Goal: Task Accomplishment & Management: Complete application form

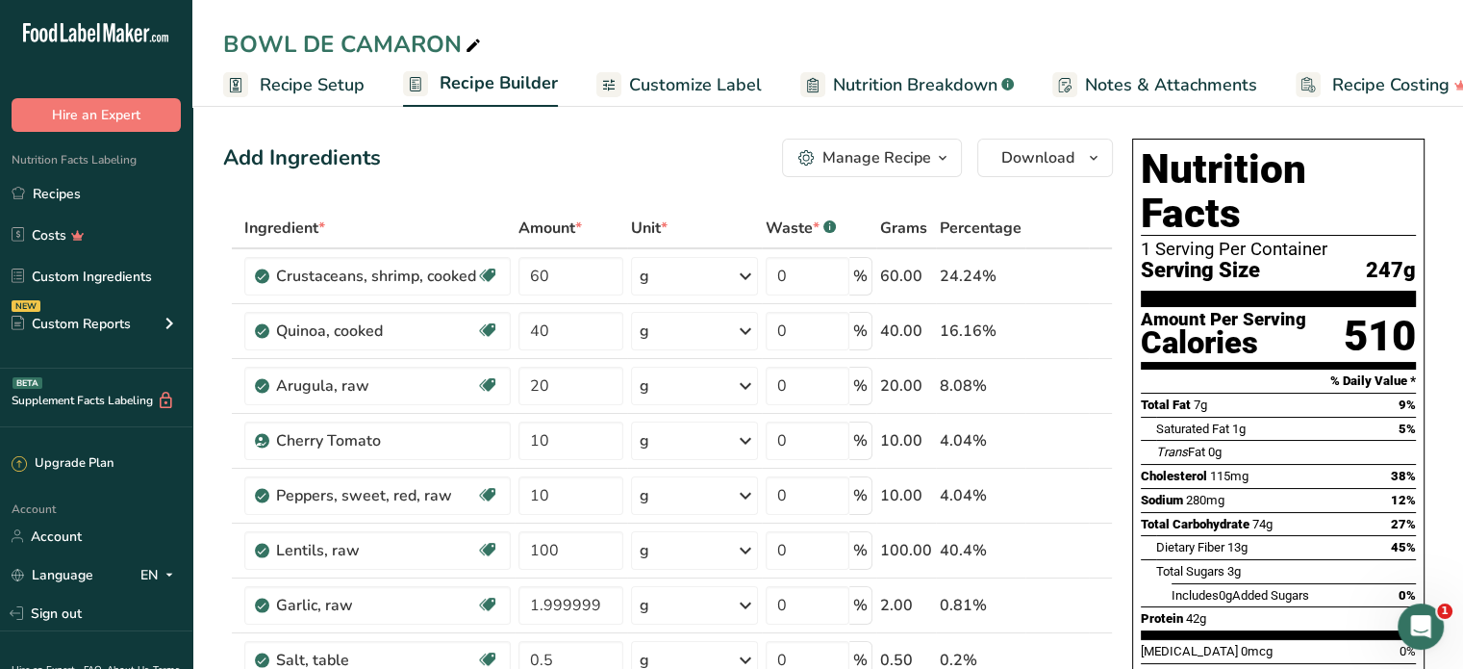
drag, startPoint x: 75, startPoint y: 189, endPoint x: 250, endPoint y: 111, distance: 191.6
click at [75, 189] on link "Recipes" at bounding box center [96, 193] width 192 height 37
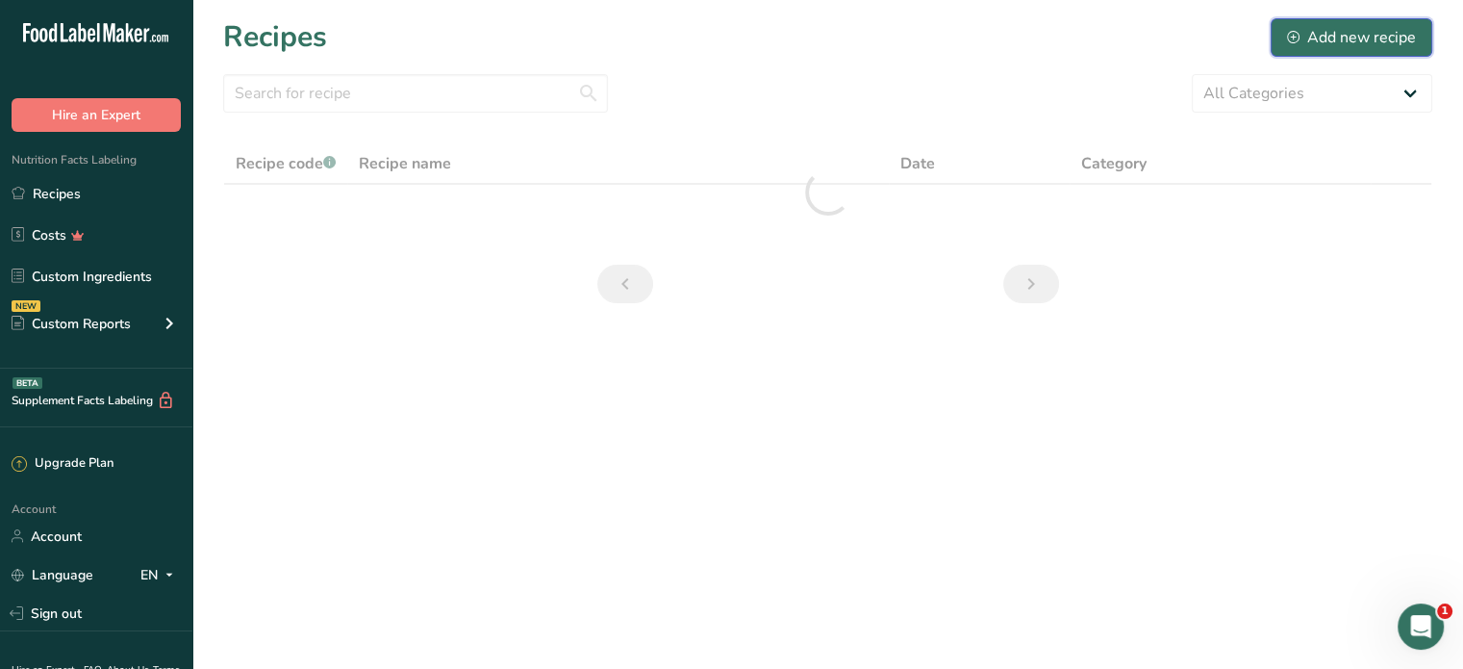
click at [1330, 33] on div "Add new recipe" at bounding box center [1351, 37] width 129 height 23
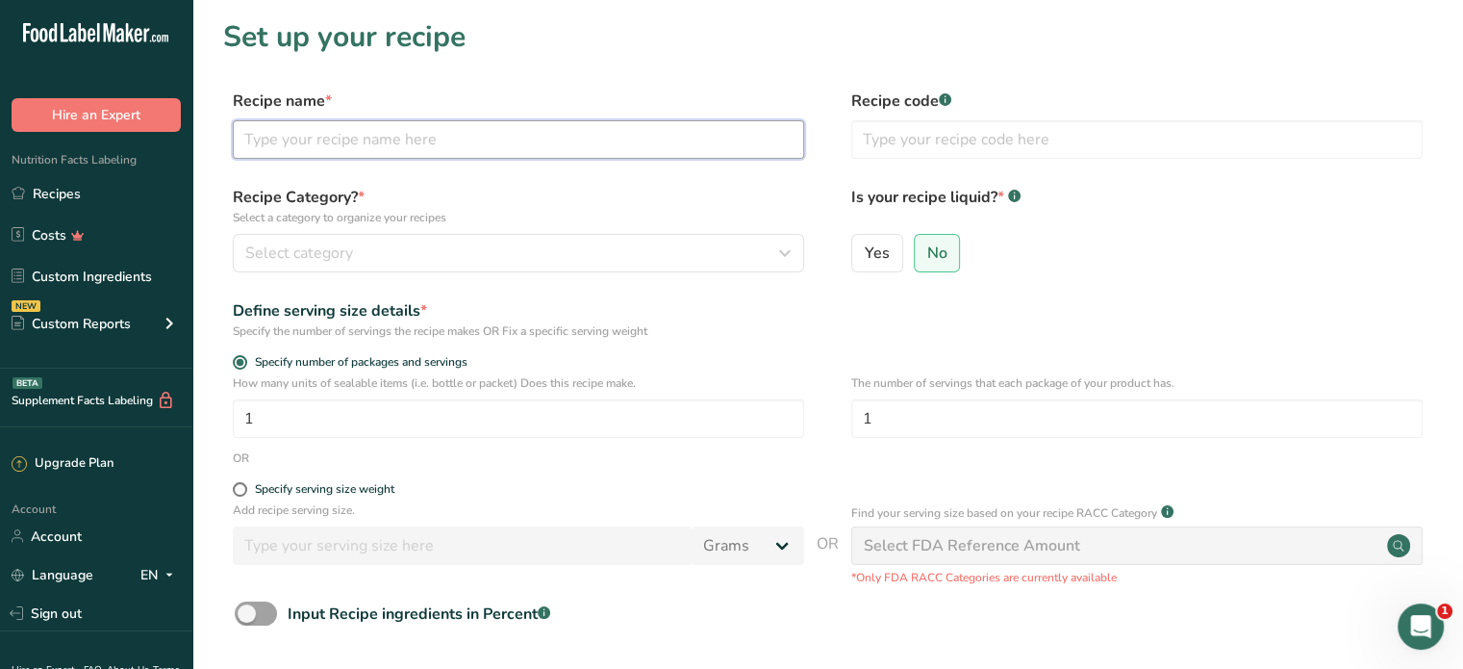
click at [282, 130] on input "text" at bounding box center [518, 139] width 571 height 38
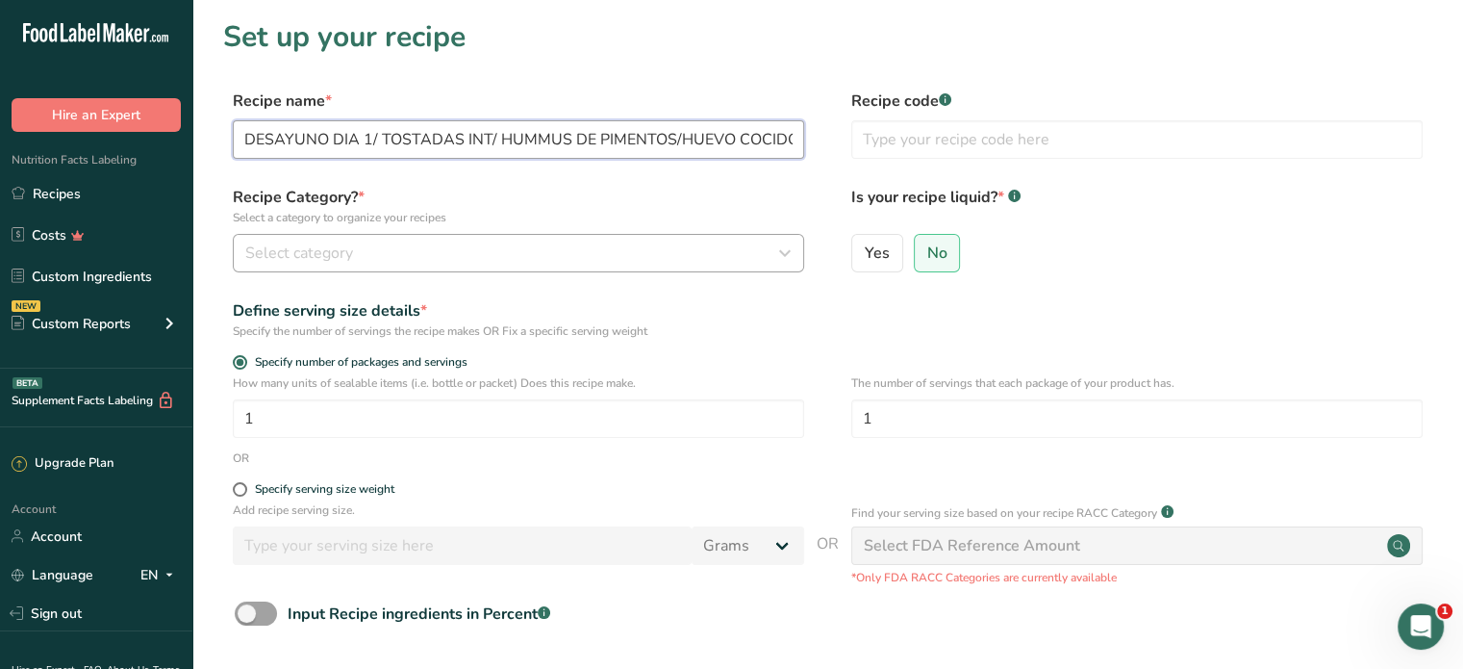
type input "DESAYUNO DIA 1/ TOSTADAS INT/ HUMMUS DE PIMENTOS/HUEVO COCIDO"
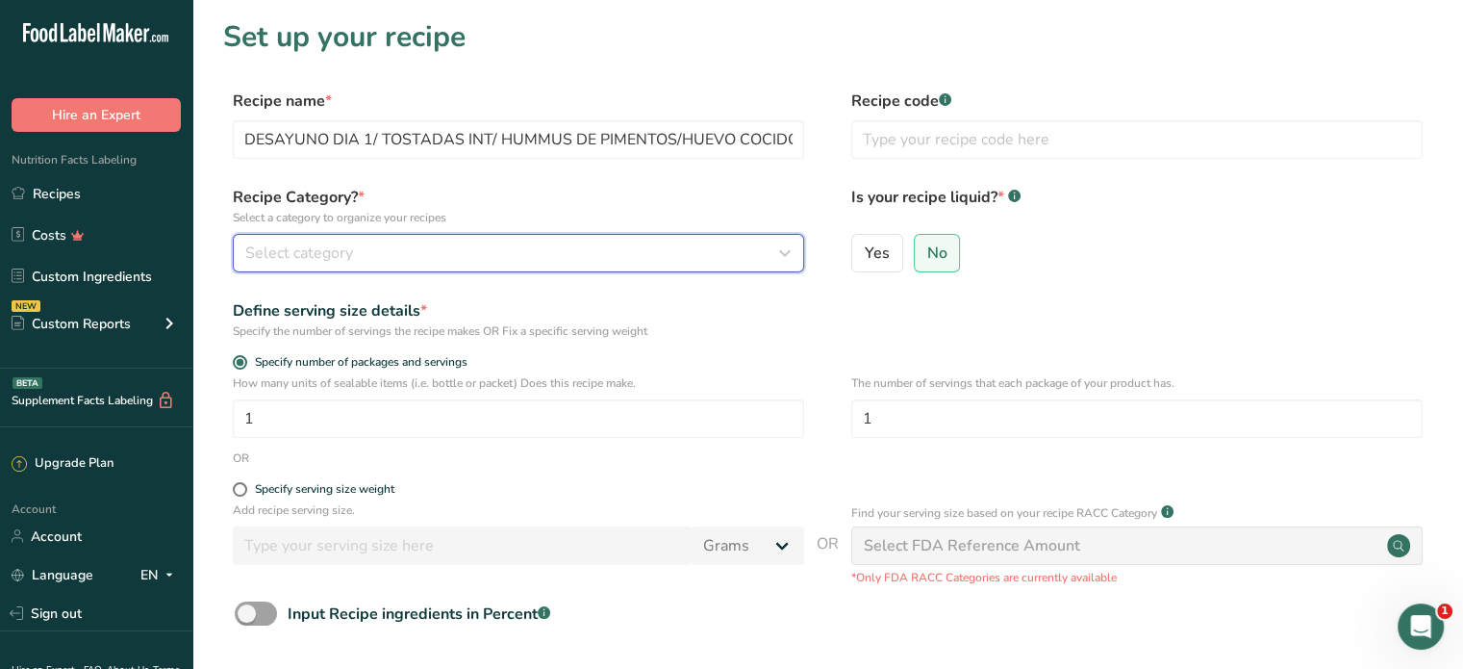
click at [435, 247] on div "Select category" at bounding box center [512, 252] width 535 height 23
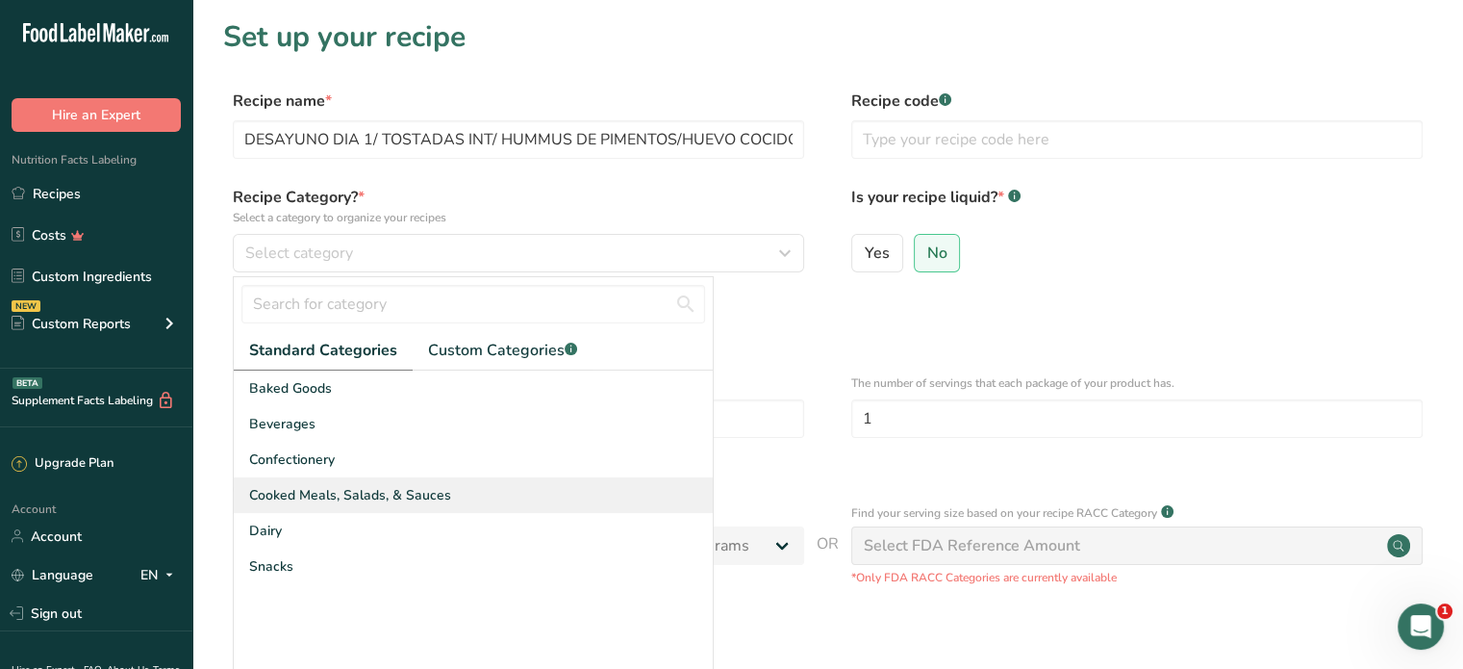
click at [329, 490] on span "Cooked Meals, Salads, & Sauces" at bounding box center [350, 495] width 202 height 20
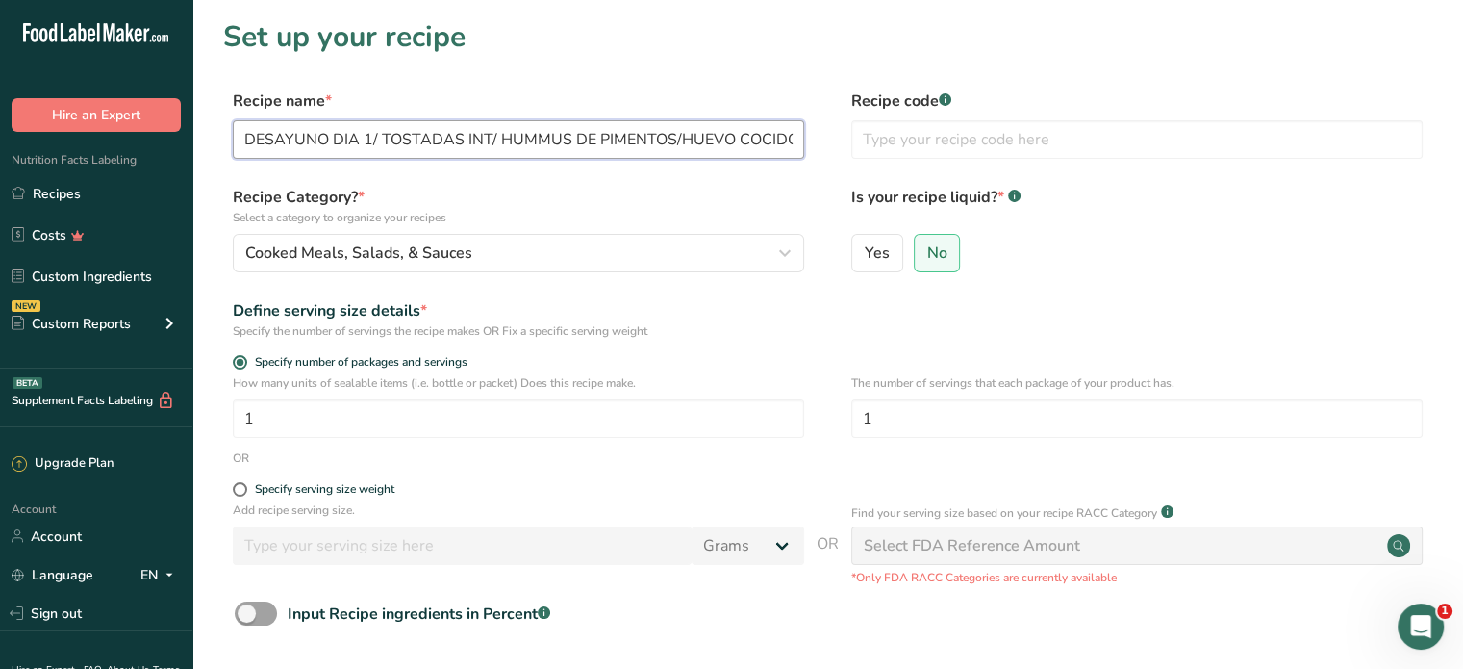
drag, startPoint x: 371, startPoint y: 138, endPoint x: 234, endPoint y: 142, distance: 137.6
click at [234, 142] on input "DESAYUNO DIA 1/ TOSTADAS INT/ HUMMUS DE PIMENTOS/HUEVO COCIDO" at bounding box center [518, 139] width 571 height 38
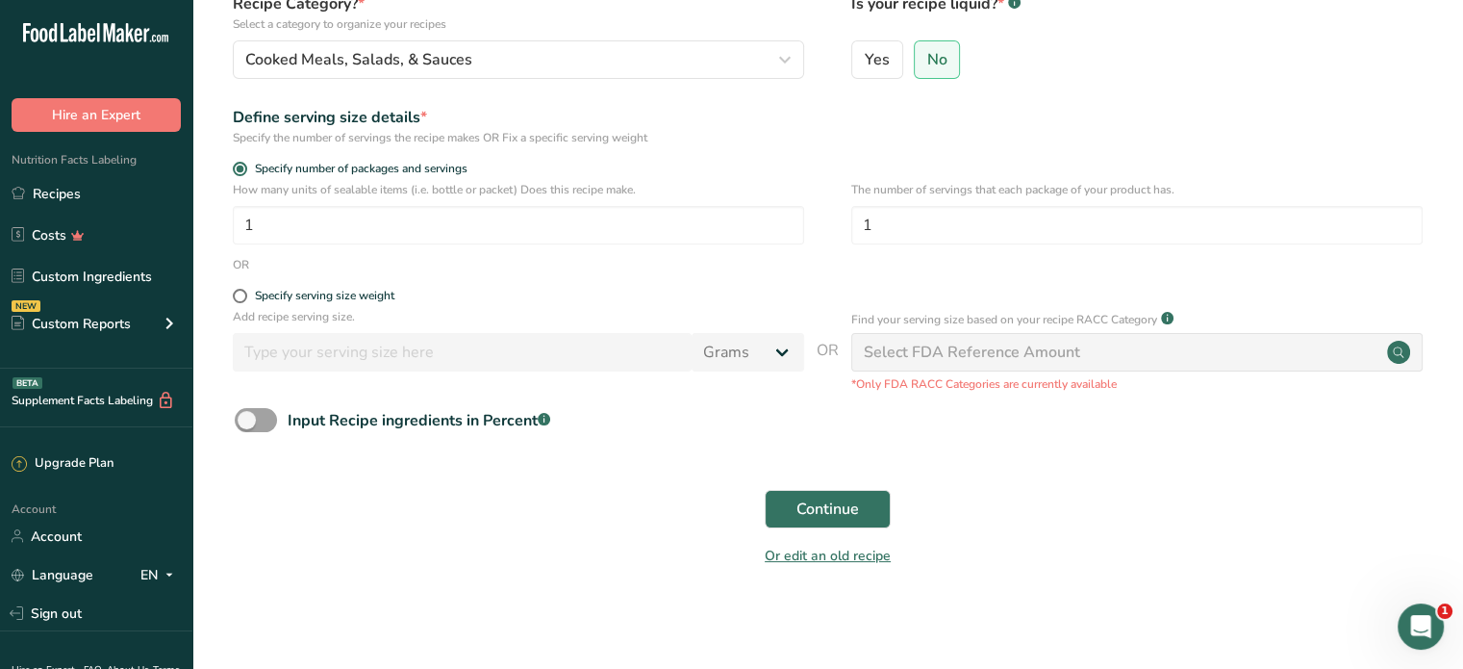
scroll to position [195, 0]
click at [789, 499] on button "Continue" at bounding box center [828, 507] width 126 height 38
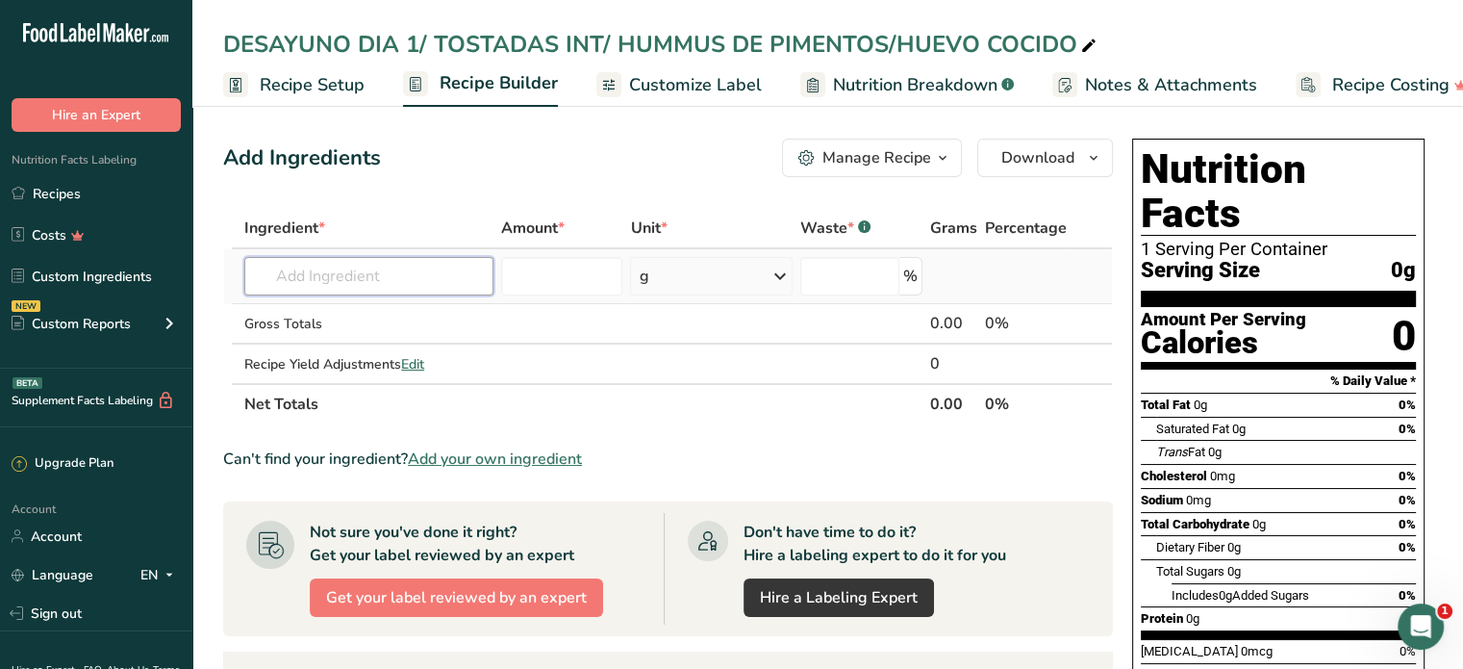
click at [341, 284] on input "text" at bounding box center [368, 276] width 249 height 38
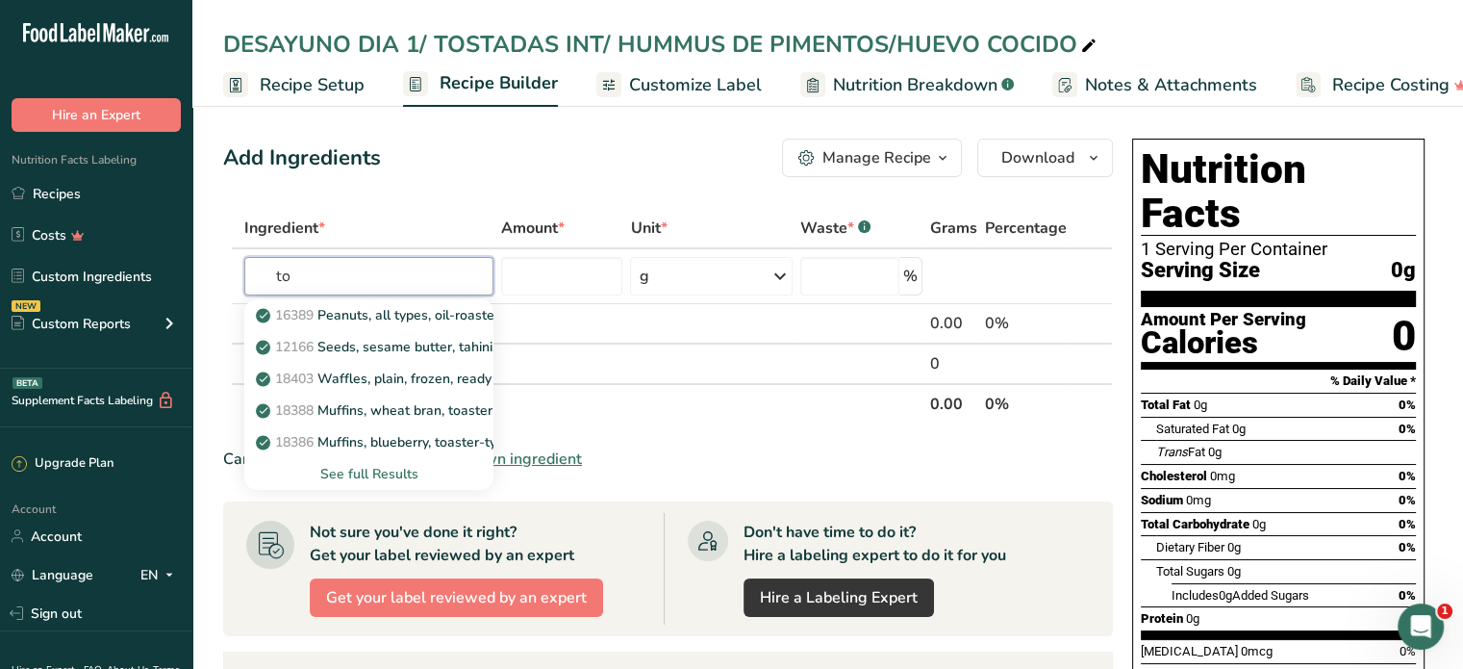
type input "t"
type input "bread"
click at [375, 468] on div "See full Results" at bounding box center [369, 474] width 218 height 20
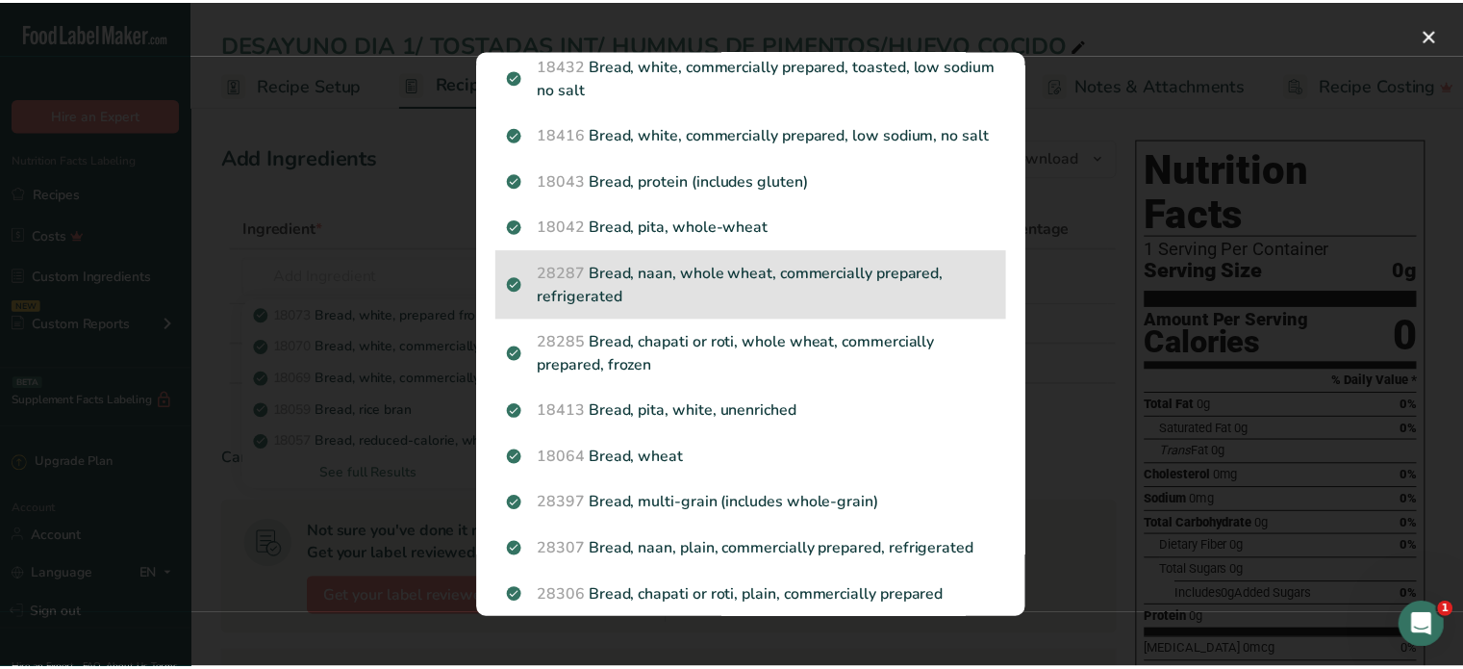
scroll to position [577, 0]
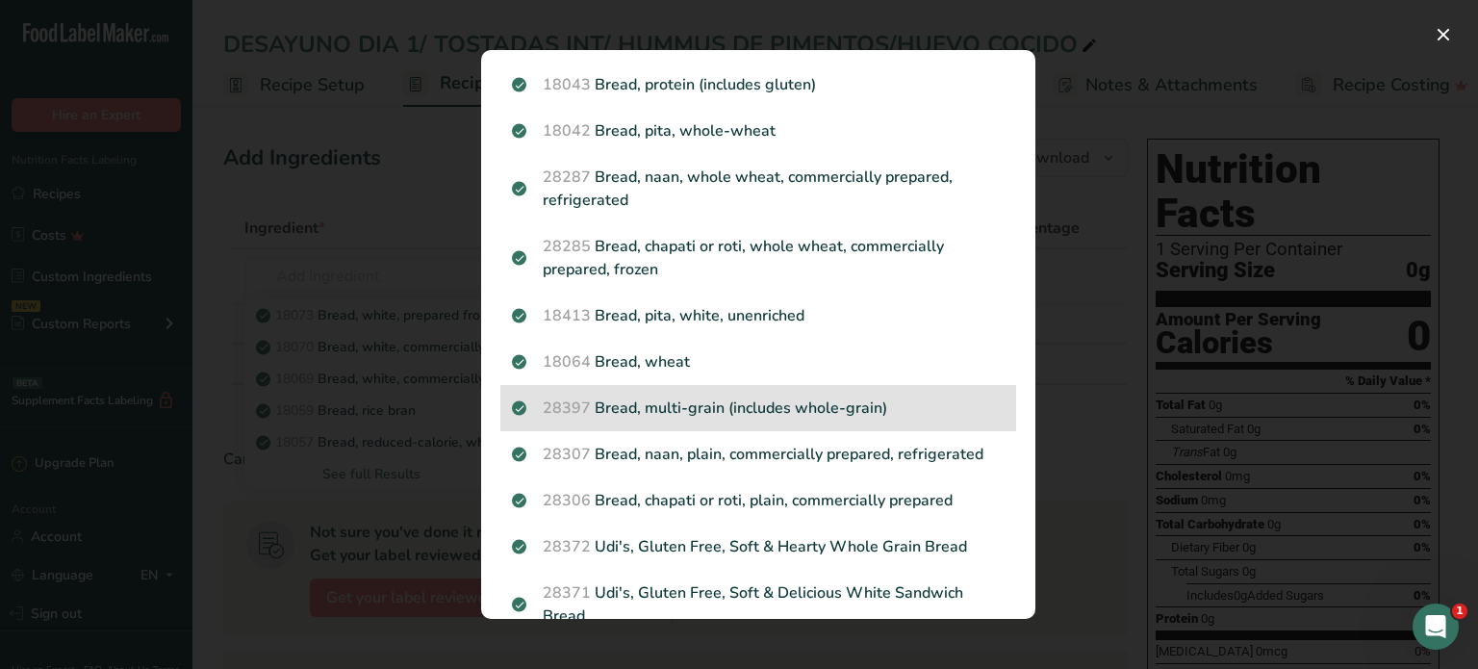
click at [672, 419] on p "28397 Bread, multi-grain (includes whole-grain)" at bounding box center [758, 407] width 493 height 23
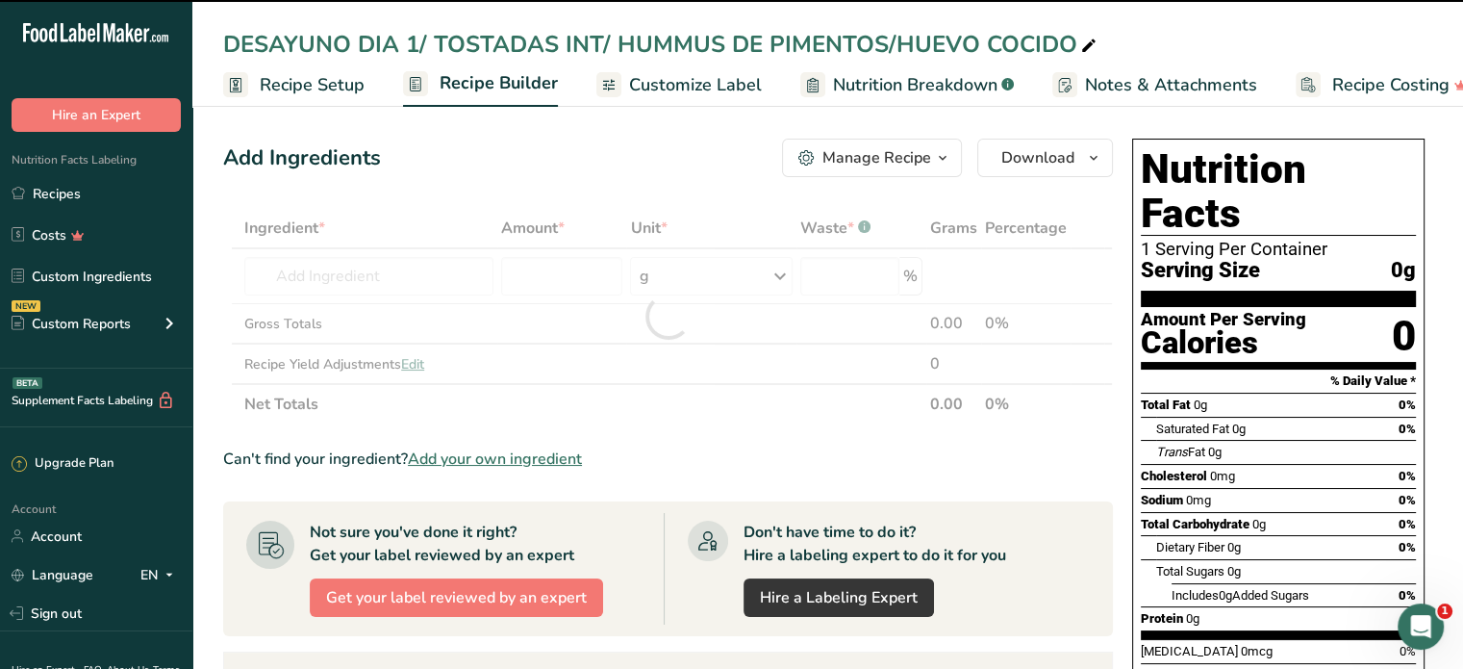
type input "0"
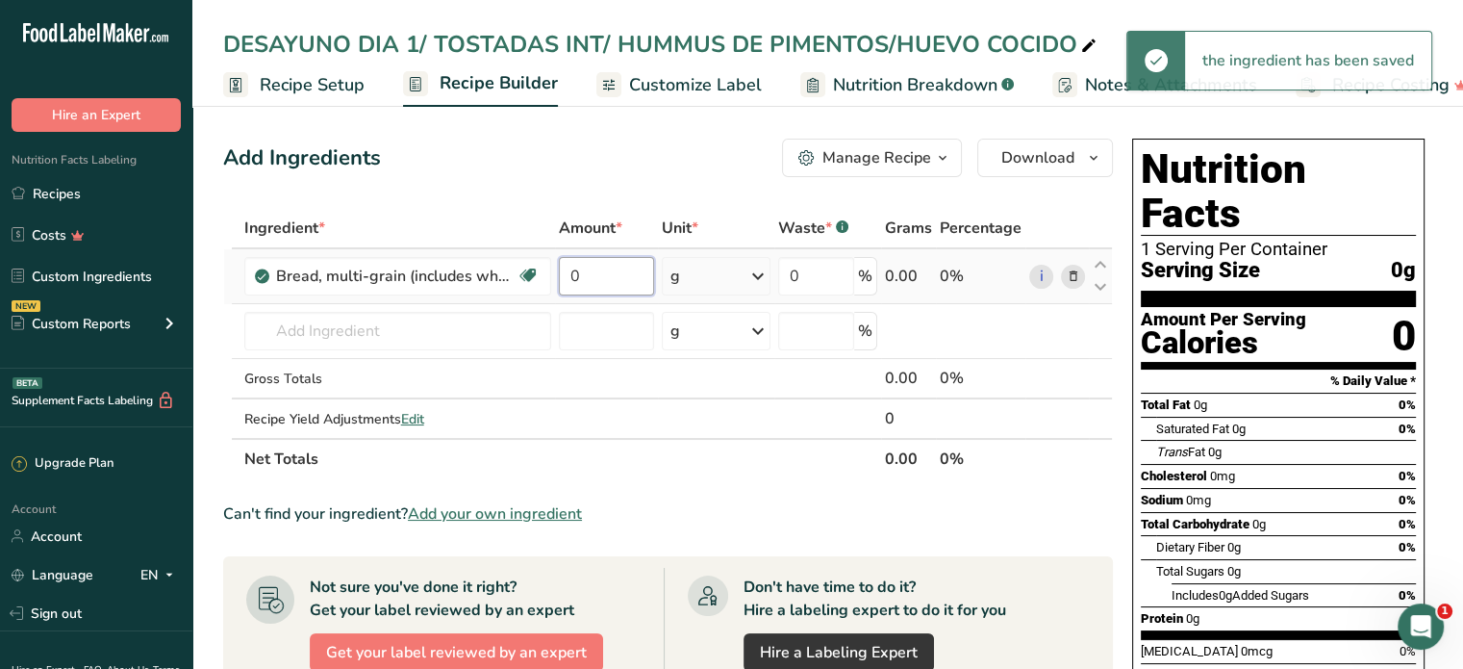
click at [597, 276] on input "0" at bounding box center [607, 276] width 96 height 38
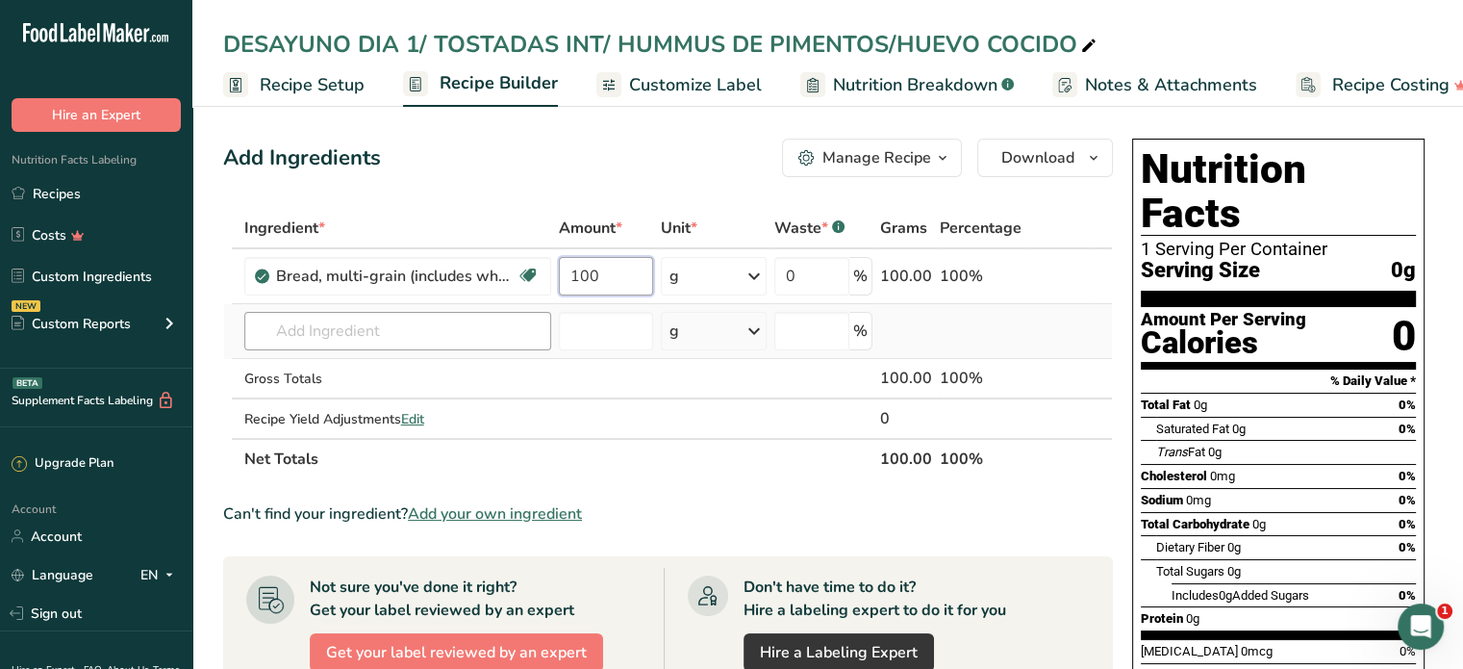
type input "100"
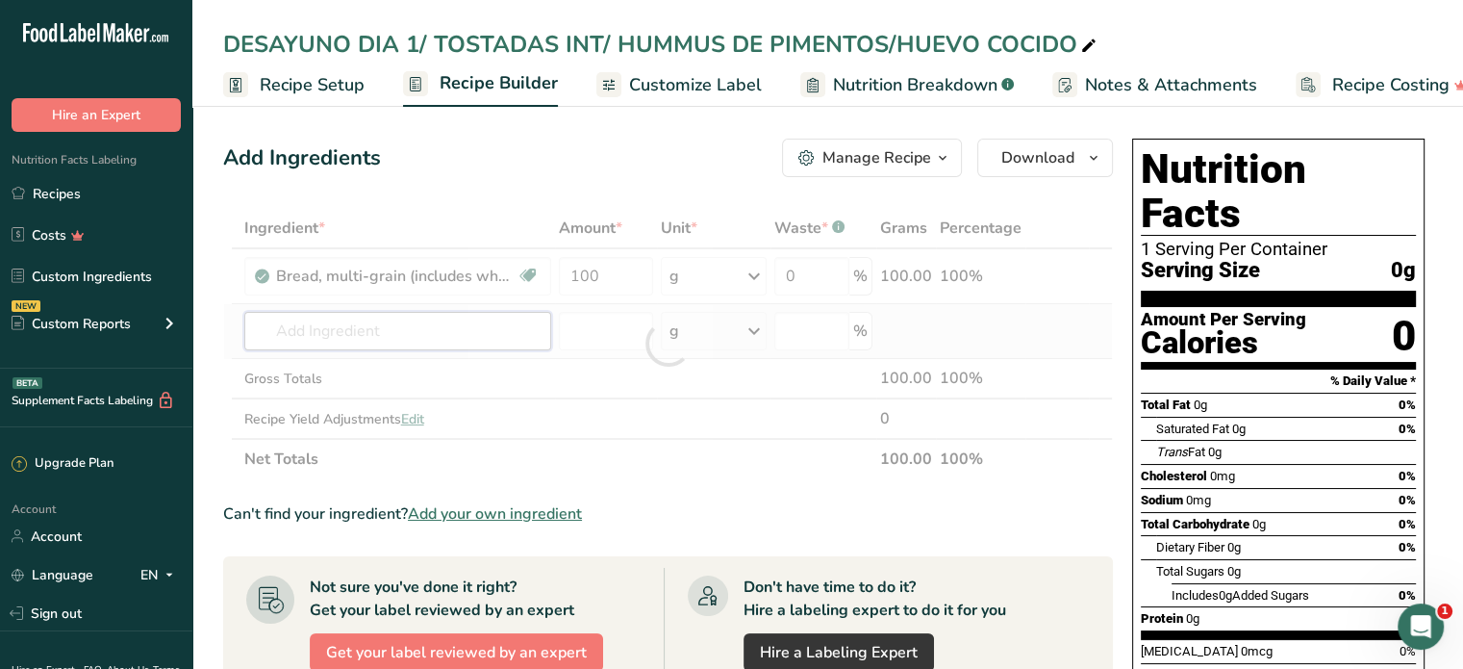
click at [311, 330] on div "Ingredient * Amount * Unit * Waste * .a-a{fill:#347362;}.b-a{fill:#fff;} Grams …" at bounding box center [668, 343] width 890 height 271
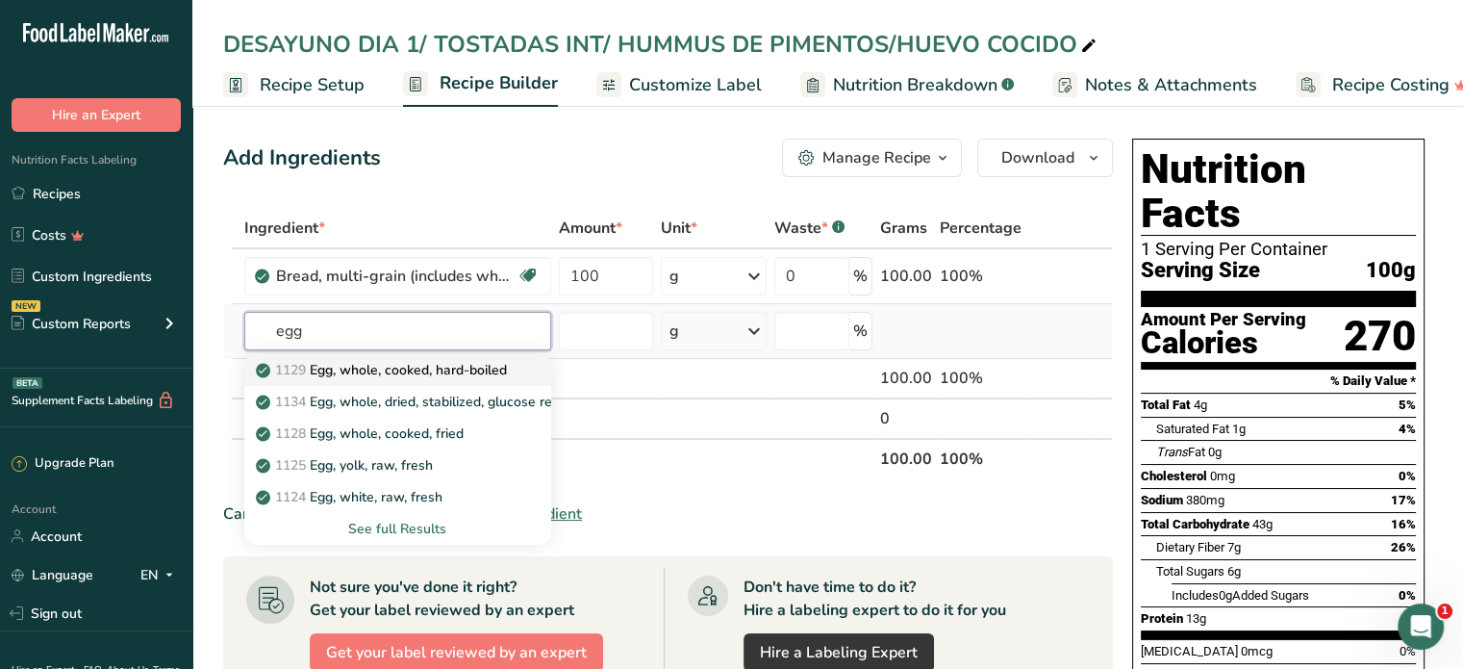
type input "egg"
click at [418, 366] on p "1129 Egg, whole, cooked, hard-boiled" at bounding box center [383, 370] width 247 height 20
type input "Egg, whole, cooked, hard-boiled"
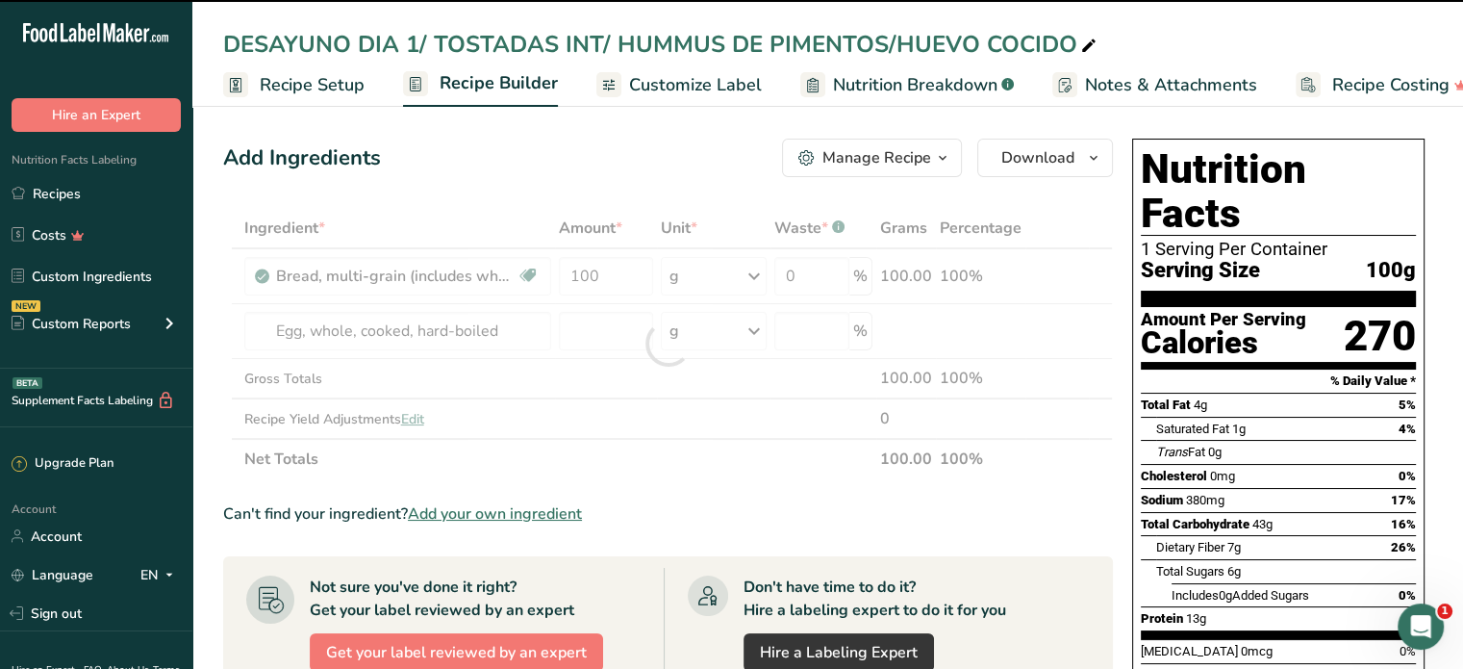
type input "0"
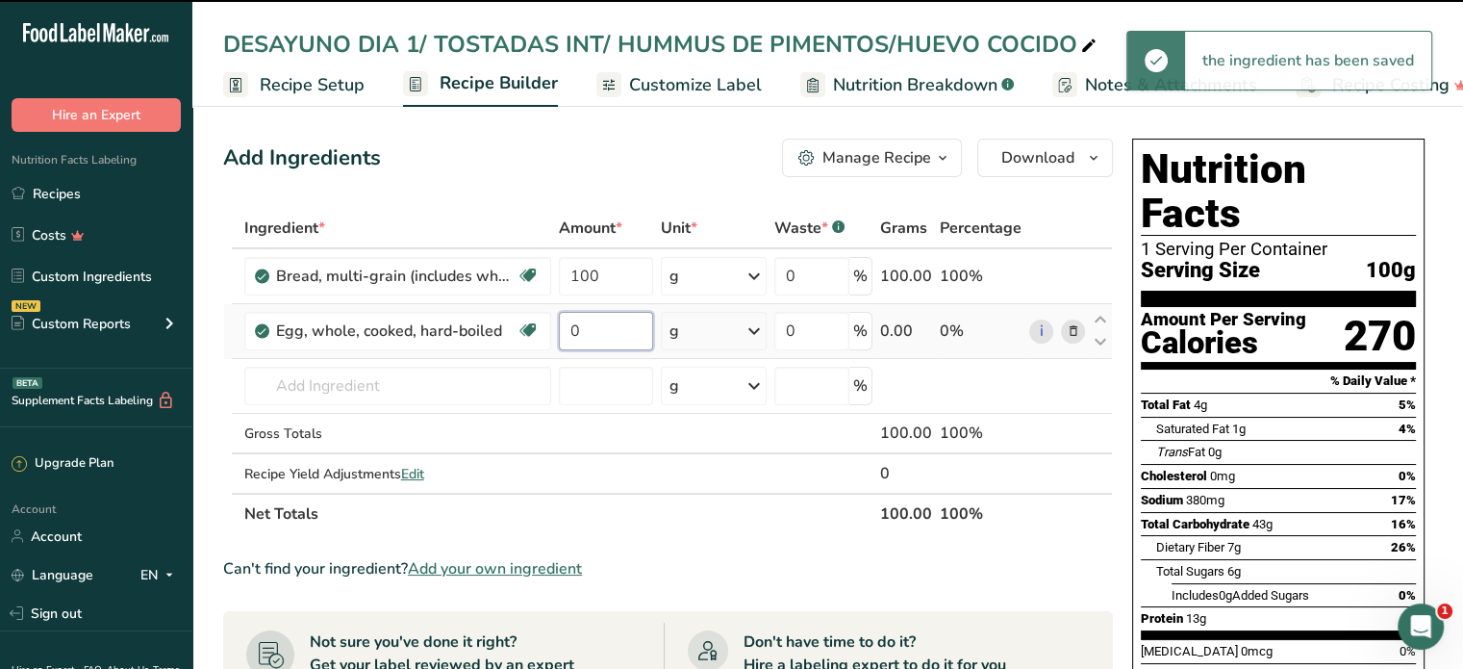
click at [582, 326] on input "0" at bounding box center [606, 331] width 94 height 38
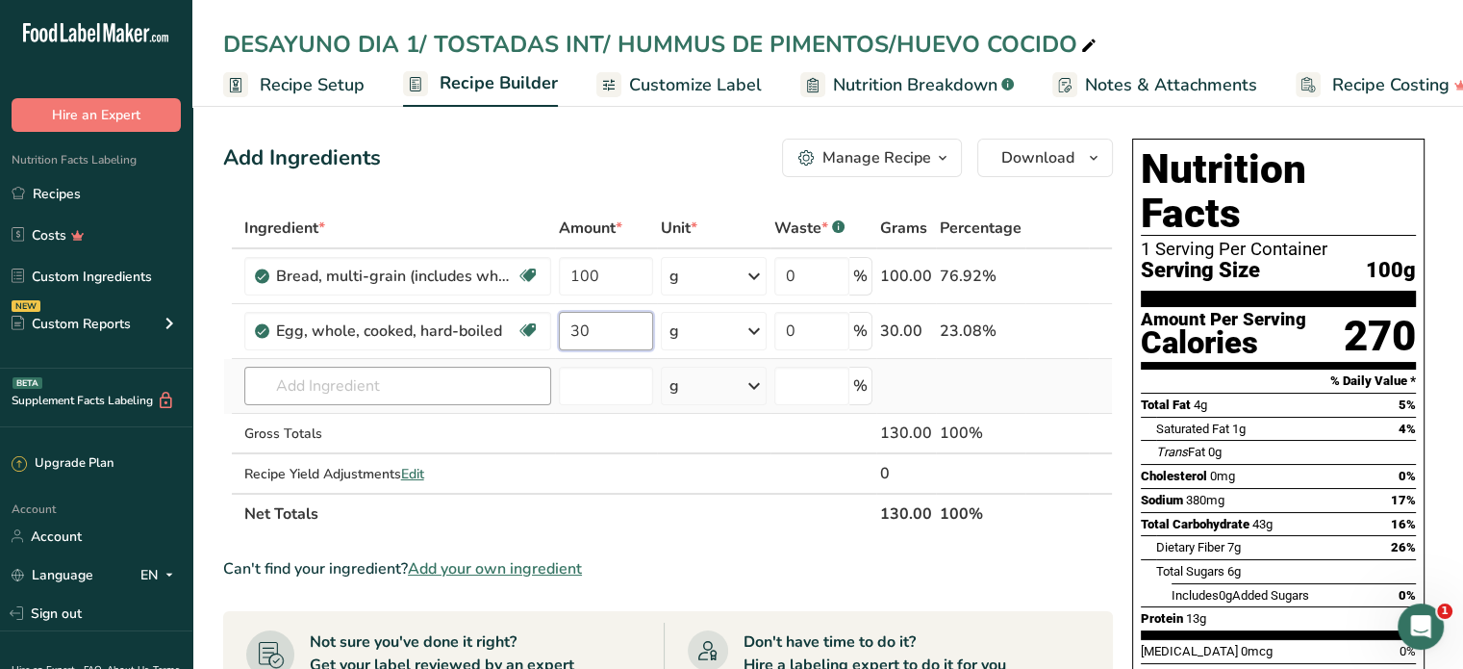
type input "30"
click at [407, 369] on div "Ingredient * Amount * Unit * Waste * .a-a{fill:#347362;}.b-a{fill:#fff;} Grams …" at bounding box center [668, 371] width 890 height 326
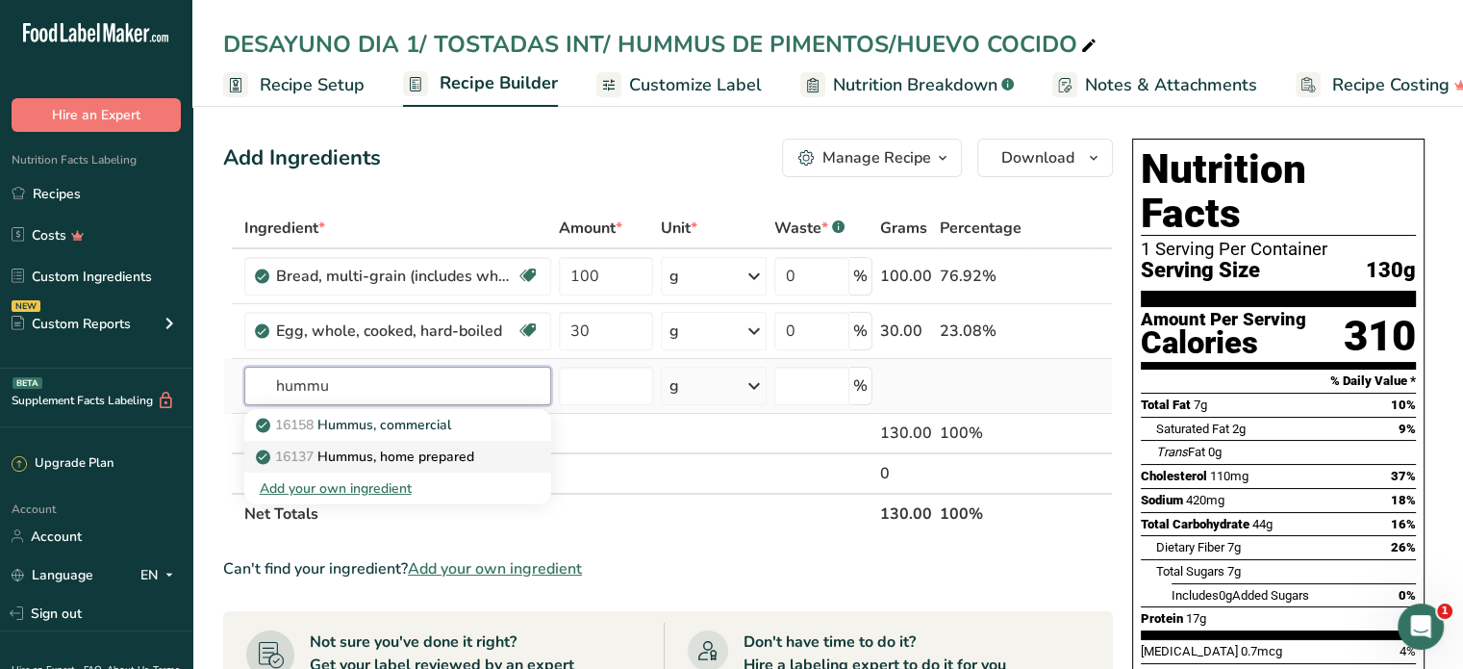
type input "hummu"
click at [408, 453] on p "16137 Hummus, home prepared" at bounding box center [367, 456] width 215 height 20
type input "Hummus, home prepared"
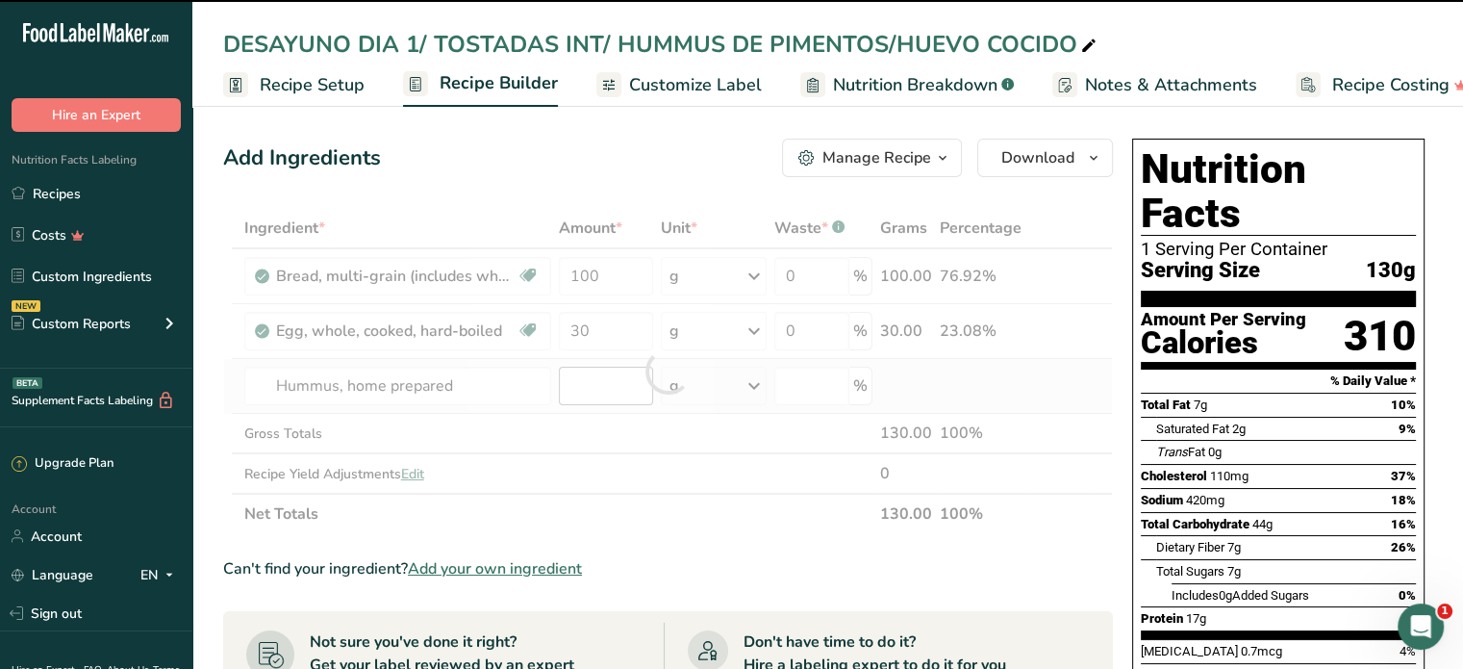
type input "0"
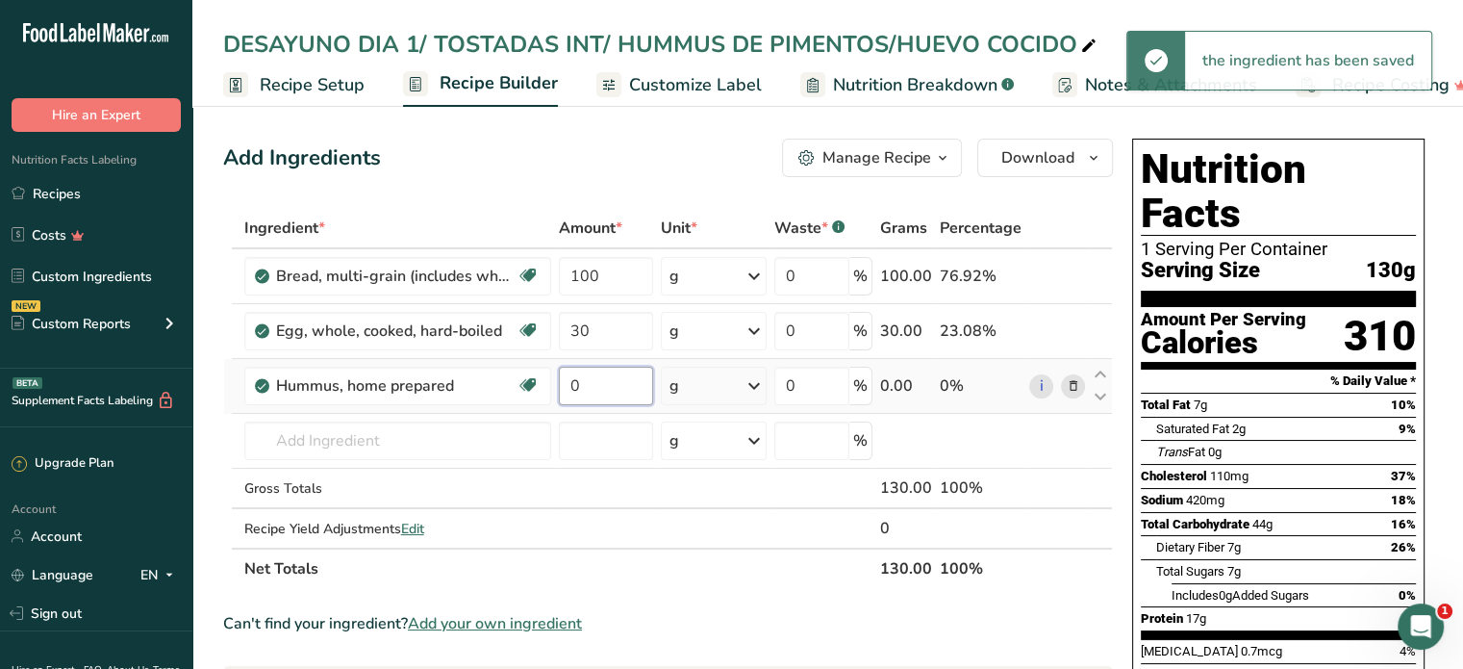
click at [593, 377] on input "0" at bounding box center [606, 385] width 94 height 38
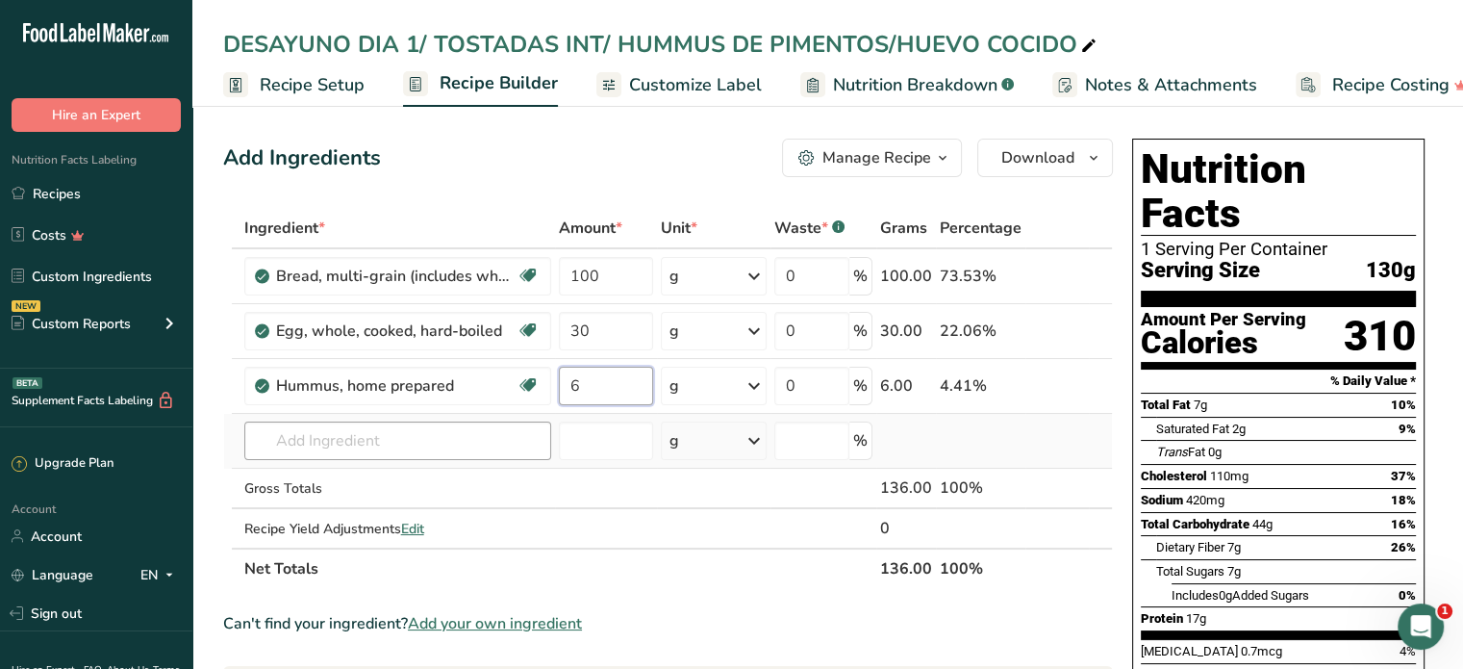
type input "6"
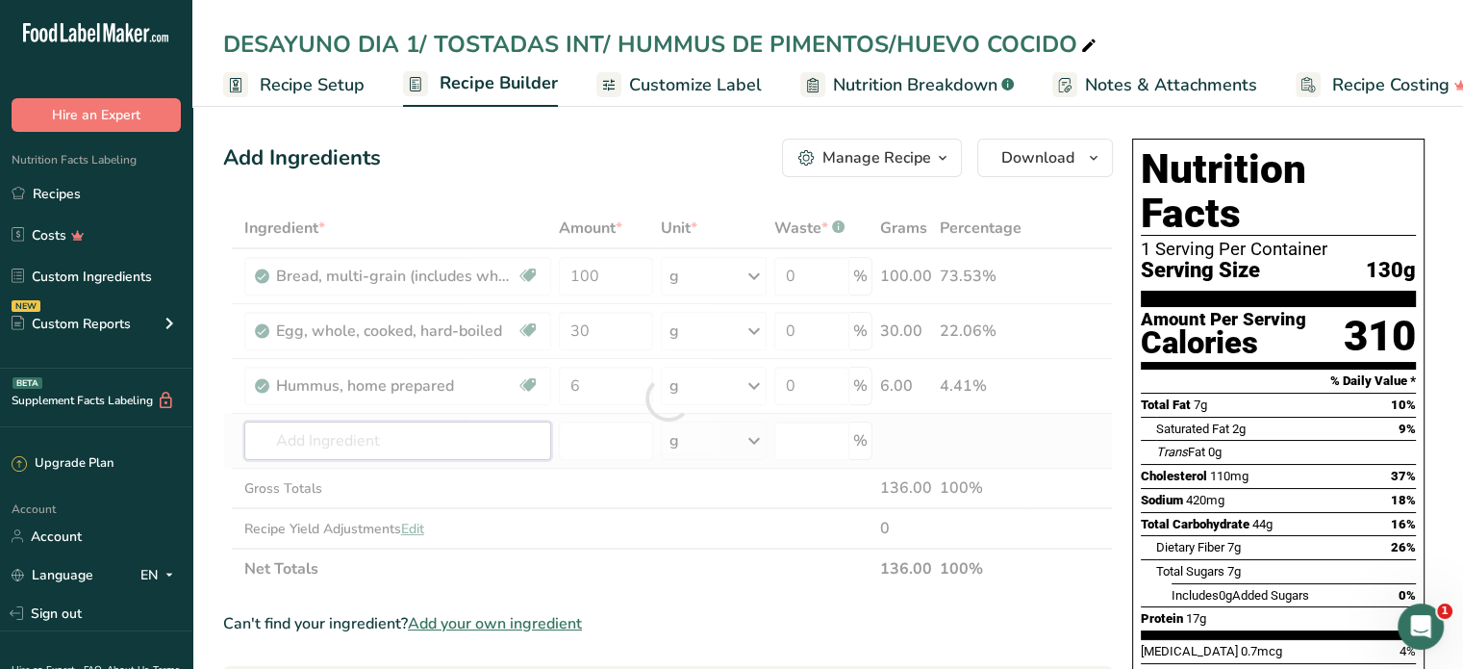
click at [475, 435] on div "Ingredient * Amount * Unit * Waste * .a-a{fill:#347362;}.b-a{fill:#fff;} Grams …" at bounding box center [668, 398] width 890 height 381
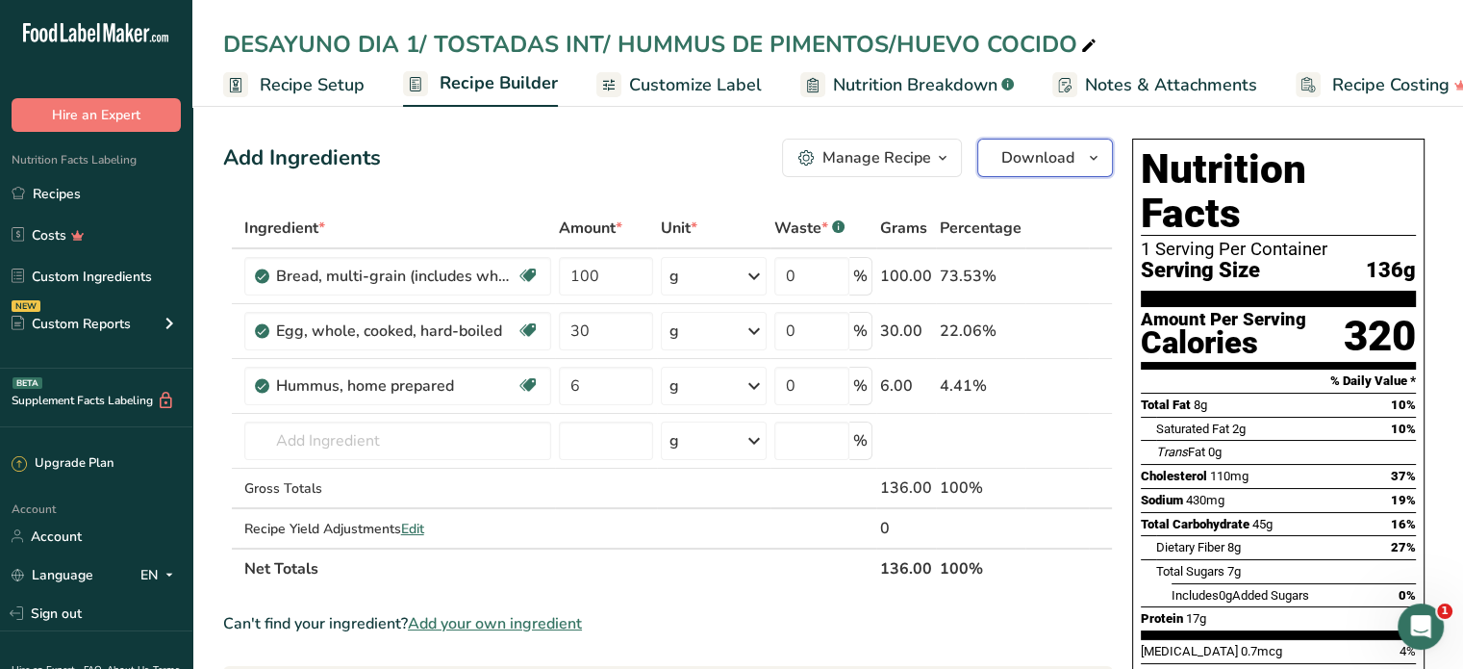
click at [1026, 154] on span "Download" at bounding box center [1037, 157] width 73 height 23
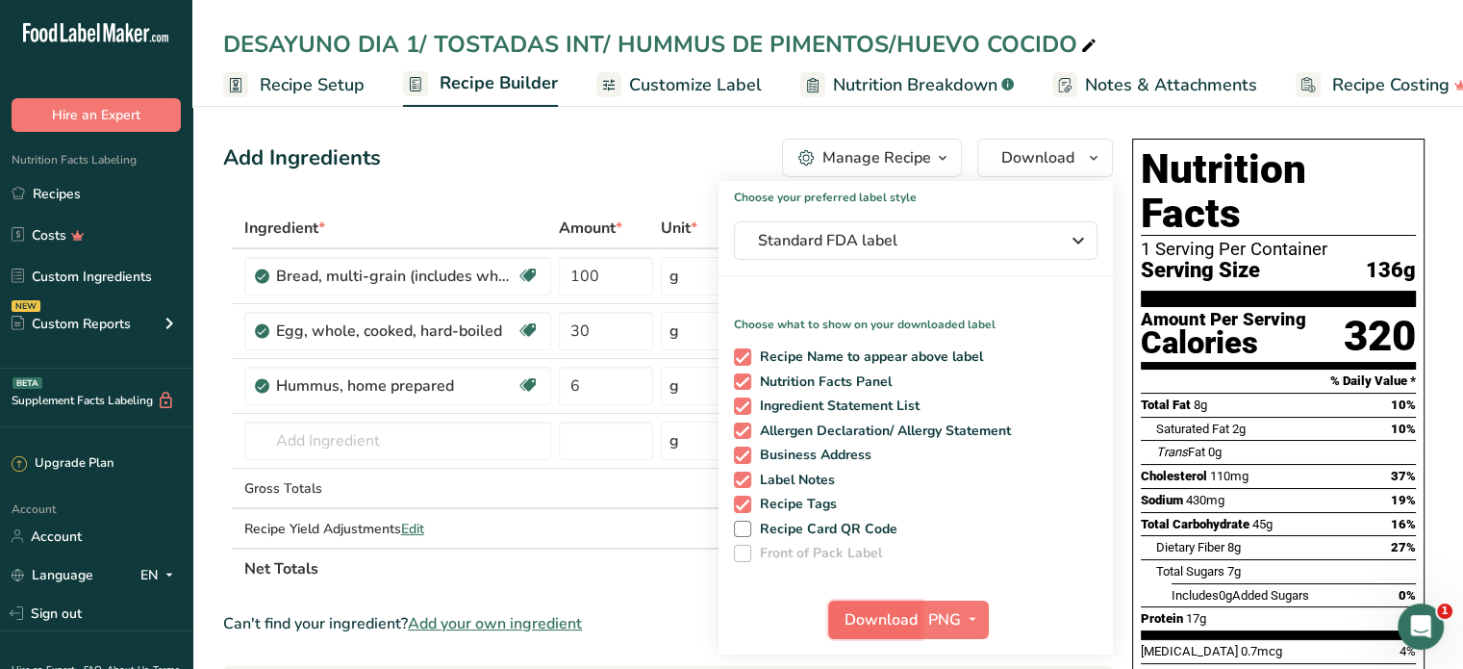
click at [878, 625] on span "Download" at bounding box center [881, 619] width 73 height 23
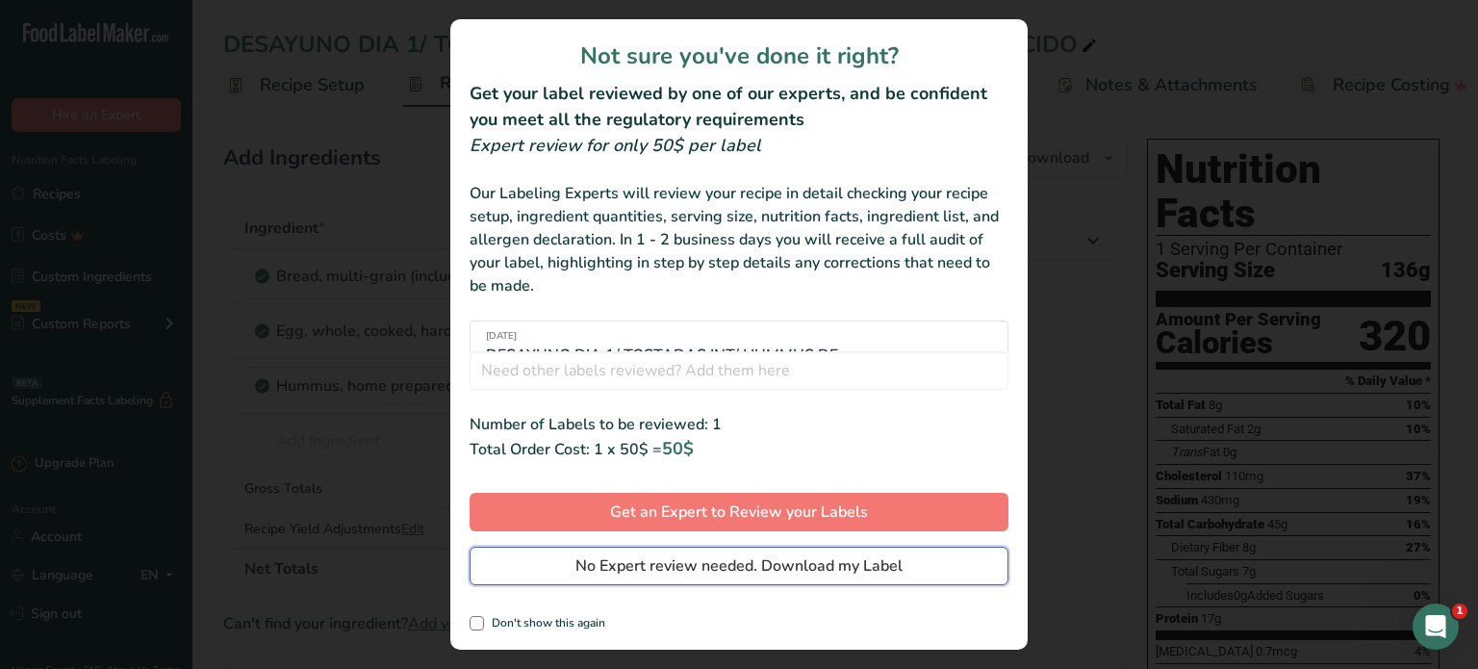
click at [847, 565] on span "No Expert review needed. Download my Label" at bounding box center [738, 565] width 327 height 23
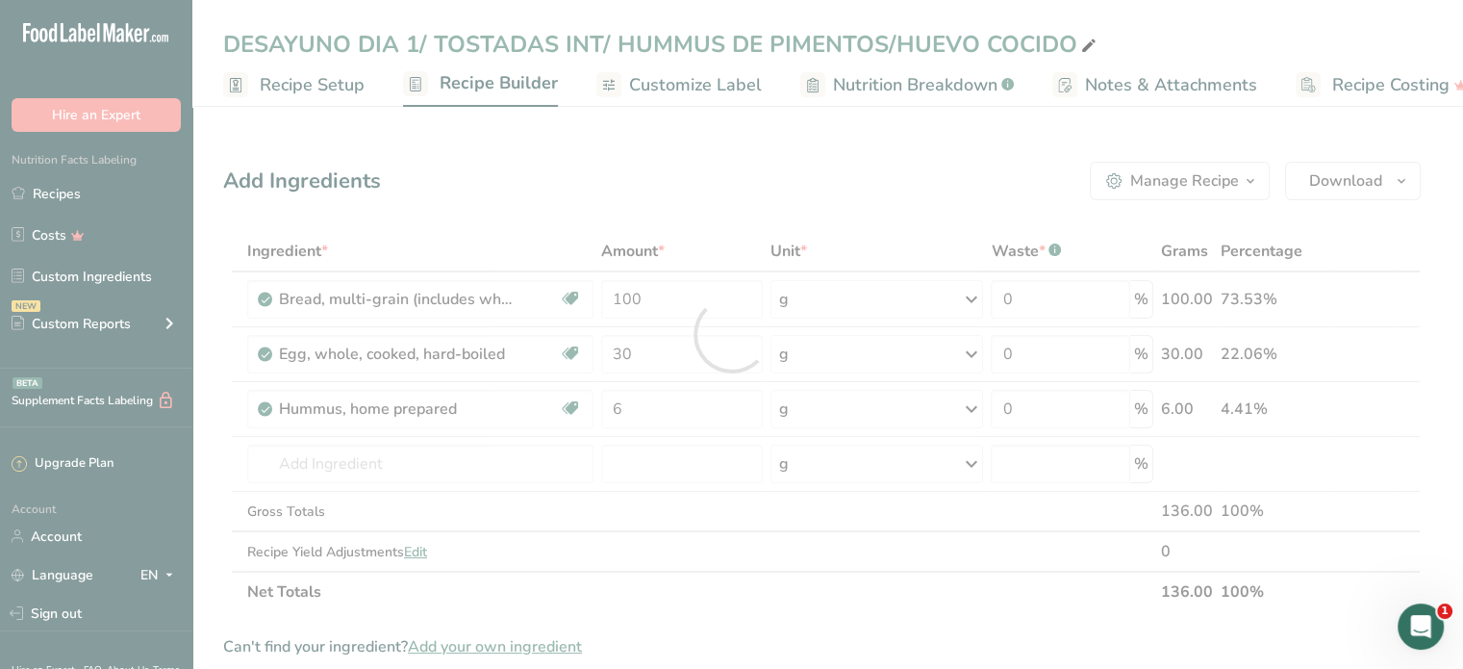
scroll to position [0, 0]
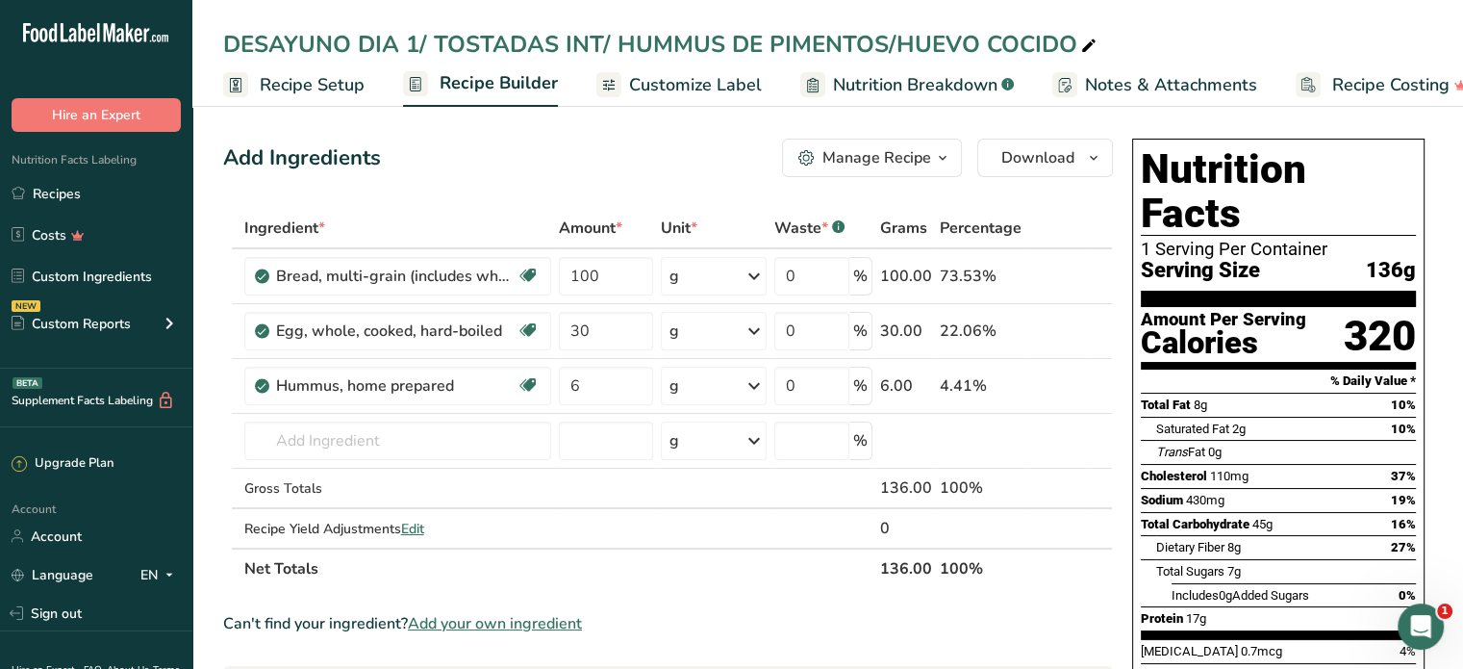
click at [418, 34] on div "DESAYUNO DIA 1/ TOSTADAS INT/ HUMMUS DE PIMENTOS/HUEVO COCIDO" at bounding box center [661, 44] width 877 height 35
click at [417, 41] on input "DESAYUNO DIA 1/ TOSTADAS INT/ HUMMUS DE PIMENTOS/HUEVO COCIDO" at bounding box center [827, 44] width 1209 height 35
type input "DESAYUNO DIA 5/ TOSTADAS INT/ HUMMUS DE PIMENTOS/HUEVO COCIDO"
click at [314, 85] on span "Recipe Setup" at bounding box center [312, 85] width 105 height 26
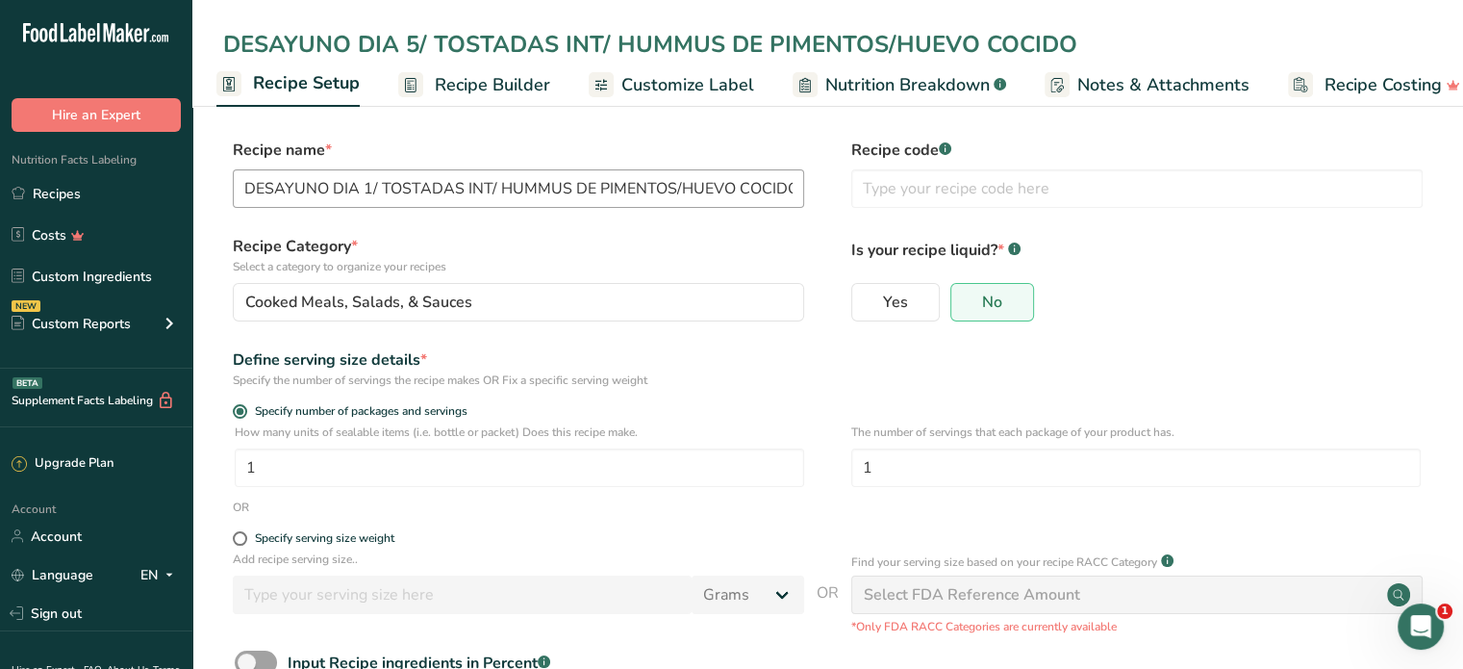
type input "DESAYUNO DIA 5/ TOSTADAS INT/ HUMMUS DE PIMENTOS/HUEVO COCIDO"
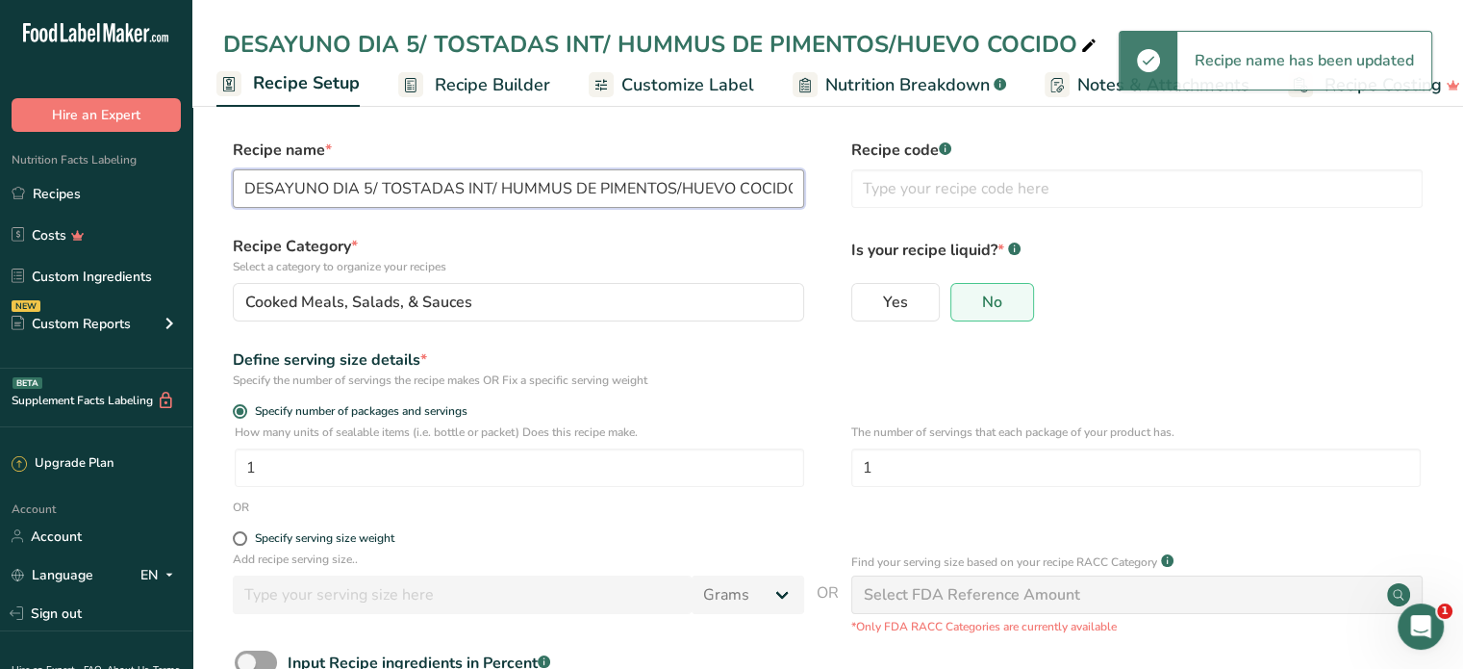
click at [369, 186] on input "DESAYUNO DIA 5/ TOSTADAS INT/ HUMMUS DE PIMENTOS/HUEVO COCIDO" at bounding box center [518, 188] width 571 height 38
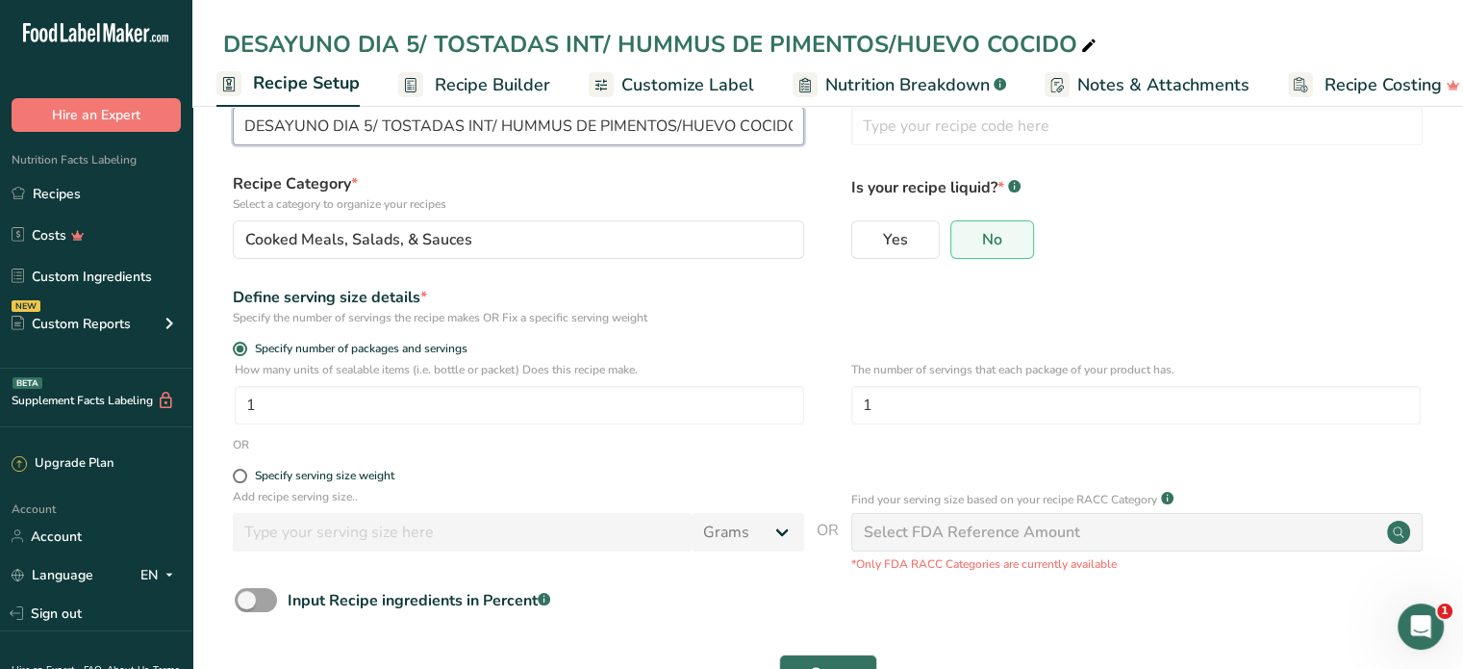
scroll to position [129, 0]
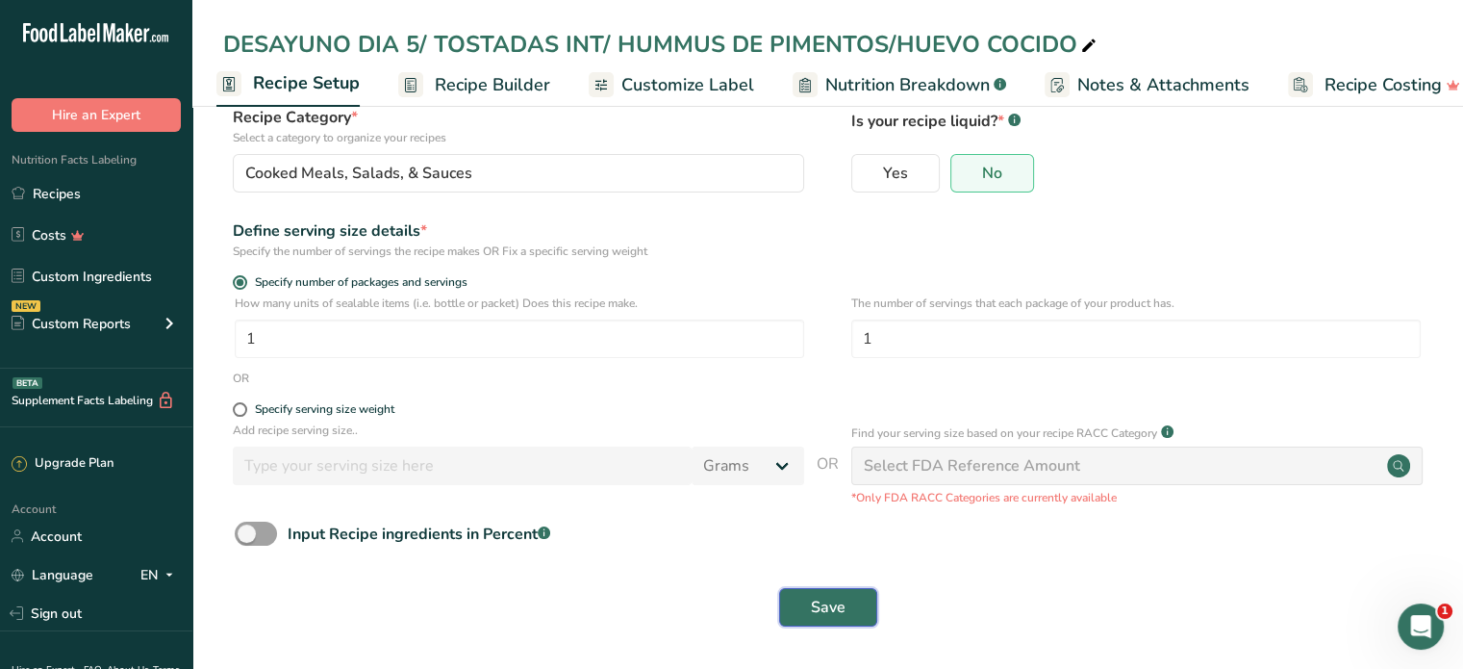
click at [852, 616] on button "Save" at bounding box center [828, 607] width 98 height 38
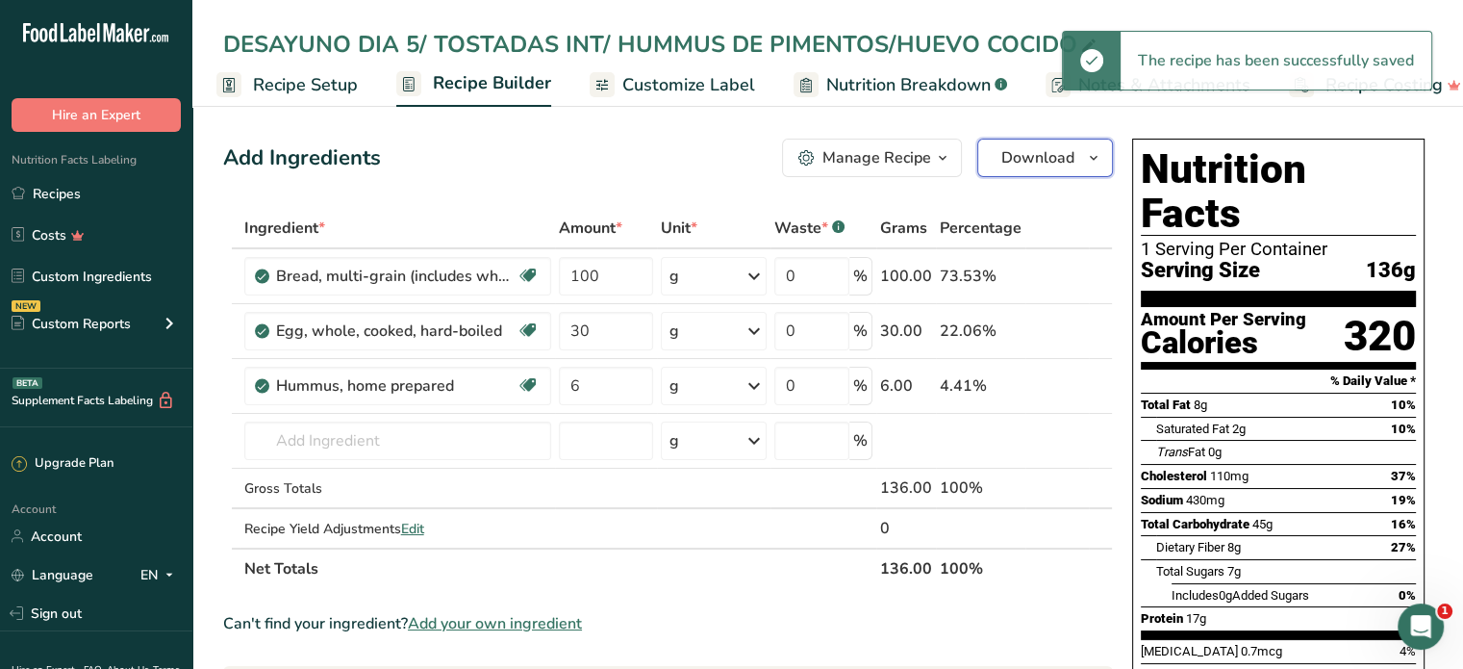
click at [1021, 153] on span "Download" at bounding box center [1037, 157] width 73 height 23
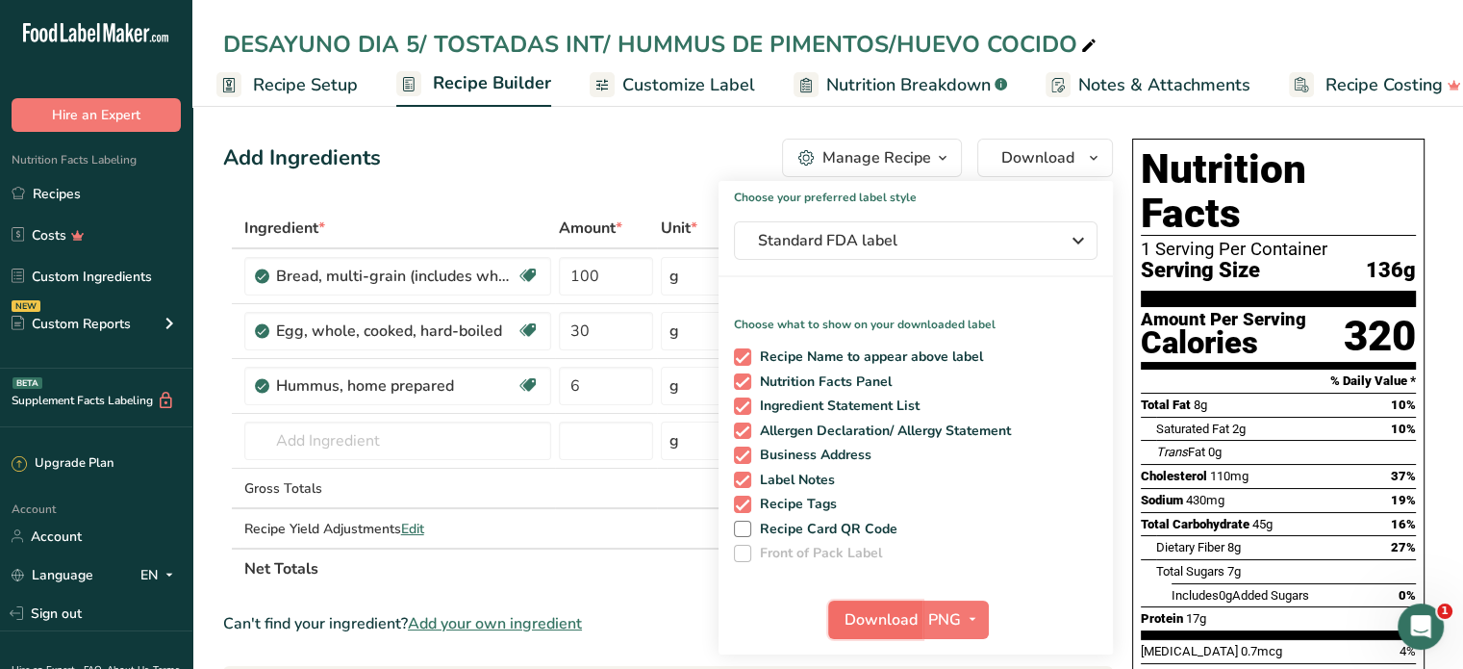
click at [896, 624] on span "Download" at bounding box center [881, 619] width 73 height 23
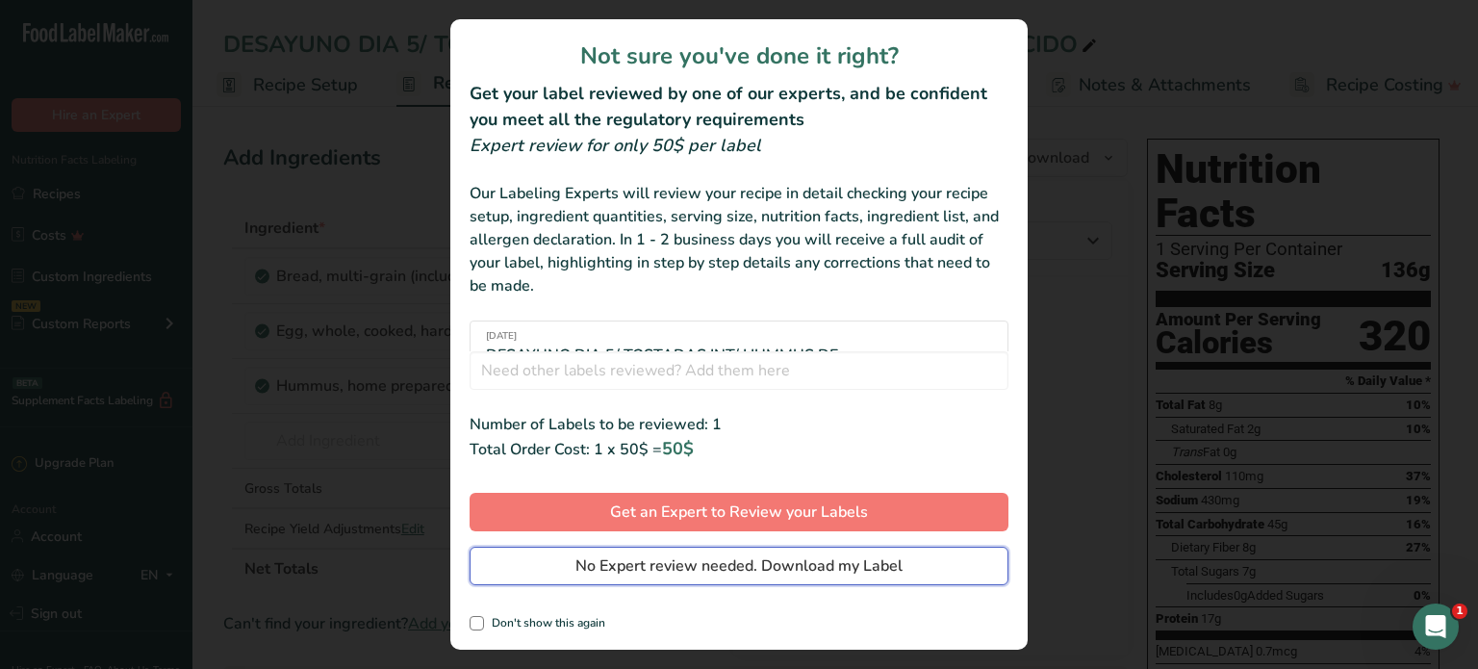
click at [796, 570] on span "No Expert review needed. Download my Label" at bounding box center [738, 565] width 327 height 23
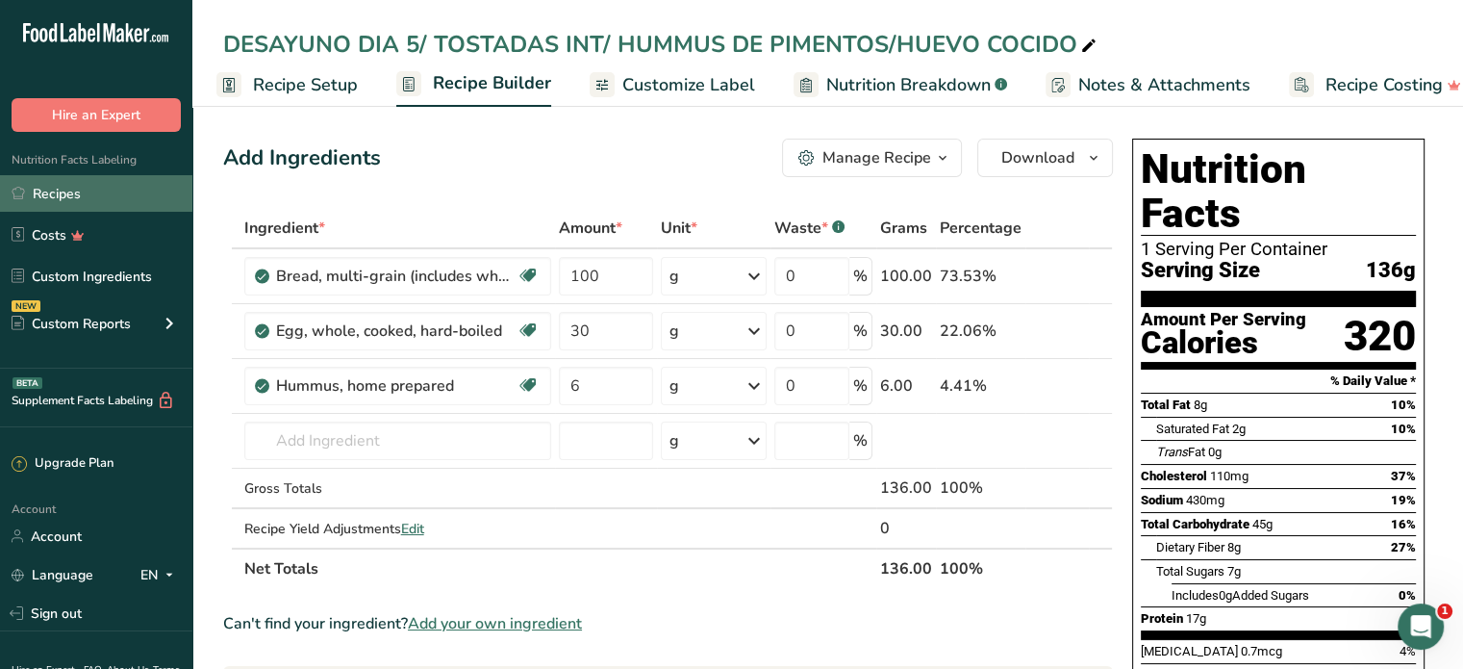
click at [78, 188] on link "Recipes" at bounding box center [96, 193] width 192 height 37
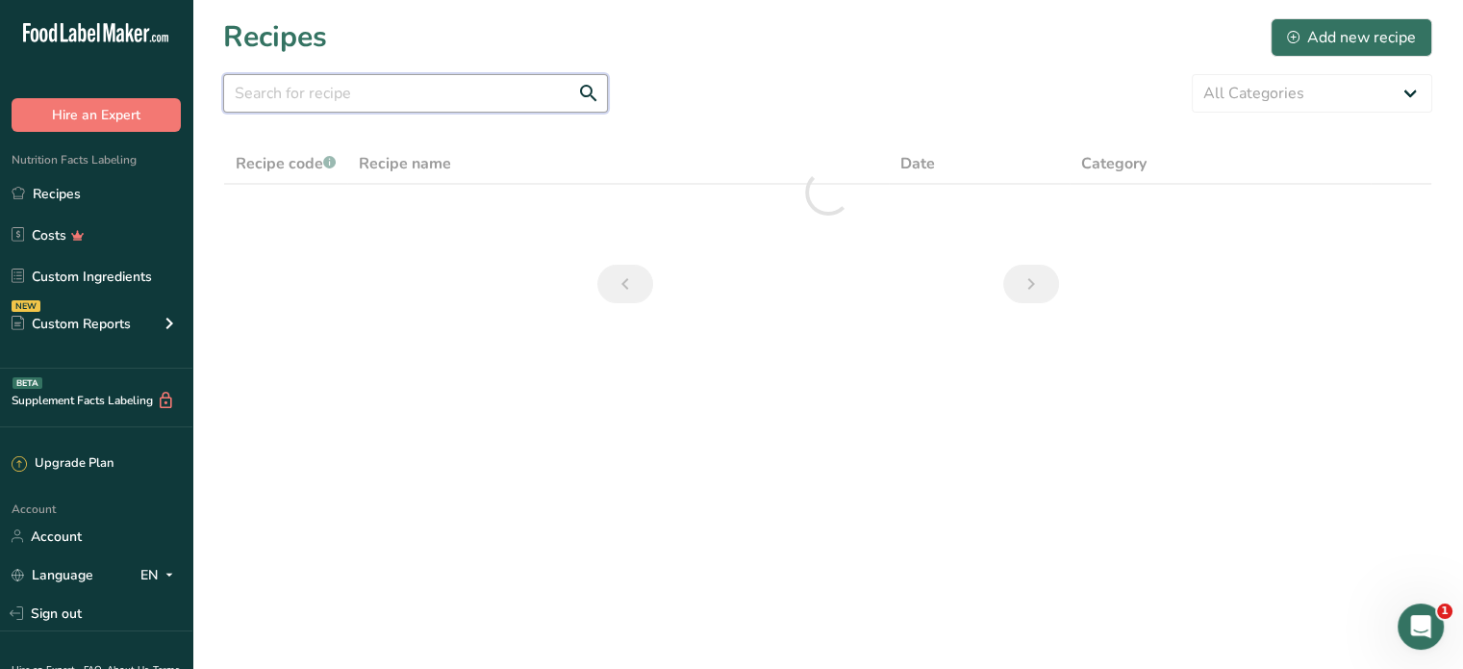
click at [336, 98] on input "text" at bounding box center [415, 93] width 385 height 38
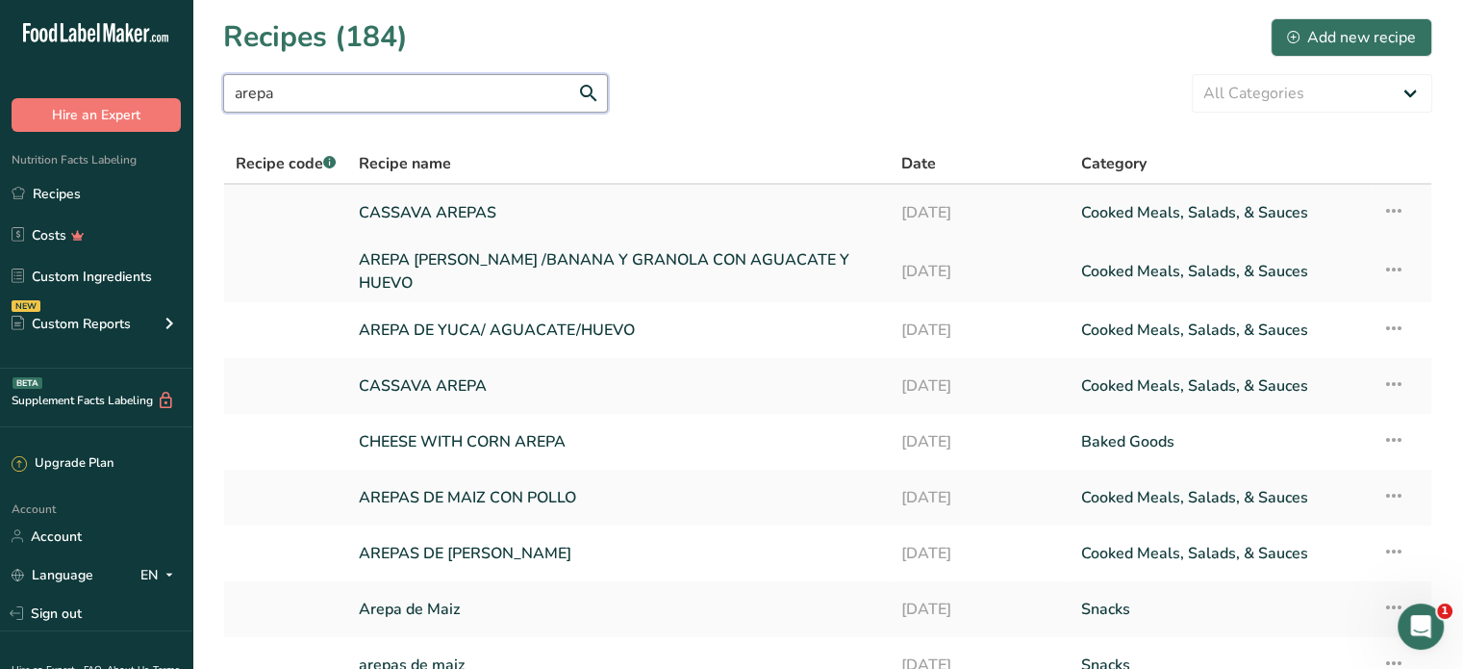
type input "arepa"
click at [429, 205] on link "CASSAVA AREPAS" at bounding box center [618, 212] width 518 height 40
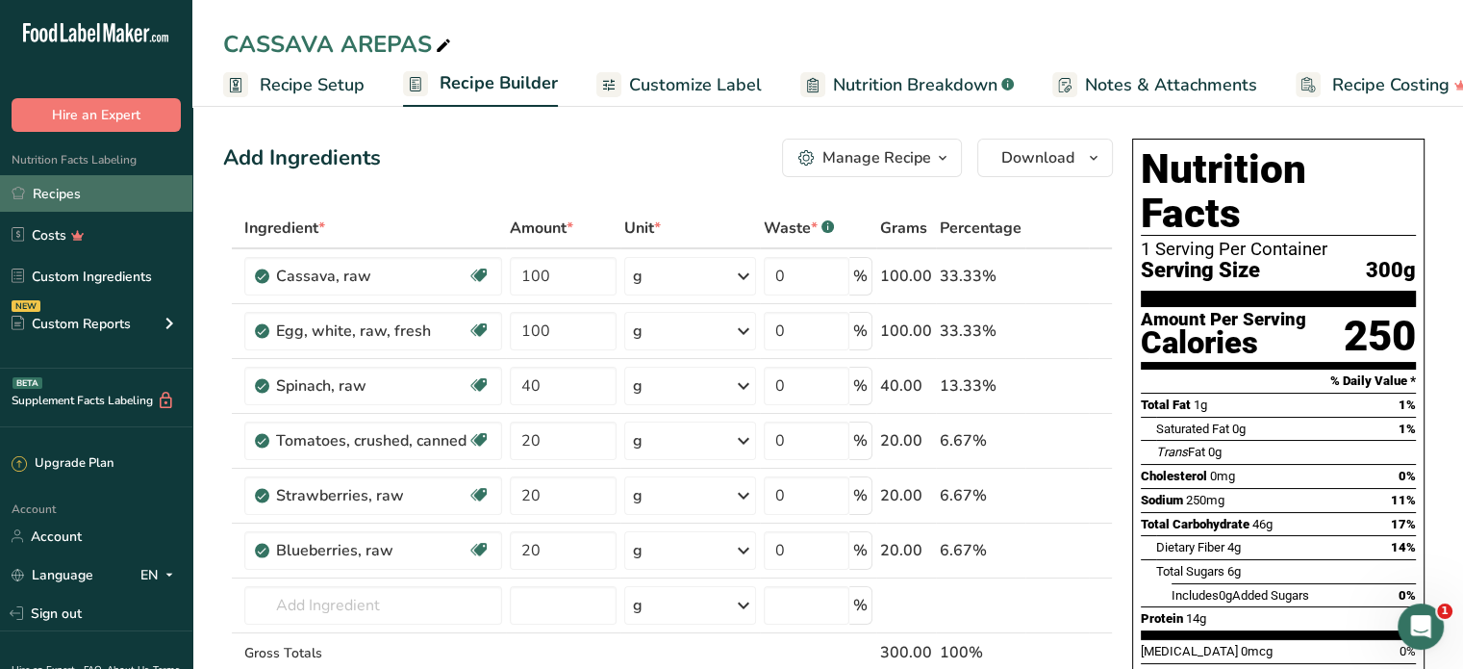
click at [43, 188] on link "Recipes" at bounding box center [96, 193] width 192 height 37
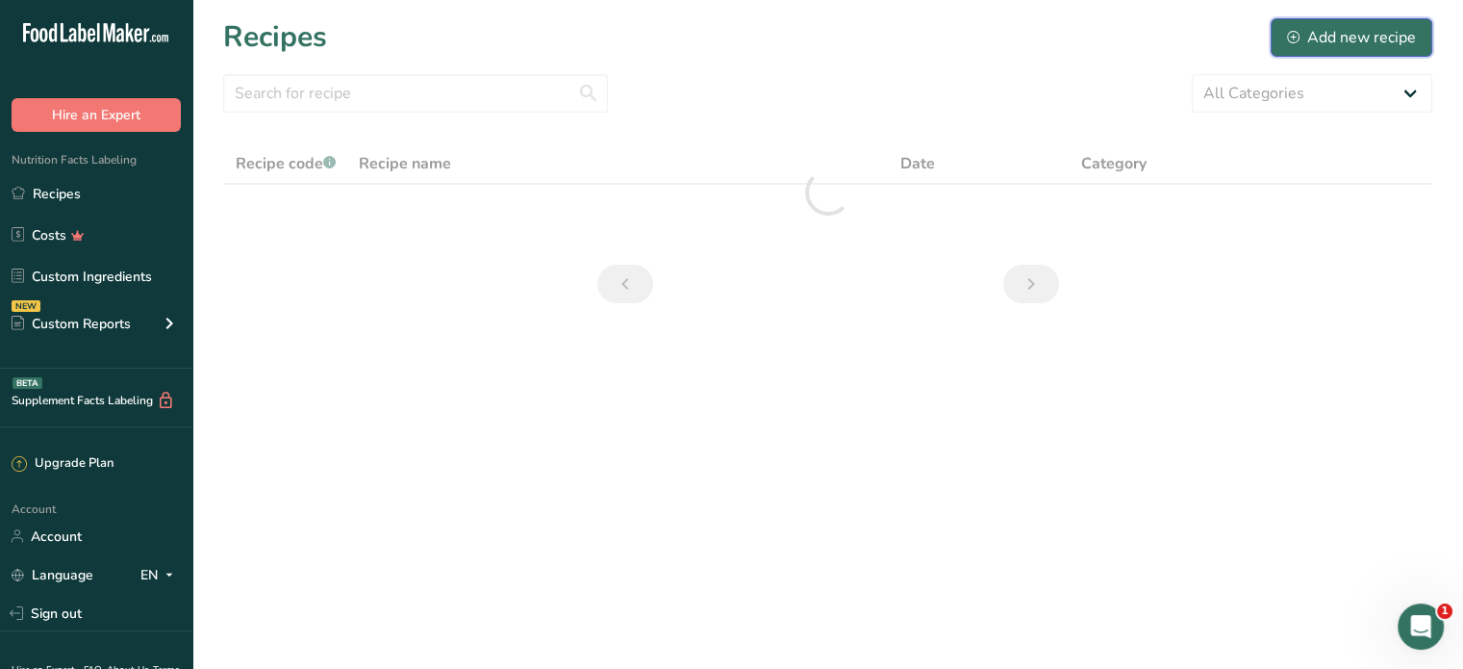
click at [1343, 26] on div "Add new recipe" at bounding box center [1351, 37] width 129 height 23
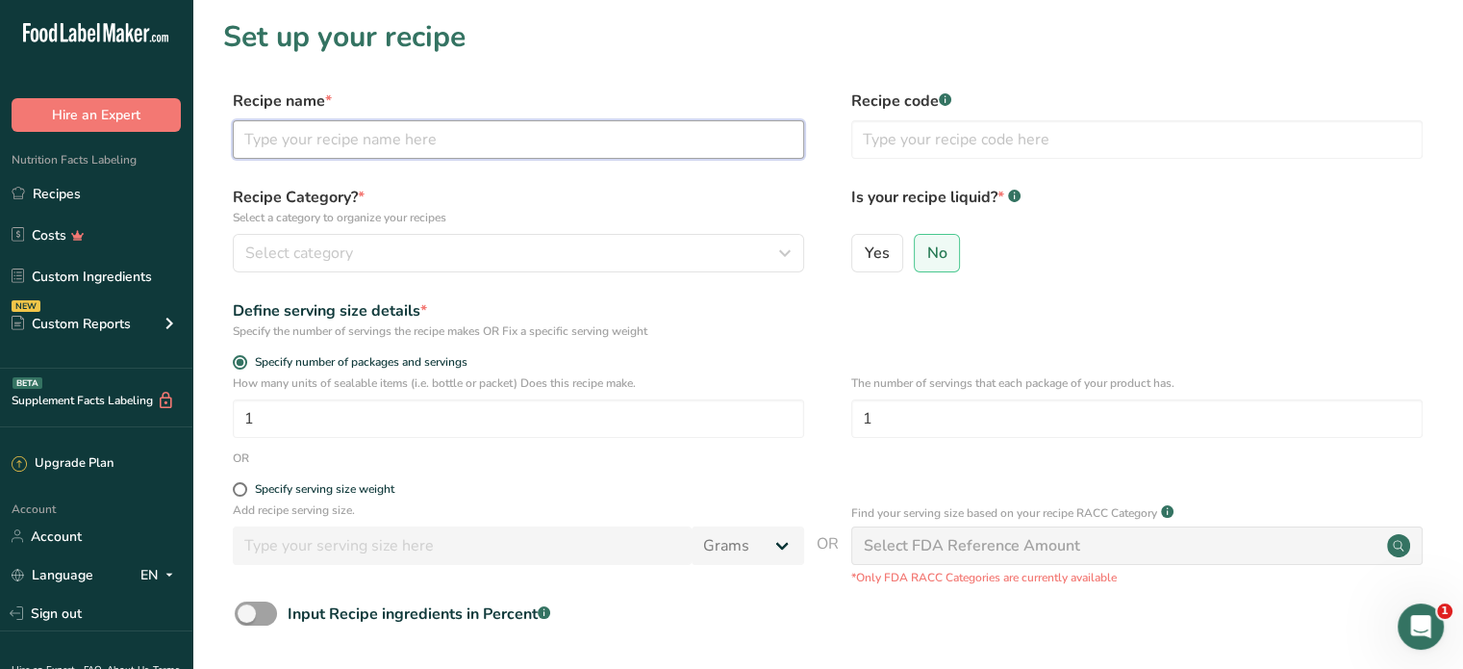
click at [311, 130] on input "text" at bounding box center [518, 139] width 571 height 38
type input "d"
type input "DESAYUNO DIA 2/ AREPA DE YUCA CON QUESO/POLLO"
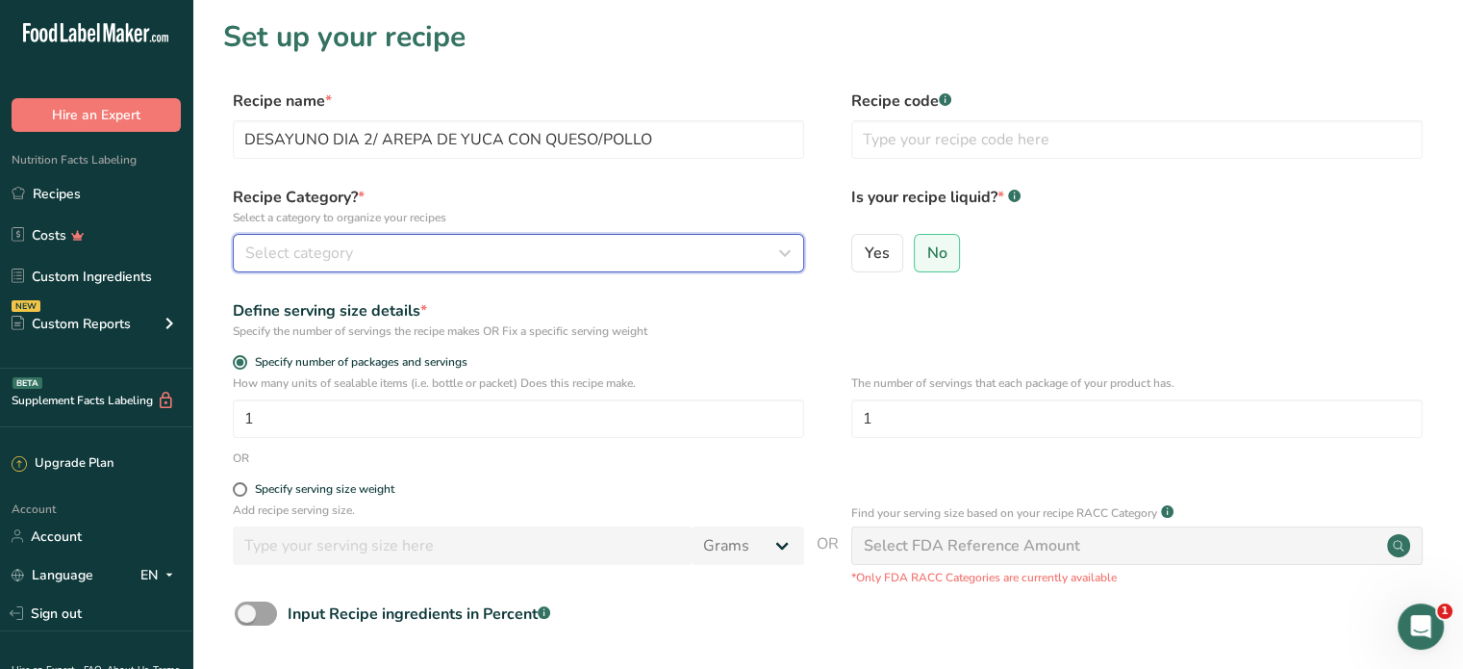
click at [627, 242] on div "Select category" at bounding box center [512, 252] width 535 height 23
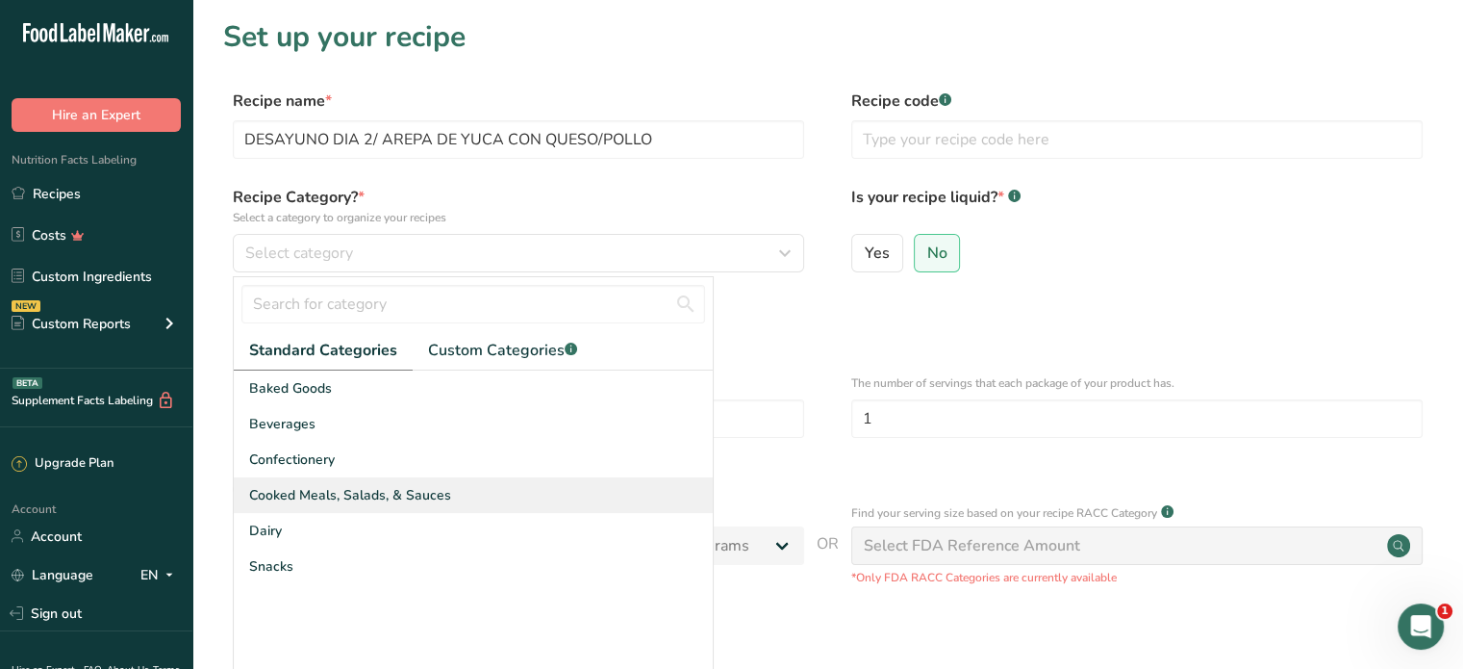
click at [336, 493] on span "Cooked Meals, Salads, & Sauces" at bounding box center [350, 495] width 202 height 20
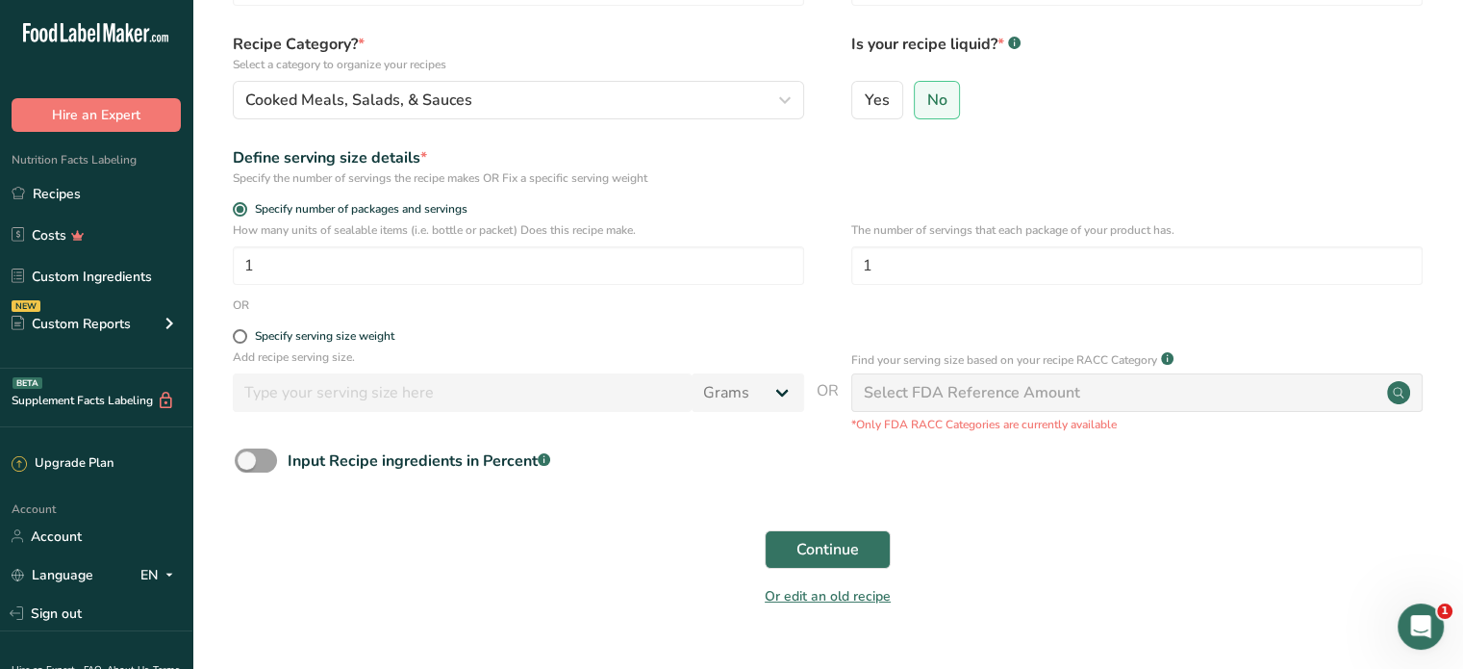
scroll to position [195, 0]
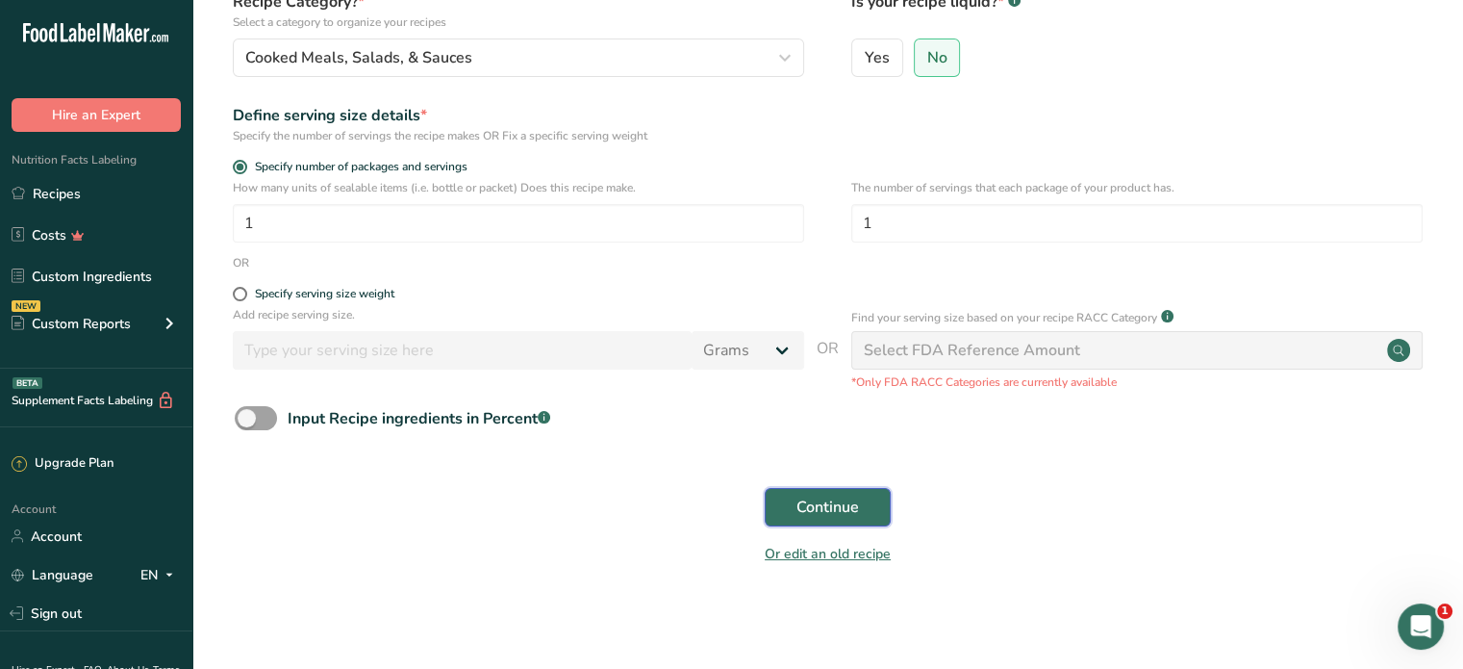
click at [820, 507] on span "Continue" at bounding box center [827, 506] width 63 height 23
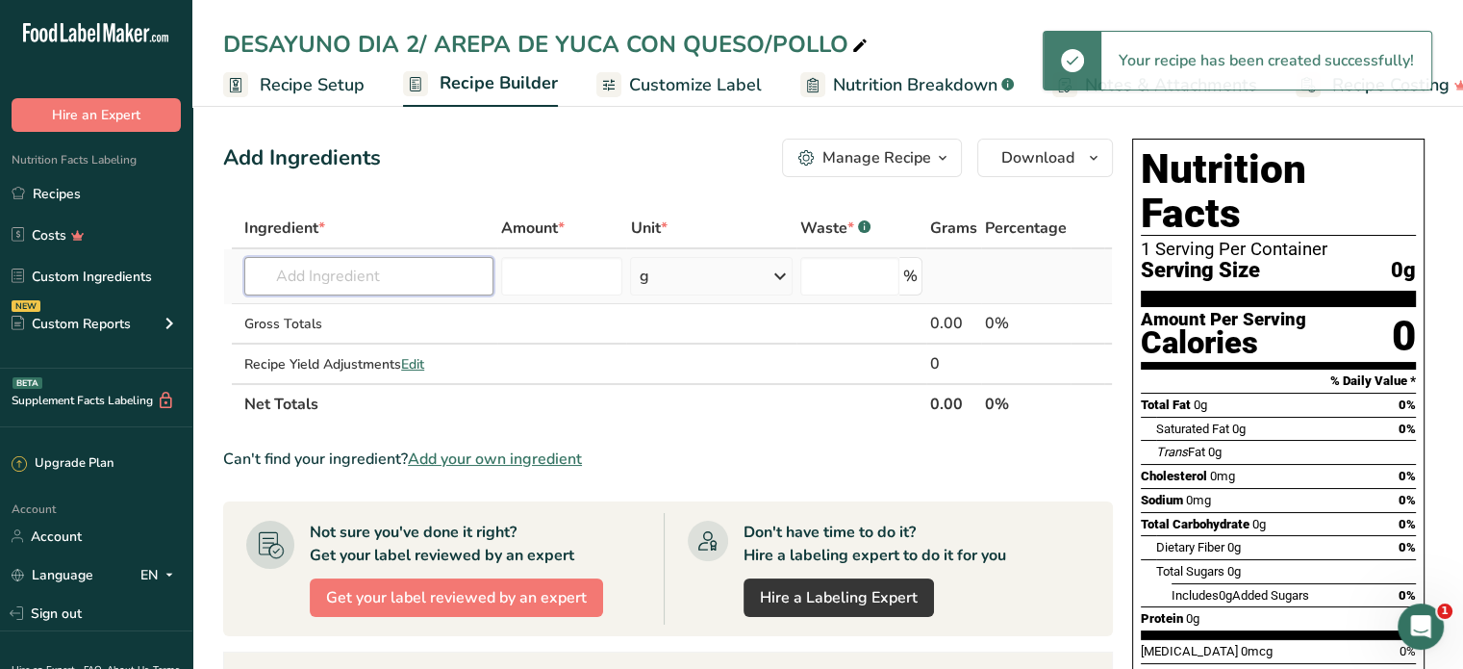
click at [304, 273] on input "text" at bounding box center [368, 276] width 249 height 38
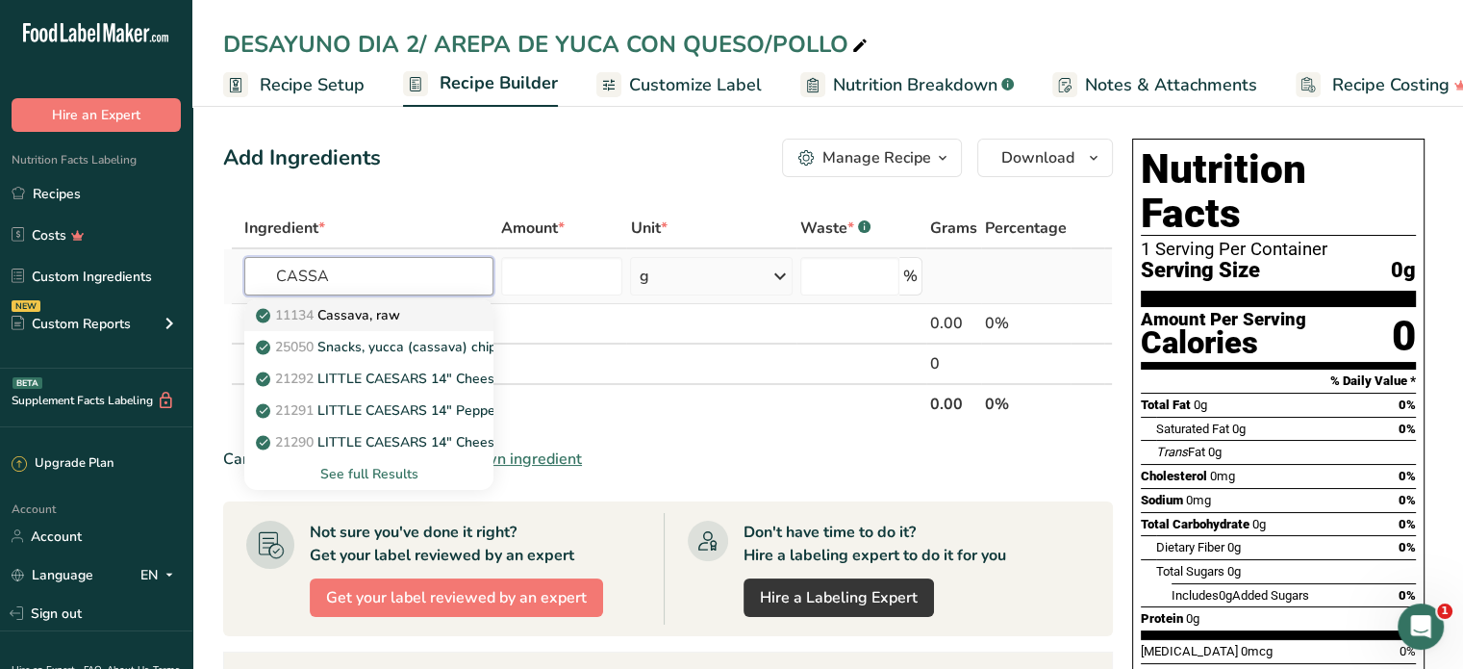
type input "CASSA"
click at [370, 312] on p "11134 Cassava, raw" at bounding box center [330, 315] width 140 height 20
type input "Cassava, raw"
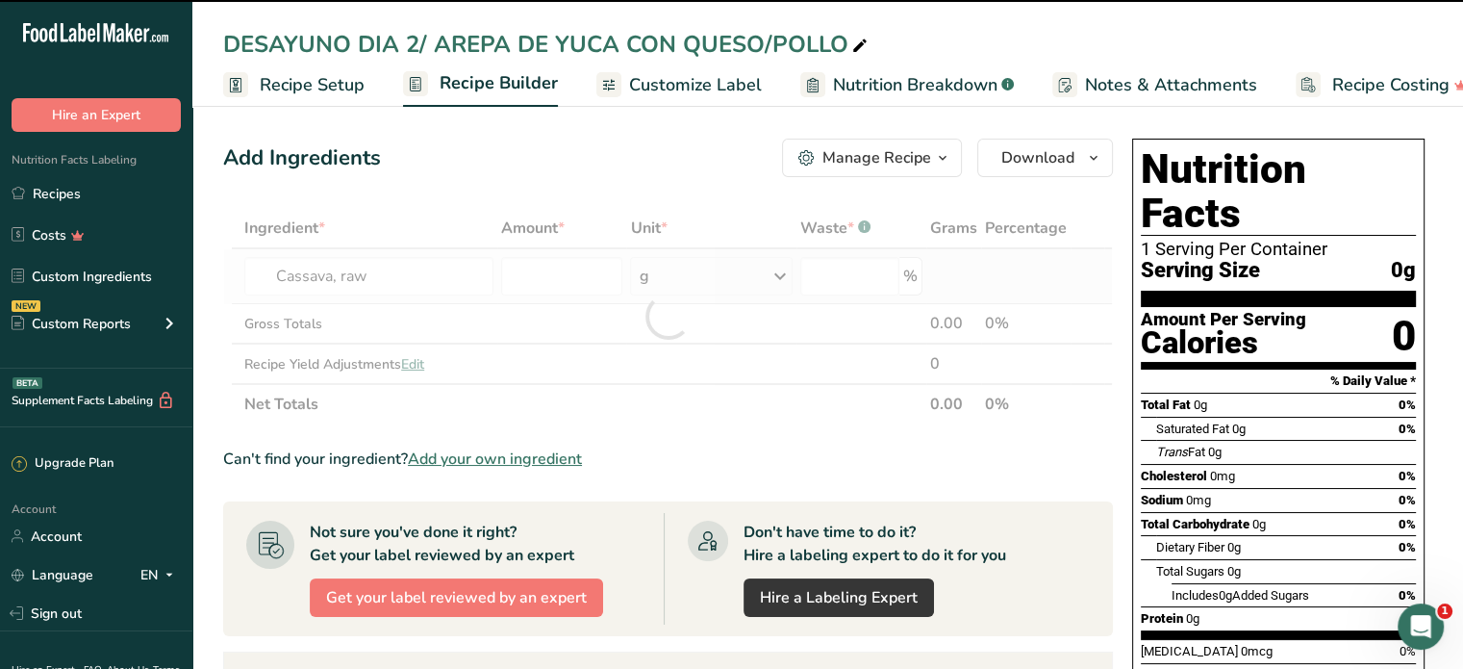
type input "0"
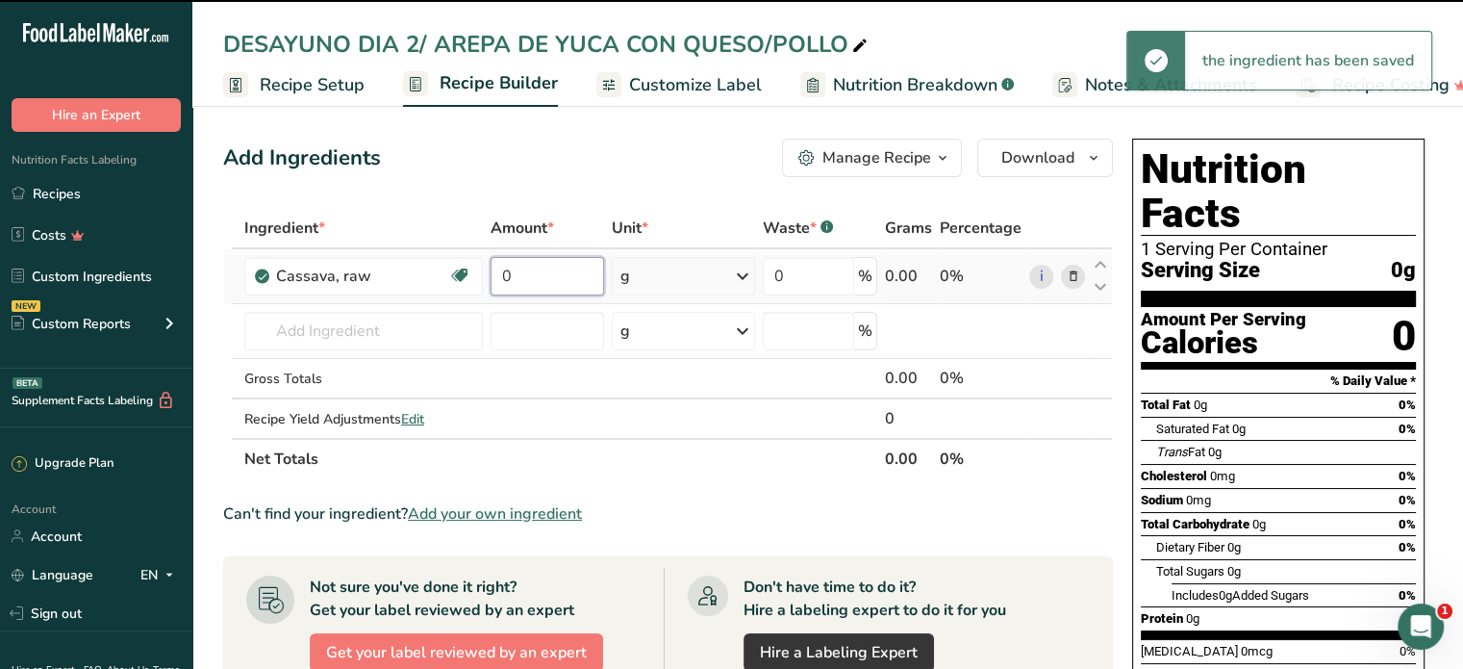
click at [580, 276] on input "0" at bounding box center [547, 276] width 113 height 38
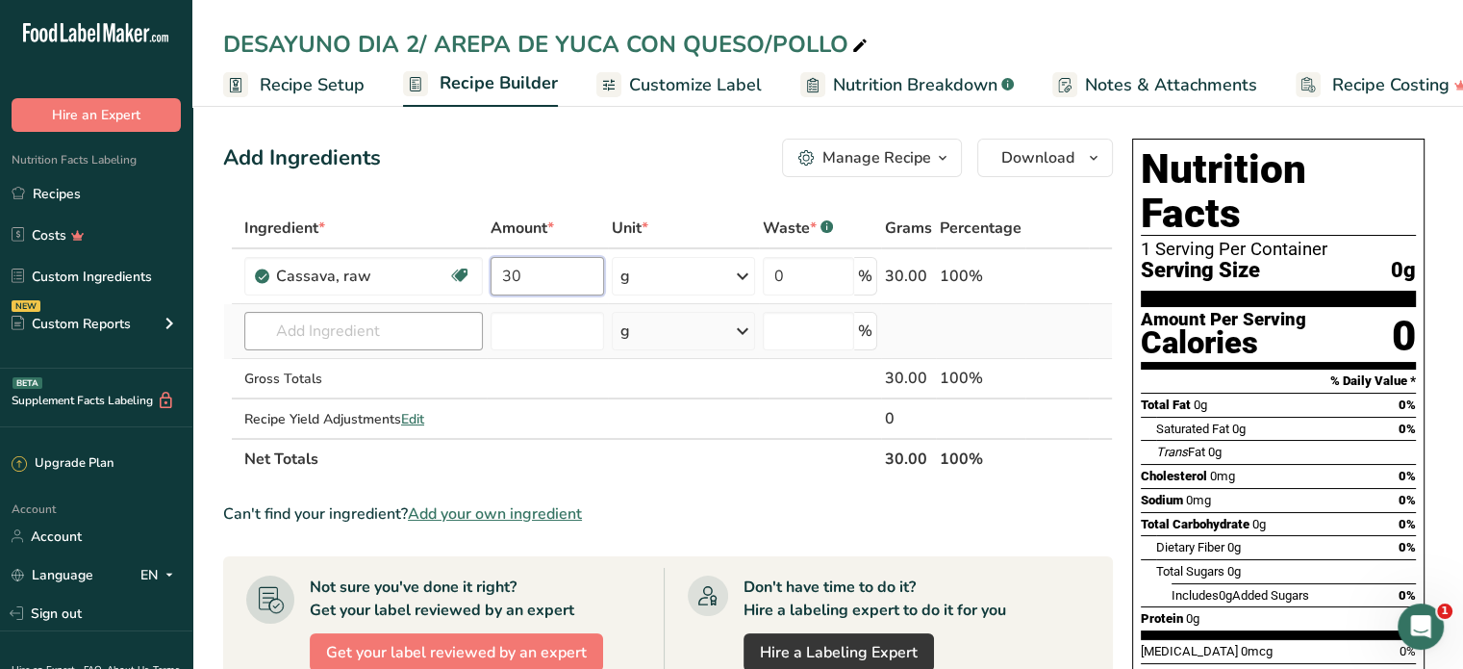
type input "30"
click at [431, 339] on div "Ingredient * Amount * Unit * Waste * .a-a{fill:#347362;}.b-a{fill:#fff;} Grams …" at bounding box center [668, 343] width 890 height 271
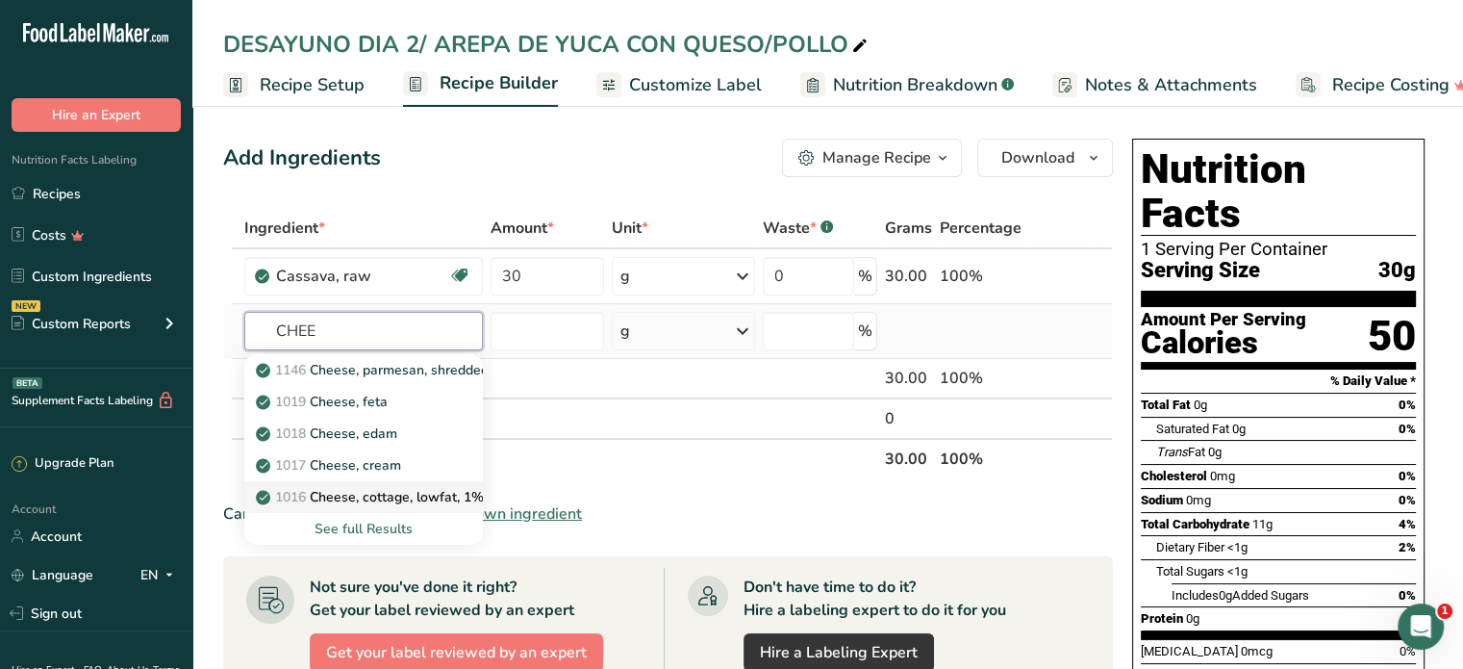
type input "CHEE"
click at [385, 499] on p "1016 Cheese, cottage, lowfat, 1% milkfat" at bounding box center [395, 497] width 270 height 20
type input "Cheese, cottage, lowfat, 1% milkfat"
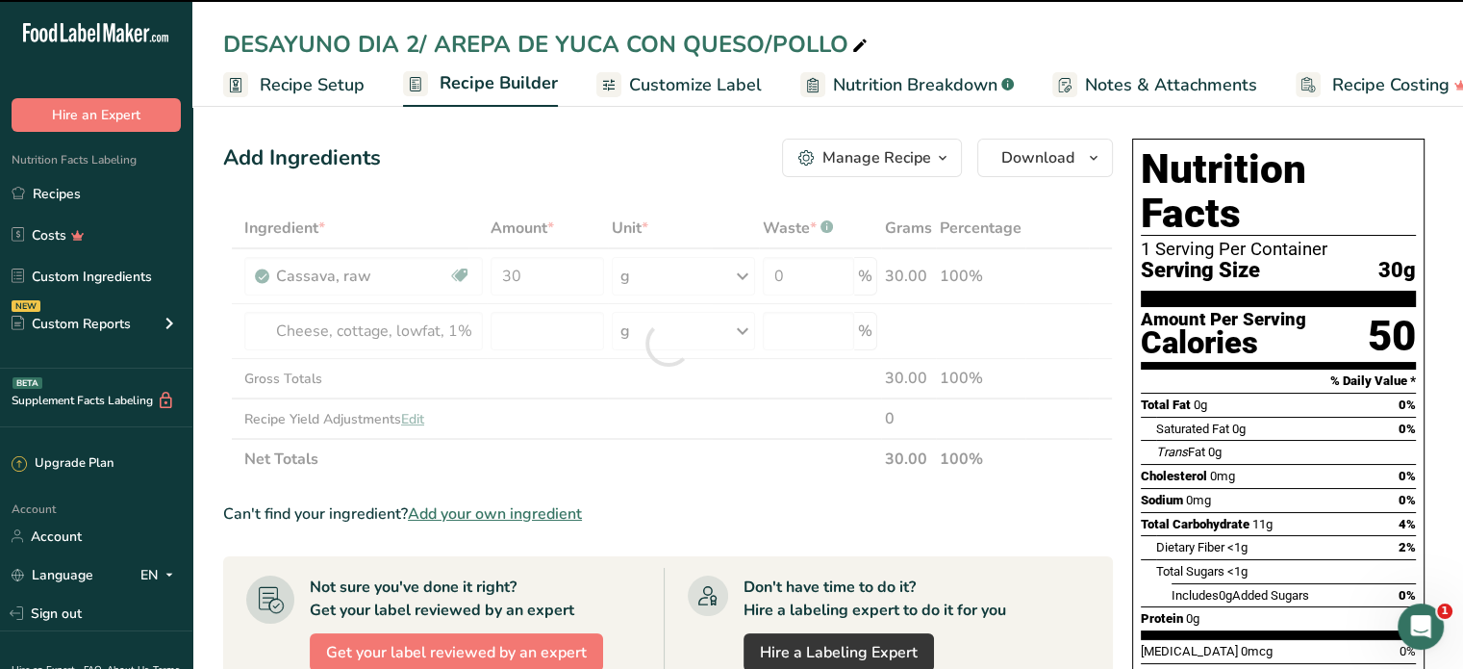
type input "0"
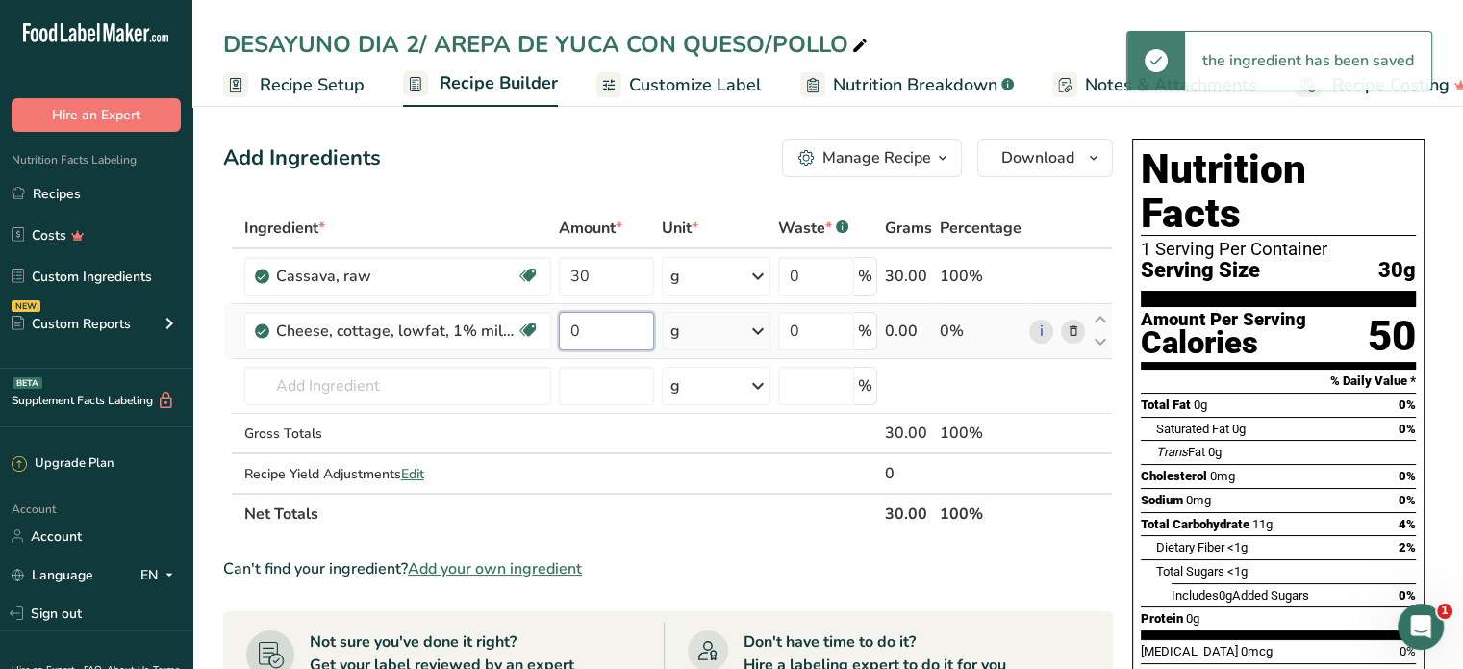
click at [587, 326] on input "0" at bounding box center [607, 331] width 96 height 38
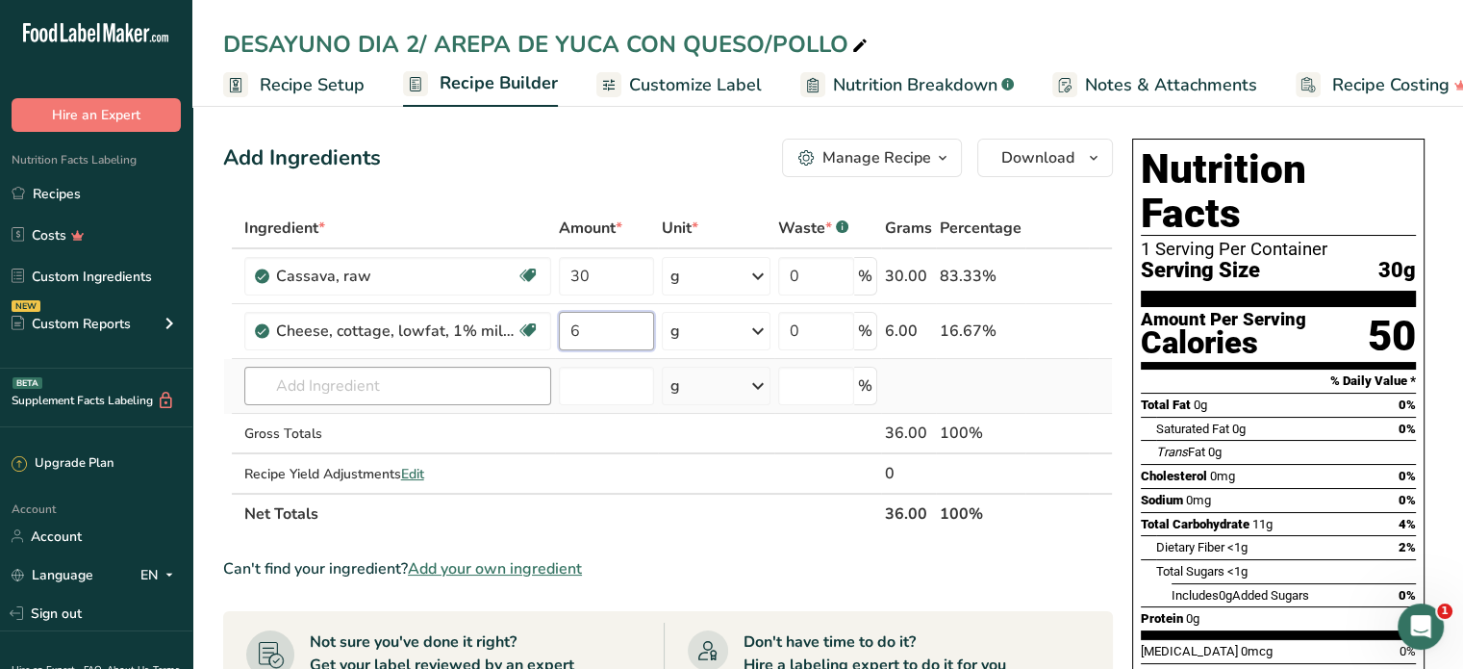
type input "6"
click at [373, 392] on div "Ingredient * Amount * Unit * Waste * .a-a{fill:#347362;}.b-a{fill:#fff;} Grams …" at bounding box center [668, 371] width 890 height 326
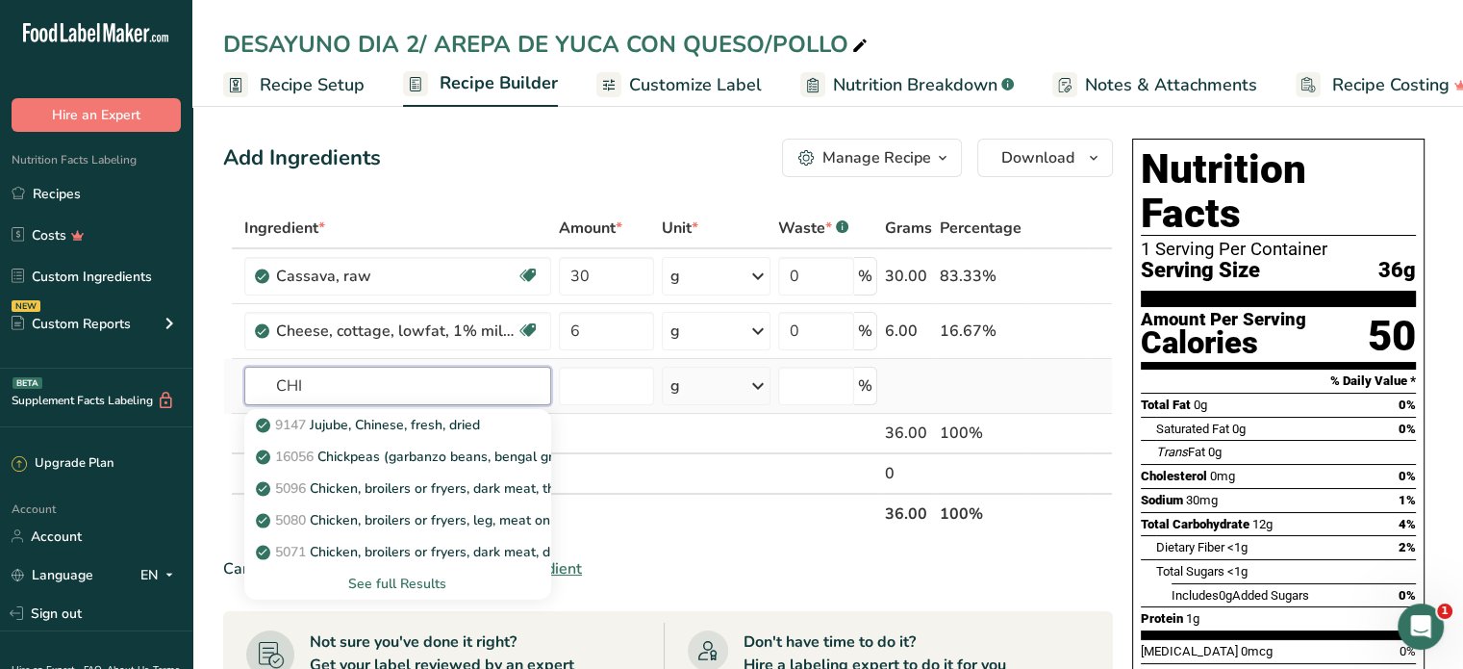
type input "CHI"
click at [408, 580] on div "See full Results" at bounding box center [398, 583] width 276 height 20
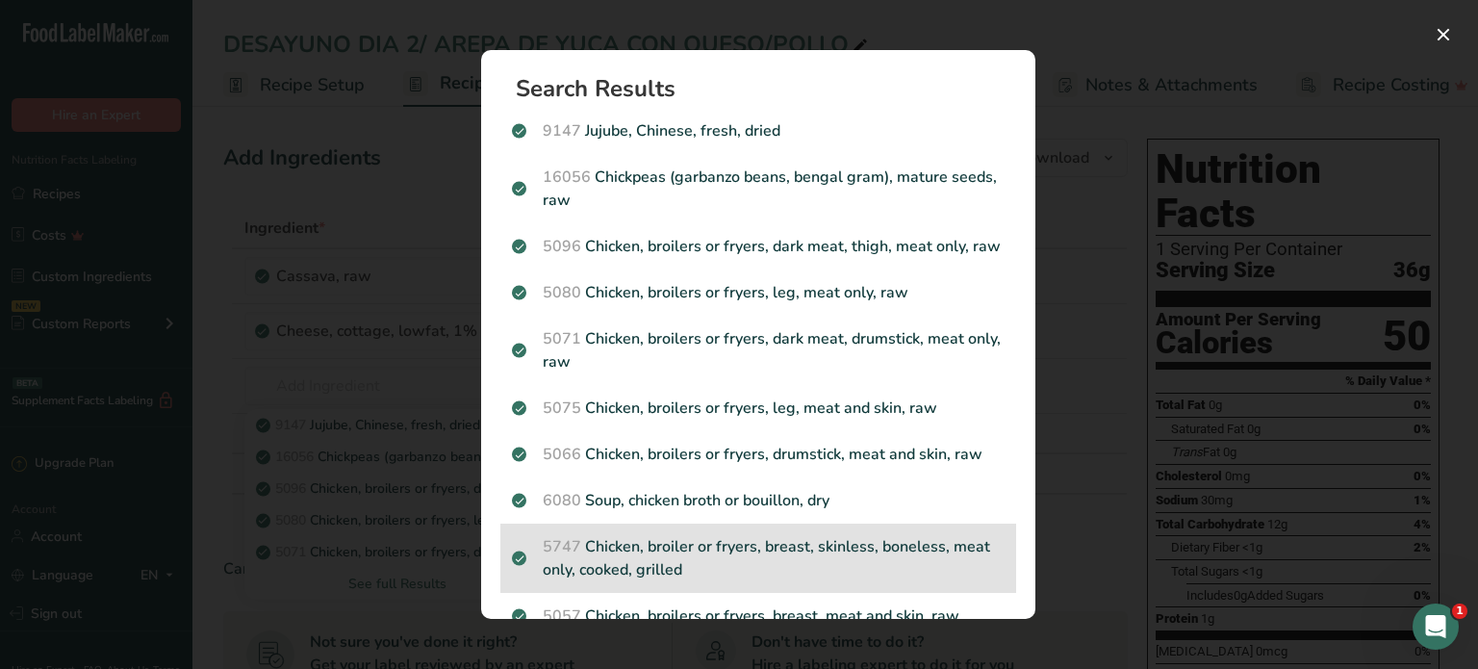
click at [799, 572] on p "5747 Chicken, broiler or fryers, breast, skinless, boneless, meat only, cooked,…" at bounding box center [758, 558] width 493 height 46
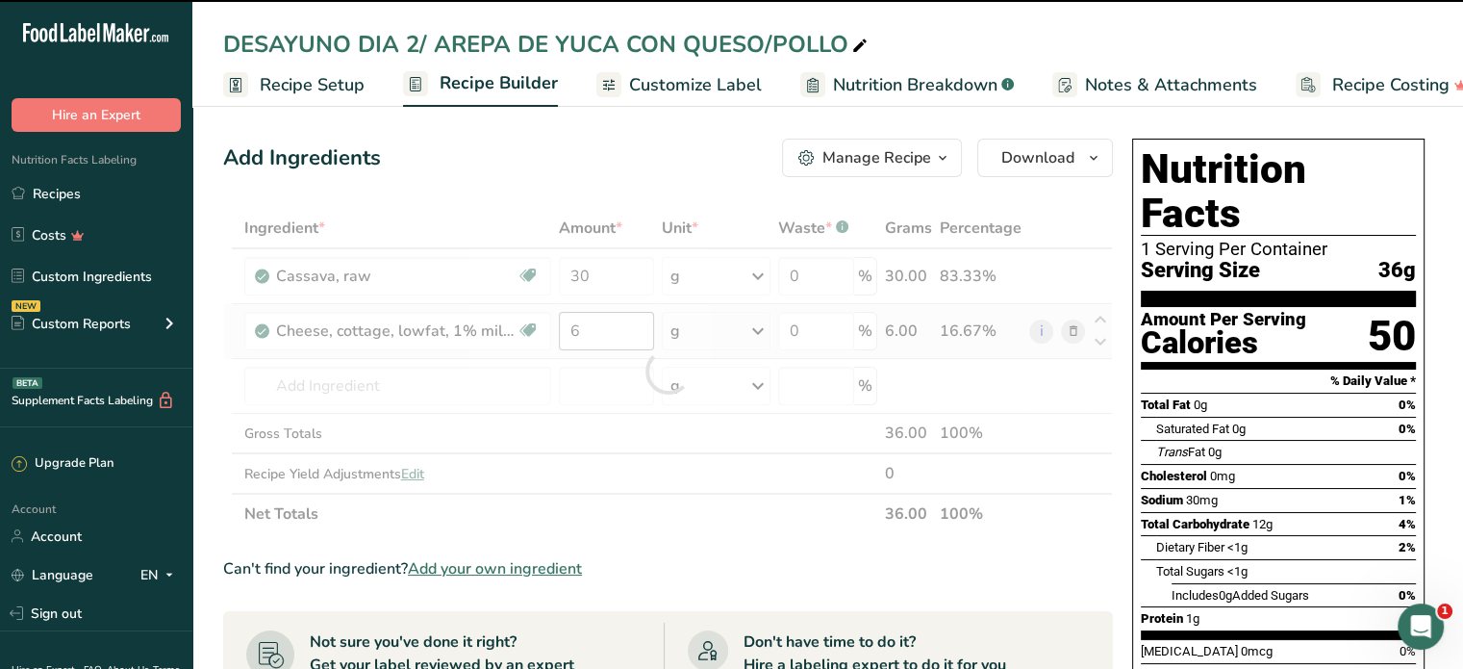
type input "0"
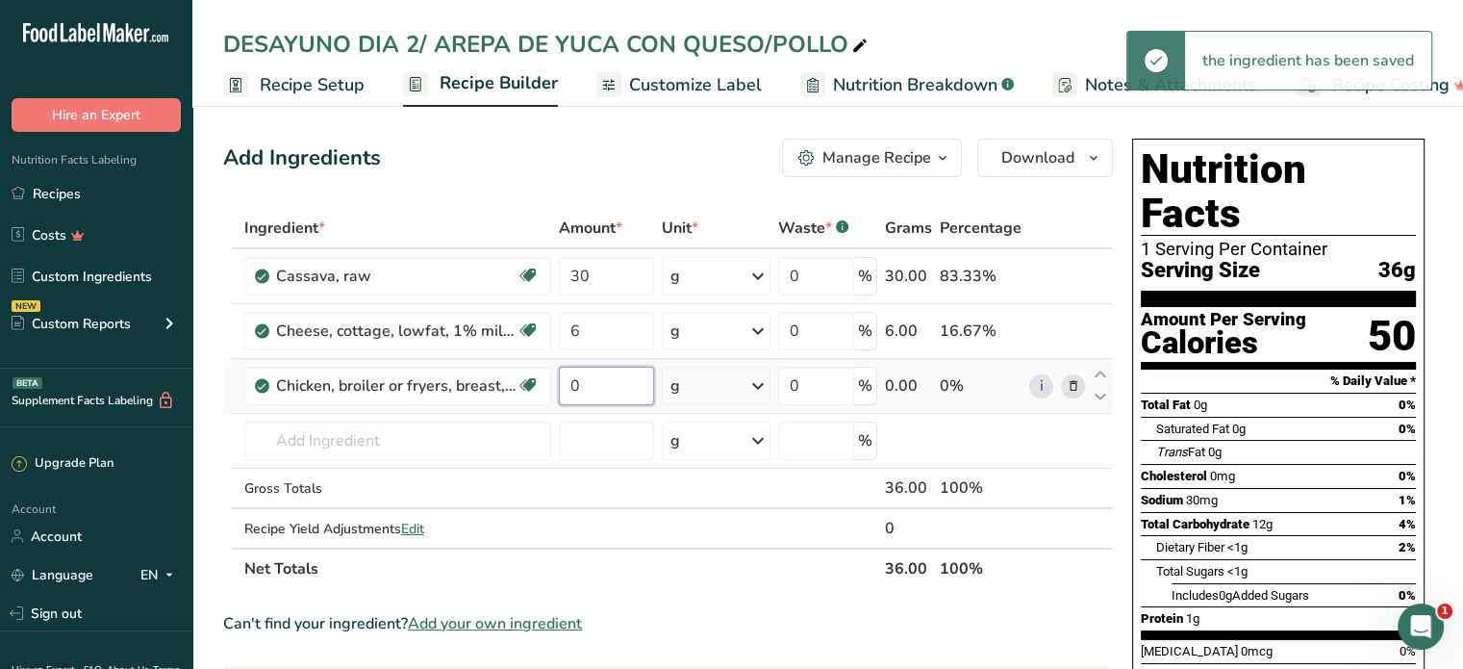
click at [591, 386] on input "0" at bounding box center [607, 385] width 96 height 38
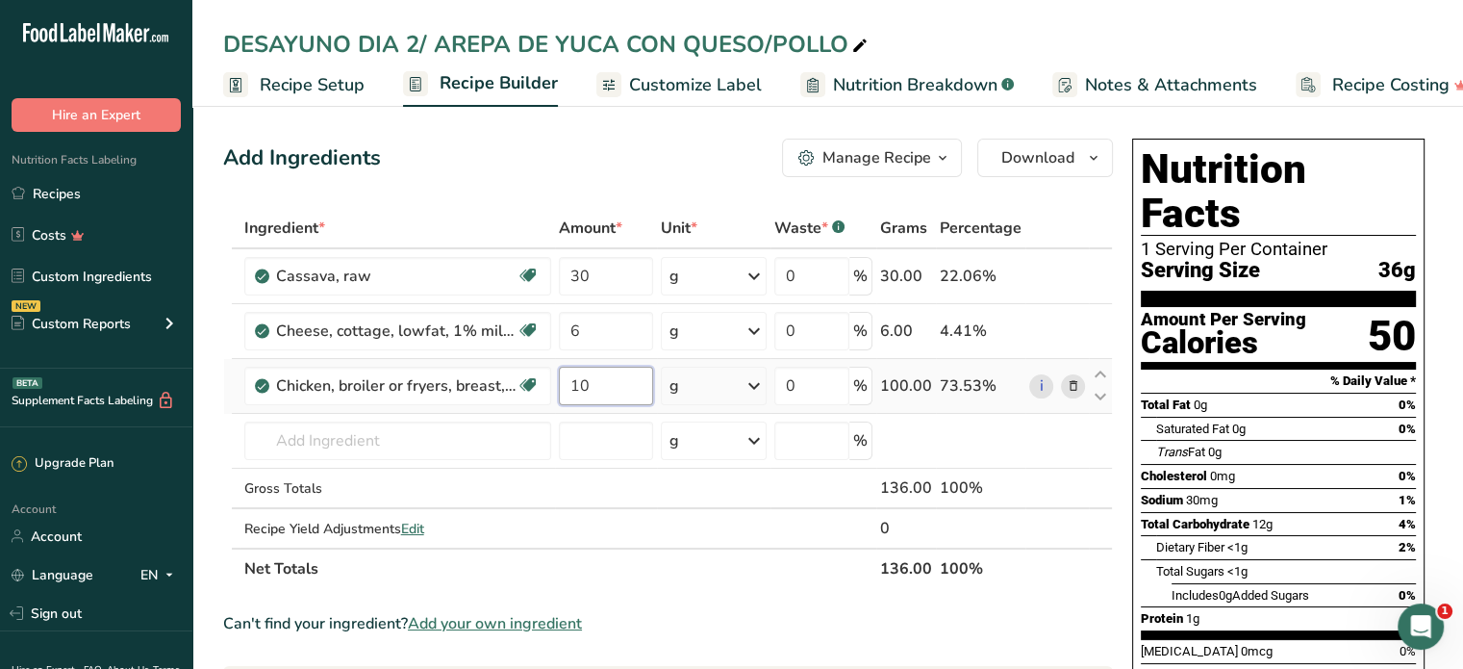
type input "1"
type input "80"
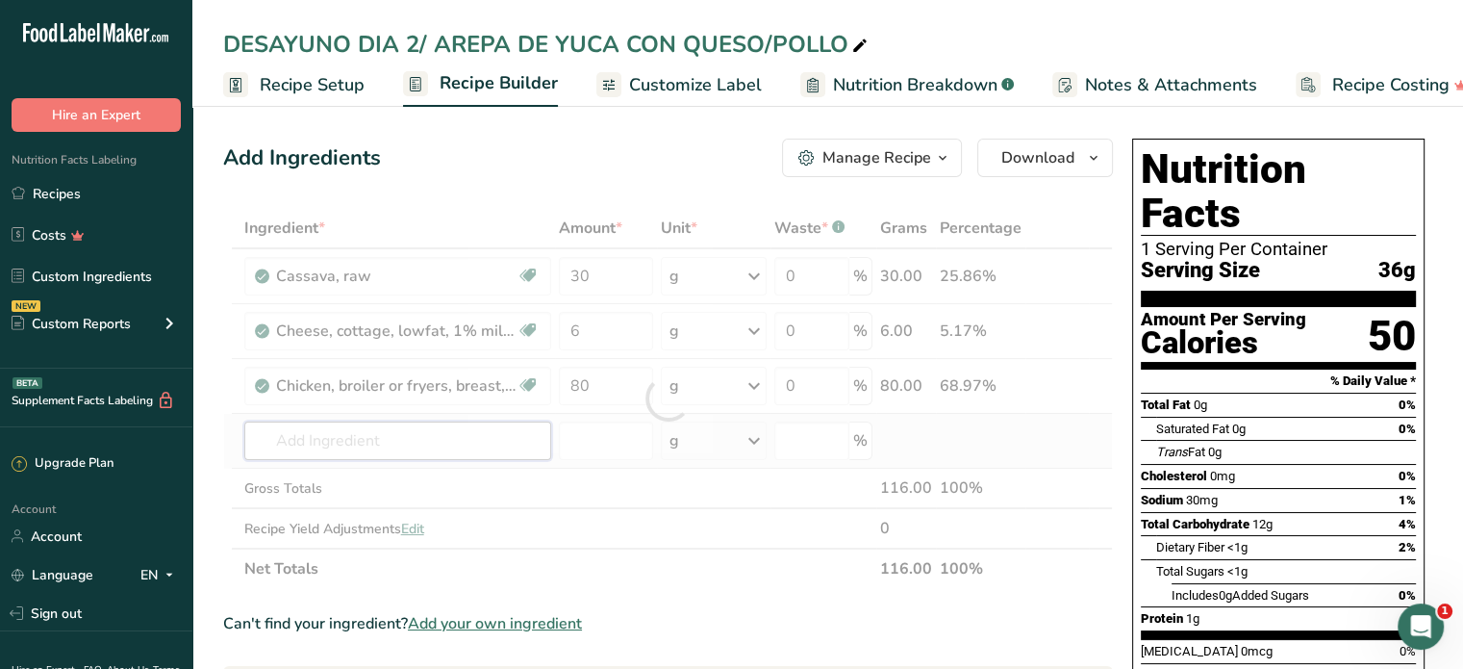
click at [468, 448] on div "Ingredient * Amount * Unit * Waste * .a-a{fill:#347362;}.b-a{fill:#fff;} Grams …" at bounding box center [668, 398] width 890 height 381
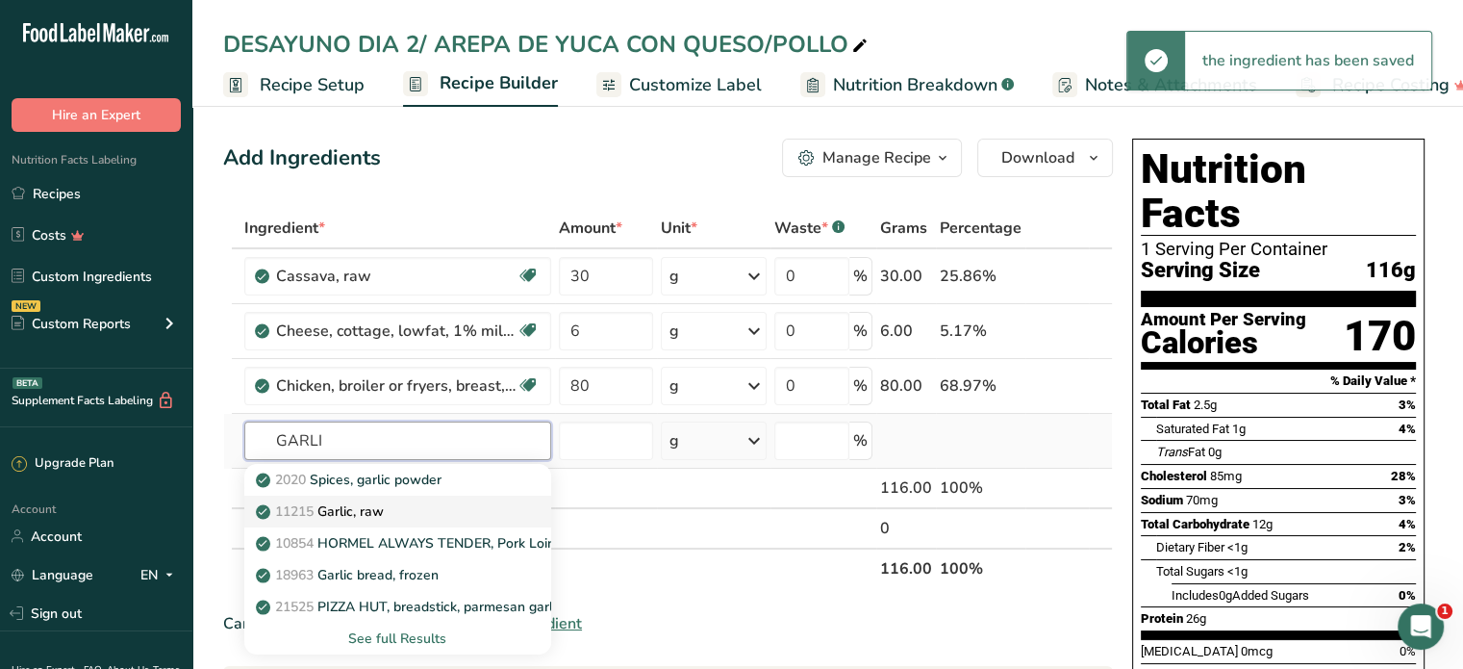
type input "GARLI"
click at [373, 503] on p "11215 Garlic, raw" at bounding box center [322, 511] width 124 height 20
type input "Garlic, raw"
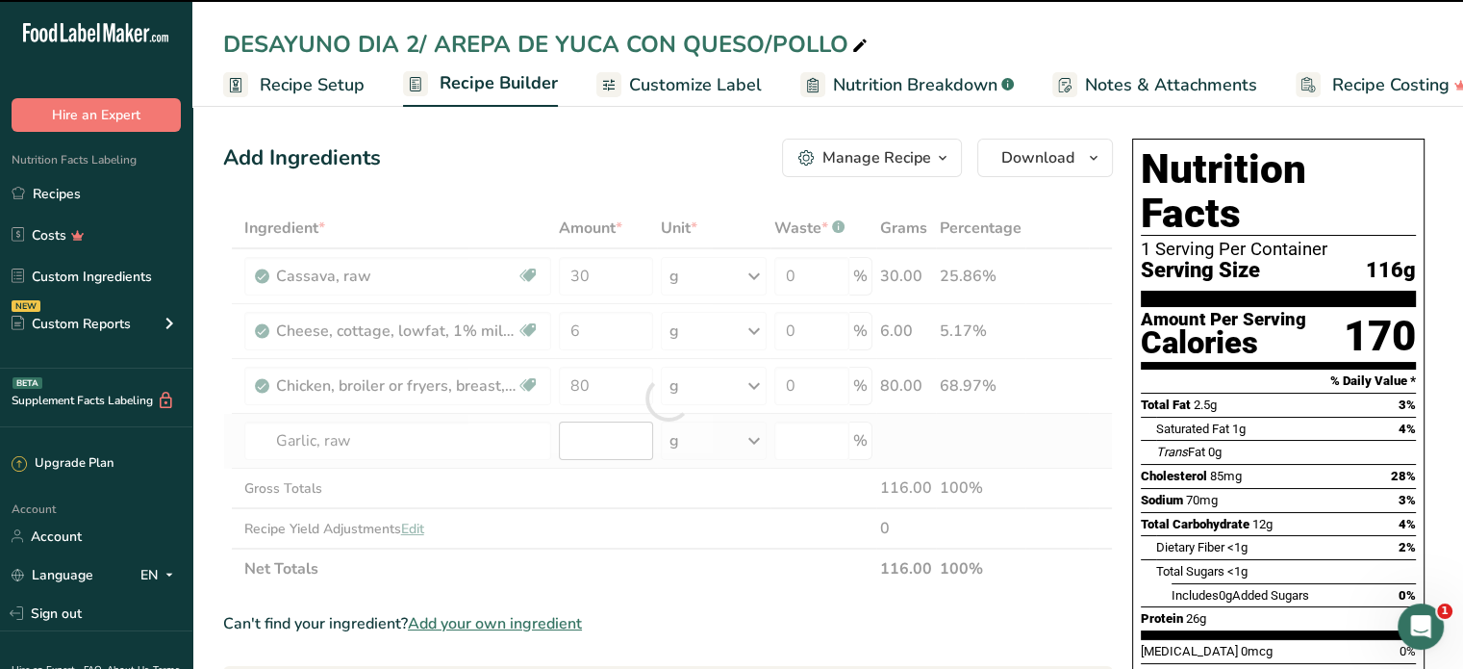
type input "0"
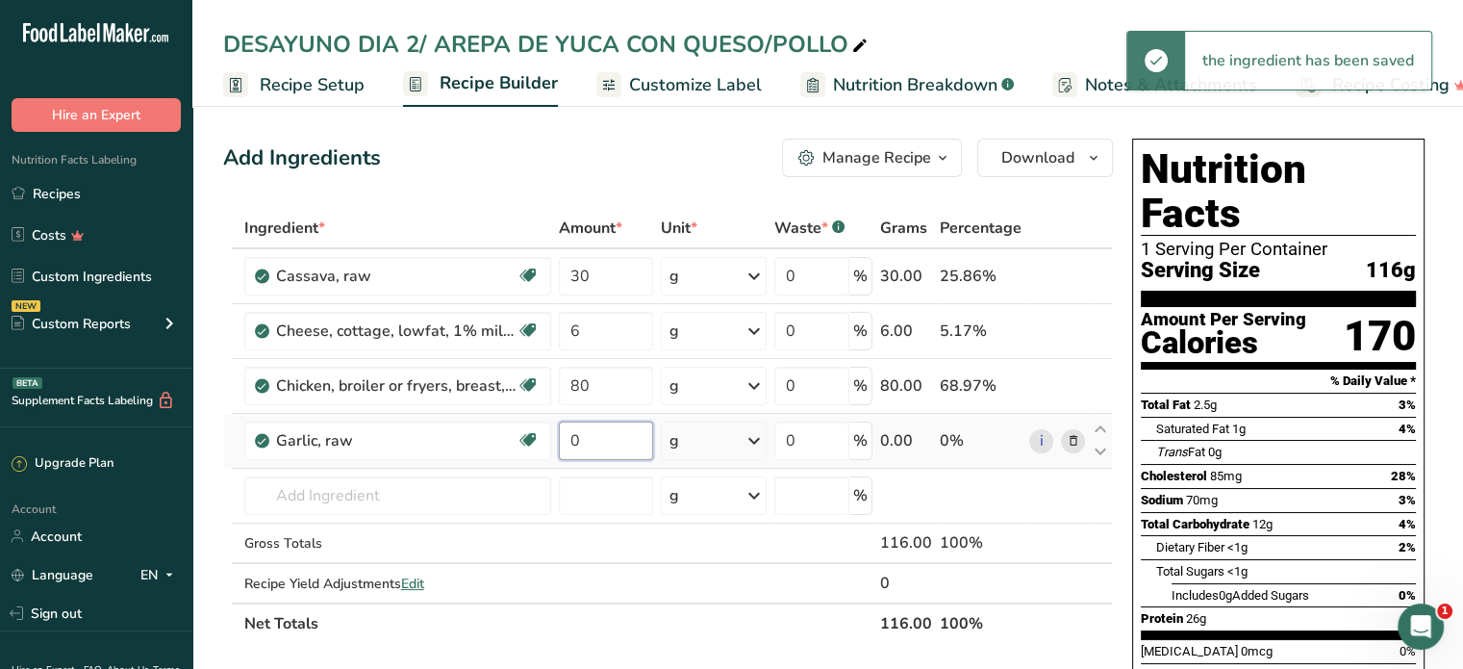
click at [581, 438] on input "0" at bounding box center [606, 440] width 94 height 38
type input "2"
click at [416, 490] on div "Ingredient * Amount * Unit * Waste * .a-a{fill:#347362;}.b-a{fill:#fff;} Grams …" at bounding box center [668, 426] width 890 height 436
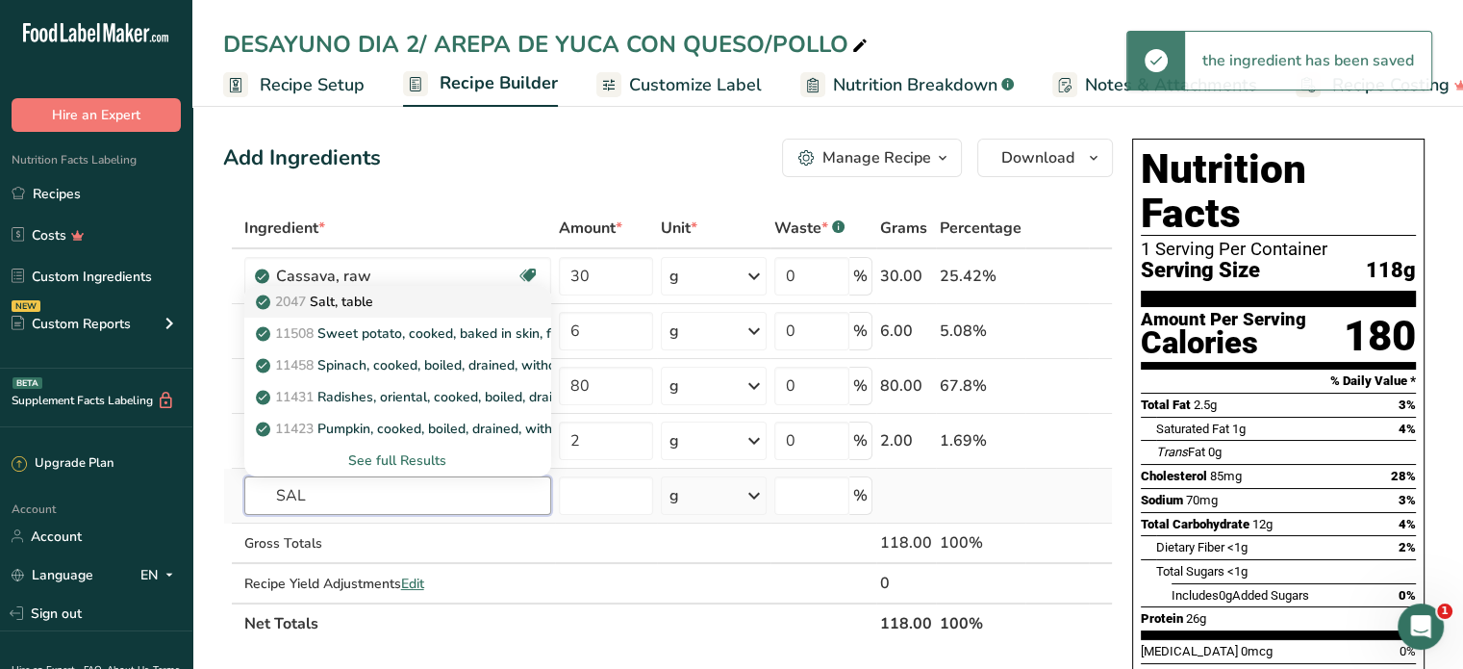
type input "SAL"
click at [350, 297] on p "2047 Salt, table" at bounding box center [317, 301] width 114 height 20
type input "Salt, table"
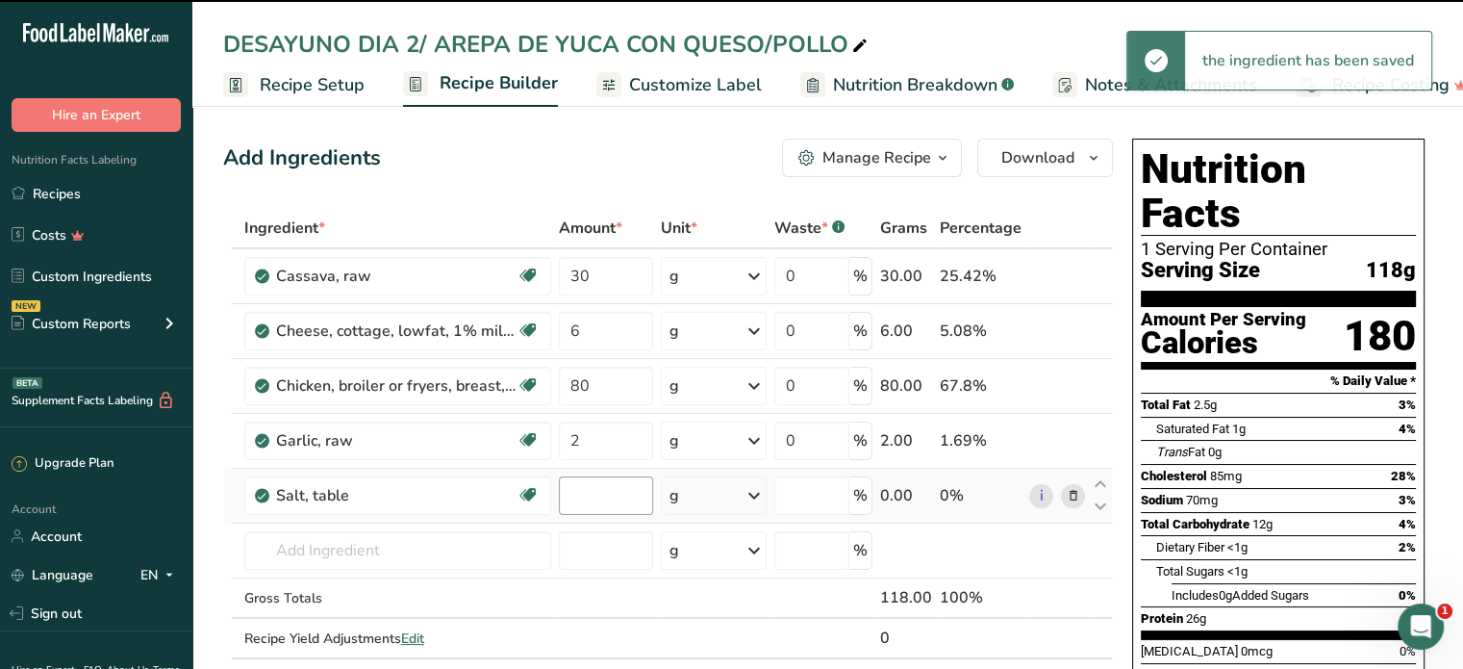
type input "0"
click at [581, 499] on input "0" at bounding box center [606, 495] width 94 height 38
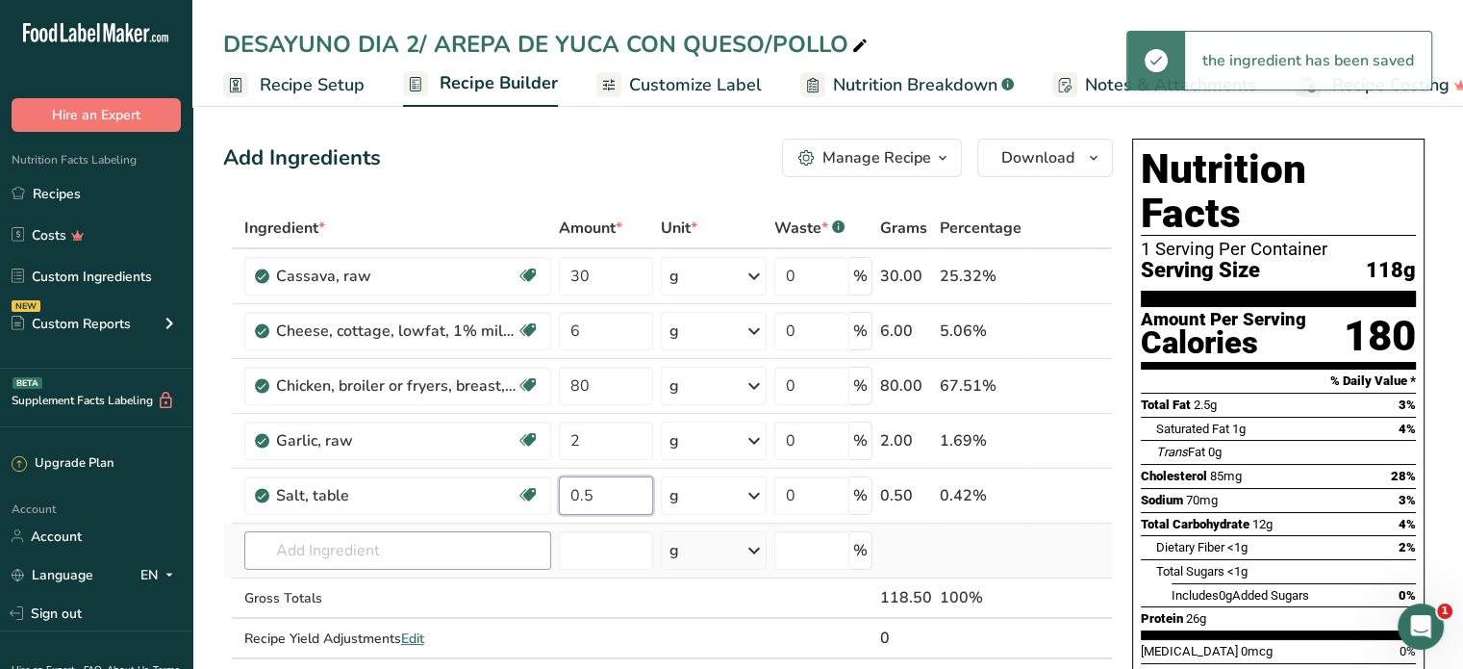
type input "0.5"
click at [395, 553] on div "Ingredient * Amount * Unit * Waste * .a-a{fill:#347362;}.b-a{fill:#fff;} Grams …" at bounding box center [668, 453] width 890 height 491
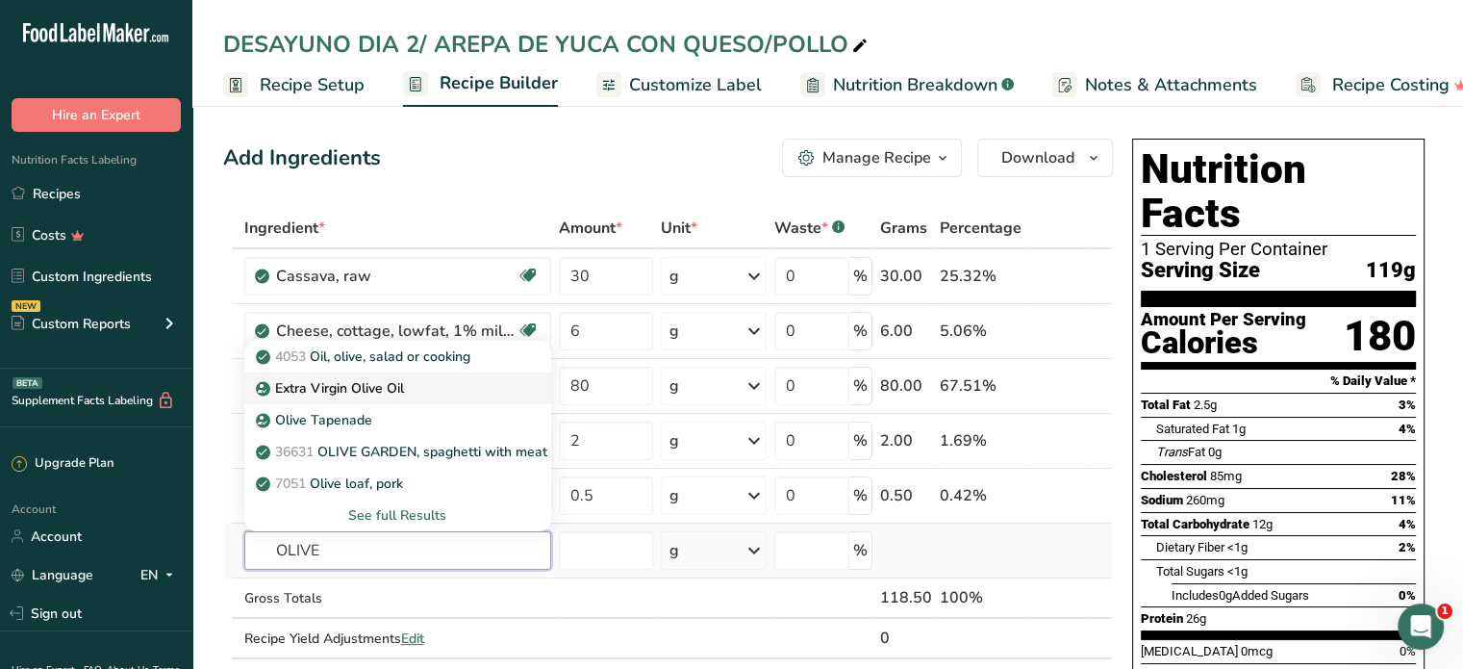
type input "OLIVE"
click at [344, 384] on p "Extra Virgin Olive Oil" at bounding box center [332, 388] width 144 height 20
type input "Extra Virgin Olive Oil"
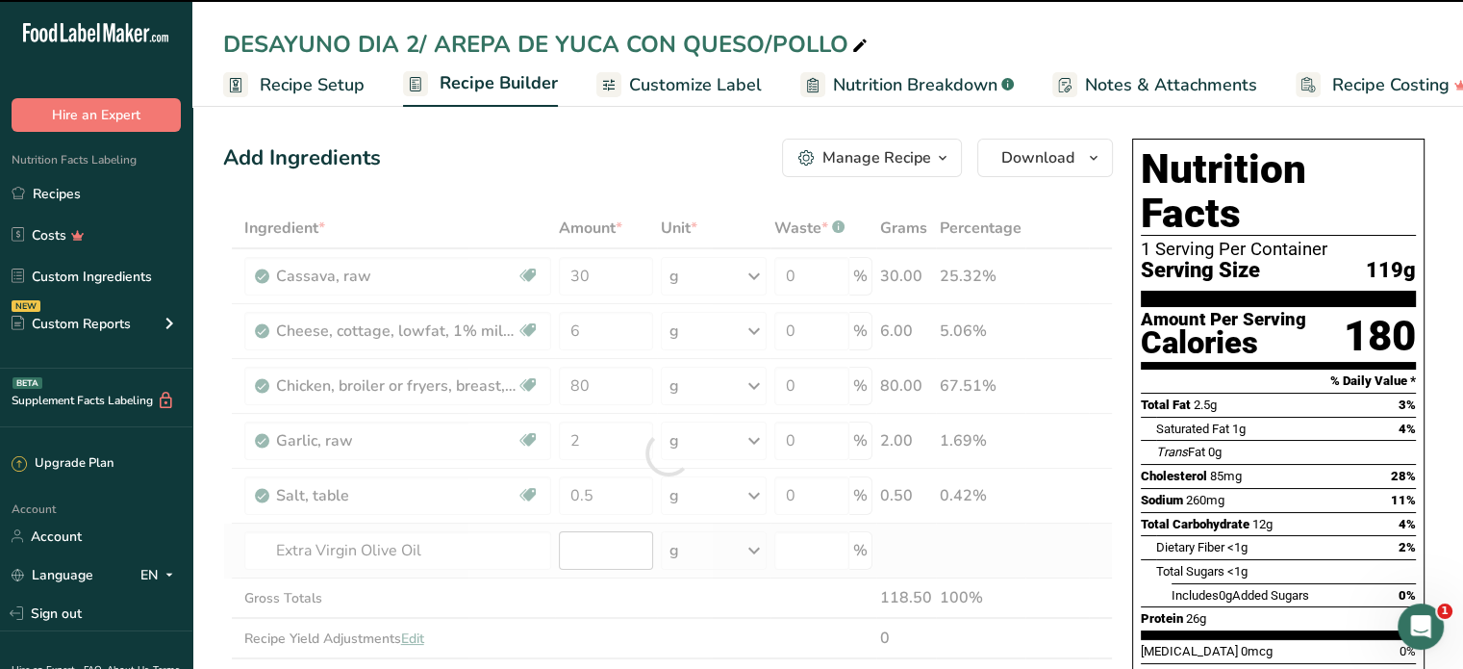
type input "0"
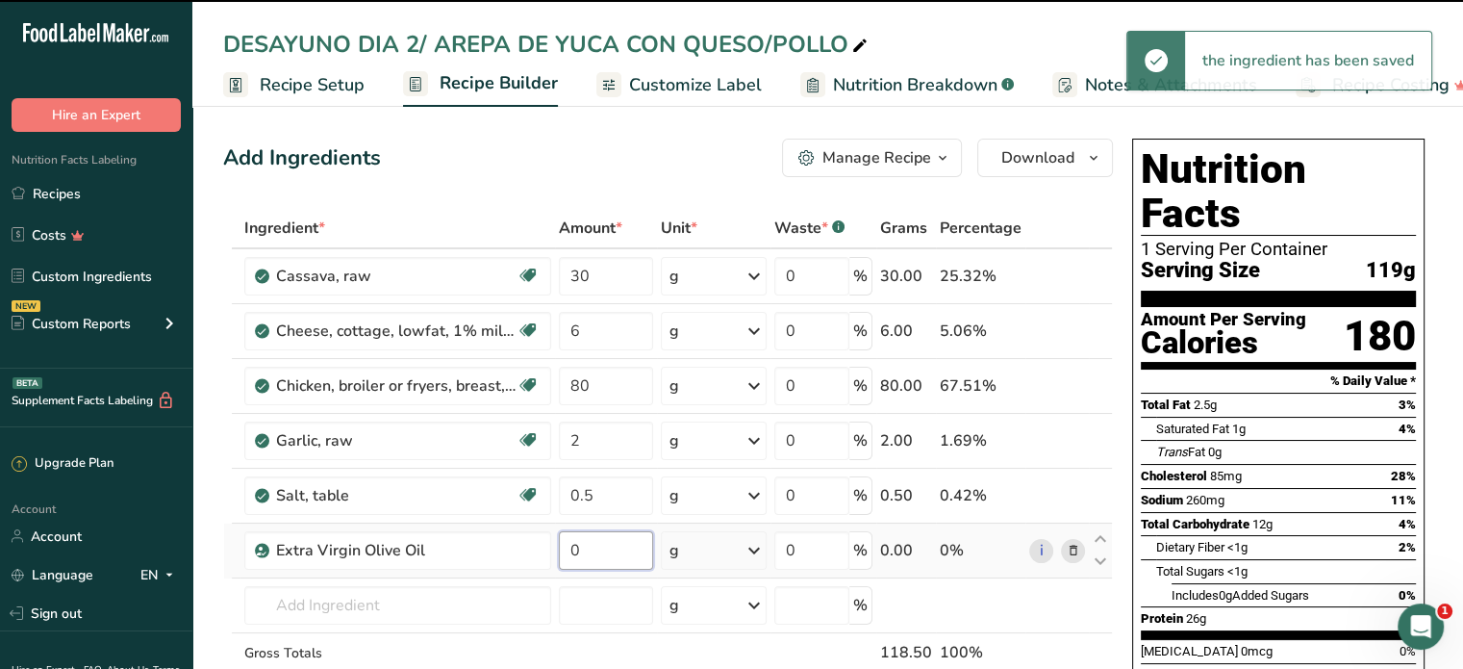
click at [586, 545] on input "0" at bounding box center [606, 550] width 94 height 38
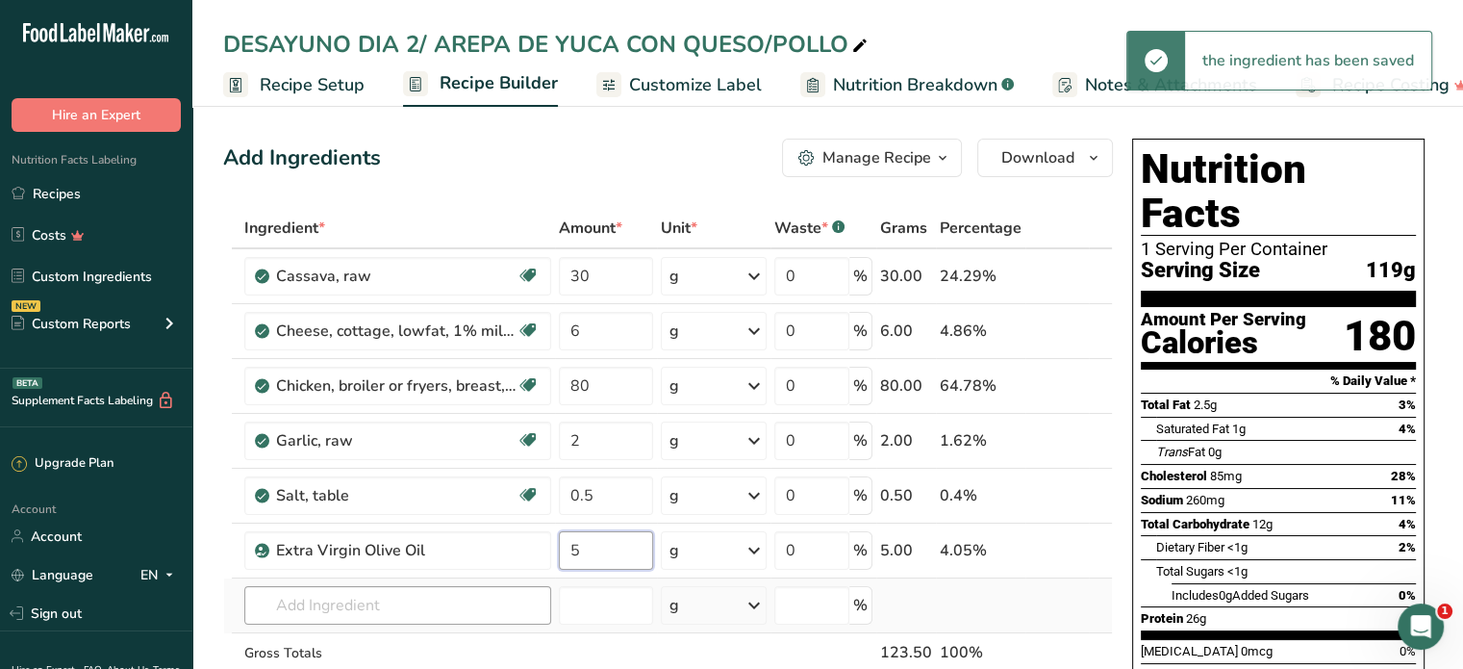
type input "5"
click at [334, 603] on div "Ingredient * Amount * Unit * Waste * .a-a{fill:#347362;}.b-a{fill:#fff;} Grams …" at bounding box center [668, 480] width 890 height 545
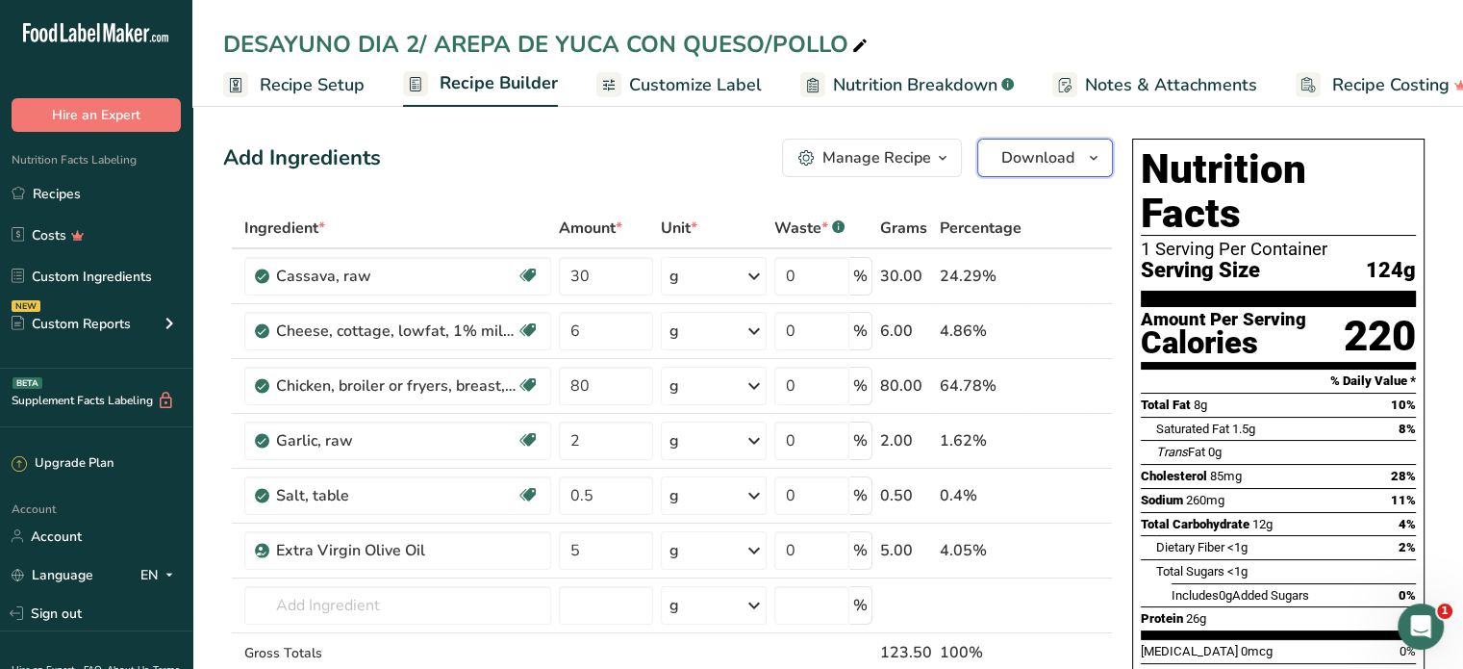
click at [1040, 163] on span "Download" at bounding box center [1037, 157] width 73 height 23
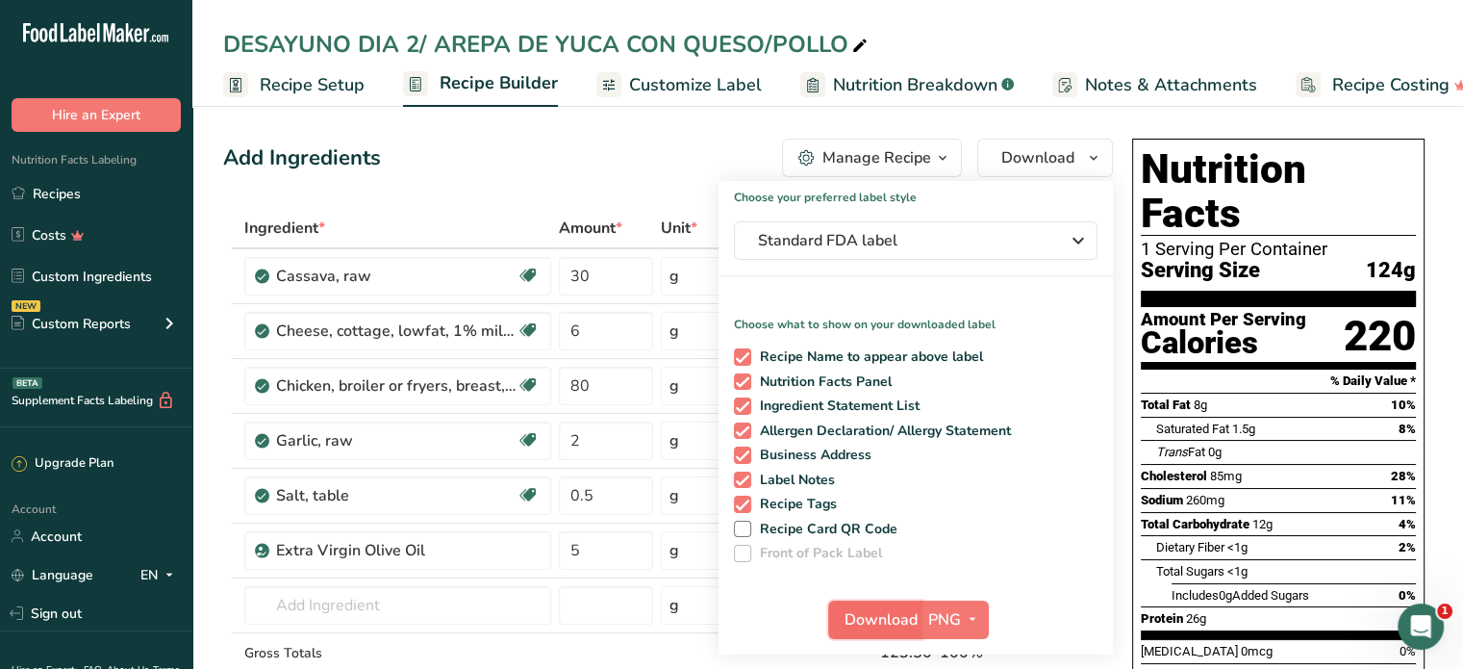
click at [875, 622] on span "Download" at bounding box center [881, 619] width 73 height 23
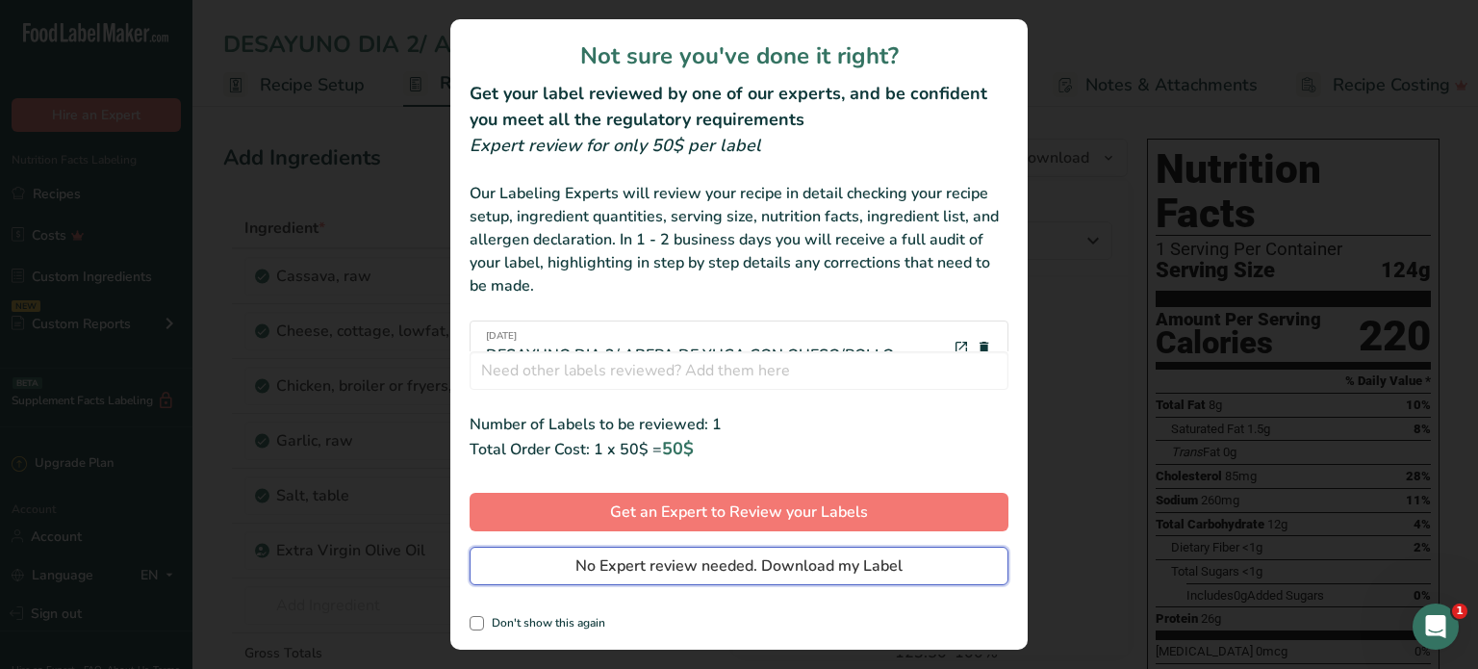
click at [854, 569] on span "No Expert review needed. Download my Label" at bounding box center [738, 565] width 327 height 23
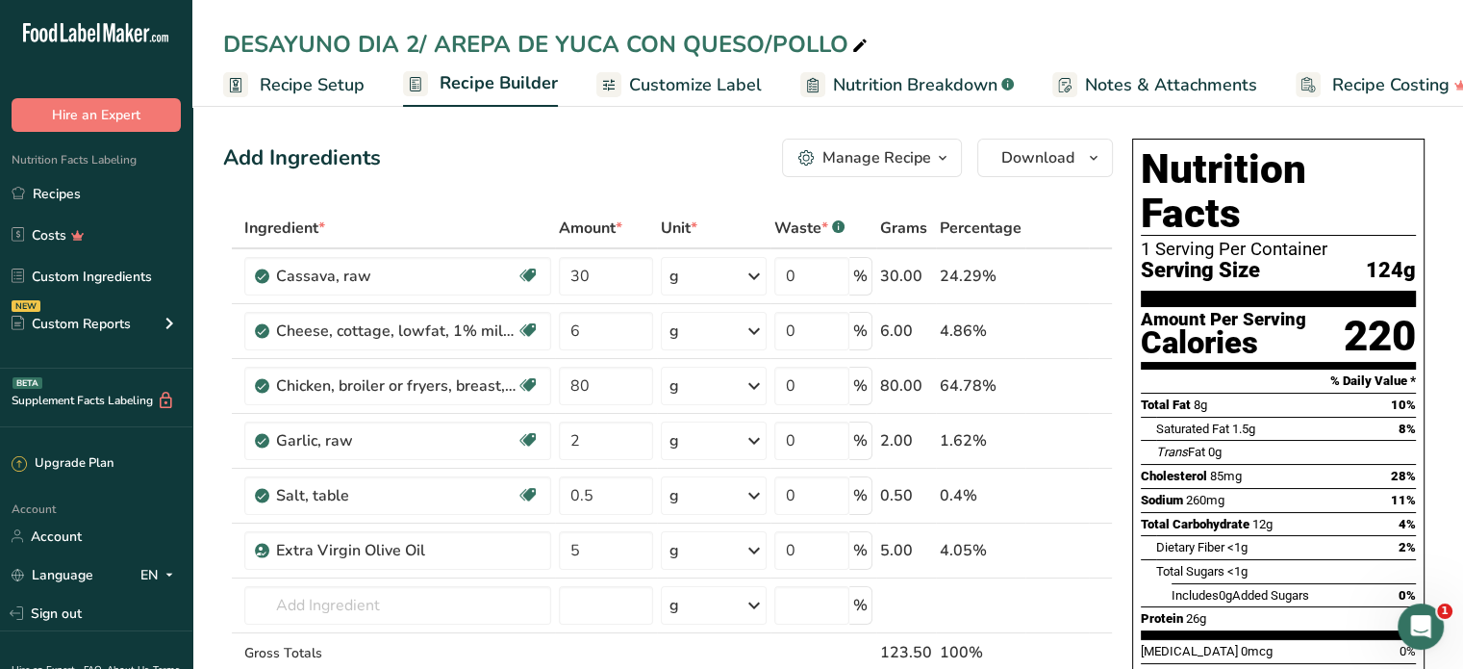
click at [414, 39] on div "DESAYUNO DIA 2/ AREPA DE YUCA CON QUESO/POLLO" at bounding box center [547, 44] width 648 height 35
click at [416, 43] on input "DESAYUNO DIA 2/ AREPA DE YUCA CON QUESO/POLLO" at bounding box center [827, 44] width 1209 height 35
type input "DESAYUNO DIA 4/ AREPA DE YUCA CON QUESO/POLLO"
click at [1061, 161] on span "Download" at bounding box center [1037, 157] width 73 height 23
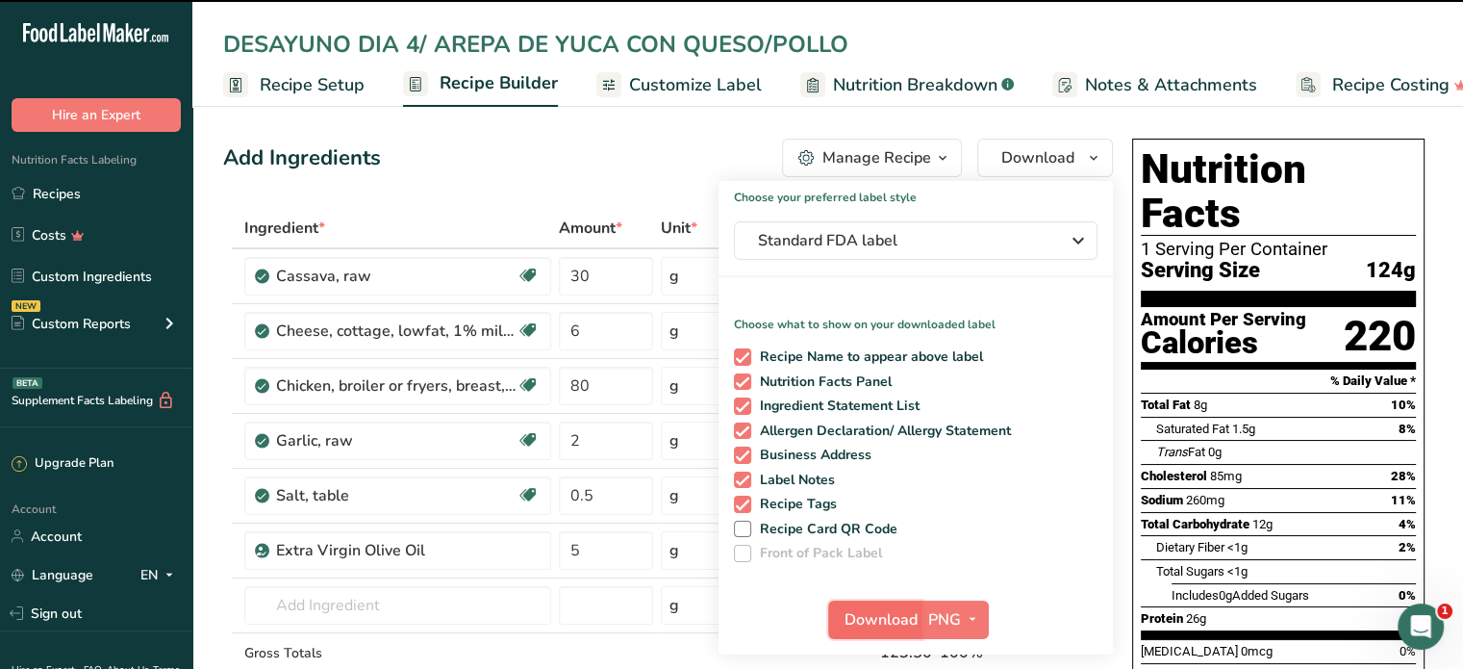
click at [905, 619] on span "Download" at bounding box center [881, 619] width 73 height 23
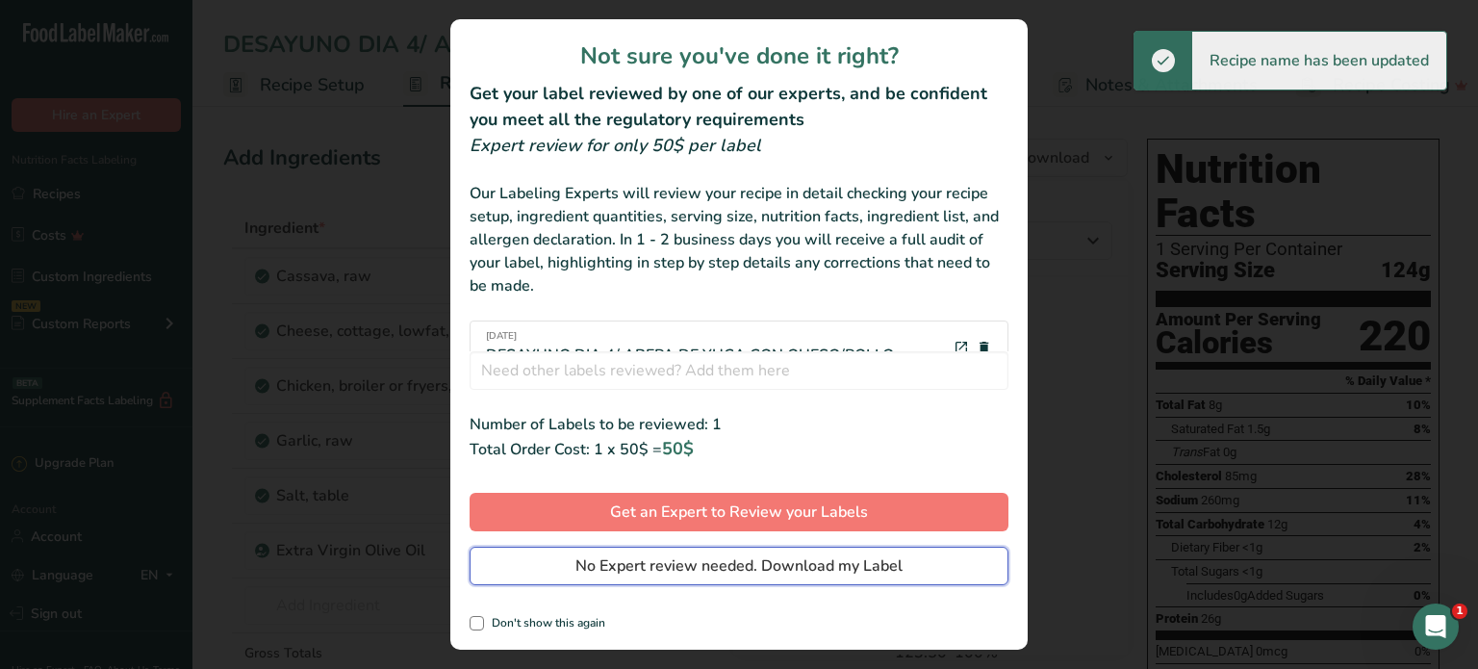
click at [875, 573] on span "No Expert review needed. Download my Label" at bounding box center [738, 565] width 327 height 23
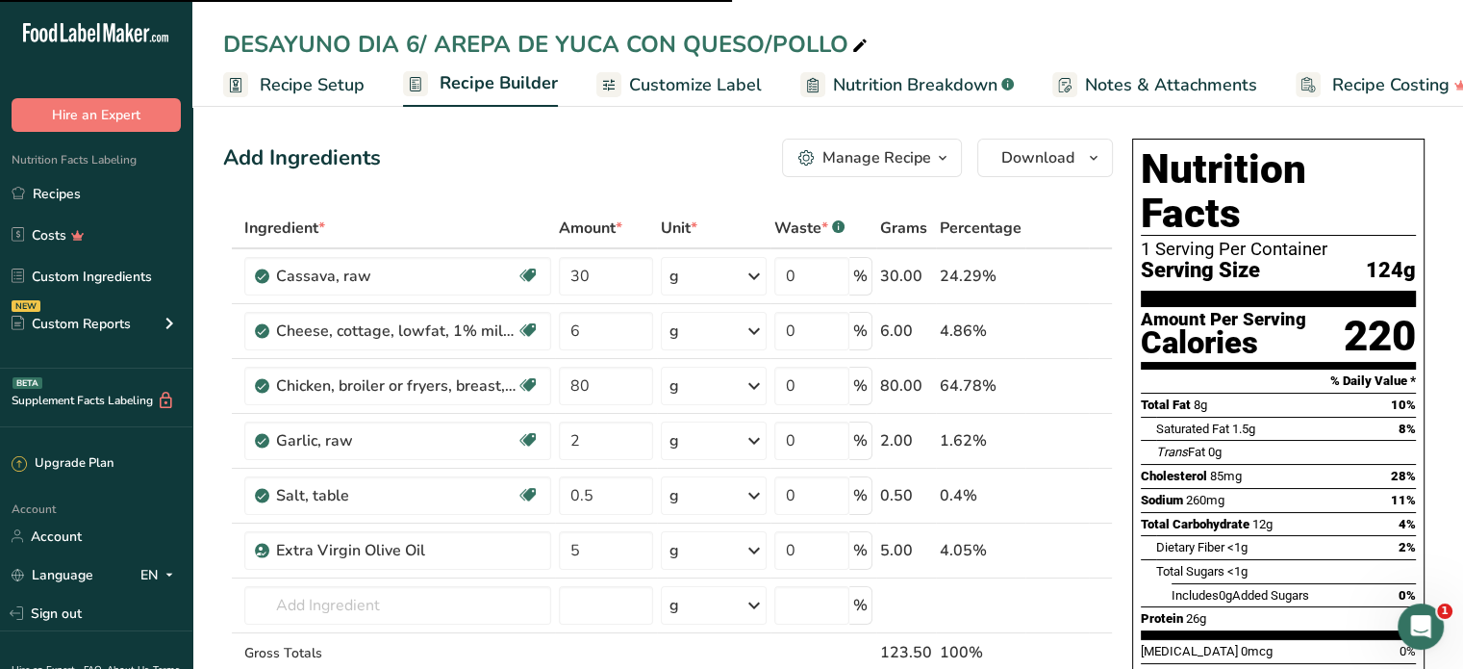
click at [82, 191] on link "Recipes" at bounding box center [96, 193] width 192 height 37
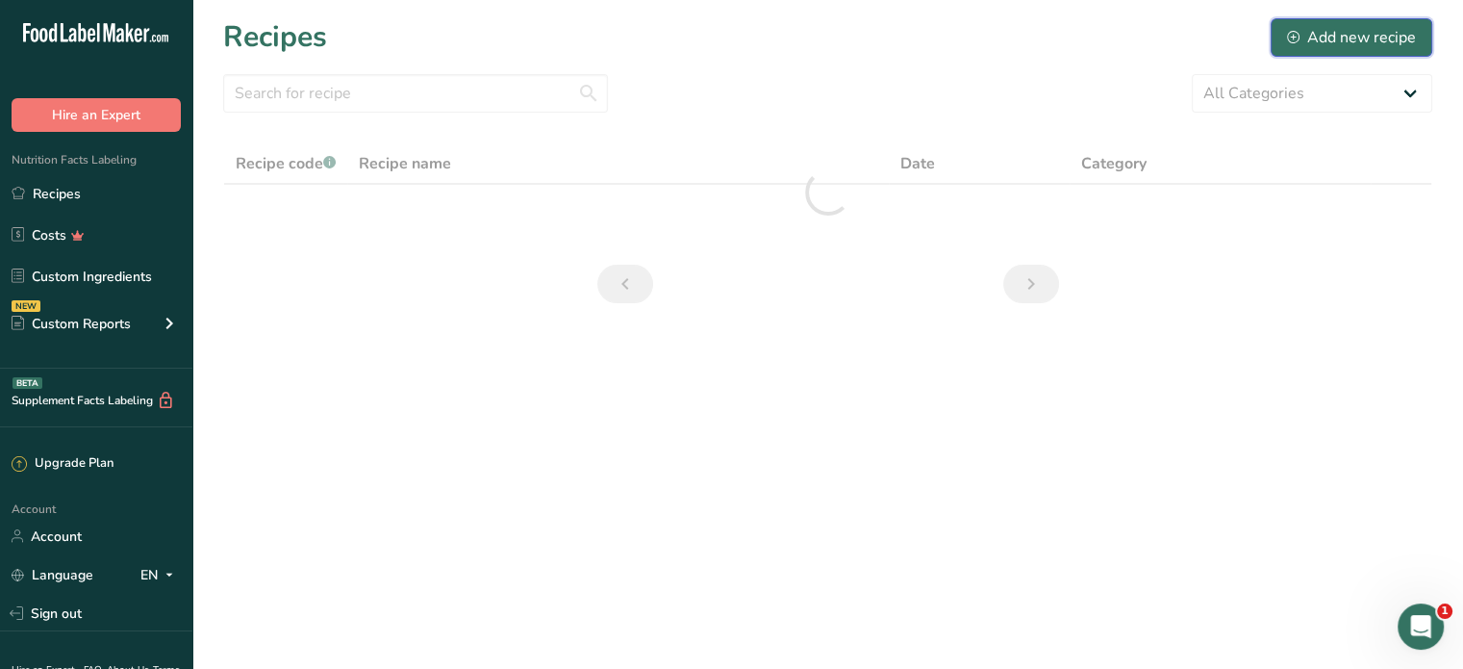
click at [1344, 30] on div "Add new recipe" at bounding box center [1351, 37] width 129 height 23
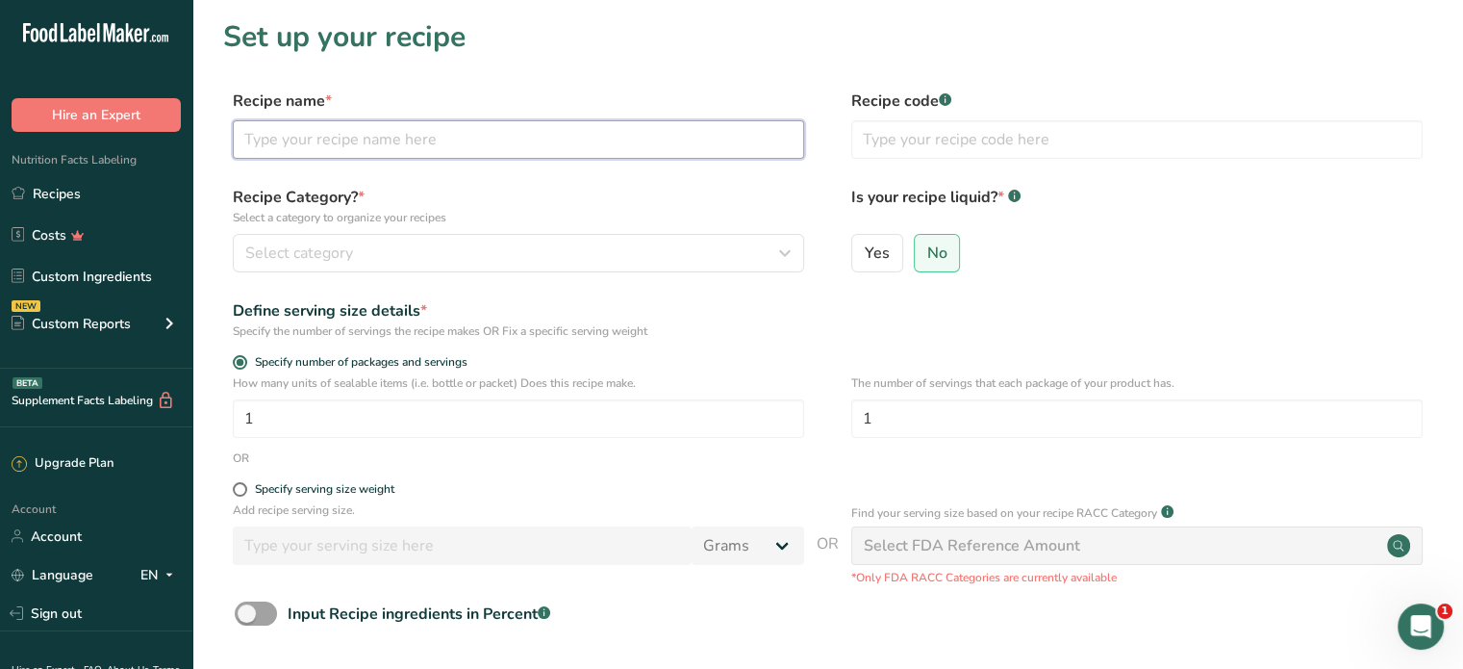
click at [289, 141] on input "text" at bounding box center [518, 139] width 571 height 38
type input "W"
type input "DESAYUNOA DIA 3/ WAFLES DE BANANA Y AVENA/QUESO/UVAS"
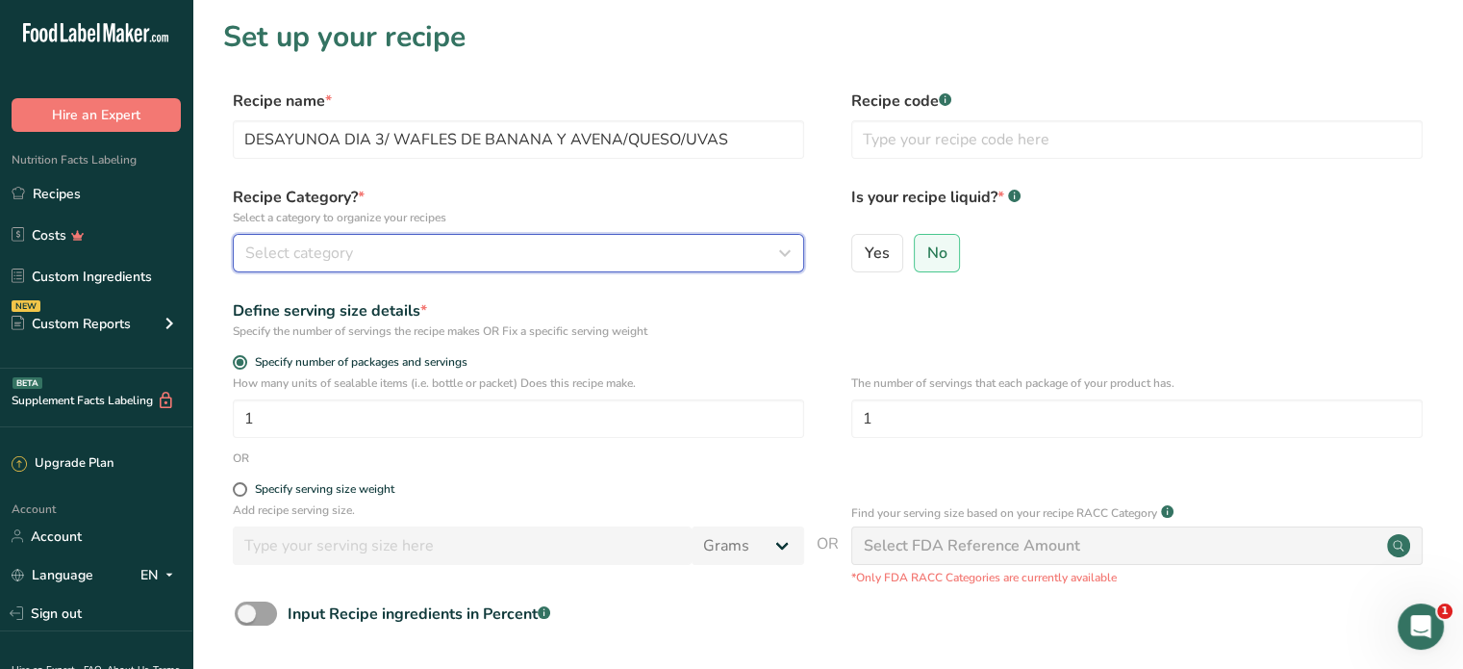
drag, startPoint x: 381, startPoint y: 250, endPoint x: 392, endPoint y: 253, distance: 11.0
click at [381, 250] on div "Select category" at bounding box center [512, 252] width 535 height 23
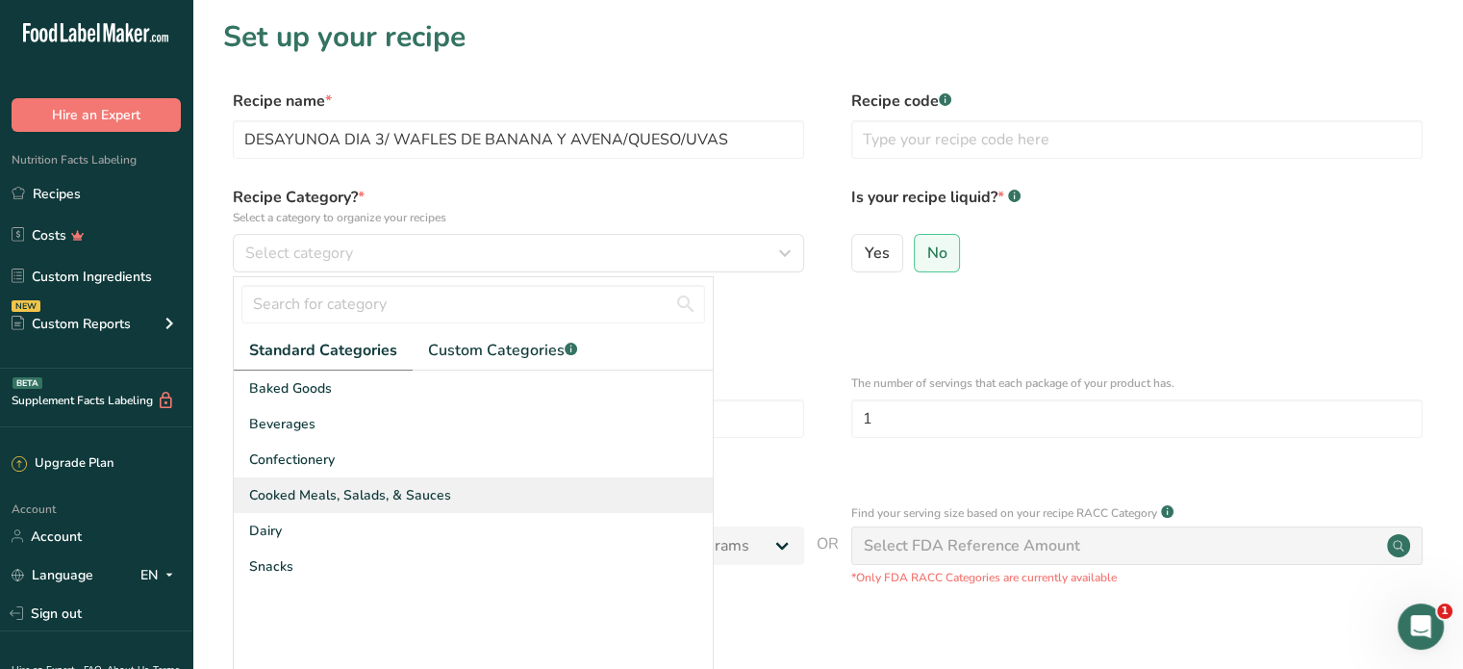
click at [439, 499] on span "Cooked Meals, Salads, & Sauces" at bounding box center [350, 495] width 202 height 20
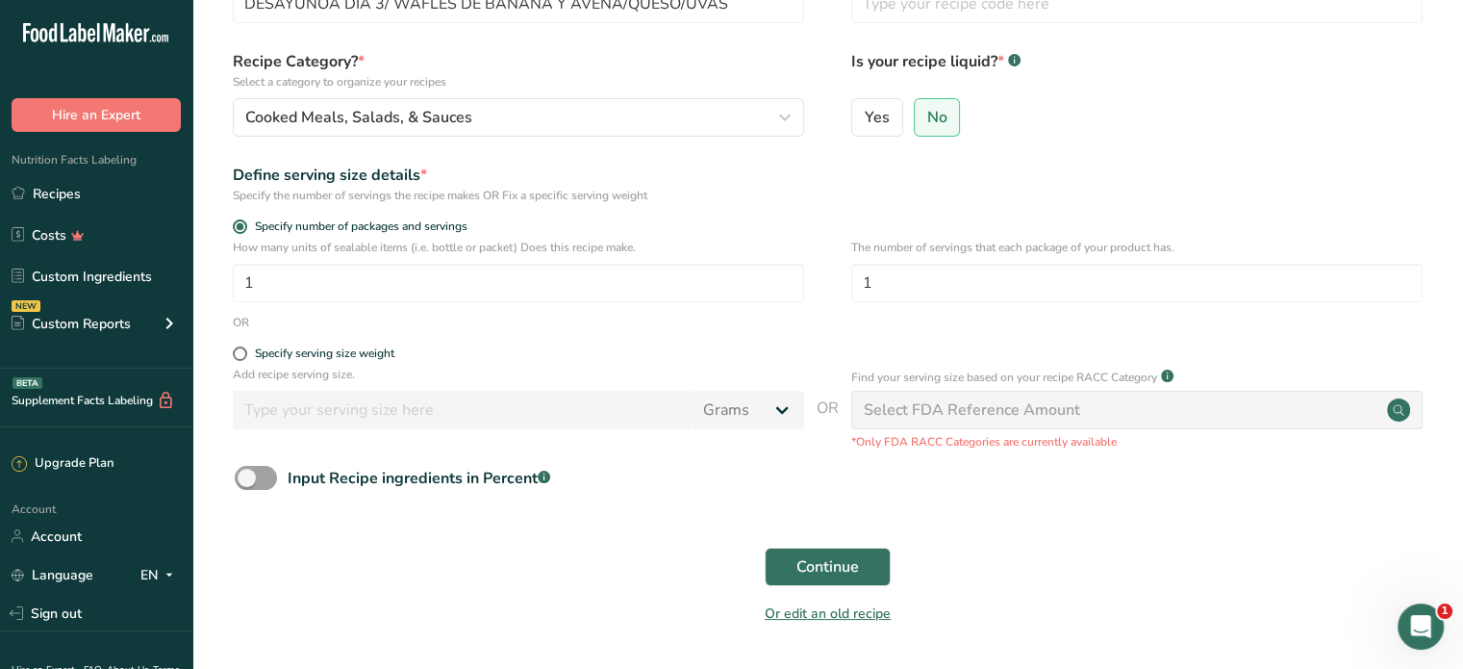
scroll to position [195, 0]
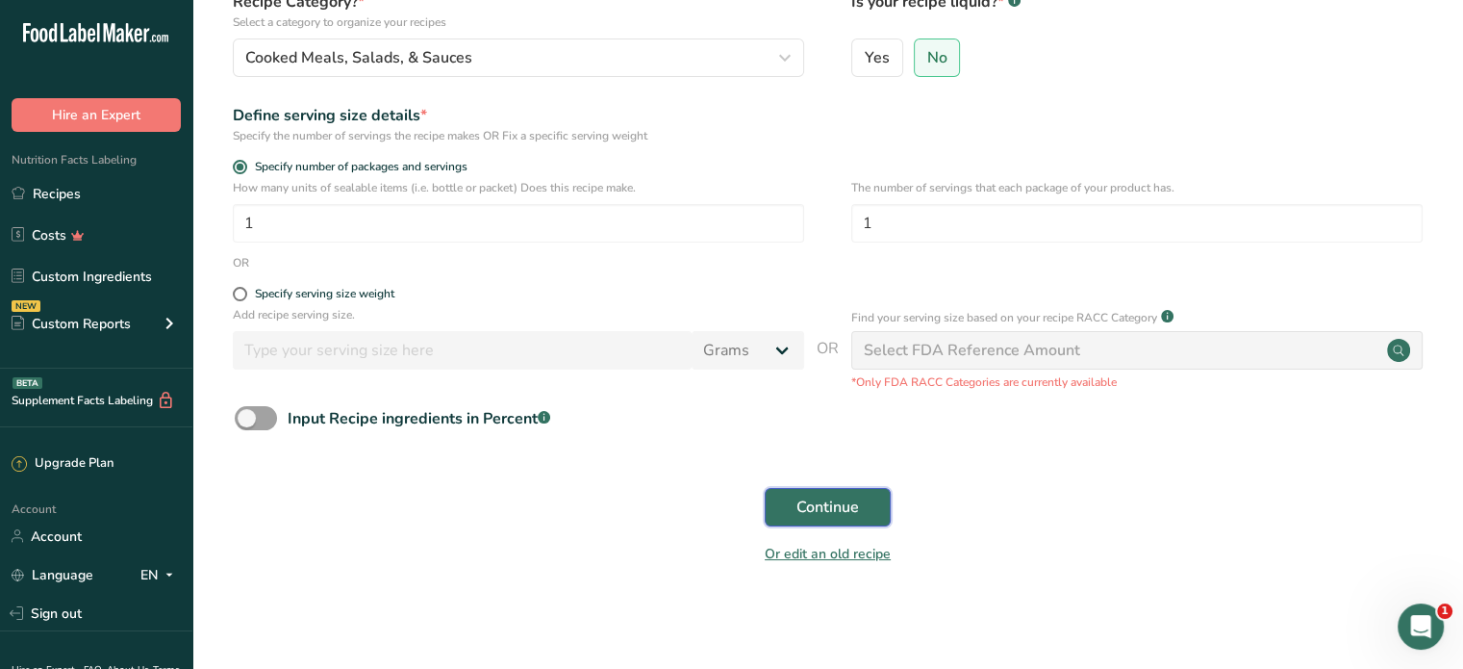
click at [835, 511] on span "Continue" at bounding box center [827, 506] width 63 height 23
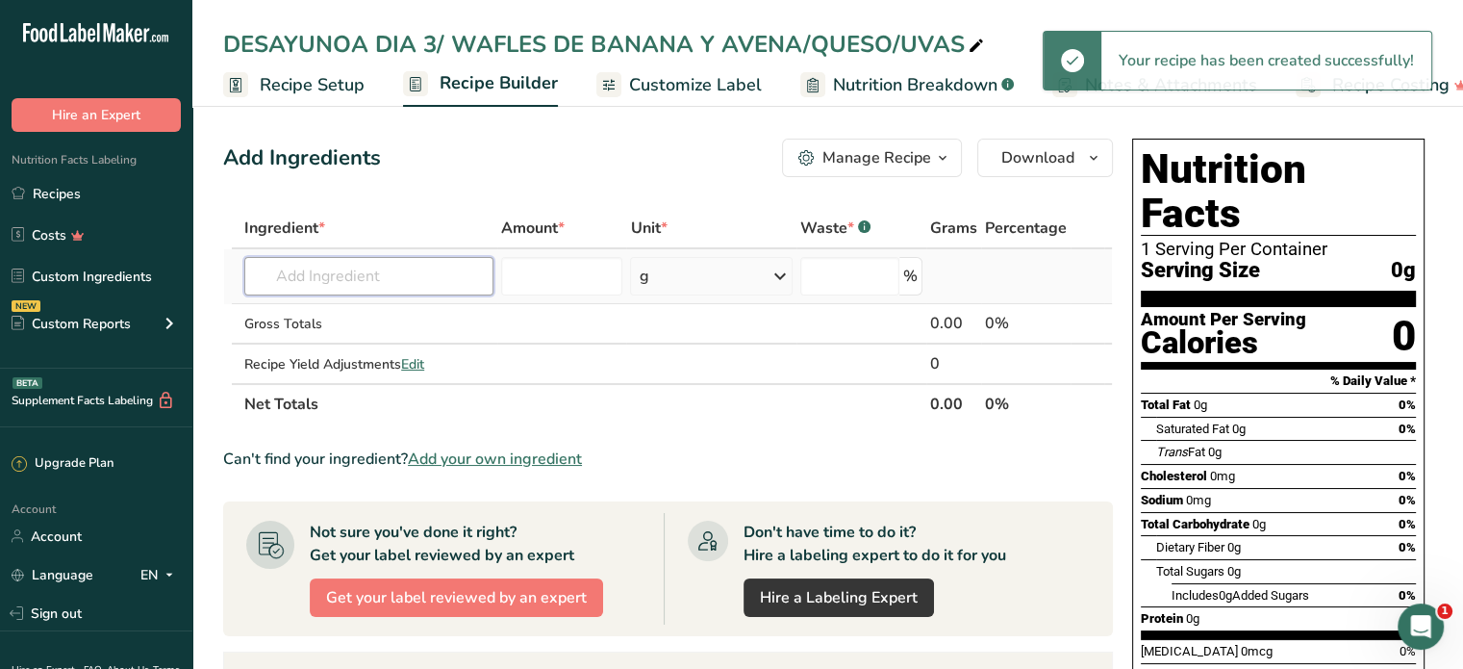
click at [334, 272] on input "text" at bounding box center [368, 276] width 249 height 38
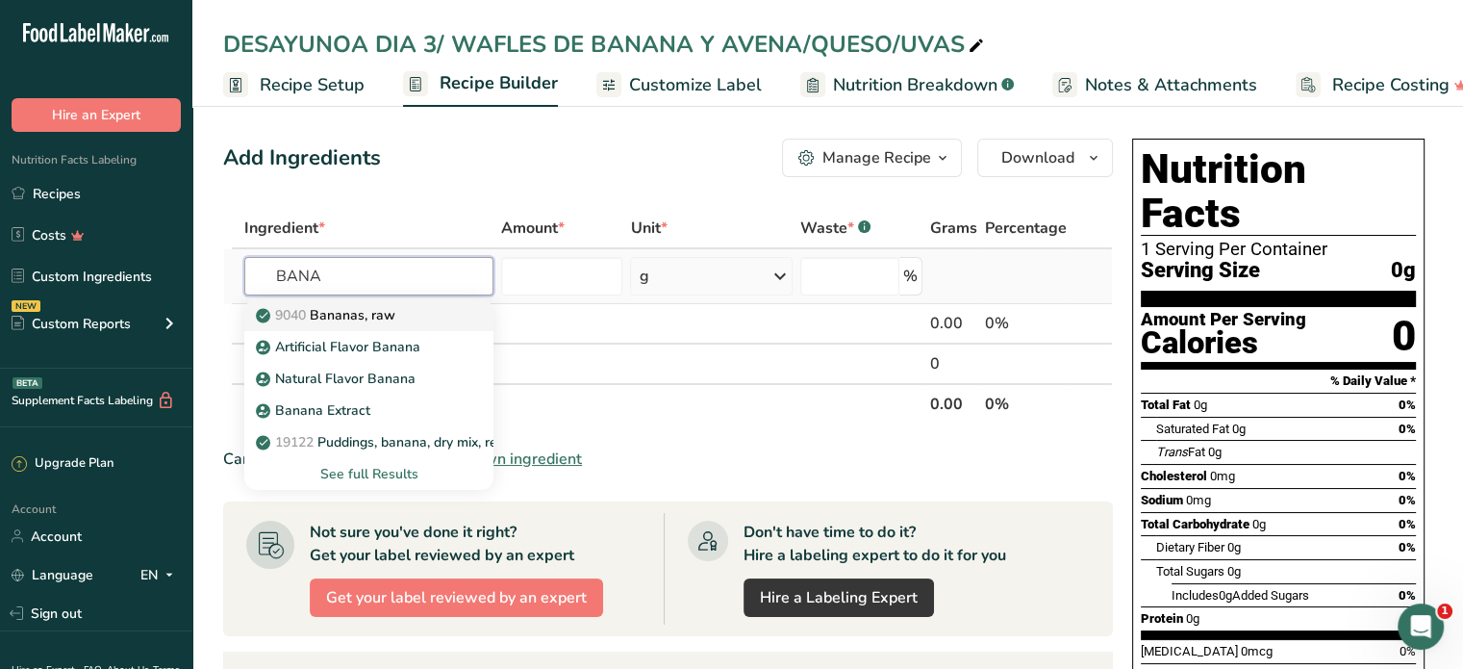
type input "BANA"
click at [348, 312] on p "9040 Bananas, raw" at bounding box center [328, 315] width 136 height 20
type input "Bananas, raw"
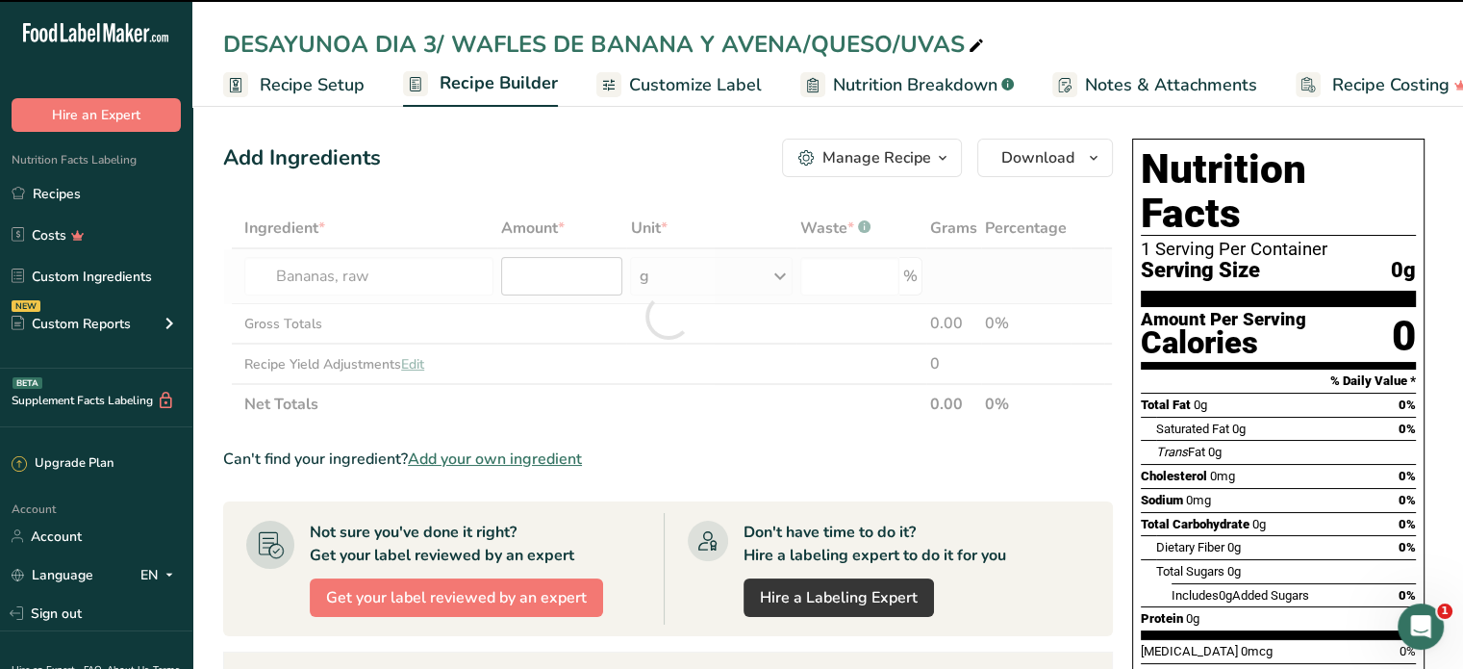
type input "0"
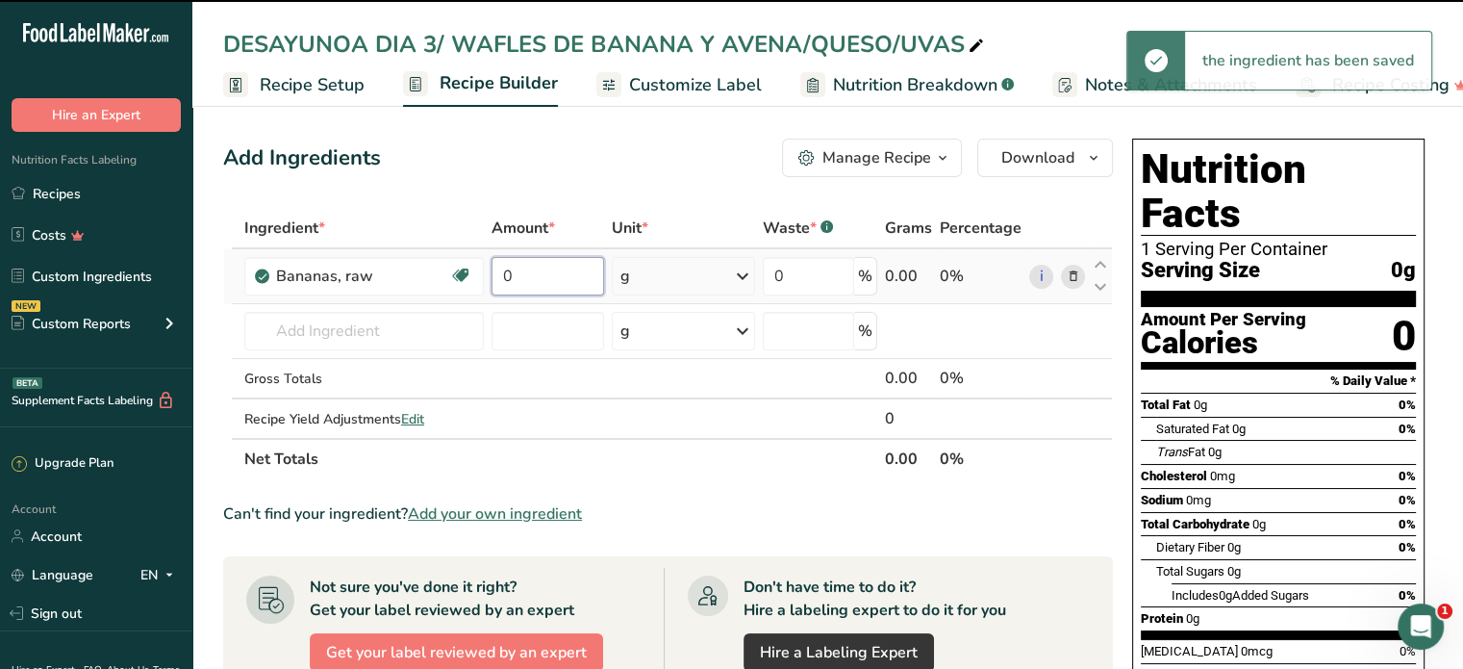
click at [558, 272] on input "0" at bounding box center [548, 276] width 113 height 38
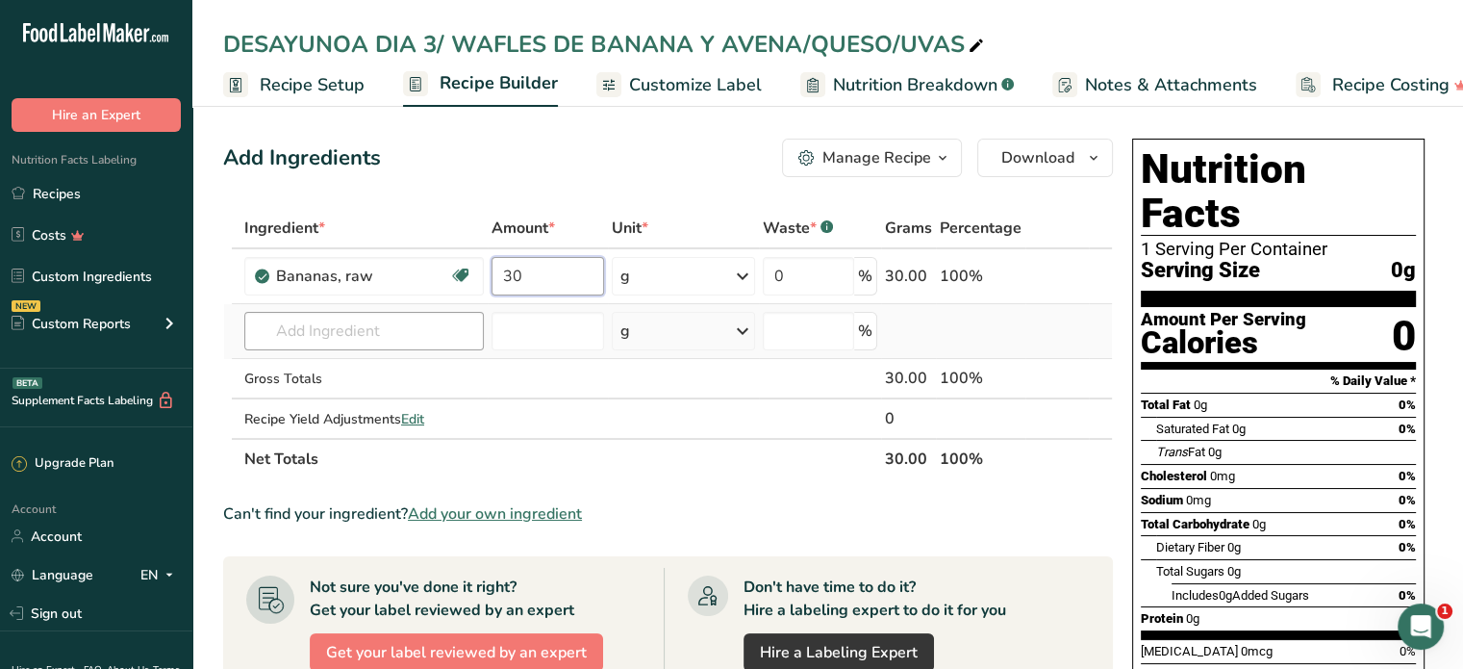
type input "30"
click at [318, 328] on div "Ingredient * Amount * Unit * Waste * .a-a{fill:#347362;}.b-a{fill:#fff;} Grams …" at bounding box center [668, 343] width 890 height 271
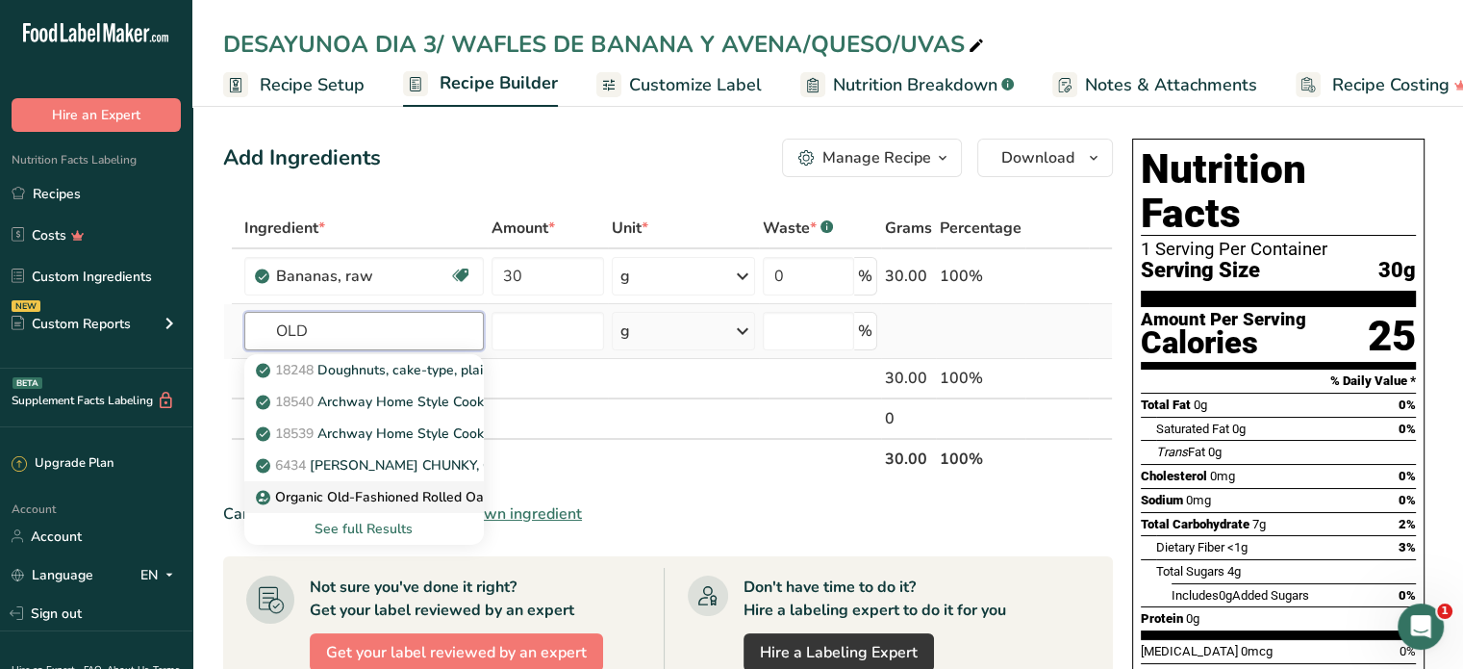
type input "OLD"
click at [390, 492] on p "Organic Old-Fashioned Rolled Oats" at bounding box center [378, 497] width 236 height 20
type input "Organic Old-Fashioned Rolled Oats"
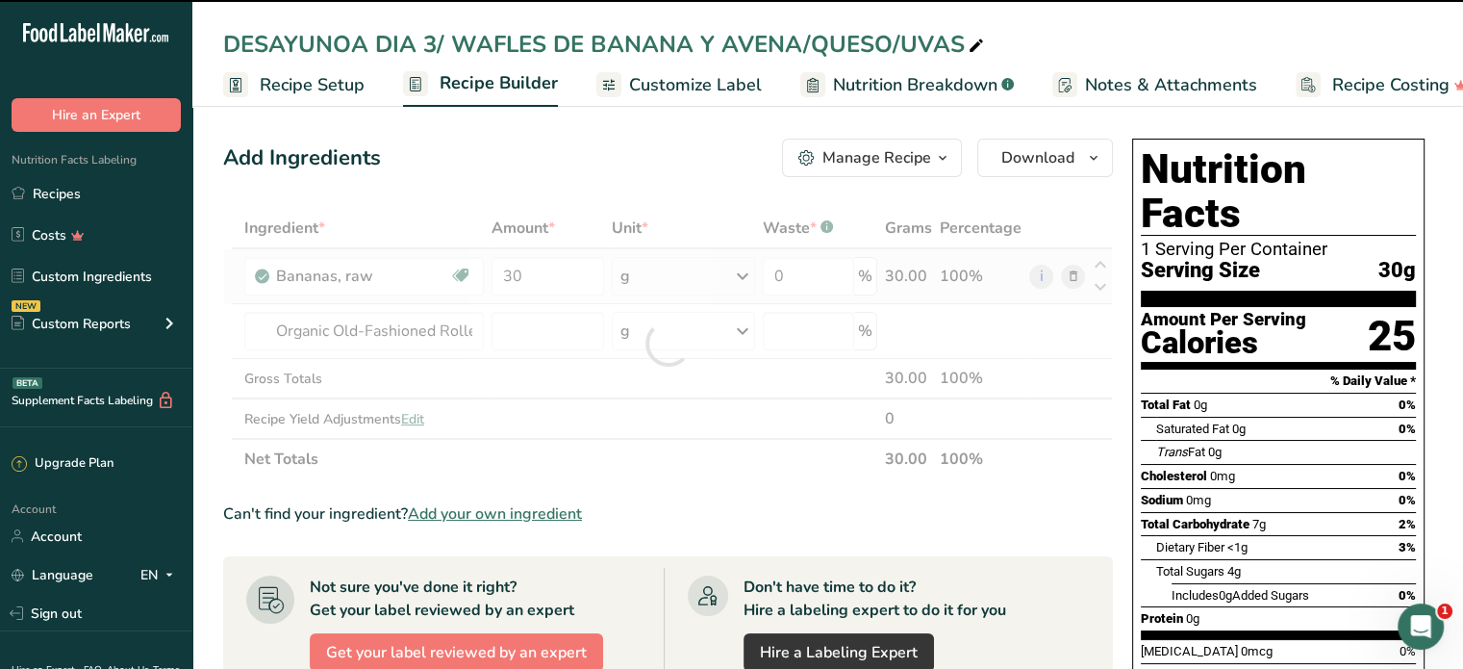
type input "0"
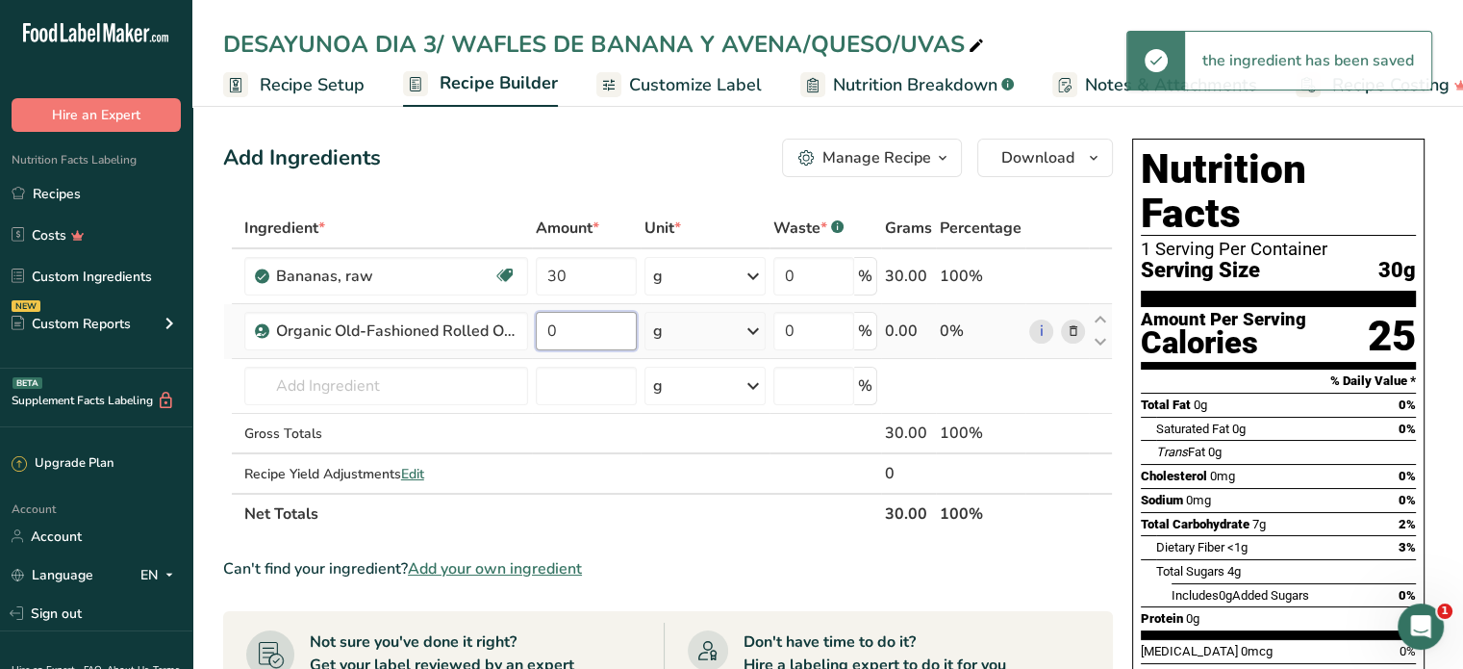
click at [569, 335] on input "0" at bounding box center [587, 331] width 102 height 38
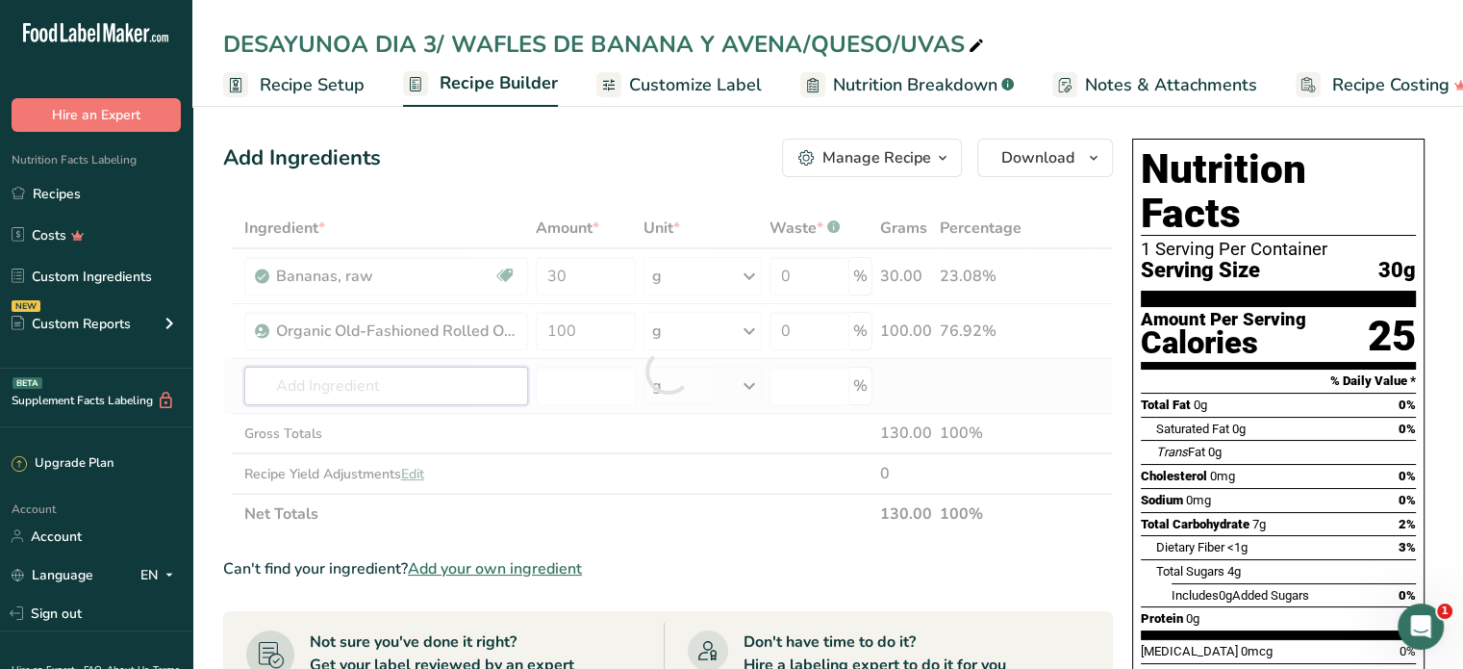
click at [345, 376] on div "Ingredient * Amount * Unit * Waste * .a-a{fill:#347362;}.b-a{fill:#fff;} Grams …" at bounding box center [668, 371] width 890 height 326
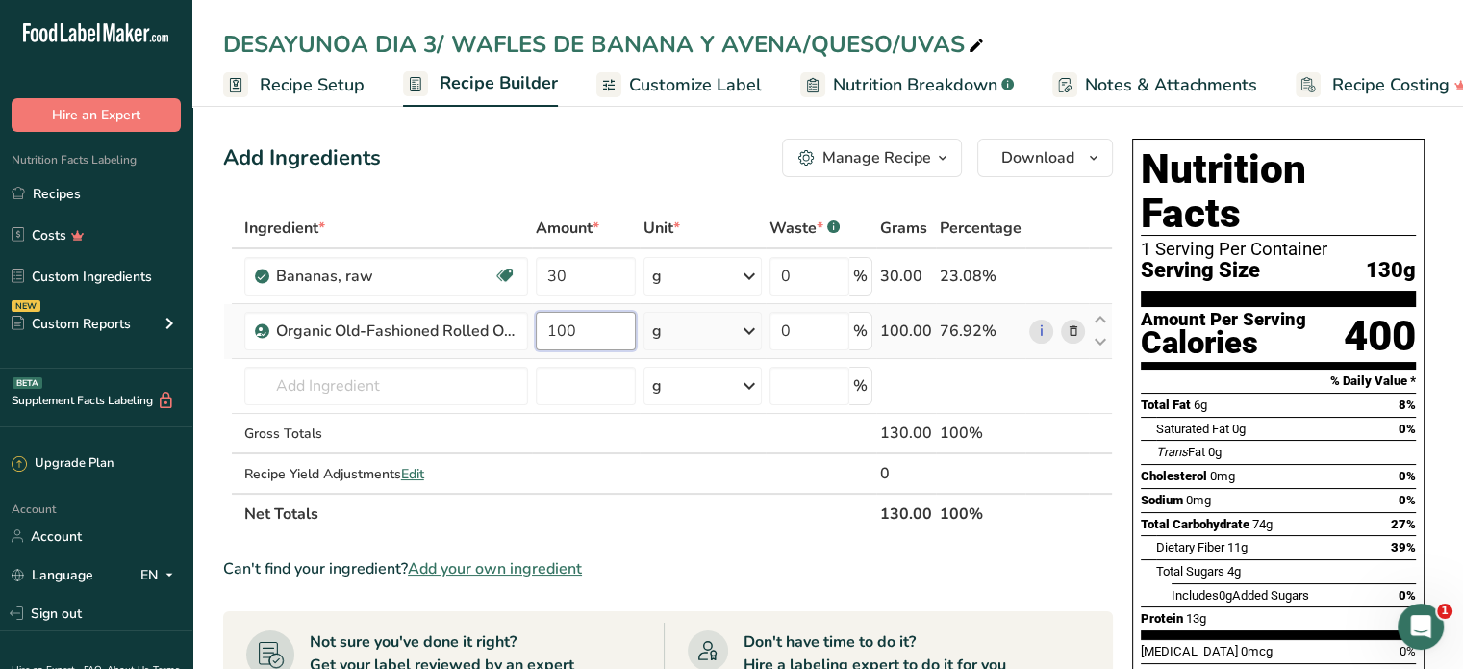
click at [587, 328] on input "100" at bounding box center [586, 331] width 100 height 38
type input "1"
type input "60"
click at [322, 386] on div "Ingredient * Amount * Unit * Waste * .a-a{fill:#347362;}.b-a{fill:#fff;} Grams …" at bounding box center [668, 371] width 890 height 326
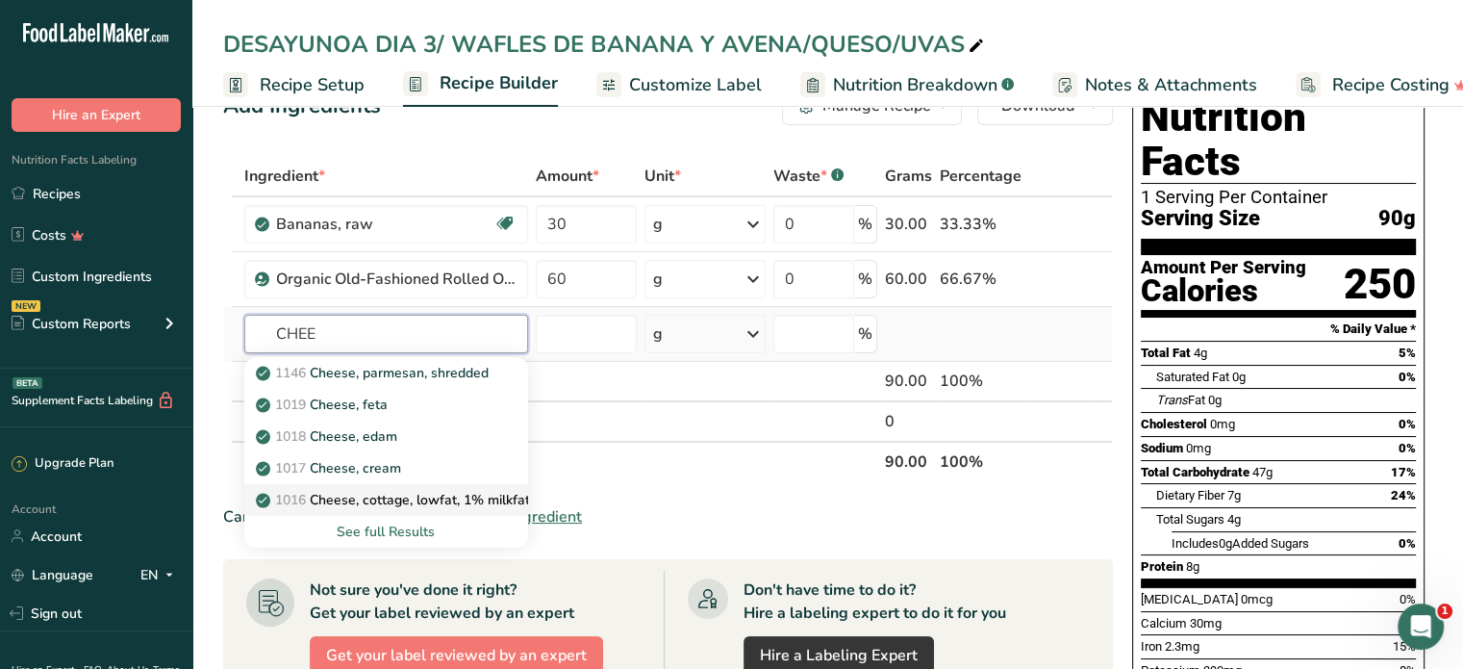
scroll to position [96, 0]
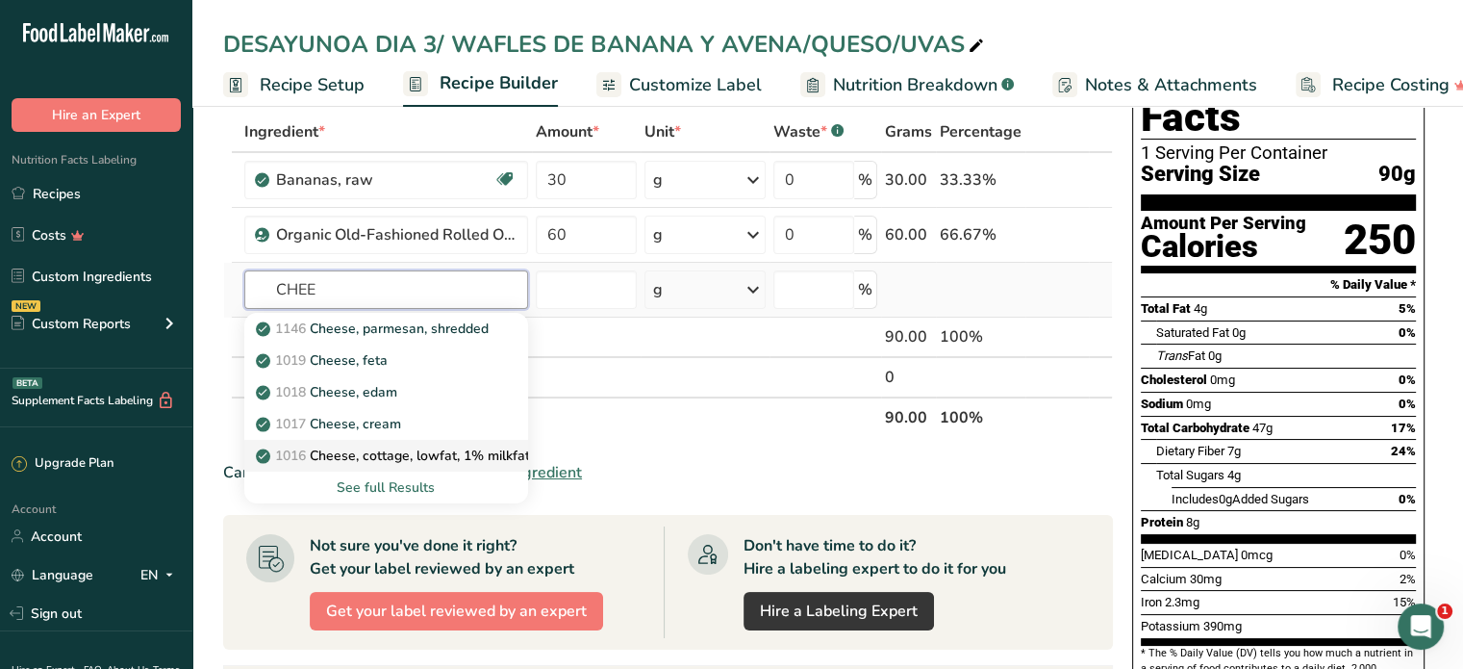
type input "CHEE"
click at [398, 453] on p "1016 Cheese, cottage, lowfat, 1% milkfat" at bounding box center [395, 455] width 270 height 20
type input "Cheese, cottage, lowfat, 1% milkfat"
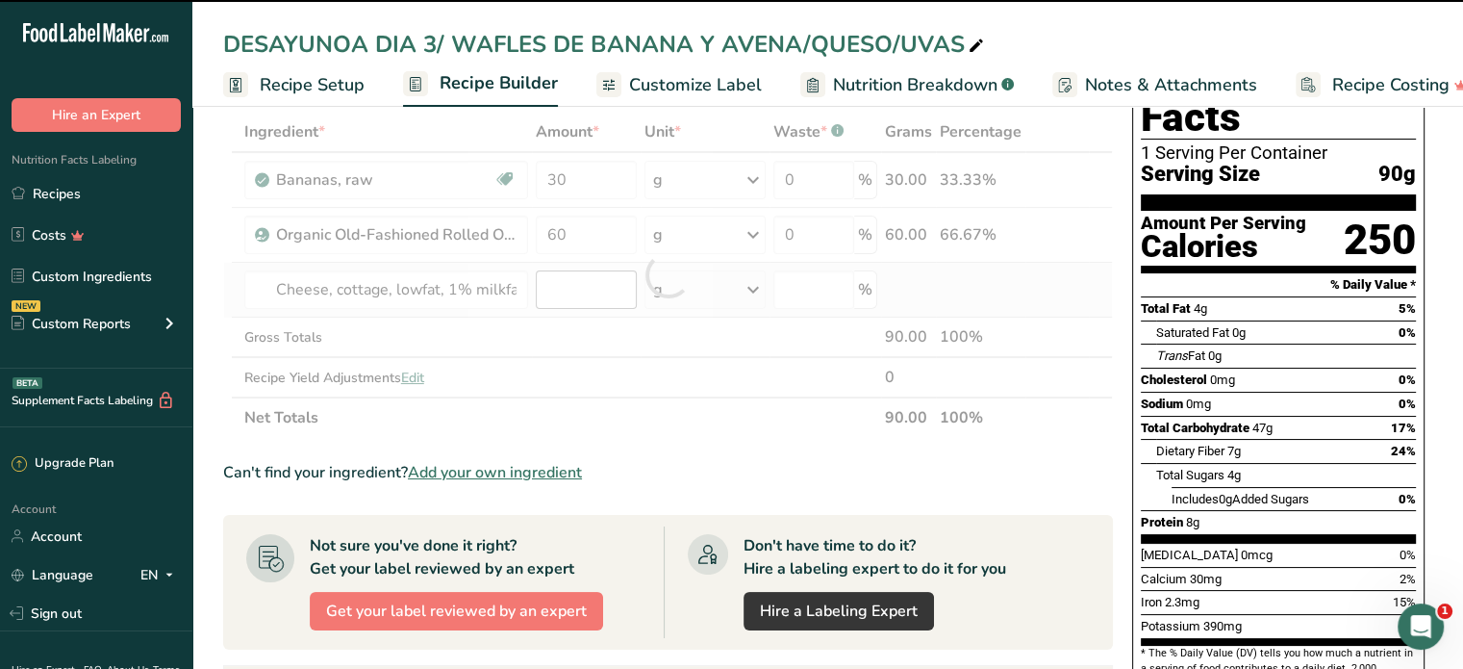
type input "0"
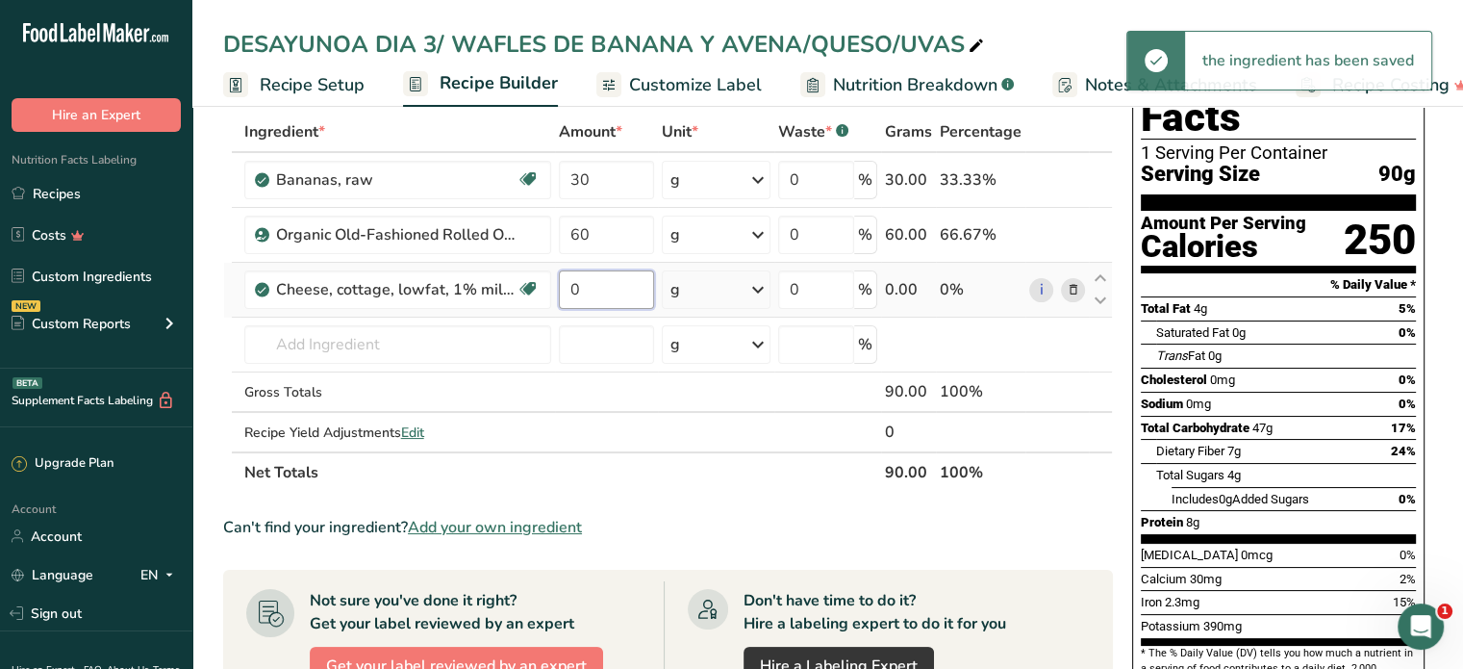
click at [571, 284] on input "0" at bounding box center [607, 289] width 96 height 38
click at [585, 289] on input "0" at bounding box center [607, 289] width 96 height 38
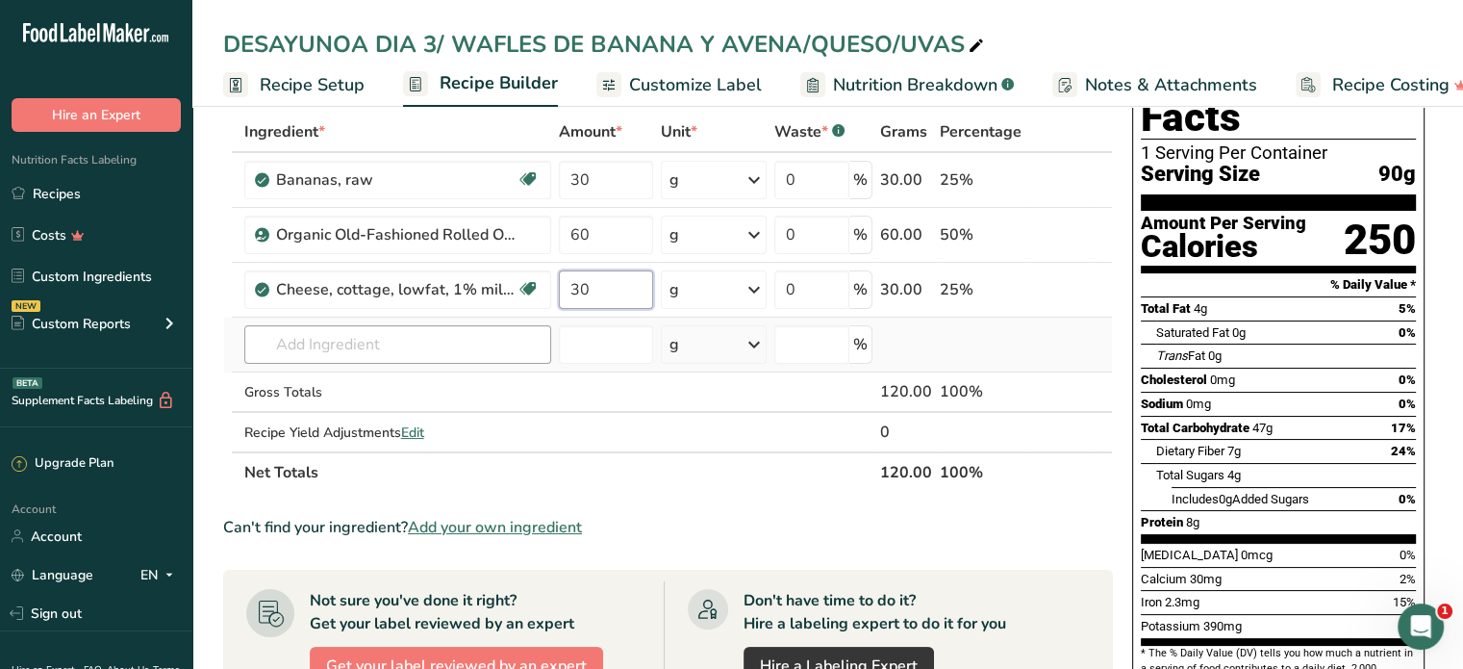
type input "30"
click at [342, 349] on div "Ingredient * Amount * Unit * Waste * .a-a{fill:#347362;}.b-a{fill:#fff;} Grams …" at bounding box center [668, 302] width 890 height 381
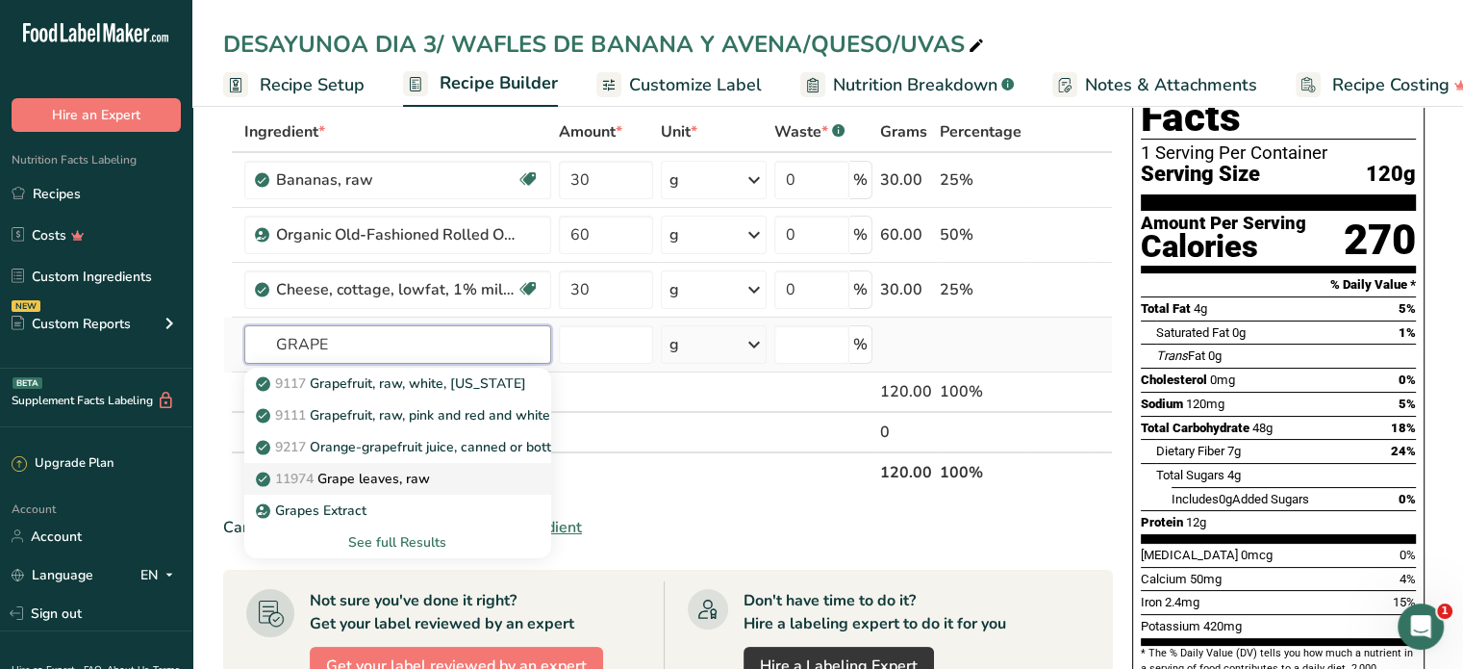
type input "GRAPE"
click at [391, 476] on p "11974 Grape leaves, raw" at bounding box center [345, 478] width 170 height 20
type input "Grape leaves, raw"
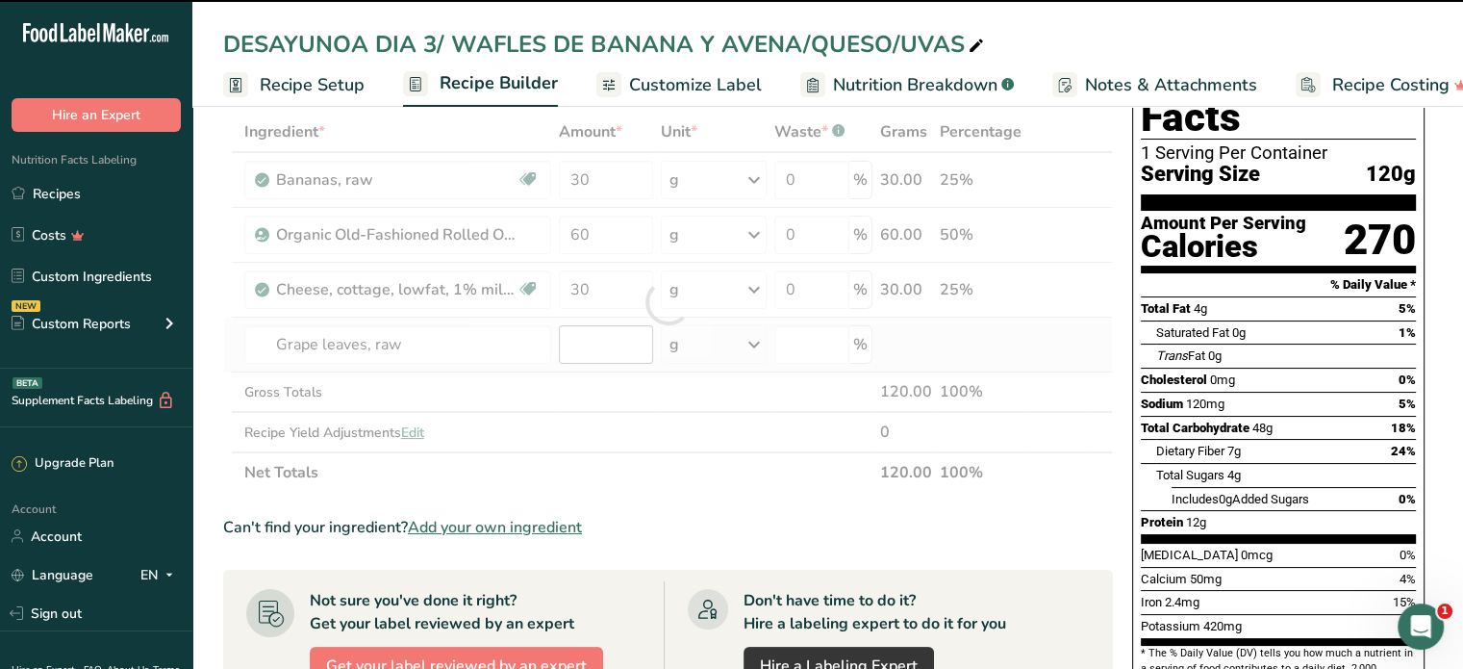
type input "0"
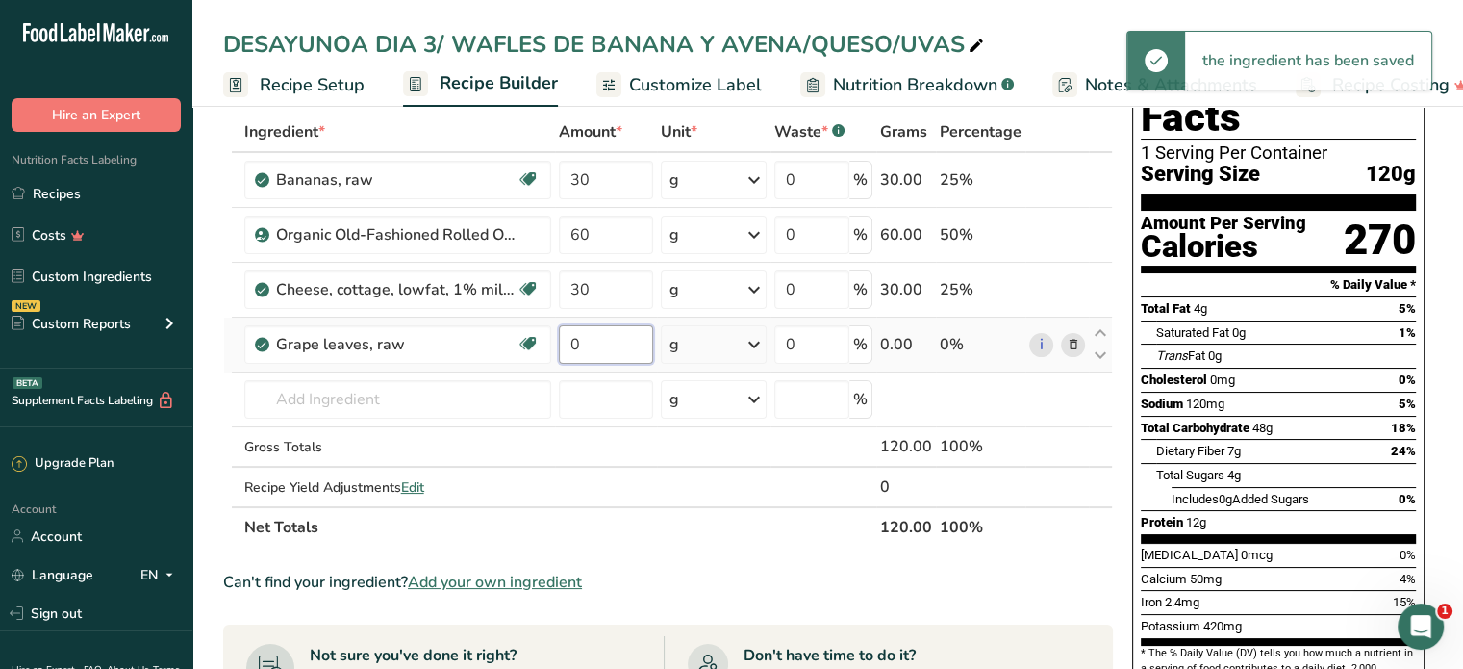
click at [595, 330] on input "0" at bounding box center [606, 344] width 94 height 38
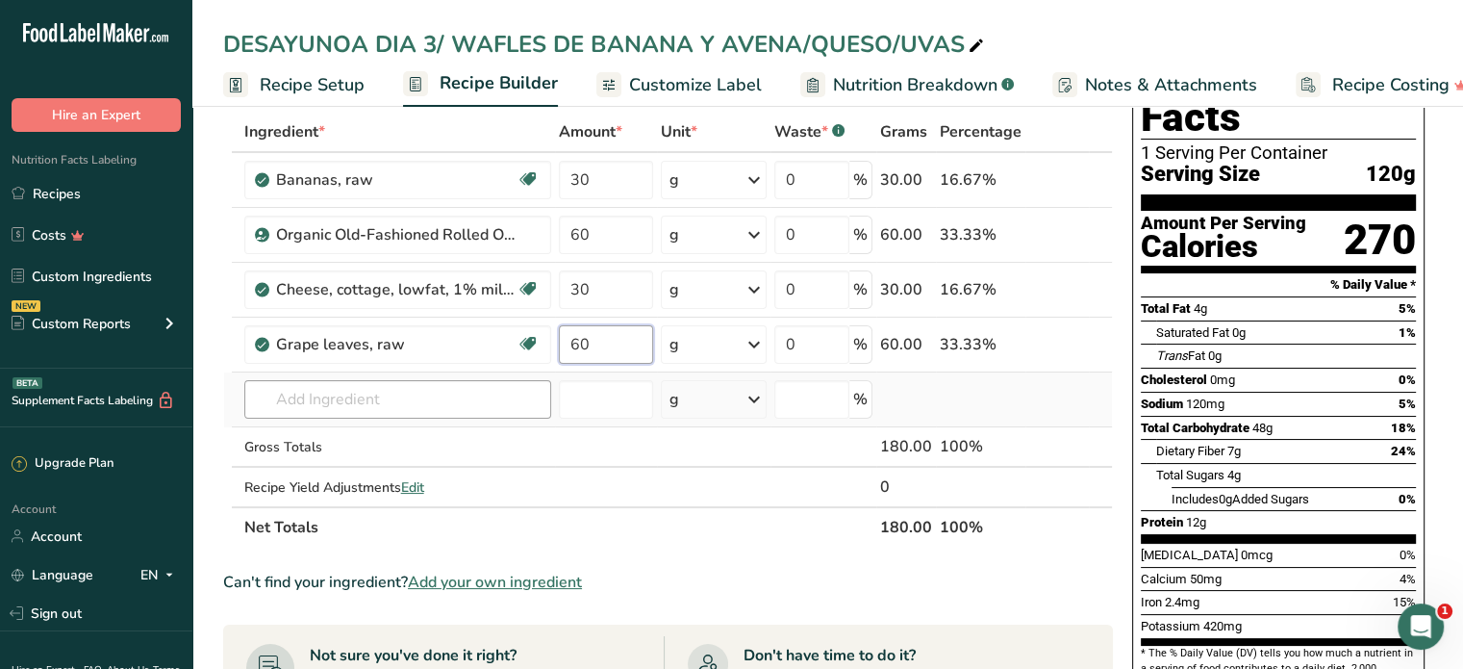
type input "60"
click at [457, 403] on div "Ingredient * Amount * Unit * Waste * .a-a{fill:#347362;}.b-a{fill:#fff;} Grams …" at bounding box center [668, 330] width 890 height 436
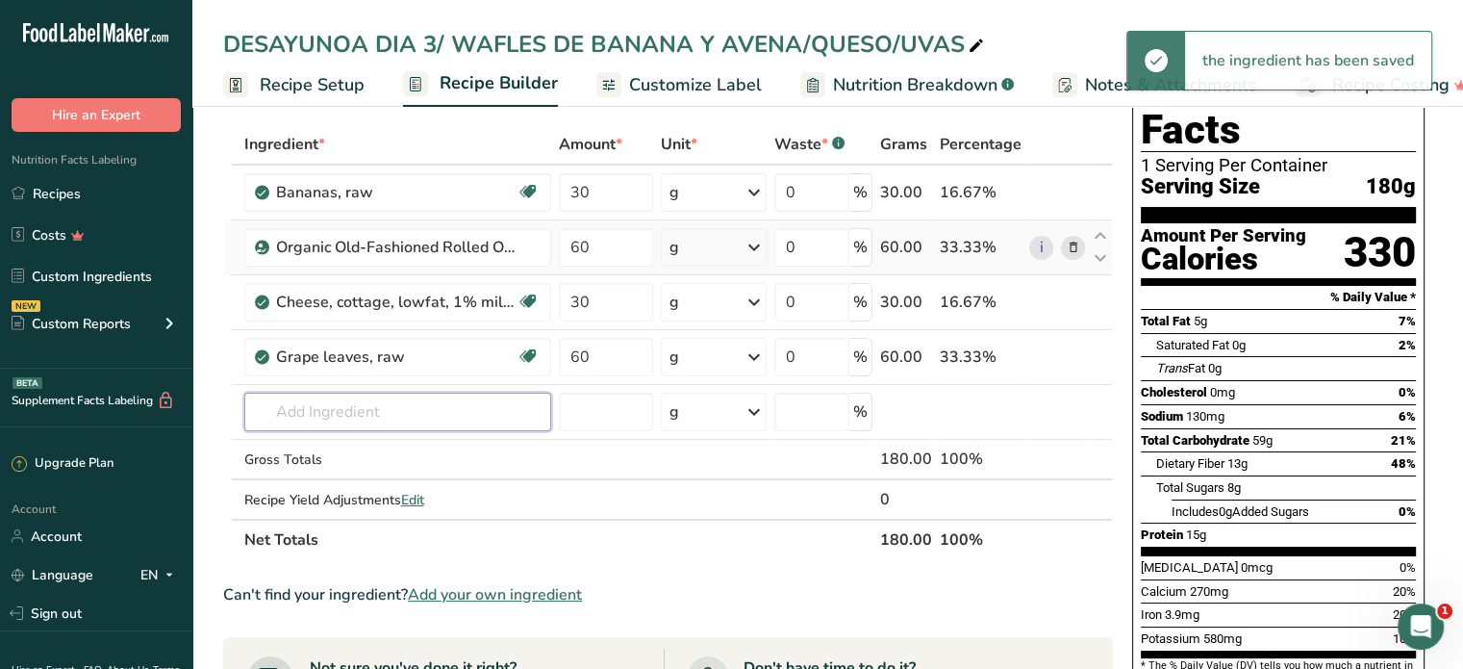
scroll to position [0, 0]
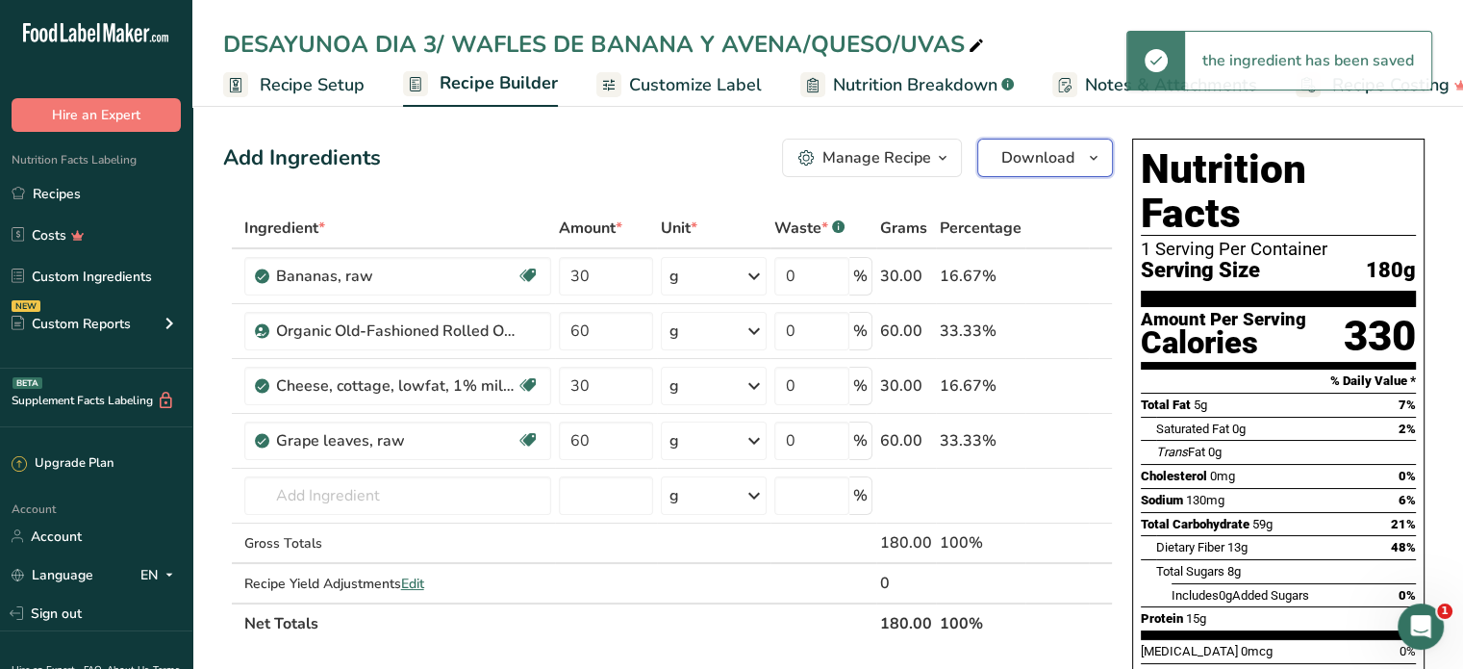
click at [1046, 154] on span "Download" at bounding box center [1037, 157] width 73 height 23
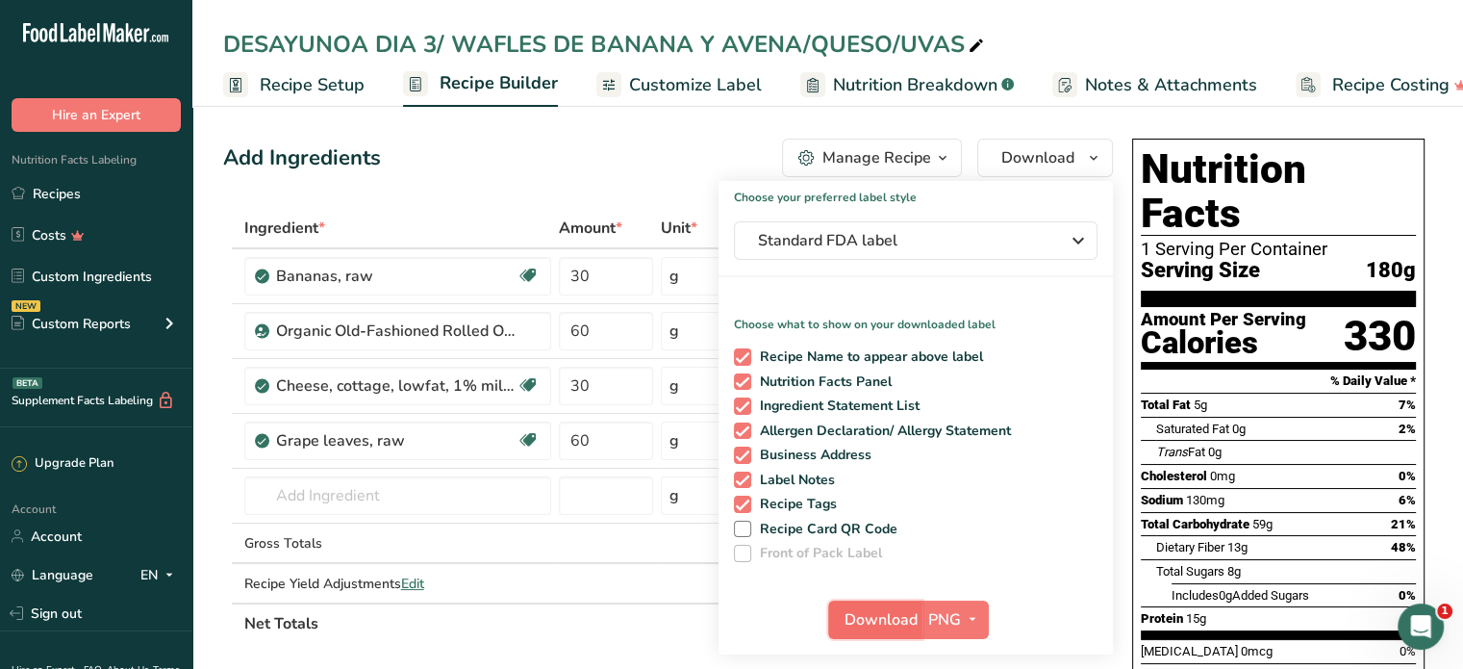
click at [885, 619] on span "Download" at bounding box center [881, 619] width 73 height 23
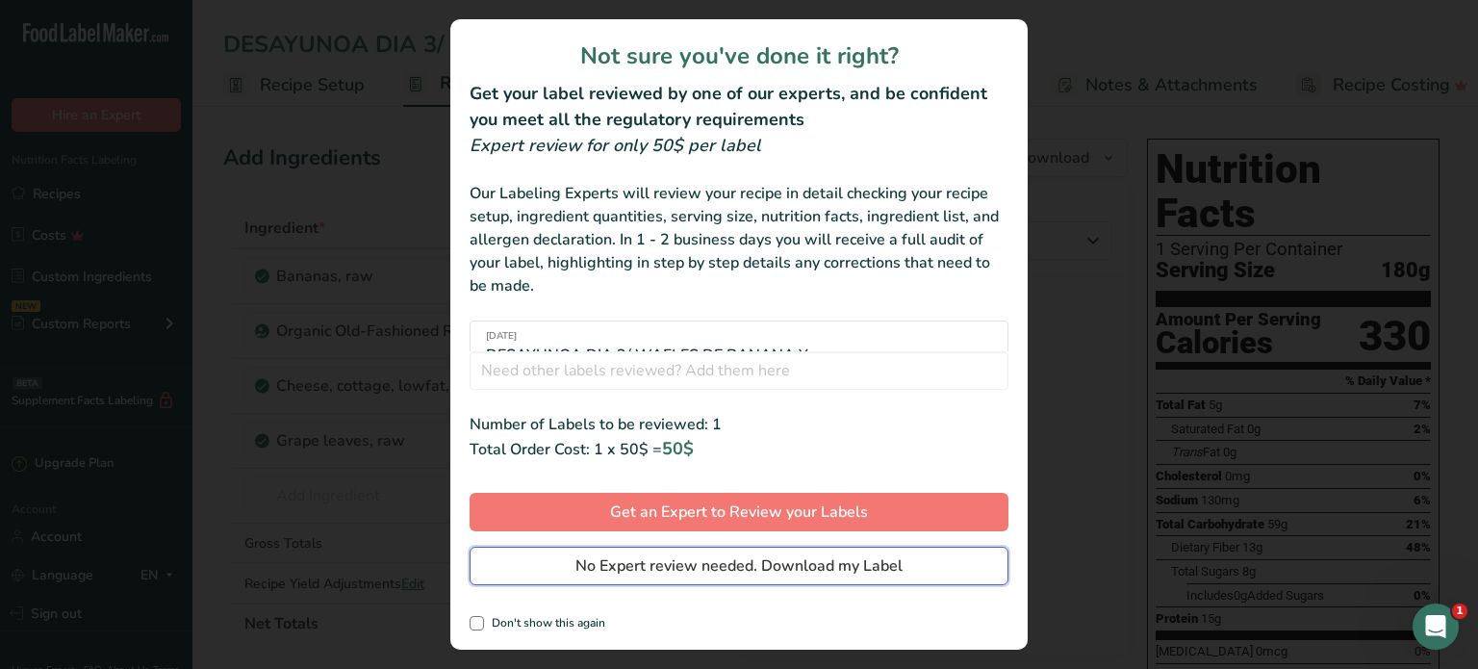
click at [870, 572] on span "No Expert review needed. Download my Label" at bounding box center [738, 565] width 327 height 23
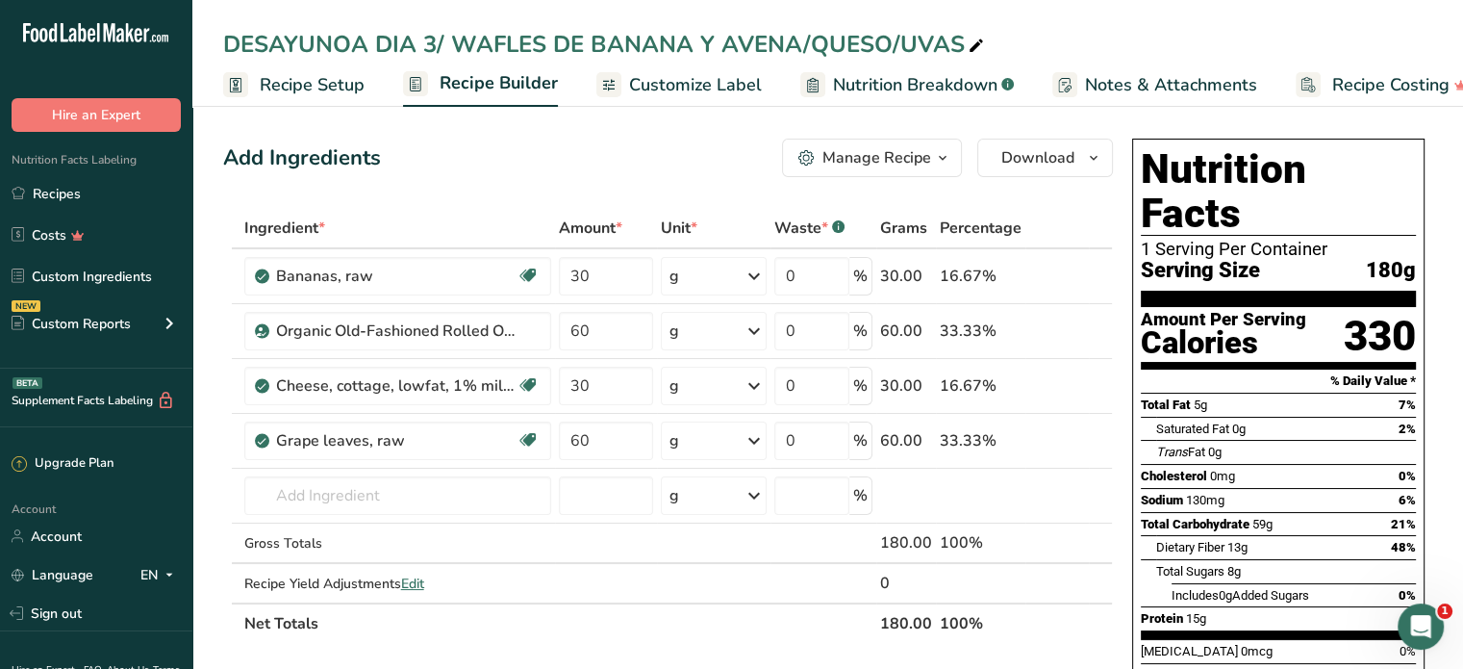
click at [434, 41] on div "DESAYUNOA DIA 3/ WAFLES DE BANANA Y AVENA/QUESO/UVAS" at bounding box center [605, 44] width 765 height 35
click at [434, 41] on input "DESAYUNOA DIA 3/ WAFLES DE BANANA Y AVENA/QUESO/UVAS" at bounding box center [827, 44] width 1209 height 35
type input "DESAYUNOA DIA 7/ WAFLES DE BANANA Y AVENA/QUESO/UVAS"
click at [1029, 150] on span "Download" at bounding box center [1037, 157] width 73 height 23
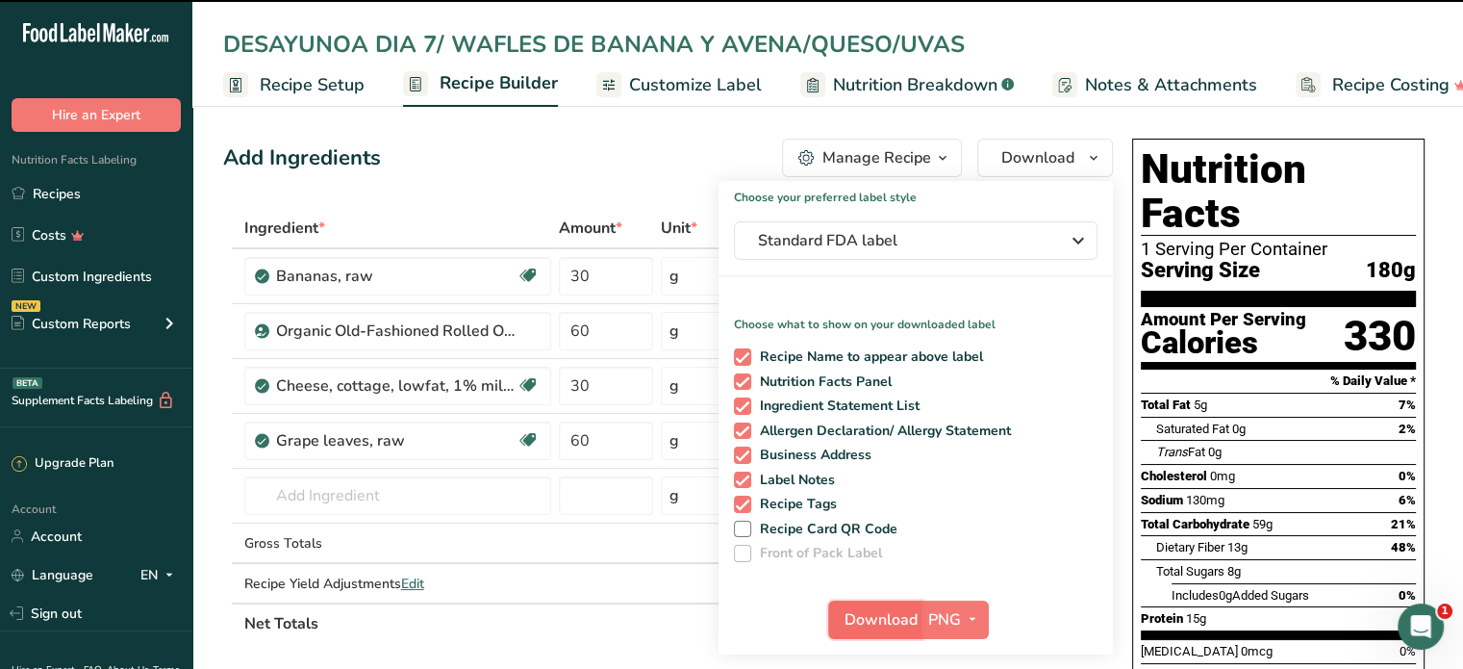
click at [889, 619] on span "Download" at bounding box center [881, 619] width 73 height 23
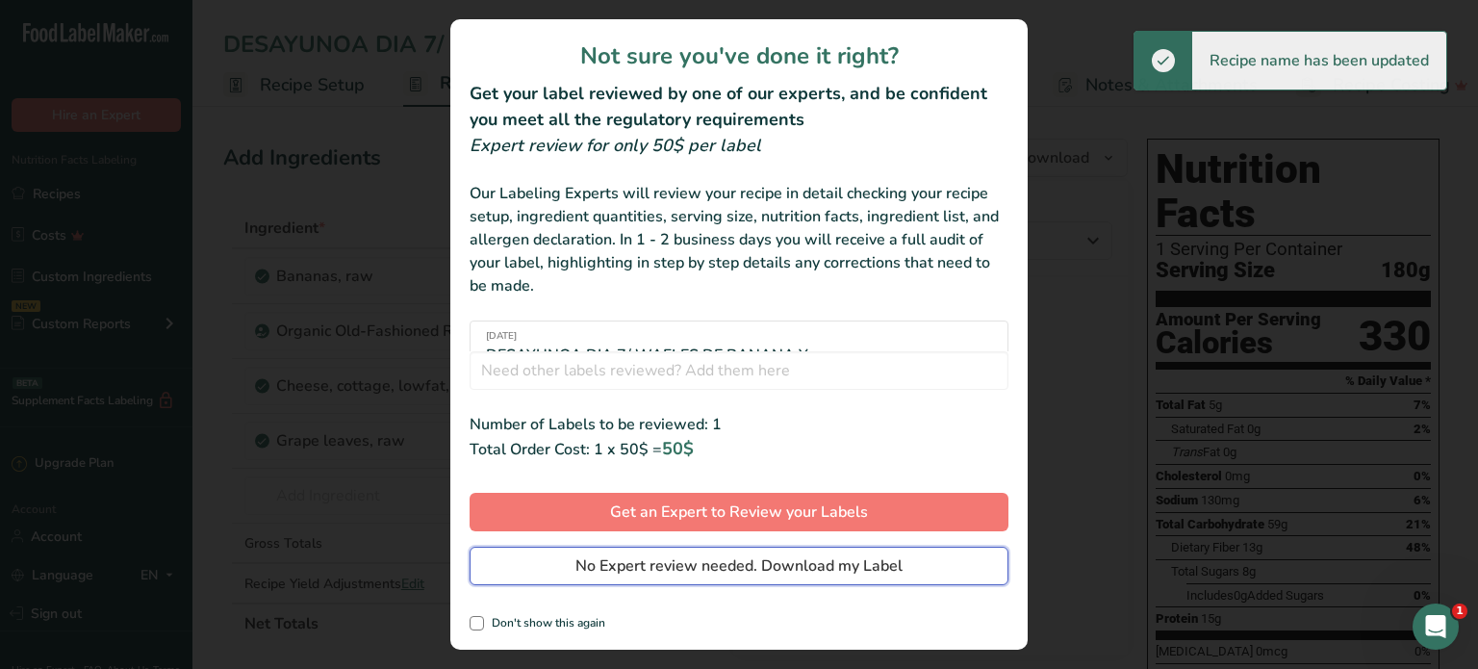
click at [880, 567] on span "No Expert review needed. Download my Label" at bounding box center [738, 565] width 327 height 23
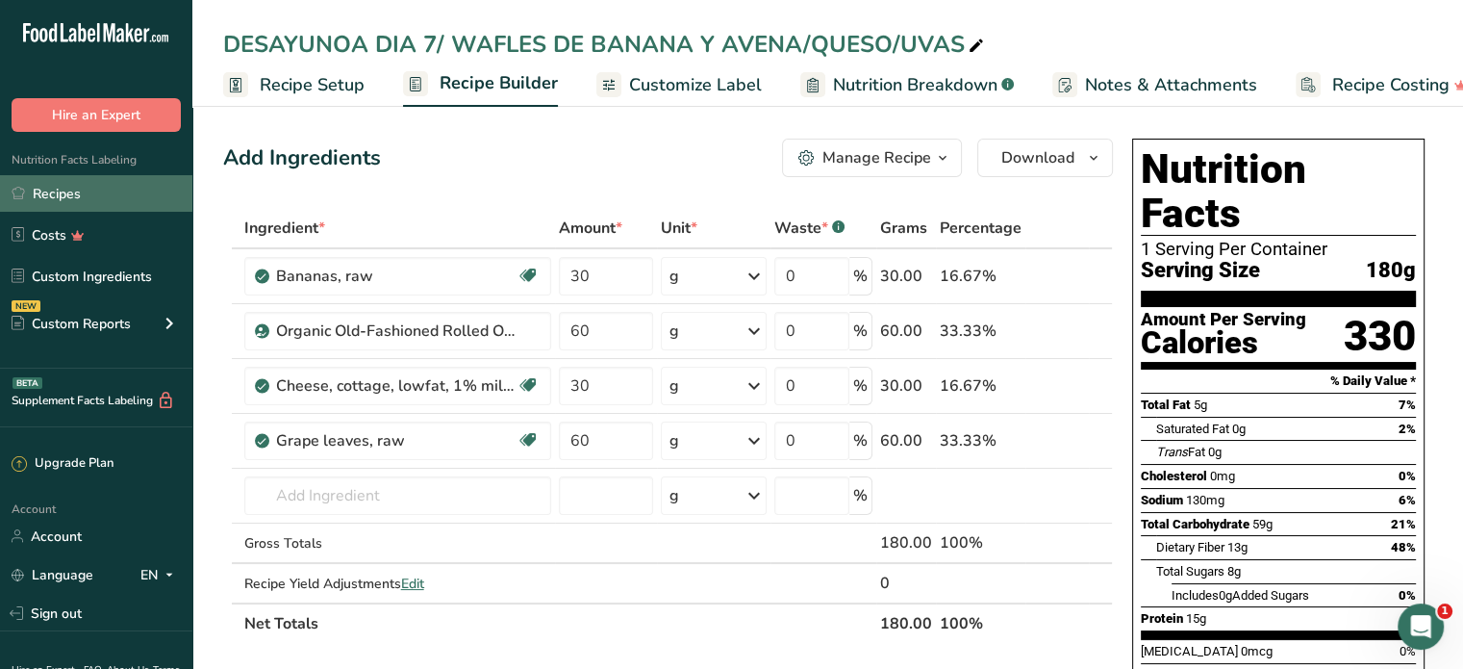
click at [45, 186] on link "Recipes" at bounding box center [96, 193] width 192 height 37
click at [142, 187] on link "Recipes" at bounding box center [96, 193] width 192 height 37
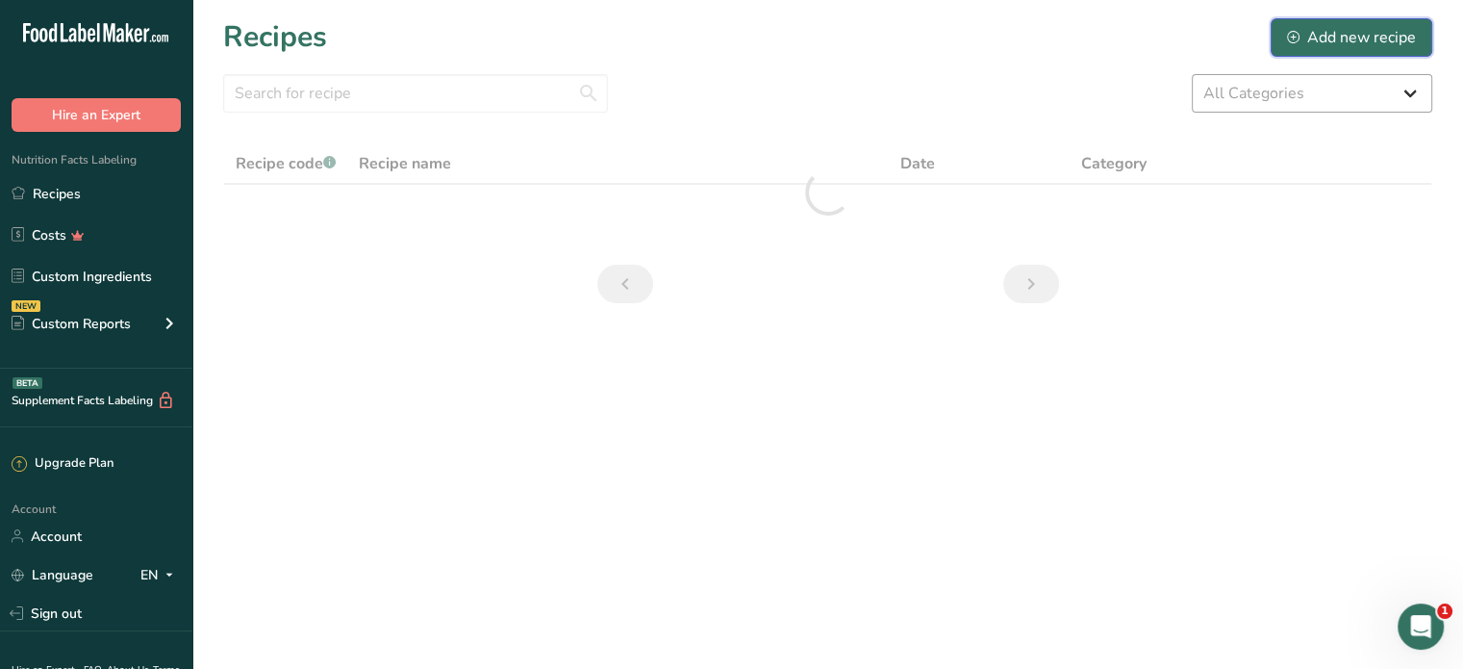
click at [1335, 34] on div "Add new recipe" at bounding box center [1351, 37] width 129 height 23
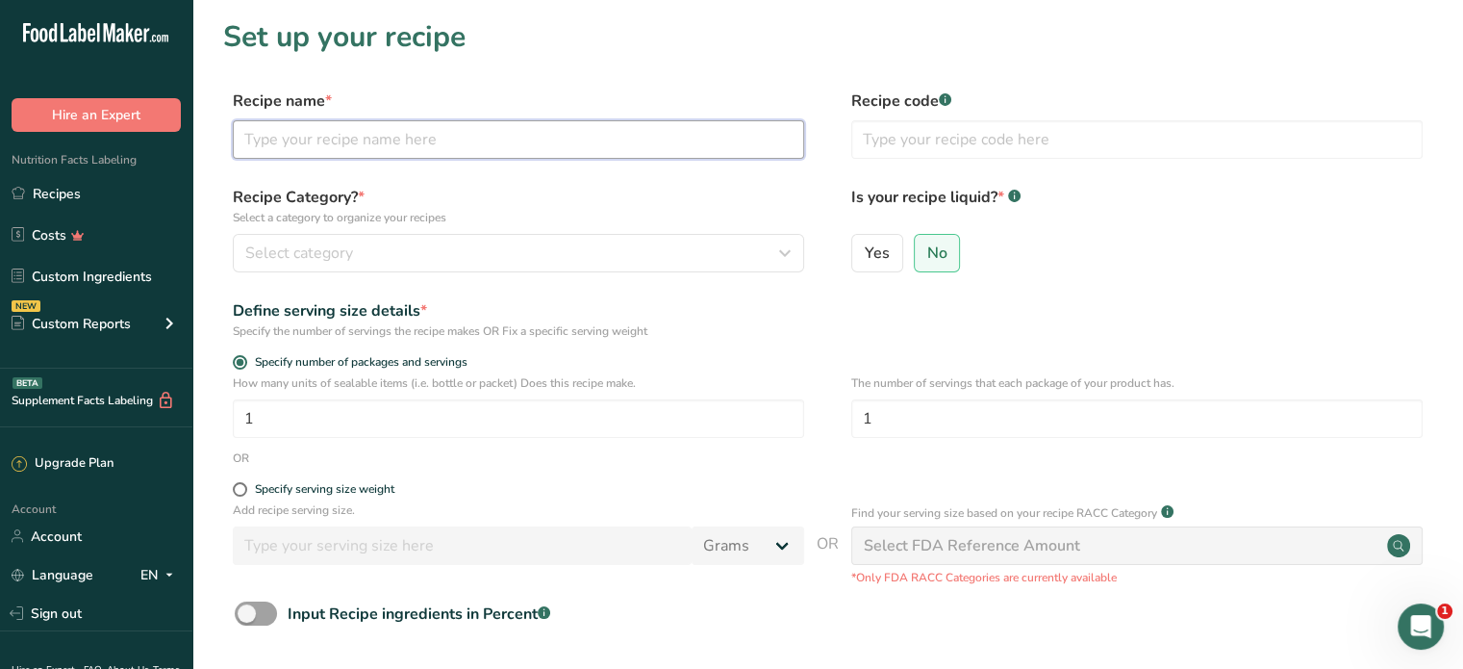
click at [323, 140] on input "text" at bounding box center [518, 139] width 571 height 38
type input "POLLO CON VEGETALES /SWEET POTATO/QUINOA"
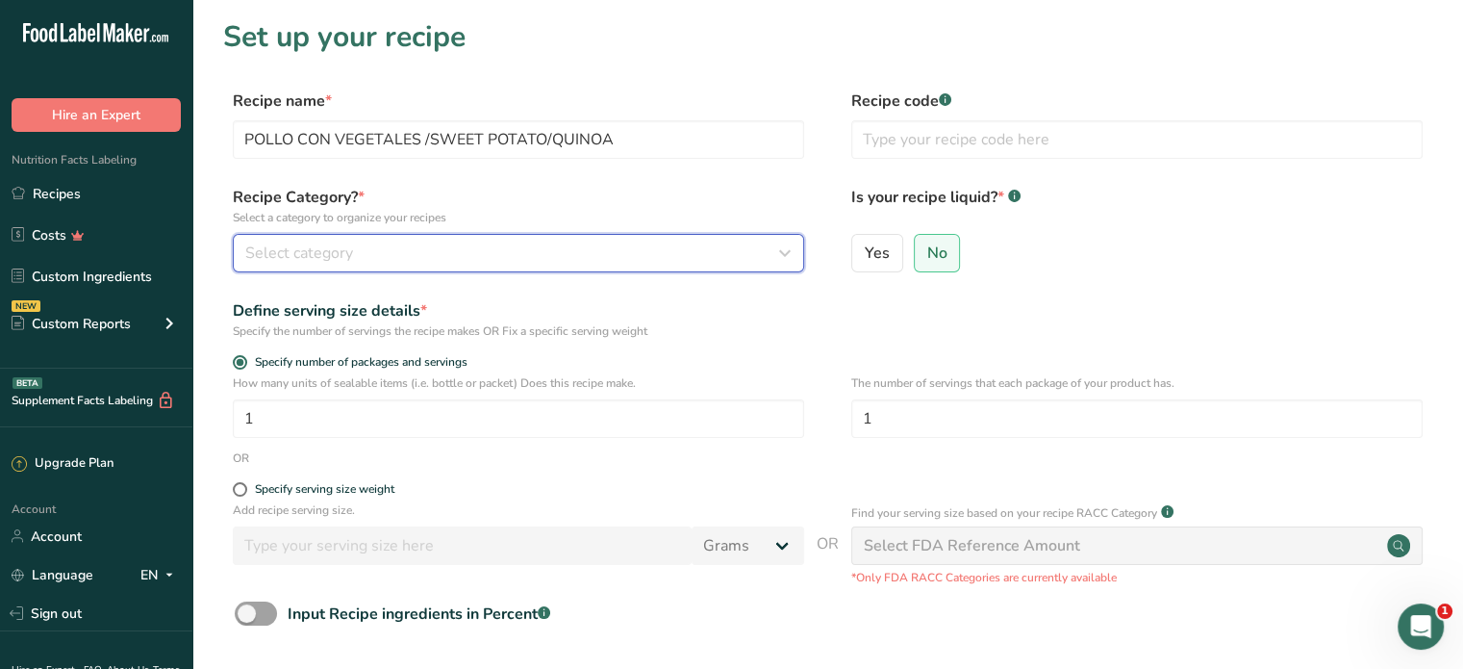
click at [389, 245] on div "Select category" at bounding box center [512, 252] width 535 height 23
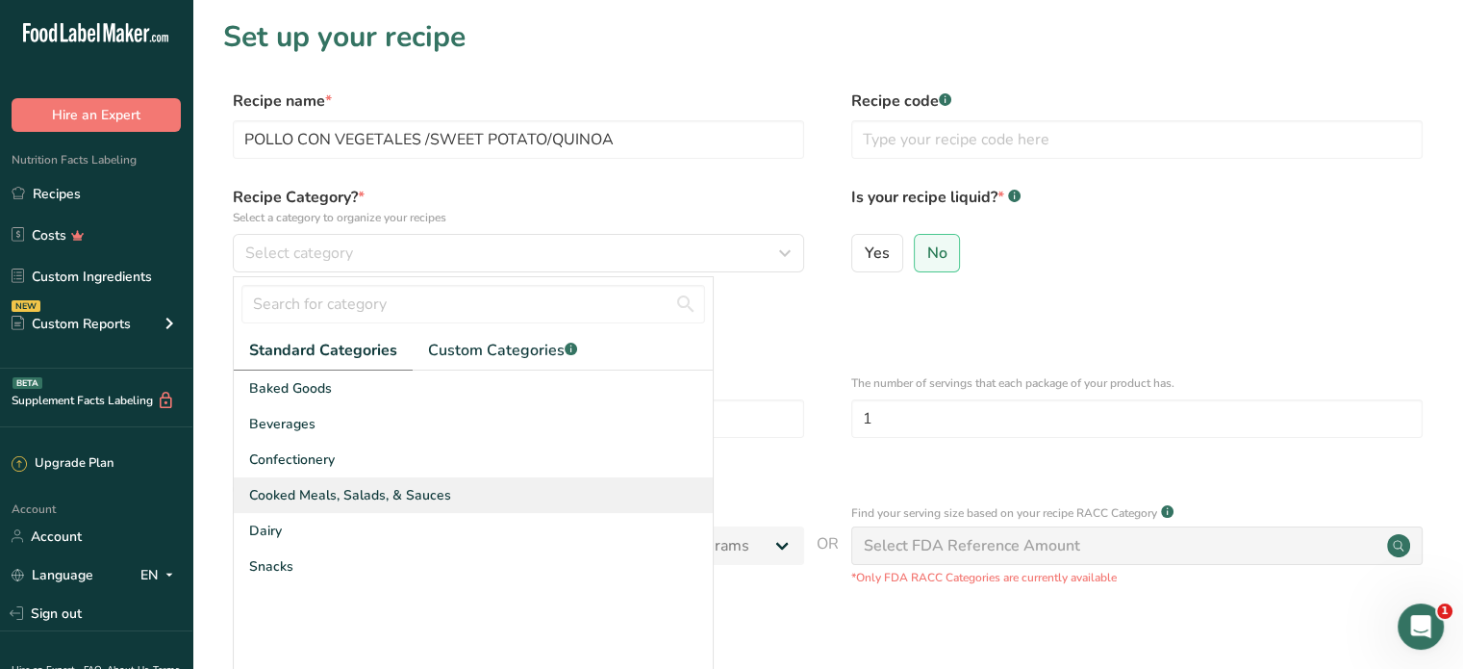
click at [354, 493] on span "Cooked Meals, Salads, & Sauces" at bounding box center [350, 495] width 202 height 20
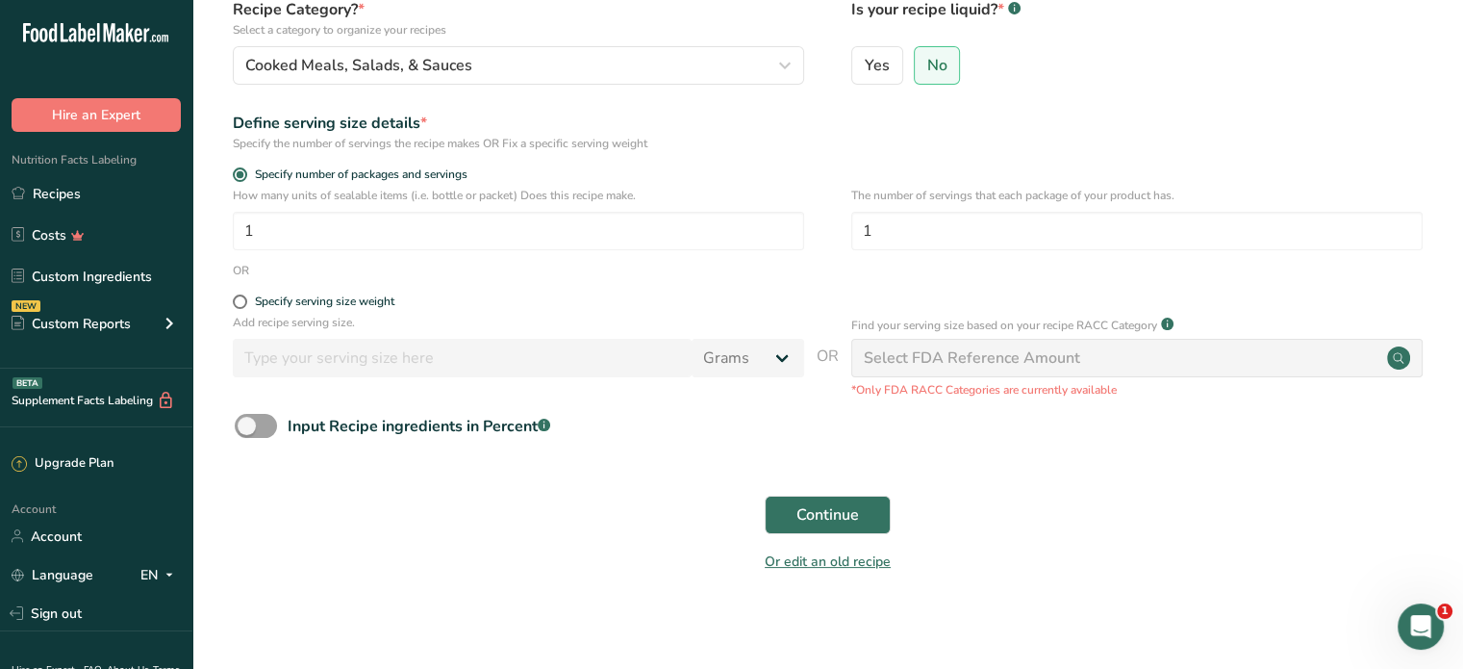
scroll to position [195, 0]
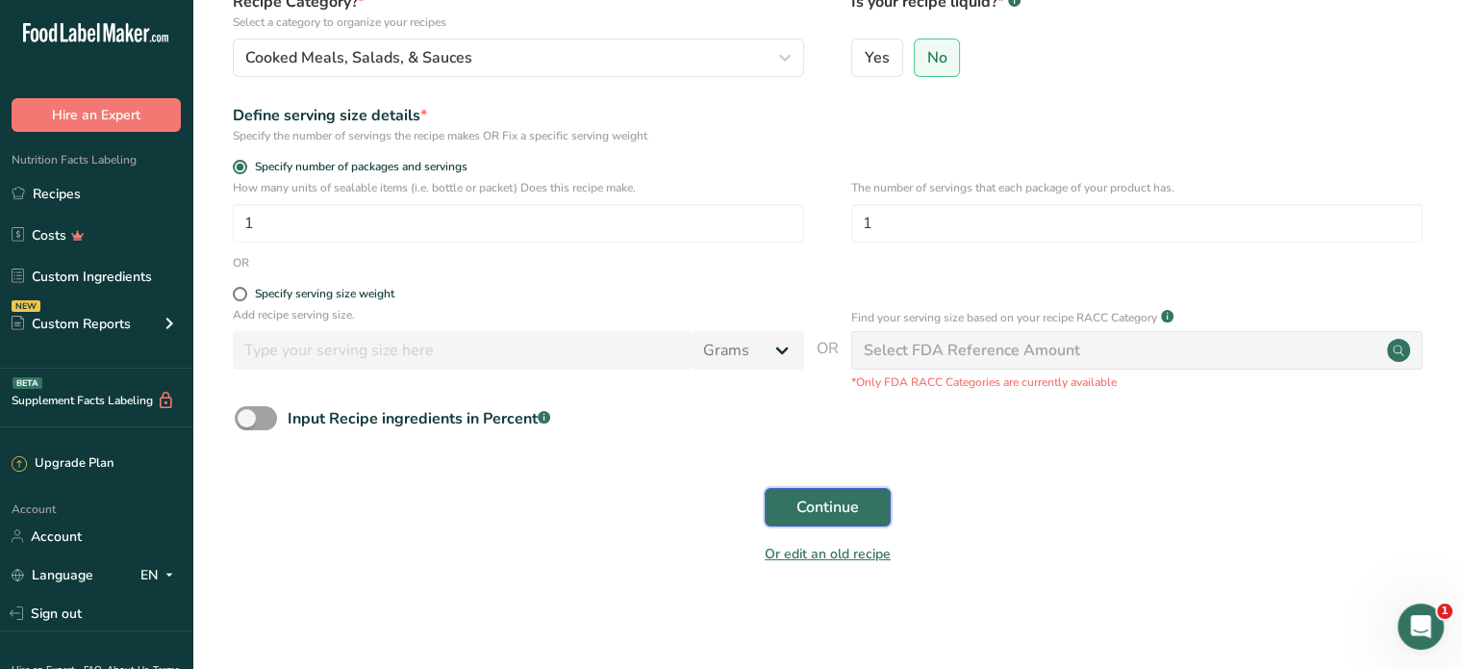
click at [828, 515] on span "Continue" at bounding box center [827, 506] width 63 height 23
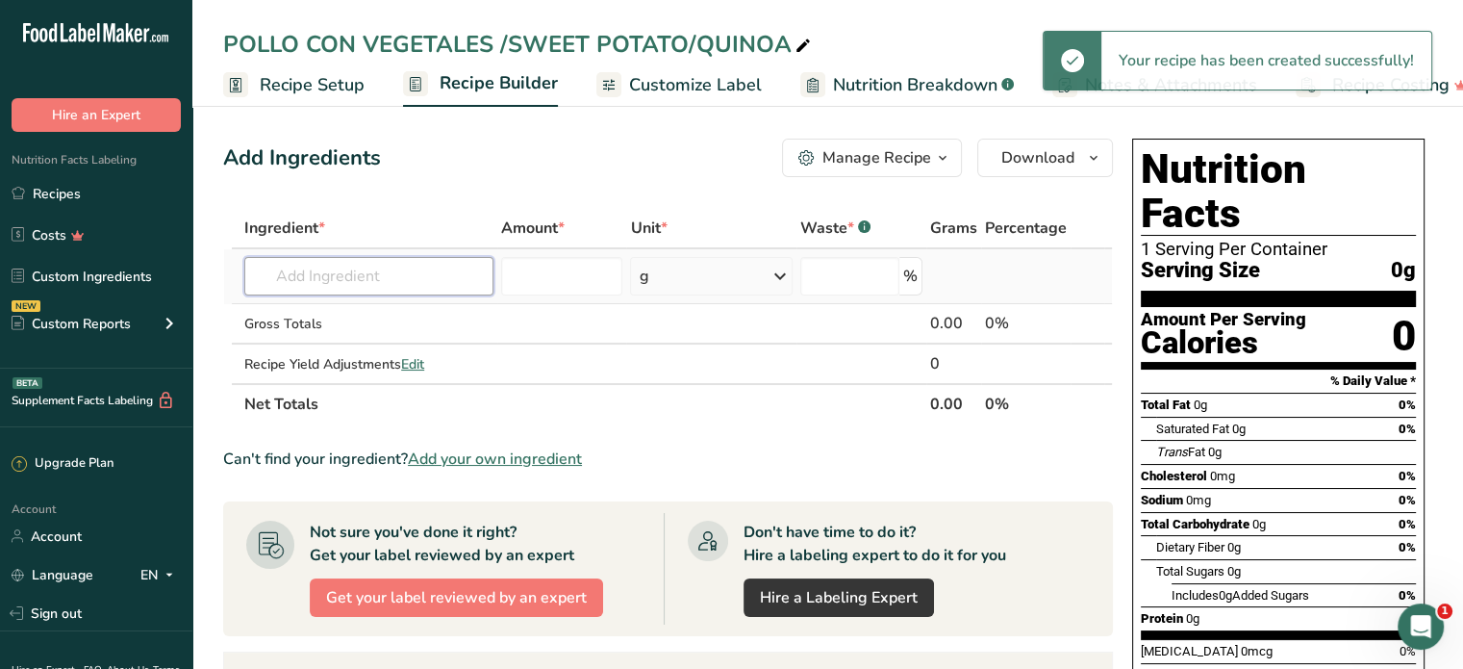
click at [273, 265] on input "text" at bounding box center [368, 276] width 249 height 38
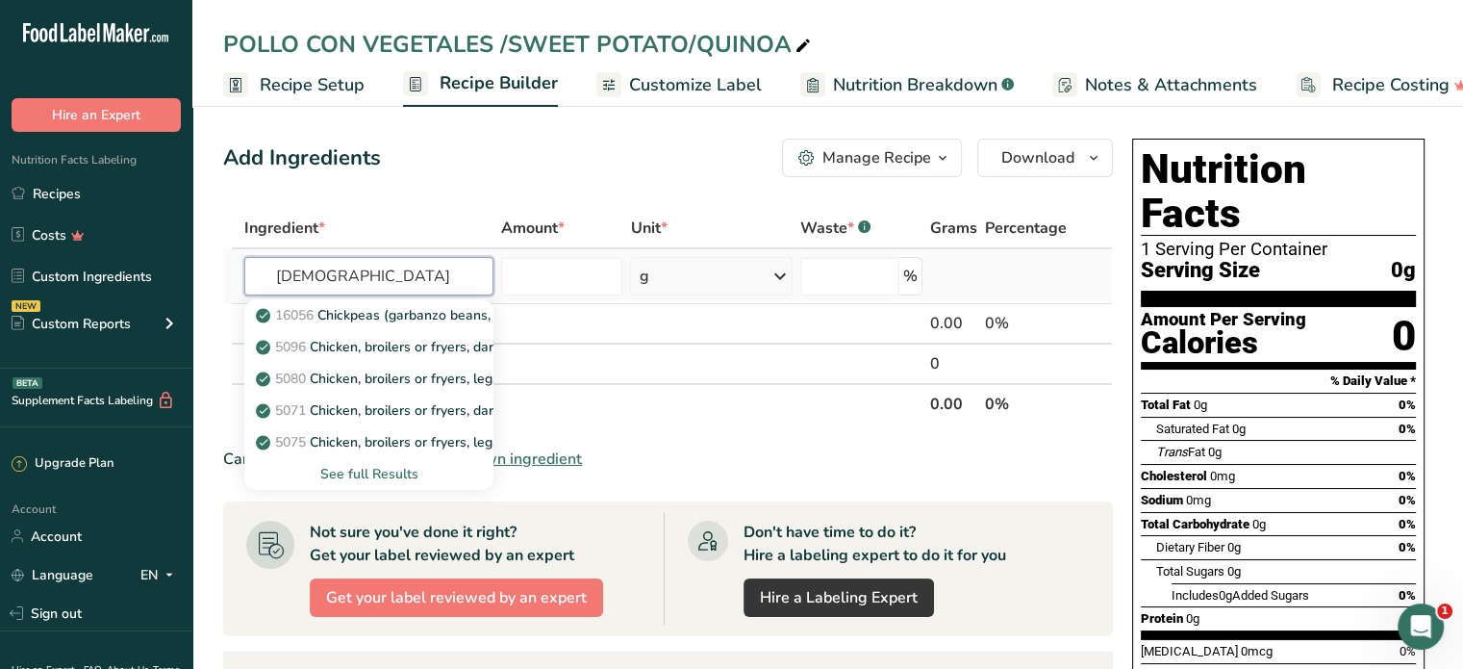
type input "CHICK"
click at [365, 476] on div "See full Results" at bounding box center [369, 474] width 218 height 20
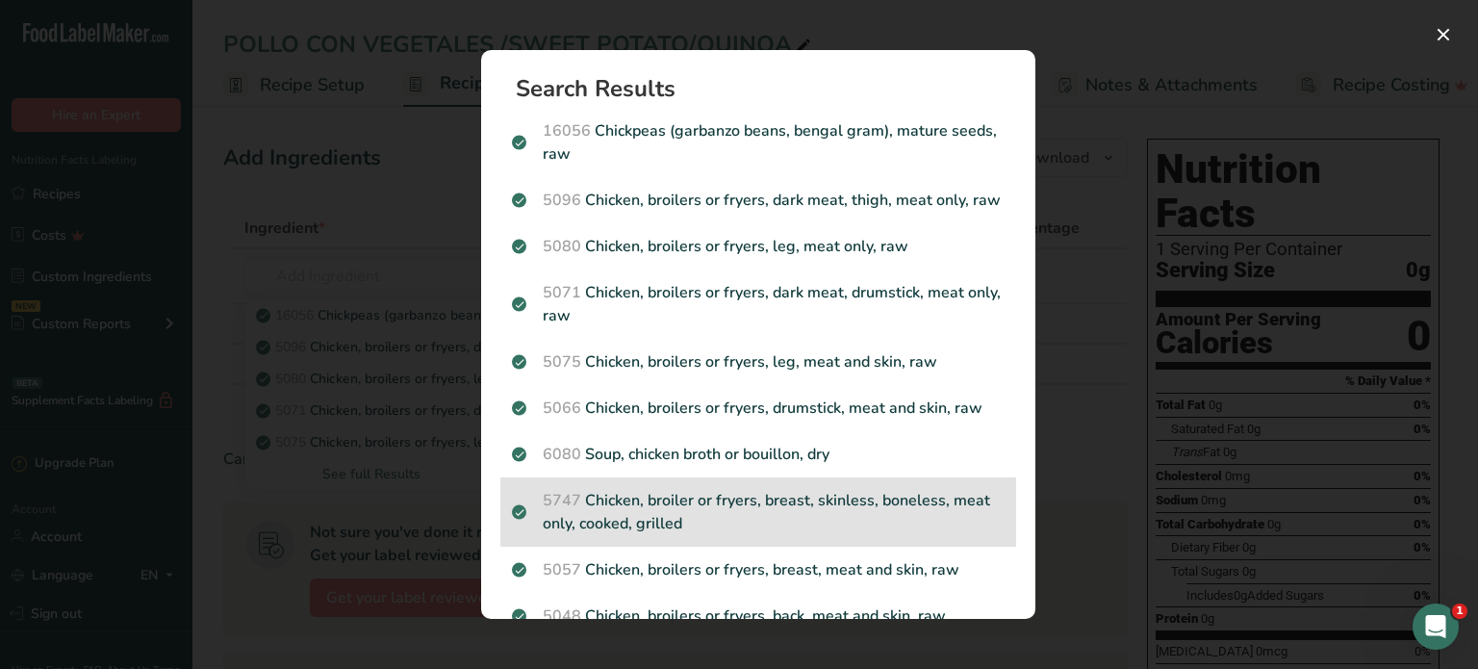
click at [793, 523] on p "5747 Chicken, broiler or fryers, breast, skinless, boneless, meat only, cooked,…" at bounding box center [758, 512] width 493 height 46
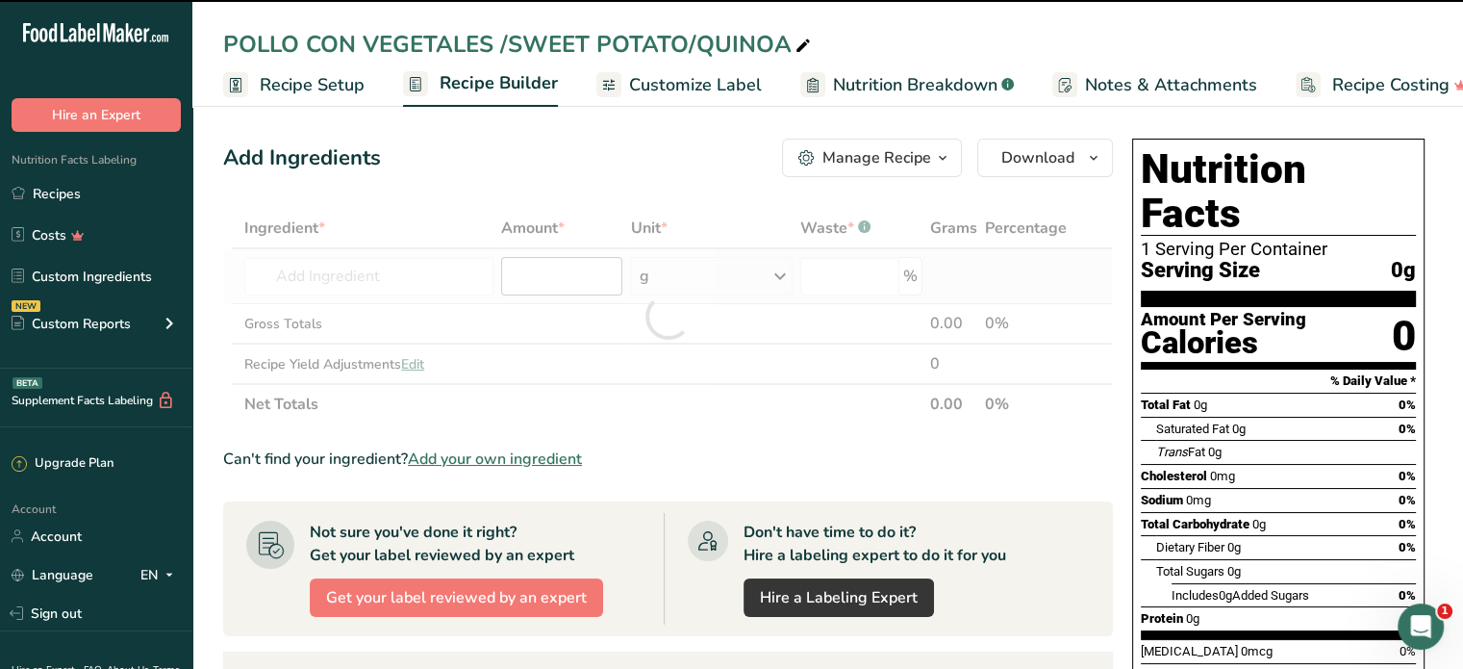
type input "0"
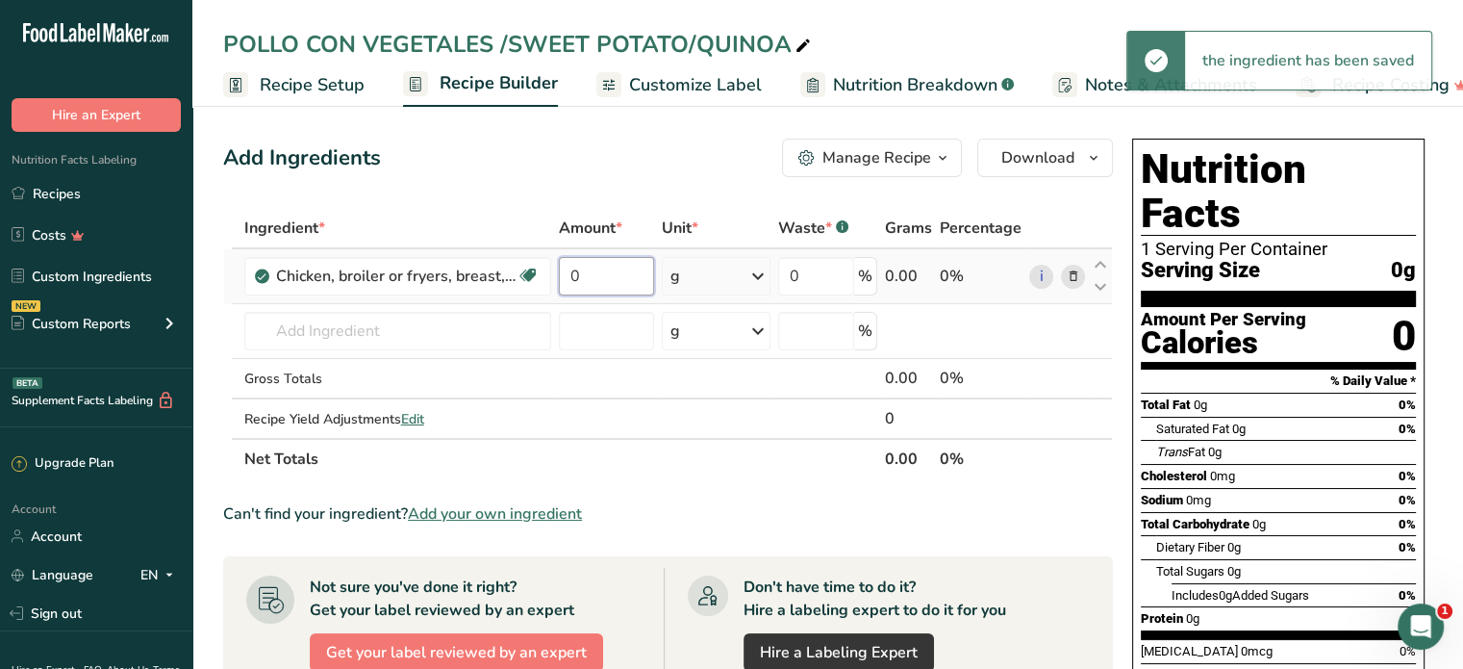
click at [590, 278] on input "0" at bounding box center [607, 276] width 96 height 38
type input "150"
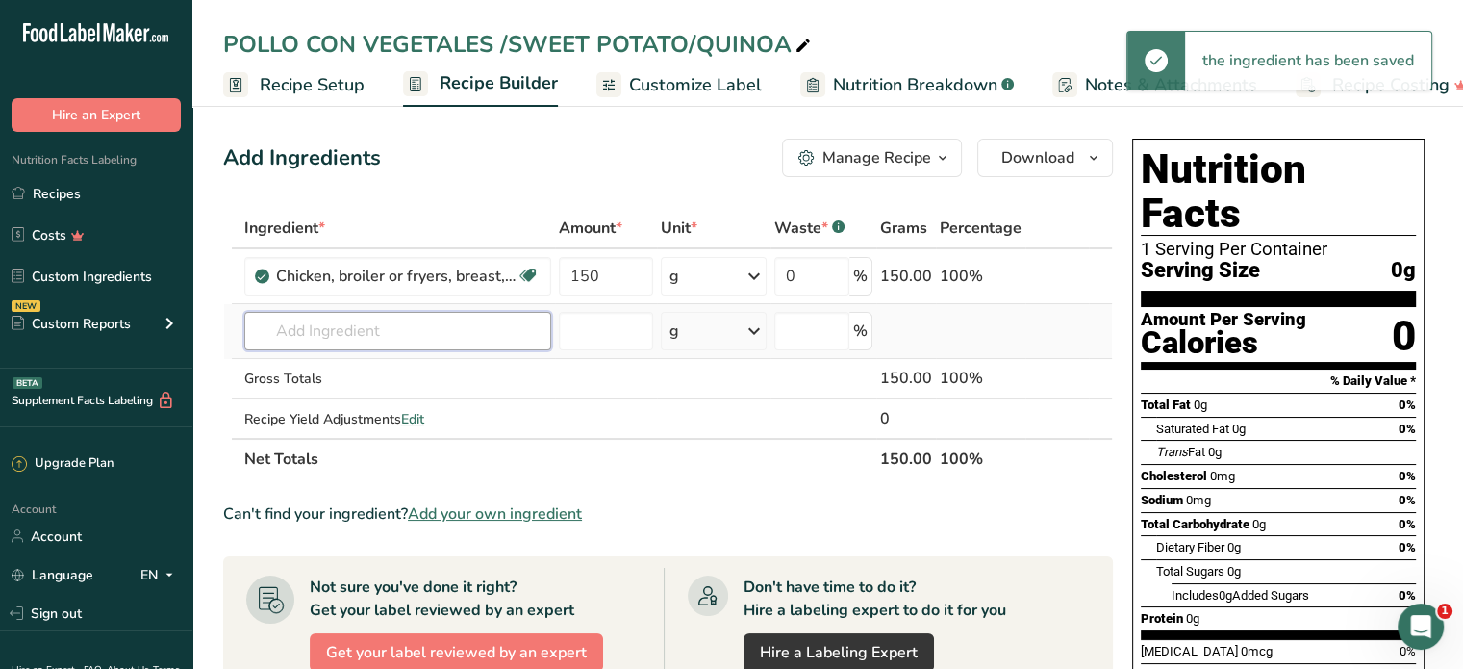
click at [396, 335] on div "Ingredient * Amount * Unit * Waste * .a-a{fill:#347362;}.b-a{fill:#fff;} Grams …" at bounding box center [668, 343] width 890 height 271
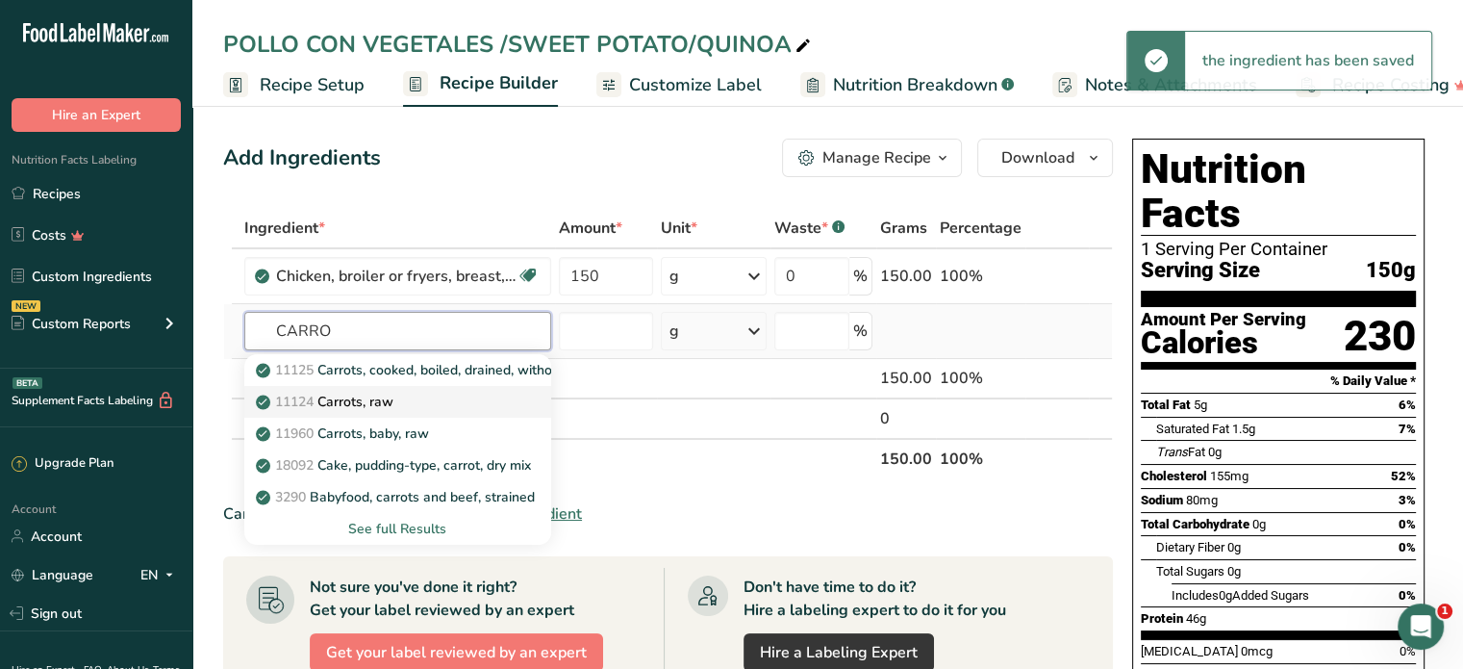
type input "CARRO"
click at [374, 395] on p "11124 Carrots, raw" at bounding box center [327, 402] width 134 height 20
type input "Carrots, raw"
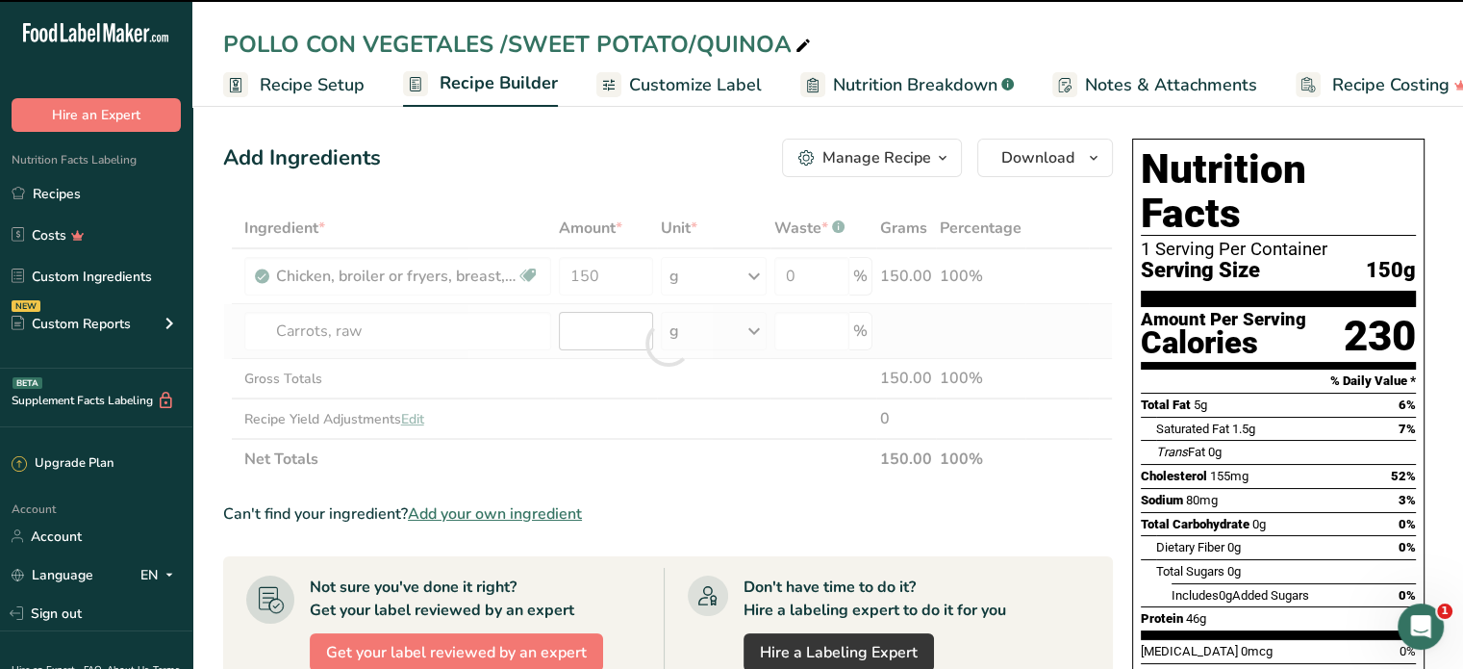
type input "0"
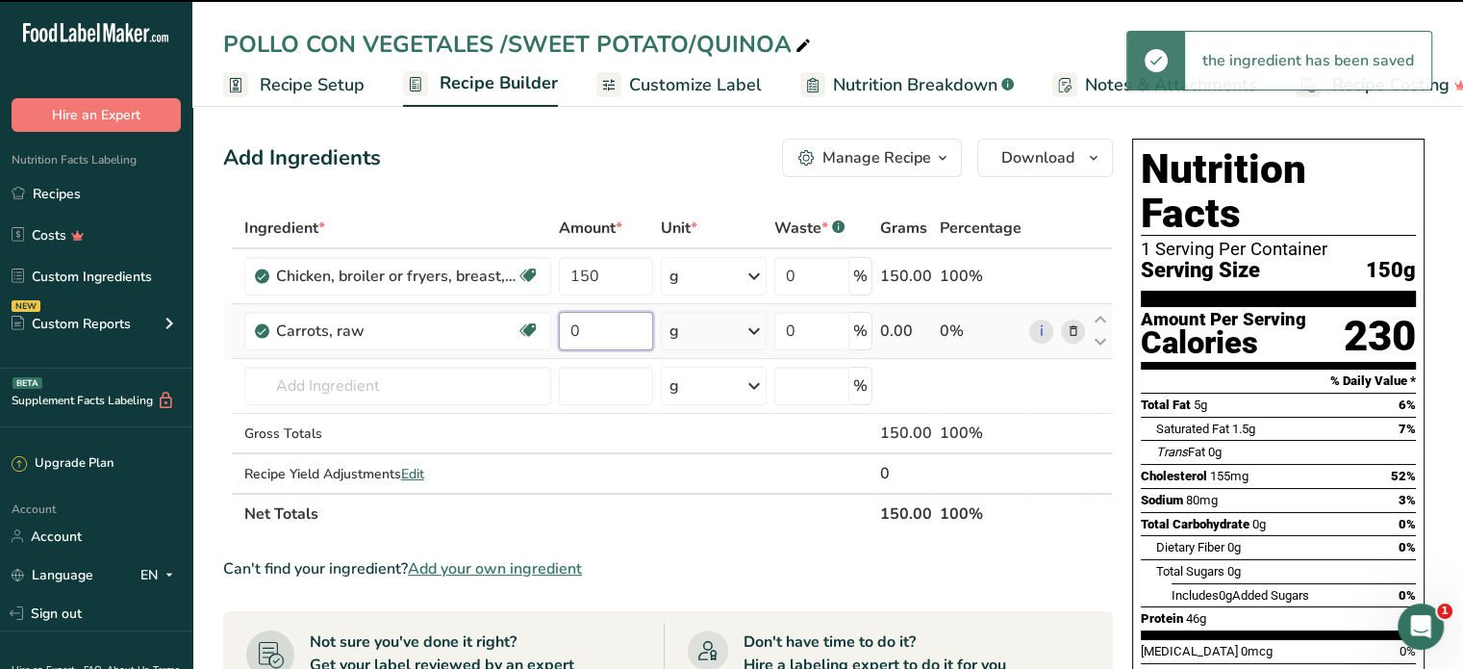
click at [602, 334] on input "0" at bounding box center [606, 331] width 94 height 38
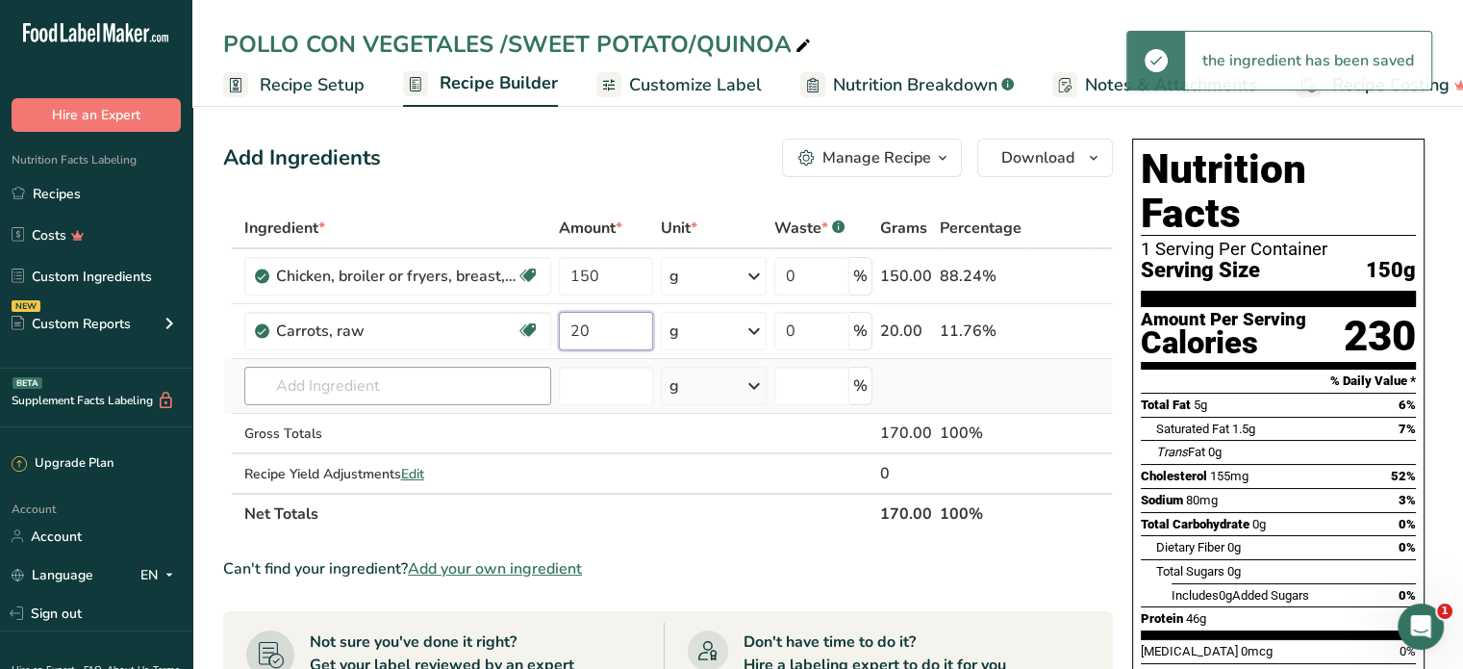
type input "20"
click at [364, 395] on div "Ingredient * Amount * Unit * Waste * .a-a{fill:#347362;}.b-a{fill:#fff;} Grams …" at bounding box center [668, 371] width 890 height 326
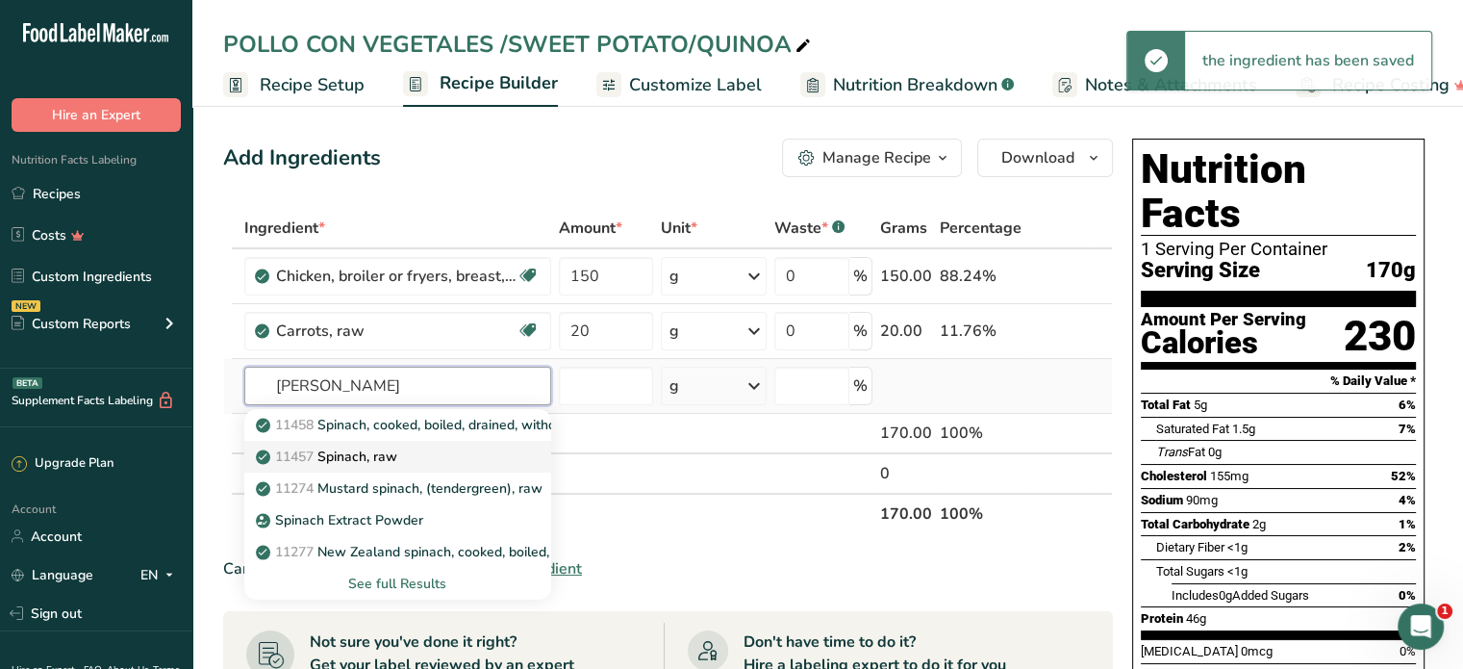
type input "SPINA"
click at [373, 444] on link "11457 Spinach, raw" at bounding box center [397, 457] width 307 height 32
type input "Spinach, raw"
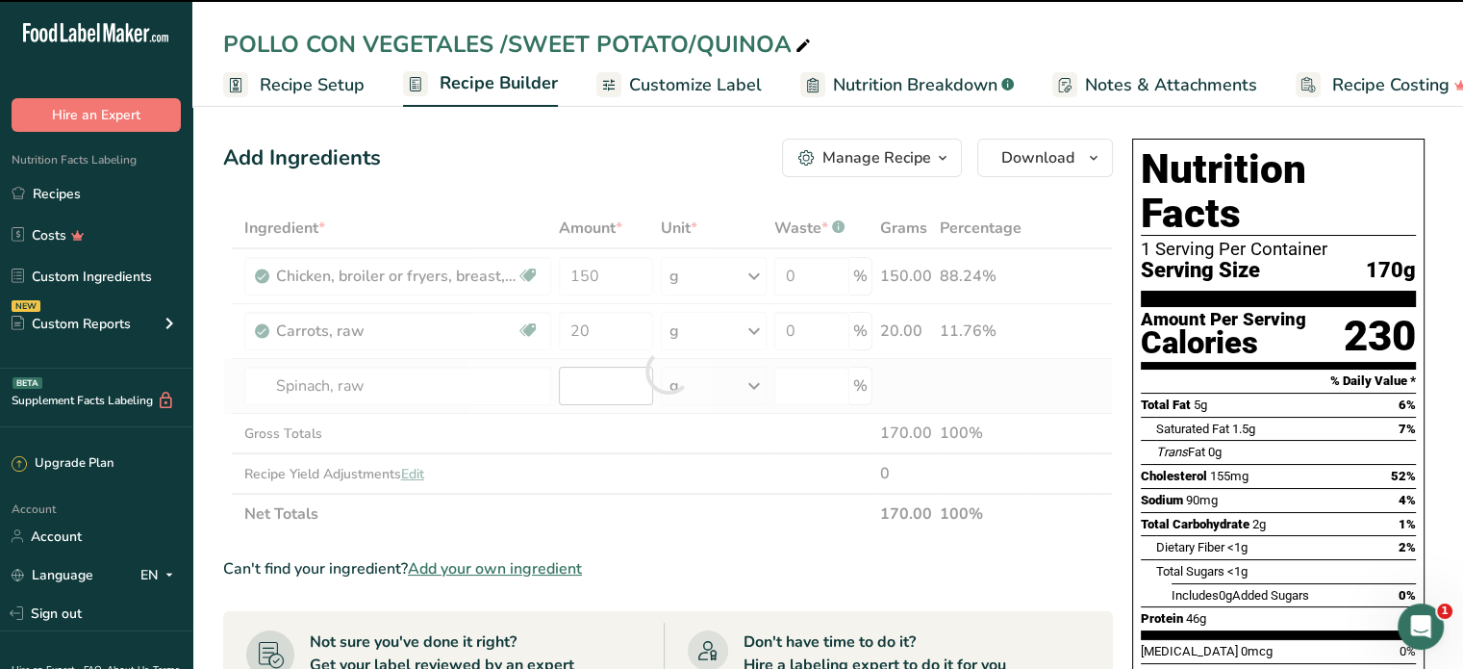
type input "0"
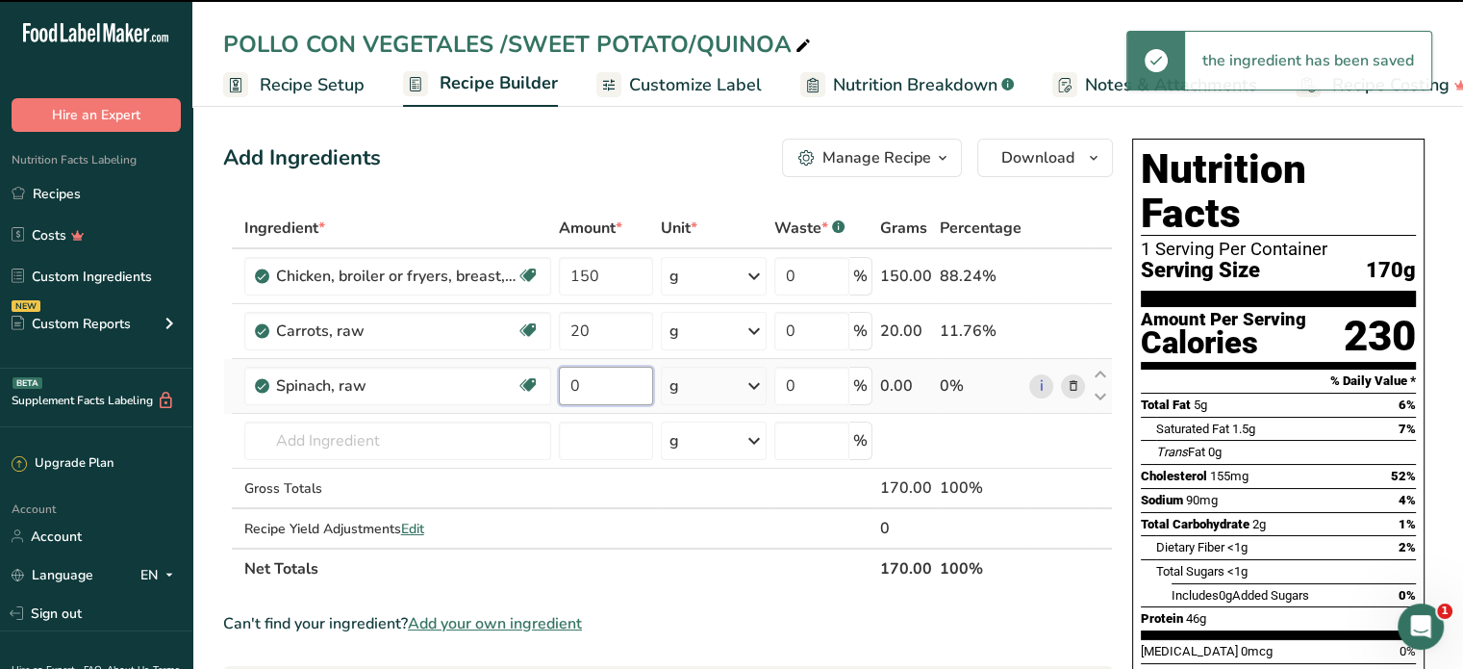
click at [595, 388] on input "0" at bounding box center [606, 385] width 94 height 38
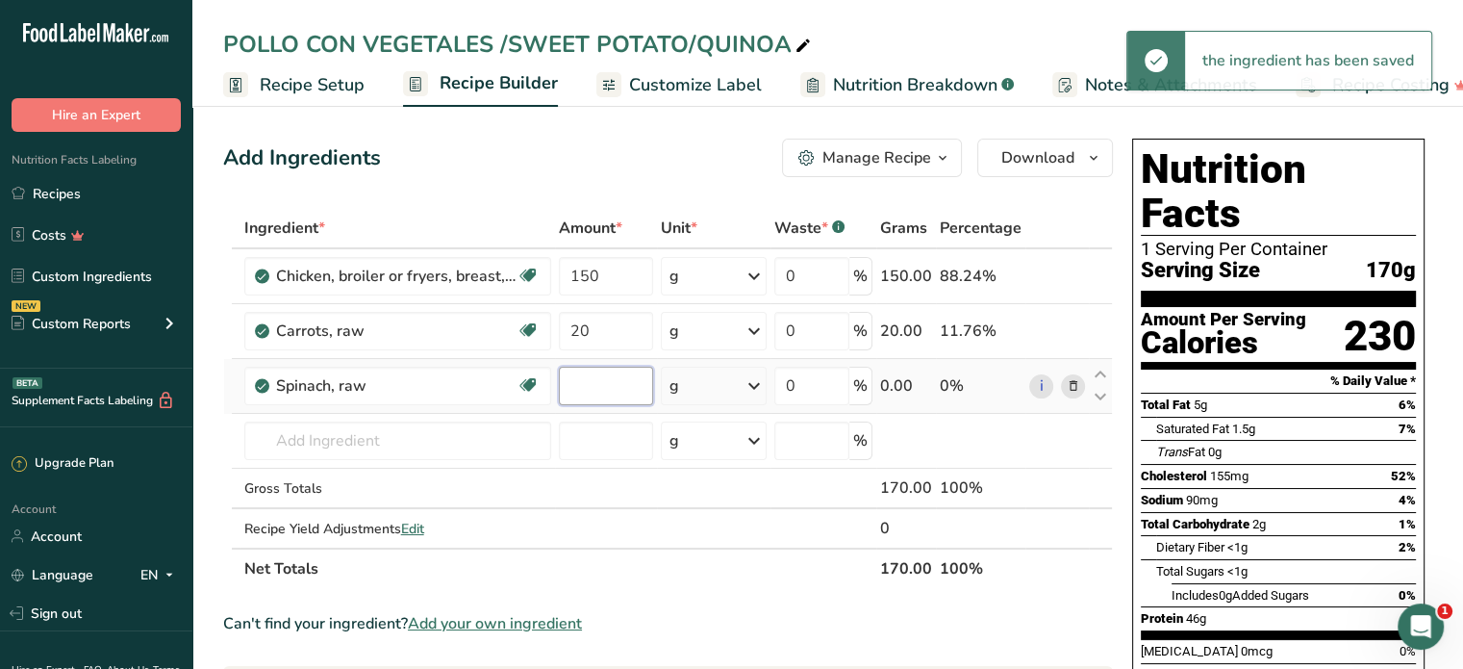
type input "1"
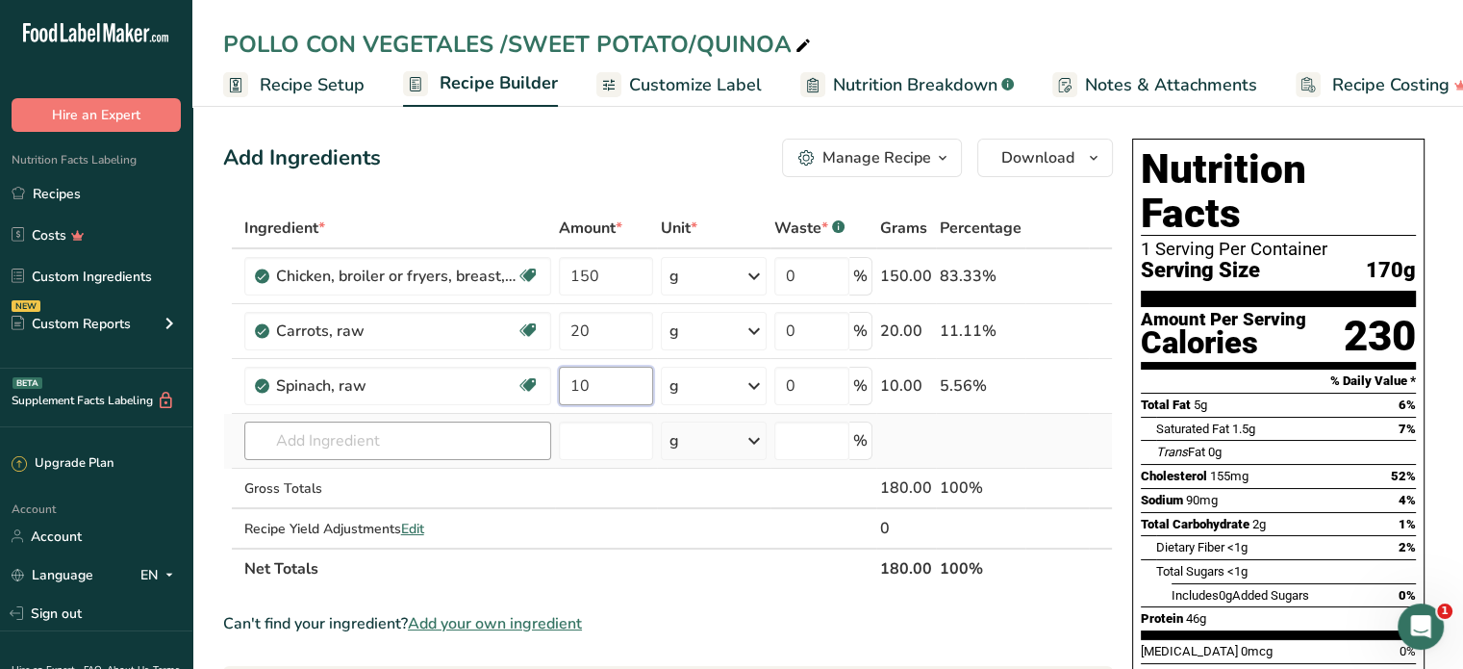
type input "10"
click at [294, 436] on div "Ingredient * Amount * Unit * Waste * .a-a{fill:#347362;}.b-a{fill:#fff;} Grams …" at bounding box center [668, 398] width 890 height 381
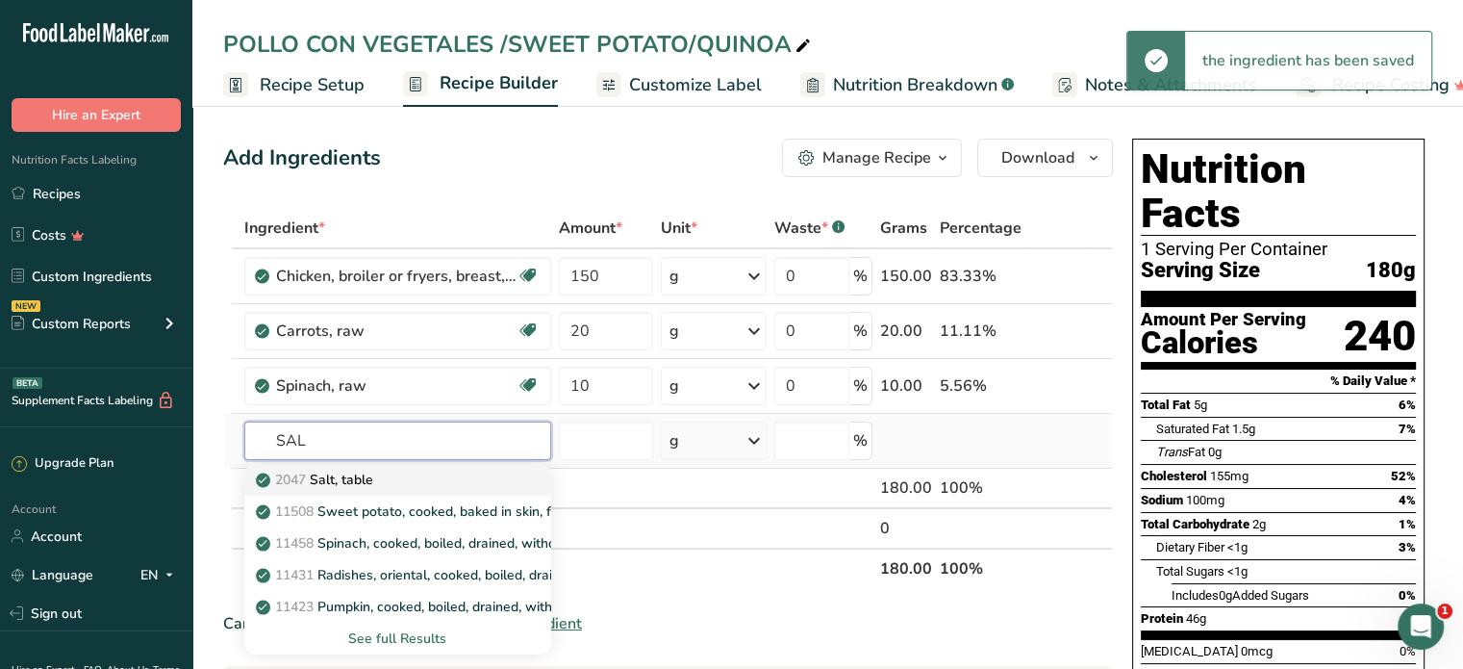
type input "SAL"
click at [379, 484] on div "2047 Salt, table" at bounding box center [382, 479] width 245 height 20
type input "Salt, table"
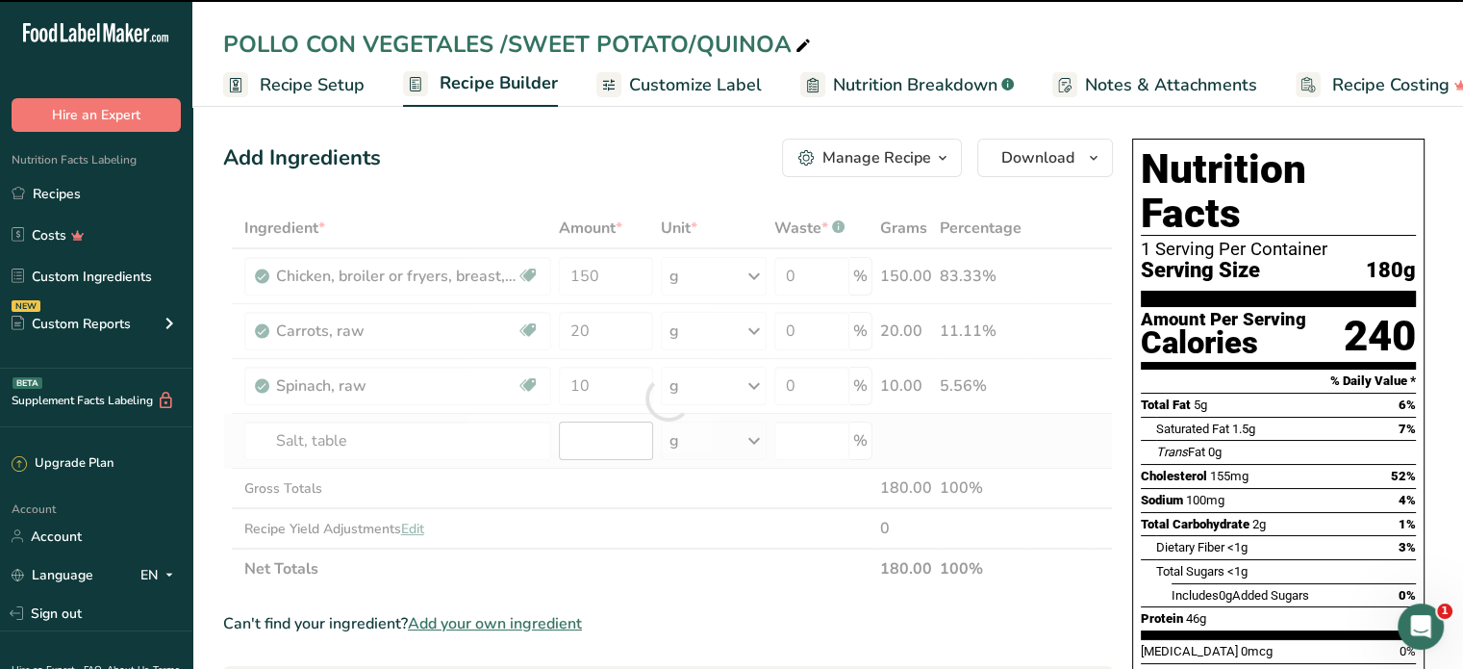
type input "0"
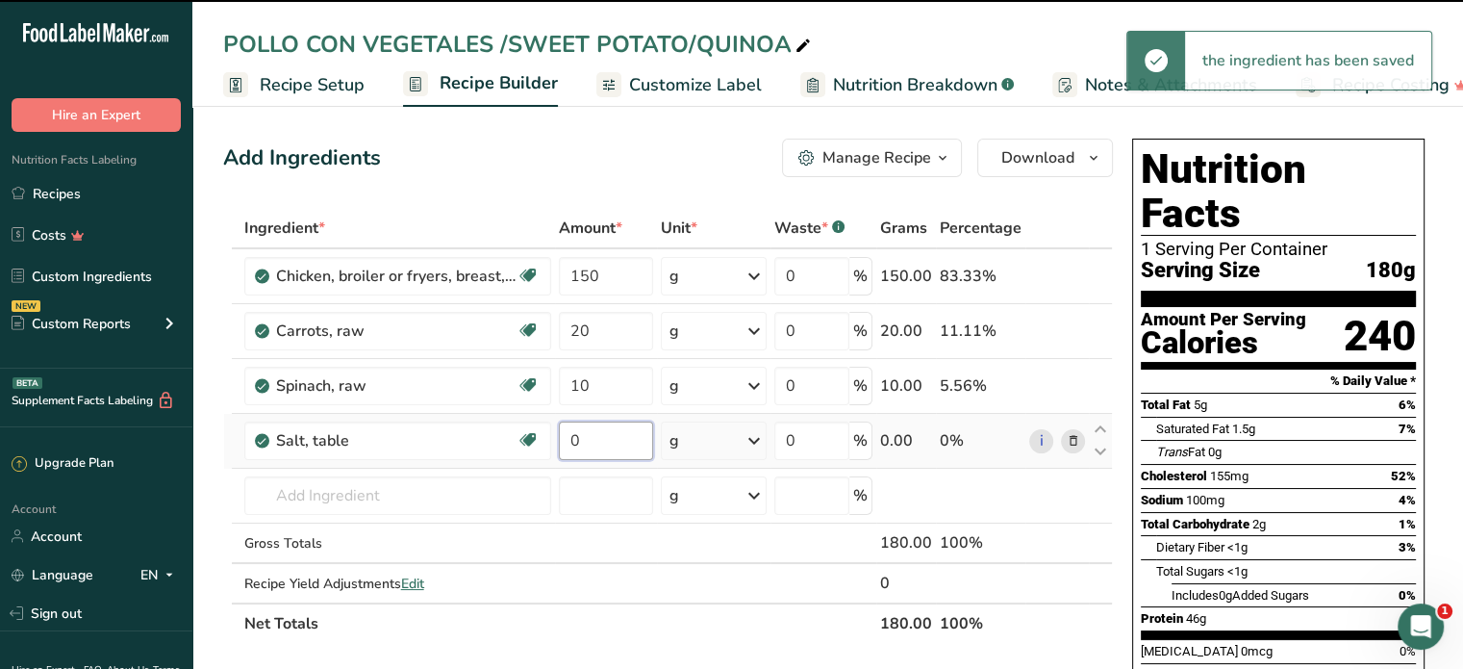
click at [591, 442] on input "0" at bounding box center [606, 440] width 94 height 38
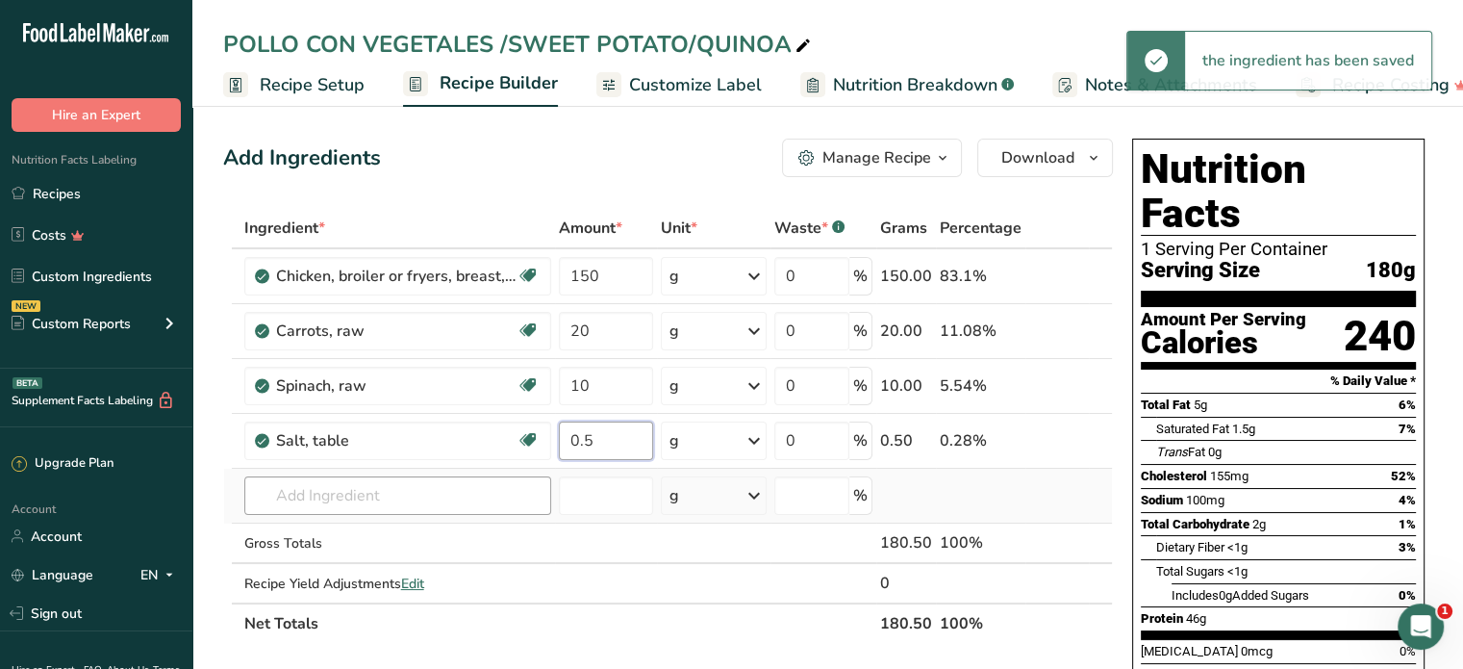
type input "0.5"
click at [444, 498] on div "Ingredient * Amount * Unit * Waste * .a-a{fill:#347362;}.b-a{fill:#fff;} Grams …" at bounding box center [668, 426] width 890 height 436
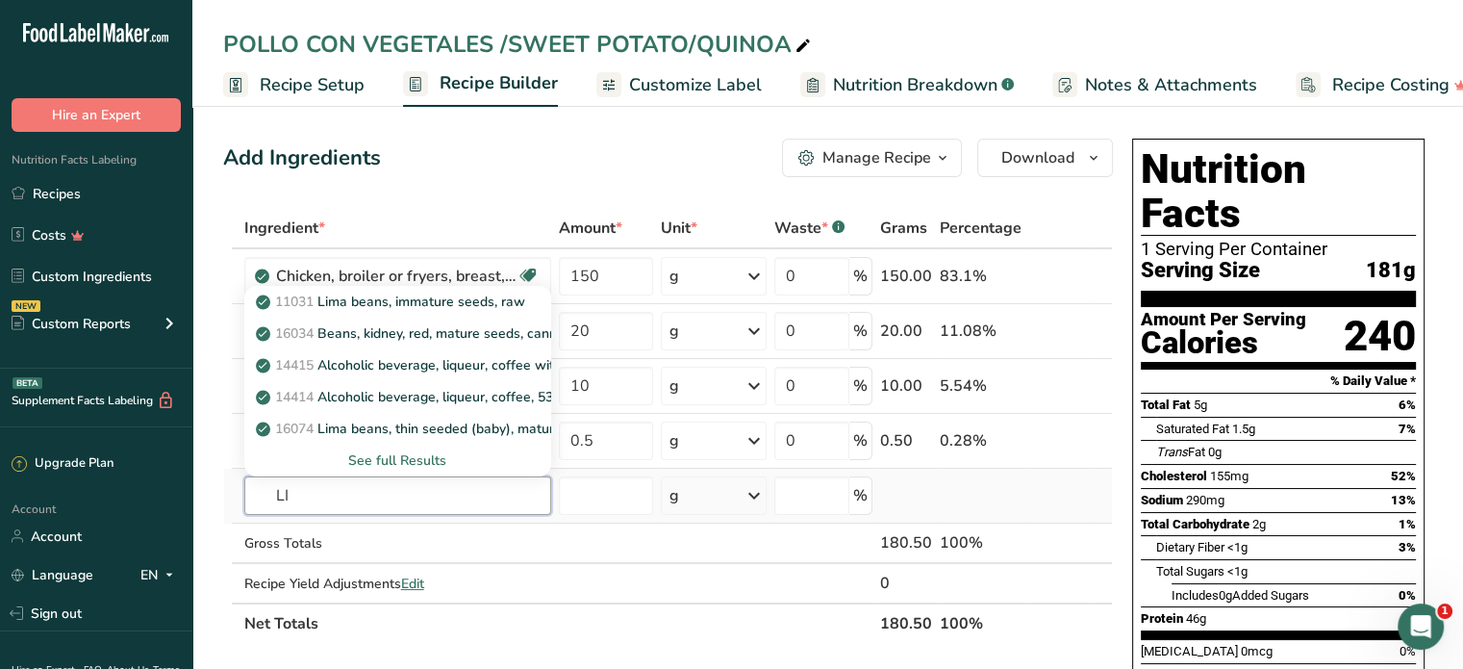
type input "L"
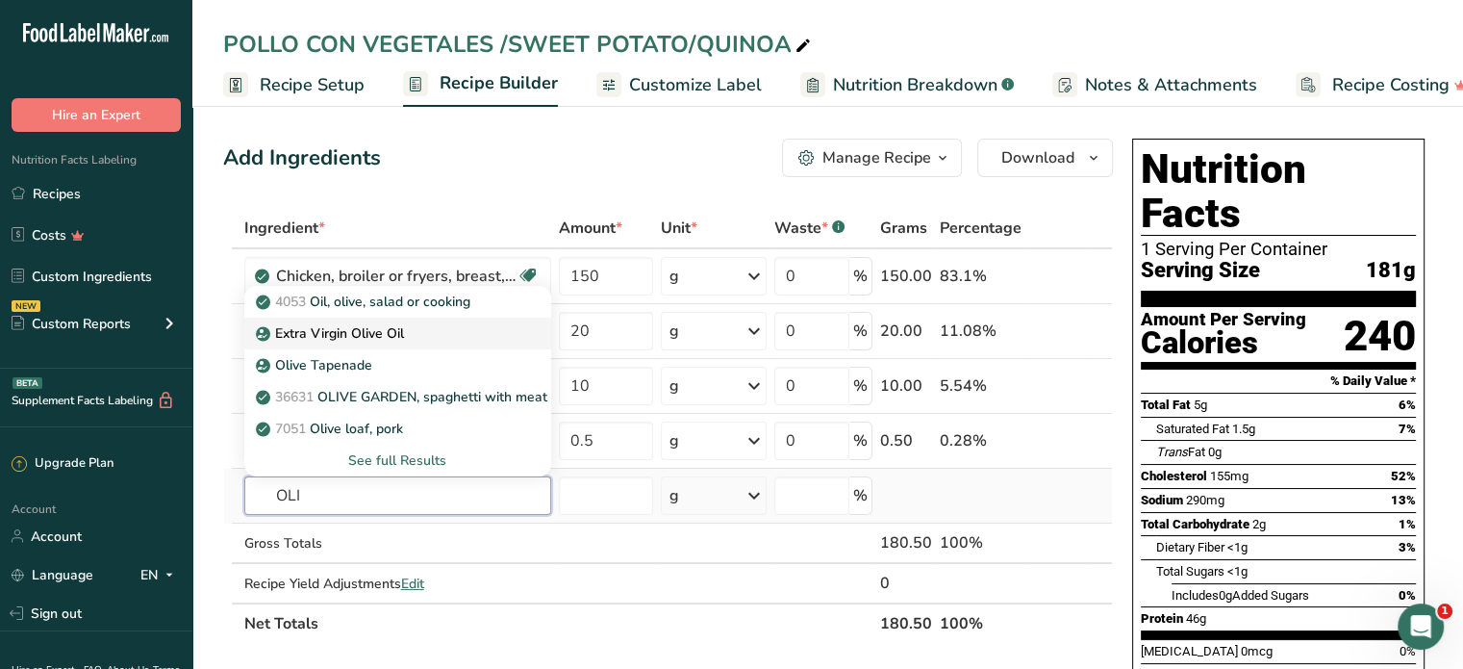
type input "OLI"
click at [368, 328] on p "Extra Virgin Olive Oil" at bounding box center [332, 333] width 144 height 20
type input "Extra Virgin Olive Oil"
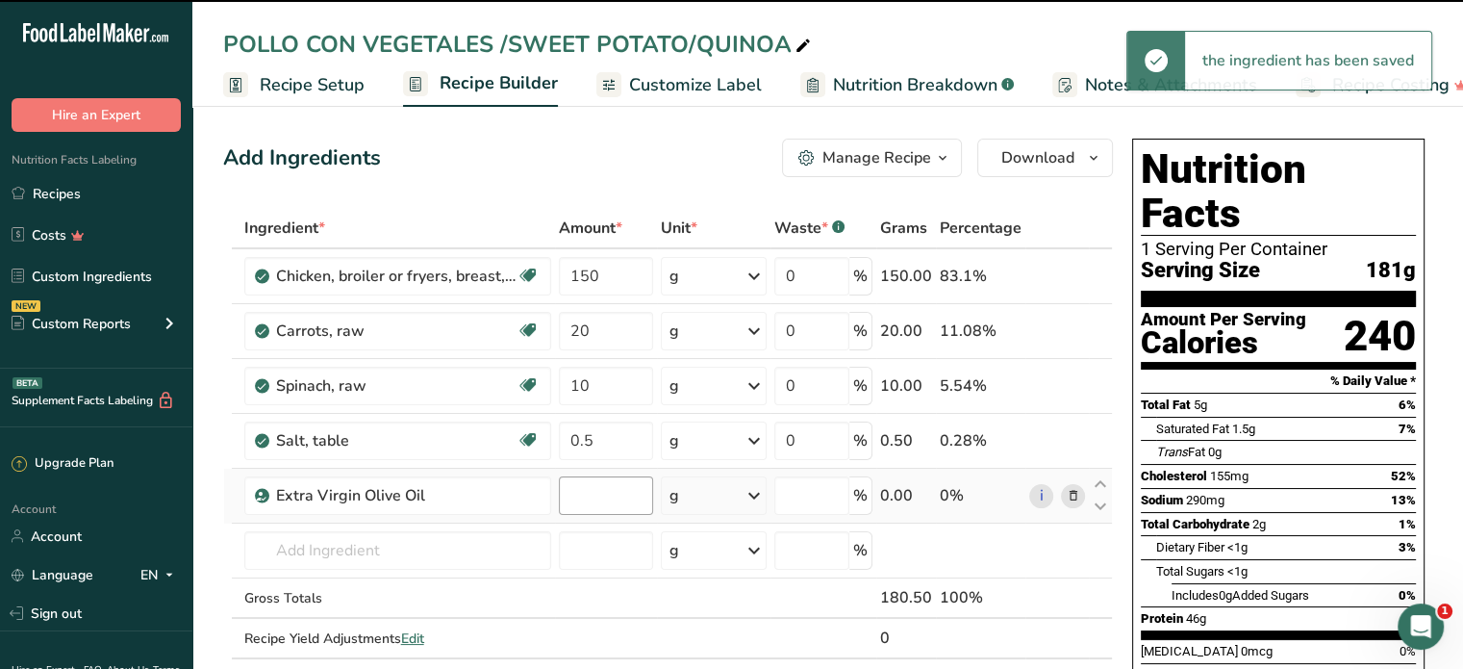
type input "0"
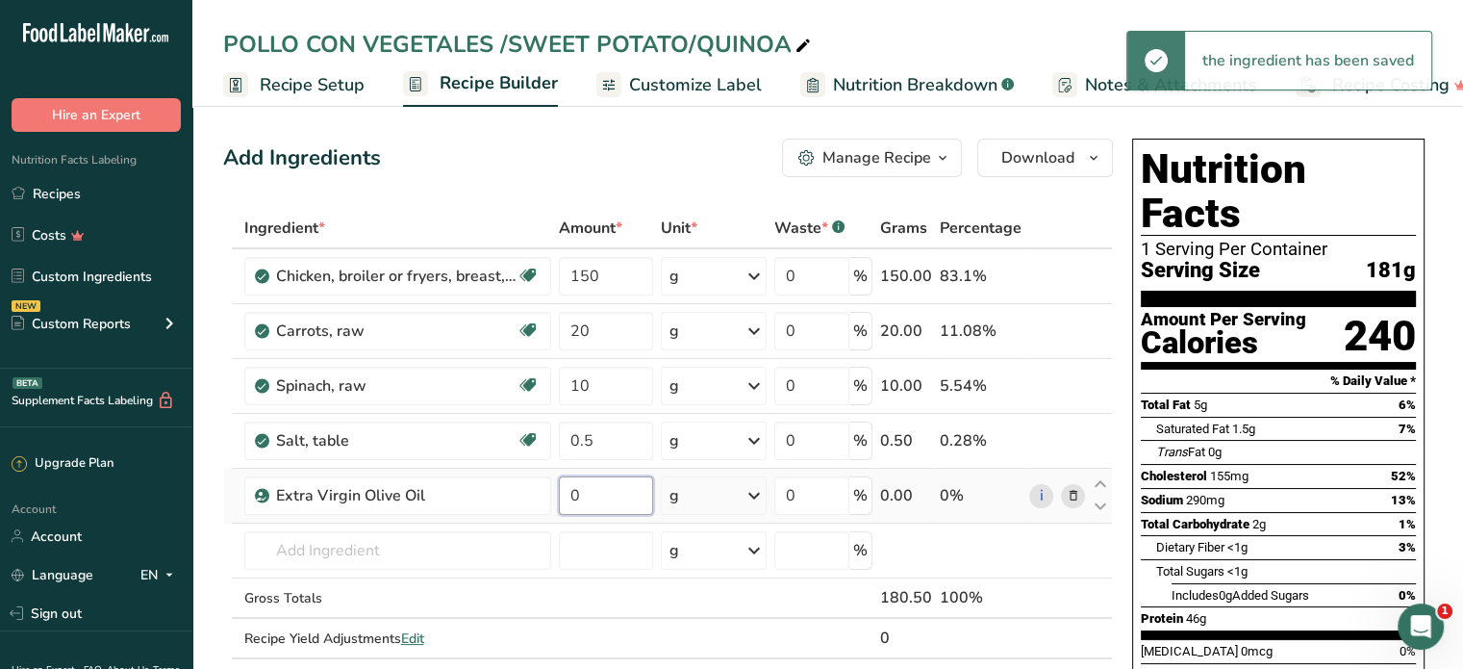
click at [587, 496] on input "0" at bounding box center [606, 495] width 94 height 38
type input "5"
click at [298, 557] on div "Ingredient * Amount * Unit * Waste * .a-a{fill:#347362;}.b-a{fill:#fff;} Grams …" at bounding box center [668, 453] width 890 height 491
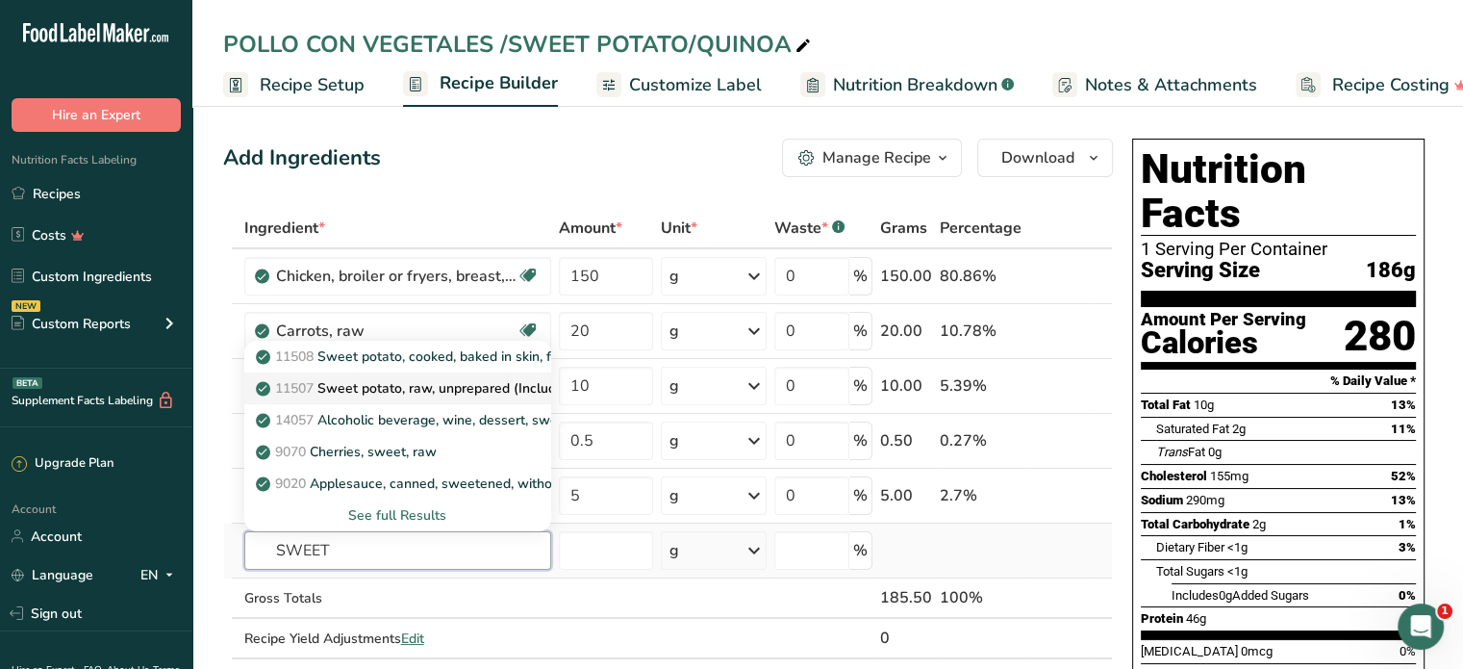
type input "SWEET"
click at [422, 386] on p "11507 Sweet potato, raw, unprepared (Includes foods for USDA's Food Distributio…" at bounding box center [557, 388] width 594 height 20
type input "Sweet potato, raw, unprepared (Includes foods for USDA's Food Distribution Prog…"
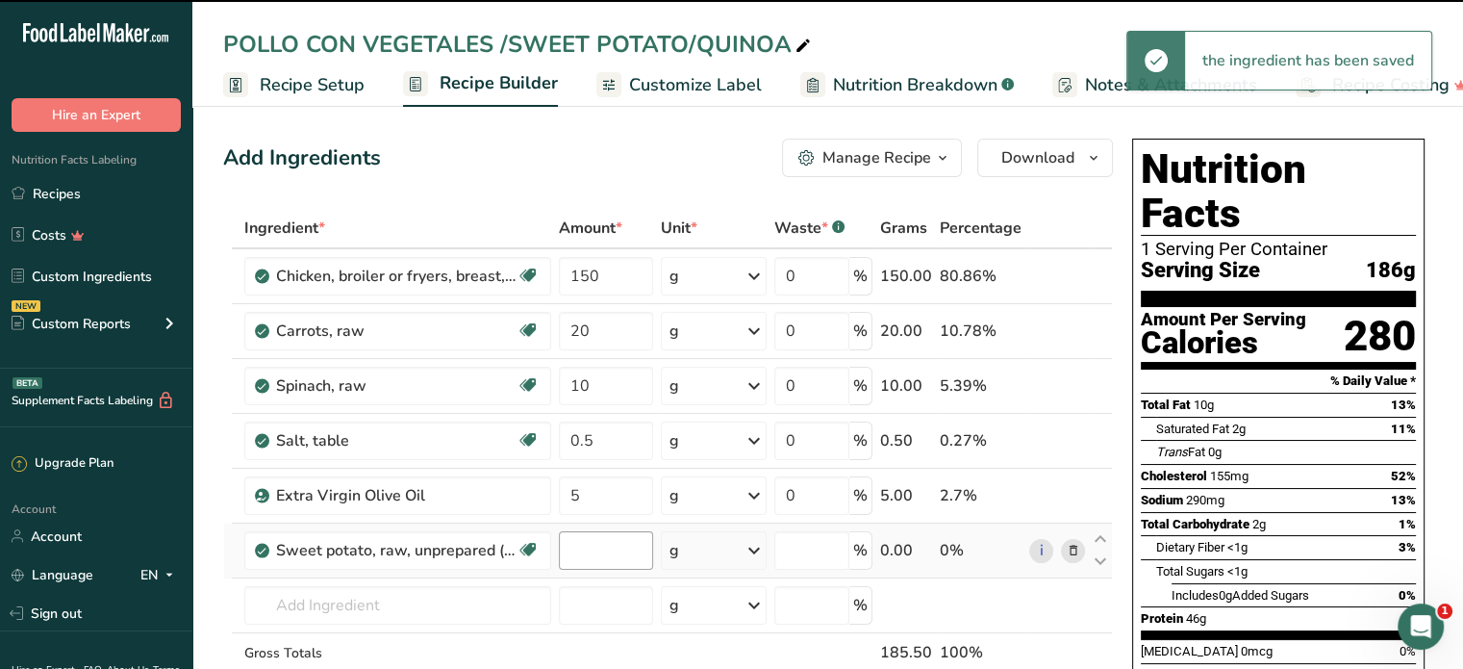
type input "0"
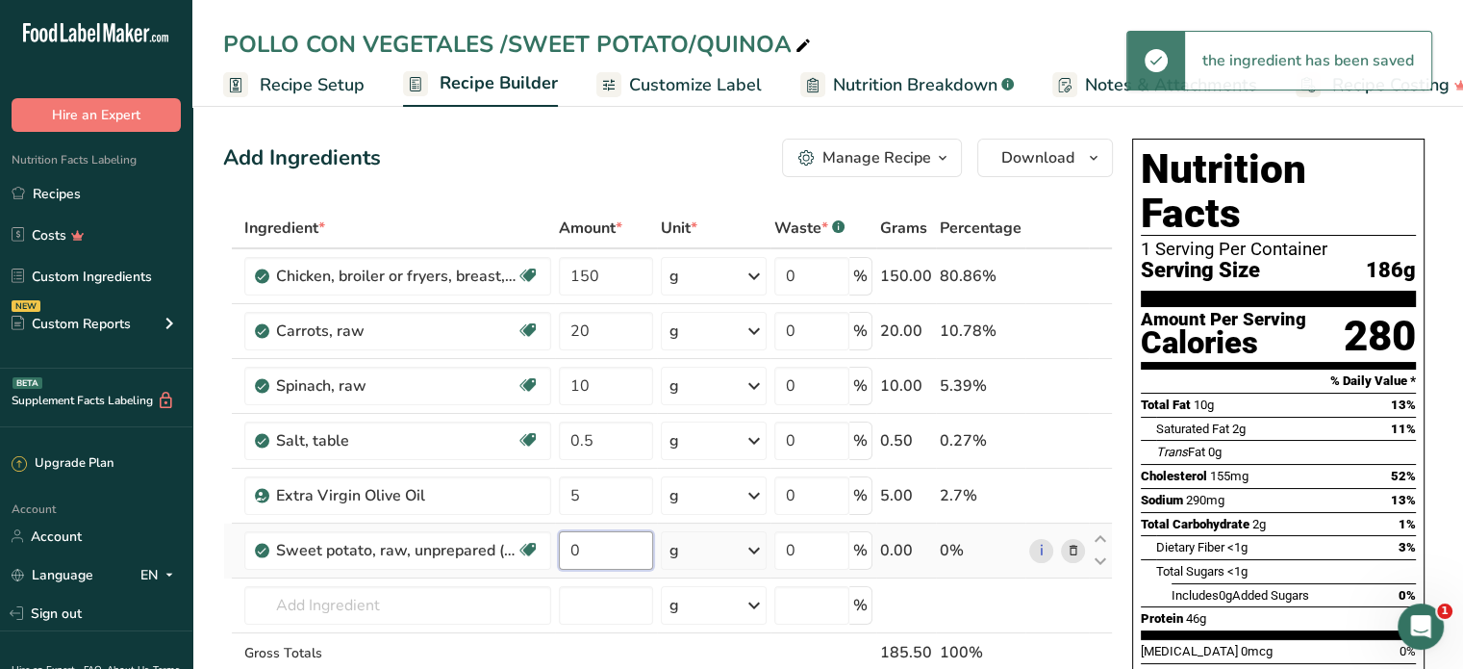
click at [601, 551] on input "0" at bounding box center [606, 550] width 94 height 38
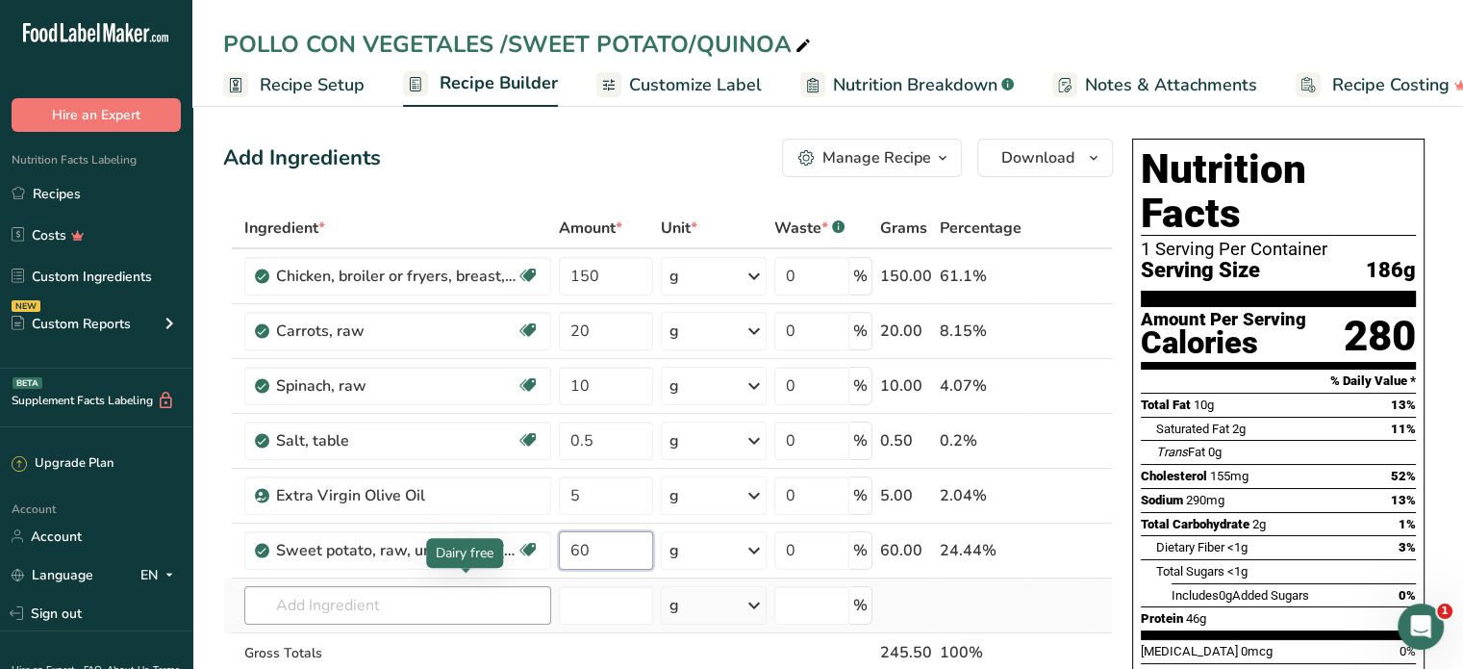
type input "60"
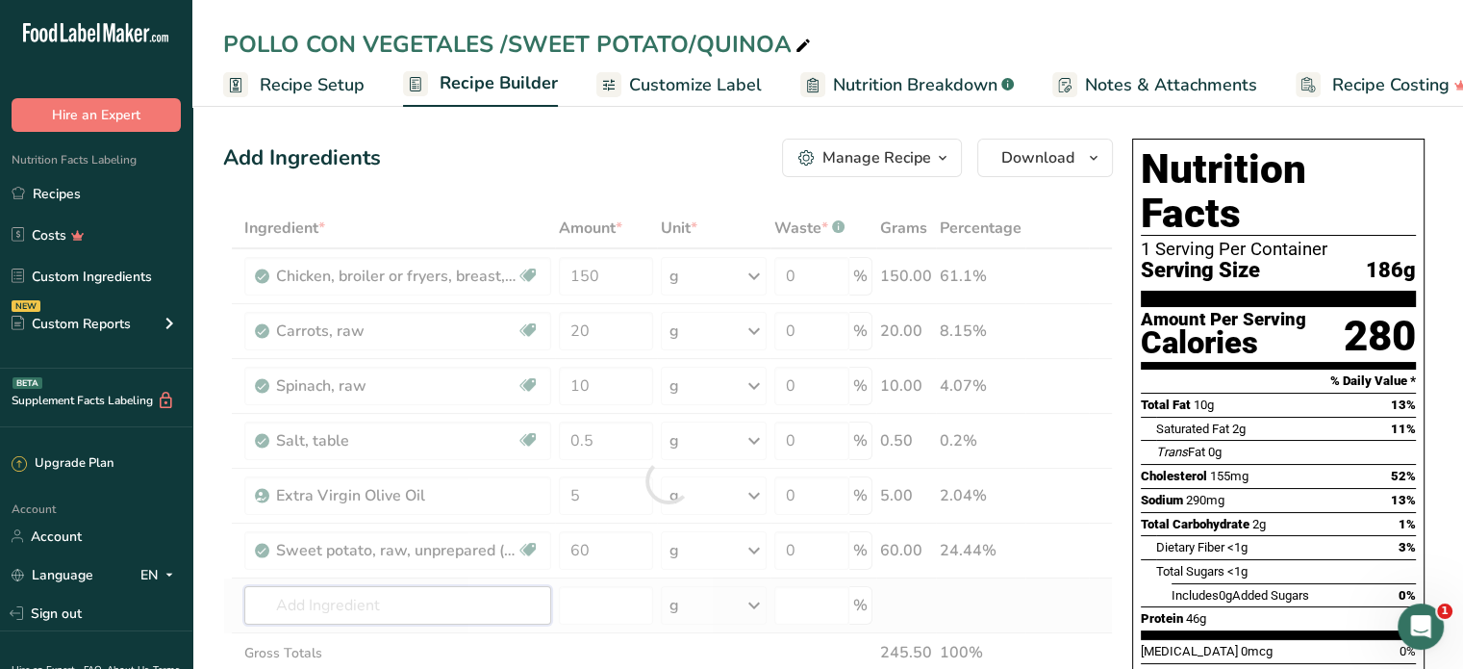
click at [364, 595] on div "Ingredient * Amount * Unit * Waste * .a-a{fill:#347362;}.b-a{fill:#fff;} Grams …" at bounding box center [668, 480] width 890 height 545
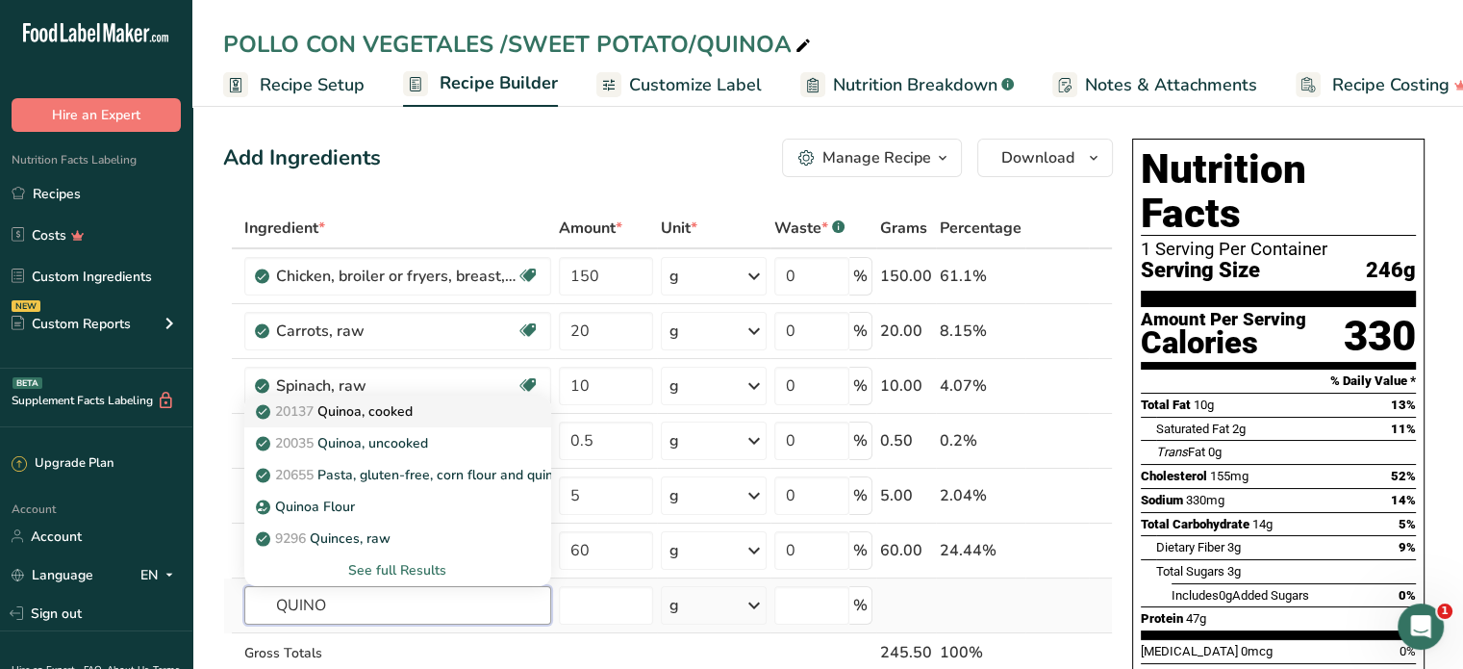
type input "QUINO"
click at [396, 415] on p "20137 Quinoa, cooked" at bounding box center [336, 411] width 153 height 20
type input "Quinoa, cooked"
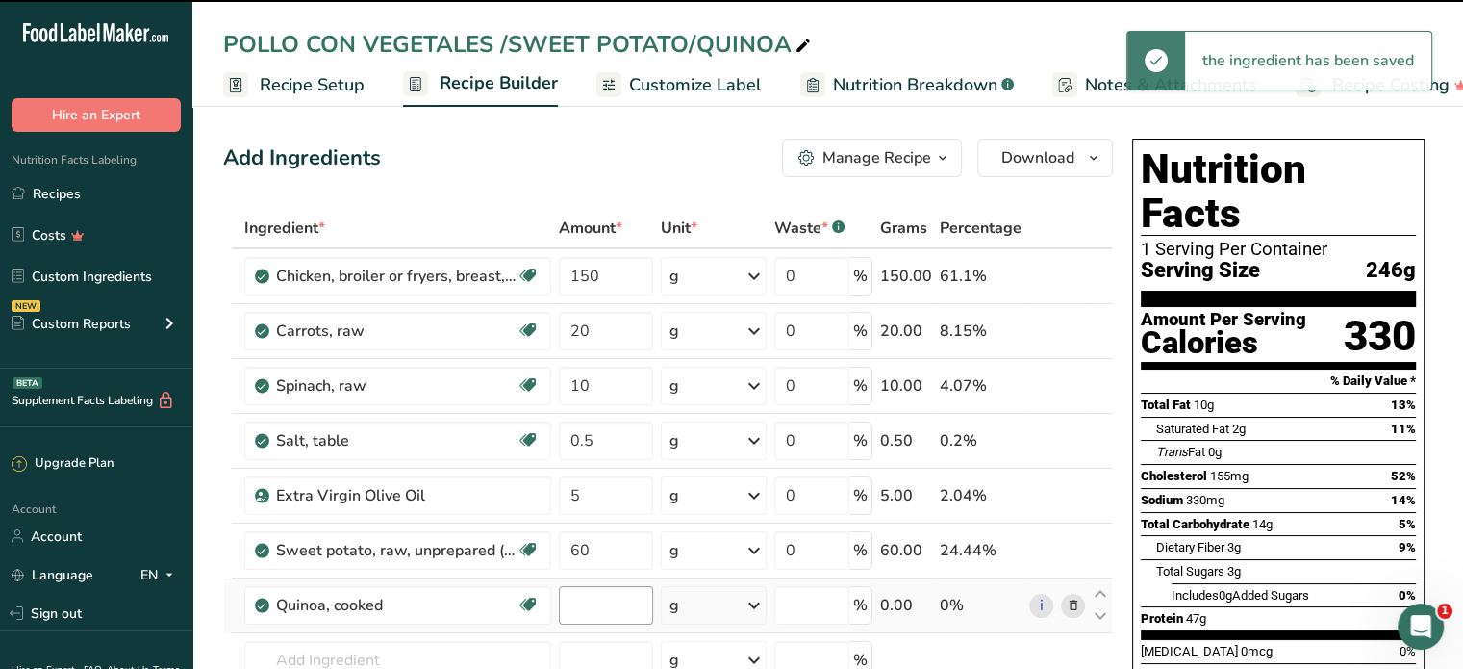
type input "0"
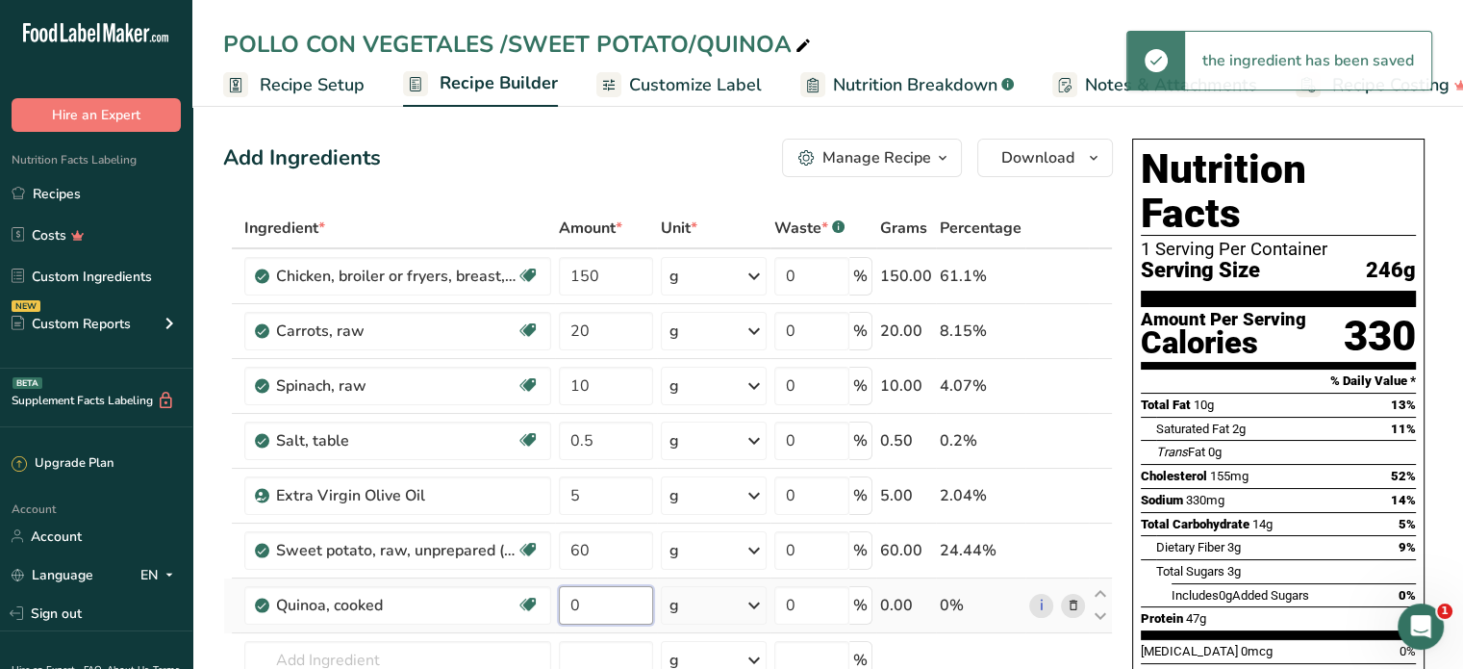
click at [592, 595] on input "0" at bounding box center [606, 605] width 94 height 38
type input "80"
click at [427, 649] on div "Ingredient * Amount * Unit * Waste * .a-a{fill:#347362;}.b-a{fill:#fff;} Grams …" at bounding box center [668, 508] width 890 height 600
click at [1045, 157] on span "Download" at bounding box center [1037, 157] width 73 height 23
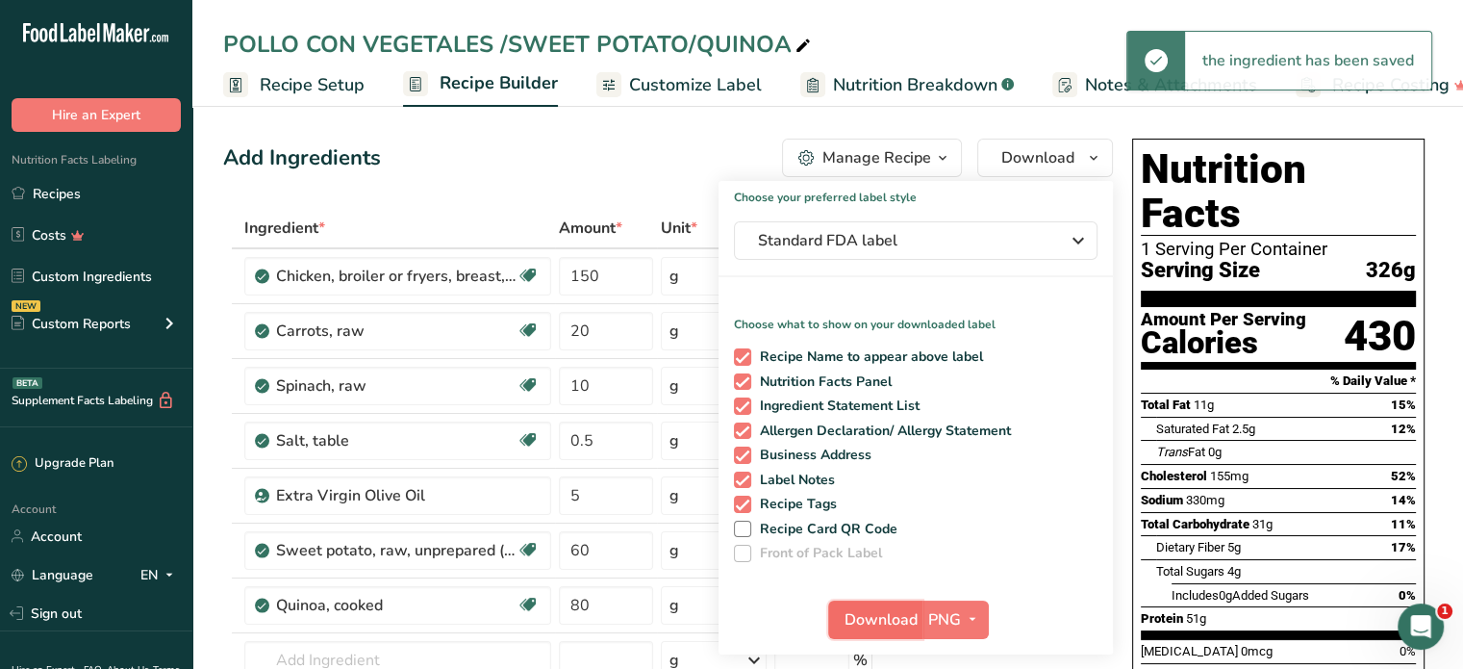
click at [885, 619] on span "Download" at bounding box center [881, 619] width 73 height 23
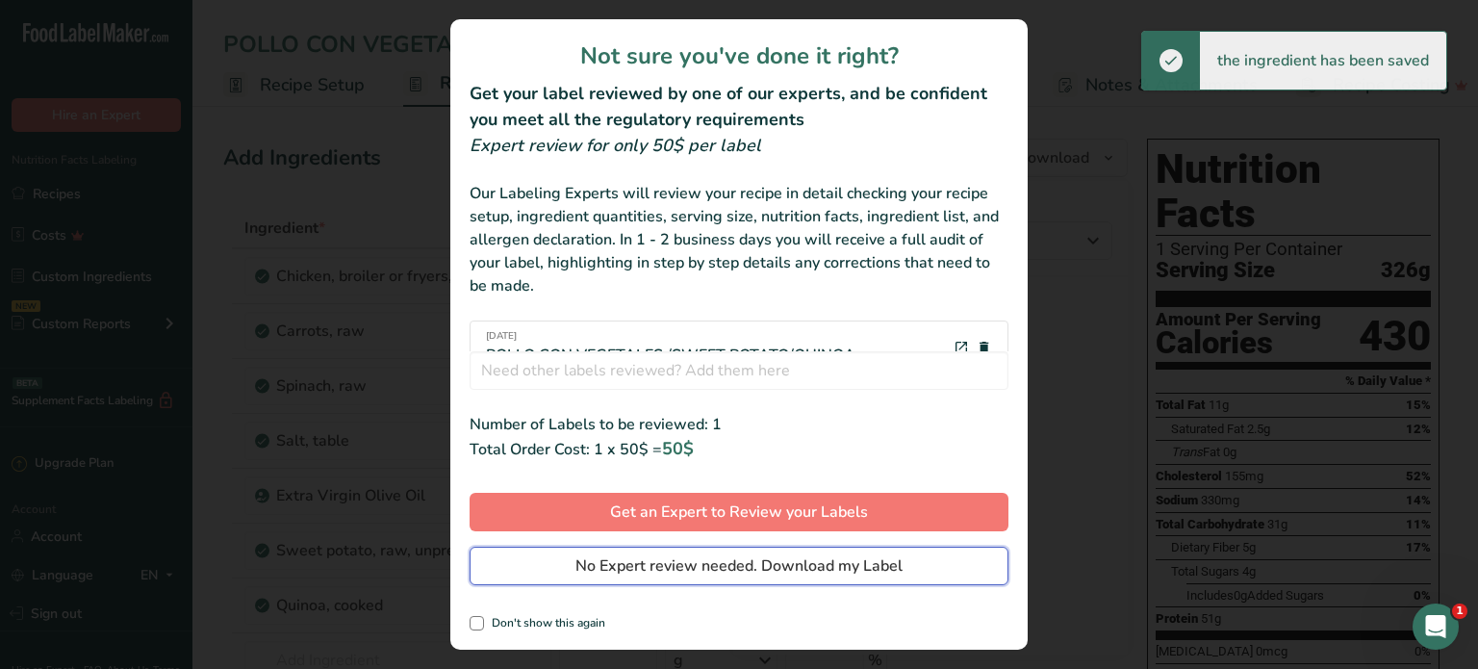
click at [838, 563] on span "No Expert review needed. Download my Label" at bounding box center [738, 565] width 327 height 23
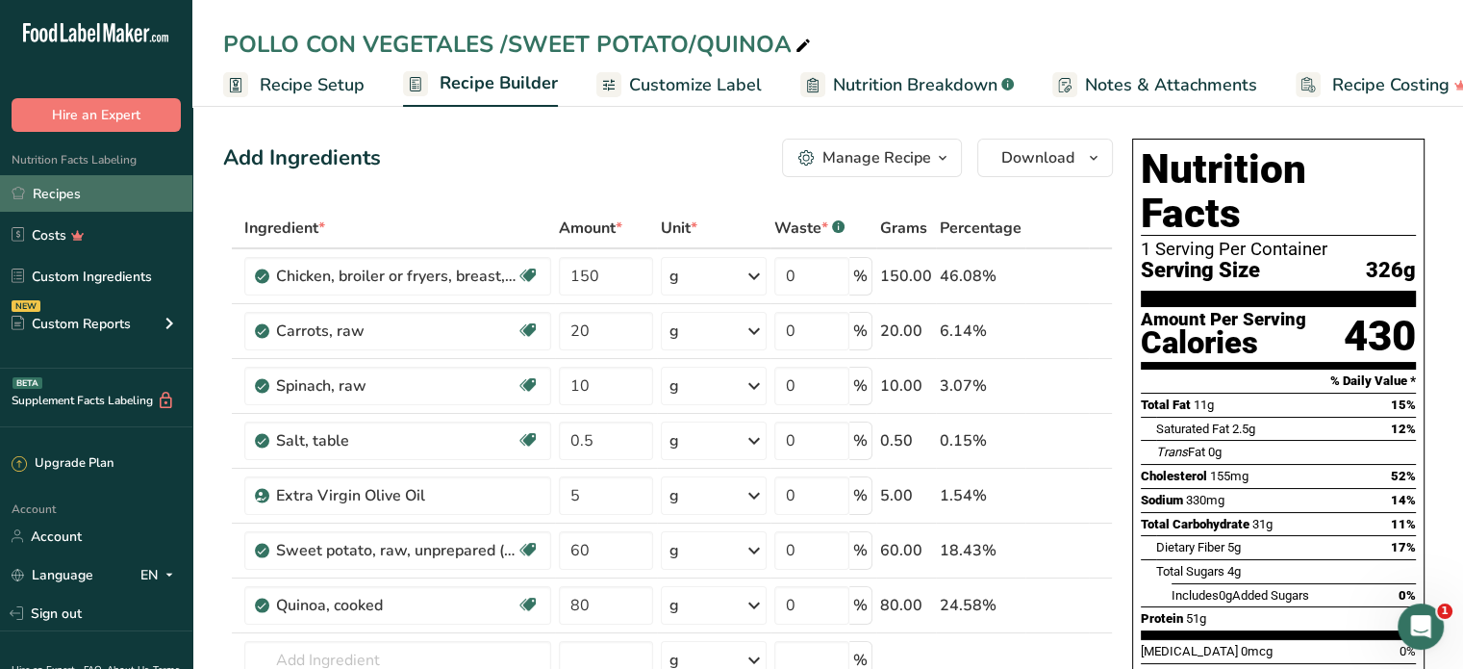
click at [85, 191] on link "Recipes" at bounding box center [96, 193] width 192 height 37
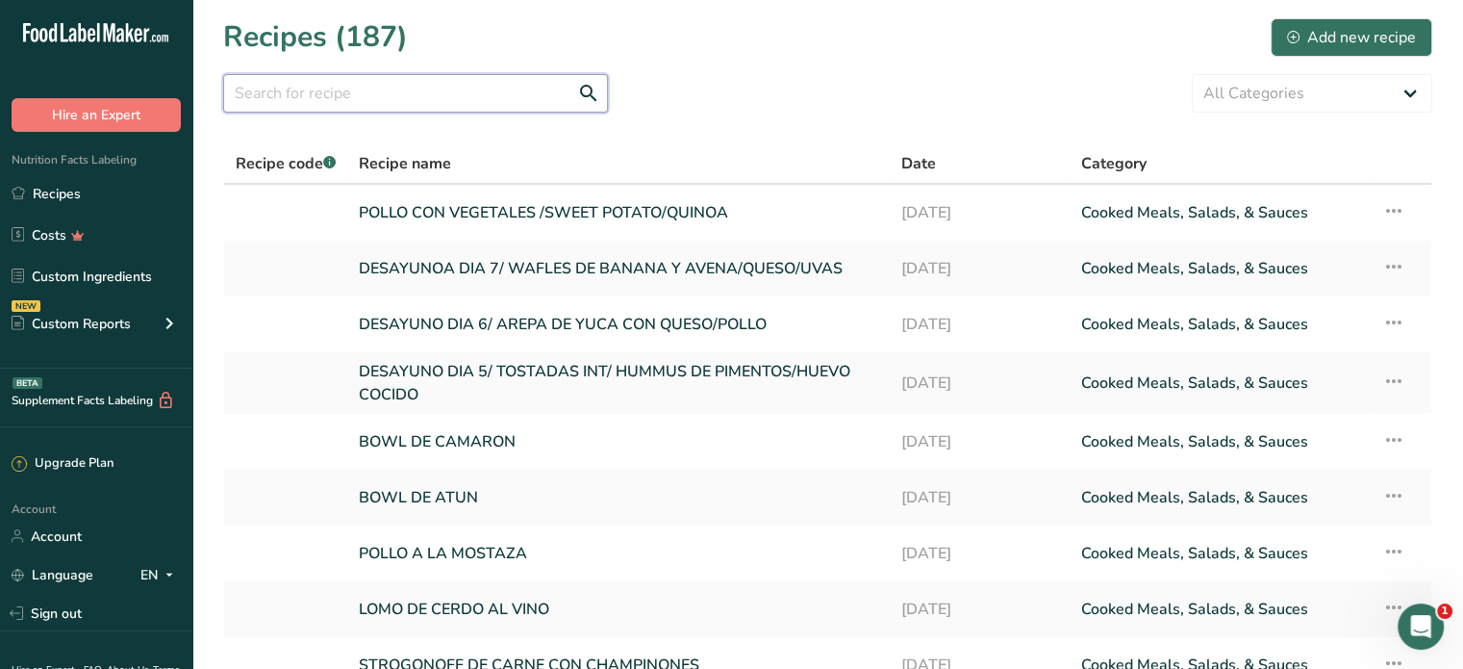
click at [307, 90] on input "text" at bounding box center [415, 93] width 385 height 38
click at [305, 90] on input "text" at bounding box center [415, 93] width 385 height 38
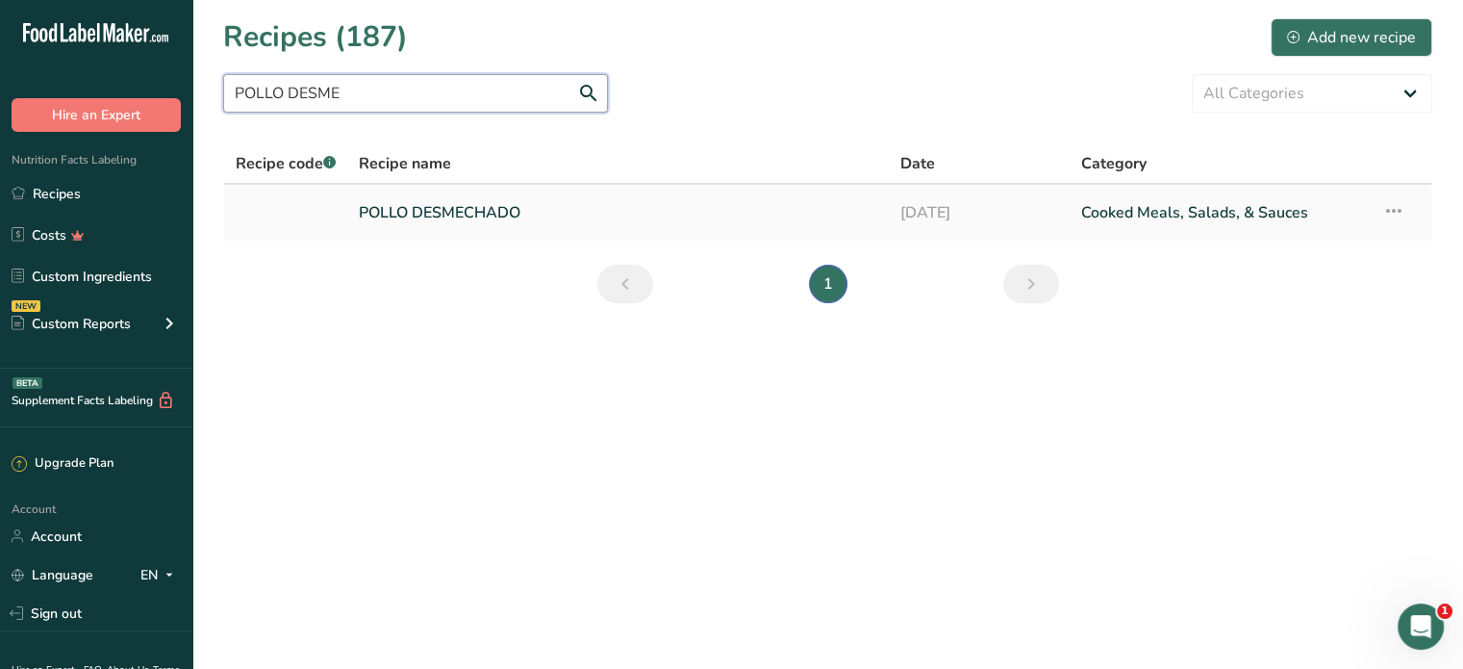
type input "POLLO DESME"
click at [427, 215] on link "POLLO DESMECHADO" at bounding box center [618, 212] width 518 height 40
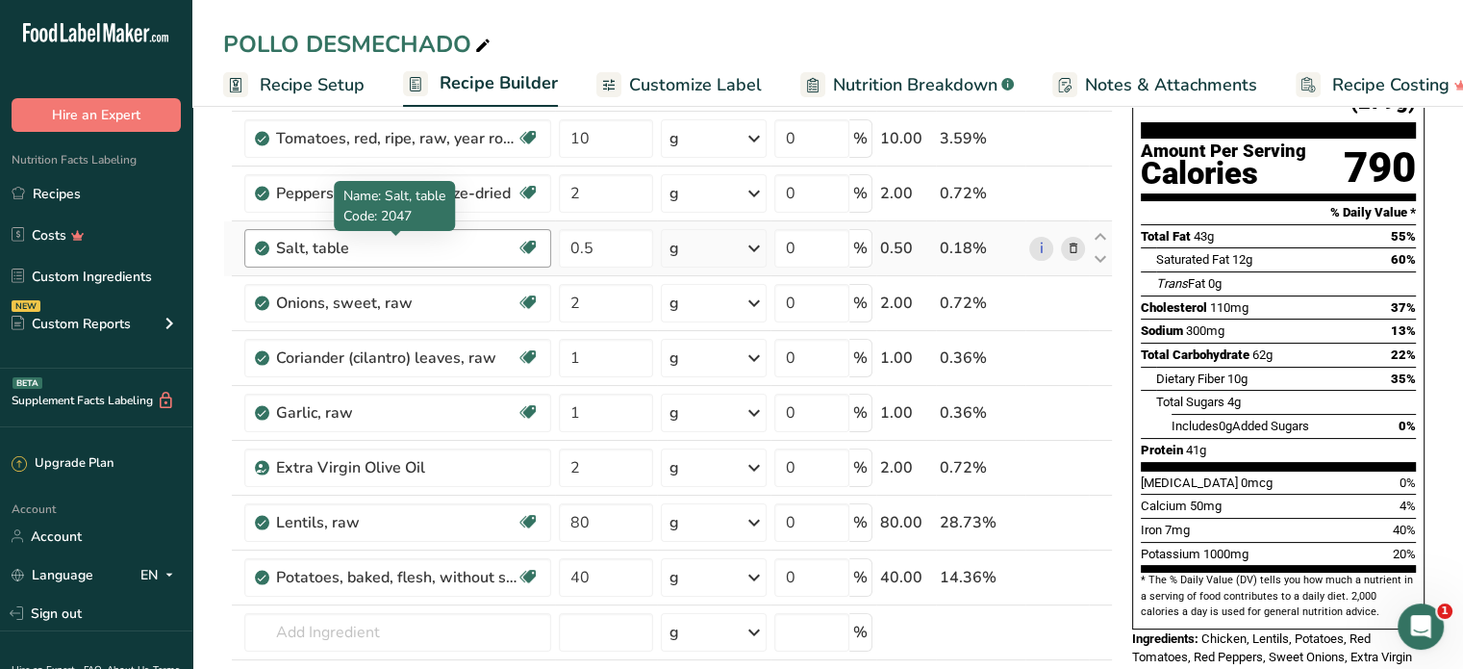
scroll to position [289, 0]
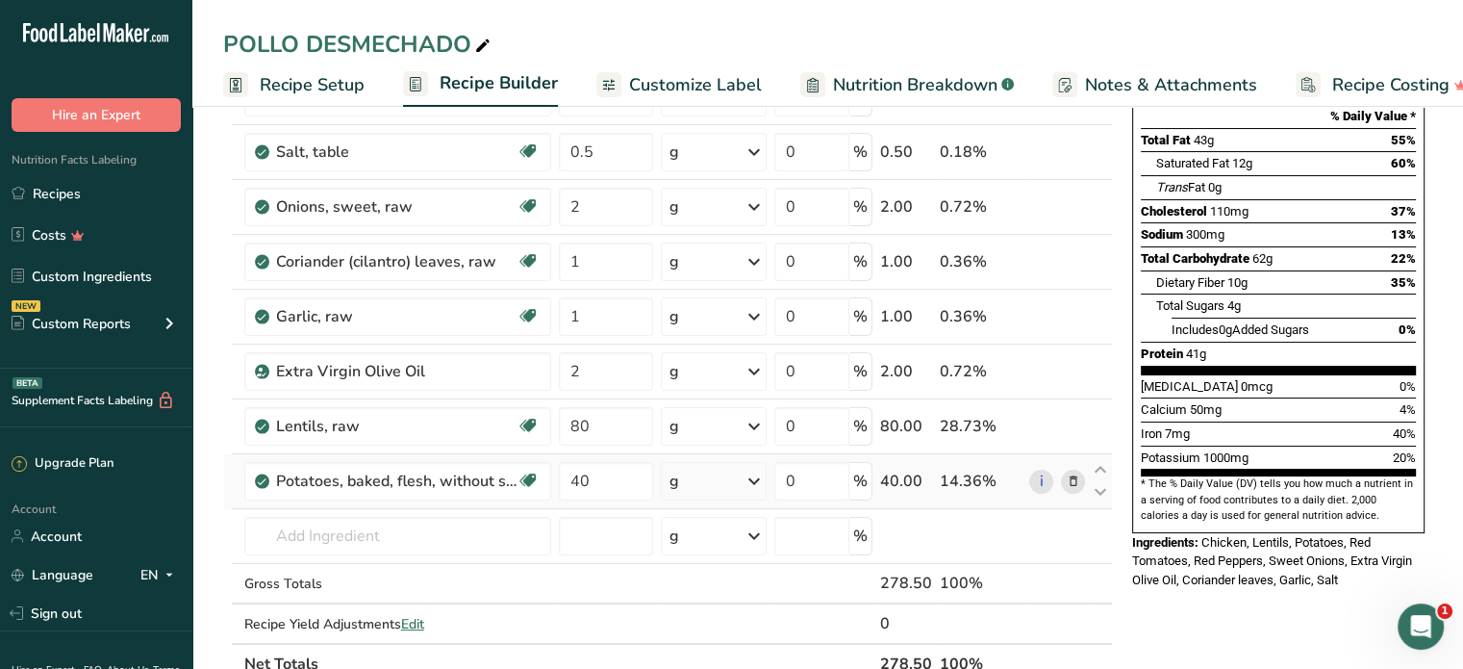
click at [1070, 476] on icon at bounding box center [1072, 481] width 13 height 20
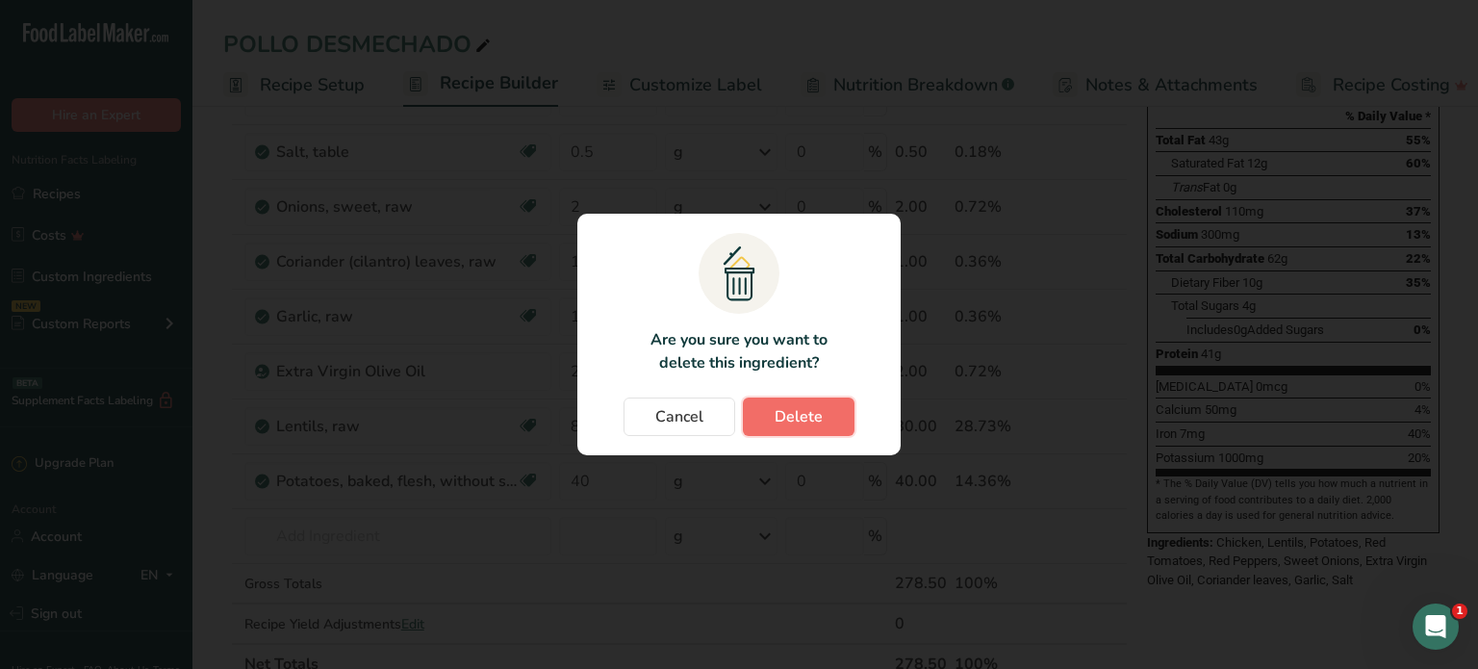
click at [751, 418] on button "Delete" at bounding box center [799, 416] width 112 height 38
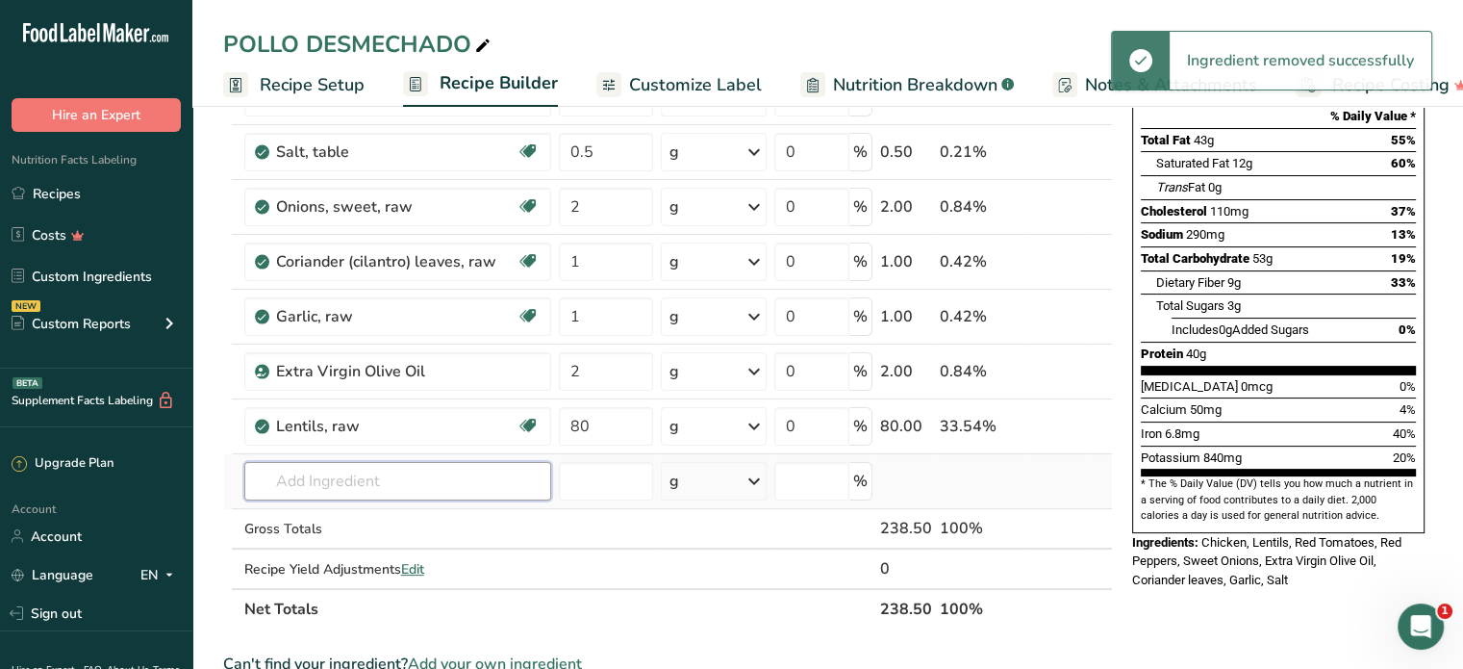
click at [322, 480] on input "text" at bounding box center [397, 481] width 307 height 38
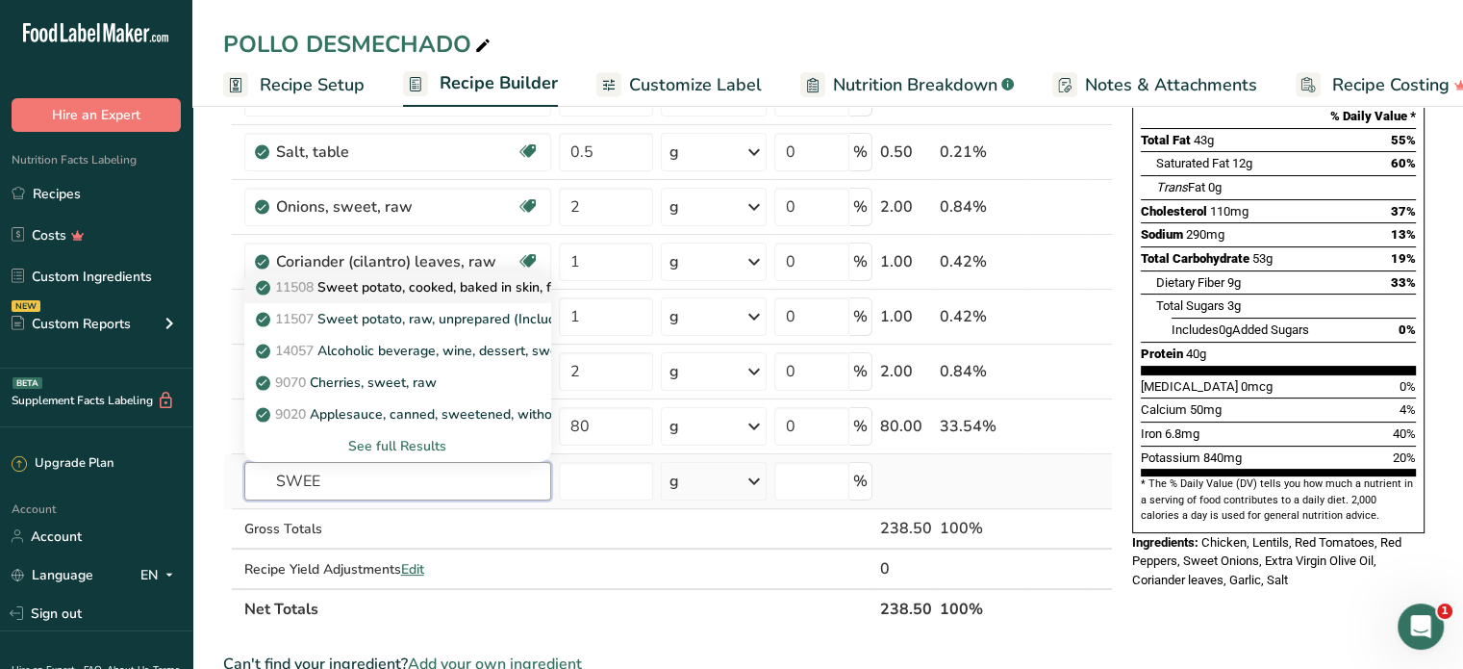
type input "SWEE"
click at [440, 287] on p "11508 Sweet potato, cooked, baked in skin, flesh, without salt" at bounding box center [459, 287] width 398 height 20
type input "Sweet potato, cooked, baked in skin, flesh, without salt"
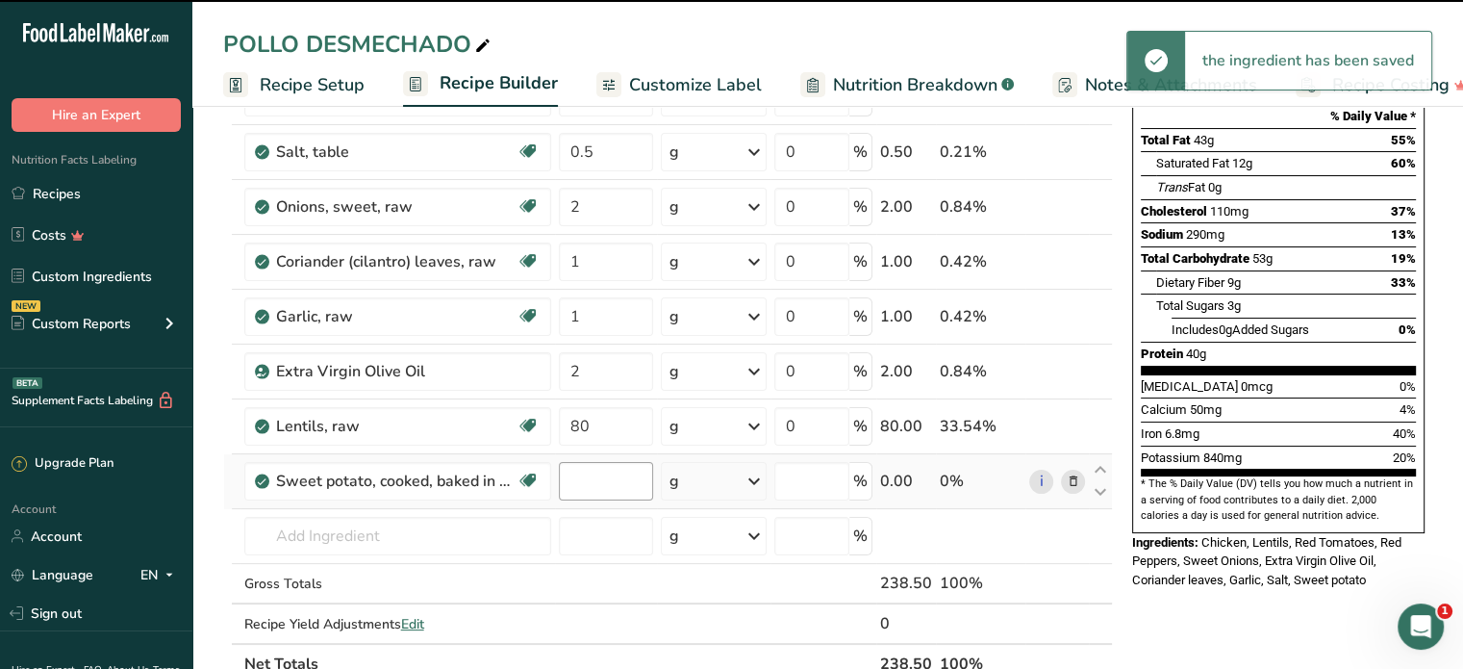
type input "0"
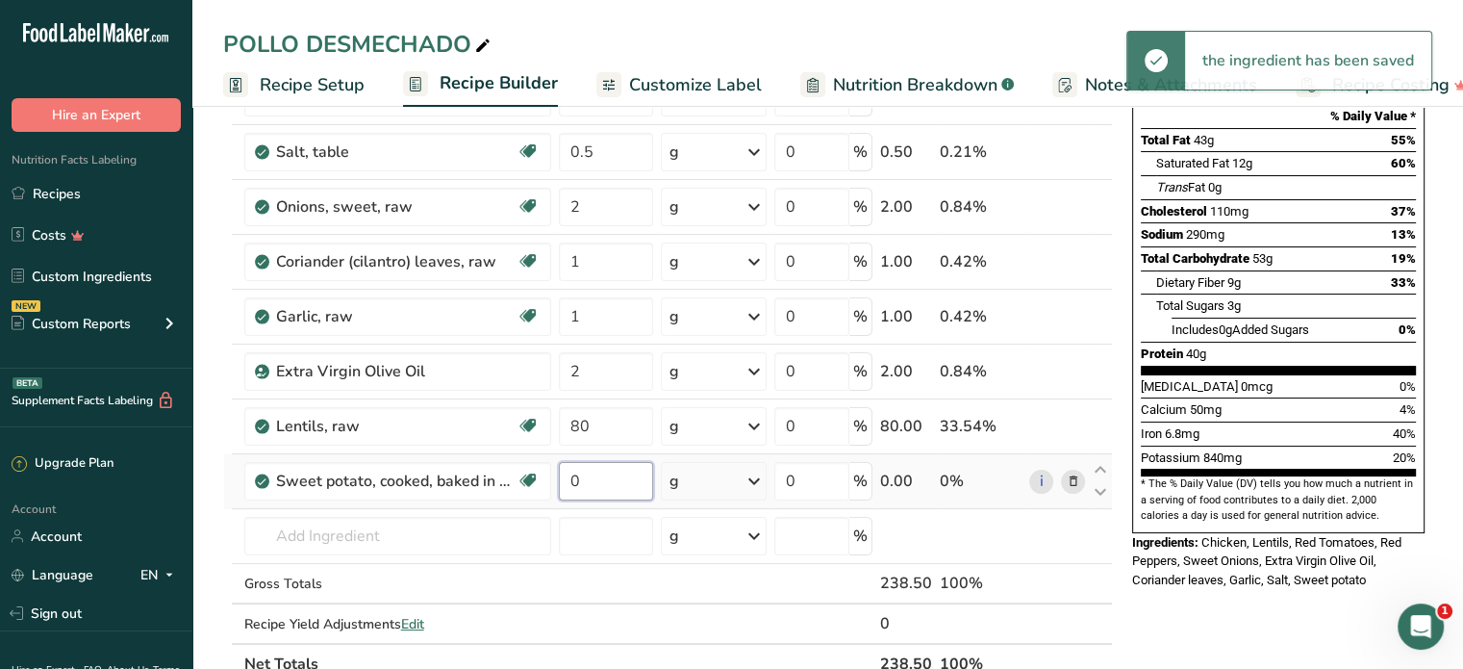
click at [588, 483] on input "0" at bounding box center [606, 481] width 94 height 38
type input "60"
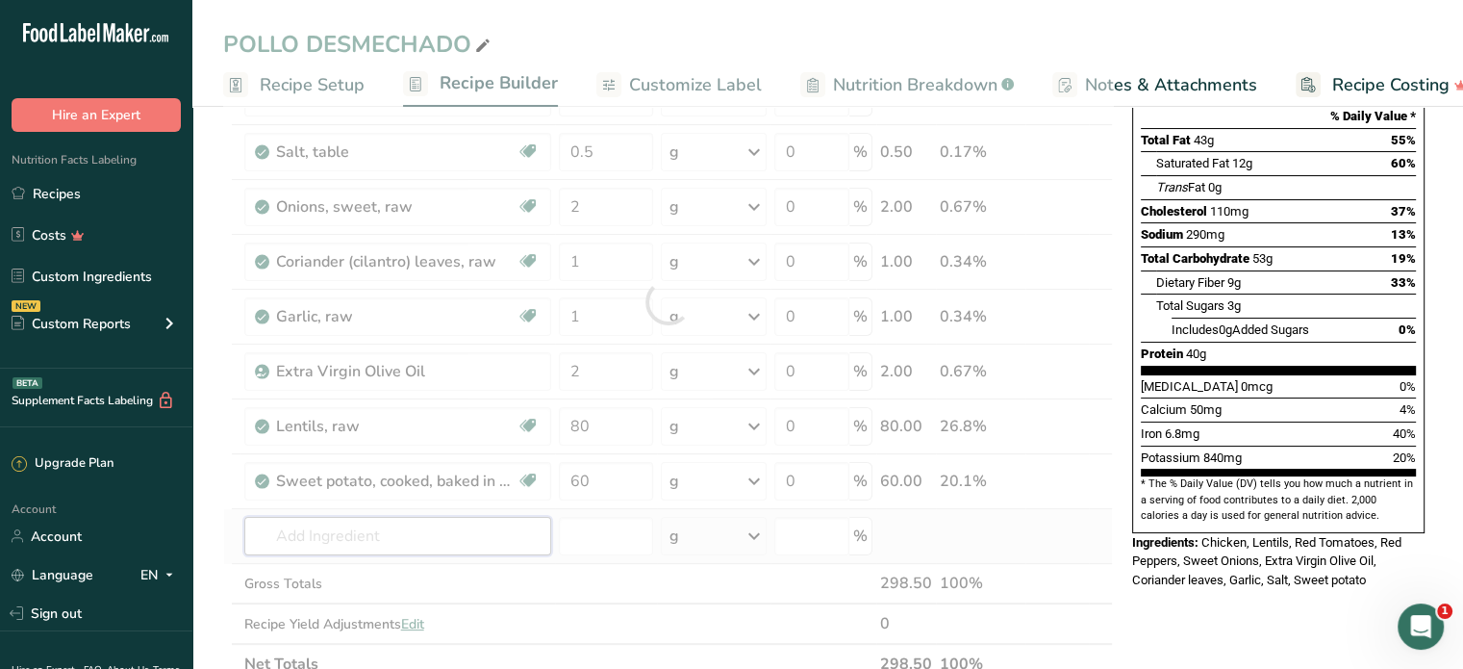
click at [504, 534] on div "Ingredient * Amount * Unit * Waste * .a-a{fill:#347362;}.b-a{fill:#fff;} Grams …" at bounding box center [668, 301] width 890 height 765
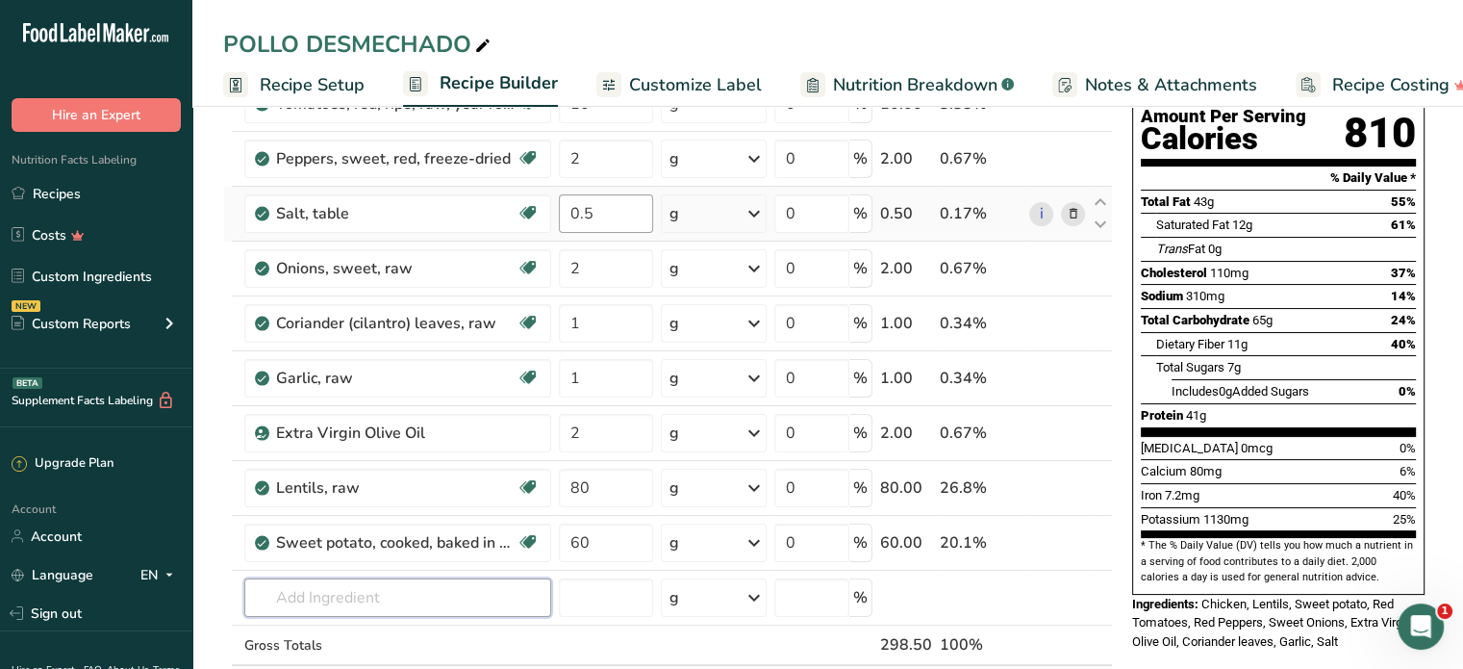
scroll to position [385, 0]
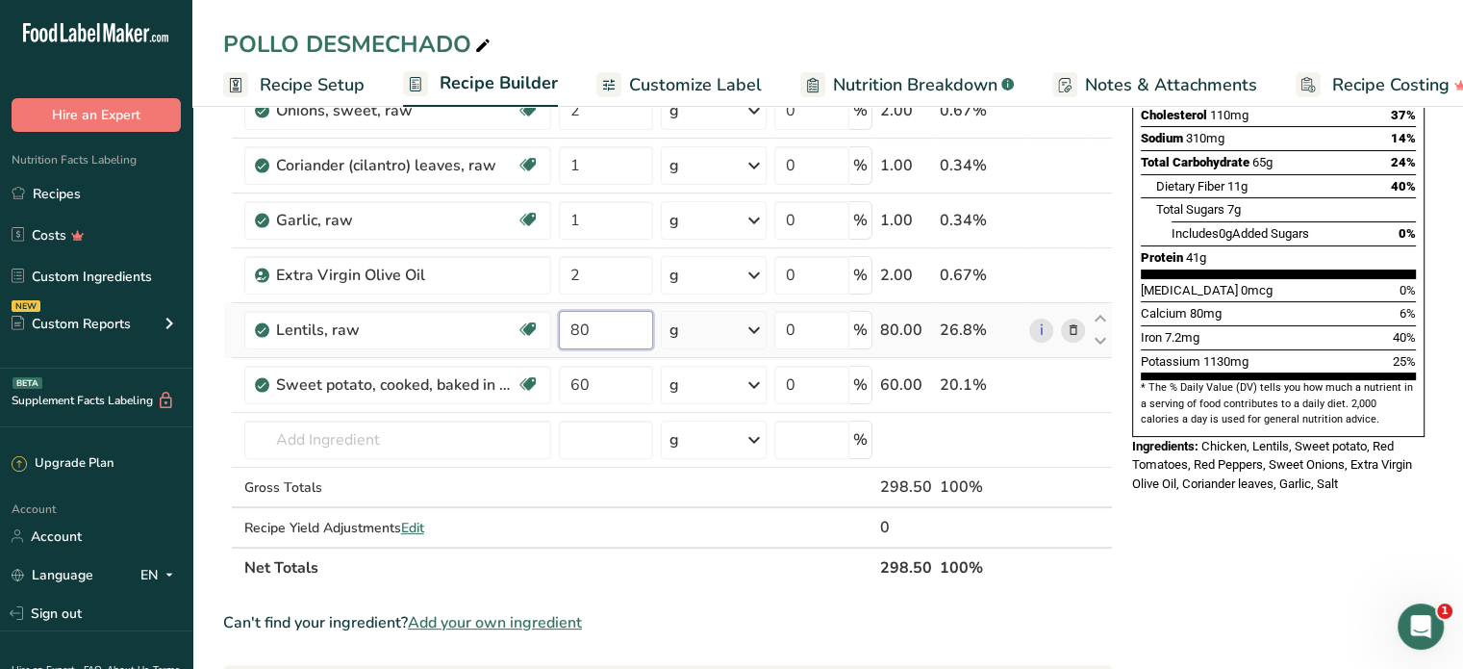
click at [610, 330] on input "80" at bounding box center [606, 330] width 94 height 38
type input "8"
type input "60"
click at [606, 407] on div "Ingredient * Amount * Unit * Waste * .a-a{fill:#347362;}.b-a{fill:#fff;} Grams …" at bounding box center [668, 205] width 890 height 765
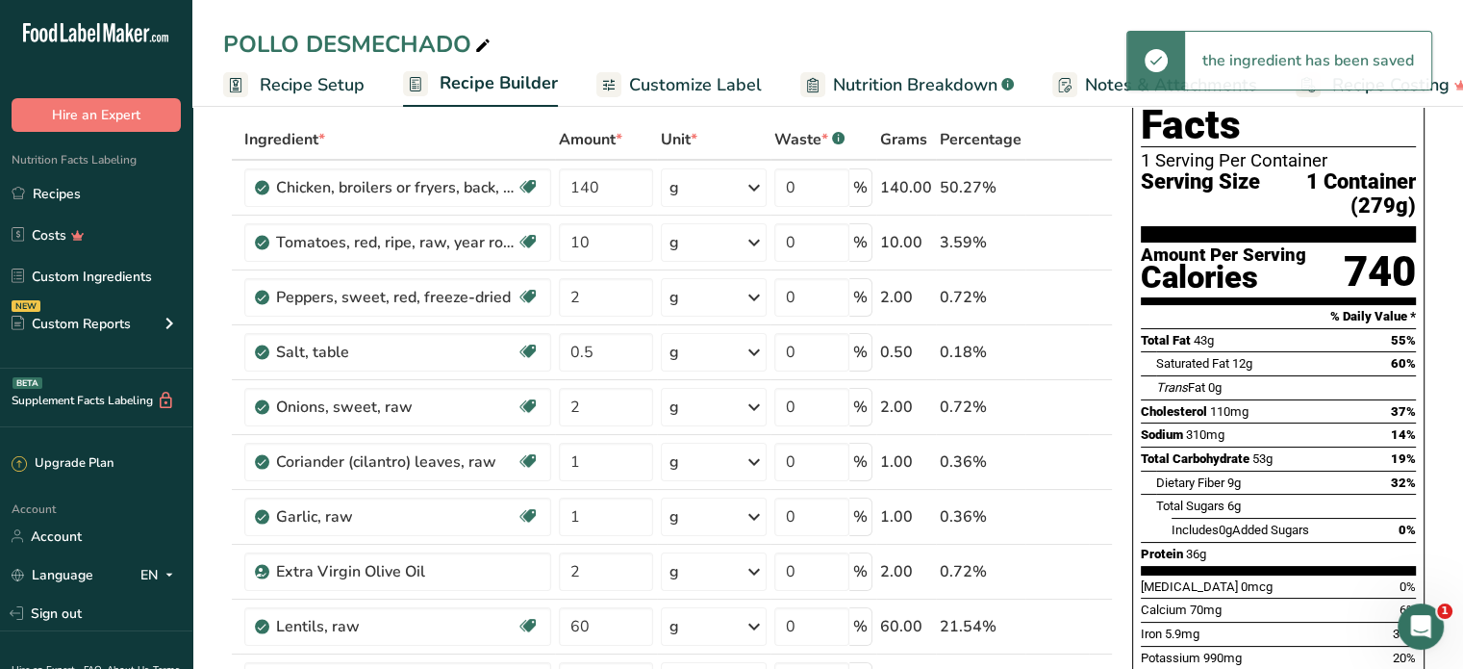
scroll to position [0, 0]
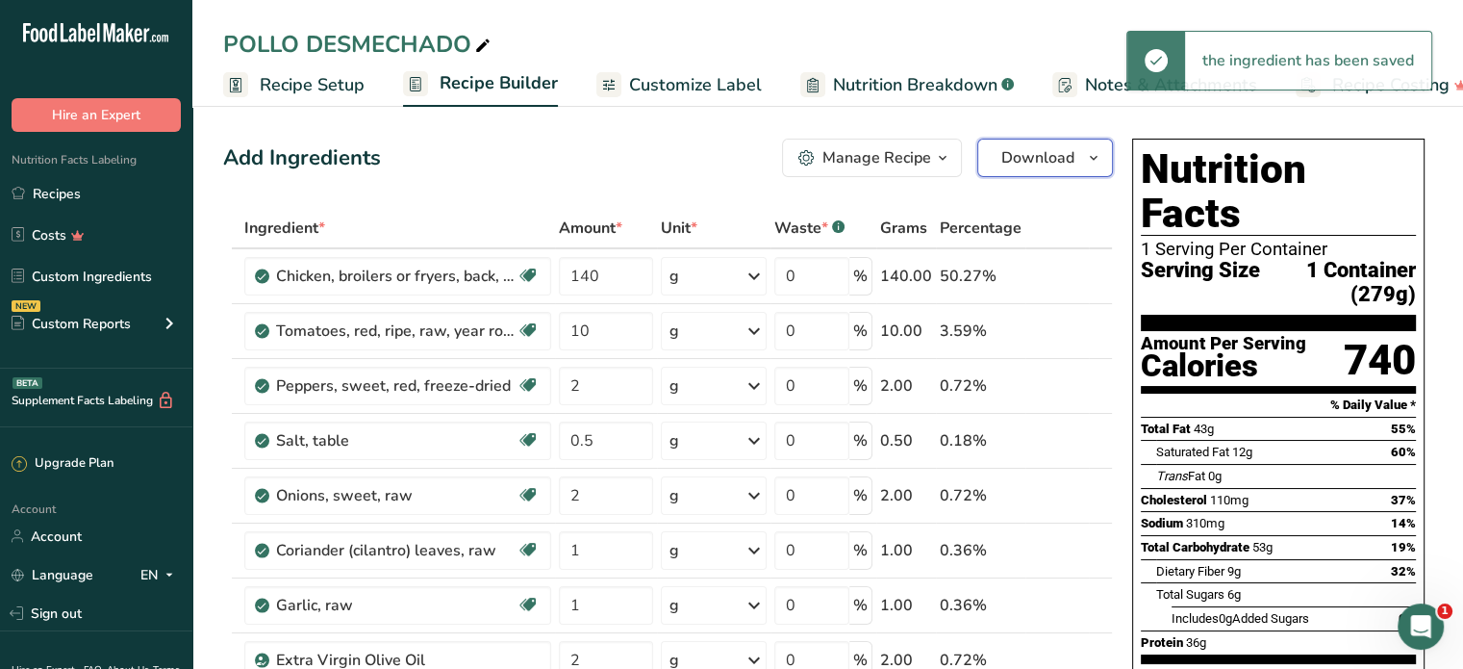
click at [1038, 153] on span "Download" at bounding box center [1037, 157] width 73 height 23
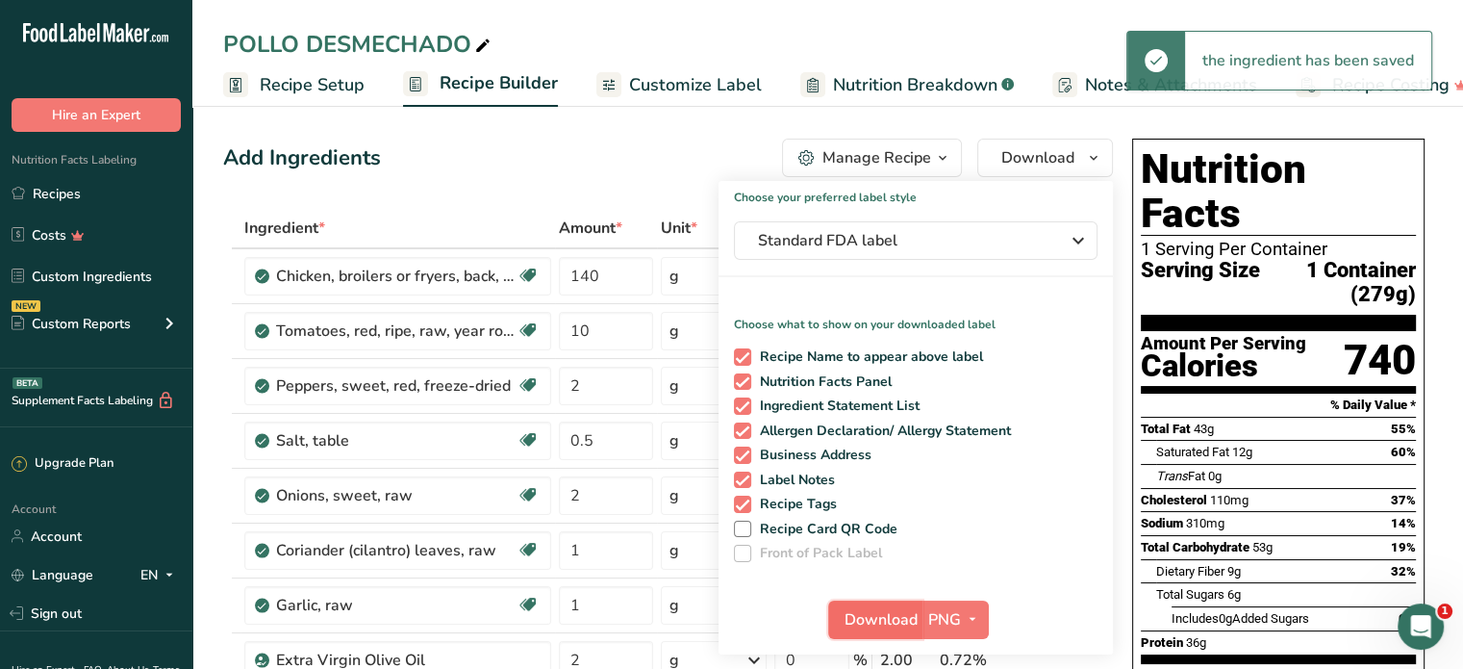
click at [872, 615] on span "Download" at bounding box center [881, 619] width 73 height 23
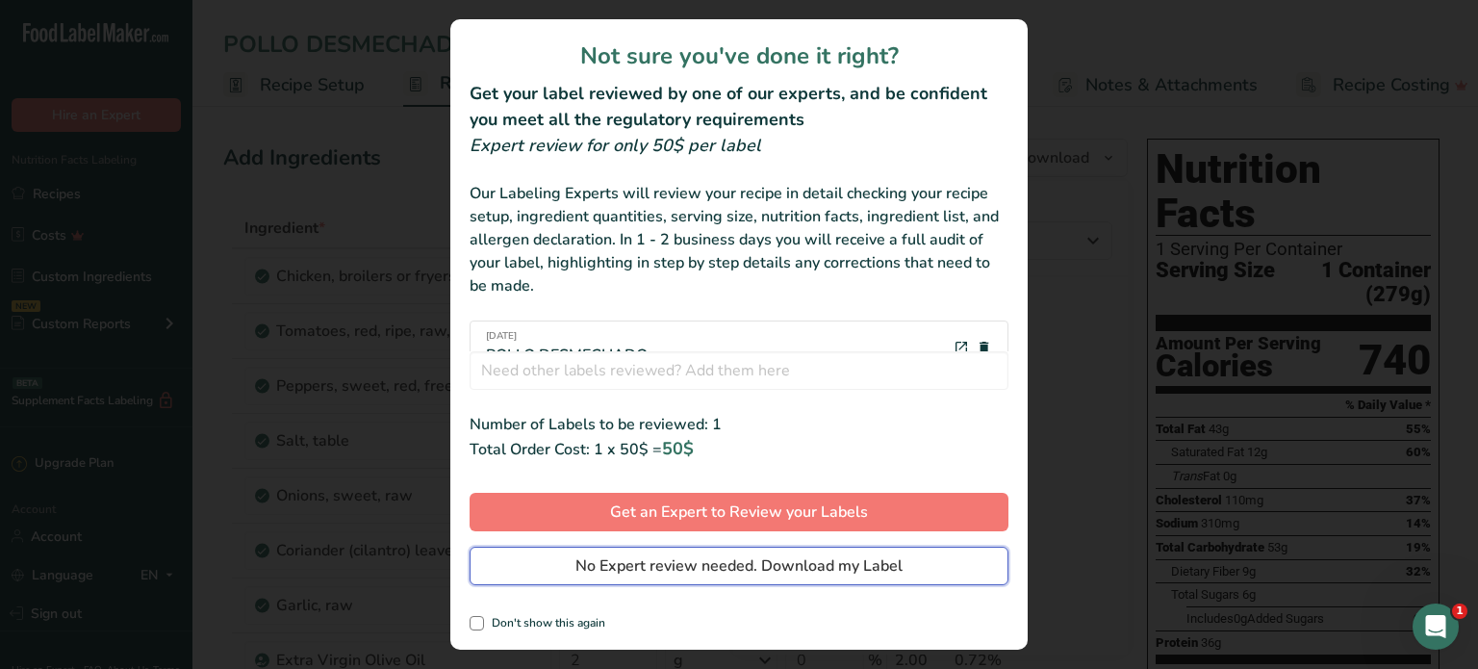
click at [847, 572] on span "No Expert review needed. Download my Label" at bounding box center [738, 565] width 327 height 23
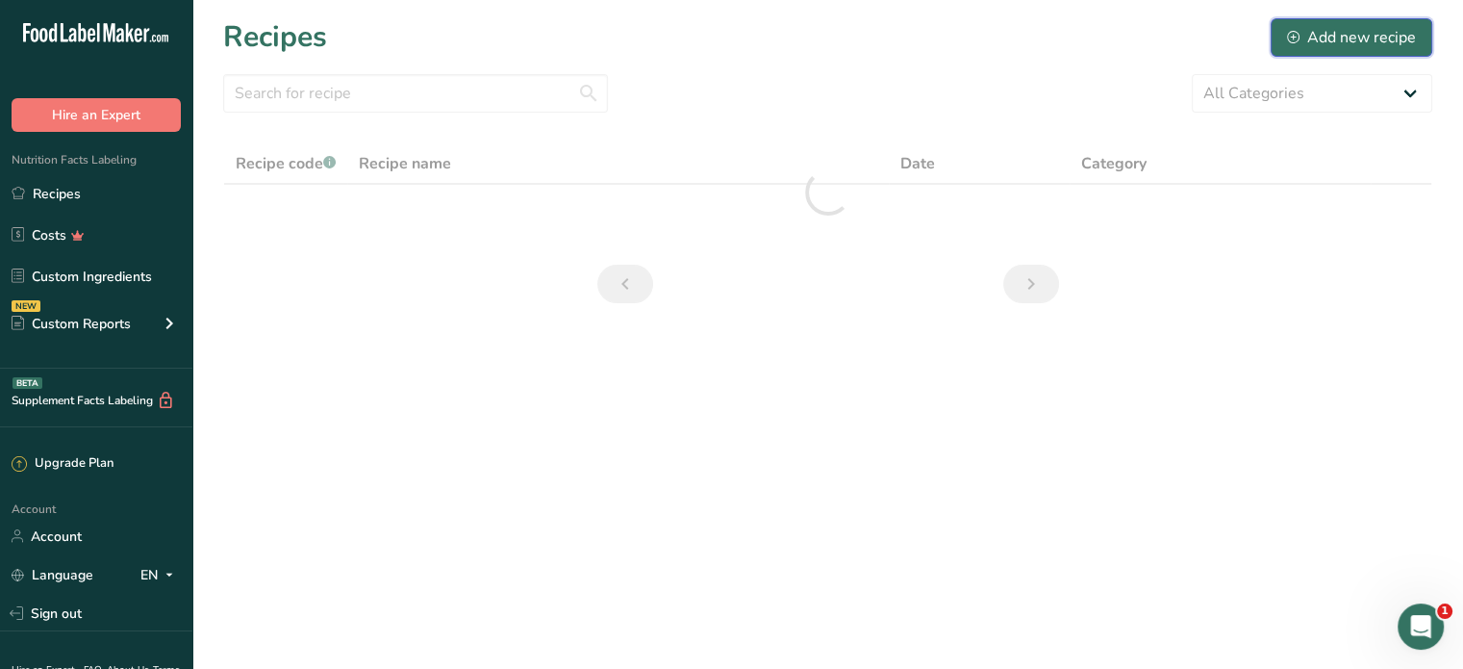
click at [1343, 36] on div "Add new recipe" at bounding box center [1351, 37] width 129 height 23
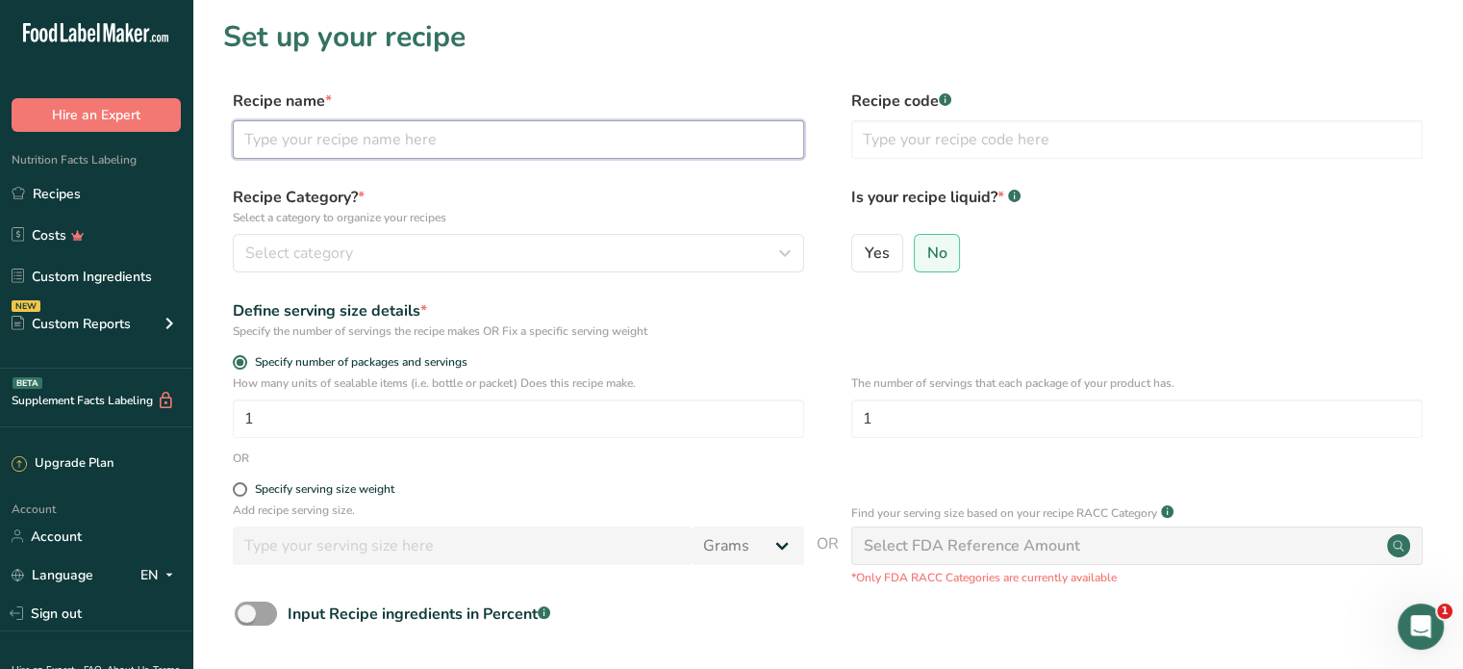
click at [306, 138] on input "text" at bounding box center [518, 139] width 571 height 38
click at [292, 141] on input "text" at bounding box center [518, 139] width 571 height 38
type input "PESCADO CON QUINOA/ ARUGULA"
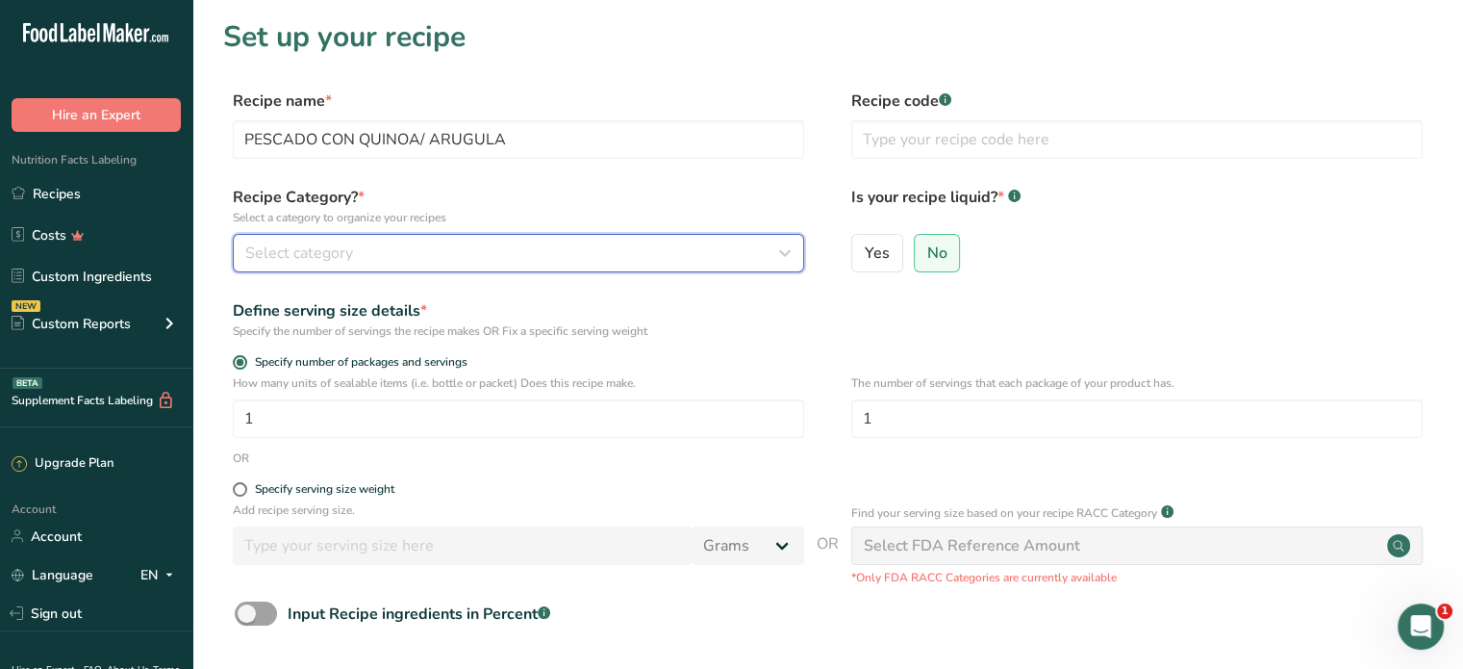
click at [391, 251] on div "Select category" at bounding box center [512, 252] width 535 height 23
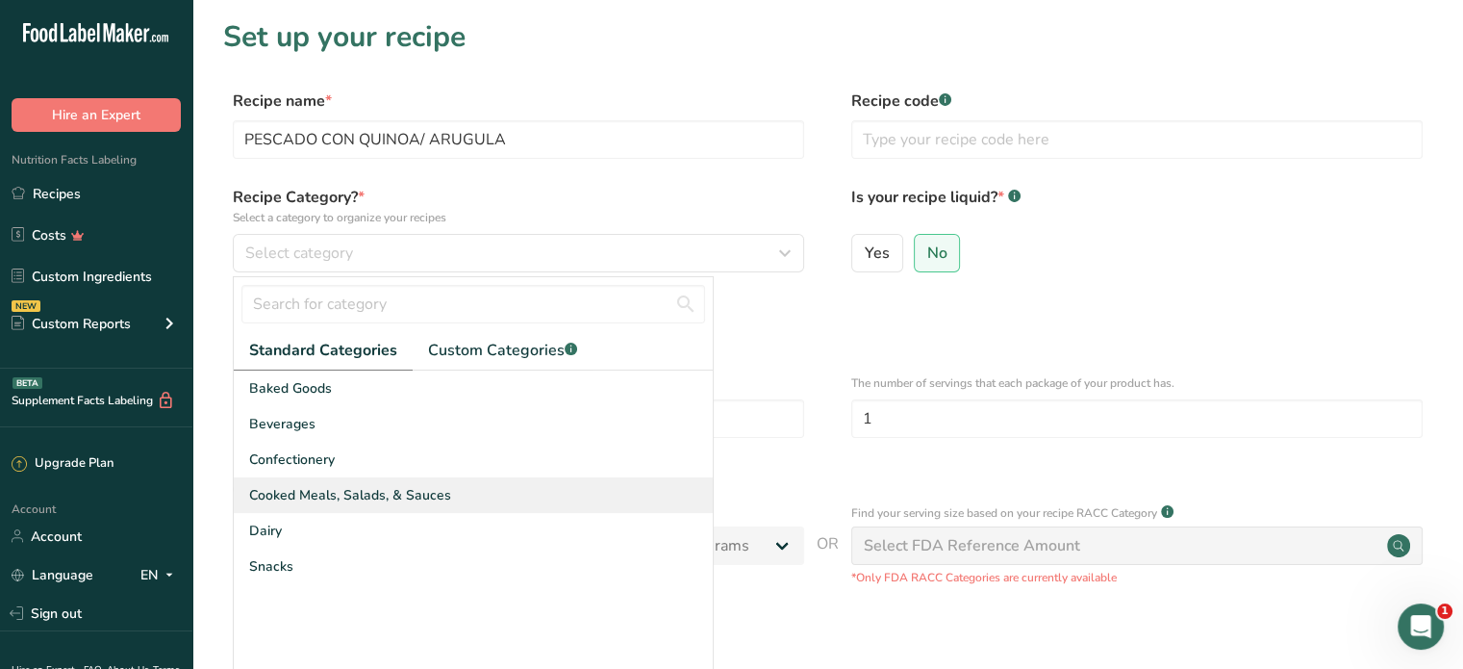
click at [316, 487] on span "Cooked Meals, Salads, & Sauces" at bounding box center [350, 495] width 202 height 20
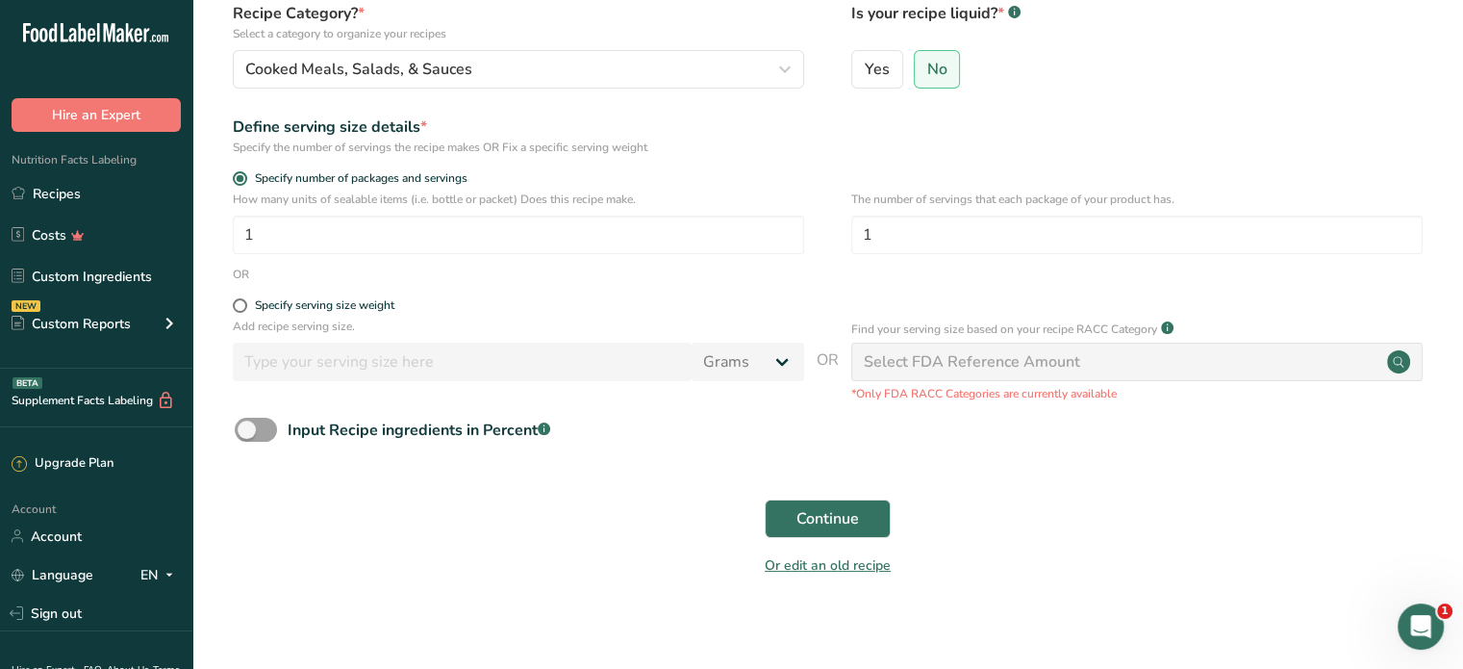
scroll to position [195, 0]
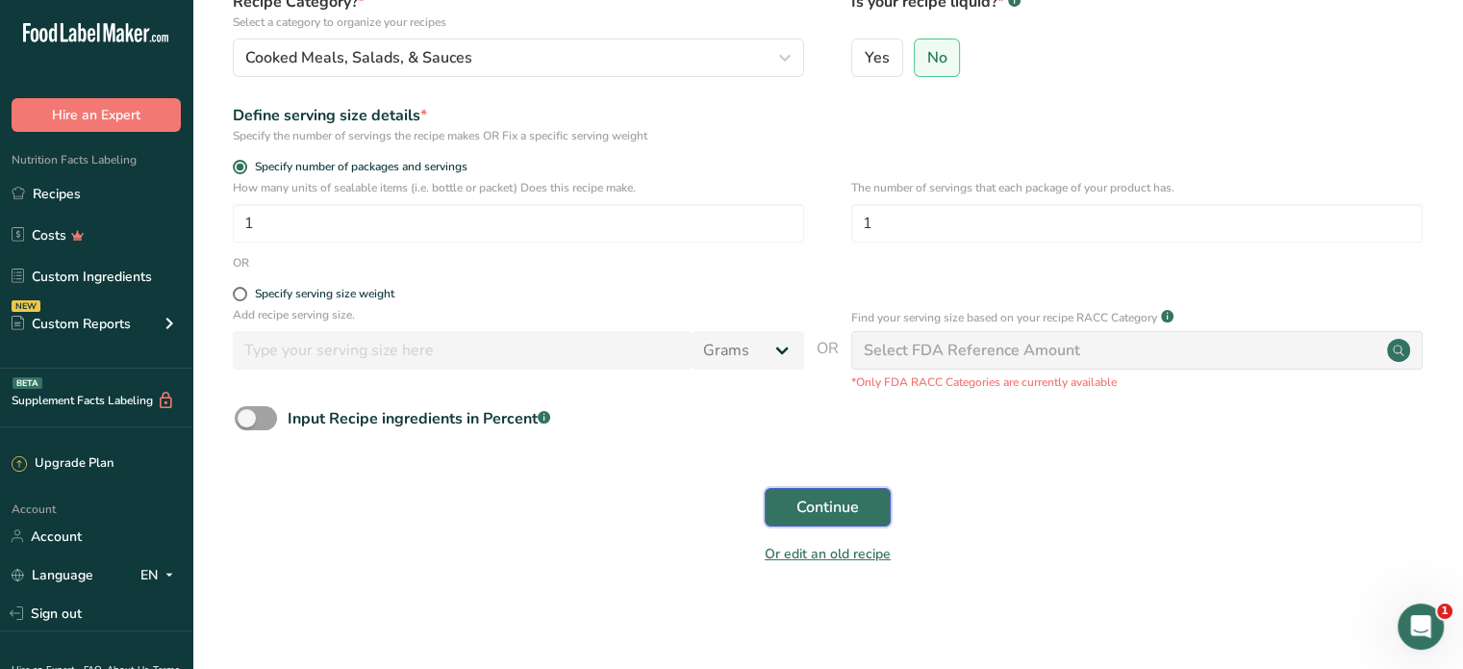
click at [827, 504] on span "Continue" at bounding box center [827, 506] width 63 height 23
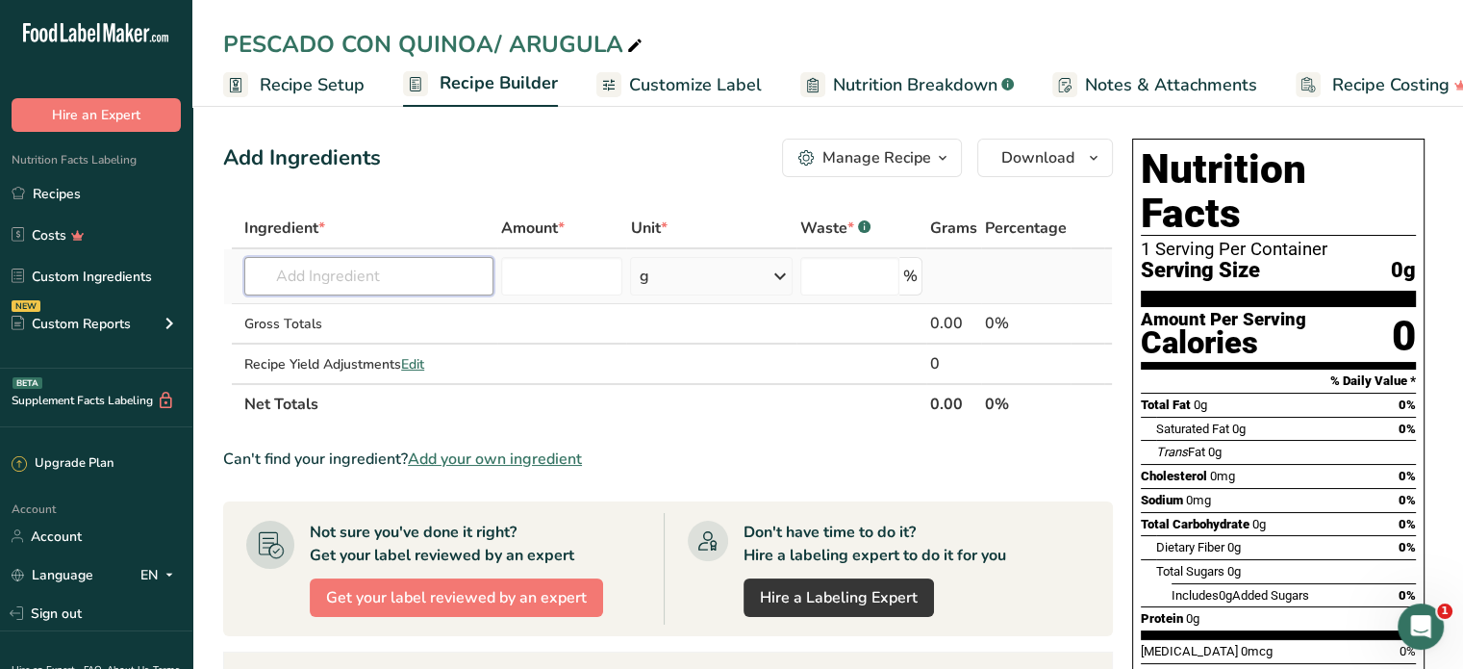
click at [323, 277] on input "text" at bounding box center [368, 276] width 249 height 38
click at [323, 277] on input "F" at bounding box center [368, 276] width 249 height 38
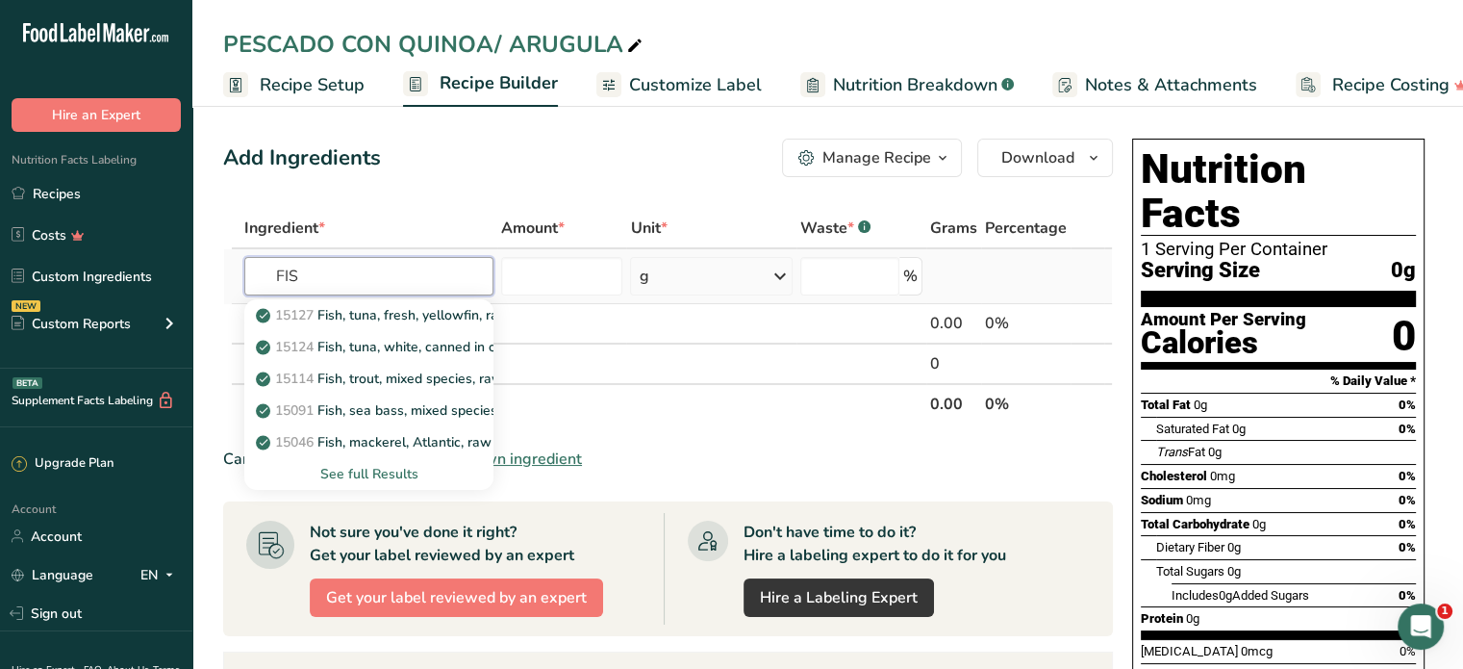
type input "FIS"
click at [371, 471] on div "See full Results" at bounding box center [369, 474] width 218 height 20
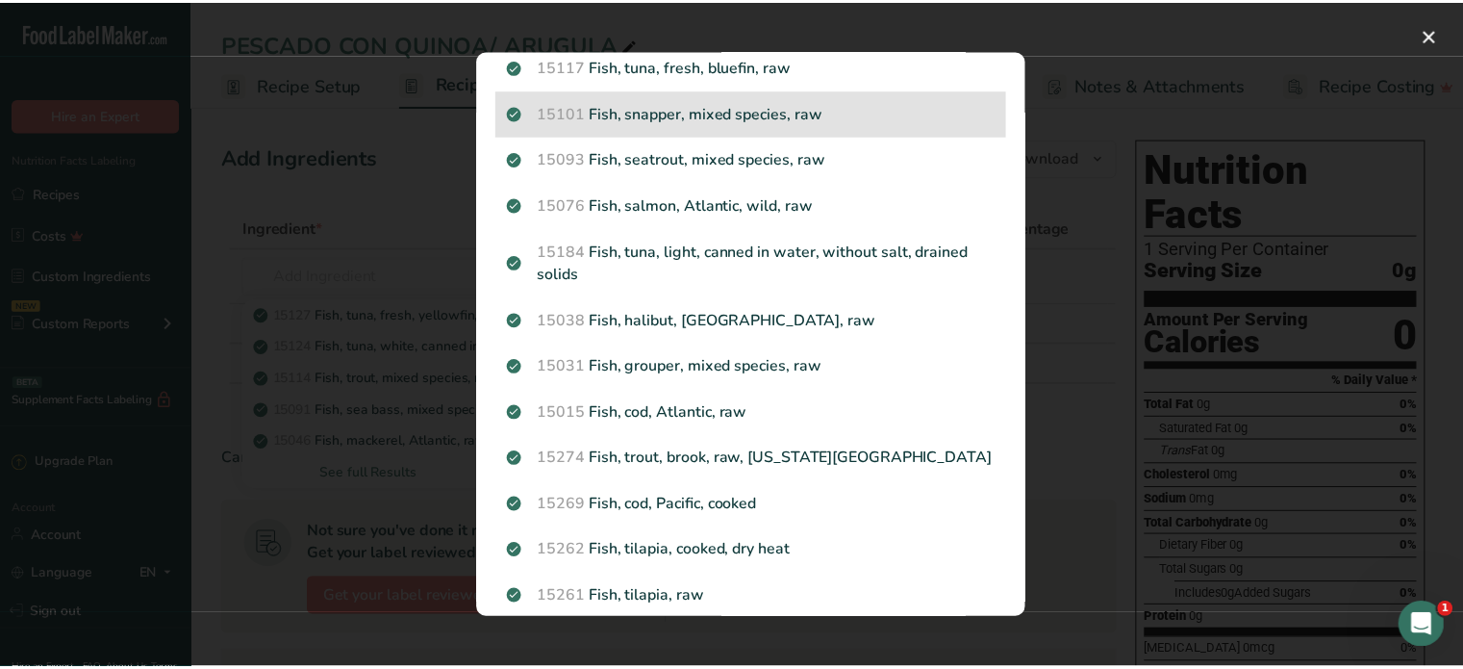
scroll to position [481, 0]
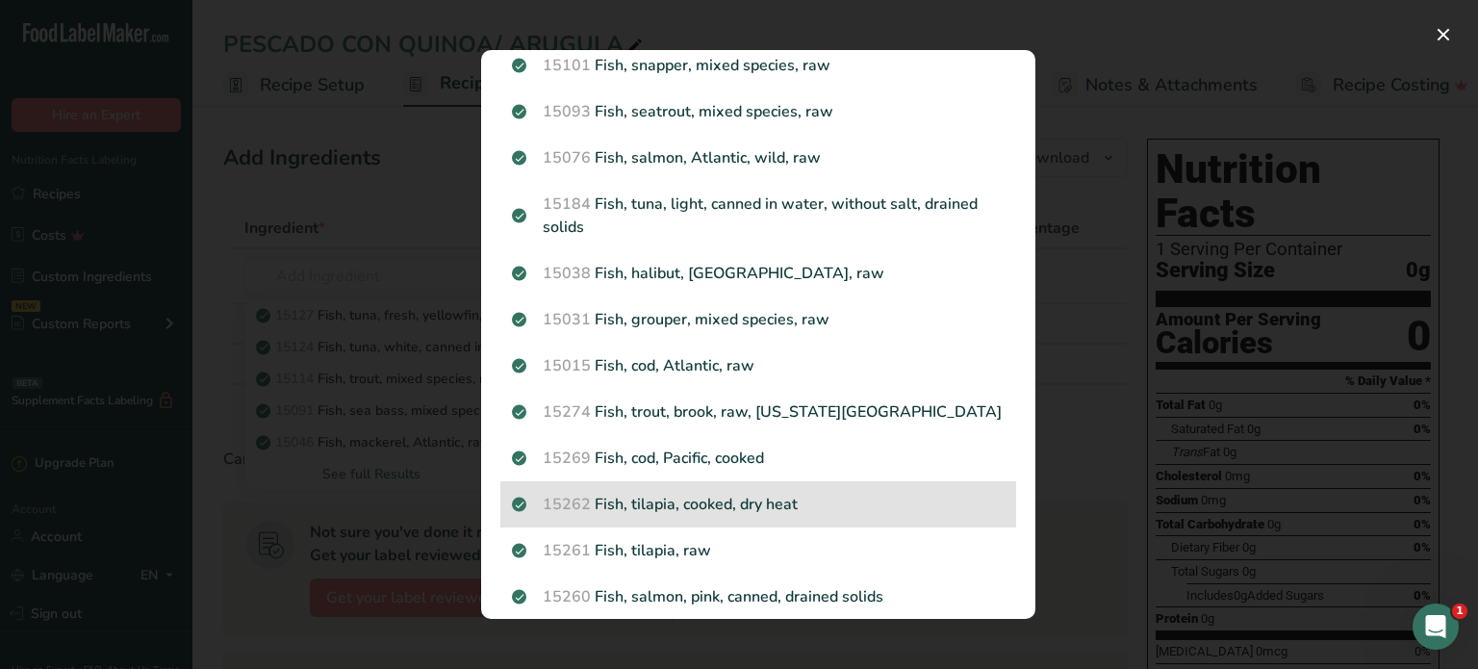
click at [701, 501] on p "15262 Fish, tilapia, cooked, dry heat" at bounding box center [758, 504] width 493 height 23
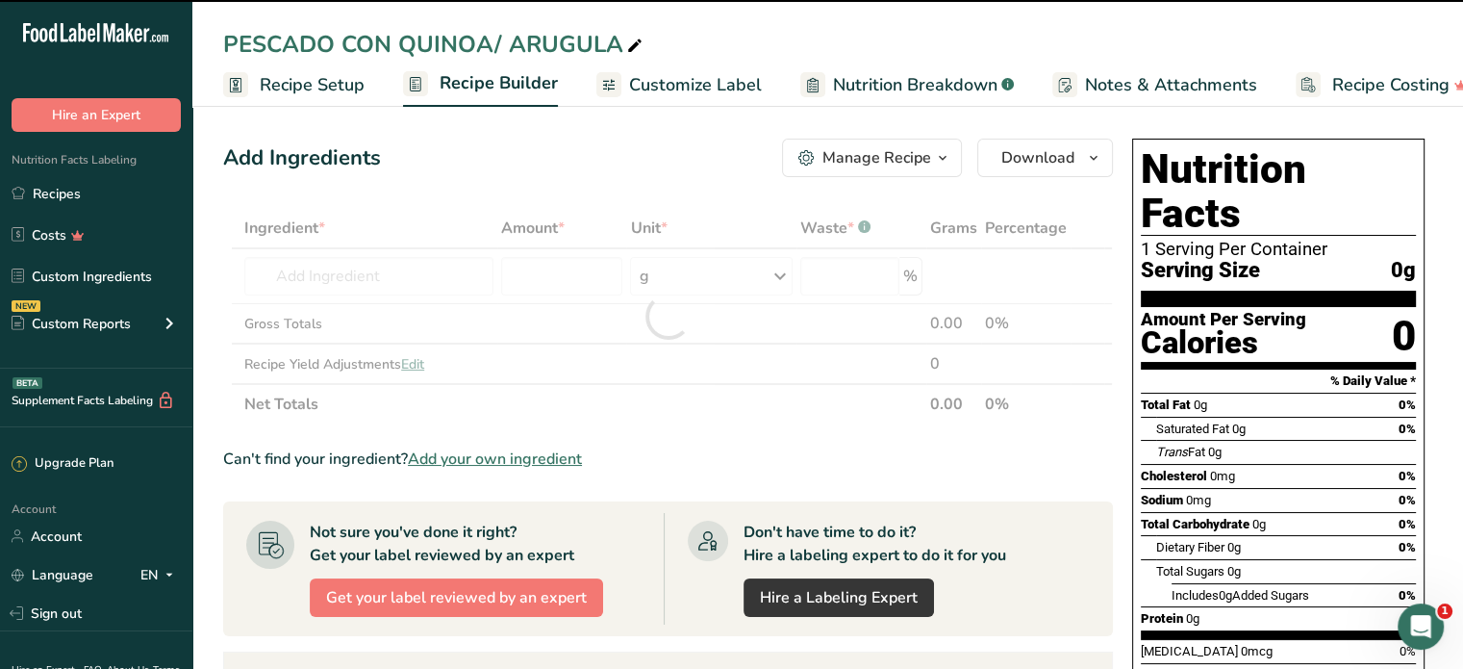
type input "0"
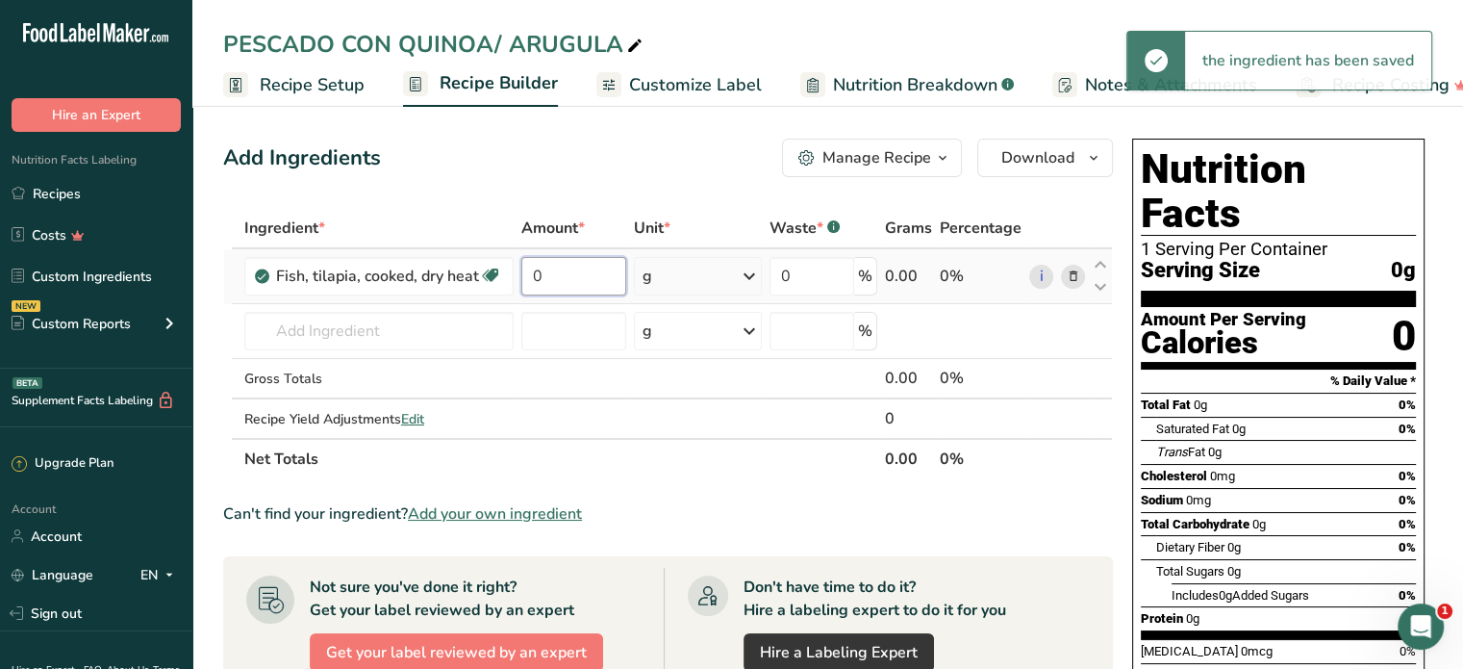
click at [565, 288] on input "0" at bounding box center [573, 276] width 105 height 38
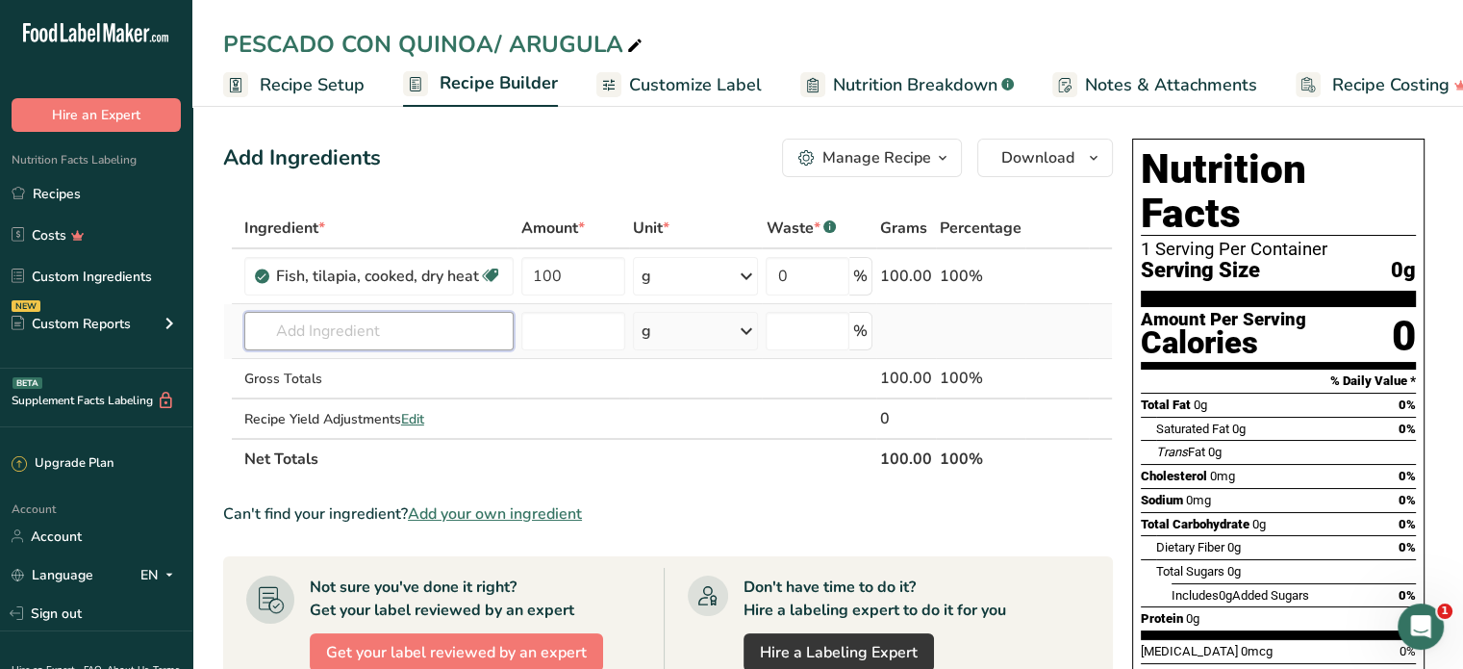
click at [356, 333] on div "Ingredient * Amount * Unit * Waste * .a-a{fill:#347362;}.b-a{fill:#fff;} Grams …" at bounding box center [668, 343] width 890 height 271
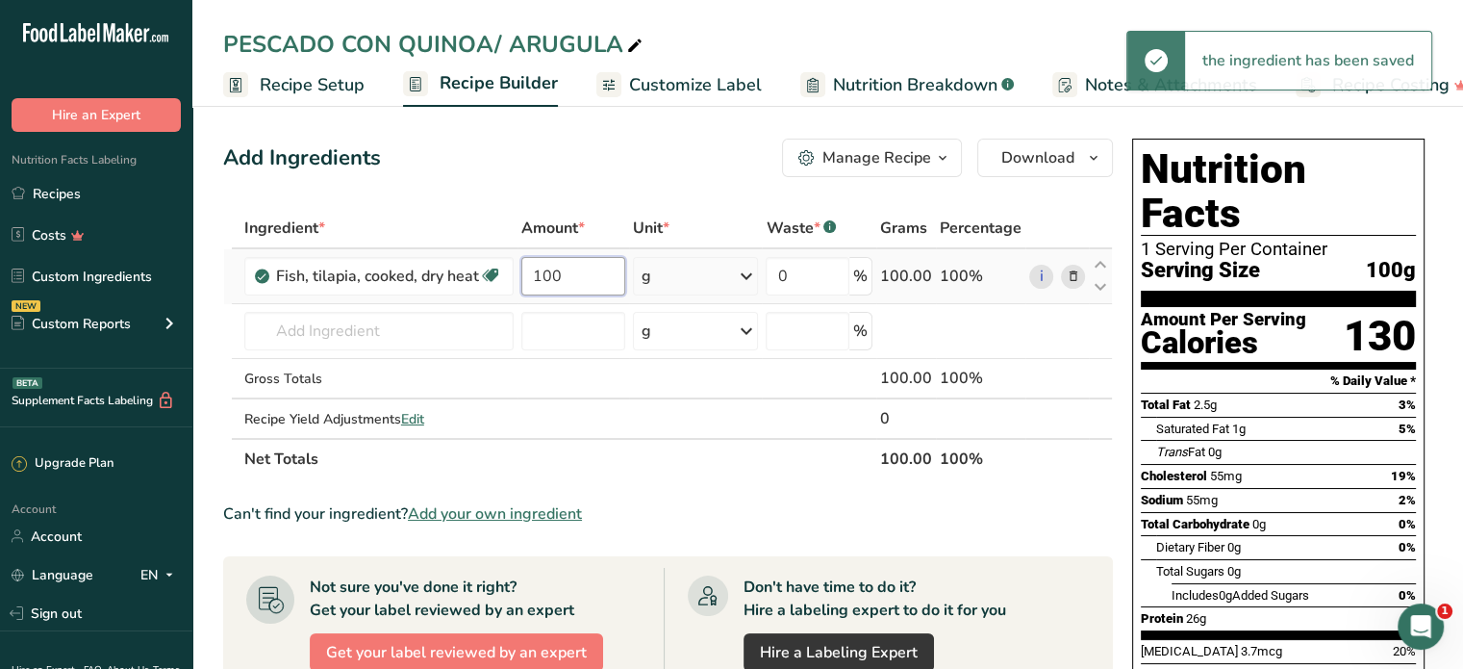
click at [572, 286] on input "100" at bounding box center [573, 276] width 104 height 38
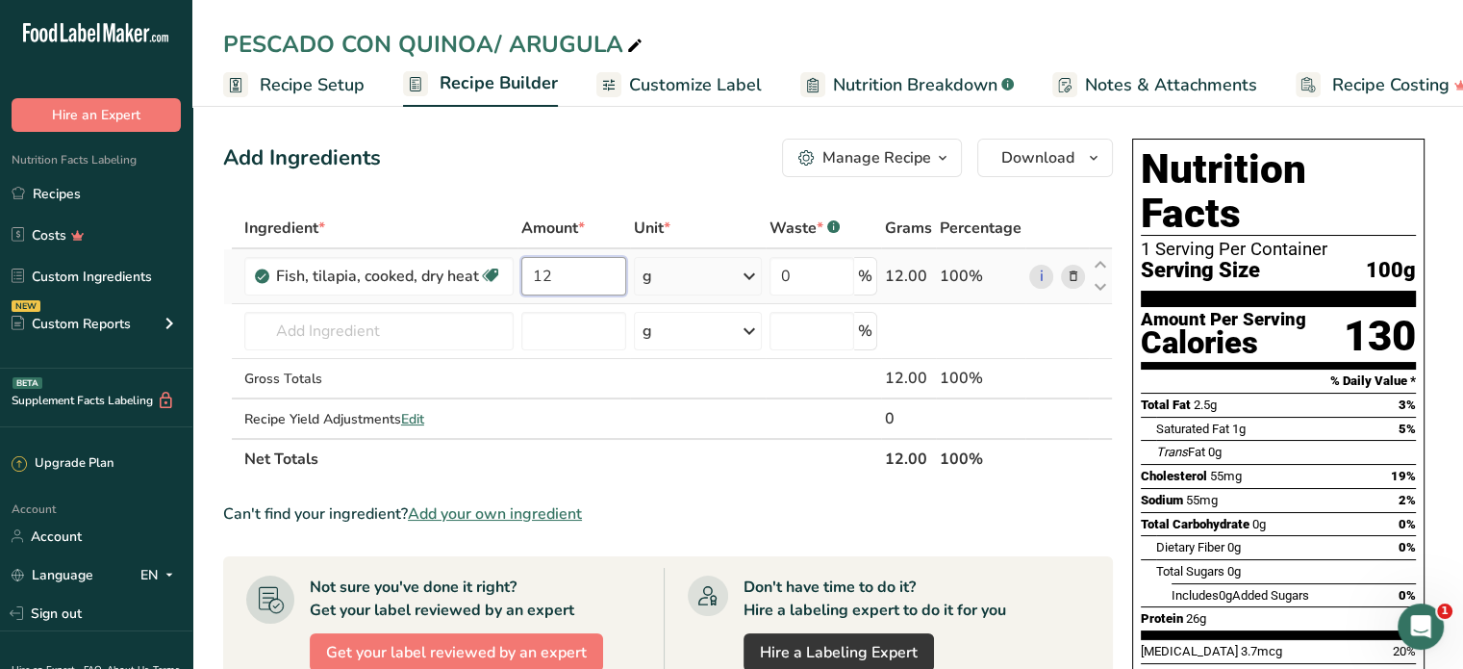
click at [558, 280] on input "12" at bounding box center [573, 276] width 105 height 38
type input "120"
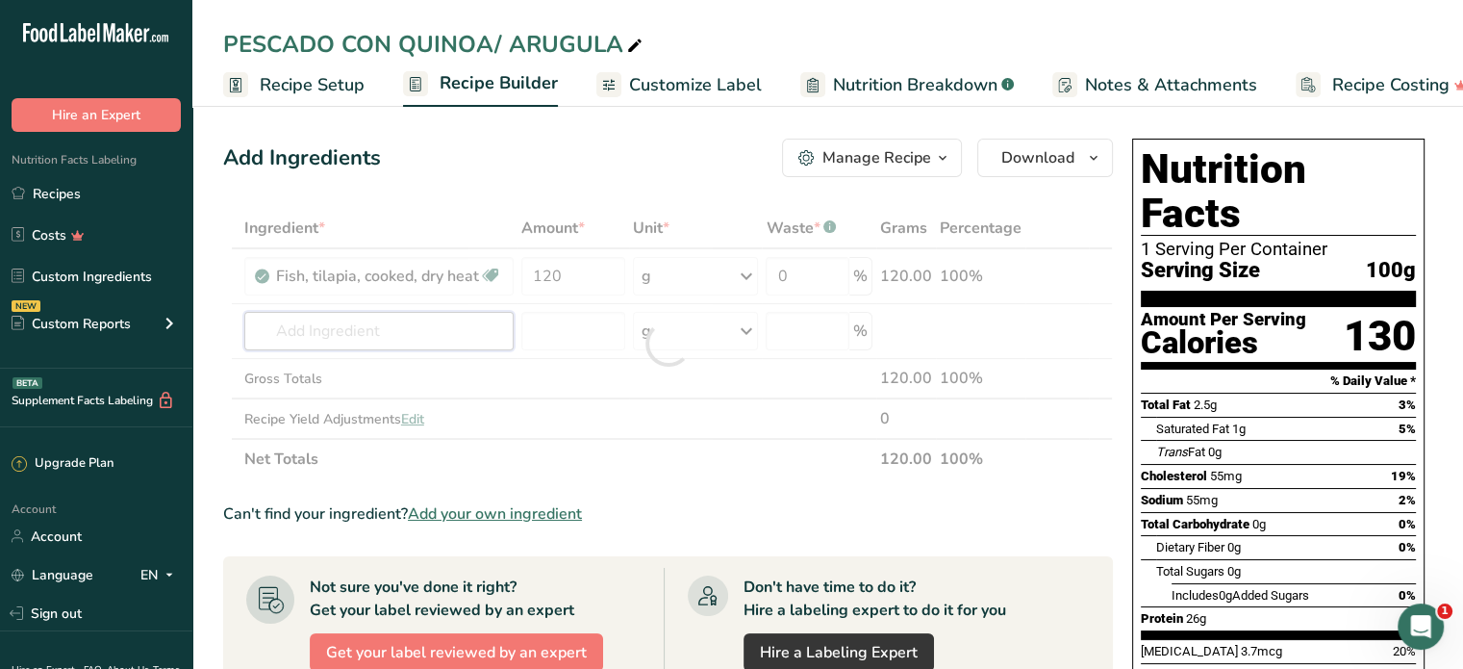
click at [403, 319] on div "Ingredient * Amount * Unit * Waste * .a-a{fill:#347362;}.b-a{fill:#fff;} Grams …" at bounding box center [668, 343] width 890 height 271
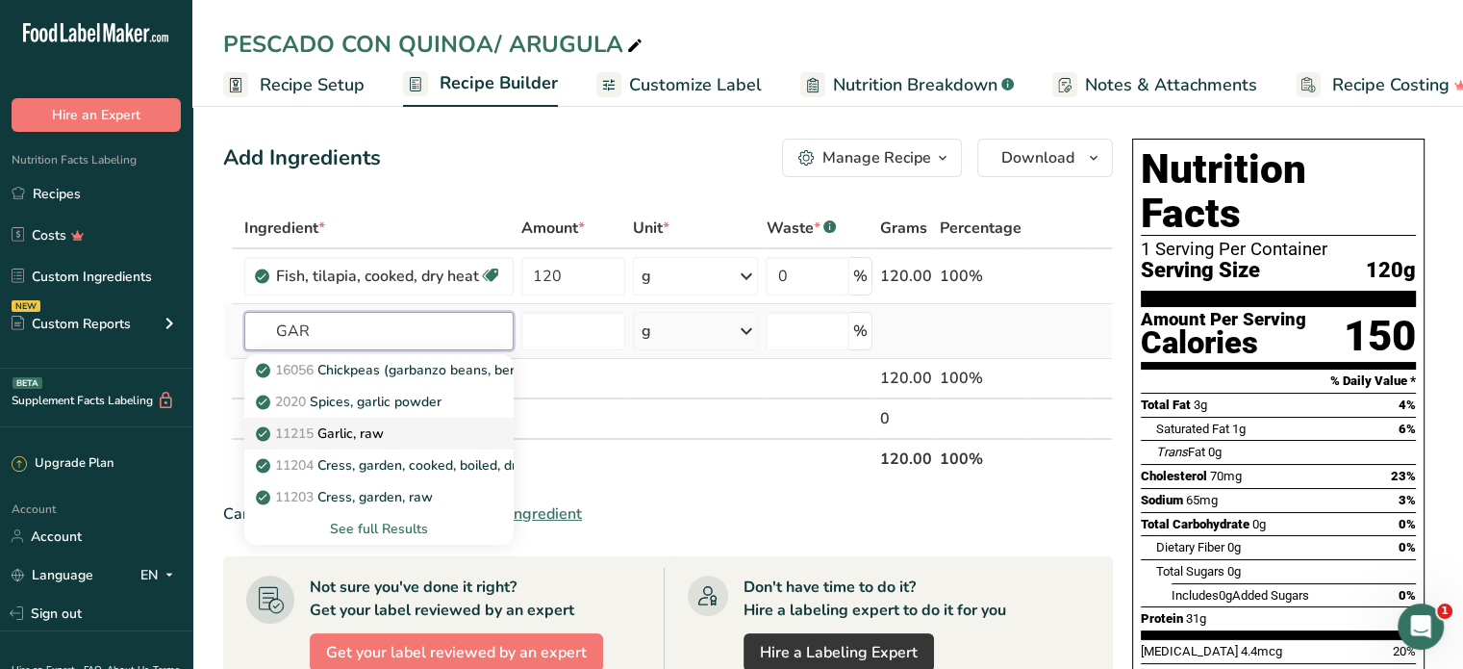
type input "GAR"
click at [362, 436] on p "11215 Garlic, raw" at bounding box center [322, 433] width 124 height 20
type input "Garlic, raw"
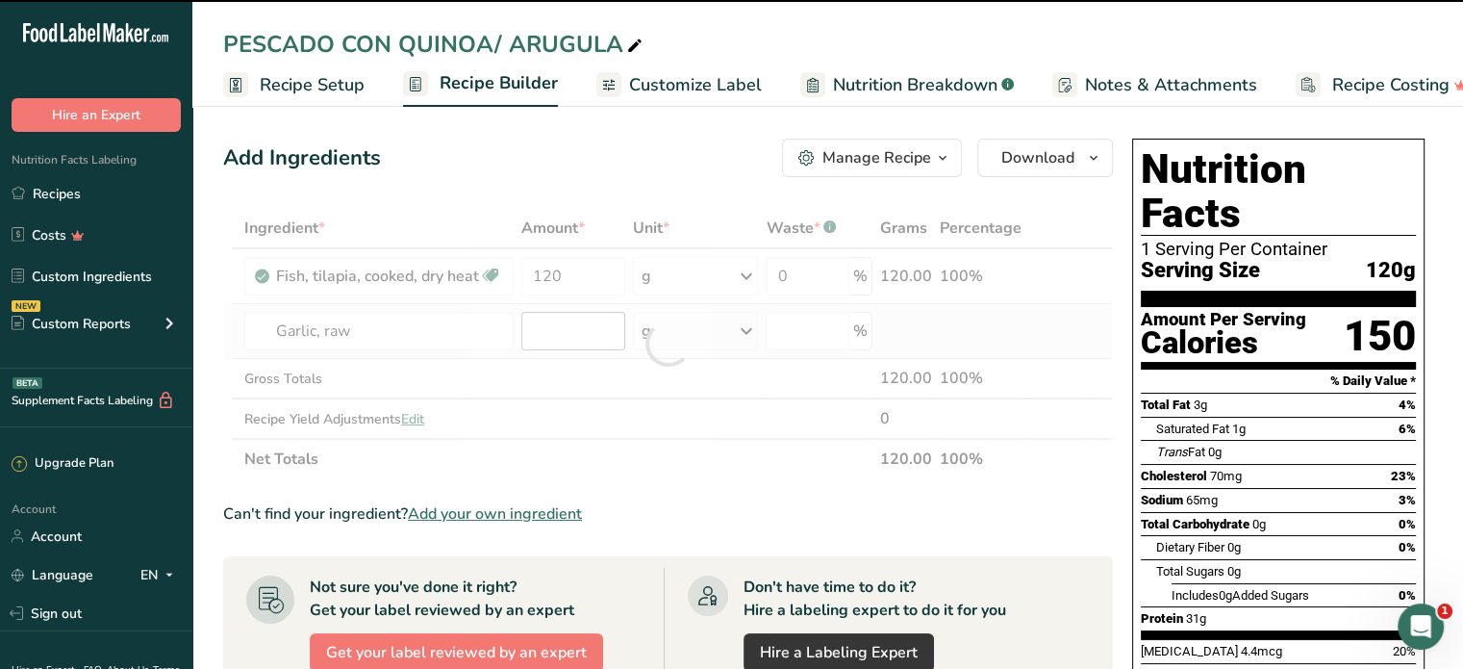
type input "0"
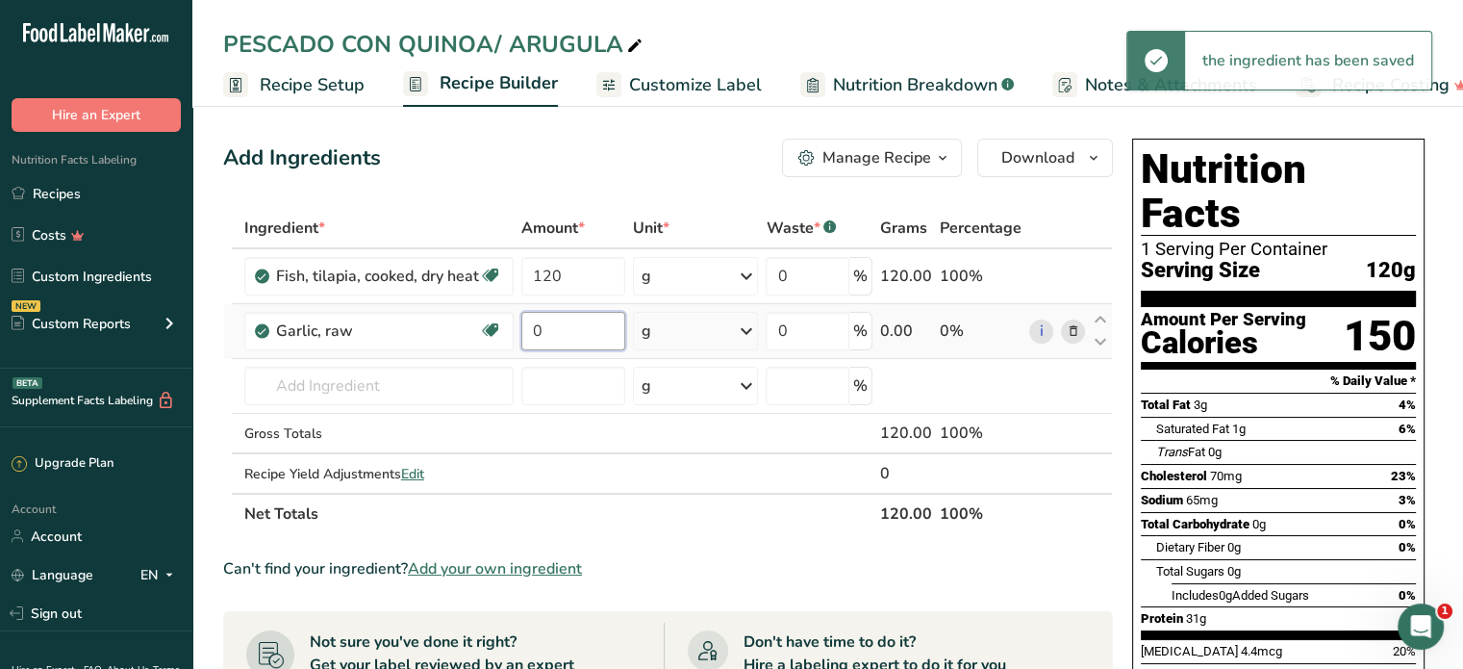
click at [565, 324] on input "0" at bounding box center [573, 331] width 104 height 38
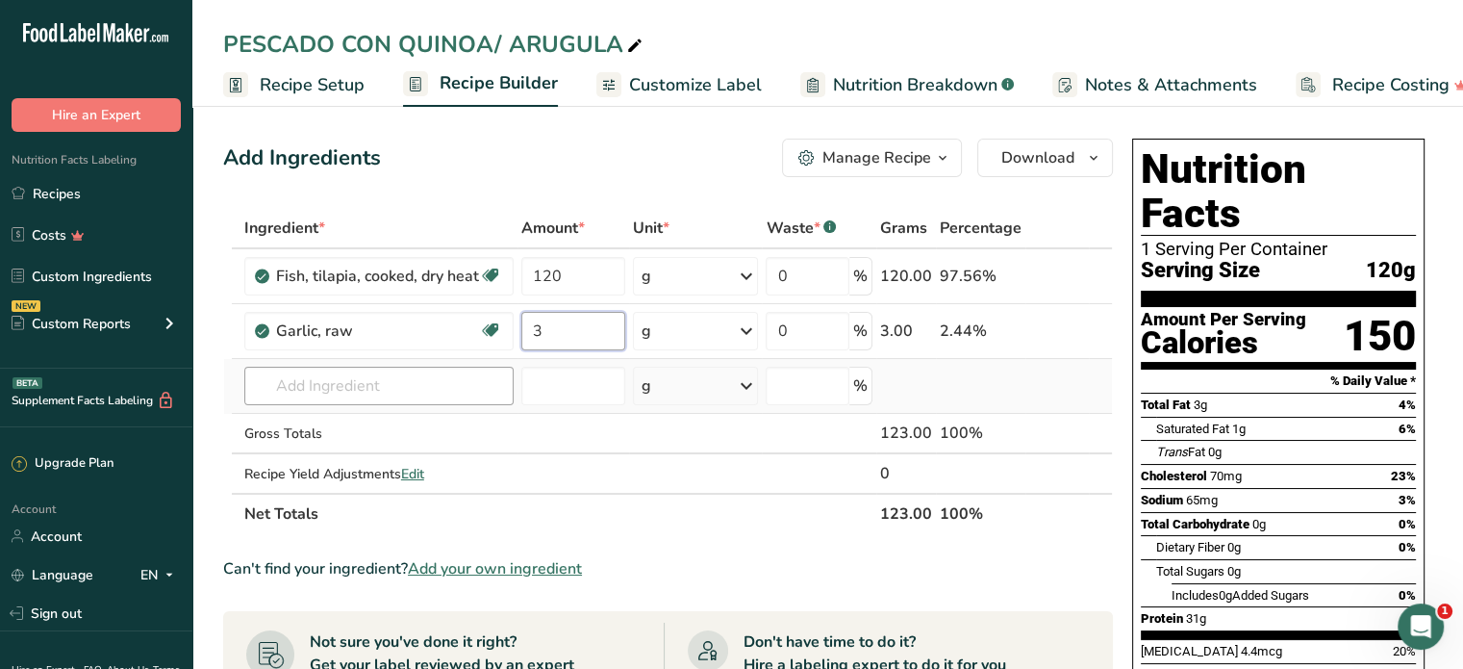
type input "3"
click at [331, 384] on div "Ingredient * Amount * Unit * Waste * .a-a{fill:#347362;}.b-a{fill:#fff;} Grams …" at bounding box center [668, 371] width 890 height 326
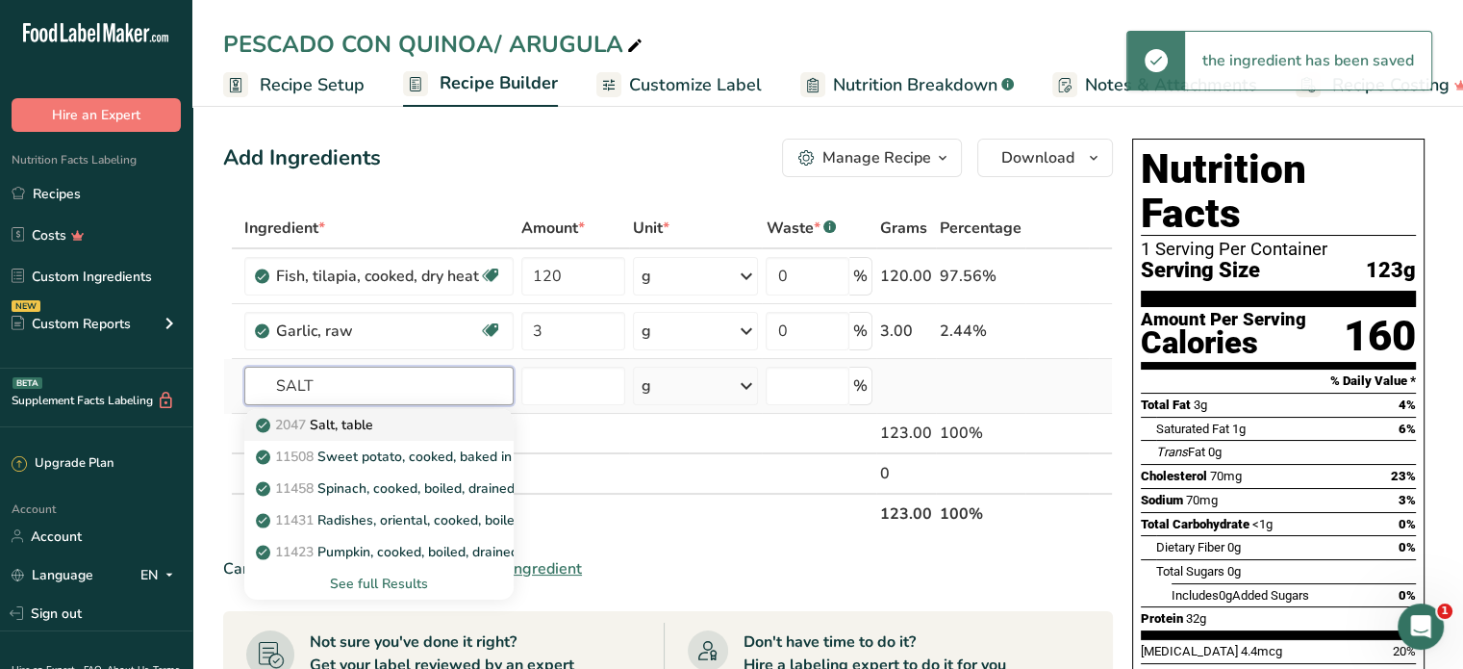
type input "SALT"
click at [343, 432] on p "2047 Salt, table" at bounding box center [317, 425] width 114 height 20
type input "Salt, table"
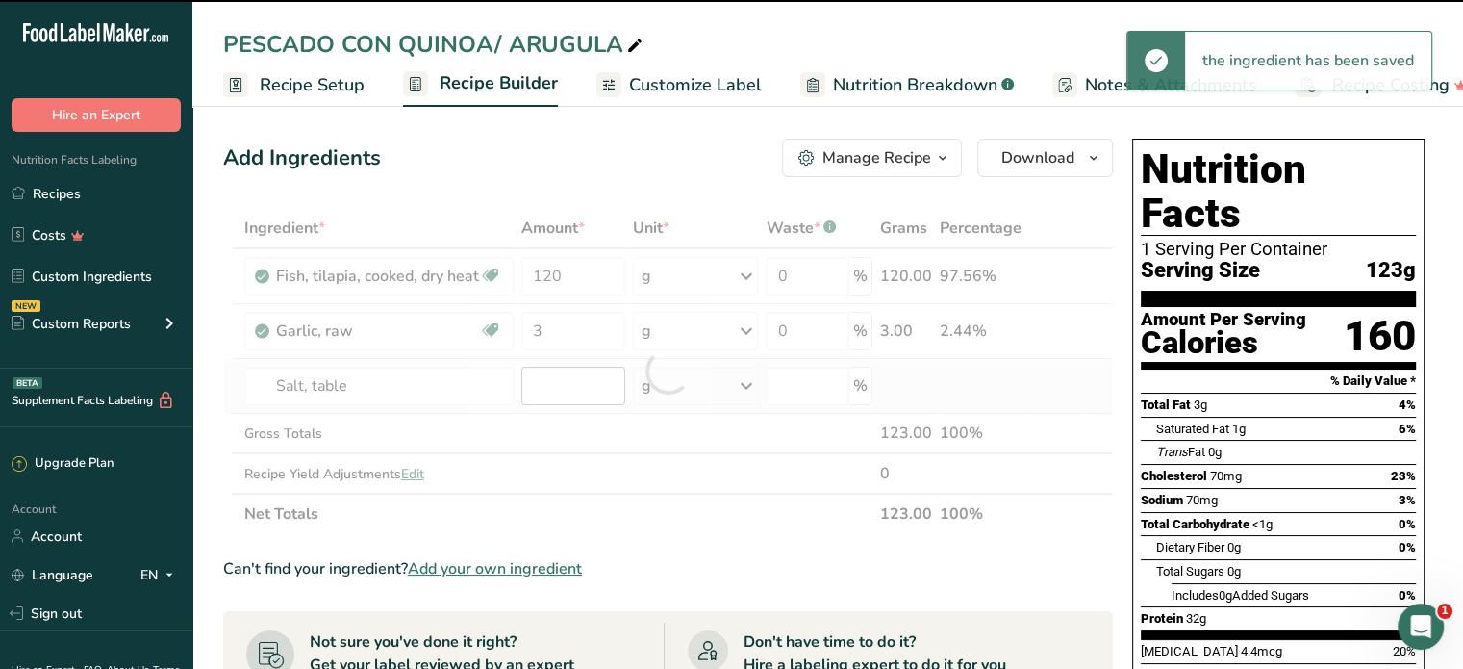
type input "0"
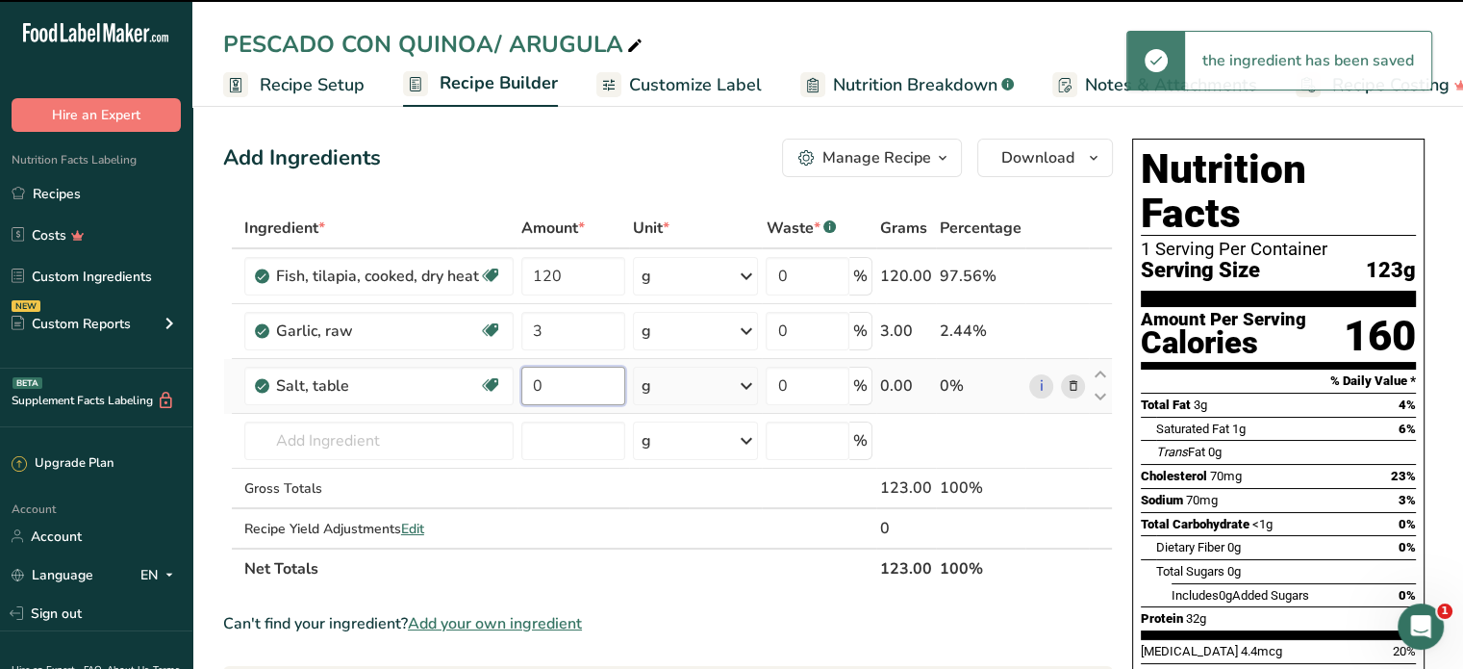
click at [554, 379] on input "0" at bounding box center [573, 385] width 104 height 38
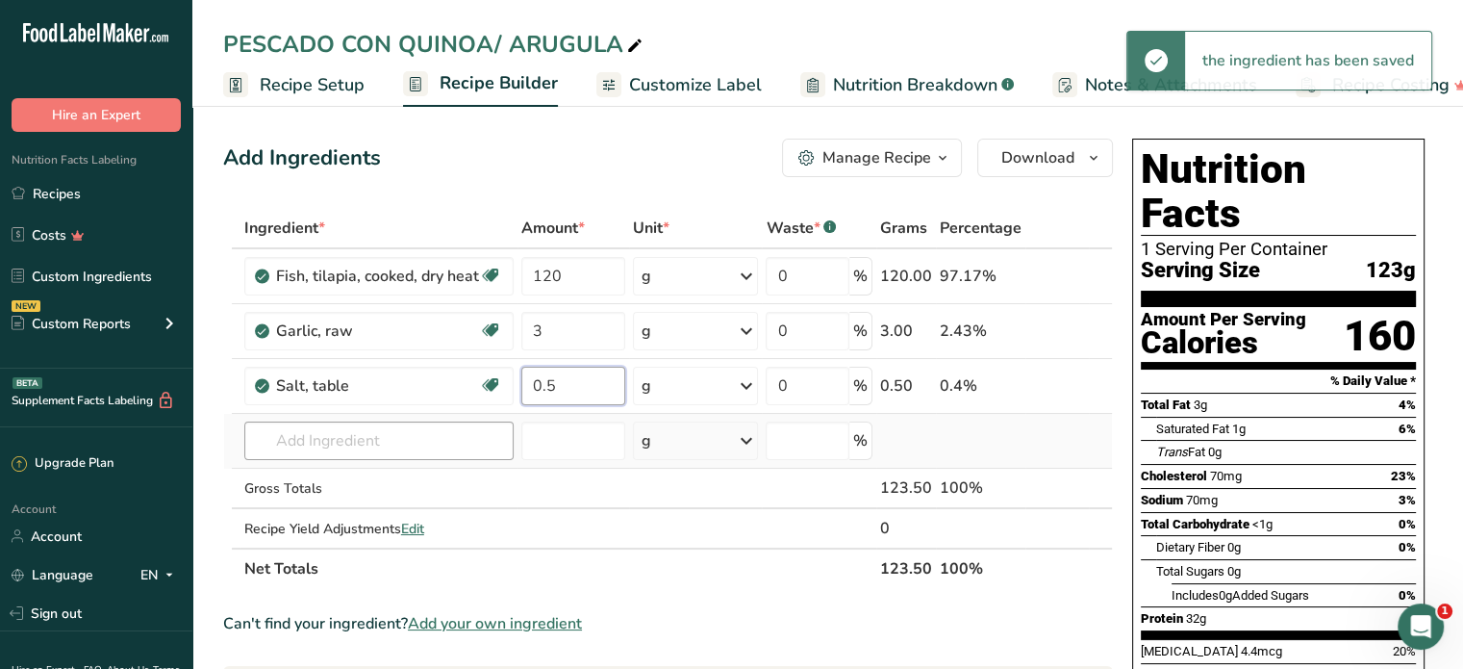
type input "0.5"
click at [391, 424] on div "Ingredient * Amount * Unit * Waste * .a-a{fill:#347362;}.b-a{fill:#fff;} Grams …" at bounding box center [668, 398] width 890 height 381
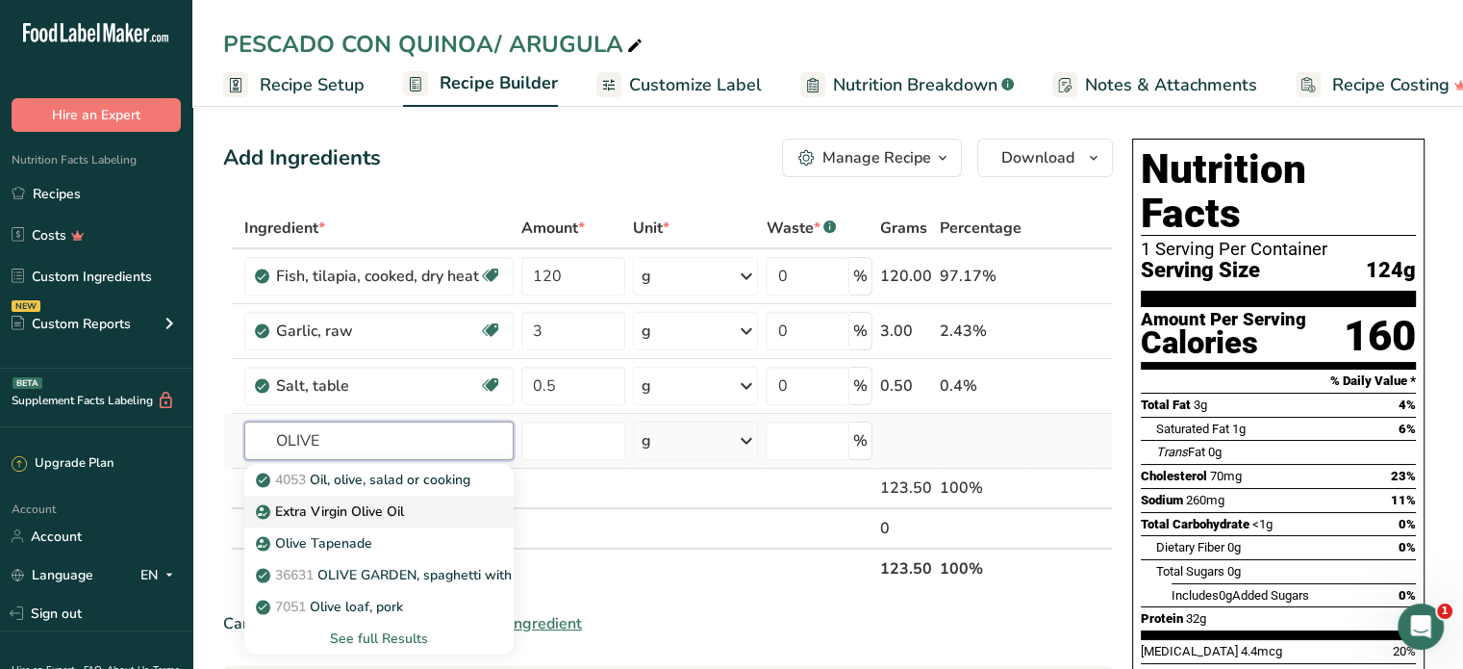
type input "OLIVE"
click at [379, 506] on p "Extra Virgin Olive Oil" at bounding box center [332, 511] width 144 height 20
type input "Extra Virgin Olive Oil"
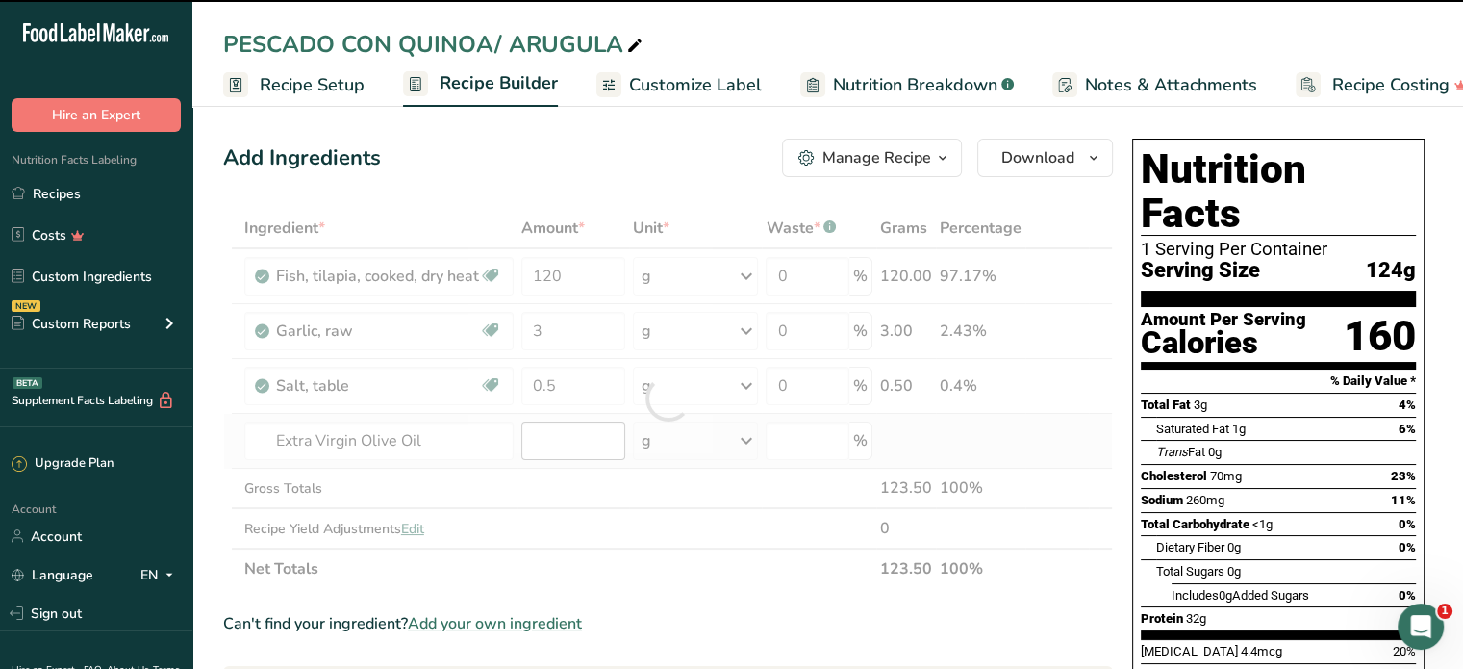
type input "0"
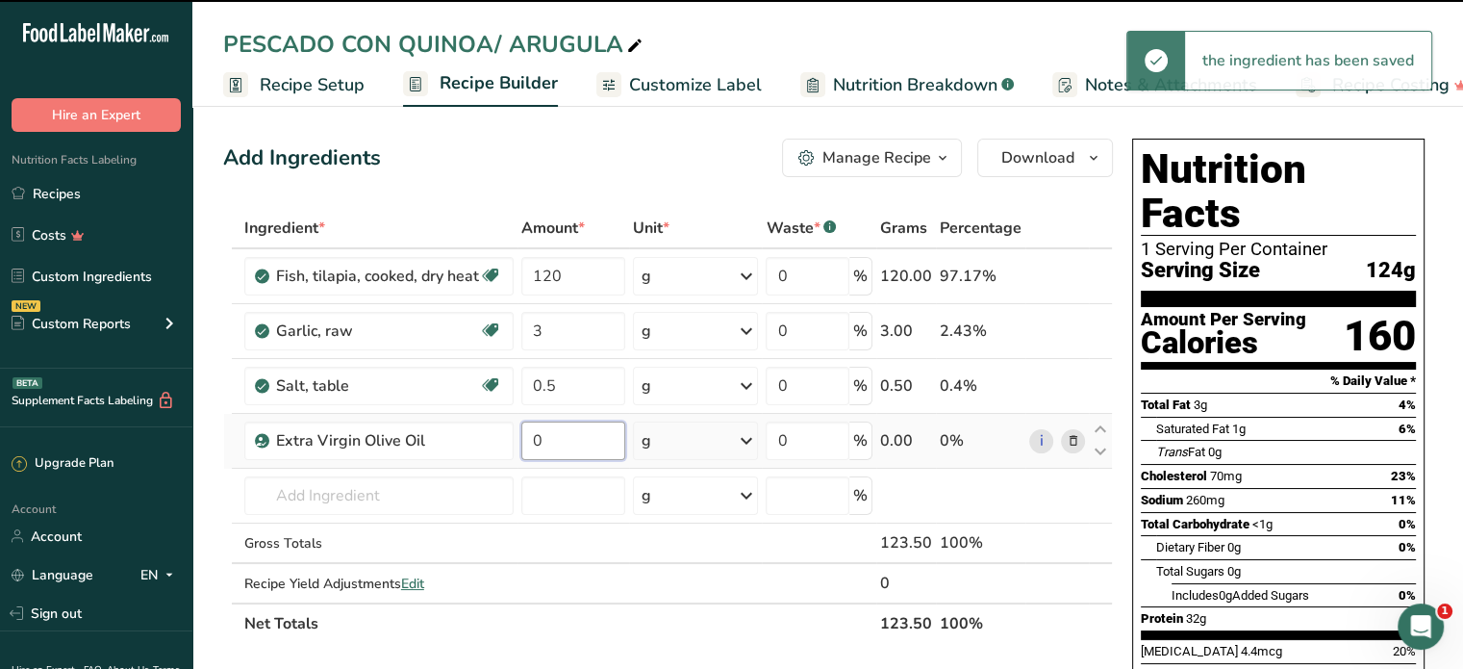
click at [551, 436] on input "0" at bounding box center [573, 440] width 104 height 38
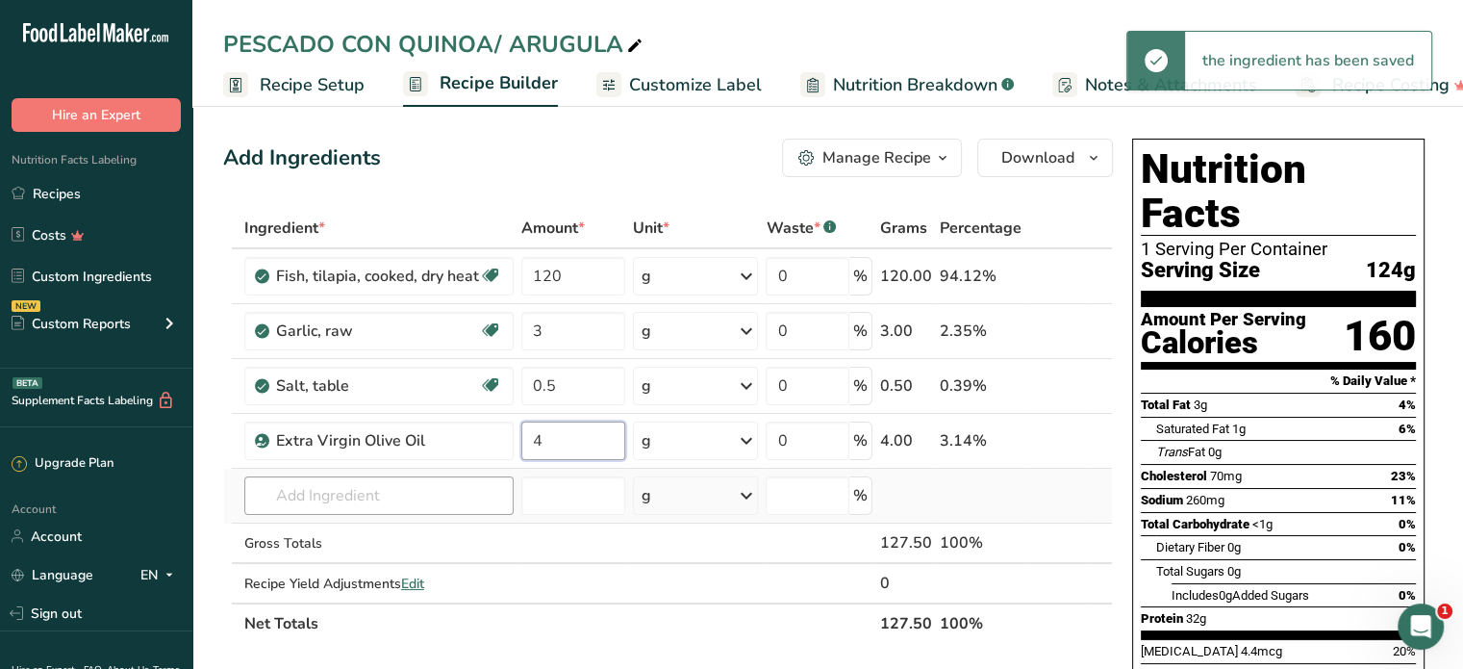
type input "4"
click at [339, 507] on div "Ingredient * Amount * Unit * Waste * .a-a{fill:#347362;}.b-a{fill:#fff;} Grams …" at bounding box center [668, 426] width 890 height 436
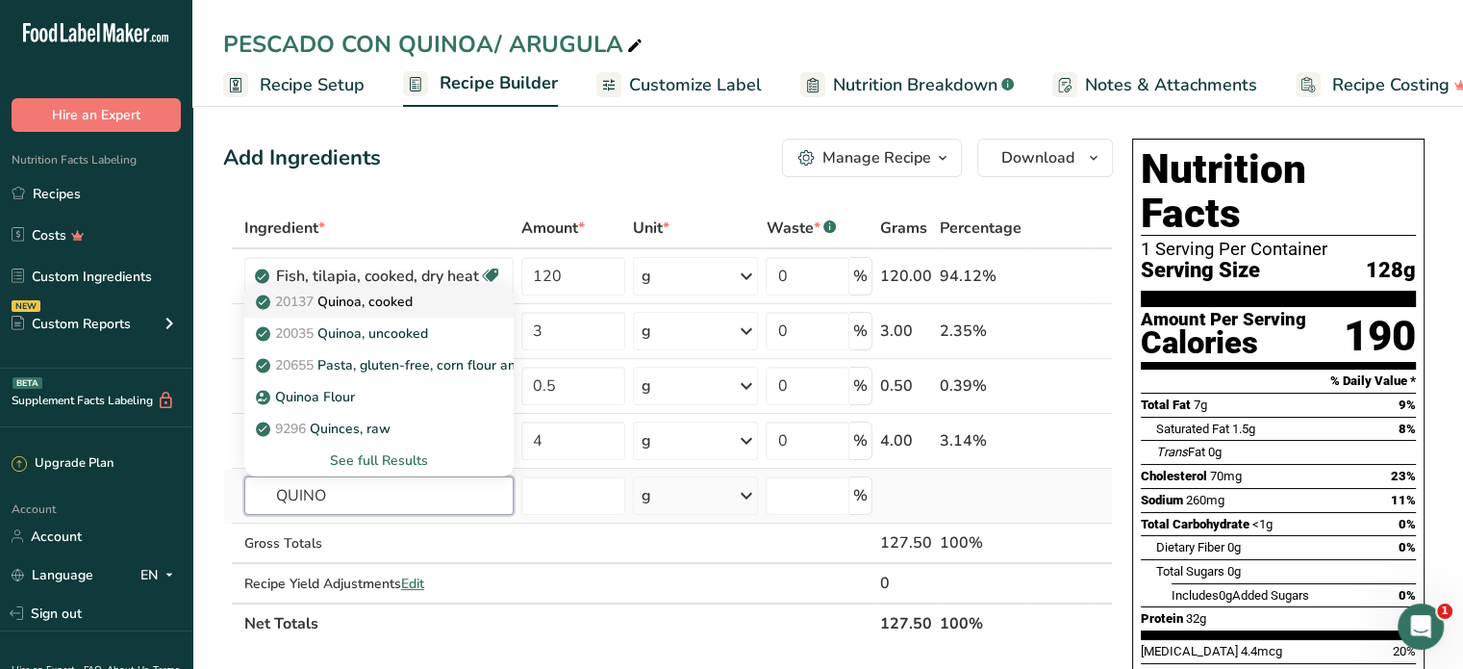
type input "QUINO"
click at [398, 298] on p "20137 Quinoa, cooked" at bounding box center [336, 301] width 153 height 20
type input "Quinoa, cooked"
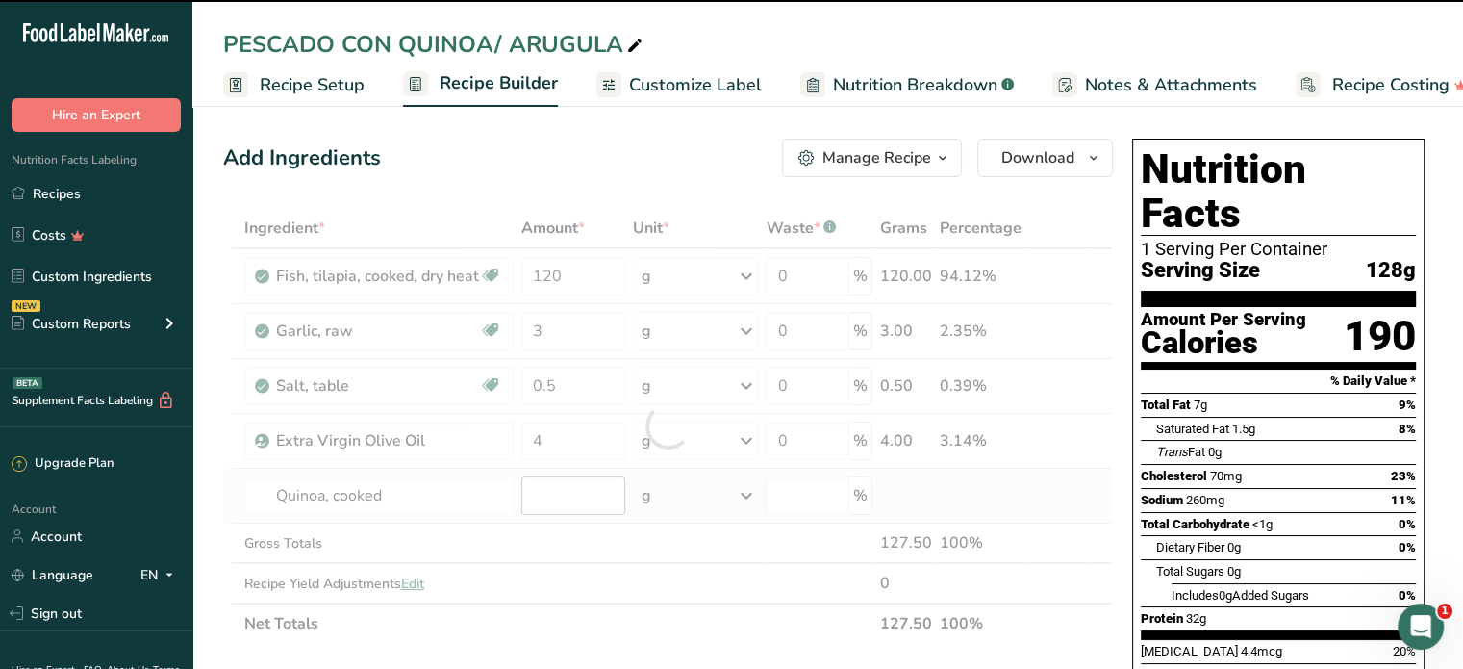
type input "0"
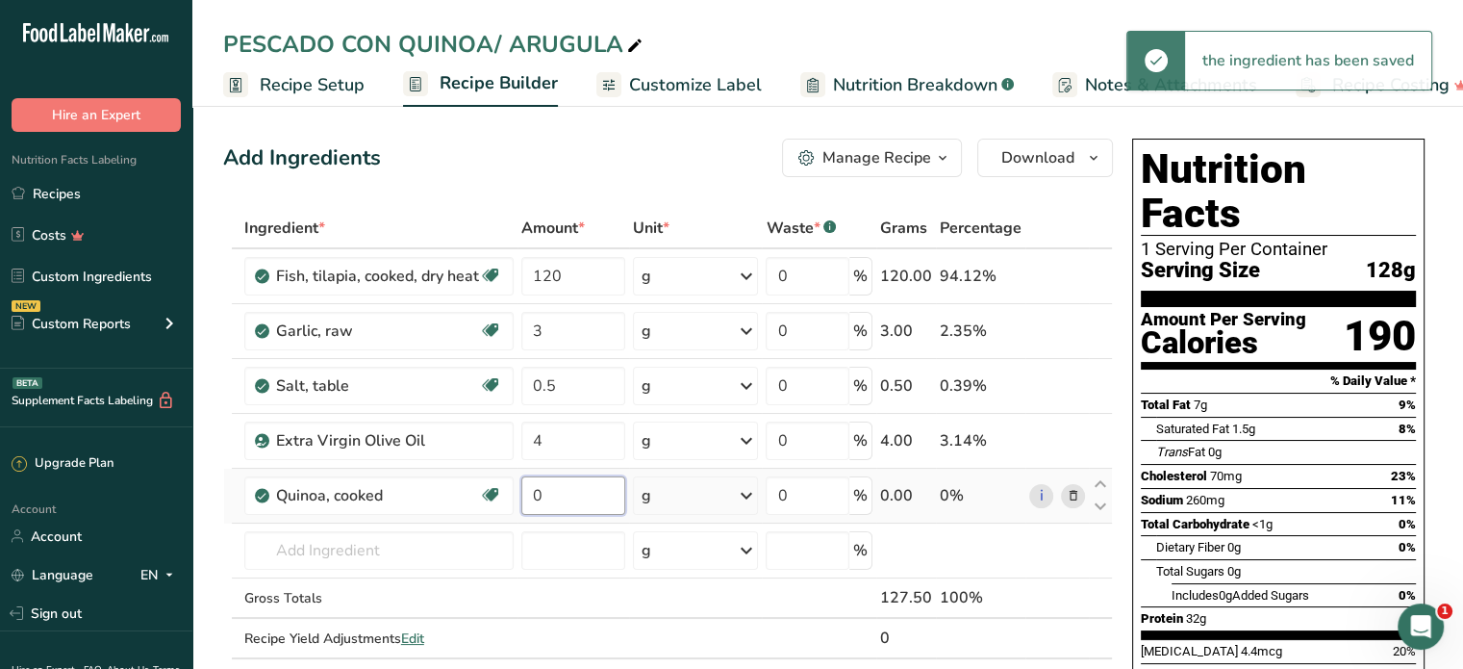
click at [555, 492] on input "0" at bounding box center [573, 495] width 104 height 38
type input "80"
click at [364, 559] on div "Ingredient * Amount * Unit * Waste * .a-a{fill:#347362;}.b-a{fill:#fff;} Grams …" at bounding box center [668, 453] width 890 height 491
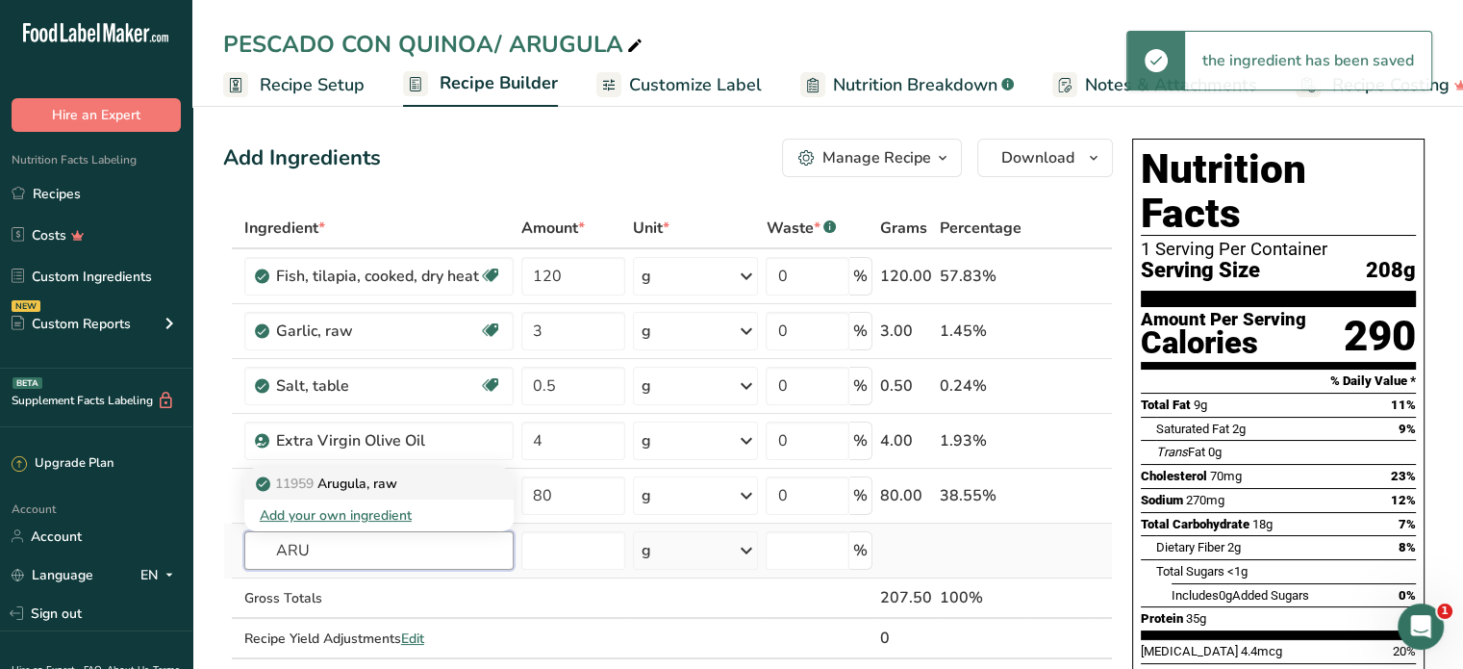
type input "ARU"
click at [363, 482] on p "11959 Arugula, raw" at bounding box center [329, 483] width 138 height 20
type input "Arugula, raw"
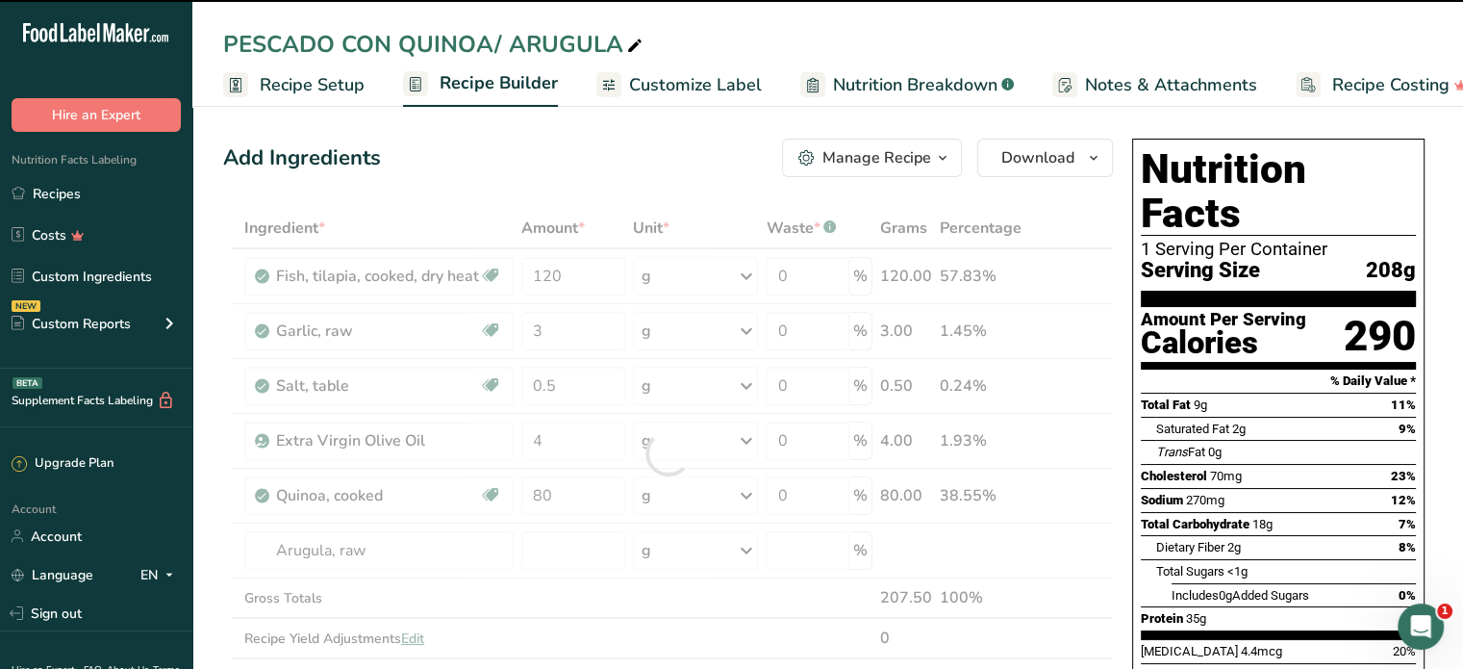
type input "0"
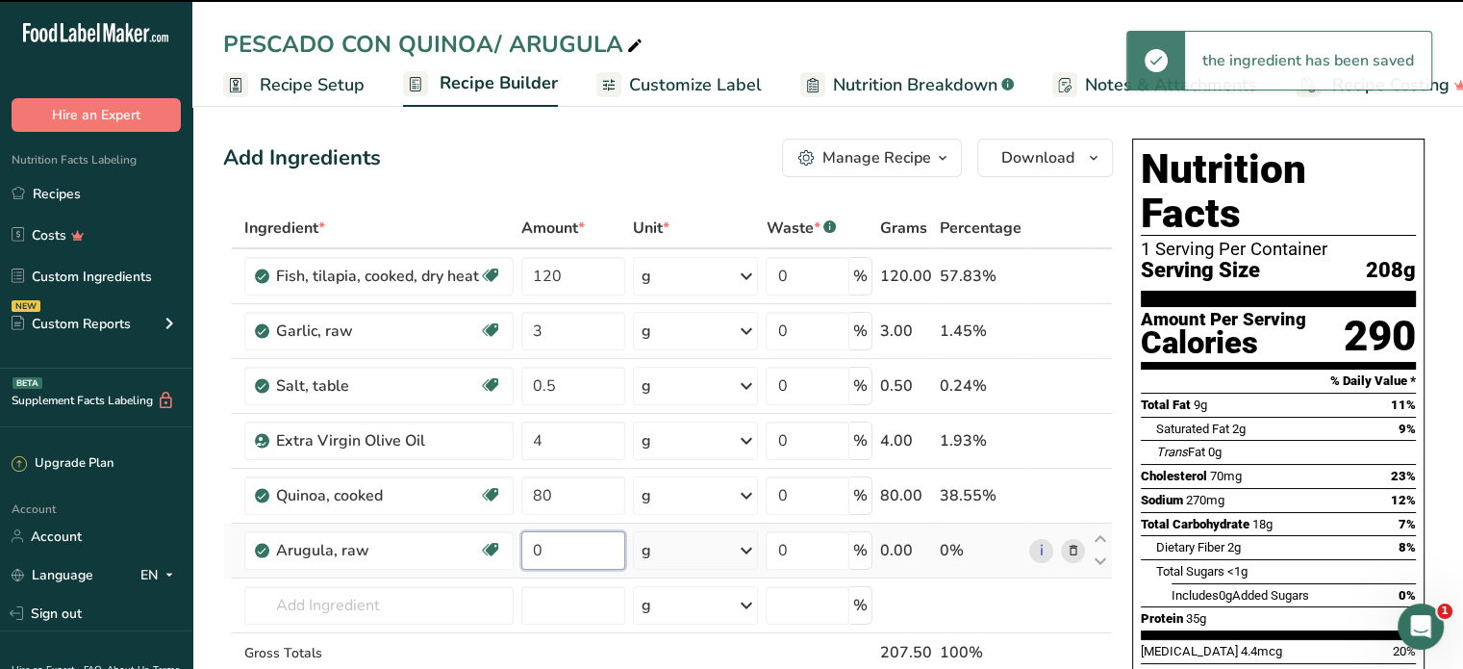
click at [554, 546] on input "0" at bounding box center [573, 550] width 104 height 38
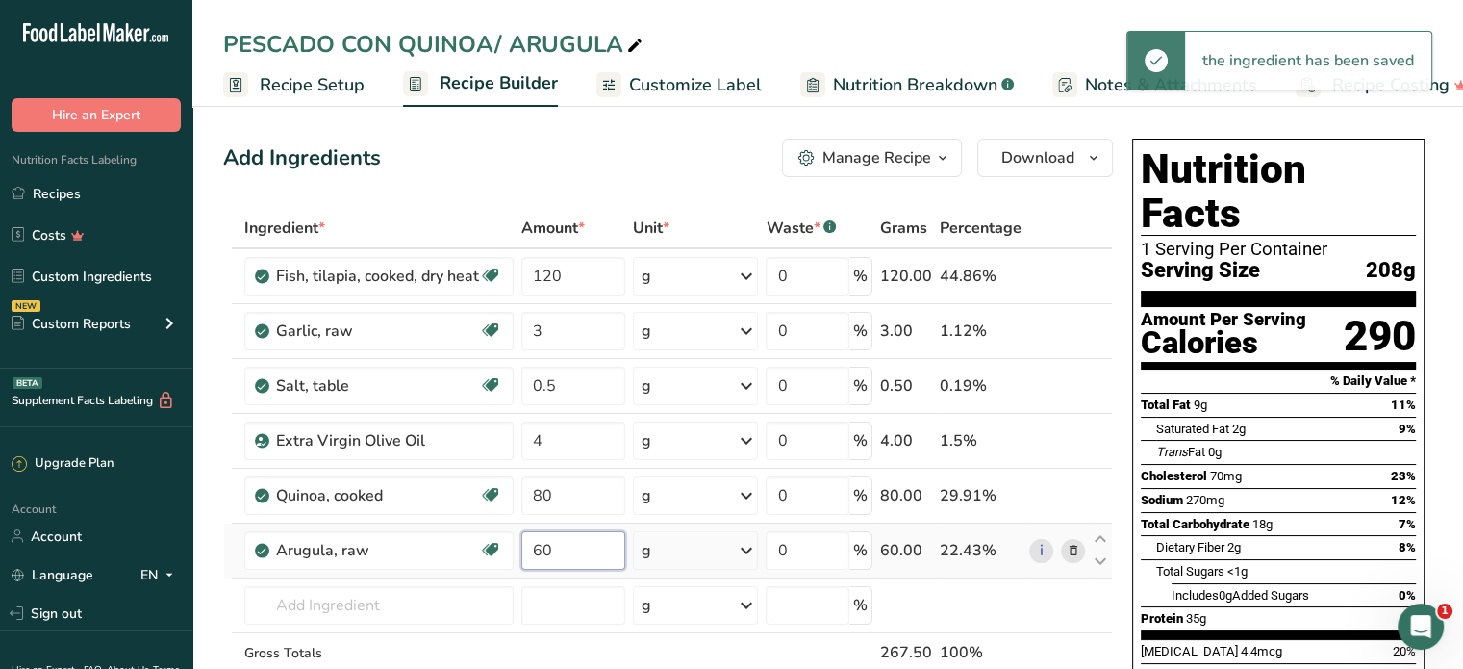
type input "6"
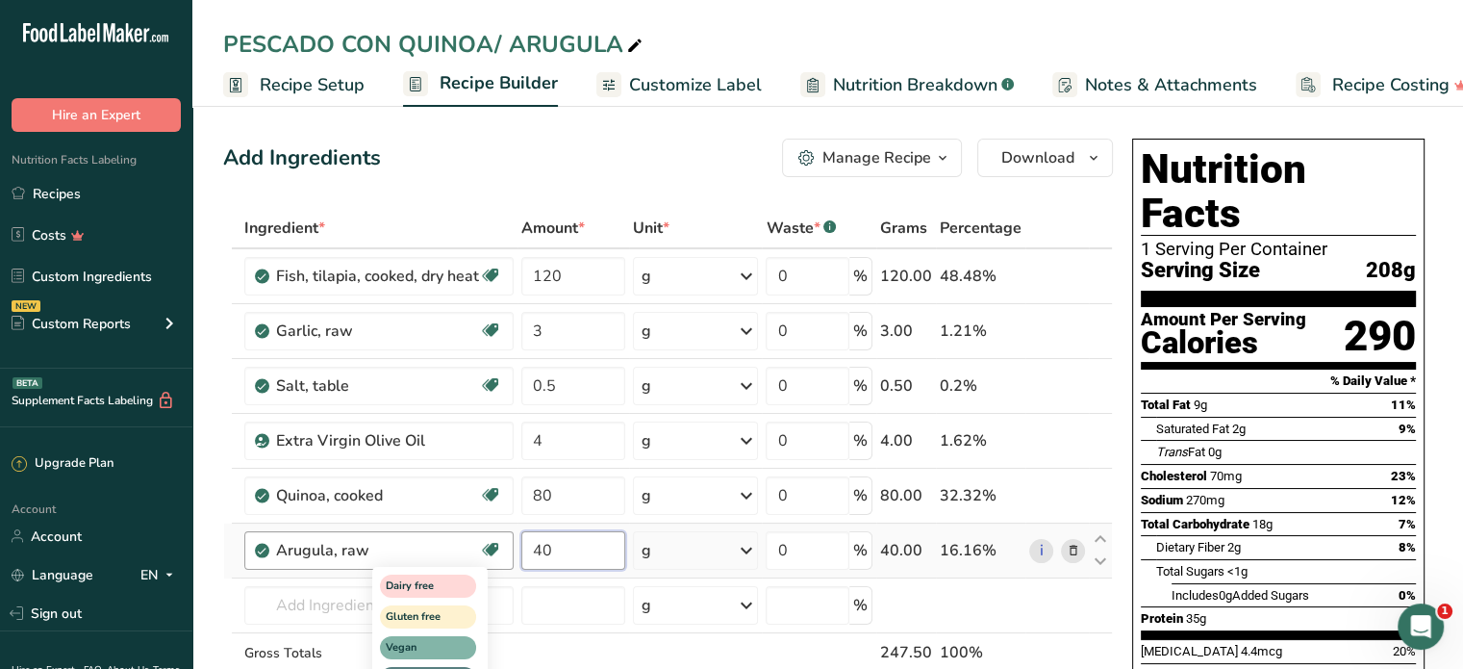
type input "40"
click at [374, 587] on div "Ingredient * Amount * Unit * Waste * .a-a{fill:#347362;}.b-a{fill:#fff;} Grams …" at bounding box center [668, 480] width 890 height 545
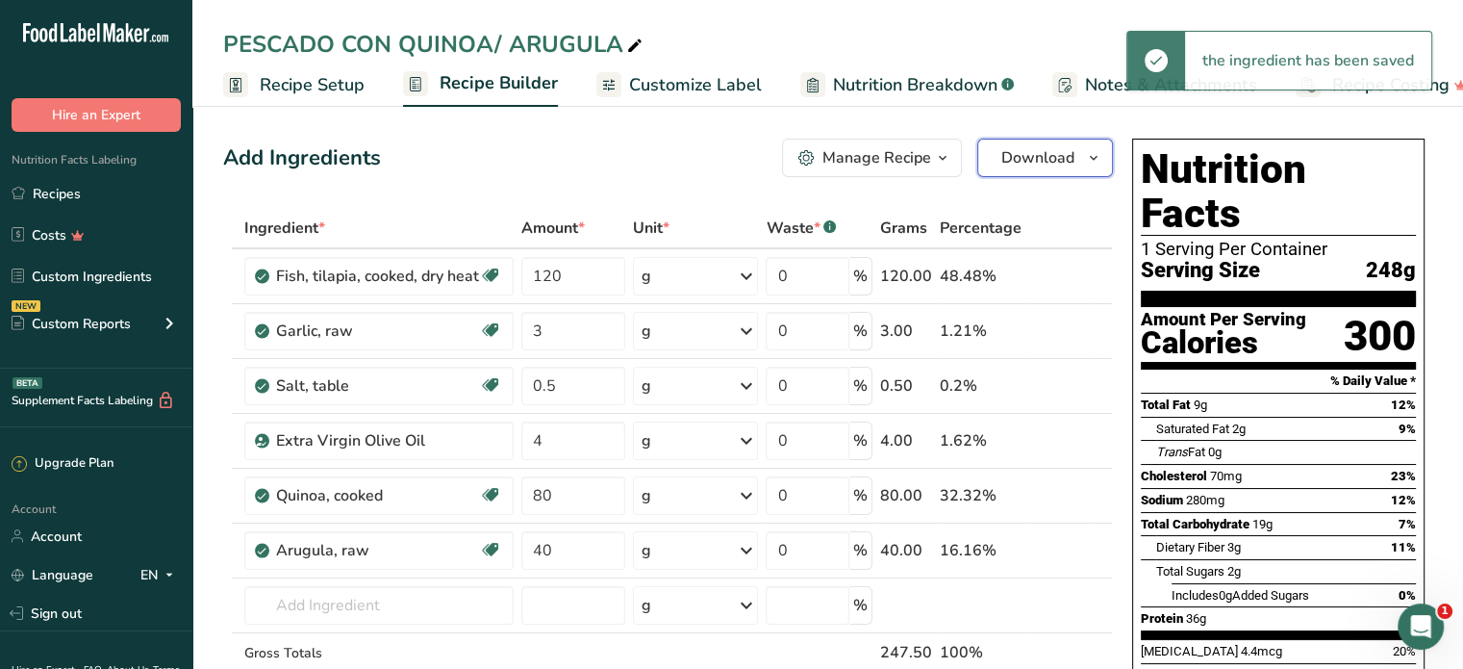
click at [1043, 154] on span "Download" at bounding box center [1037, 157] width 73 height 23
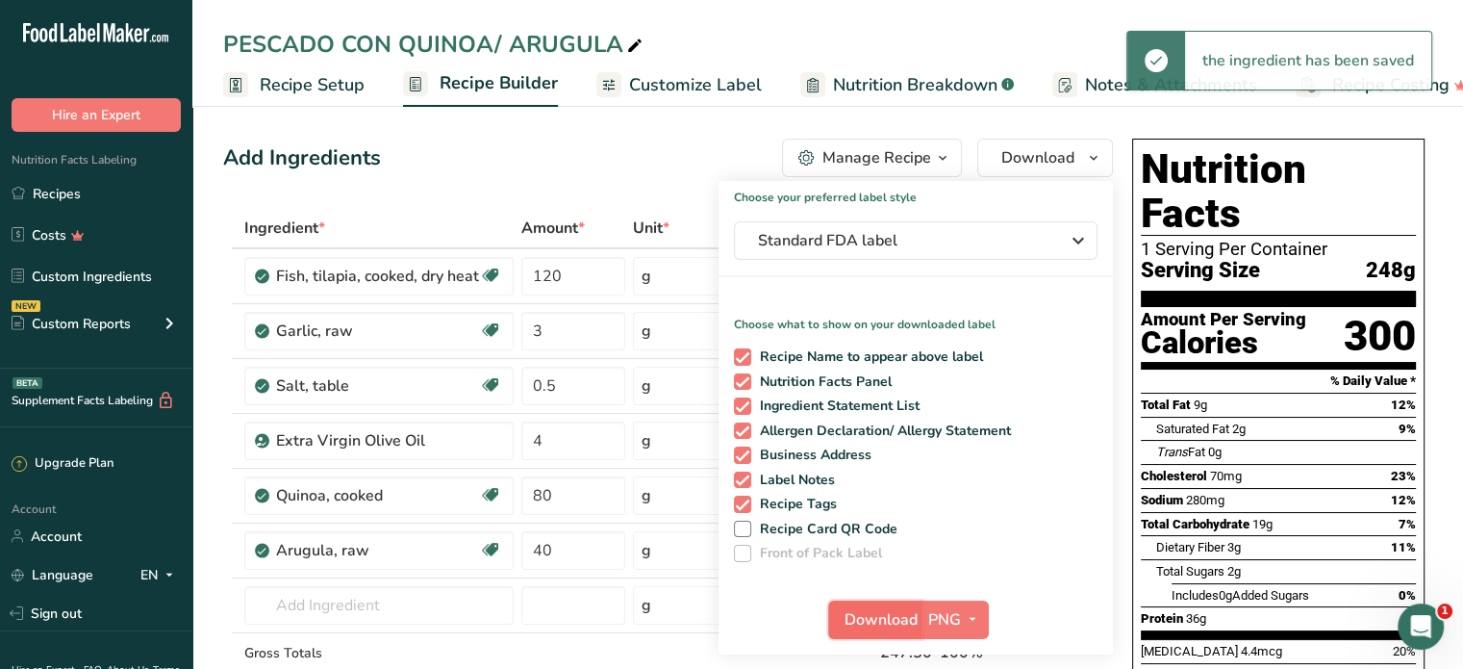
click at [887, 617] on span "Download" at bounding box center [881, 619] width 73 height 23
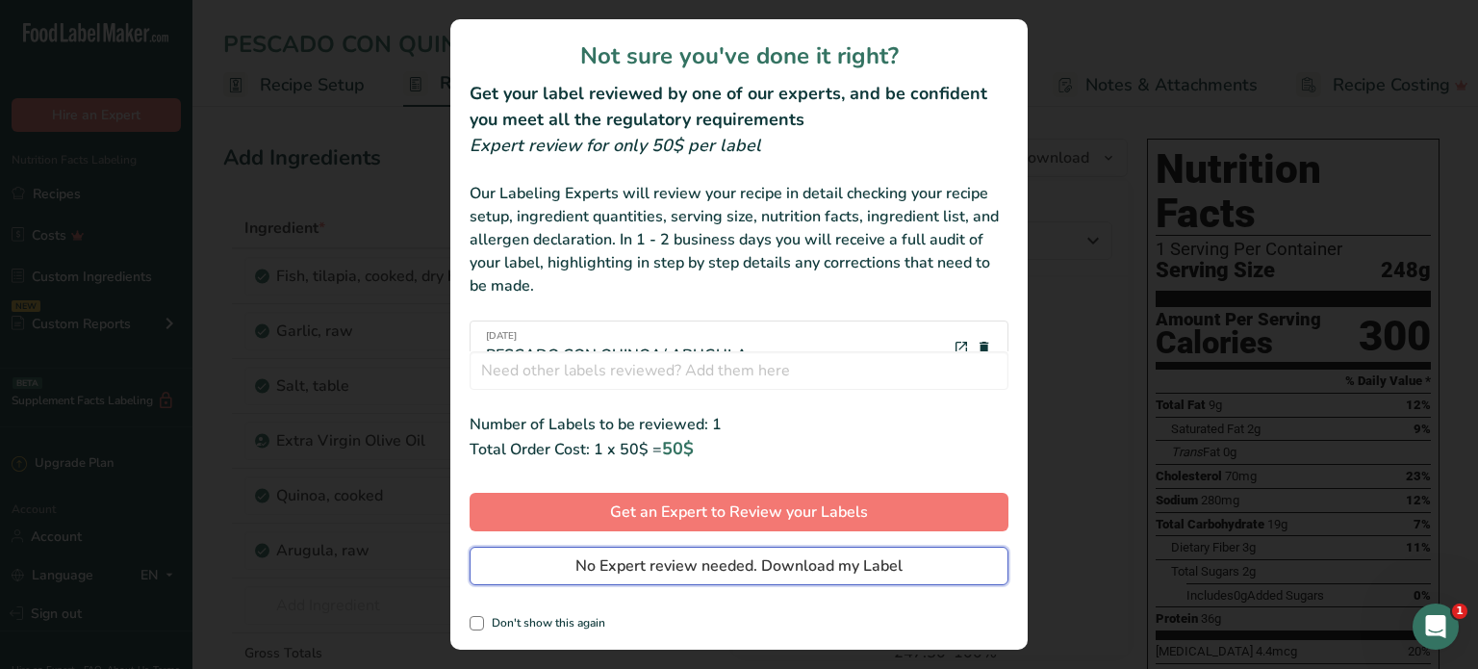
click at [883, 561] on span "No Expert review needed. Download my Label" at bounding box center [738, 565] width 327 height 23
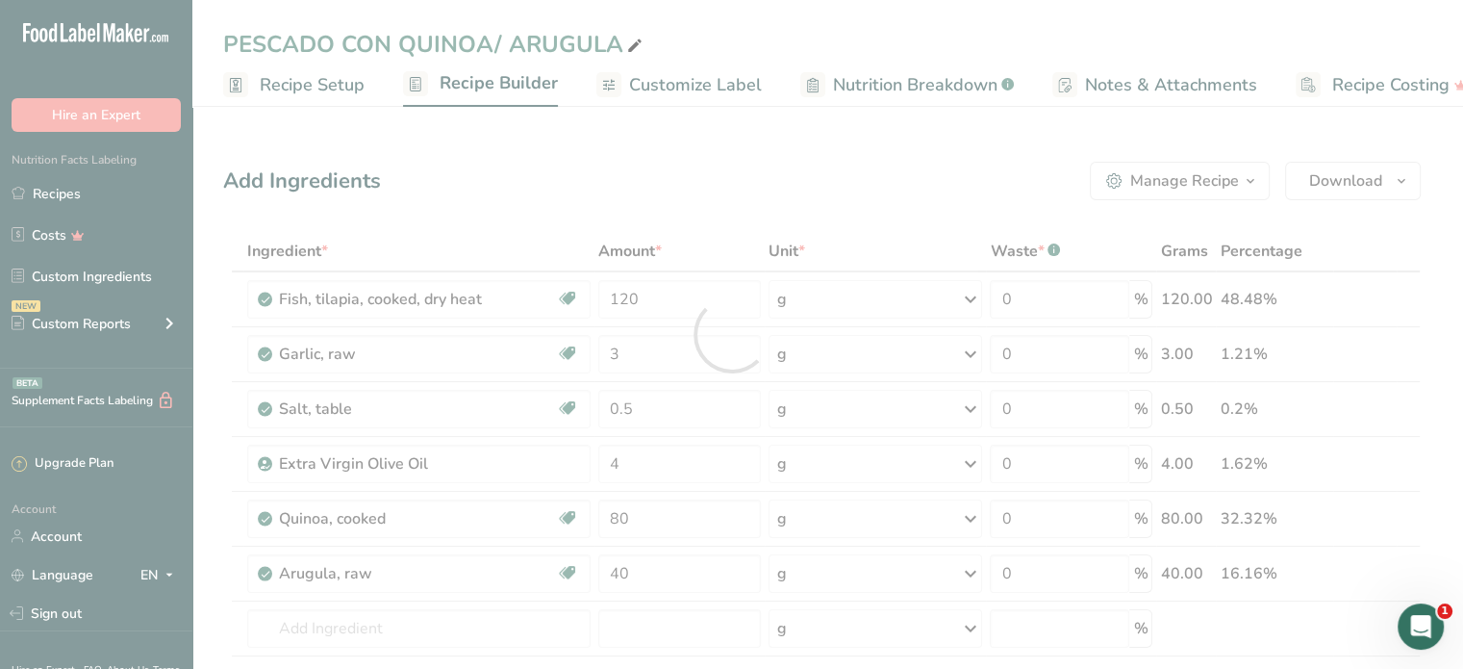
scroll to position [0, 0]
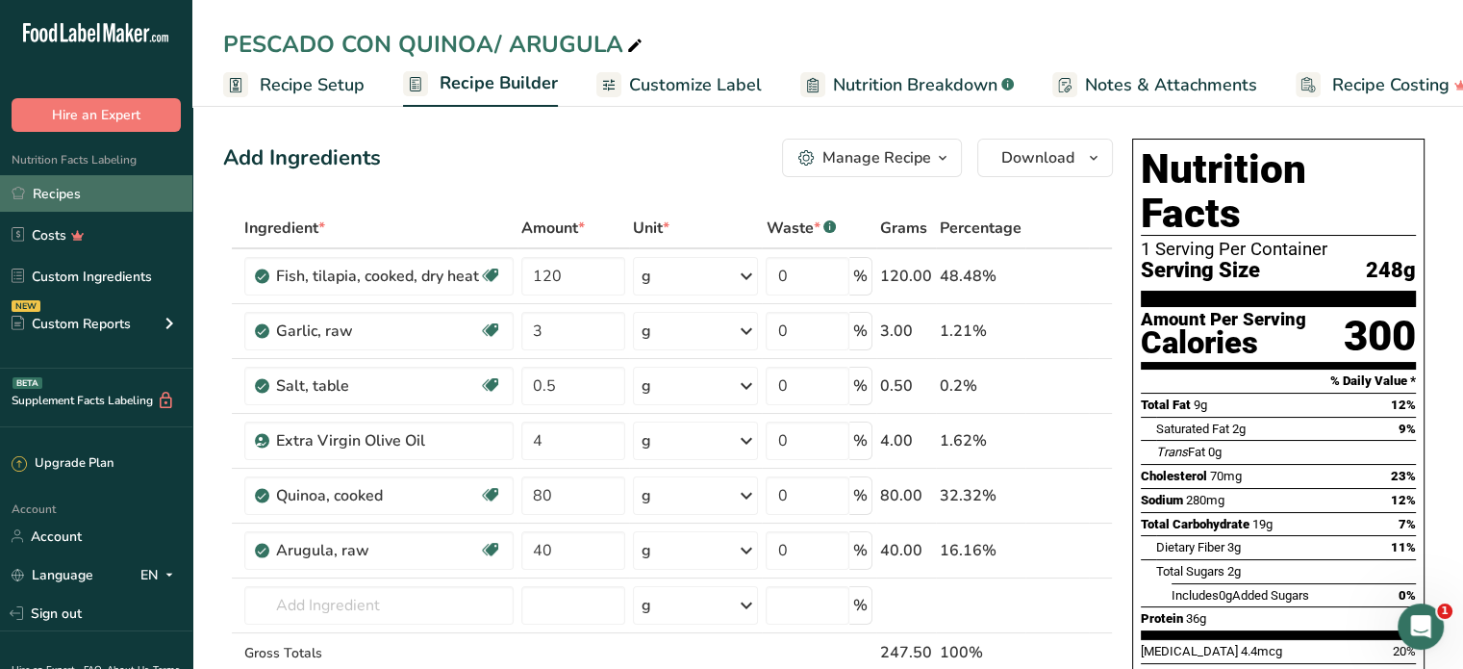
click at [119, 182] on link "Recipes" at bounding box center [96, 193] width 192 height 37
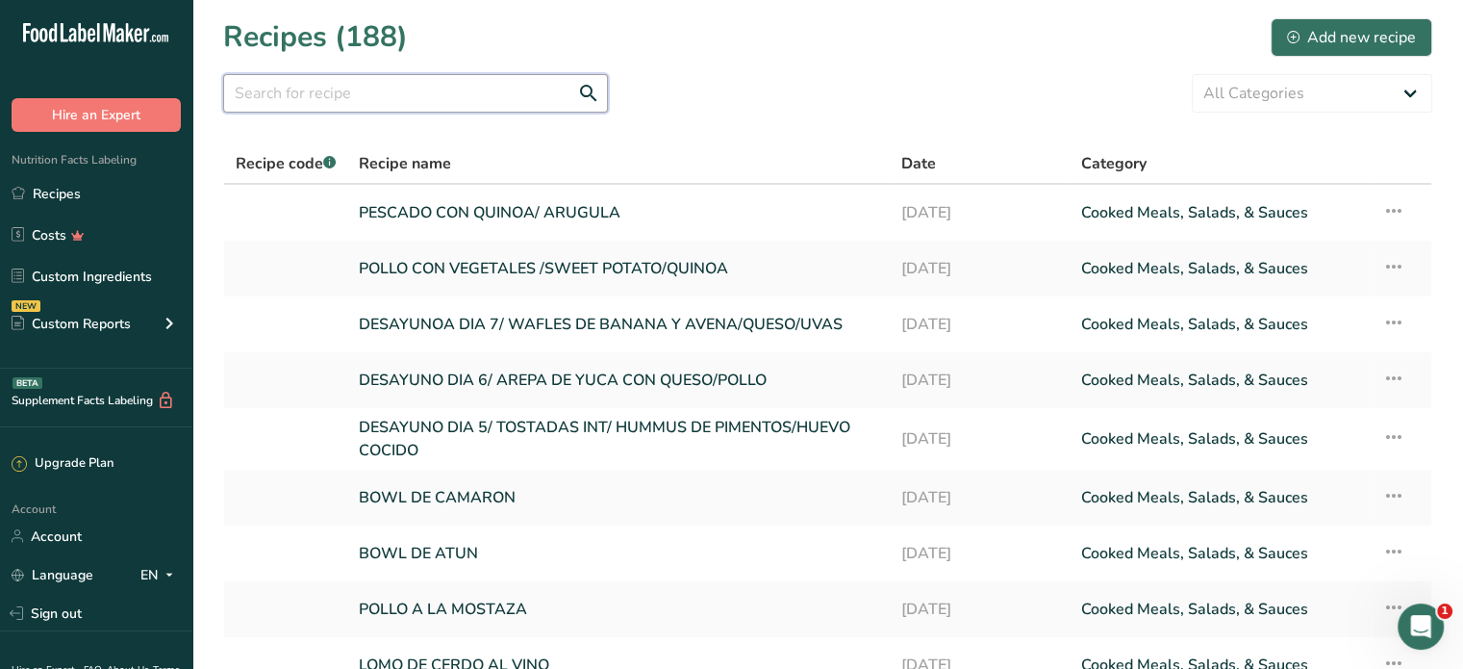
click at [270, 102] on input "text" at bounding box center [415, 93] width 385 height 38
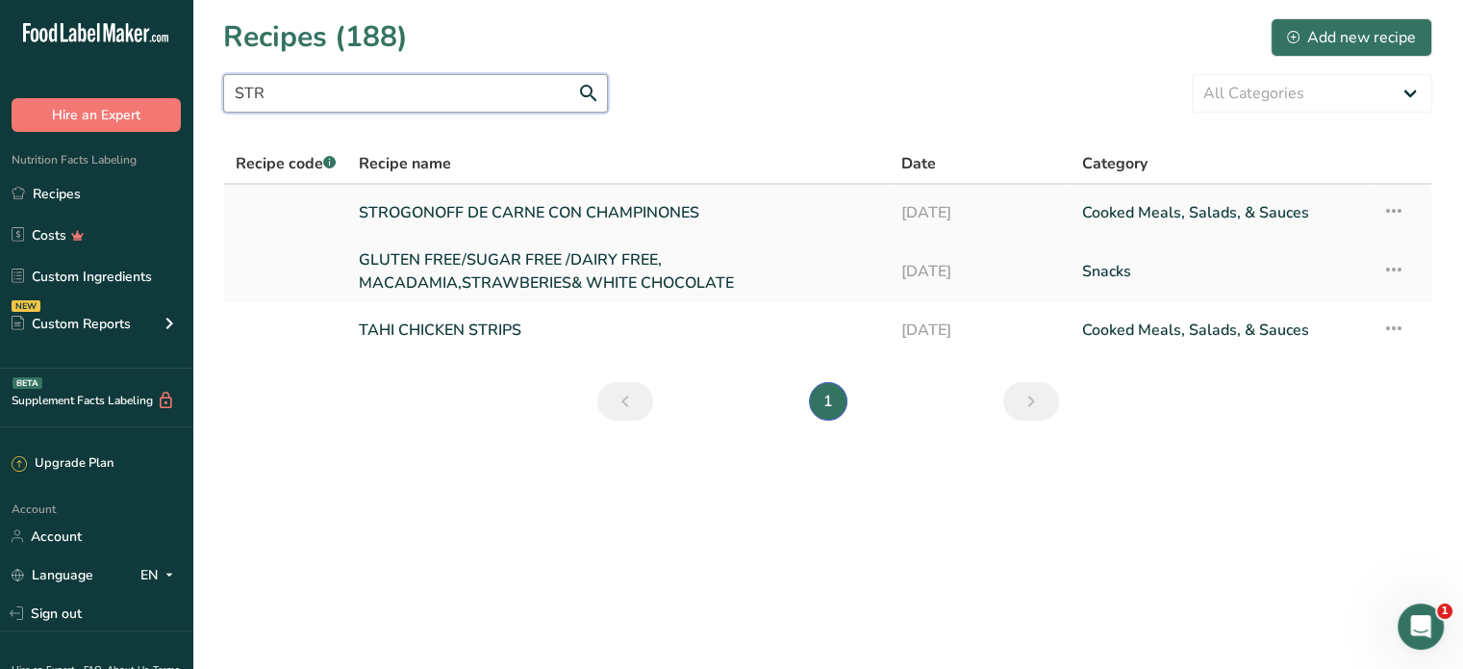
type input "STR"
click at [461, 206] on link "STROGONOFF DE CARNE CON CHAMPINONES" at bounding box center [618, 212] width 519 height 40
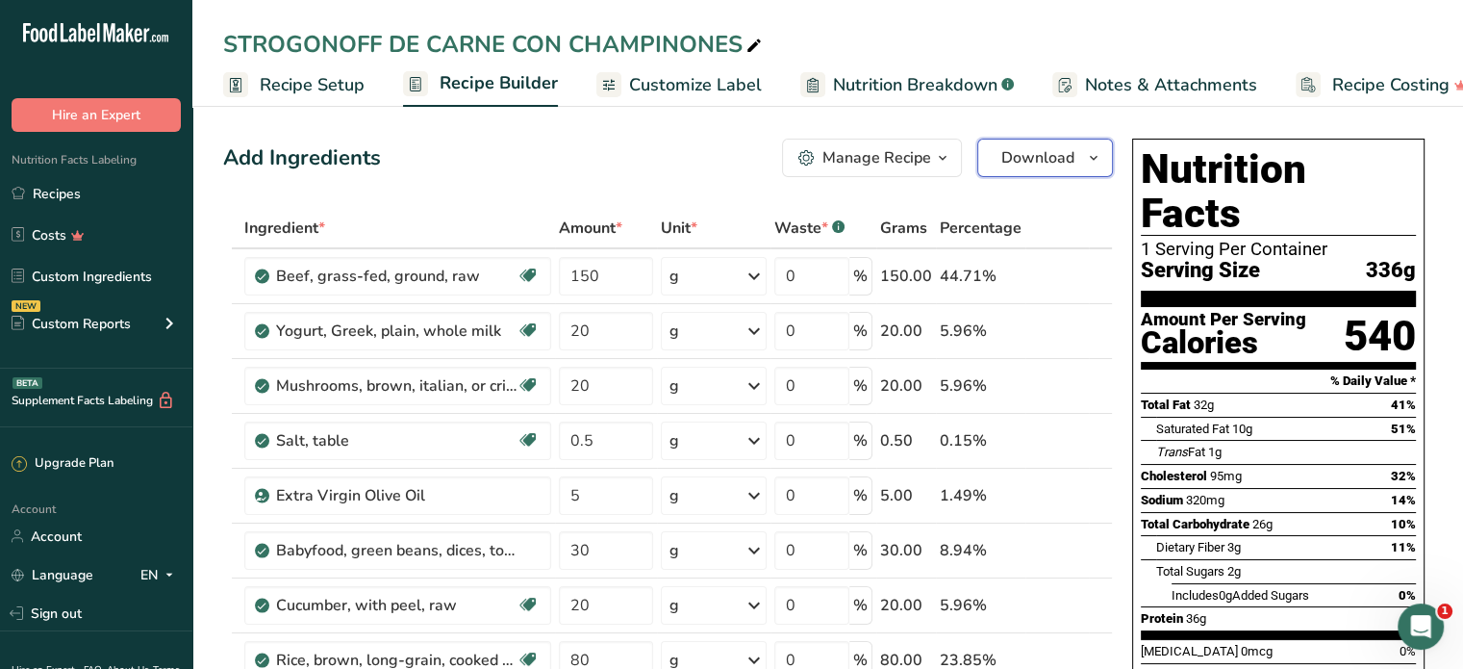
click at [1055, 157] on span "Download" at bounding box center [1037, 157] width 73 height 23
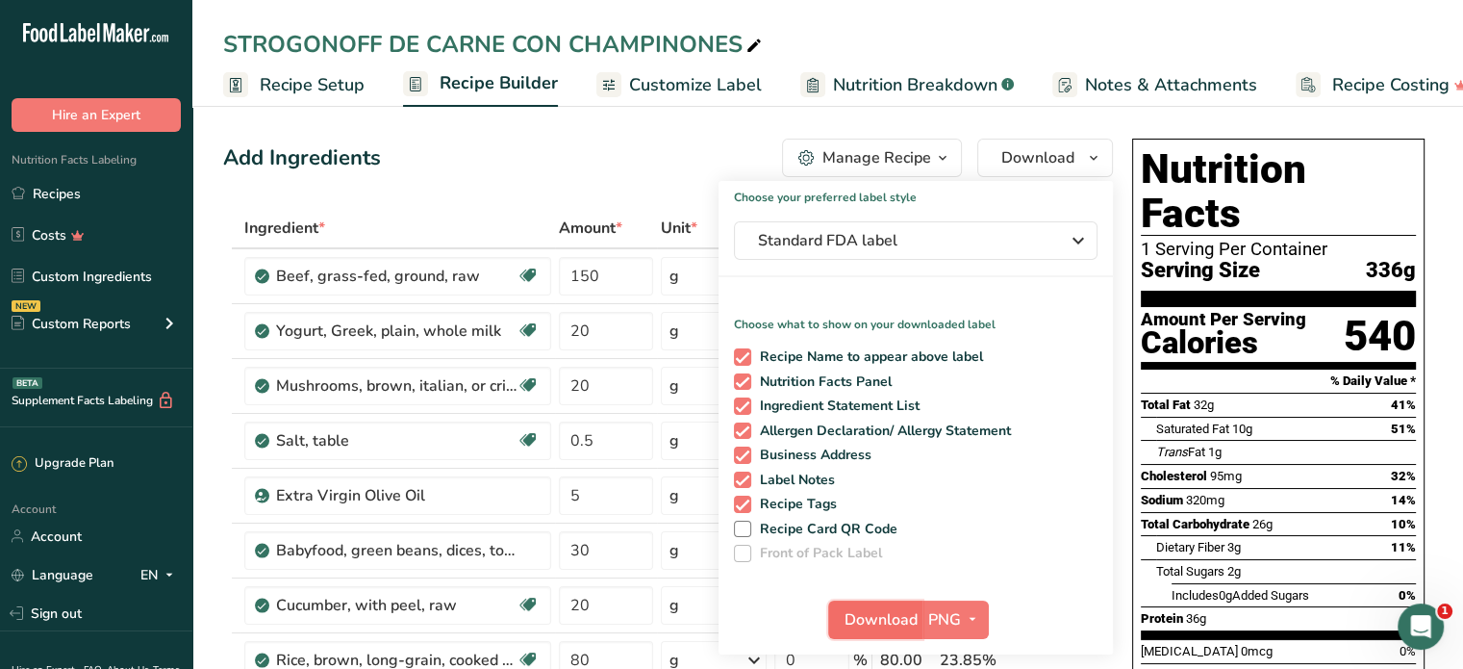
click at [884, 620] on span "Download" at bounding box center [881, 619] width 73 height 23
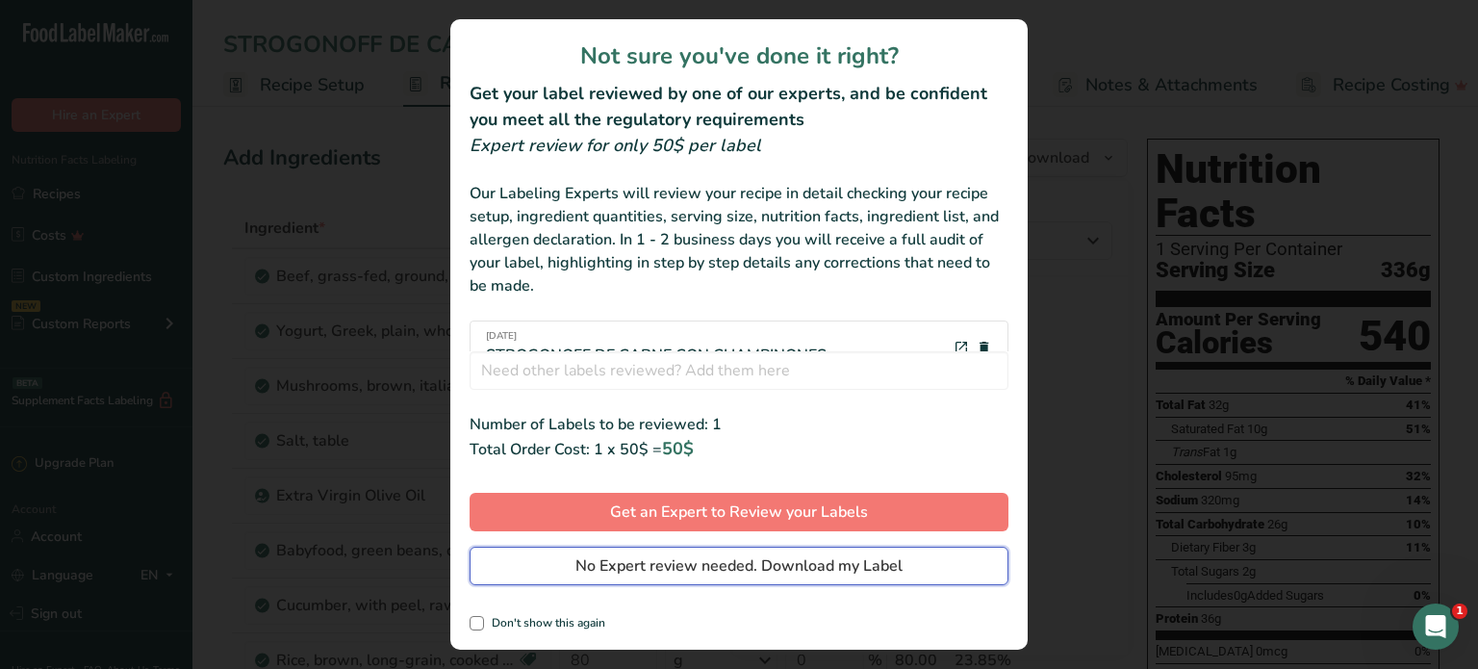
click at [841, 569] on span "No Expert review needed. Download my Label" at bounding box center [738, 565] width 327 height 23
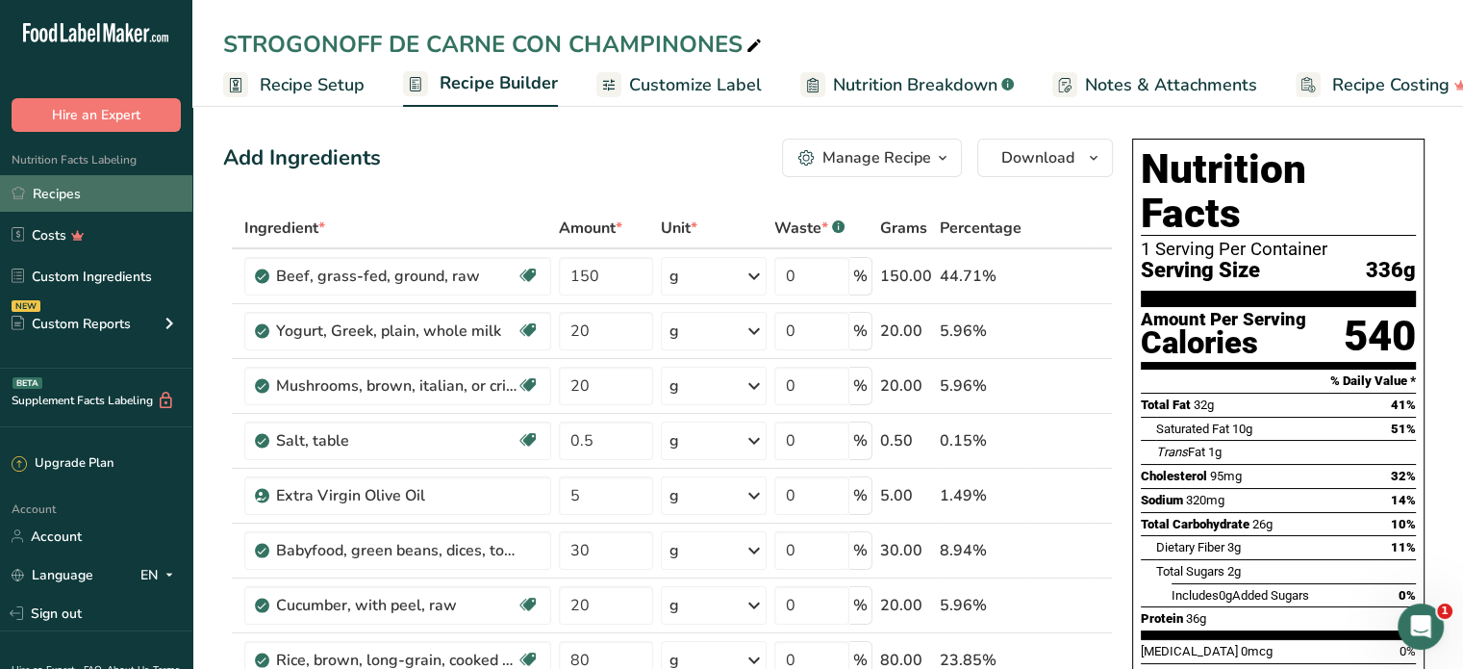
click at [68, 192] on link "Recipes" at bounding box center [96, 193] width 192 height 37
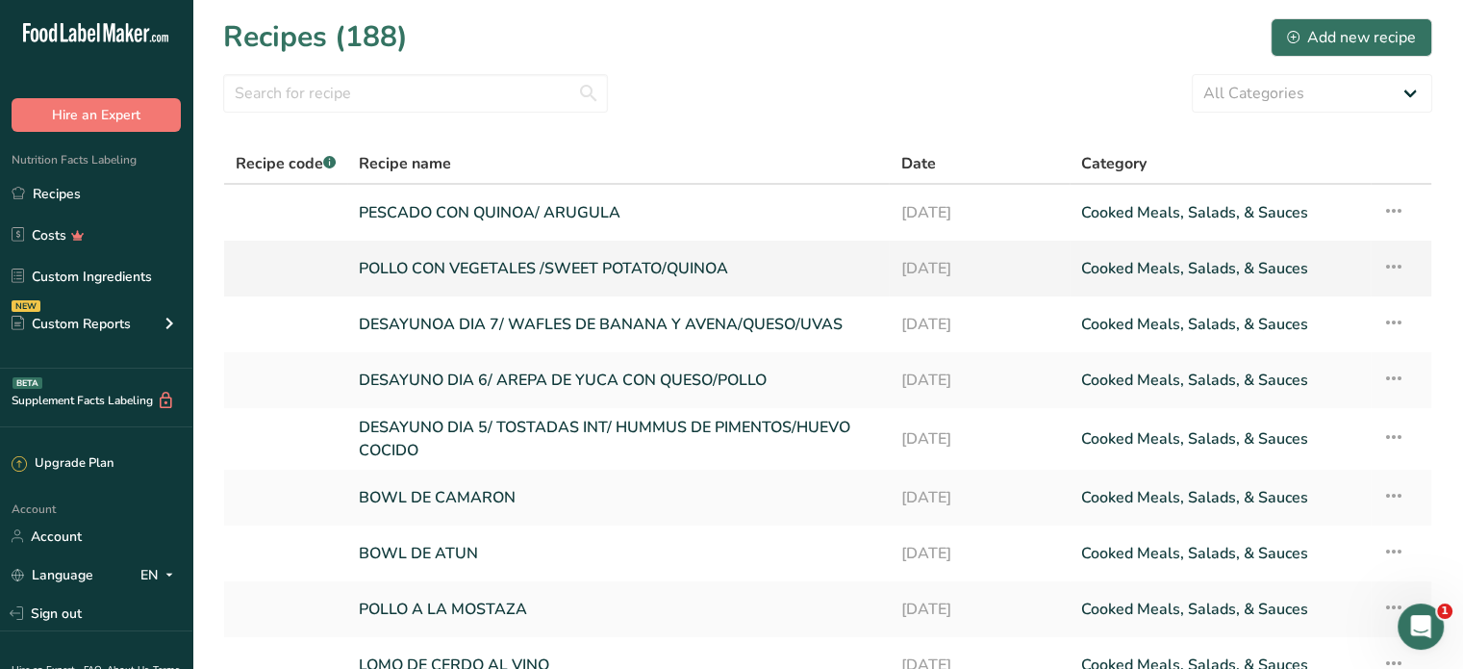
click at [508, 265] on link "POLLO CON VEGETALES /SWEET POTATO/QUINOA" at bounding box center [618, 268] width 518 height 40
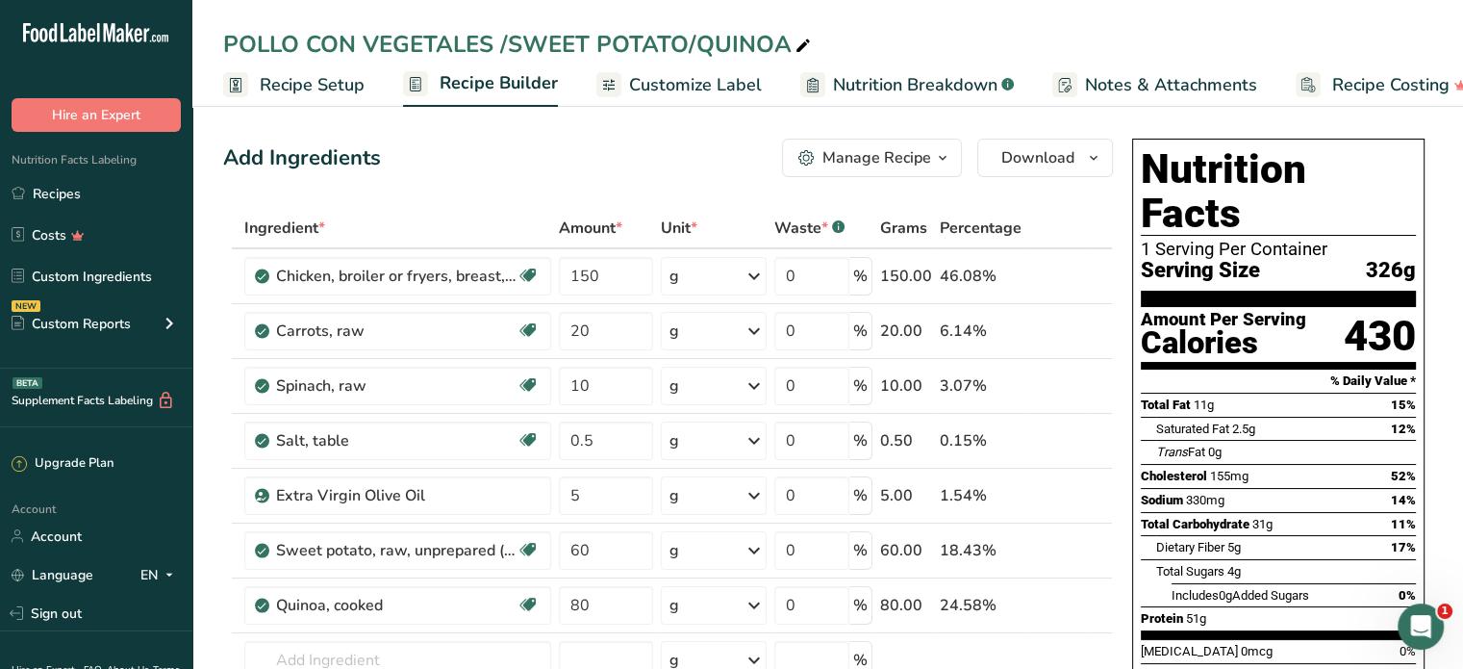
click at [685, 37] on div "POLLO CON VEGETALES /SWEET POTATO/QUINOA" at bounding box center [519, 44] width 592 height 35
click at [683, 44] on input "POLLO CON VEGETALES /SWEET POTATO/QUINOA" at bounding box center [827, 44] width 1209 height 35
click at [491, 52] on input "POLLO CON VEGETALES /ZANAHO/SPINACA/QUINOA" at bounding box center [827, 44] width 1209 height 35
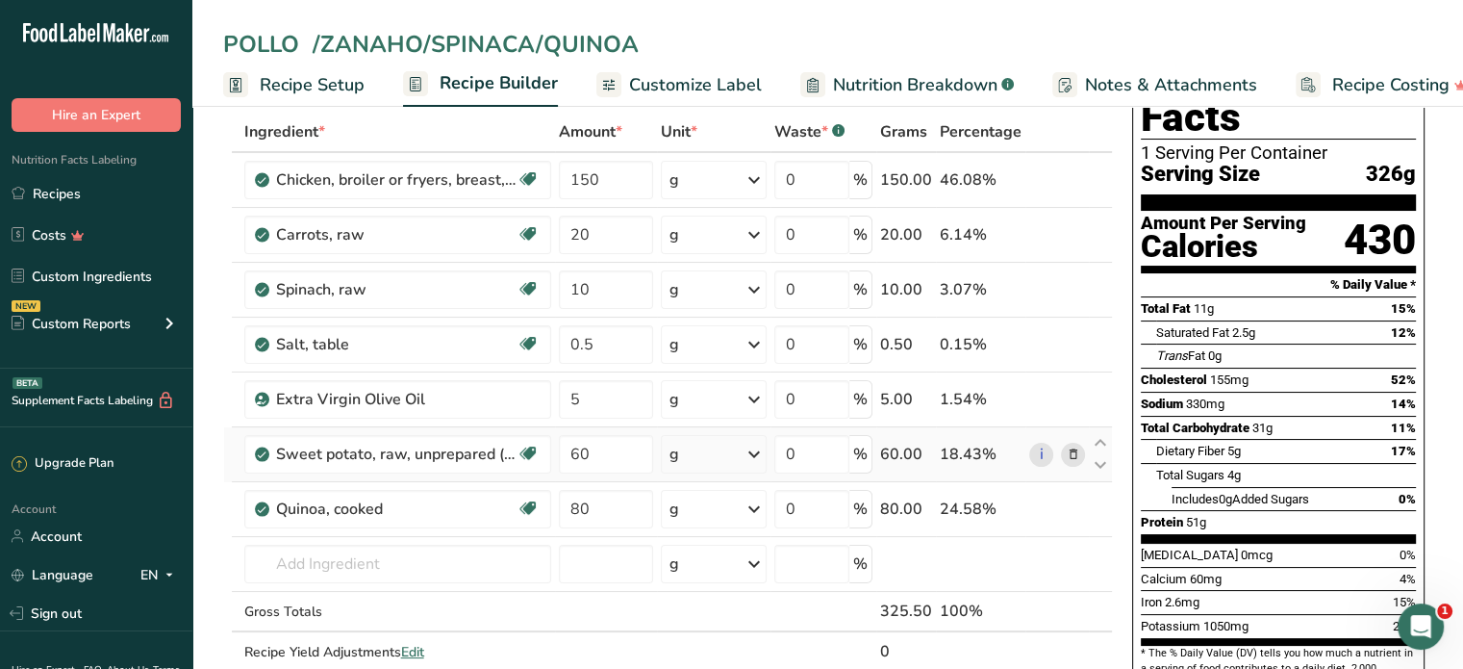
type input "POLLO /ZANAHO/SPINACA/QUINOA"
click at [1078, 455] on icon at bounding box center [1072, 454] width 13 height 20
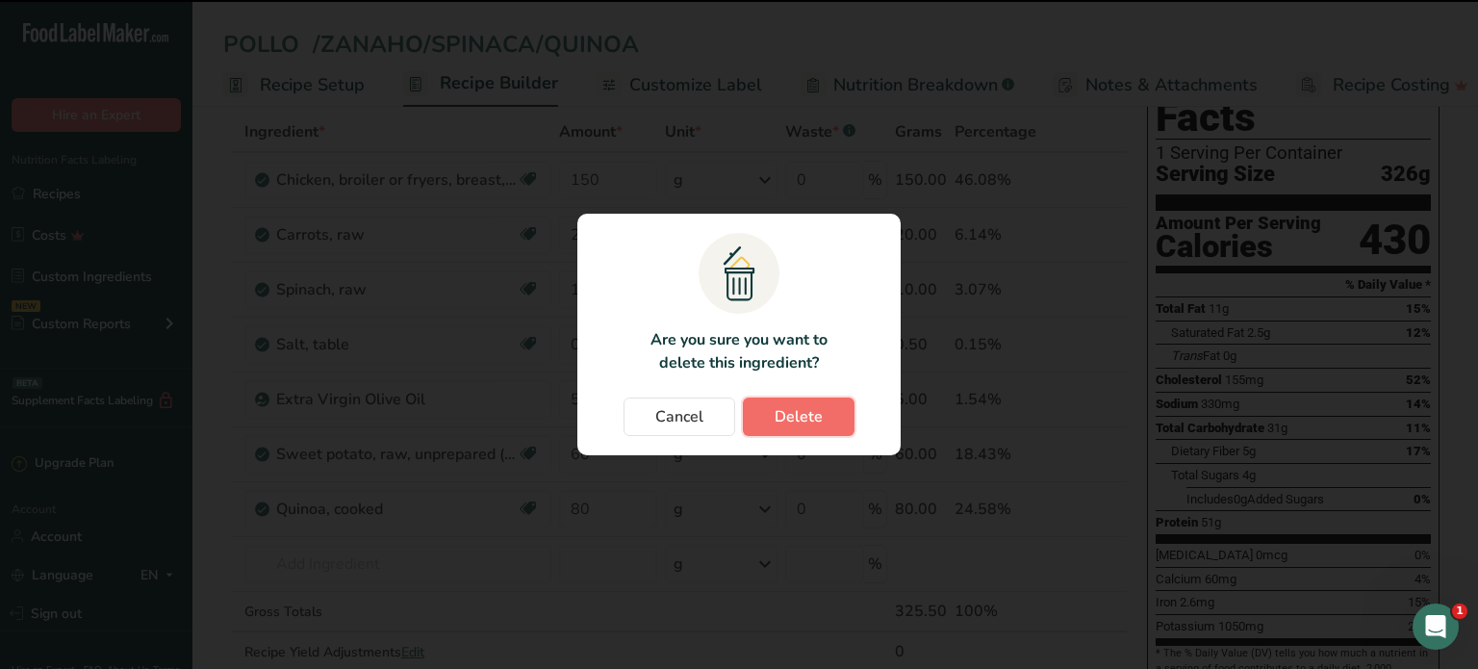
click at [837, 418] on button "Delete" at bounding box center [799, 416] width 112 height 38
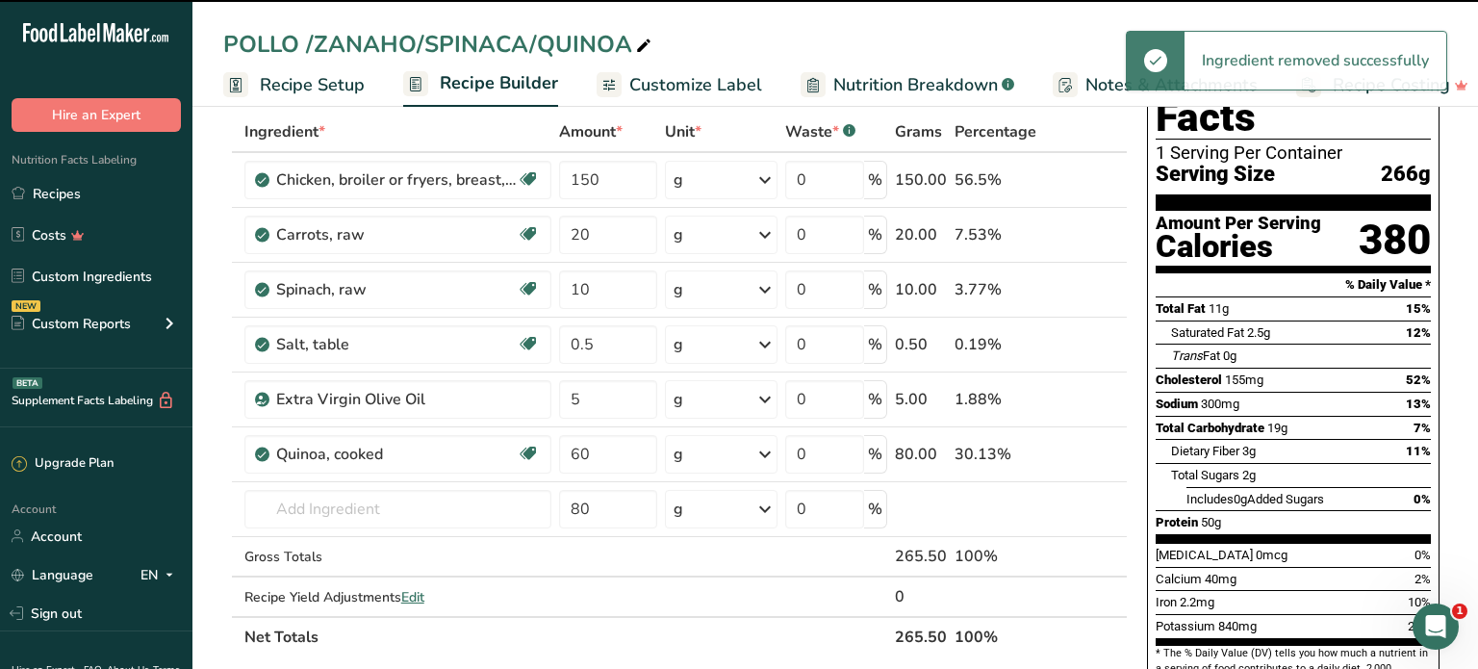
type input "80"
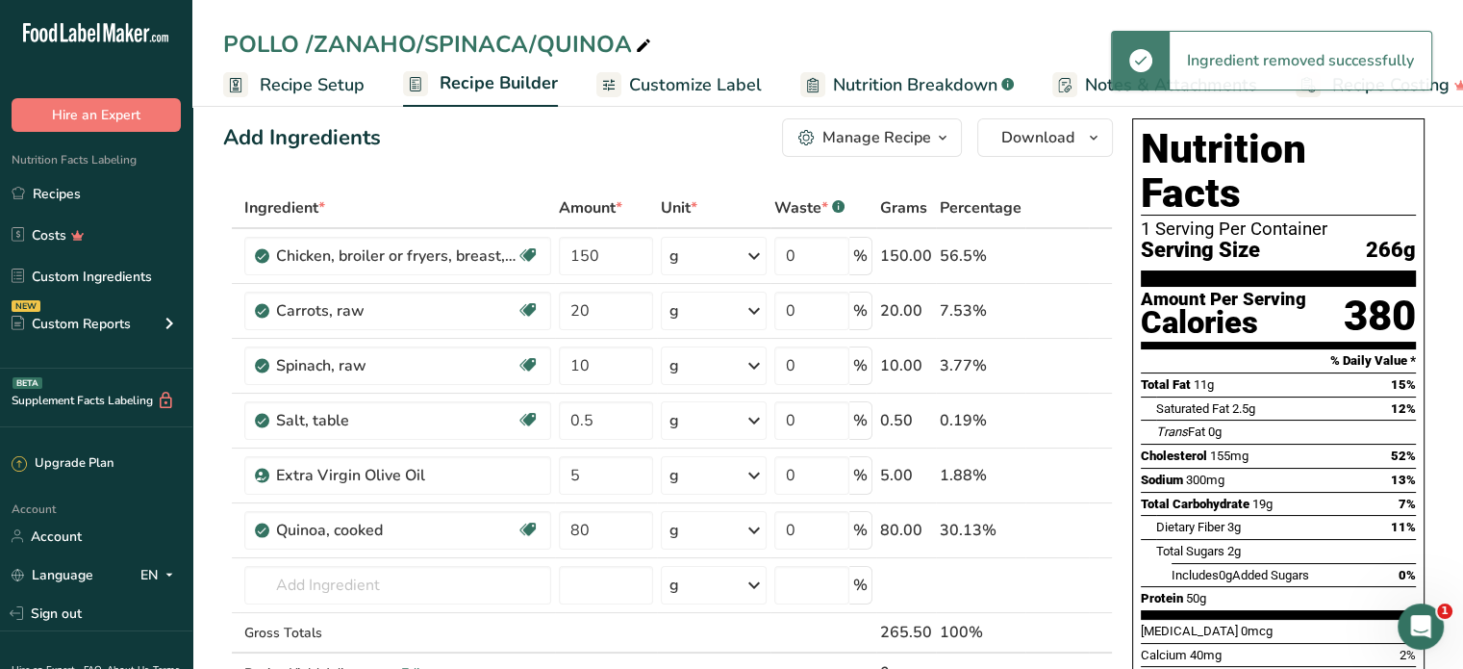
scroll to position [0, 0]
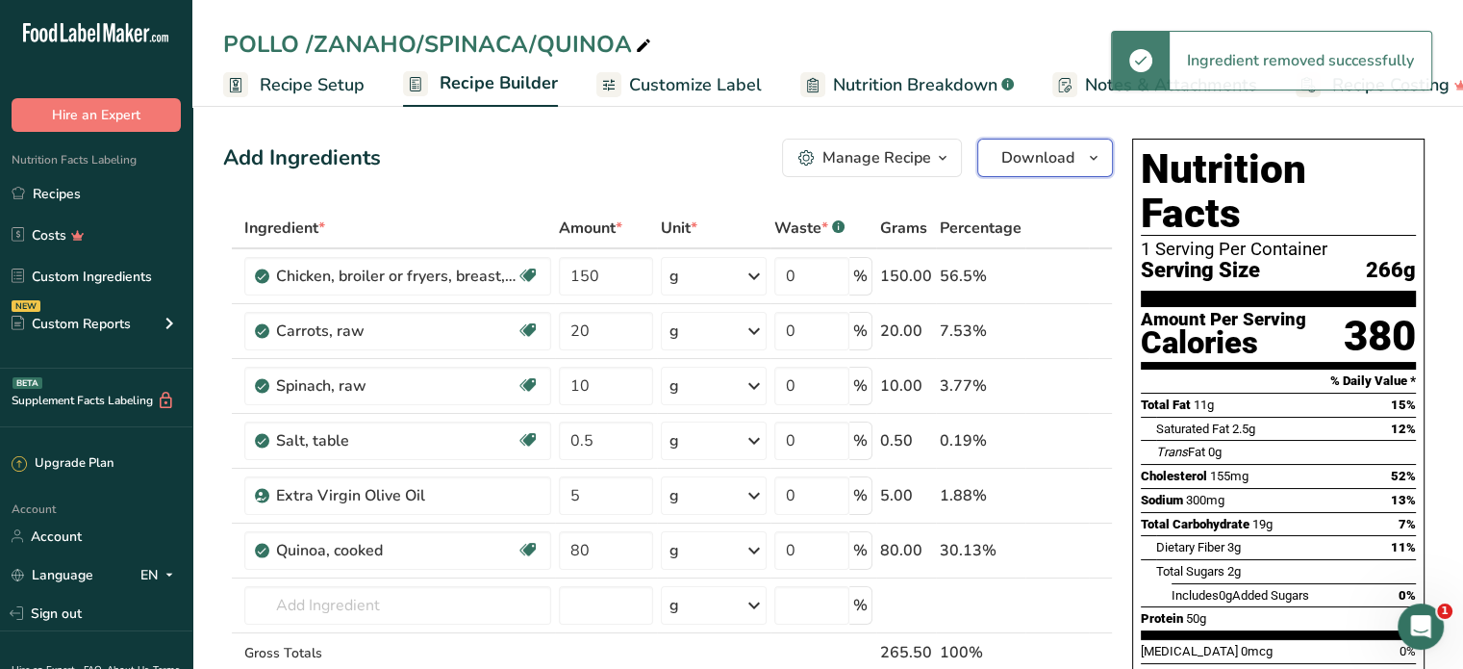
click at [1042, 159] on span "Download" at bounding box center [1037, 157] width 73 height 23
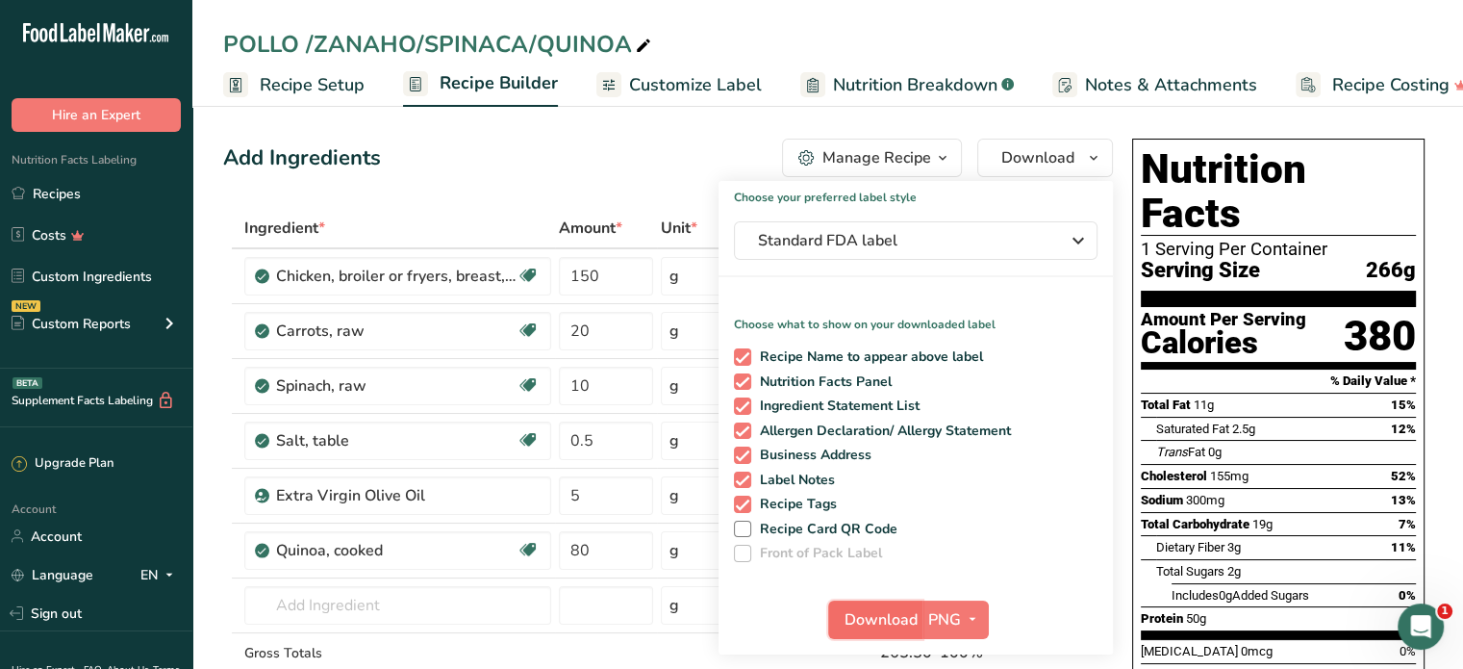
click at [892, 619] on span "Download" at bounding box center [881, 619] width 73 height 23
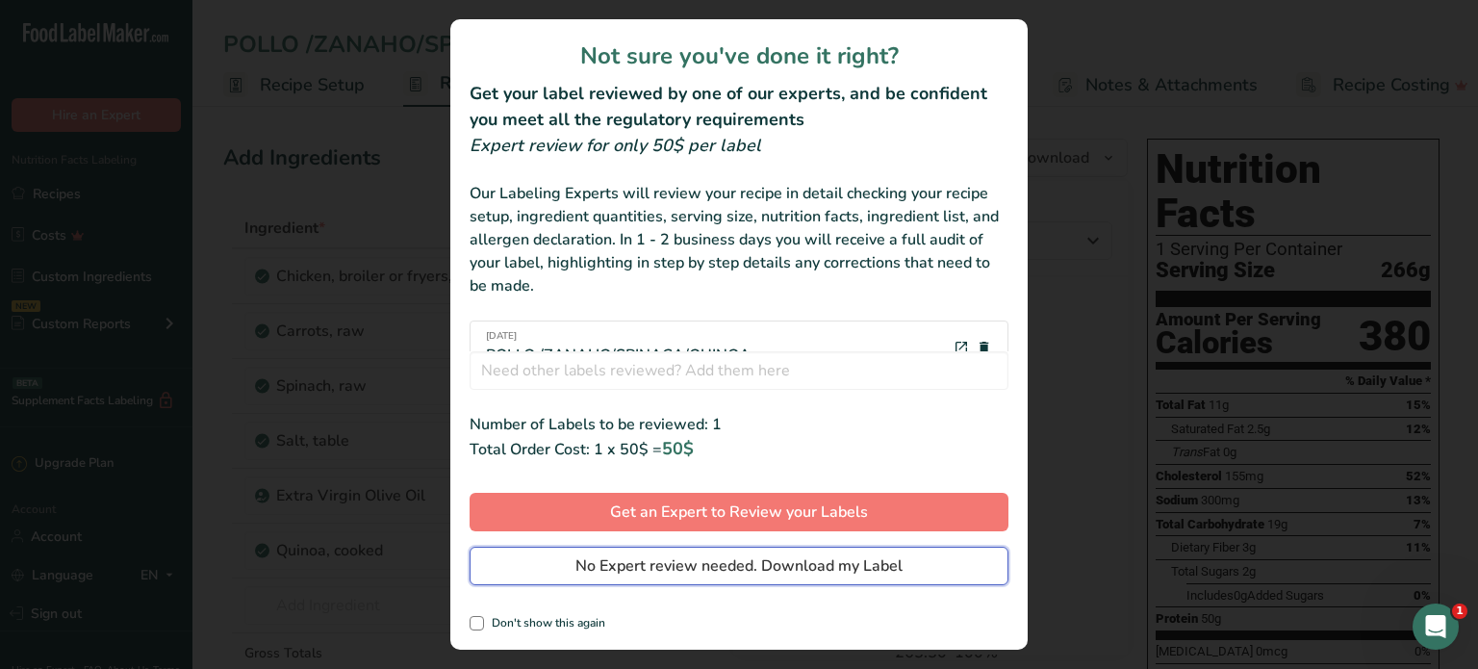
click at [843, 571] on span "No Expert review needed. Download my Label" at bounding box center [738, 565] width 327 height 23
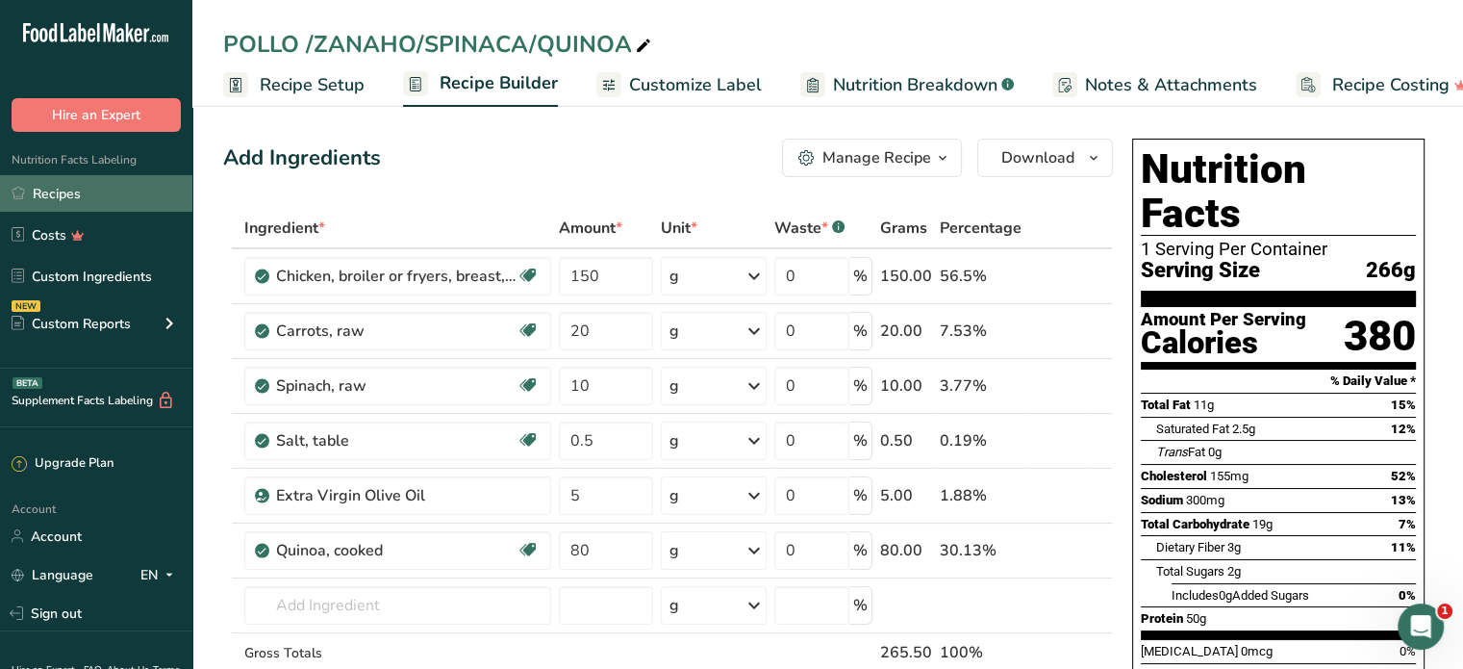
click at [93, 197] on link "Recipes" at bounding box center [96, 193] width 192 height 37
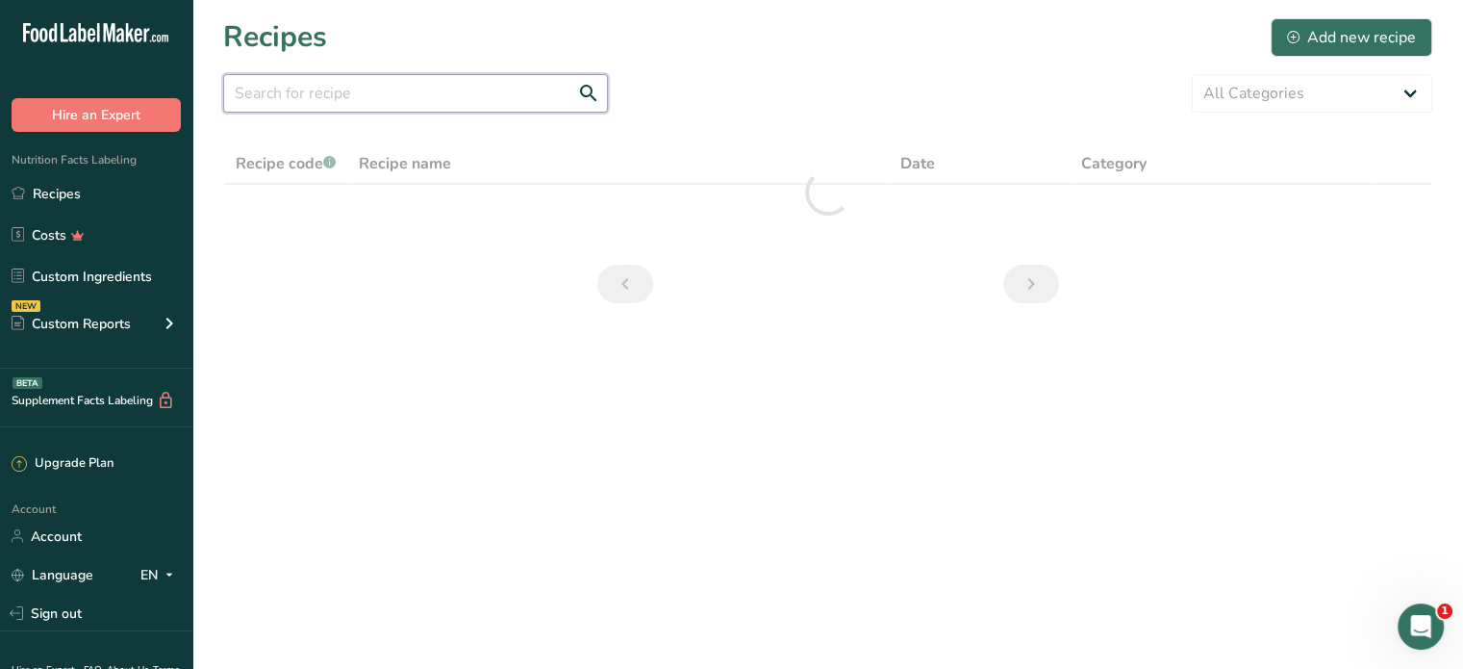
click at [314, 95] on input "text" at bounding box center [415, 93] width 385 height 38
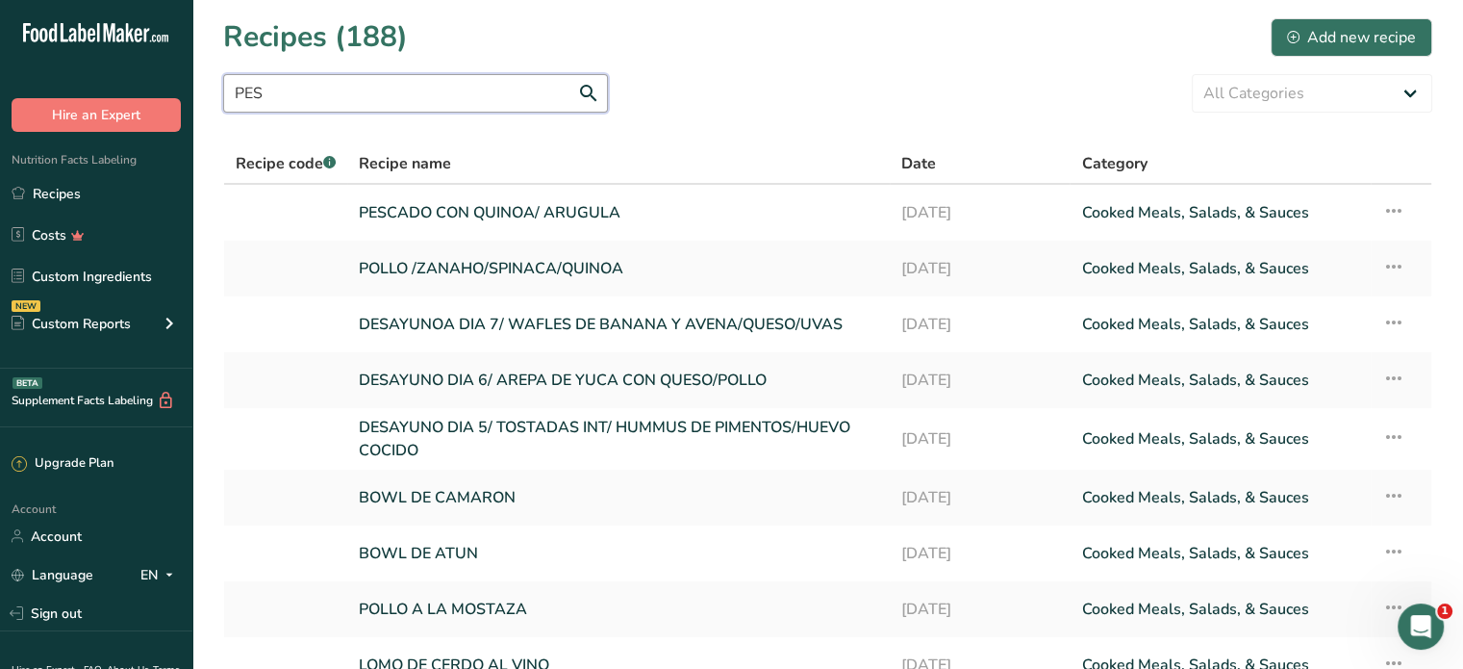
type input "PES"
click at [504, 208] on link "PESCADO CON QUINOA/ ARUGULA" at bounding box center [618, 212] width 519 height 40
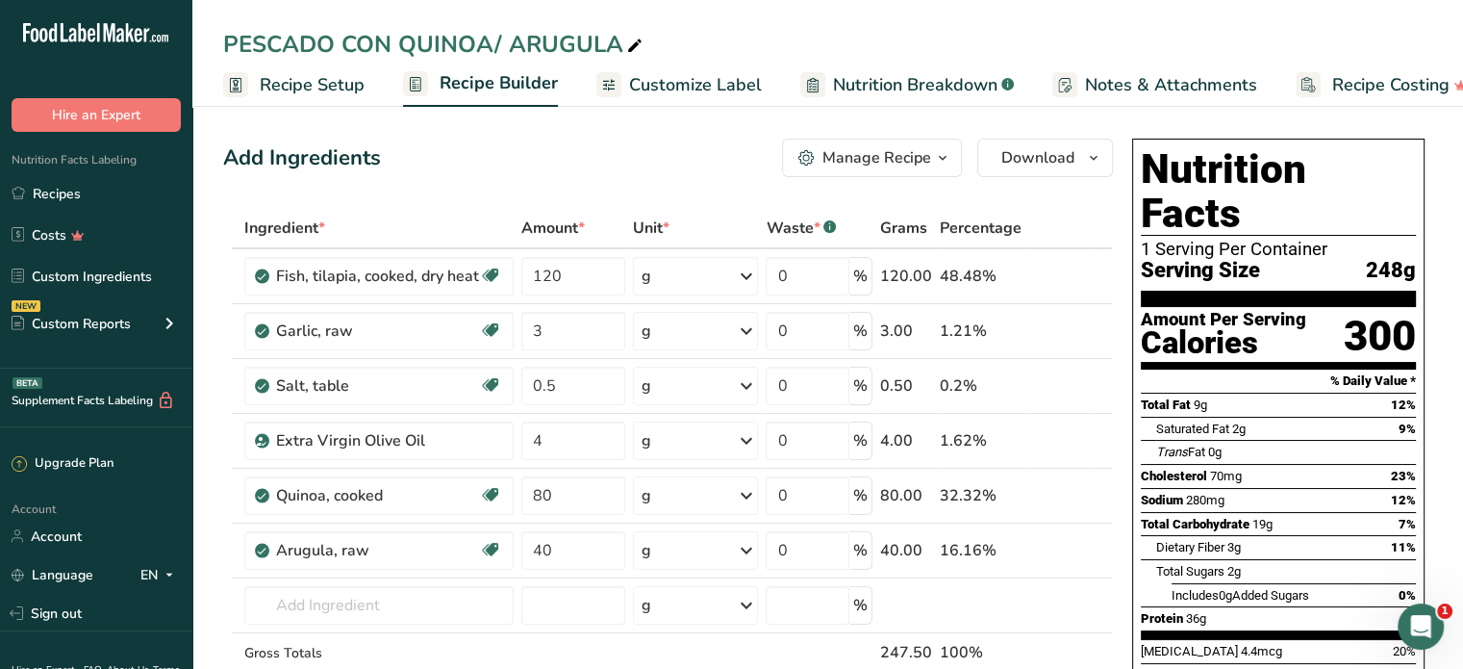
click at [609, 43] on div "PESCADO CON QUINOA/ ARUGULA" at bounding box center [434, 44] width 423 height 35
type input "PESCADO CON BROCOLI/SWEET POTATO"
click at [1074, 495] on icon at bounding box center [1072, 496] width 13 height 20
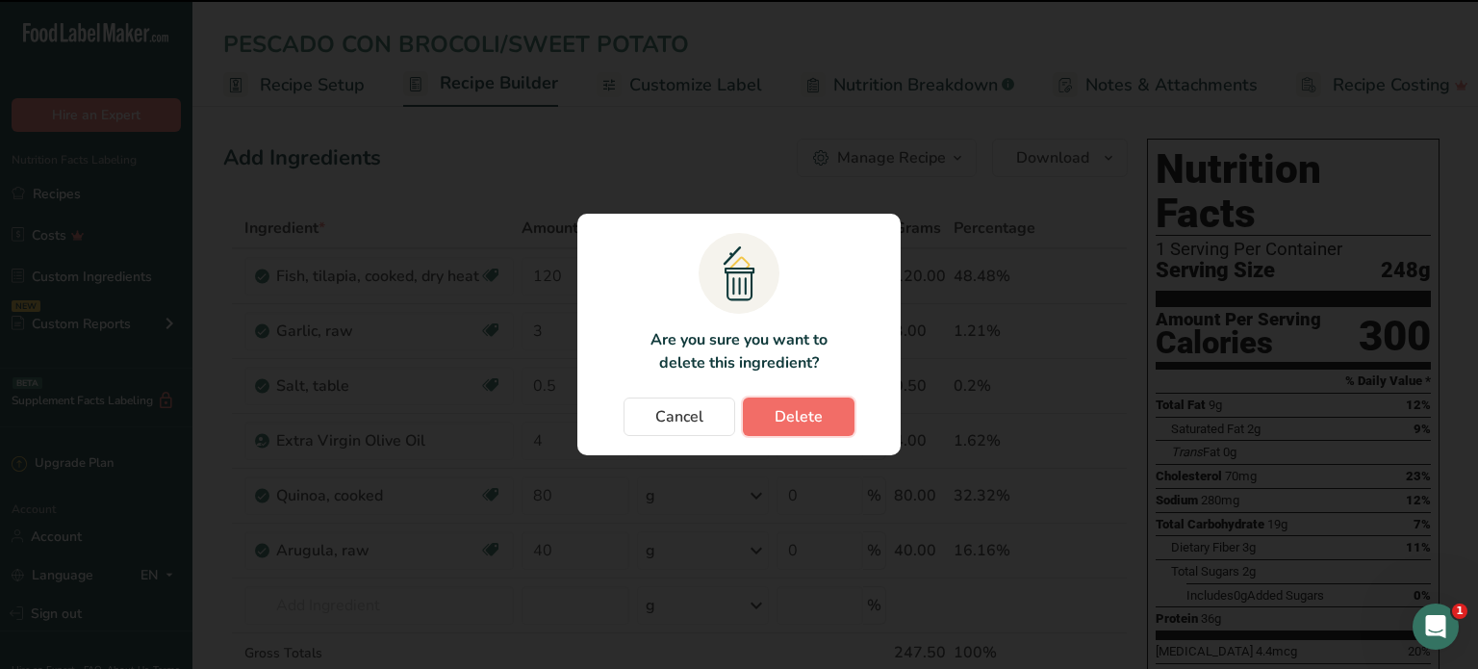
click at [811, 416] on span "Delete" at bounding box center [798, 416] width 48 height 23
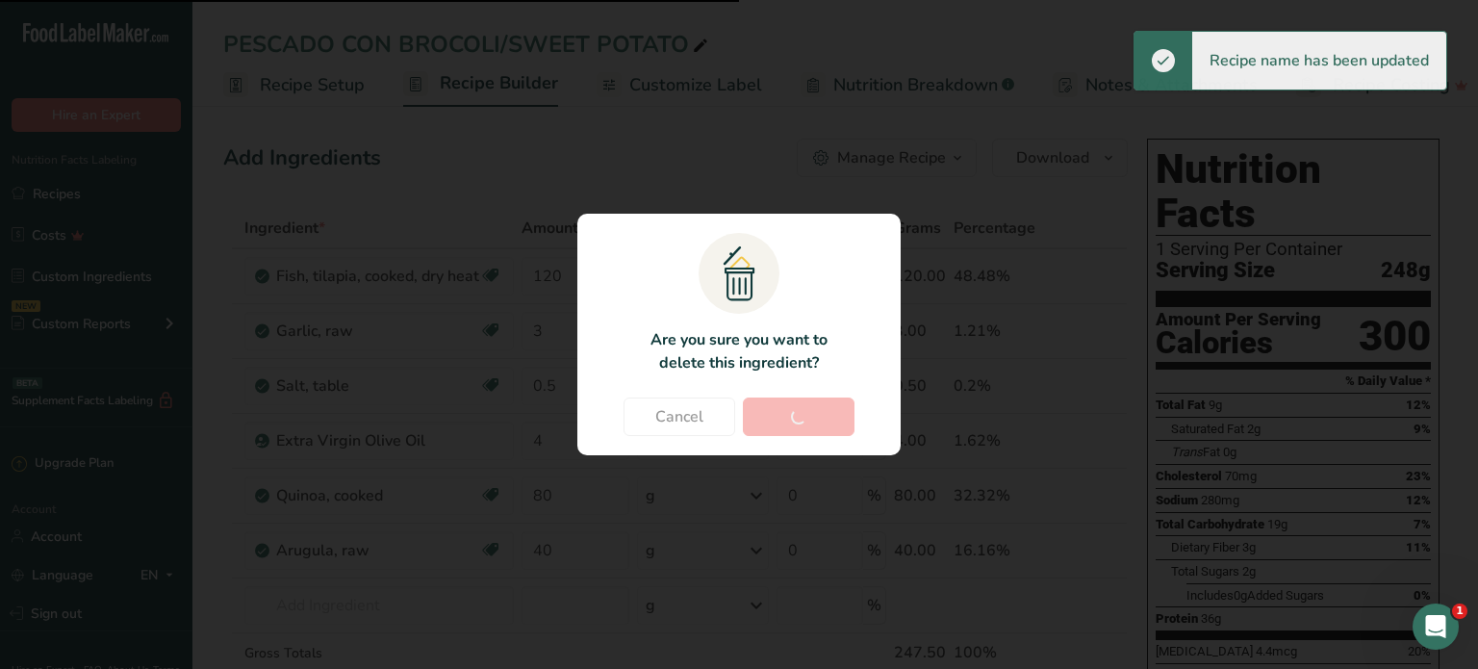
type input "40"
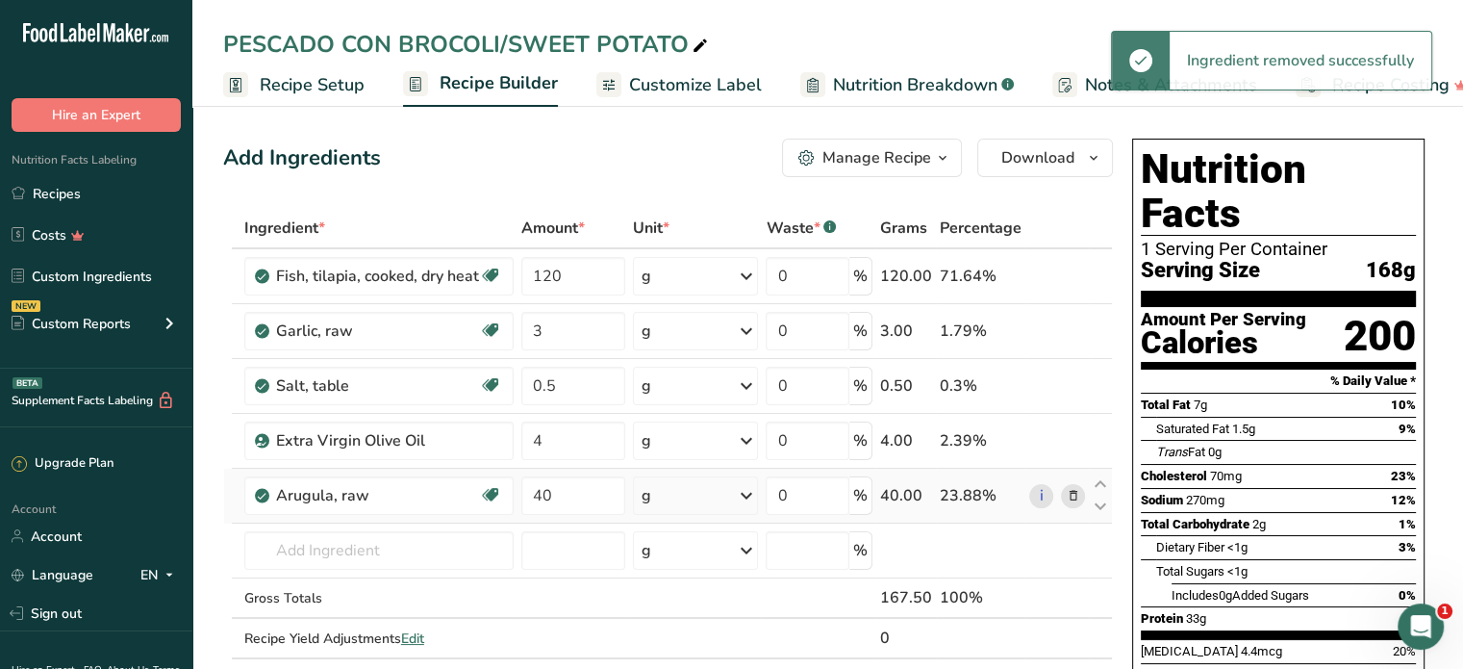
click at [1074, 491] on icon at bounding box center [1072, 496] width 13 height 20
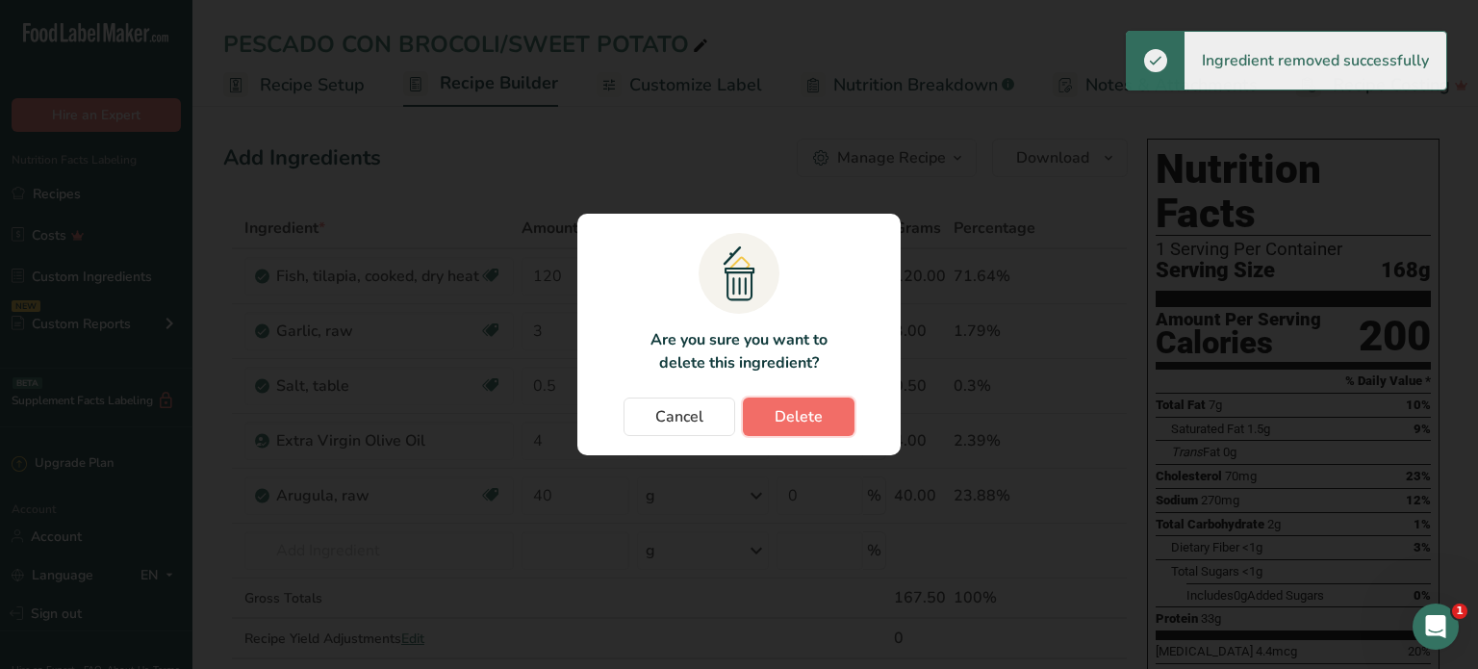
click at [802, 417] on span "Delete" at bounding box center [798, 416] width 48 height 23
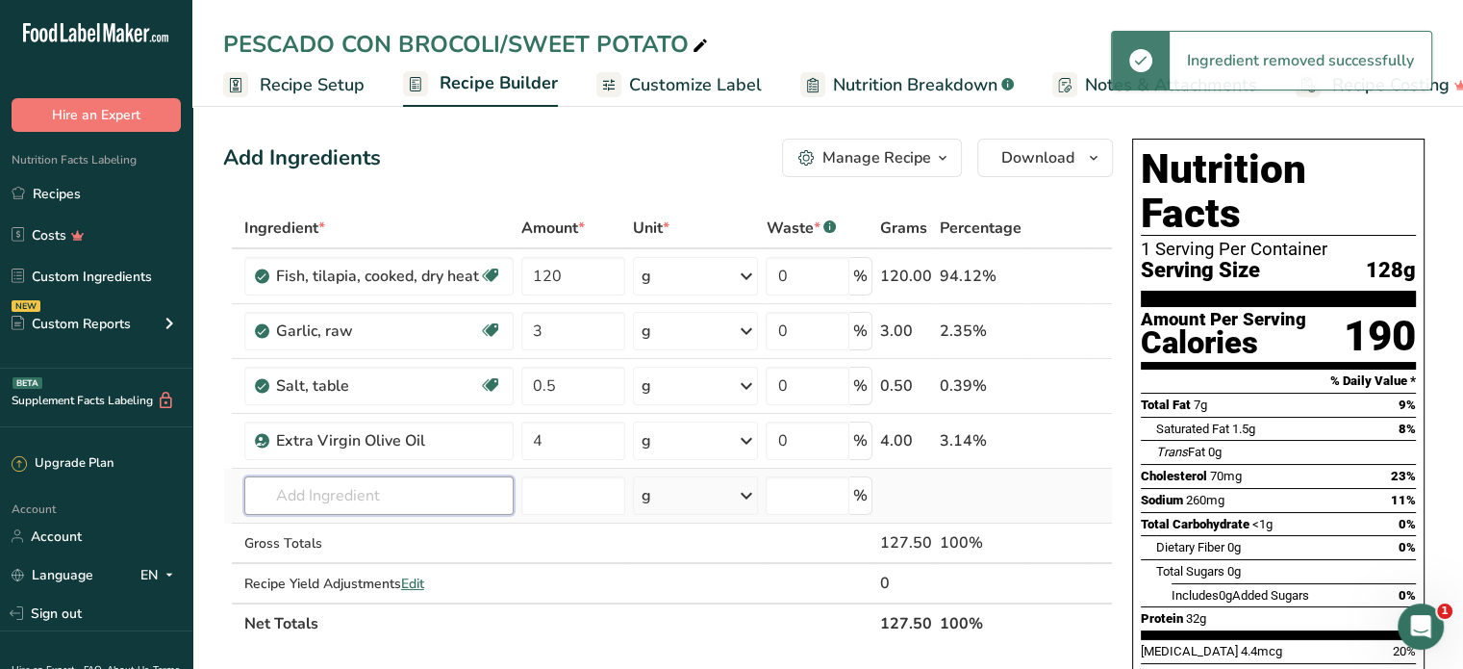
click at [346, 492] on input "text" at bounding box center [378, 495] width 269 height 38
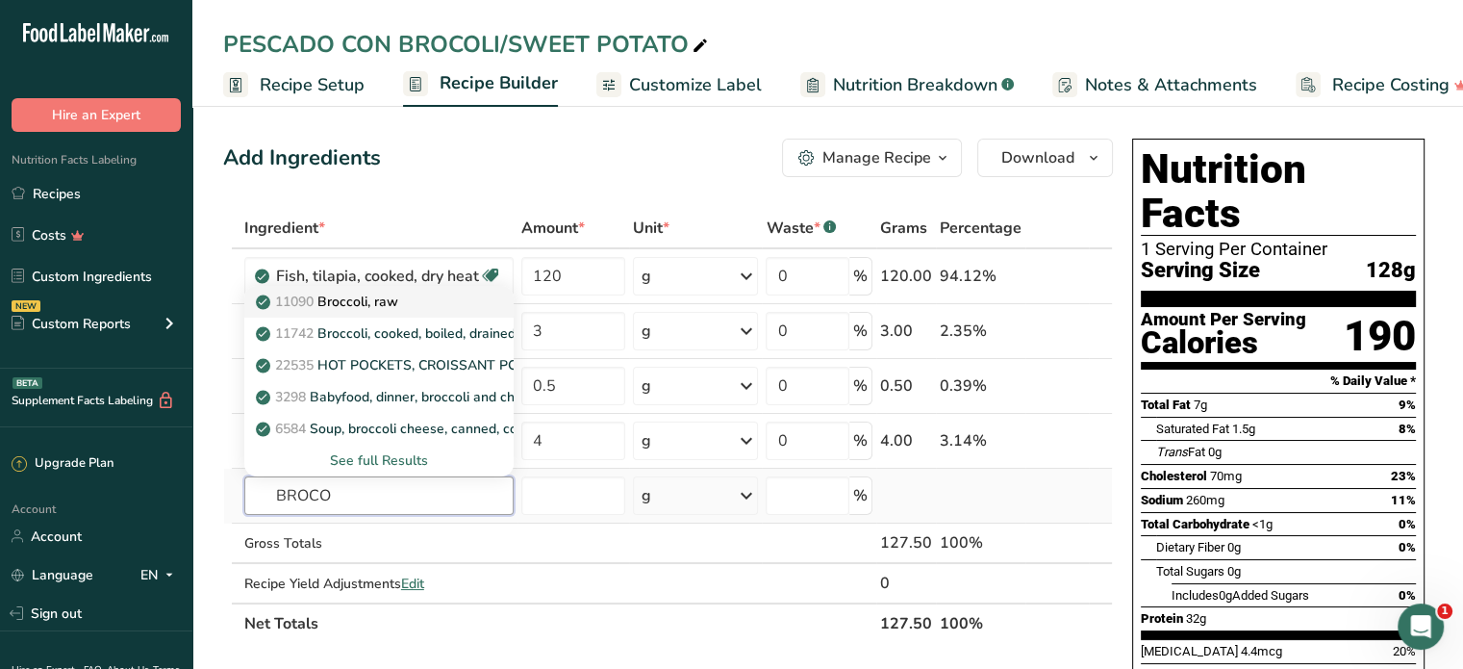
type input "BROCO"
click at [345, 297] on p "11090 Broccoli, raw" at bounding box center [329, 301] width 139 height 20
type input "Broccoli, raw"
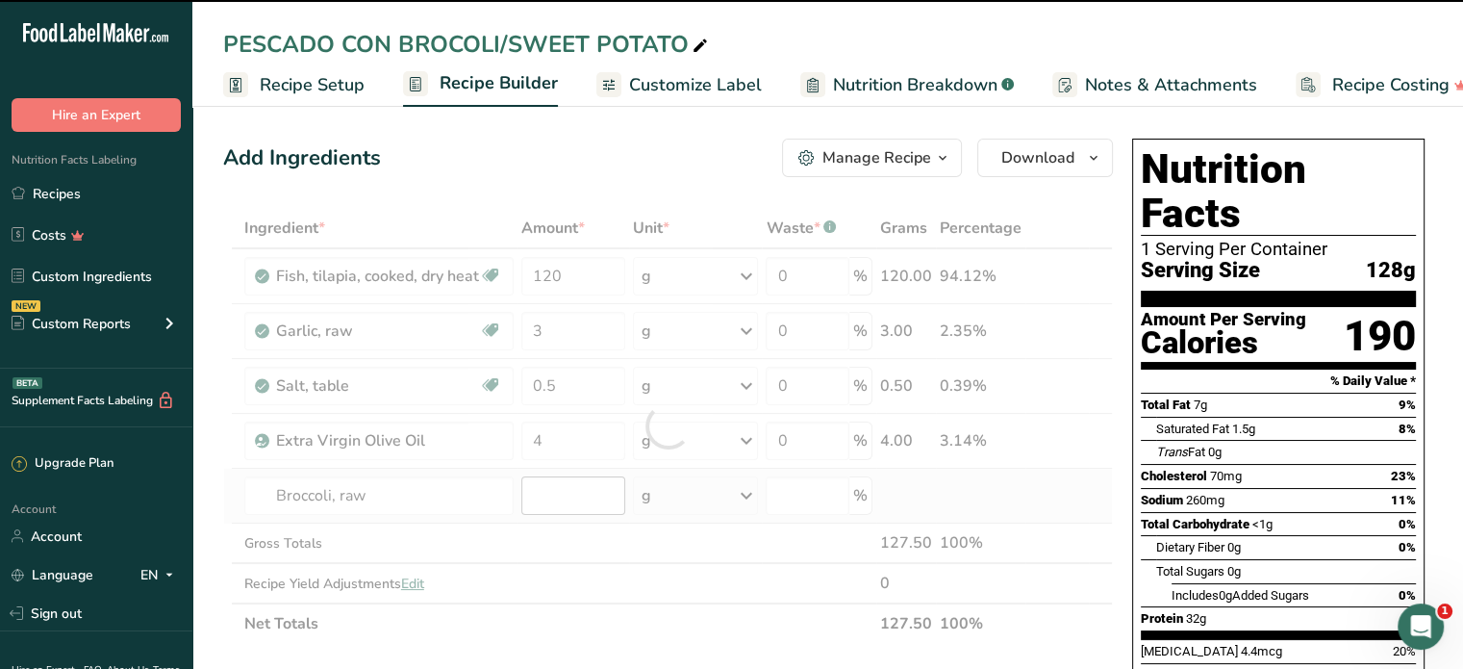
type input "0"
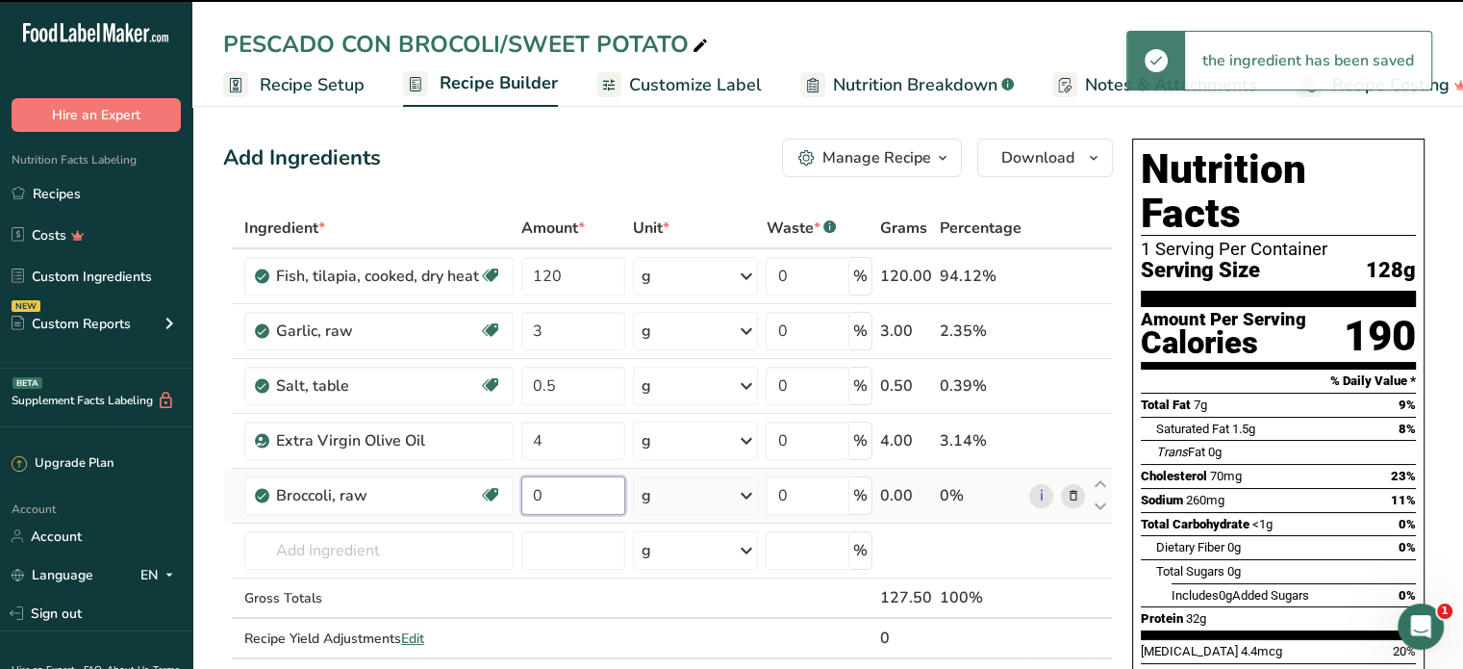
click at [567, 487] on input "0" at bounding box center [573, 495] width 104 height 38
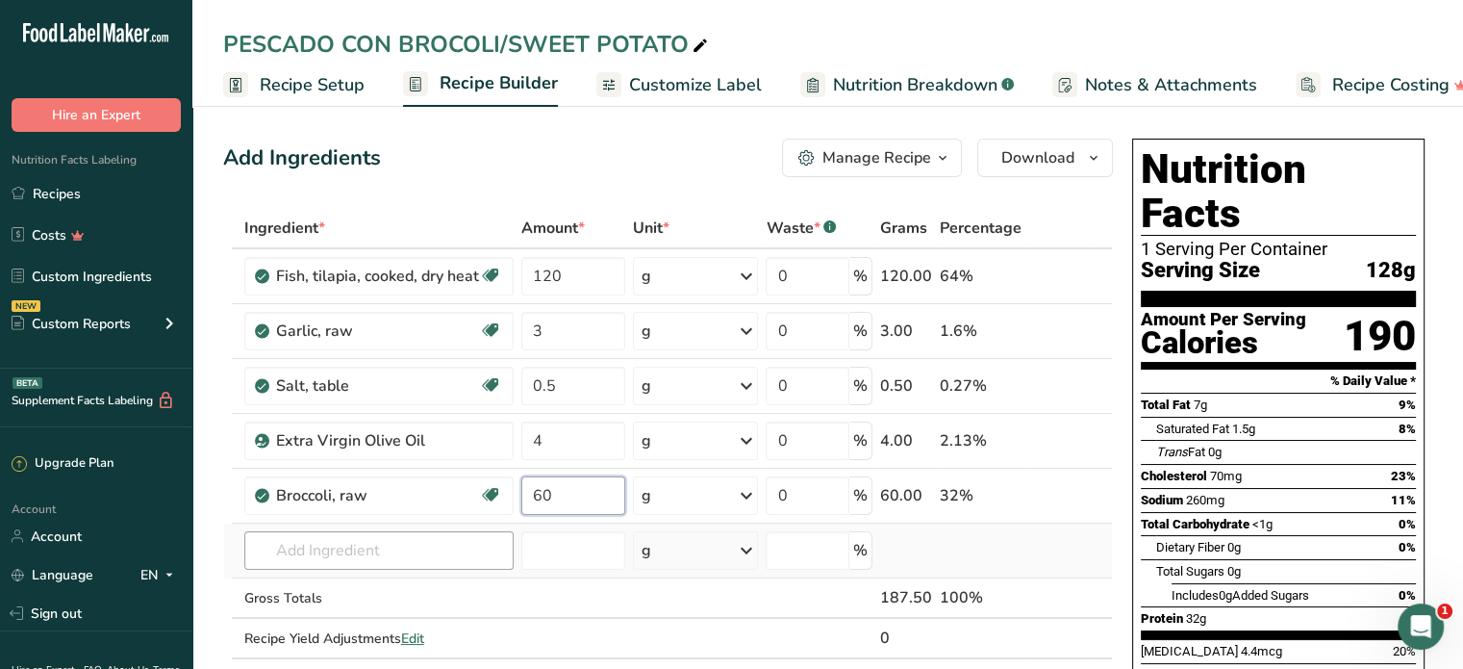
type input "60"
click at [315, 543] on div "Ingredient * Amount * Unit * Waste * .a-a{fill:#347362;}.b-a{fill:#fff;} Grams …" at bounding box center [668, 453] width 890 height 491
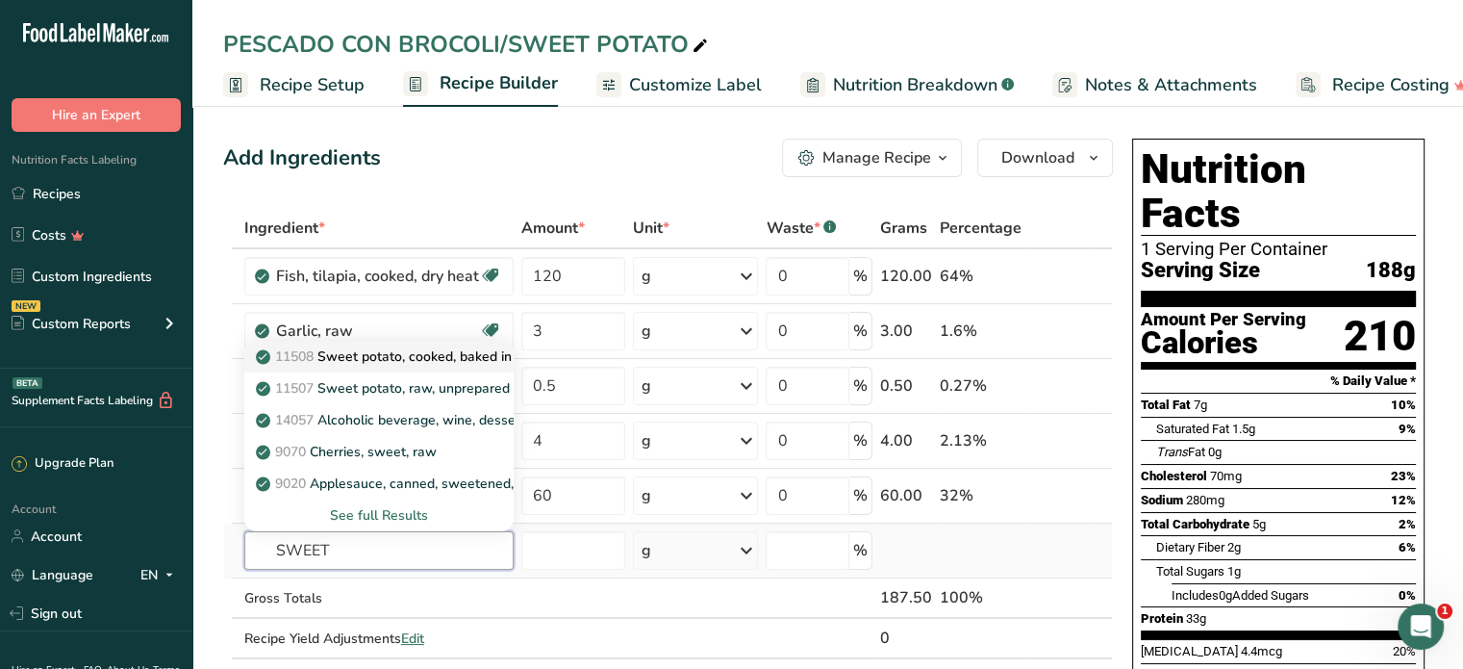
type input "SWEET"
click at [402, 357] on p "11508 Sweet potato, cooked, baked in skin, flesh, without salt" at bounding box center [459, 356] width 398 height 20
type input "Sweet potato, cooked, baked in skin, flesh, without salt"
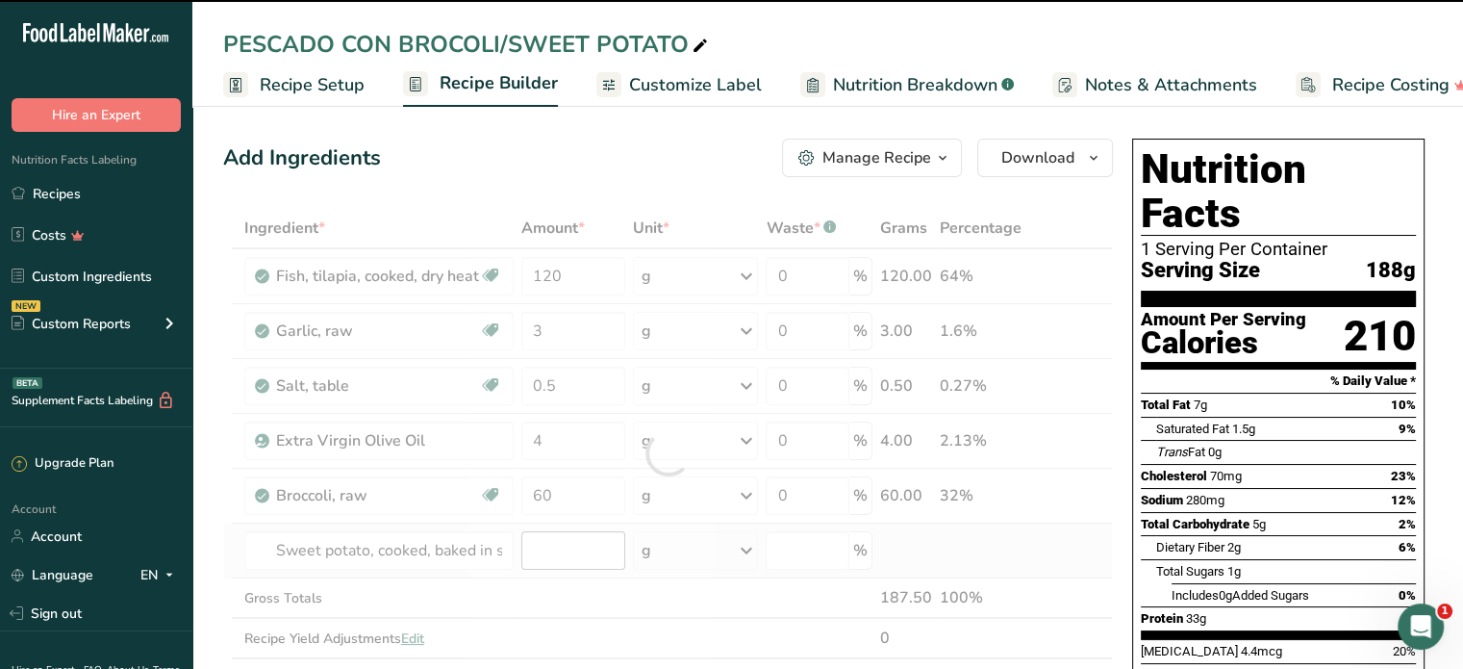
type input "0"
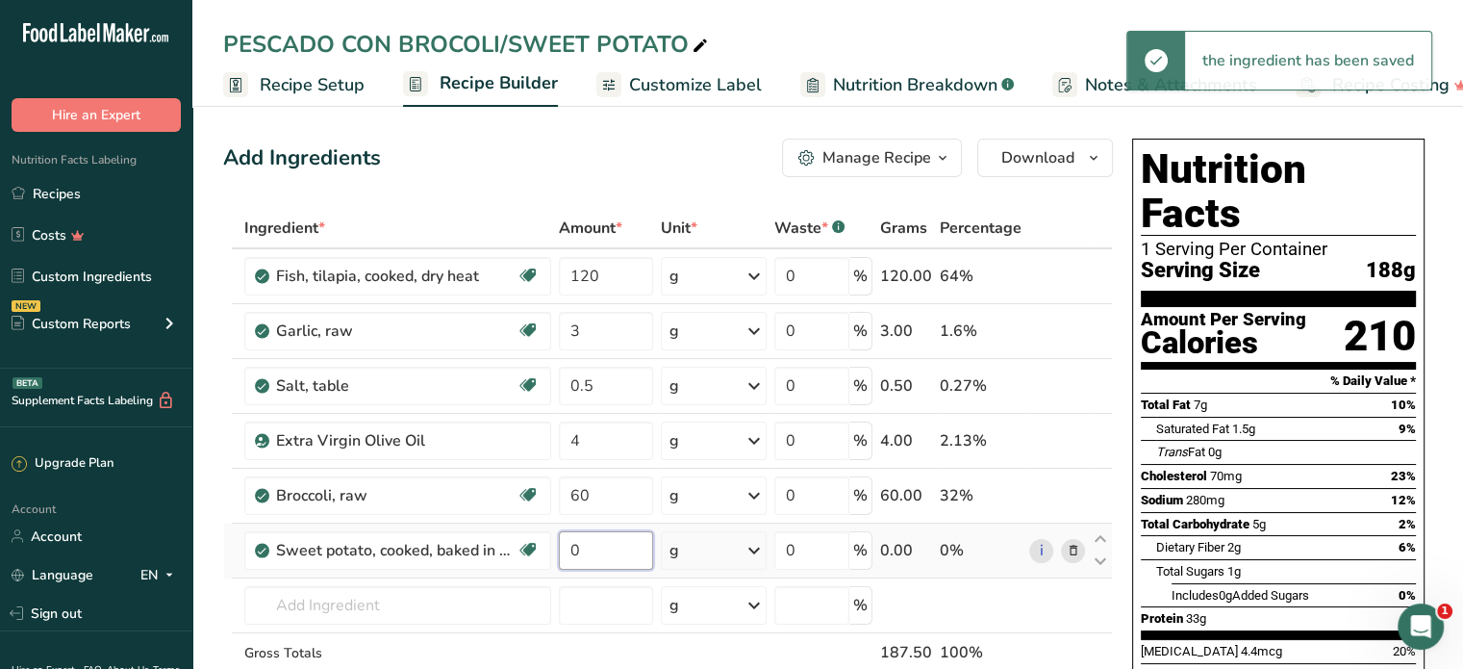
click at [562, 553] on input "0" at bounding box center [606, 550] width 94 height 38
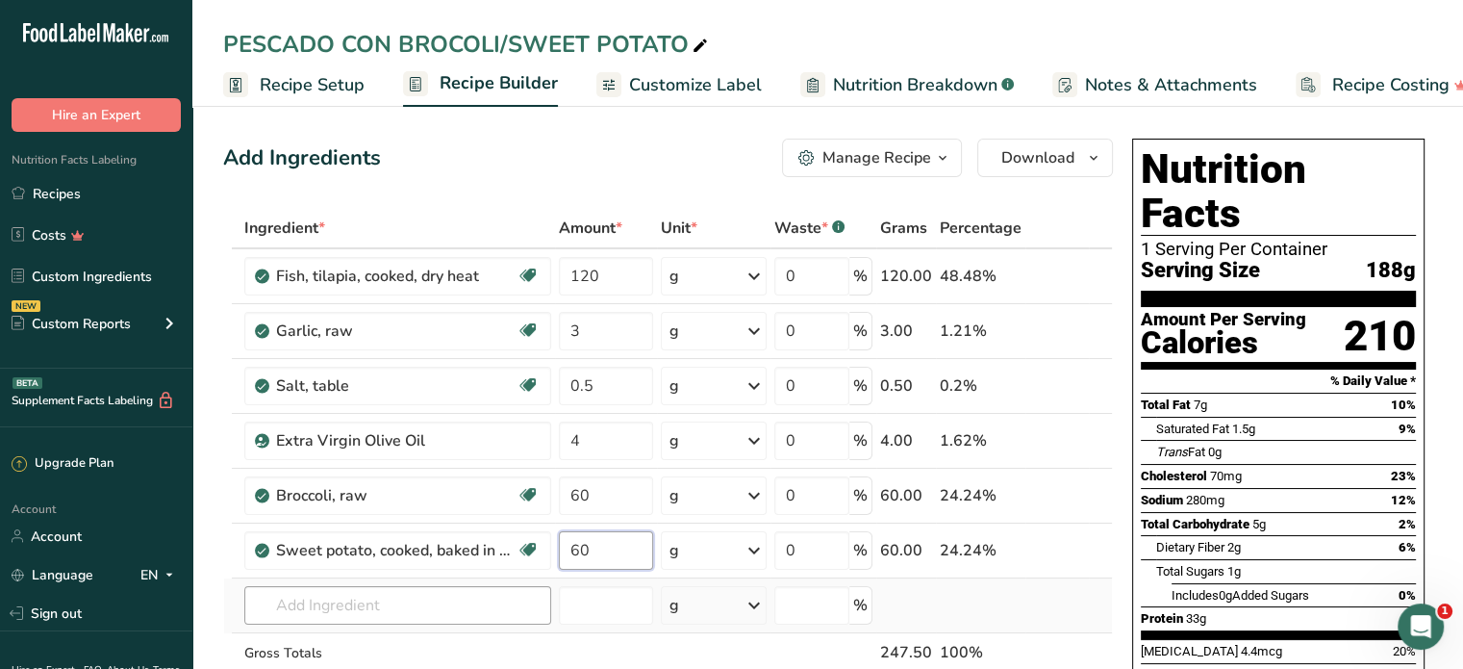
type input "60"
click at [344, 595] on div "Ingredient * Amount * Unit * Waste * .a-a{fill:#347362;}.b-a{fill:#fff;} Grams …" at bounding box center [668, 480] width 890 height 545
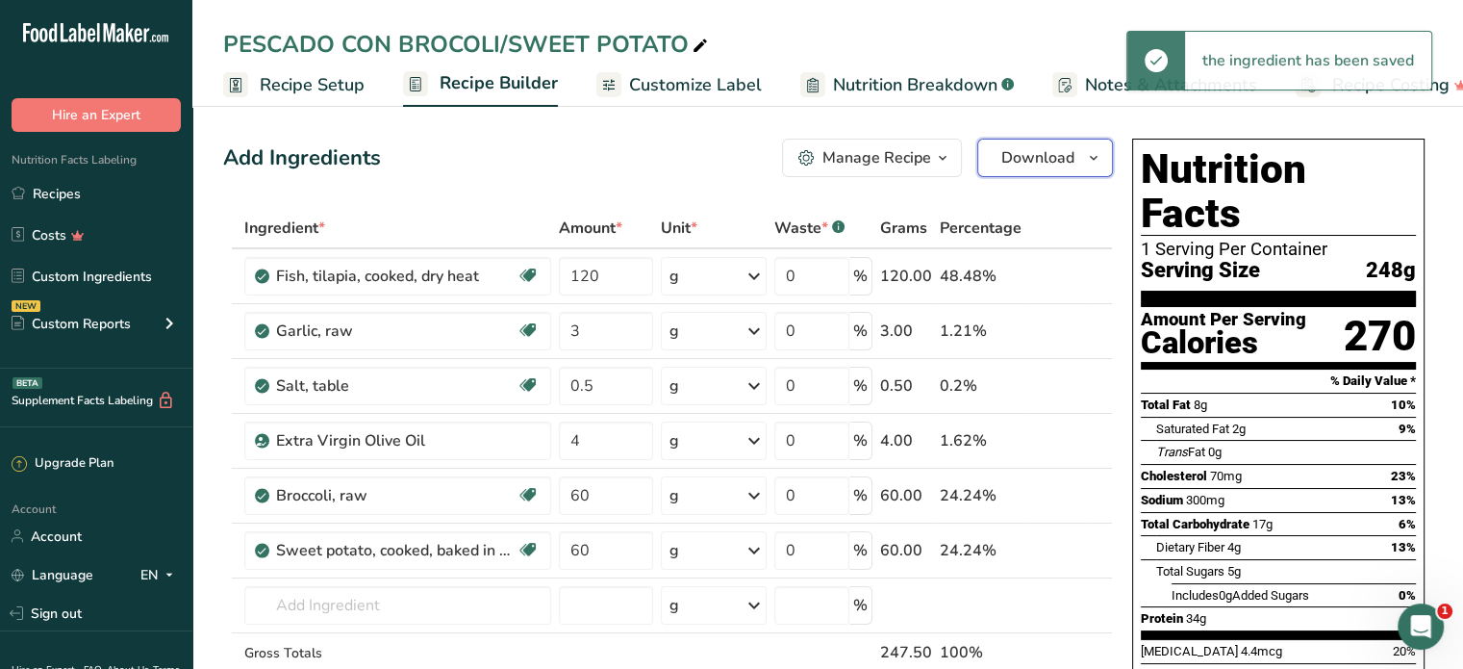
click at [1040, 157] on span "Download" at bounding box center [1037, 157] width 73 height 23
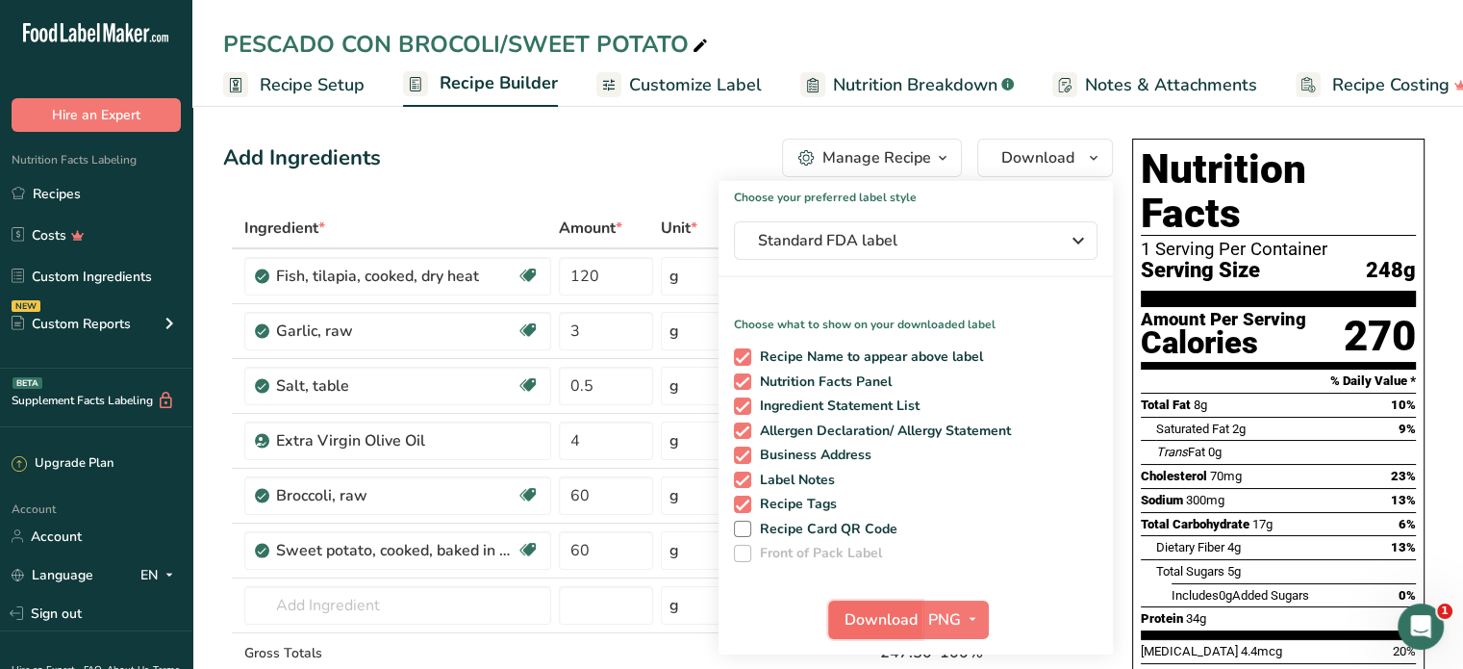
click at [895, 617] on span "Download" at bounding box center [881, 619] width 73 height 23
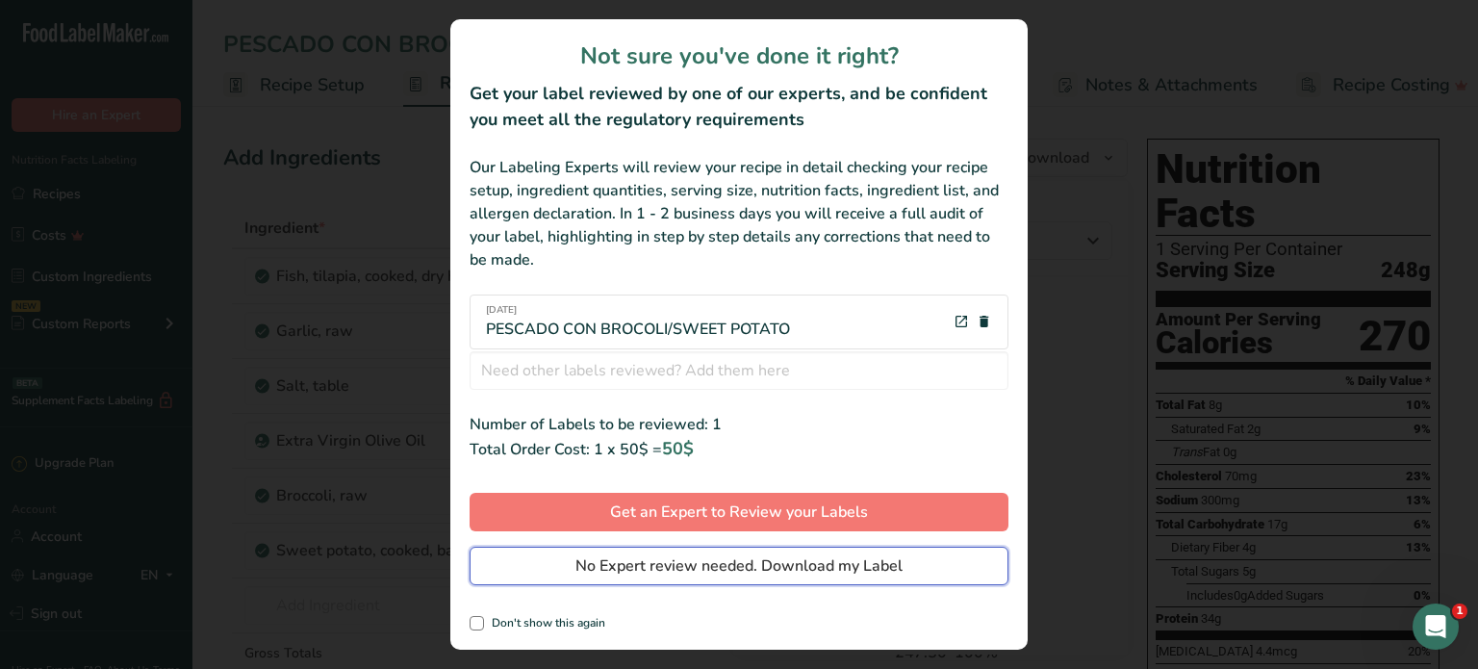
click at [844, 563] on span "No Expert review needed. Download my Label" at bounding box center [738, 565] width 327 height 23
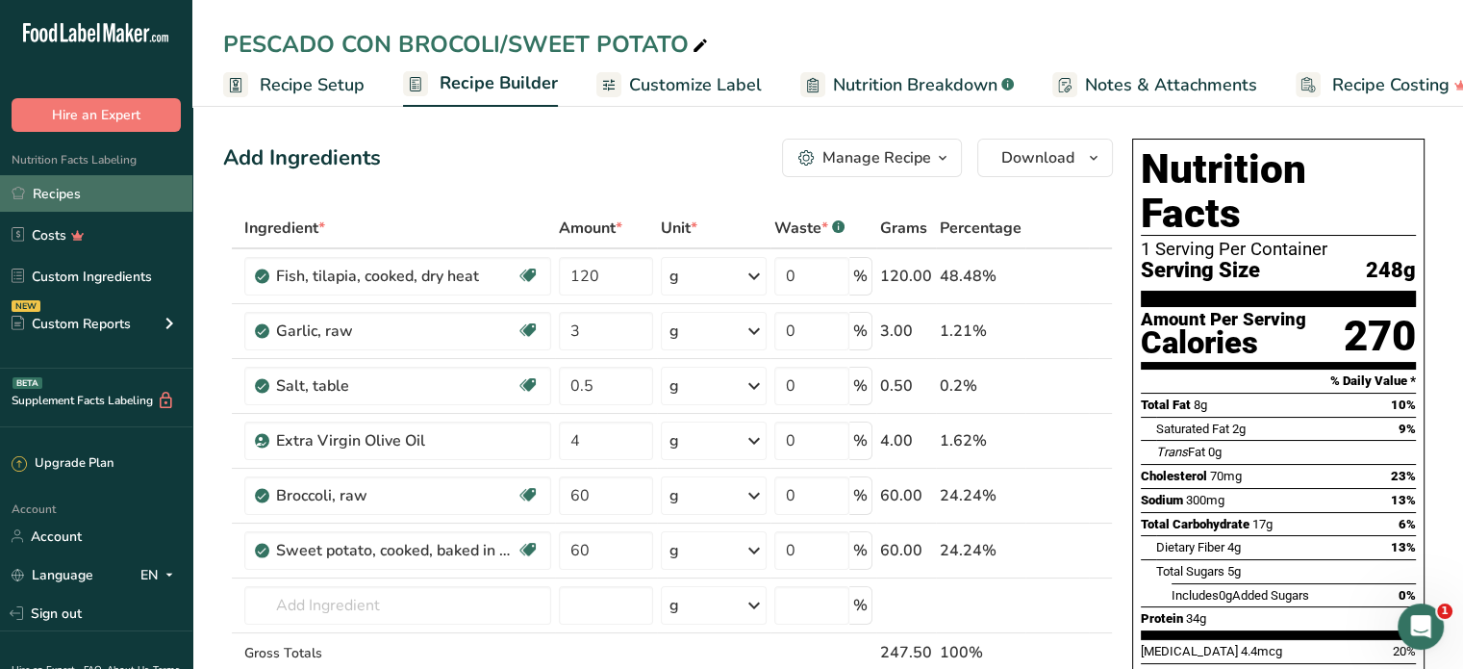
click at [92, 189] on link "Recipes" at bounding box center [96, 193] width 192 height 37
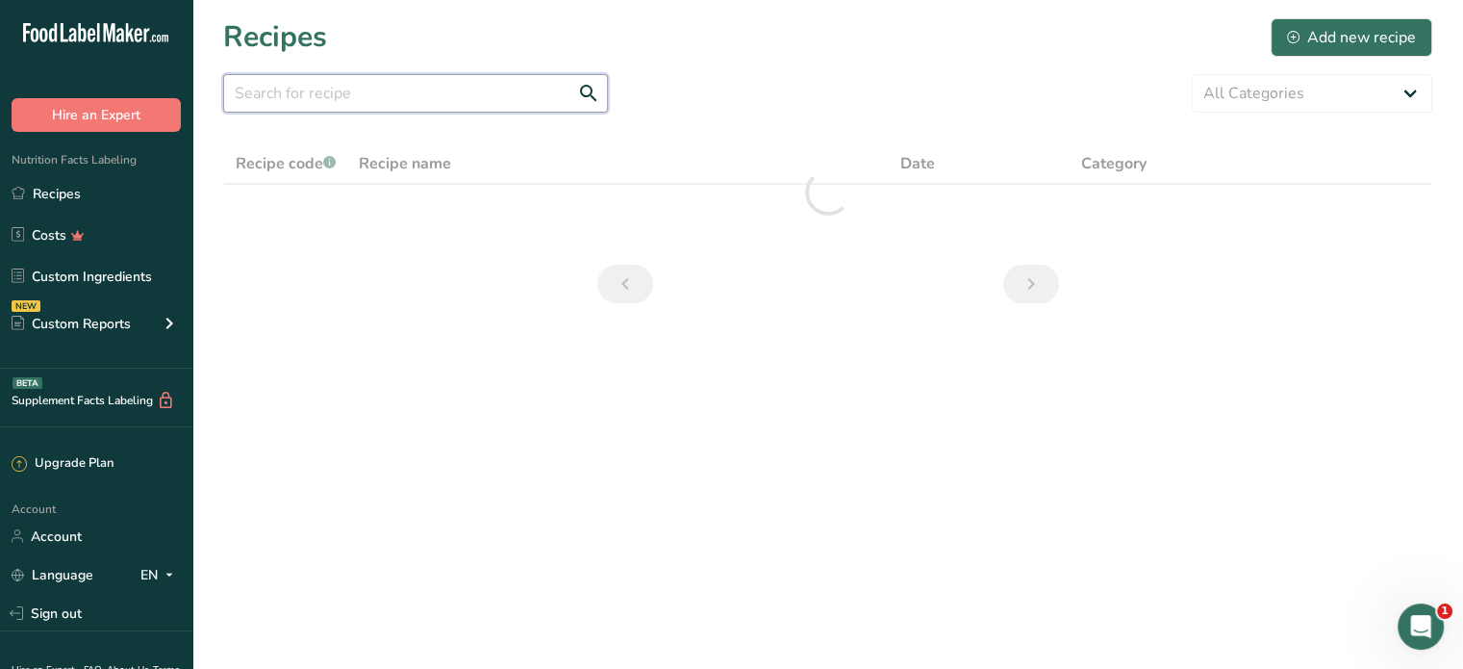
click at [316, 86] on input "text" at bounding box center [415, 93] width 385 height 38
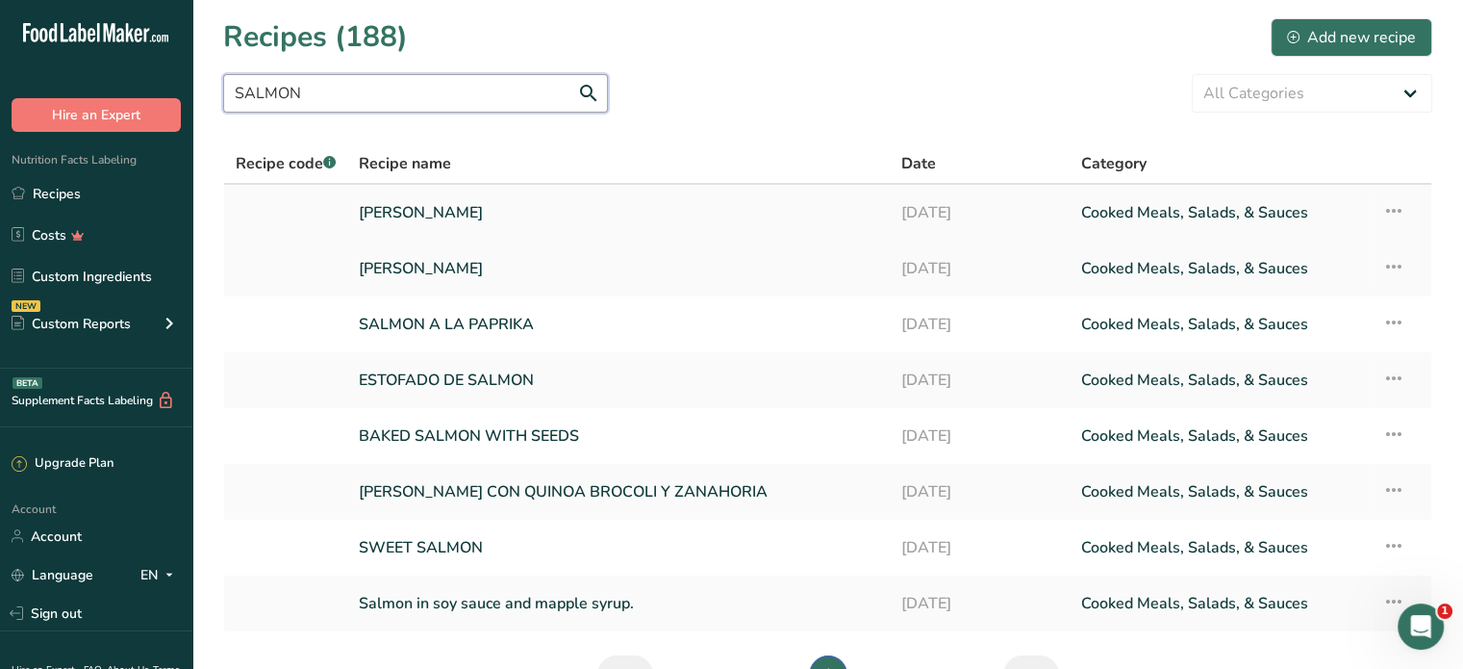
type input "SALMON"
click at [432, 207] on link "SALMON DULCE" at bounding box center [618, 212] width 518 height 40
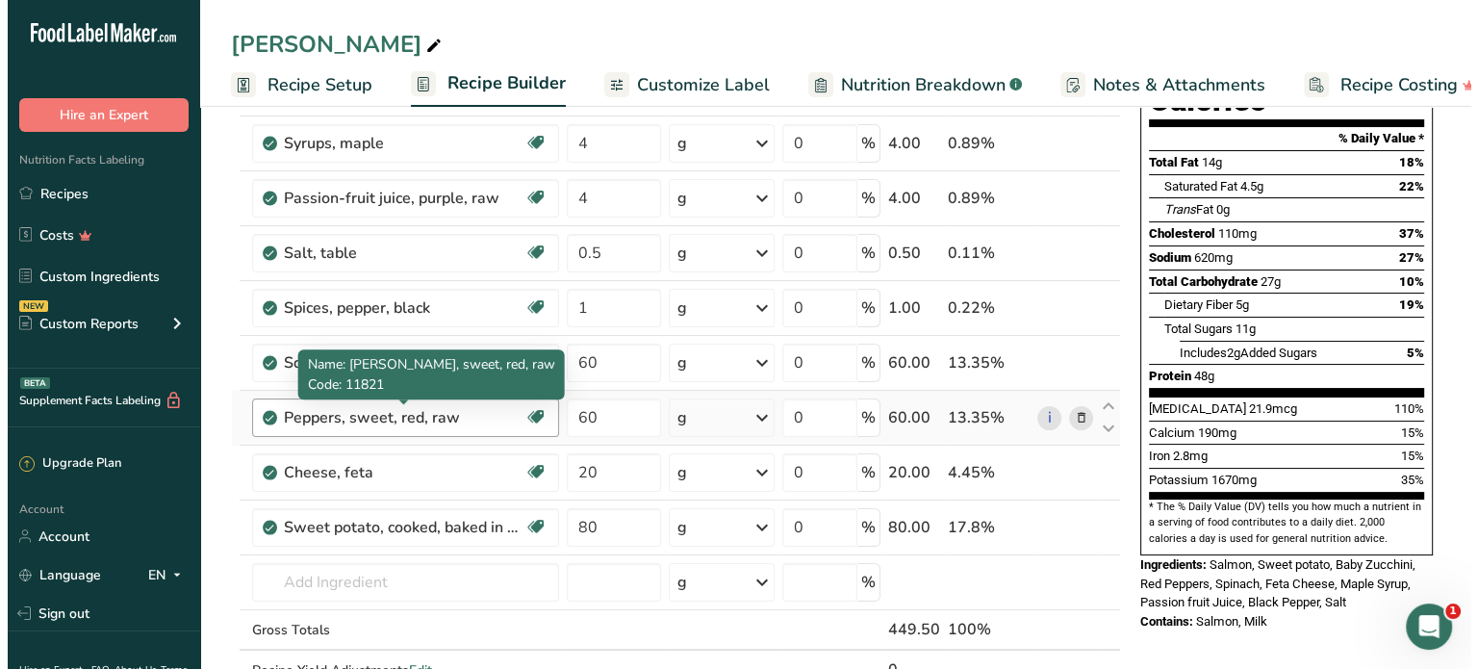
scroll to position [289, 0]
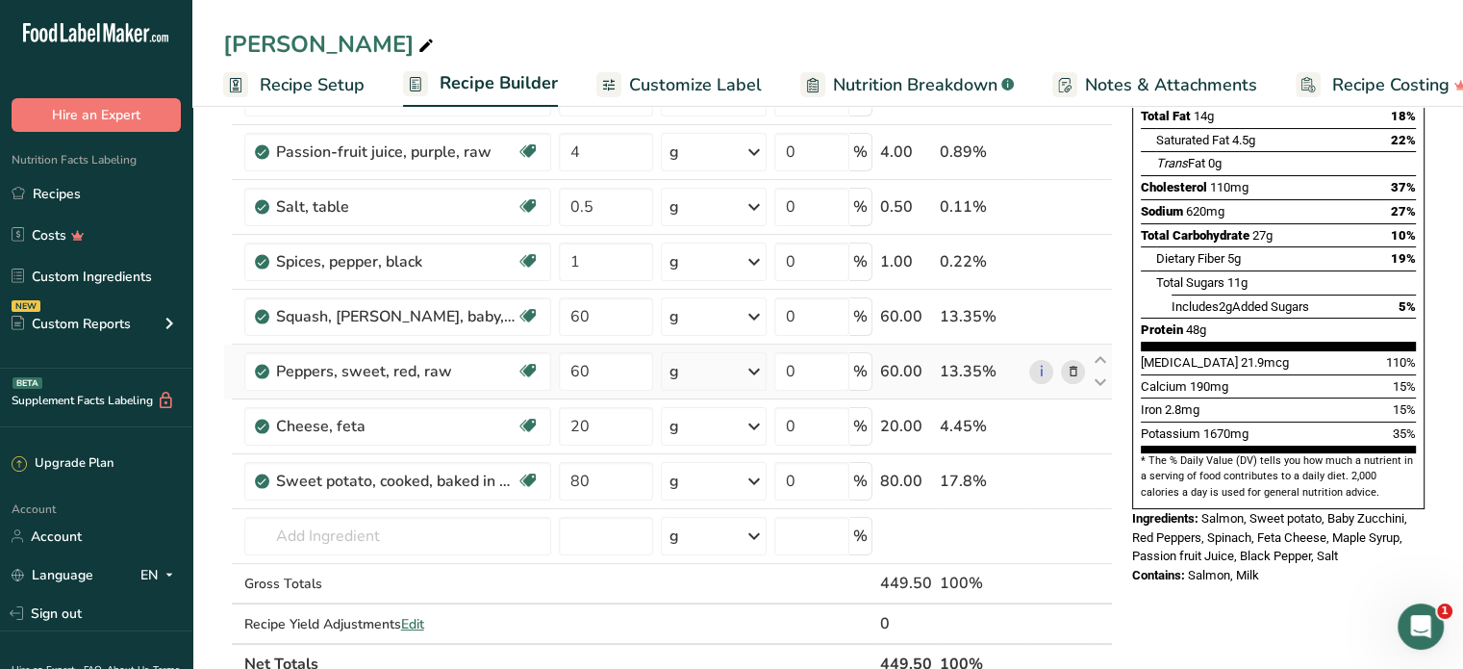
click at [1074, 374] on icon at bounding box center [1072, 372] width 13 height 20
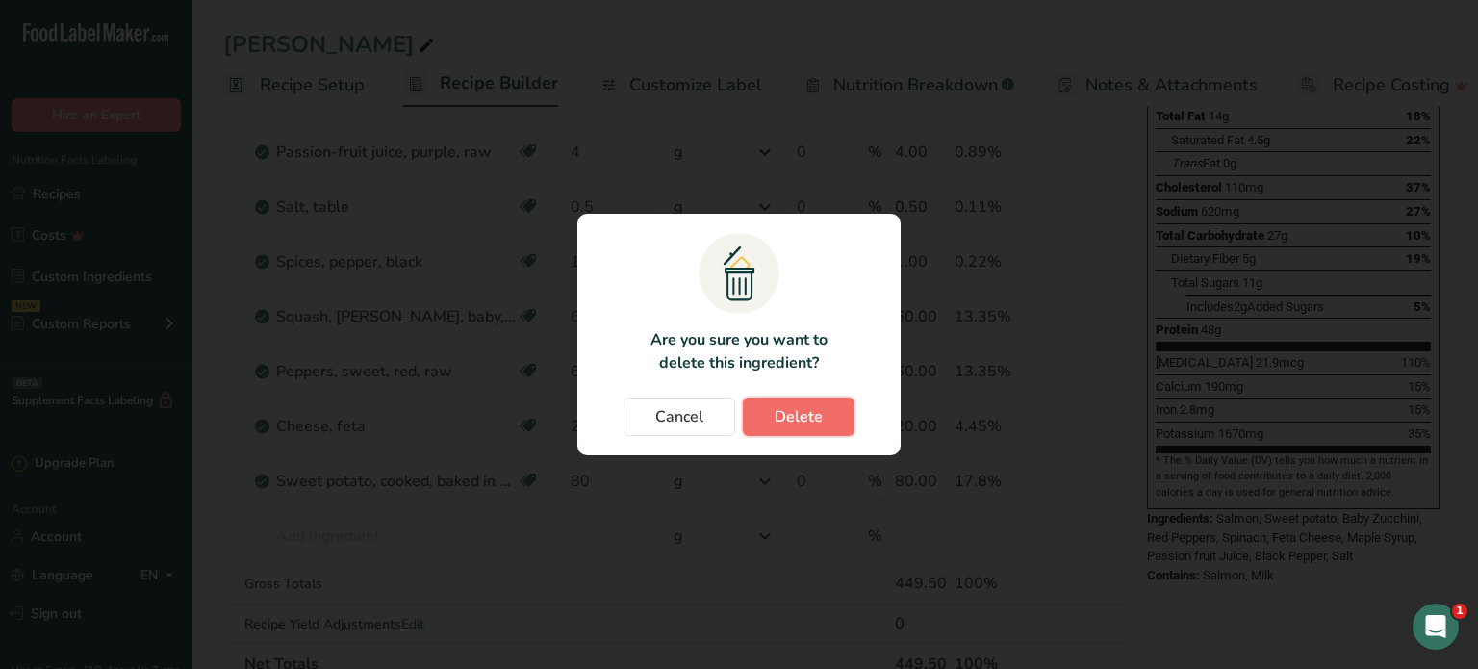
click at [781, 419] on span "Delete" at bounding box center [798, 416] width 48 height 23
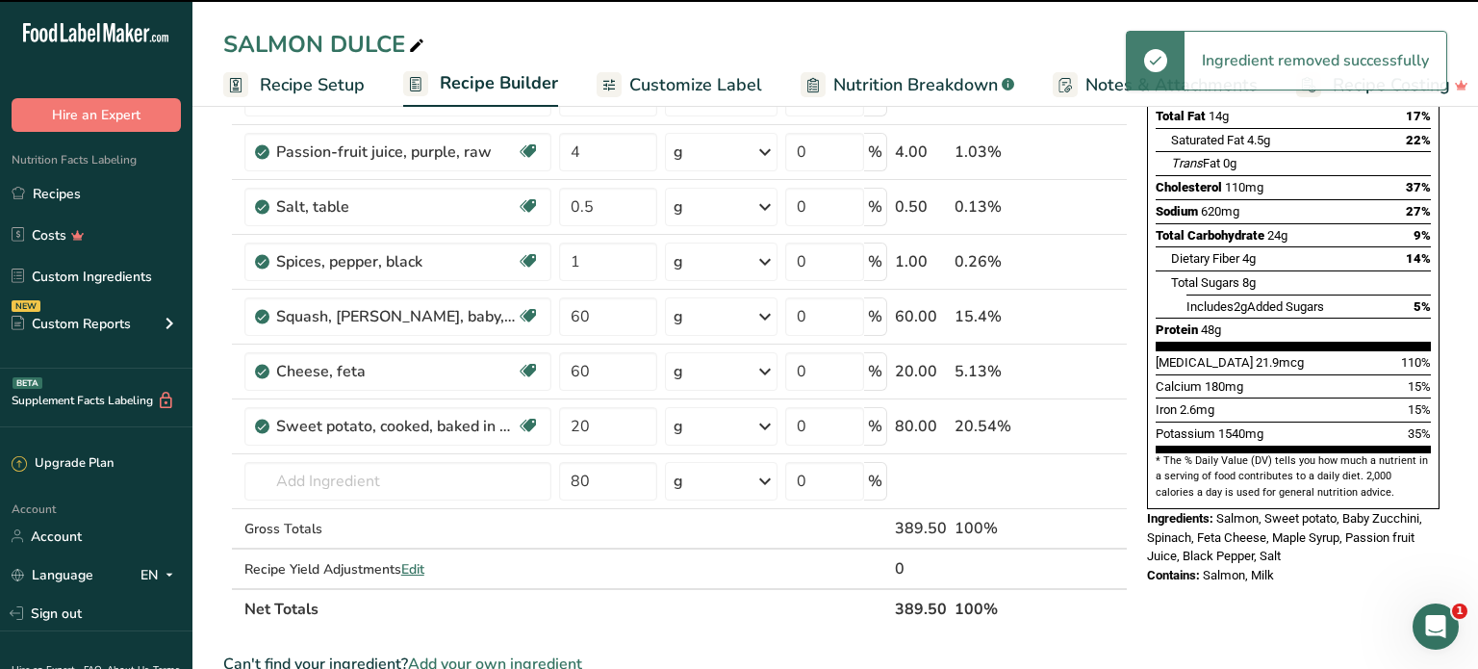
type input "20"
type input "80"
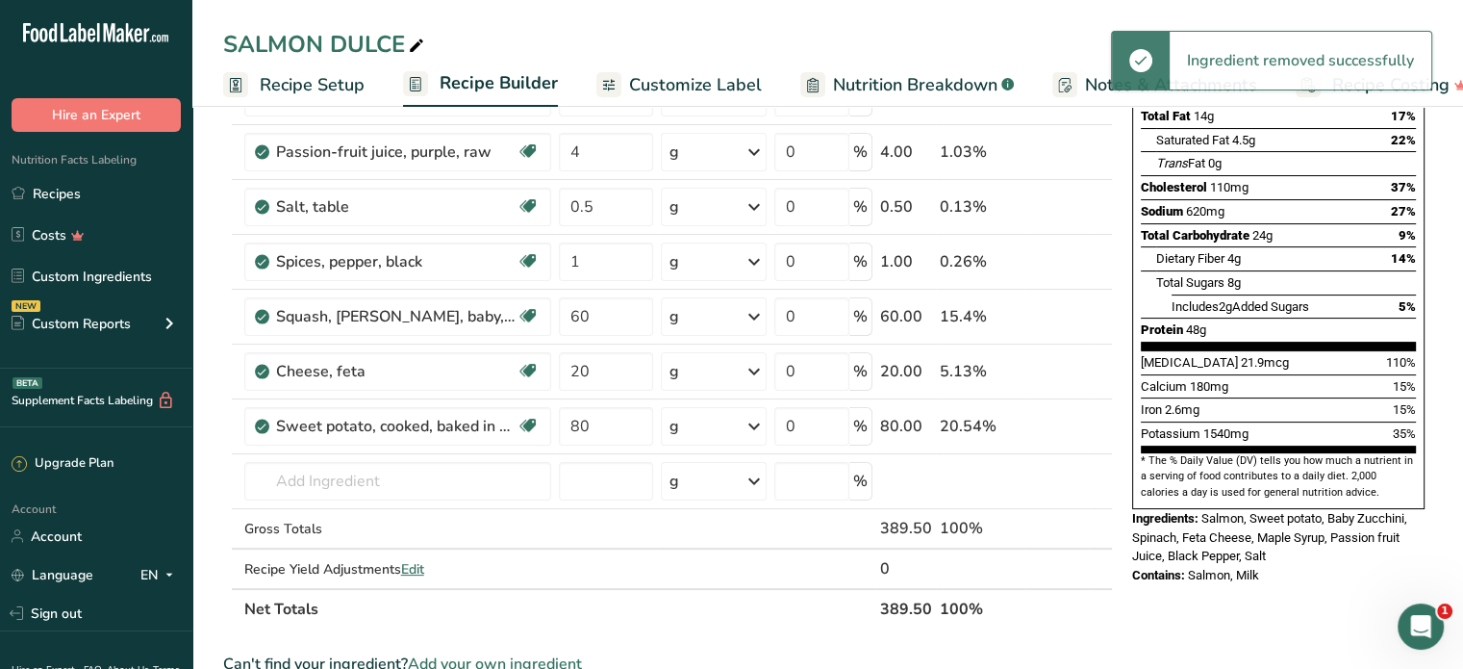
click at [1072, 373] on icon at bounding box center [1072, 372] width 13 height 20
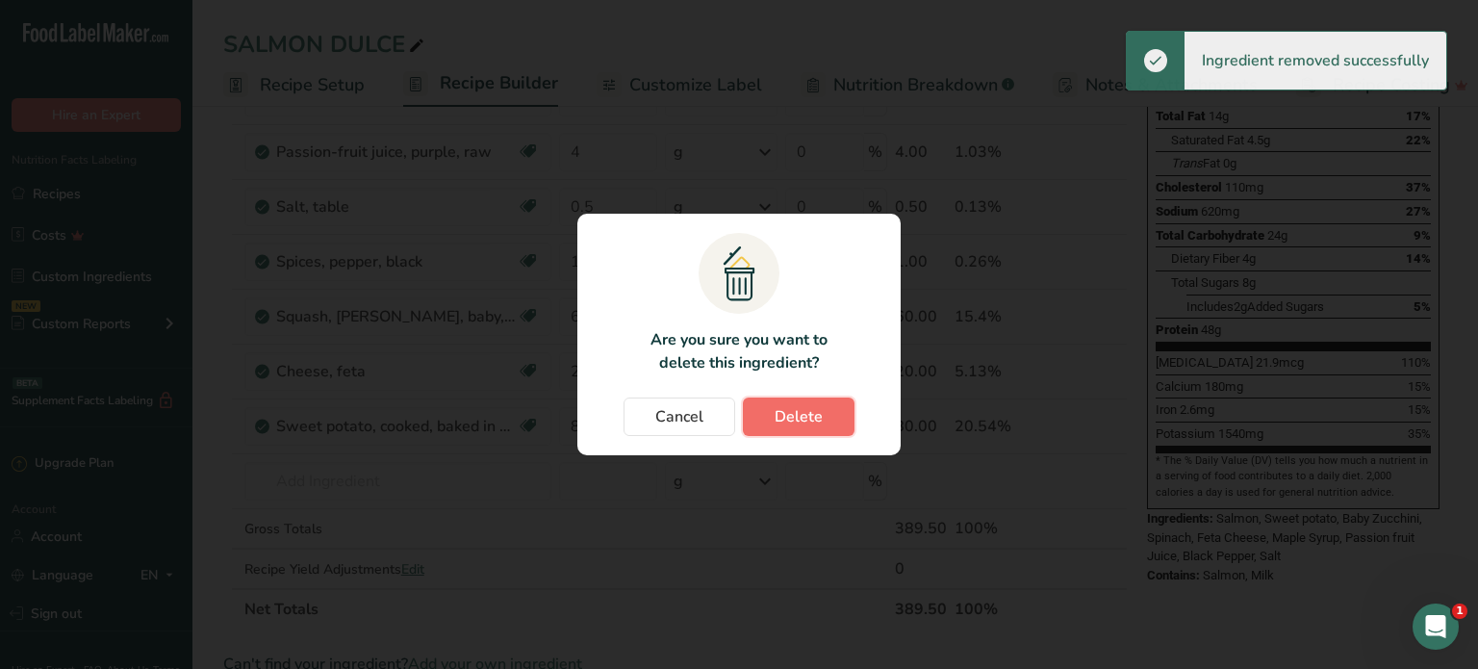
click at [823, 411] on button "Delete" at bounding box center [799, 416] width 112 height 38
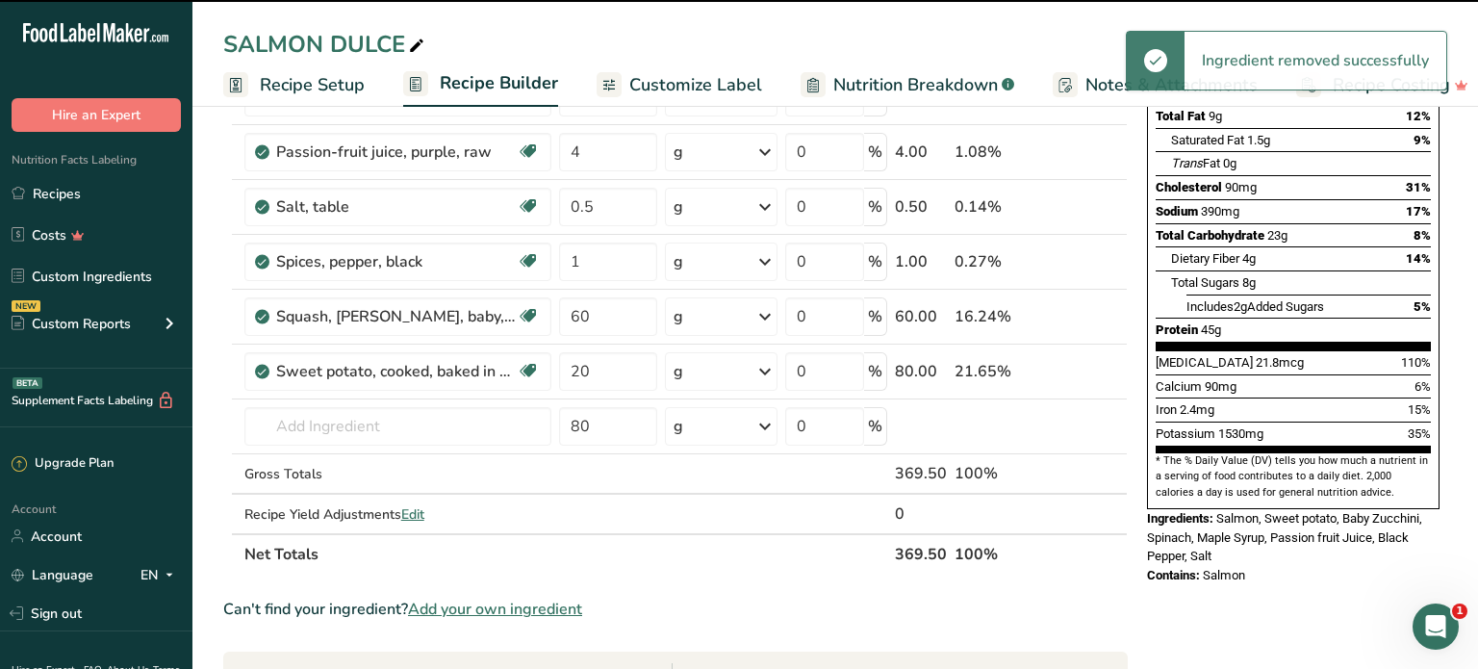
type input "80"
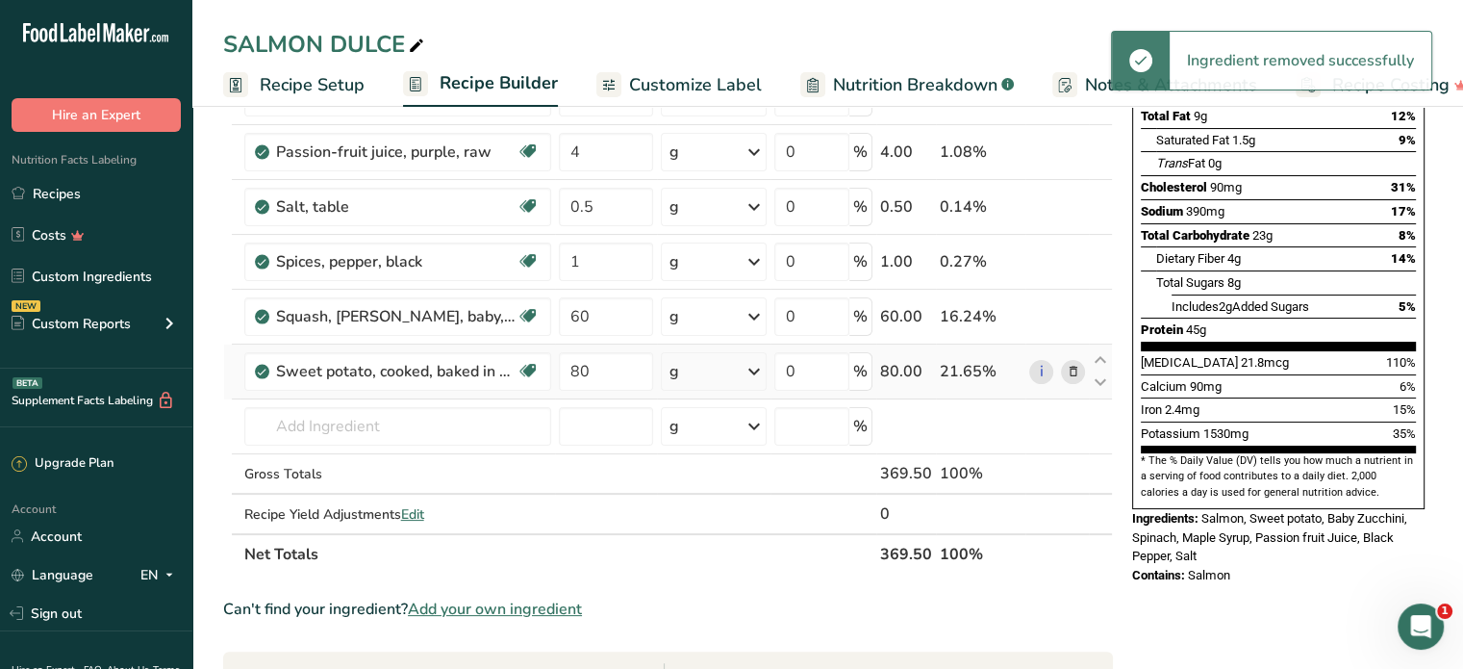
click at [1074, 366] on icon at bounding box center [1072, 372] width 13 height 20
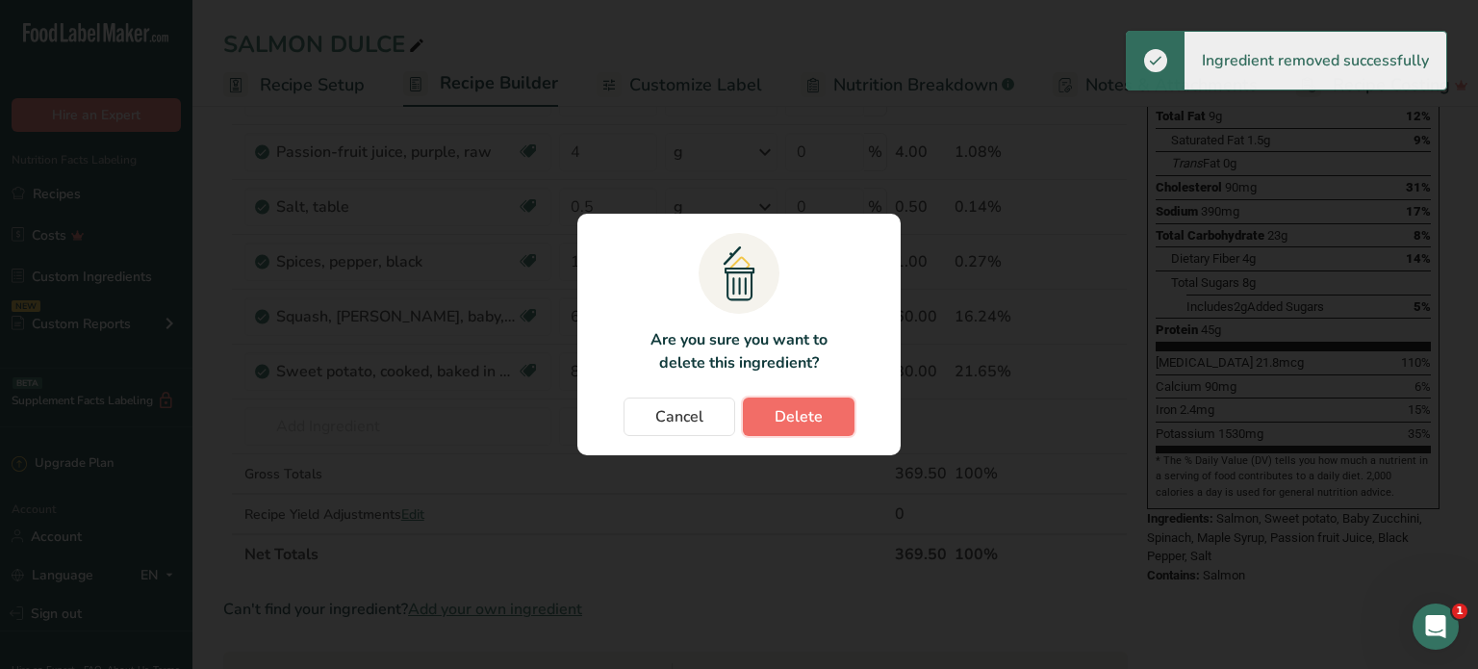
click at [796, 418] on span "Delete" at bounding box center [798, 416] width 48 height 23
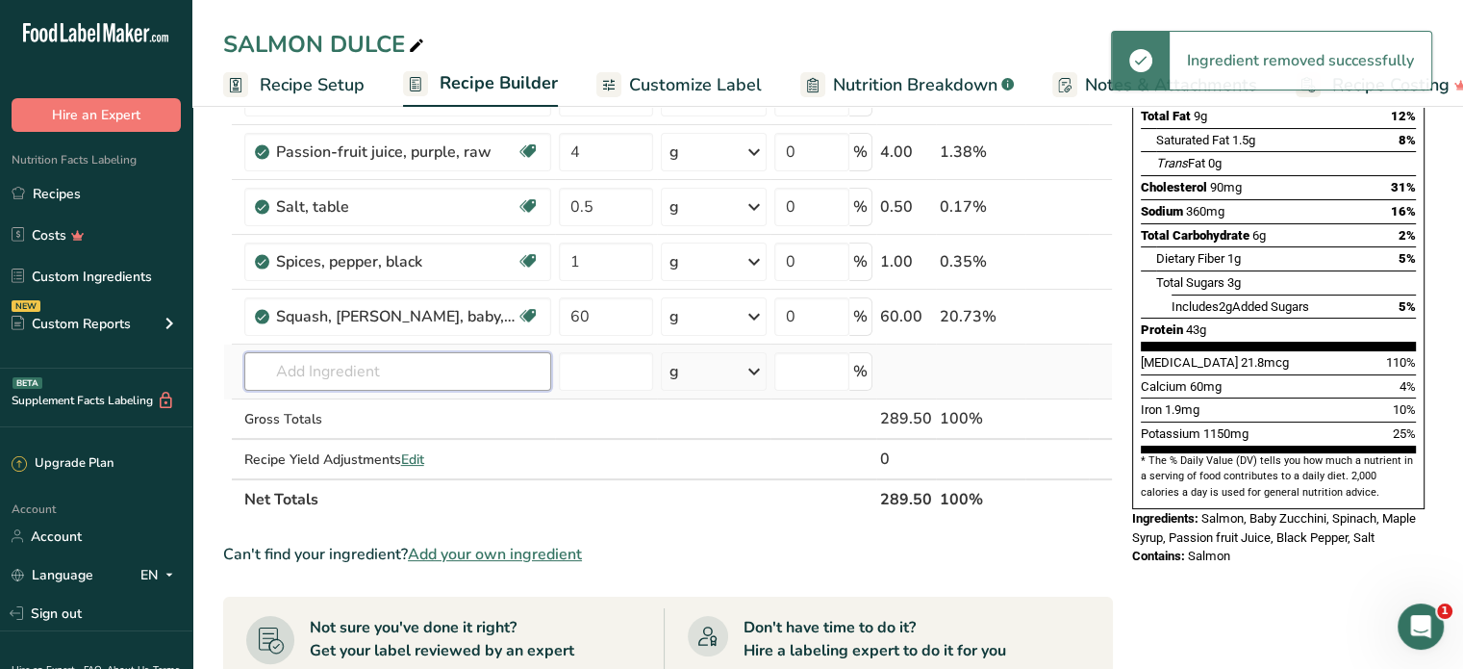
click at [308, 374] on input "text" at bounding box center [397, 371] width 307 height 38
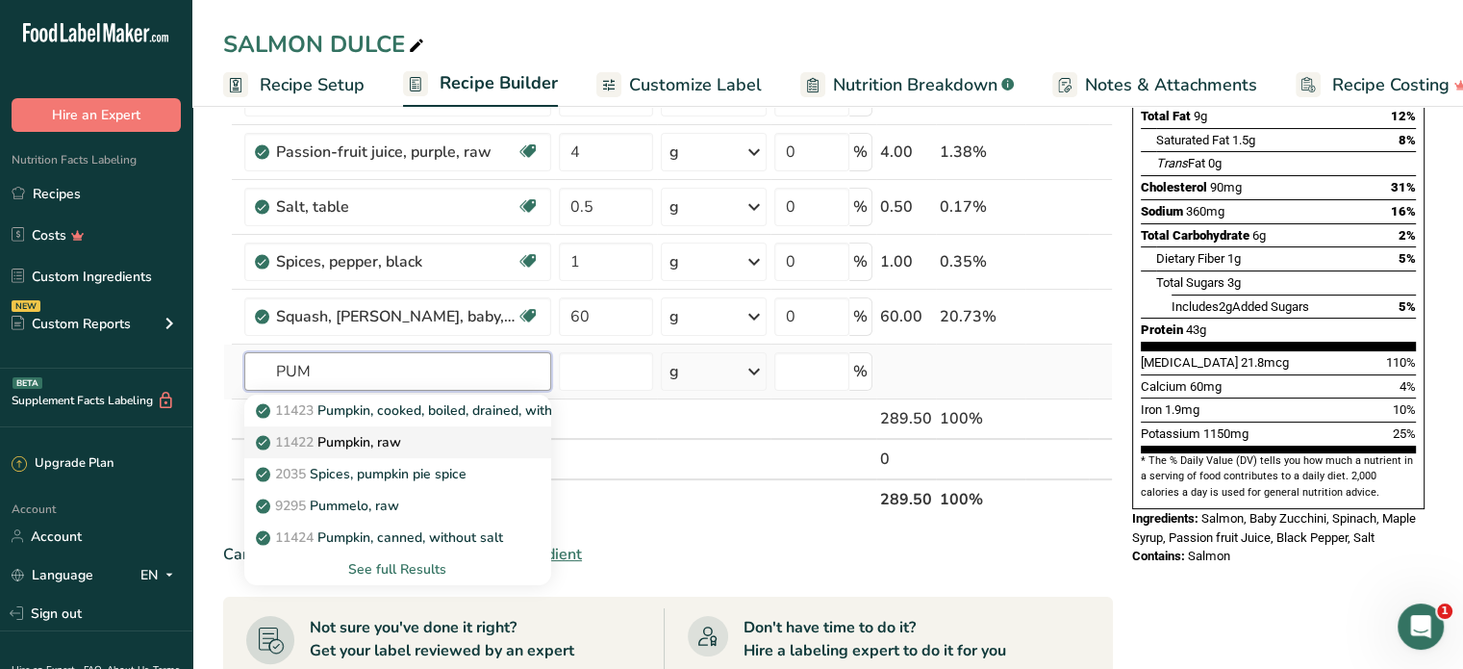
type input "PUM"
click at [397, 434] on p "11422 Pumpkin, raw" at bounding box center [330, 442] width 141 height 20
type input "Pumpkin, raw"
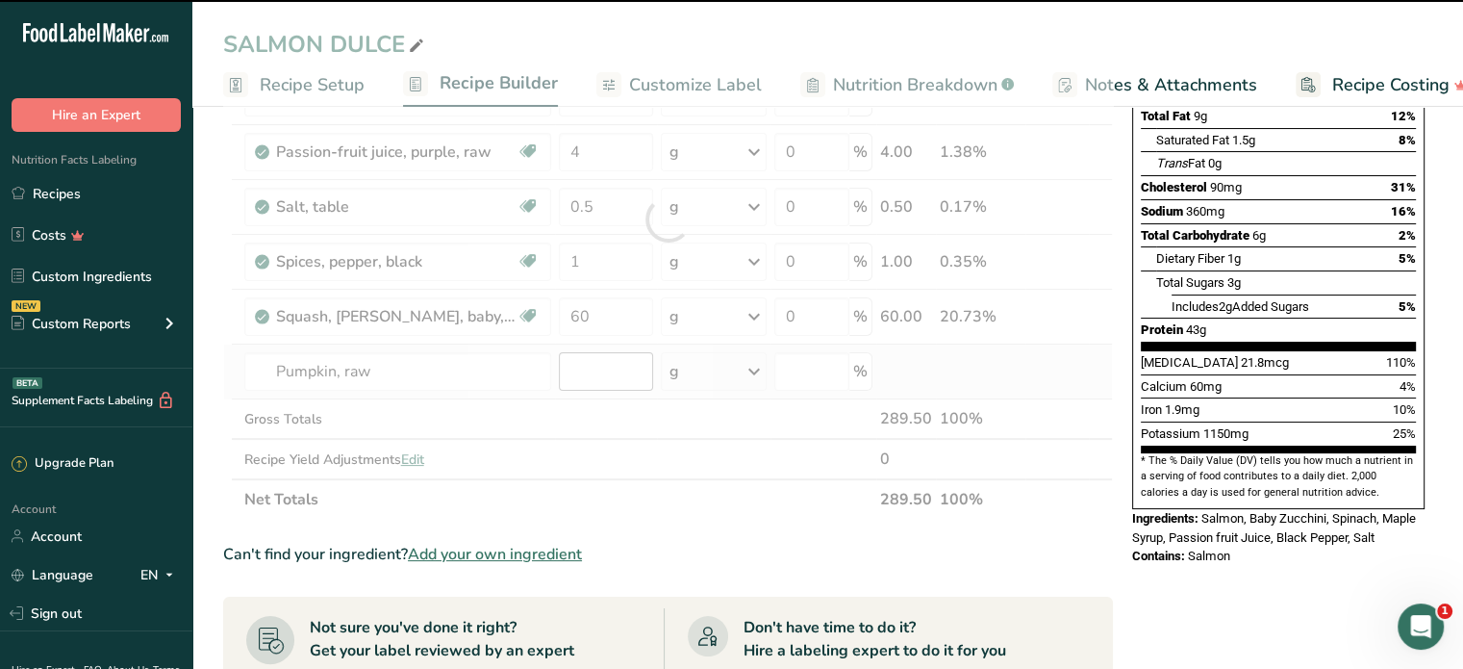
type input "0"
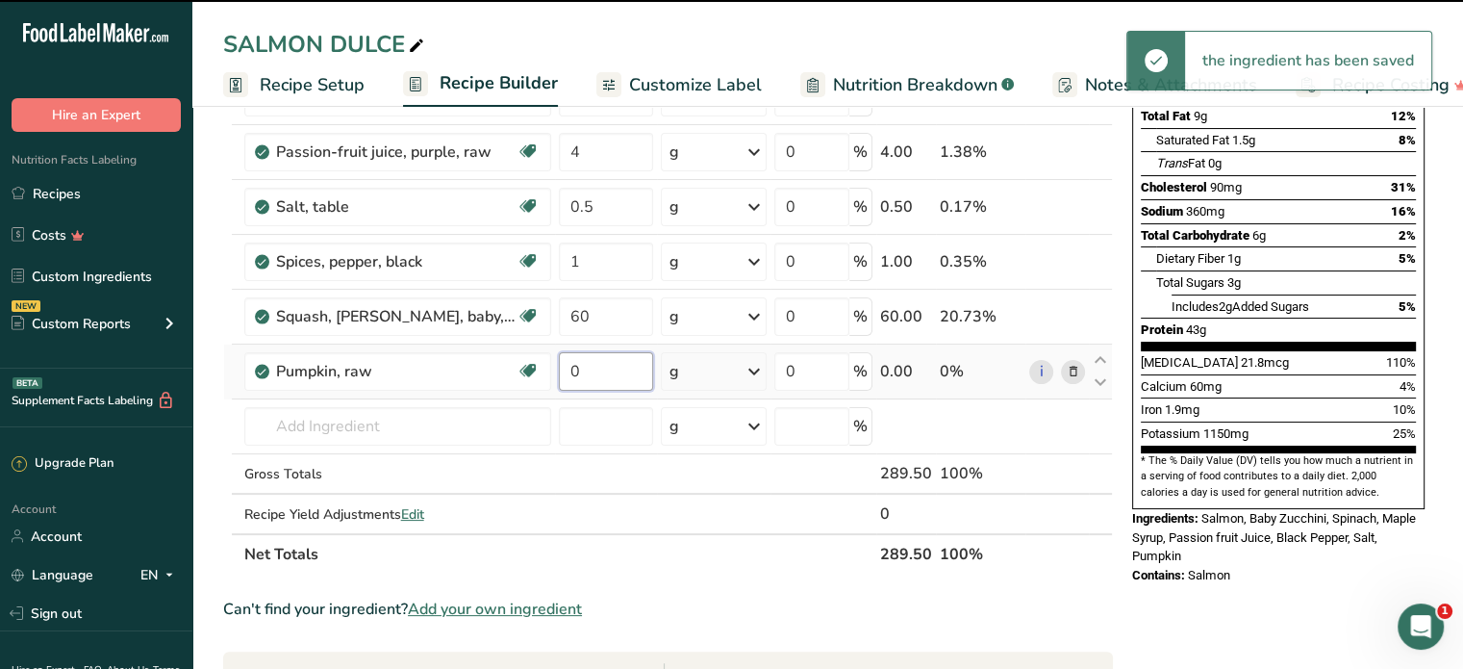
click at [560, 365] on input "0" at bounding box center [606, 371] width 94 height 38
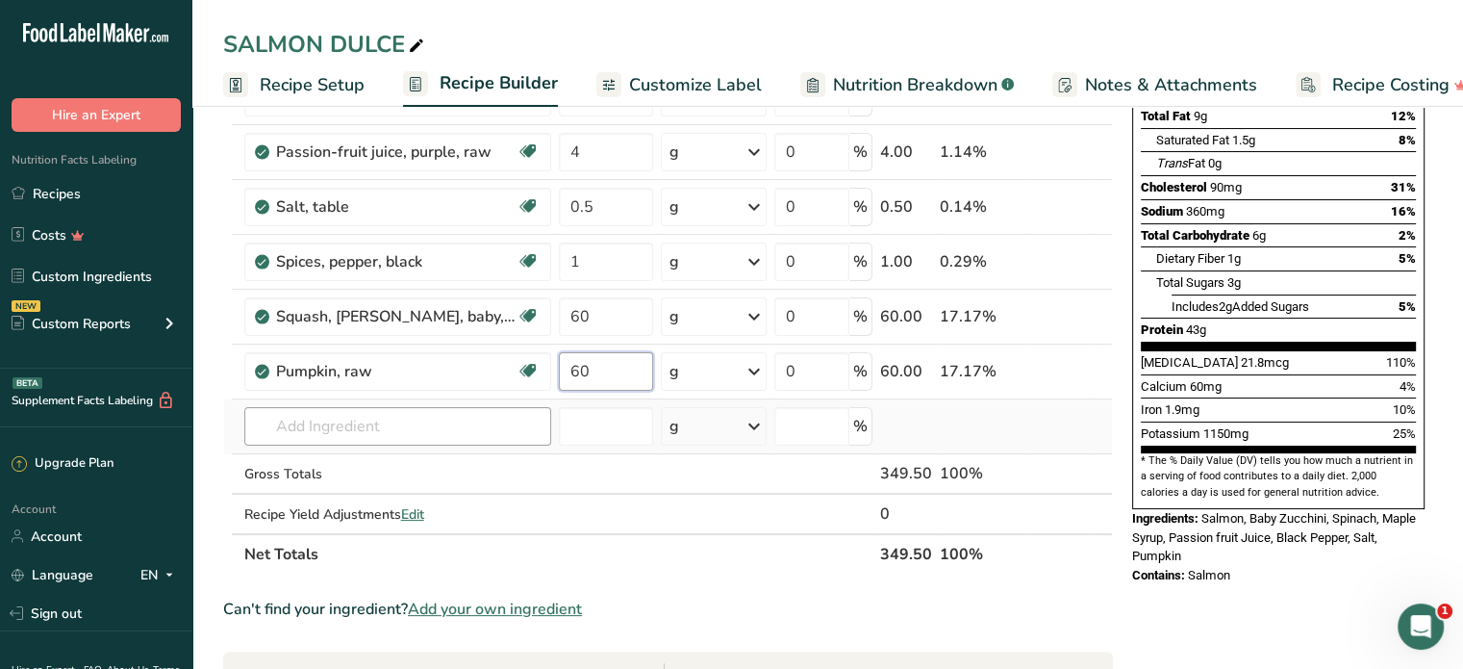
type input "60"
click at [358, 422] on div "Ingredient * Amount * Unit * Waste * .a-a{fill:#347362;}.b-a{fill:#fff;} Grams …" at bounding box center [668, 246] width 890 height 655
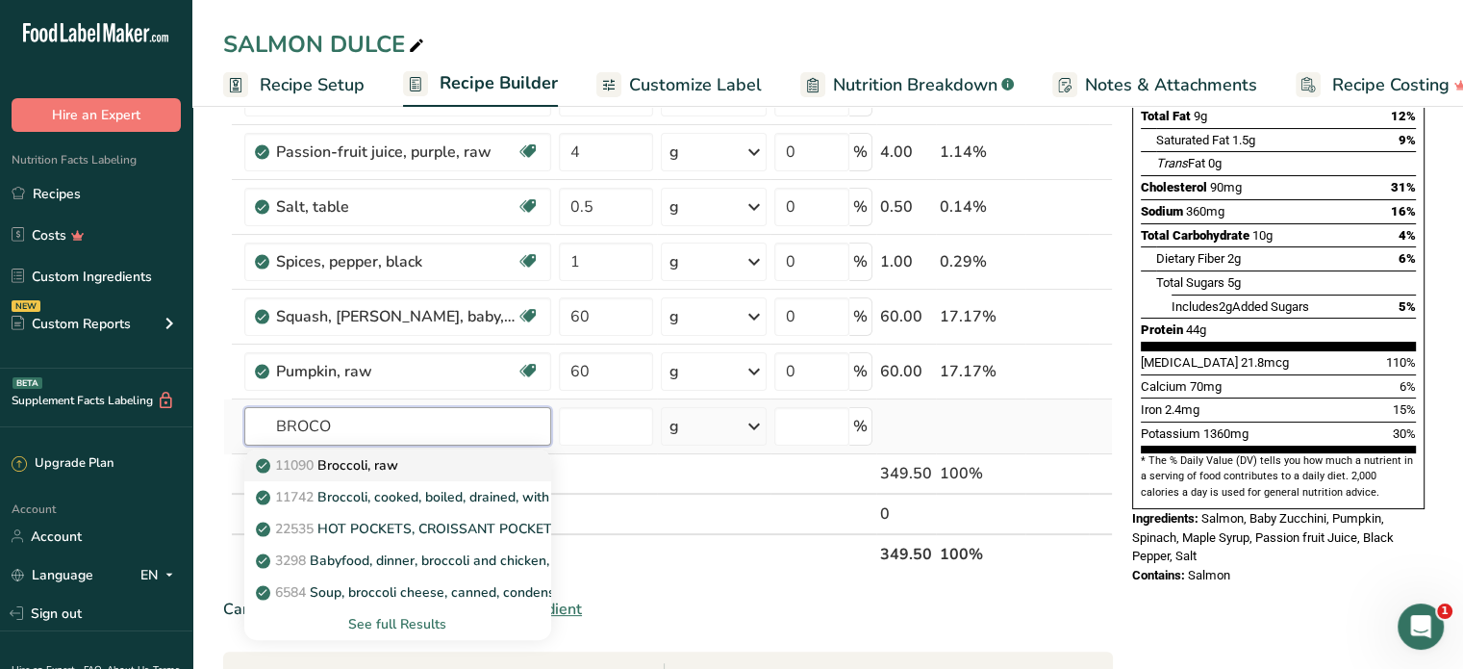
type input "BROCO"
click at [367, 460] on p "11090 Broccoli, raw" at bounding box center [329, 465] width 139 height 20
type input "Broccoli, raw"
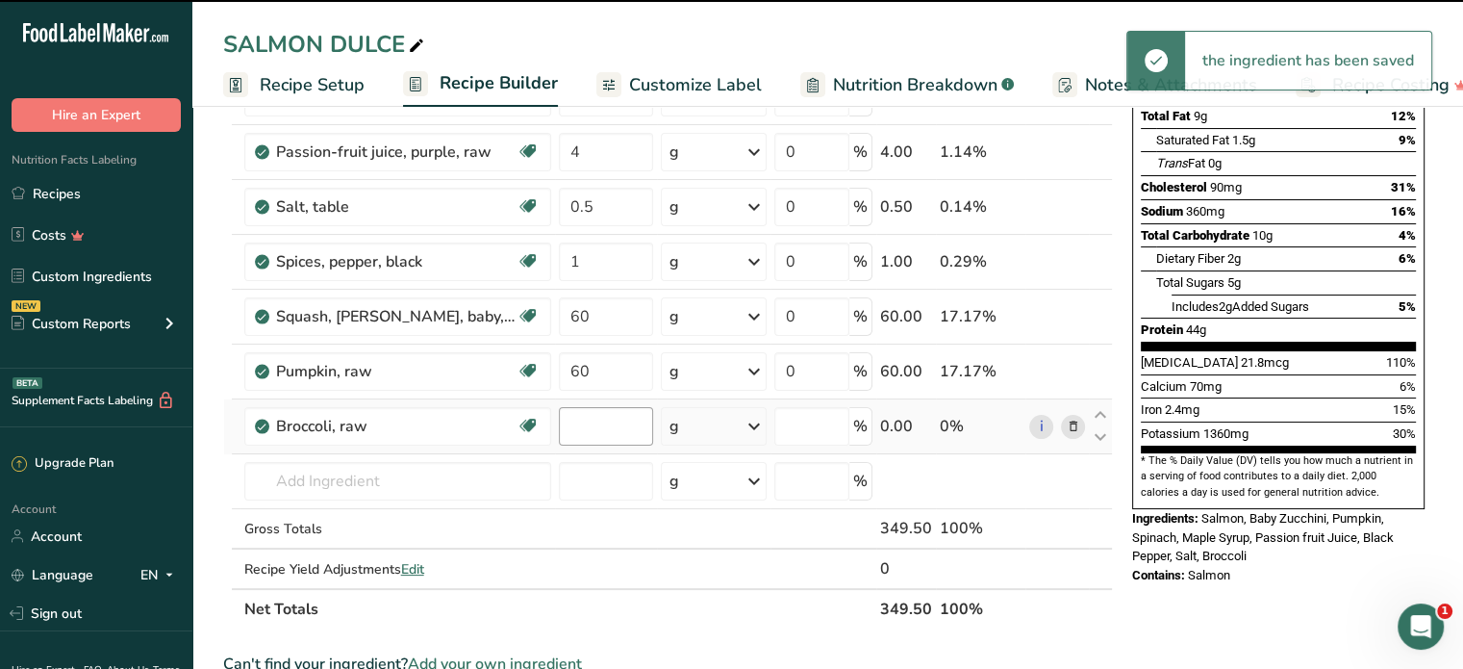
type input "0"
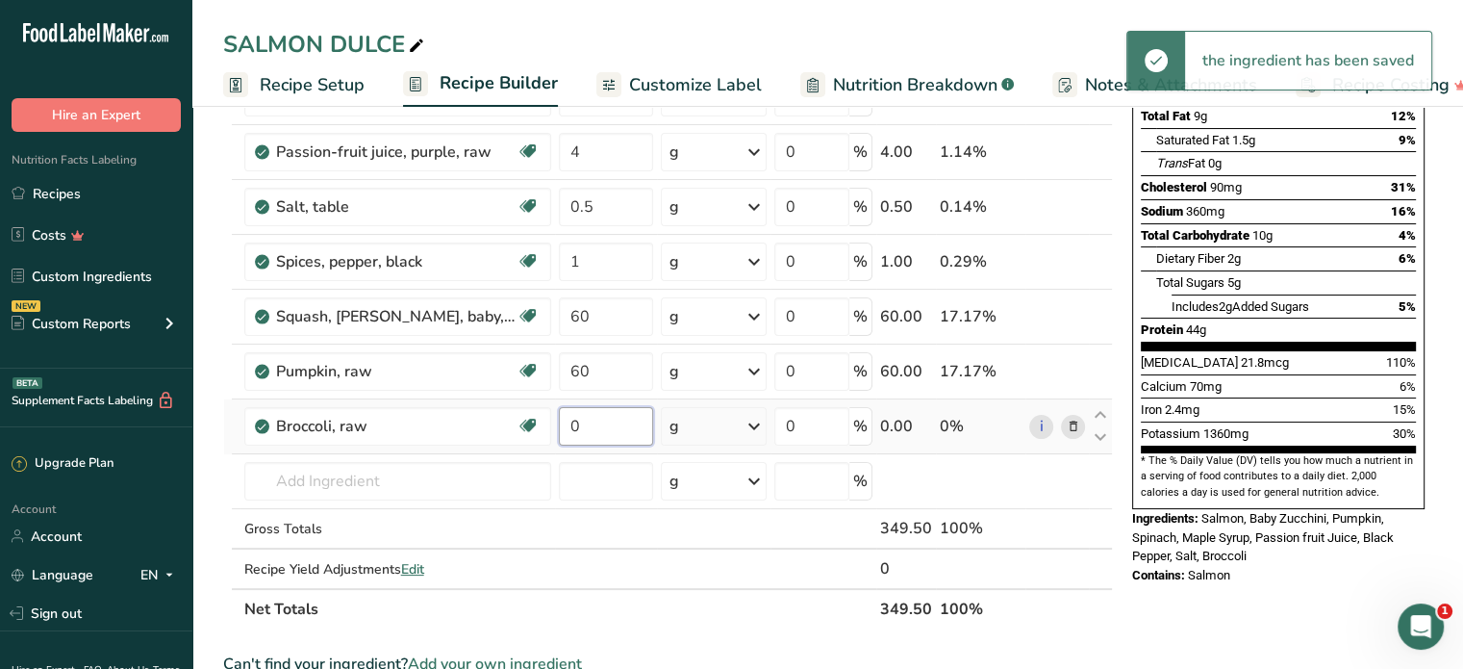
click at [562, 418] on input "0" at bounding box center [606, 426] width 94 height 38
type input "60"
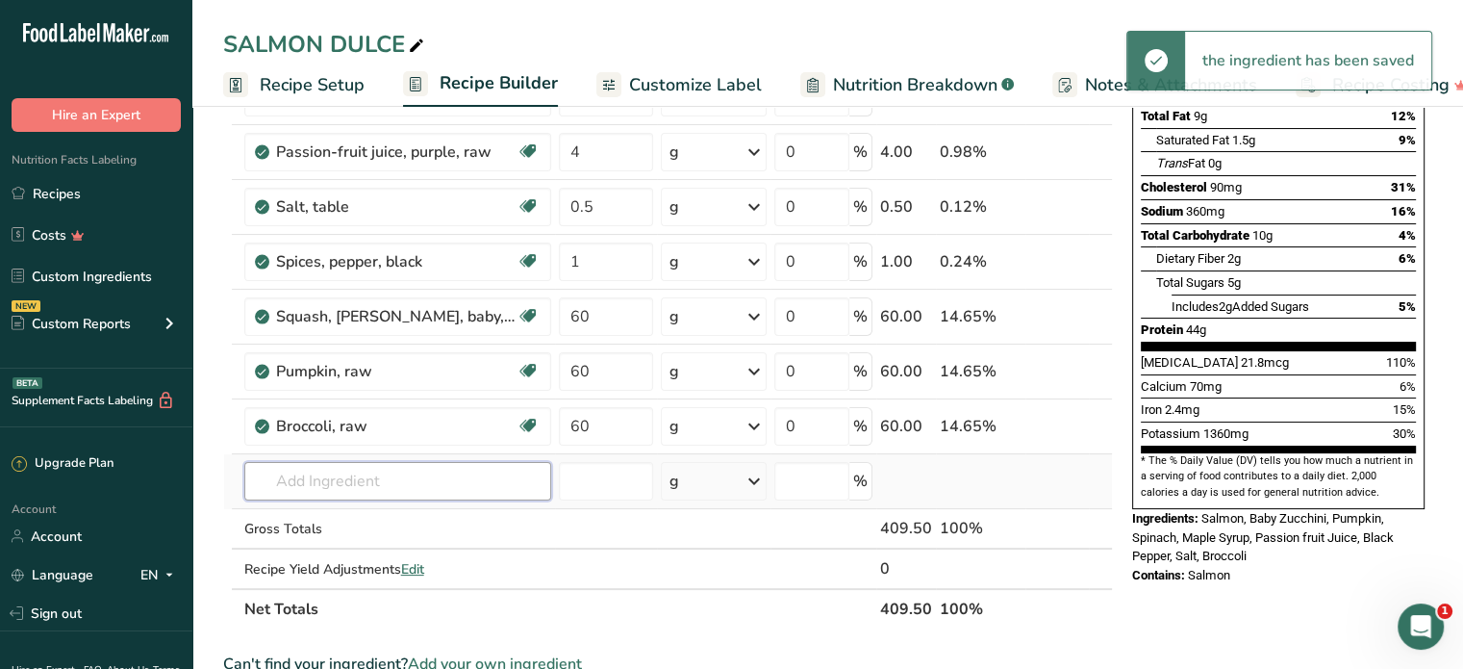
click at [460, 485] on div "Ingredient * Amount * Unit * Waste * .a-a{fill:#347362;}.b-a{fill:#fff;} Grams …" at bounding box center [668, 274] width 890 height 710
click at [227, 42] on div "SALMON DULCE" at bounding box center [325, 44] width 205 height 35
click at [227, 42] on input "SALMON DULCE" at bounding box center [827, 44] width 1209 height 35
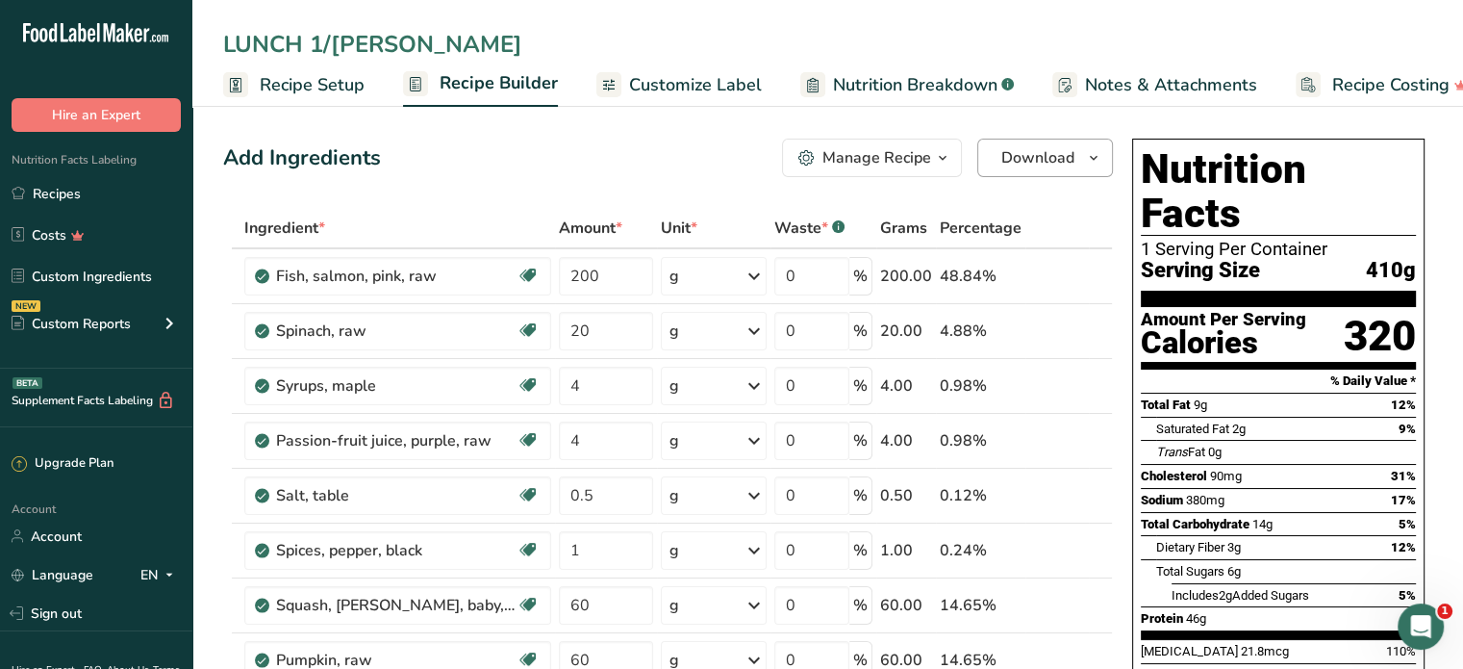
type input "LUNCH 1/SALMON DULCE"
click at [1026, 153] on span "Download" at bounding box center [1037, 157] width 73 height 23
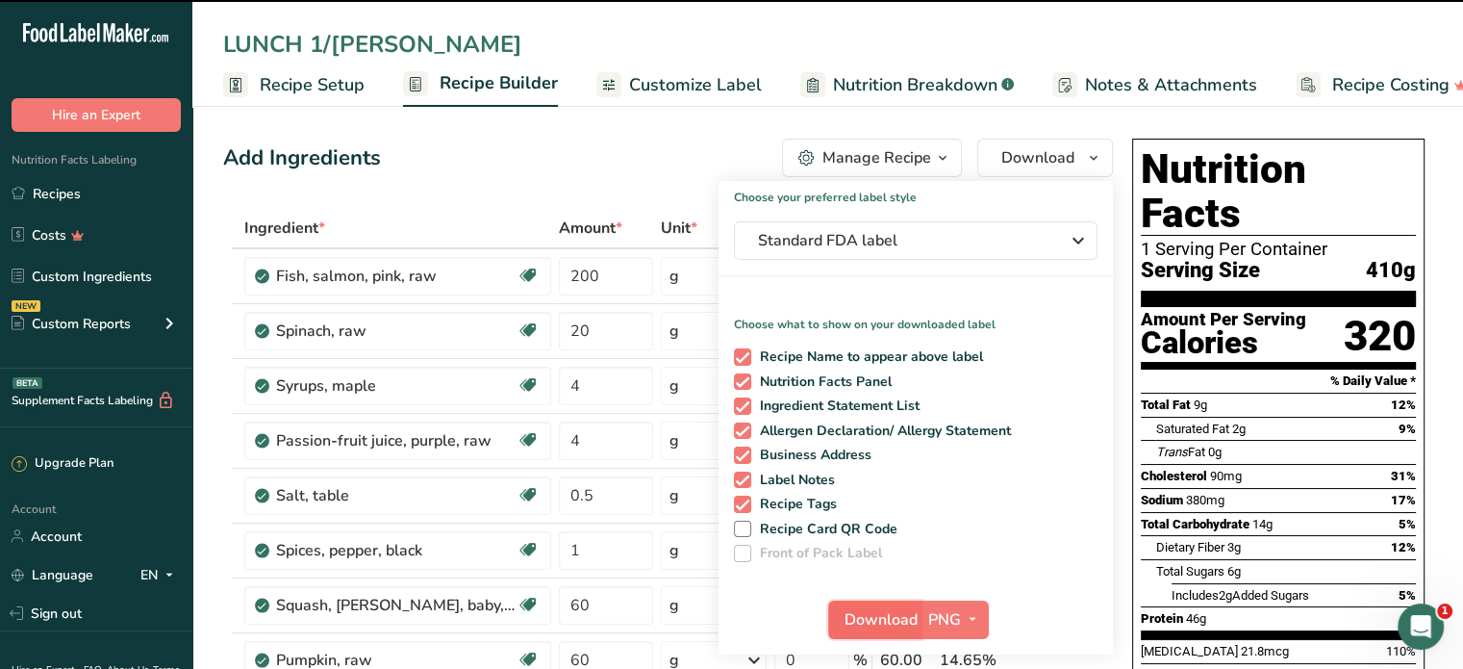
click at [891, 611] on span "Download" at bounding box center [881, 619] width 73 height 23
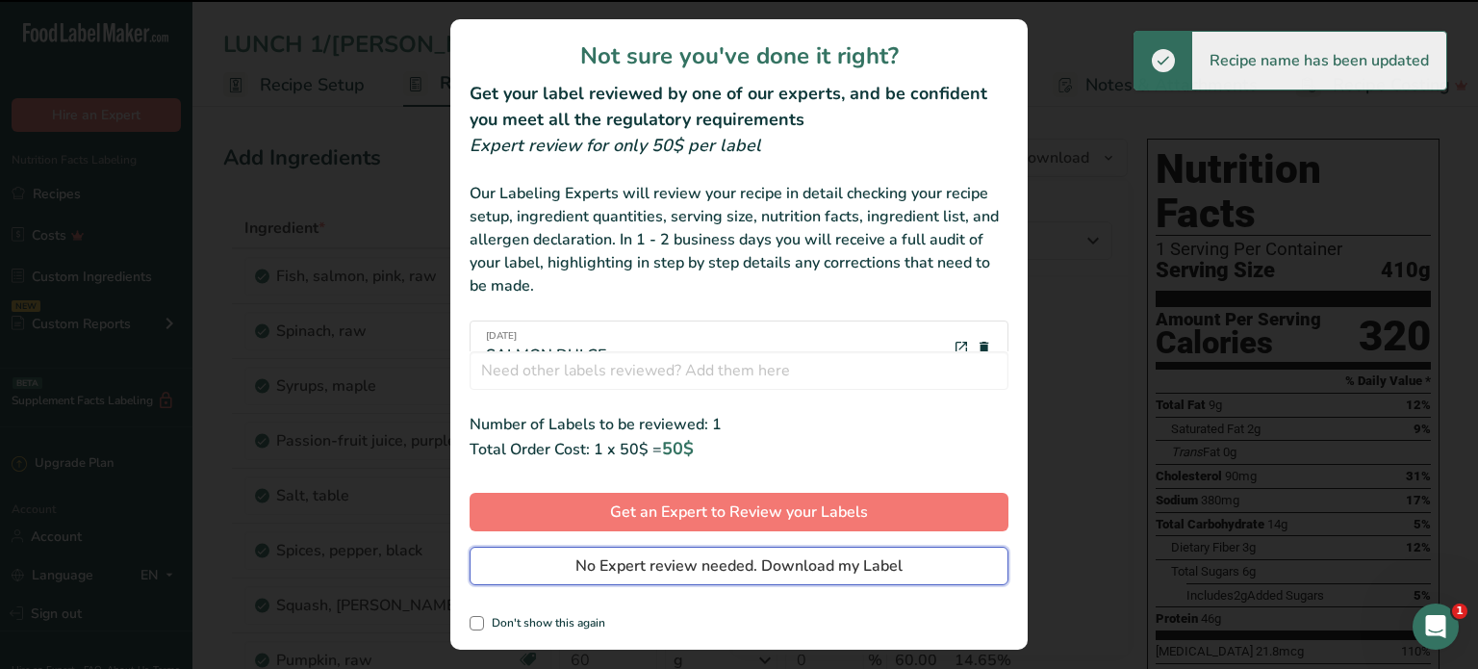
click at [889, 571] on span "No Expert review needed. Download my Label" at bounding box center [738, 565] width 327 height 23
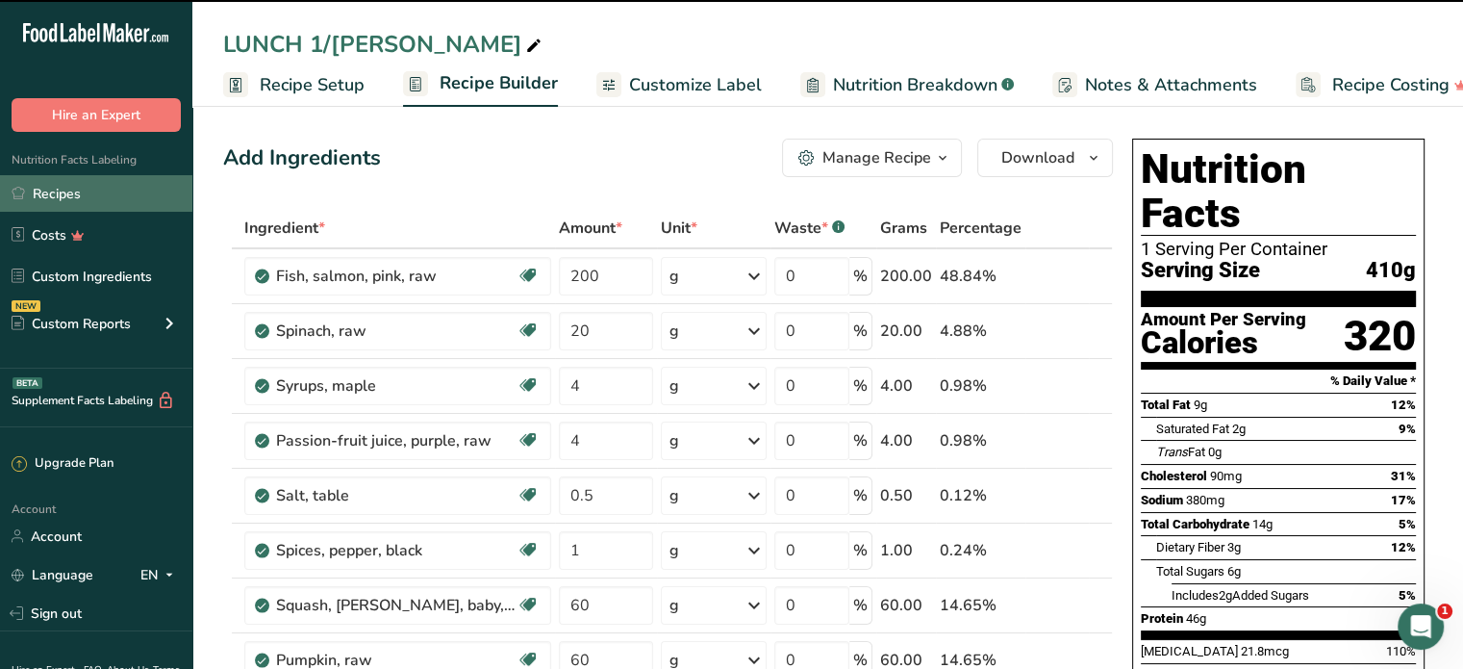
click at [74, 188] on link "Recipes" at bounding box center [96, 193] width 192 height 37
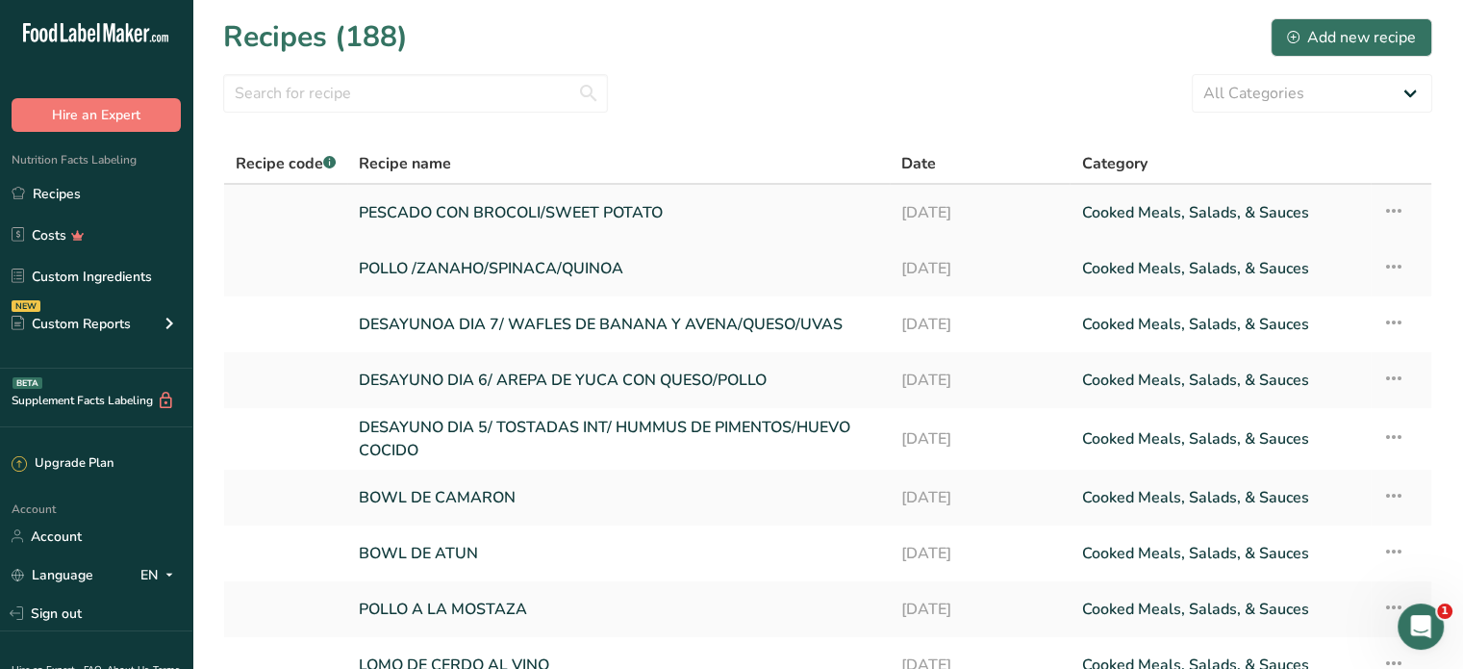
click at [504, 213] on link "PESCADO CON BROCOLI/SWEET POTATO" at bounding box center [618, 212] width 519 height 40
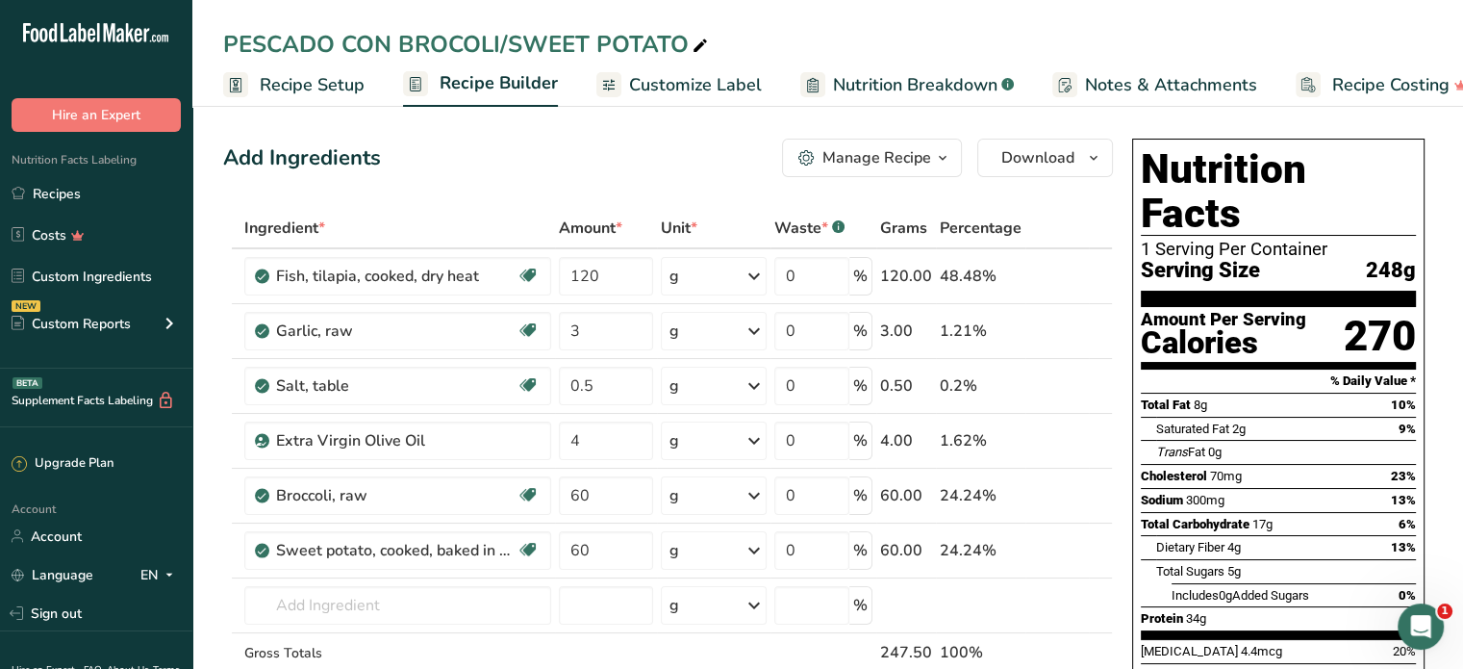
click at [225, 38] on div "PESCADO CON BROCOLI/SWEET POTATO" at bounding box center [467, 44] width 489 height 35
click at [225, 38] on input "PESCADO CON BROCOLI/SWEET POTATO" at bounding box center [827, 44] width 1209 height 35
click at [225, 38] on input "LUNCH 2PESCADO CON BROCOLI/SWEET POTATO" at bounding box center [827, 44] width 1209 height 35
click at [329, 45] on input "/LUNCH 2PESCADO CON BROCOLI/SWEET POTATO" at bounding box center [827, 44] width 1209 height 35
click at [232, 37] on input "/LUNCH 2/PESCADO CON BROCOLI/SWEET POTATO" at bounding box center [827, 44] width 1209 height 35
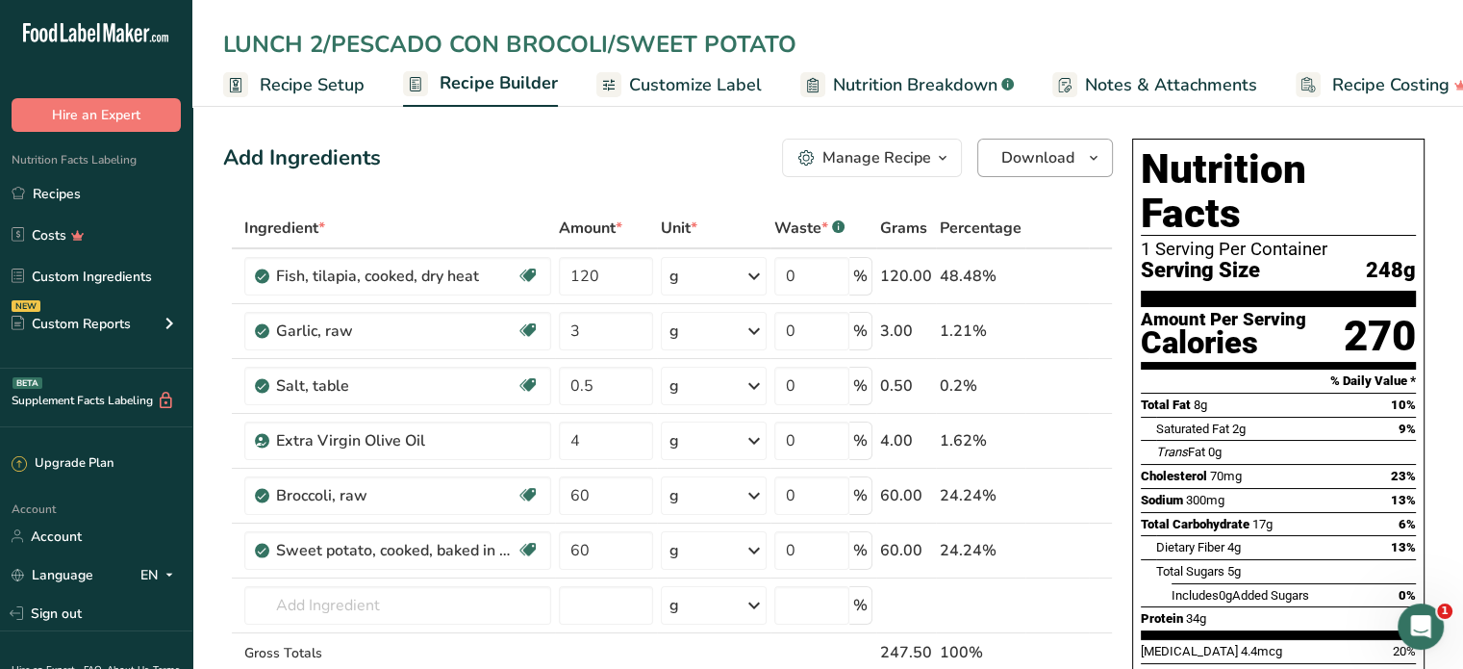
type input "LUNCH 2/PESCADO CON BROCOLI/SWEET POTATO"
click at [1005, 149] on span "Download" at bounding box center [1037, 157] width 73 height 23
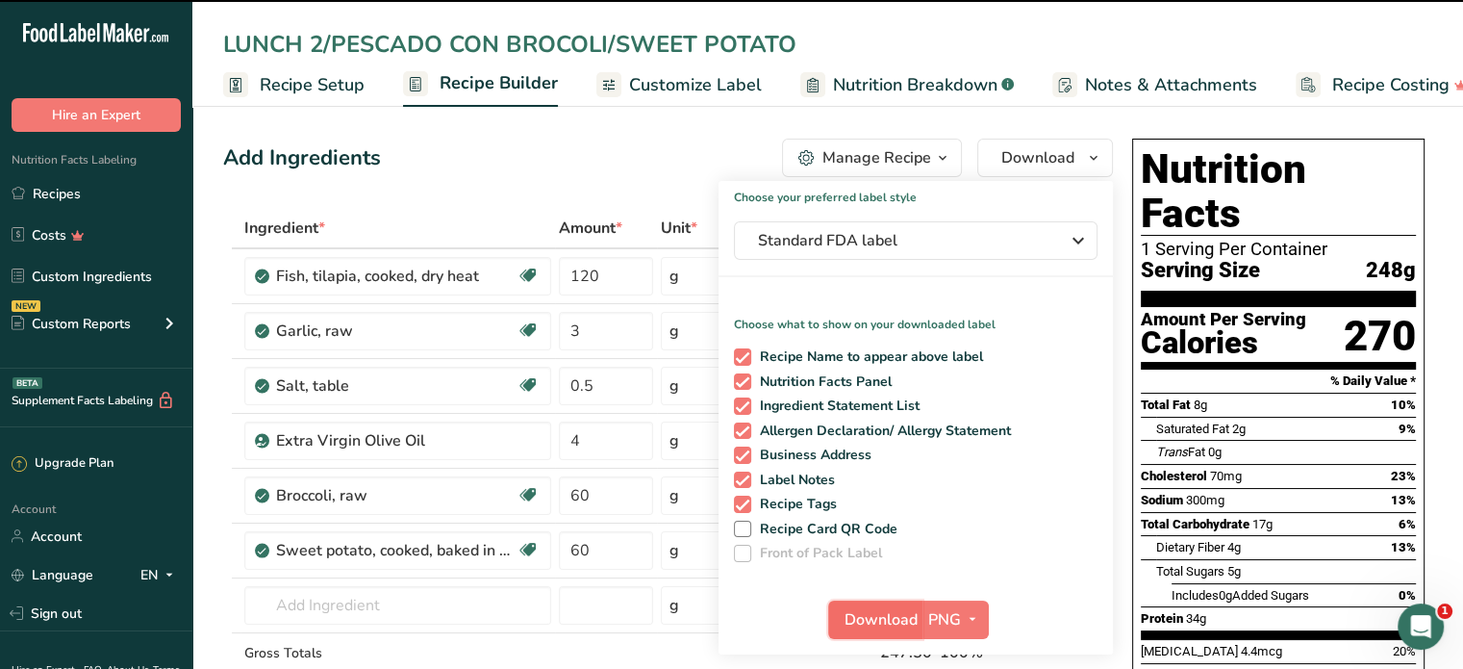
click at [879, 617] on span "Download" at bounding box center [881, 619] width 73 height 23
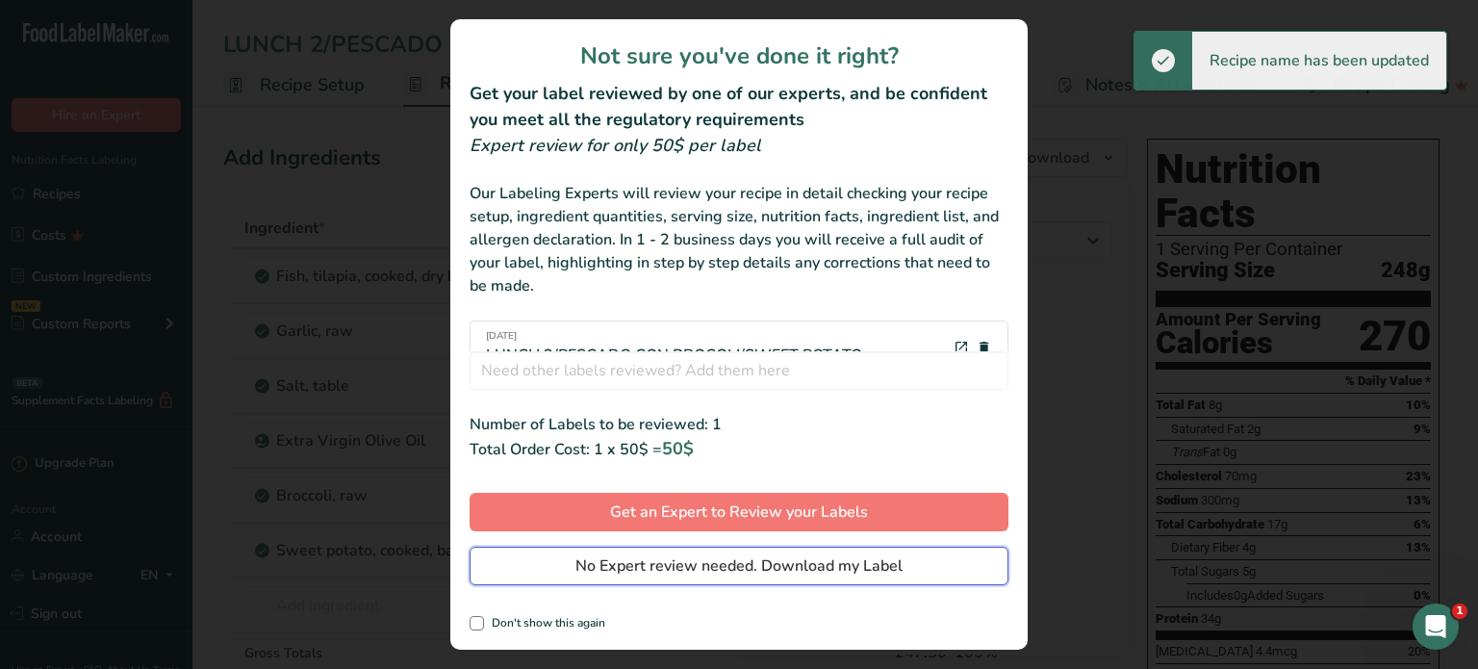
click at [856, 563] on span "No Expert review needed. Download my Label" at bounding box center [738, 565] width 327 height 23
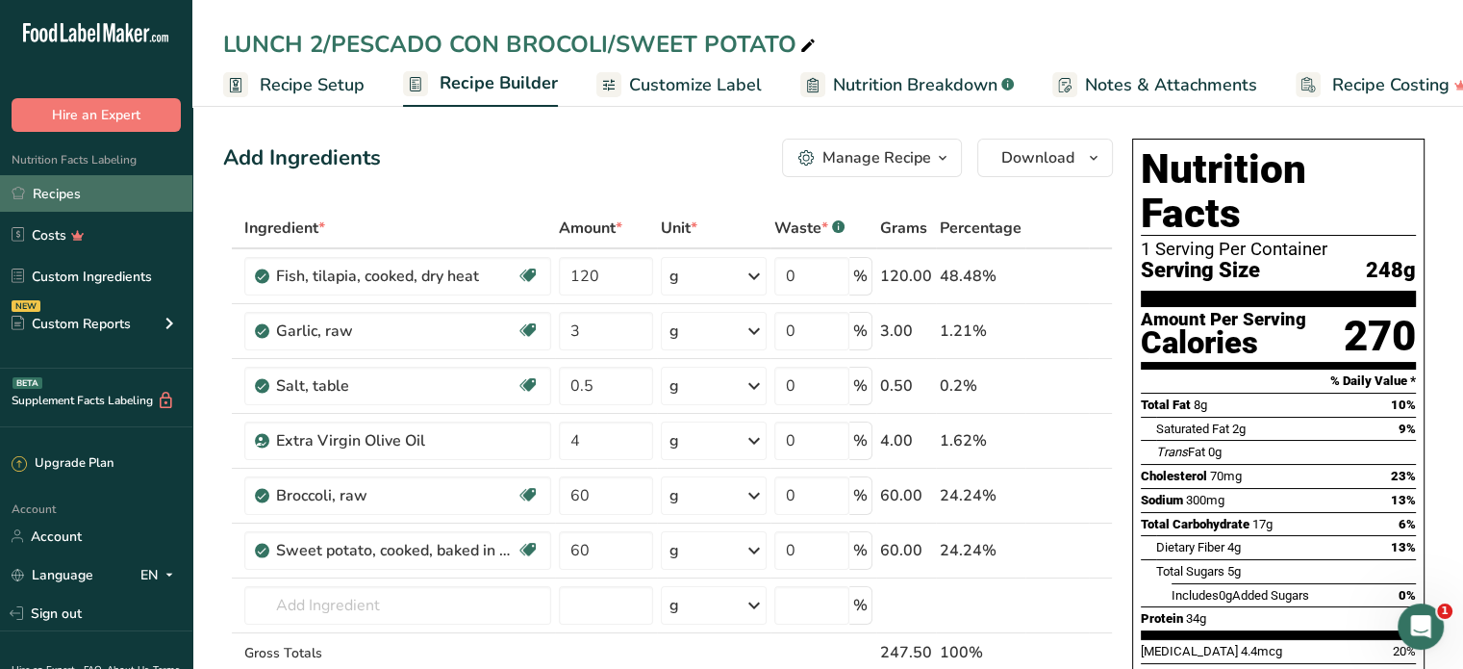
click at [77, 195] on link "Recipes" at bounding box center [96, 193] width 192 height 37
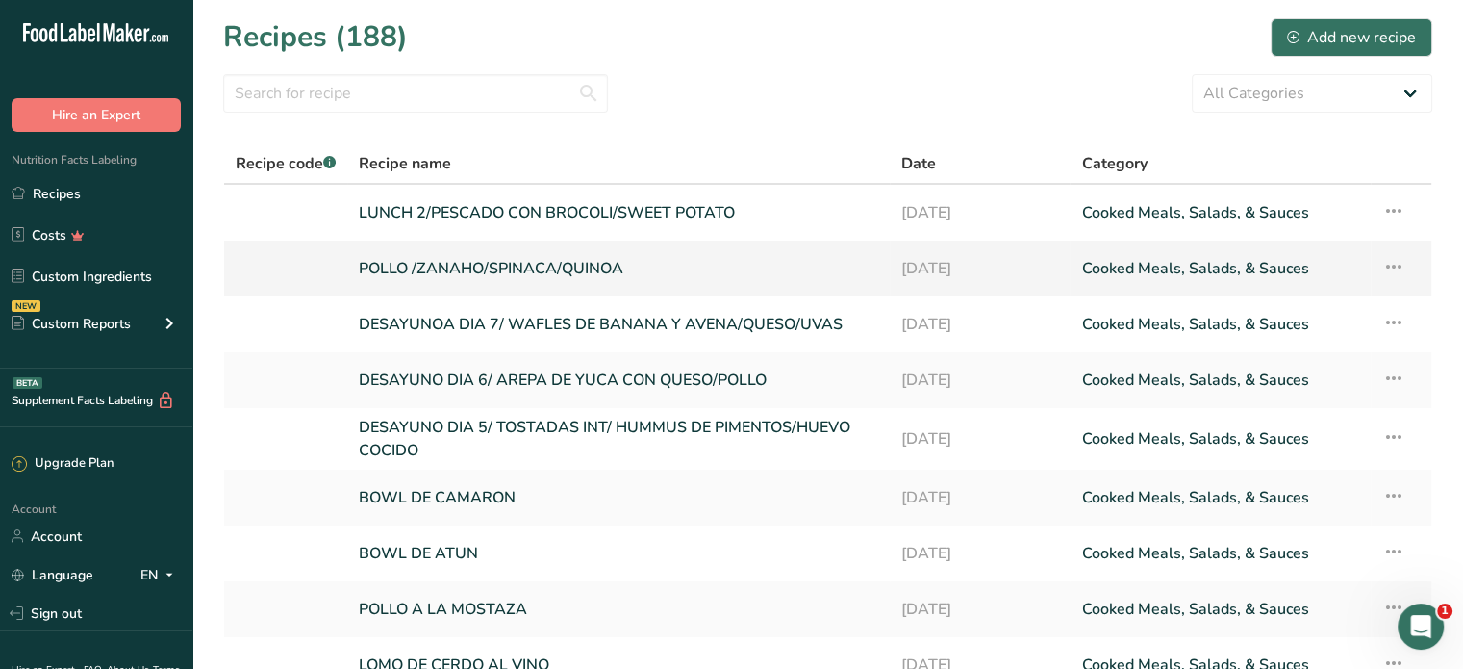
click at [453, 265] on link "POLLO /ZANAHO/SPINACA/QUINOA" at bounding box center [618, 268] width 519 height 40
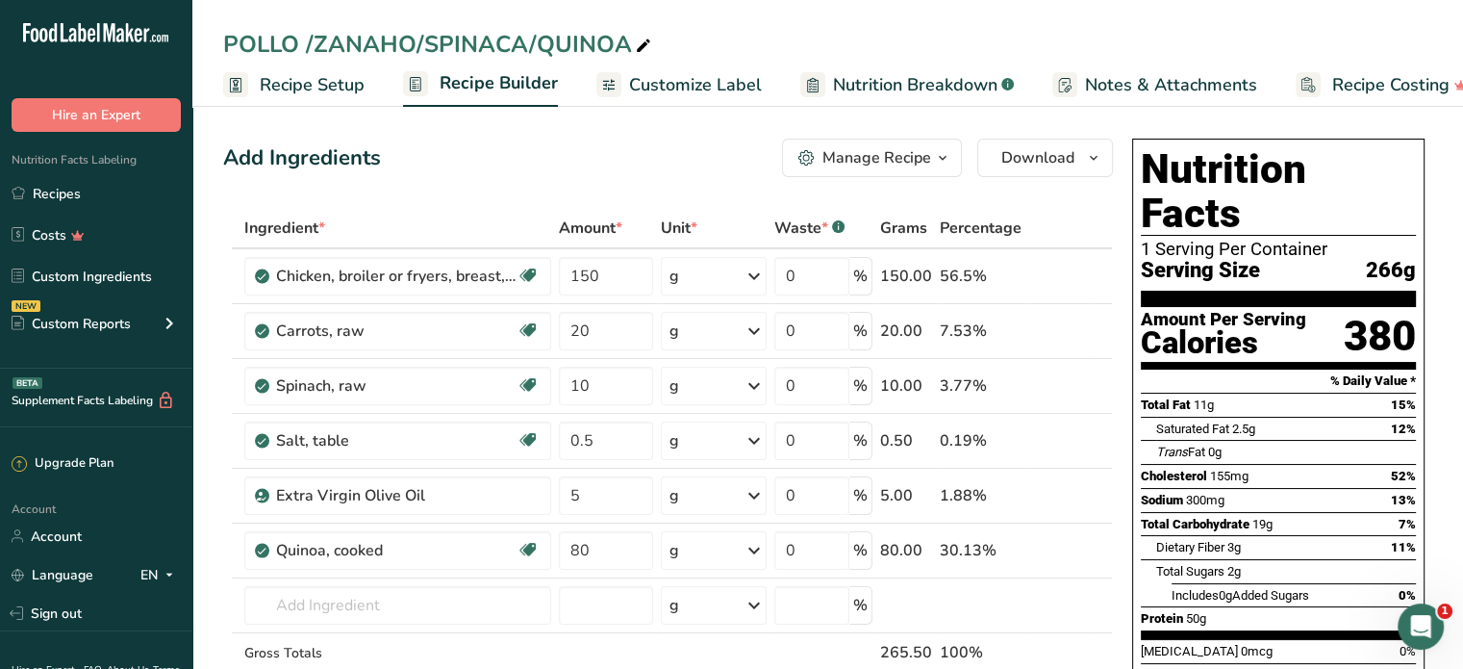
click at [226, 42] on div "POLLO /ZANAHO/SPINACA/QUINOA" at bounding box center [439, 44] width 432 height 35
click at [222, 42] on div "POLLO /ZANAHO/SPINACA/QUINOA" at bounding box center [827, 44] width 1271 height 35
type input "LUNCH 3/POLLO /ZANAHO/SPINACA/QUINOA"
click at [1033, 160] on span "Download" at bounding box center [1037, 157] width 73 height 23
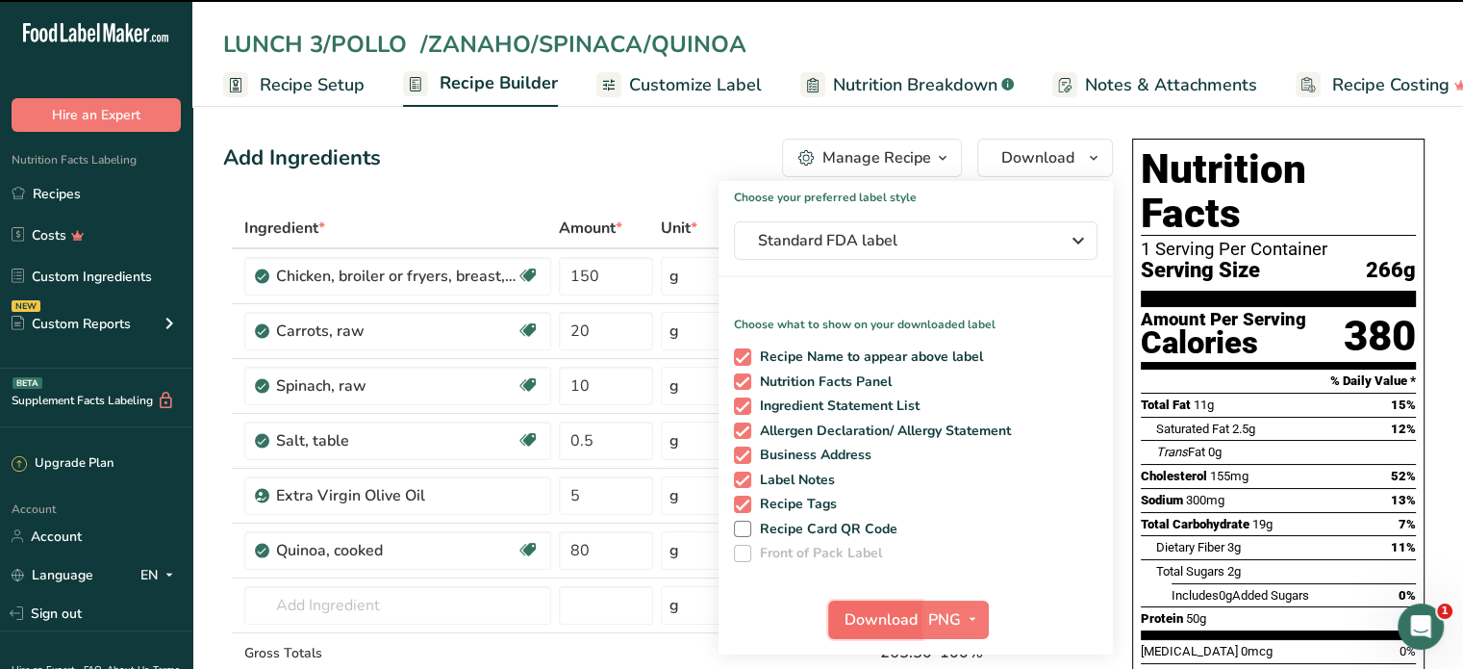
click at [885, 621] on span "Download" at bounding box center [881, 619] width 73 height 23
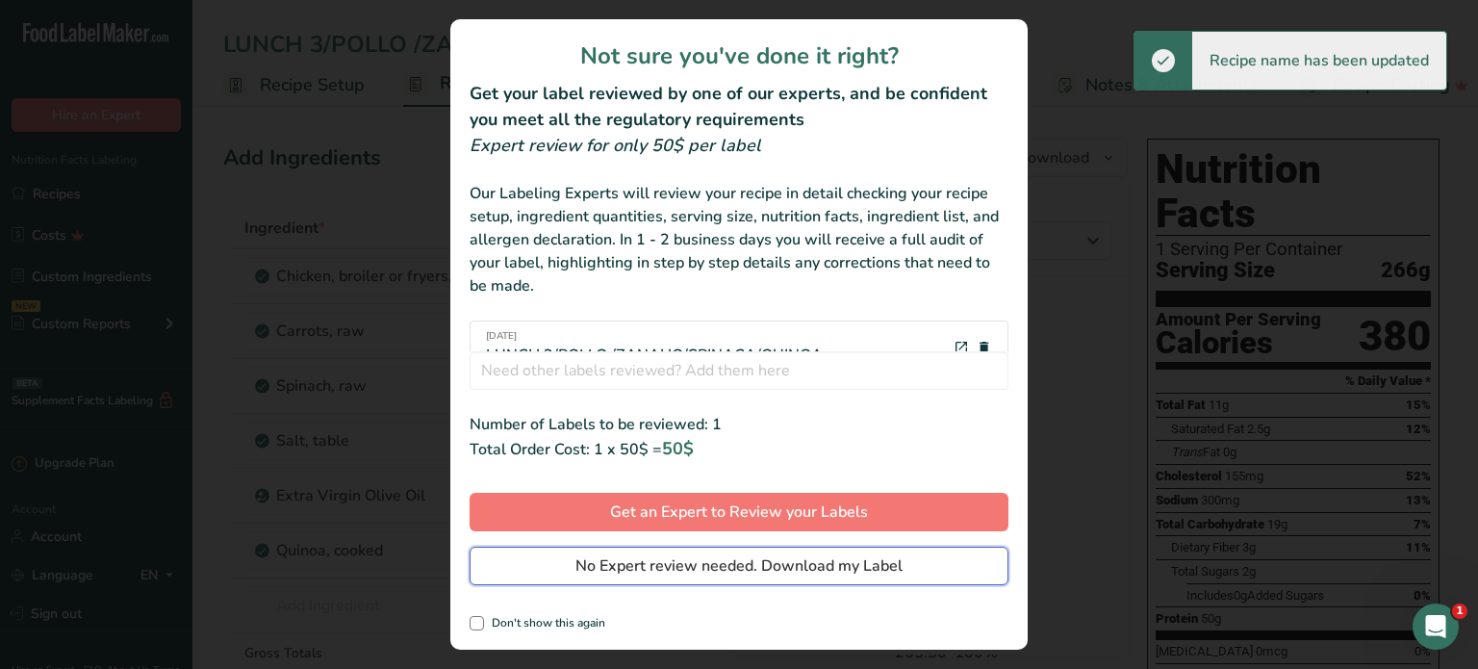
click at [818, 565] on span "No Expert review needed. Download my Label" at bounding box center [738, 565] width 327 height 23
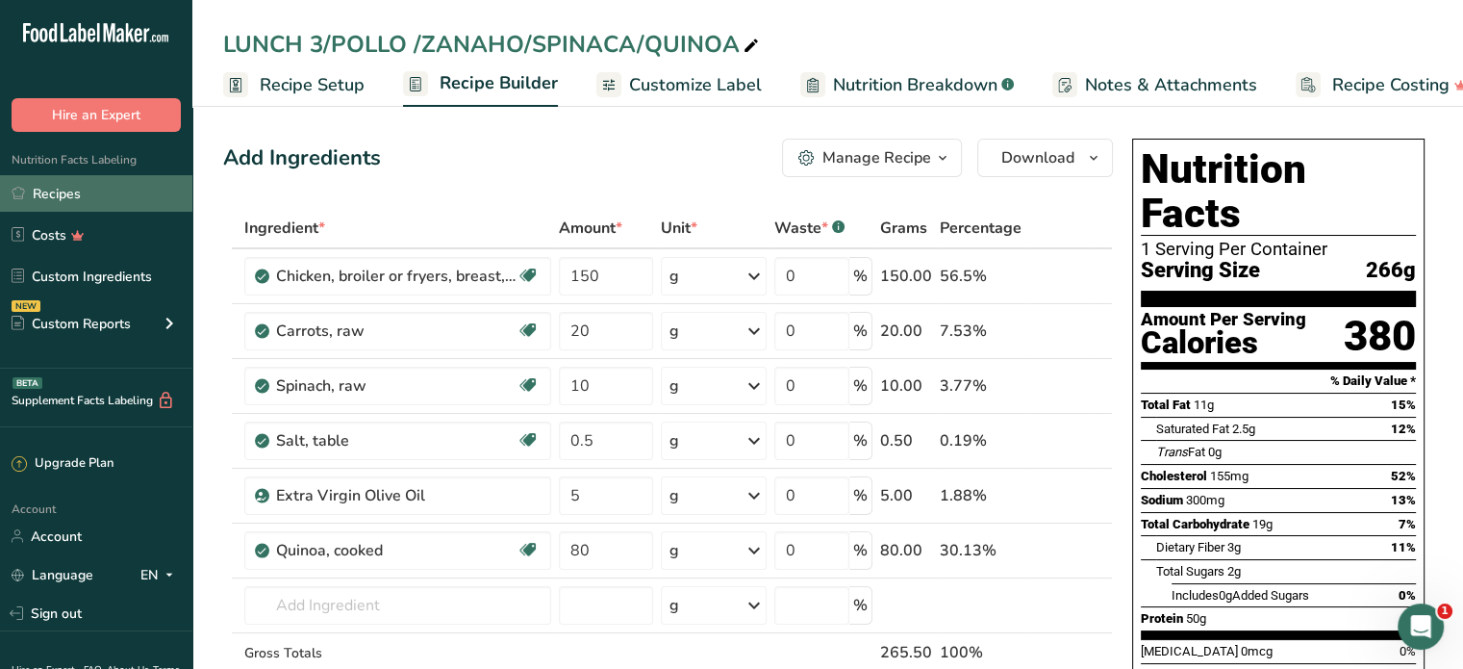
click at [63, 190] on link "Recipes" at bounding box center [96, 193] width 192 height 37
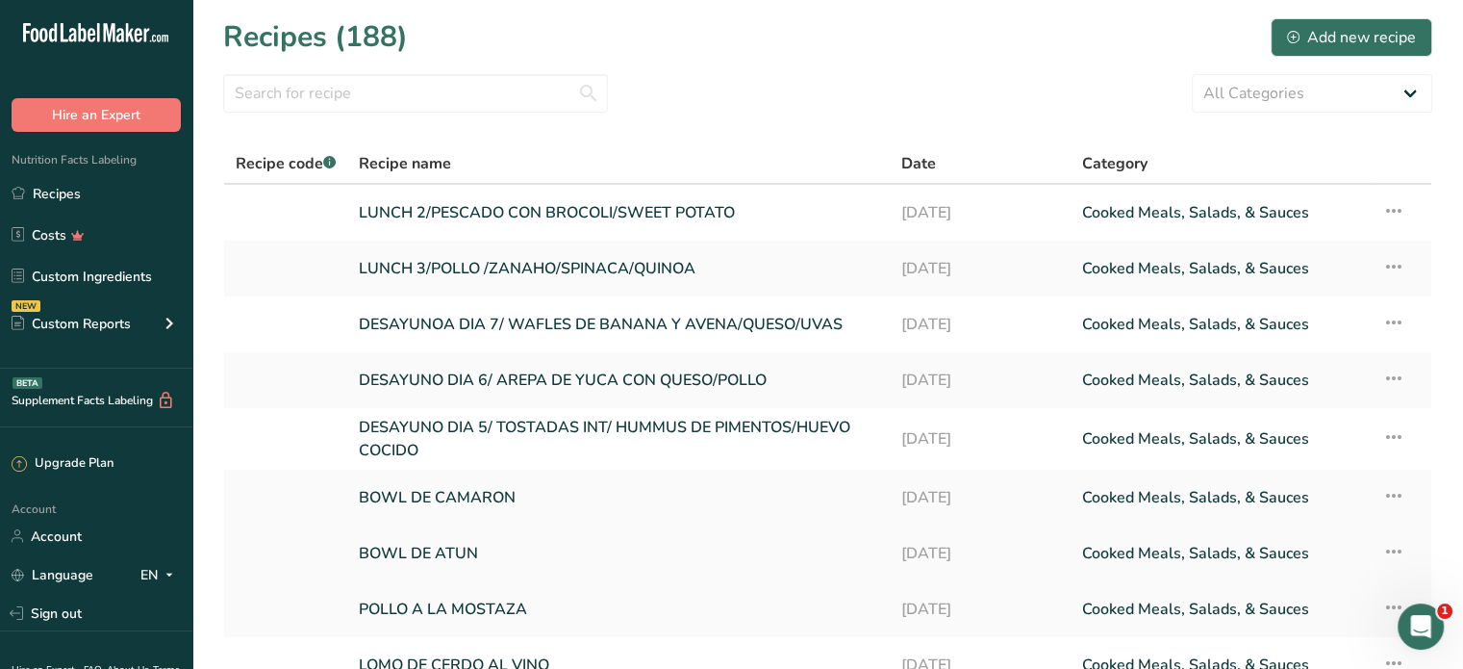
click at [530, 525] on td "BOWL DE ATUN" at bounding box center [618, 553] width 543 height 56
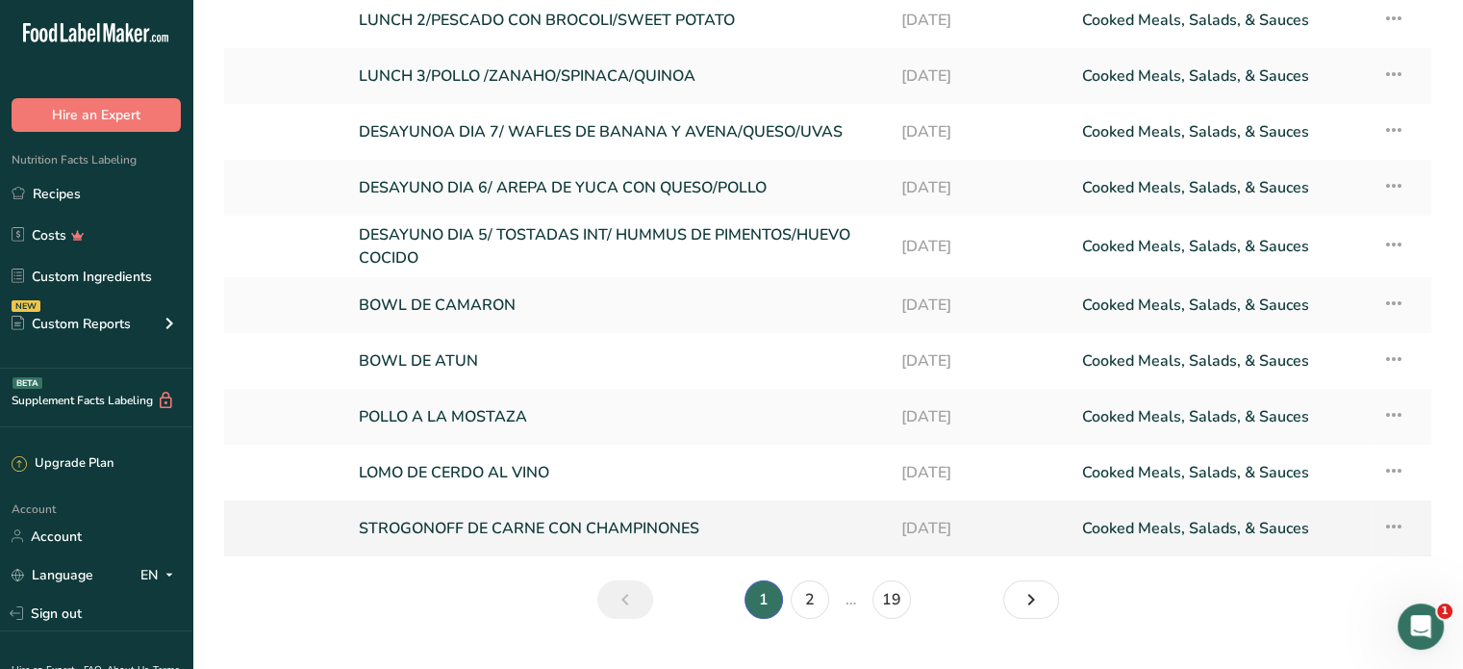
click at [483, 521] on link "STROGONOFF DE CARNE CON CHAMPINONES" at bounding box center [618, 528] width 519 height 40
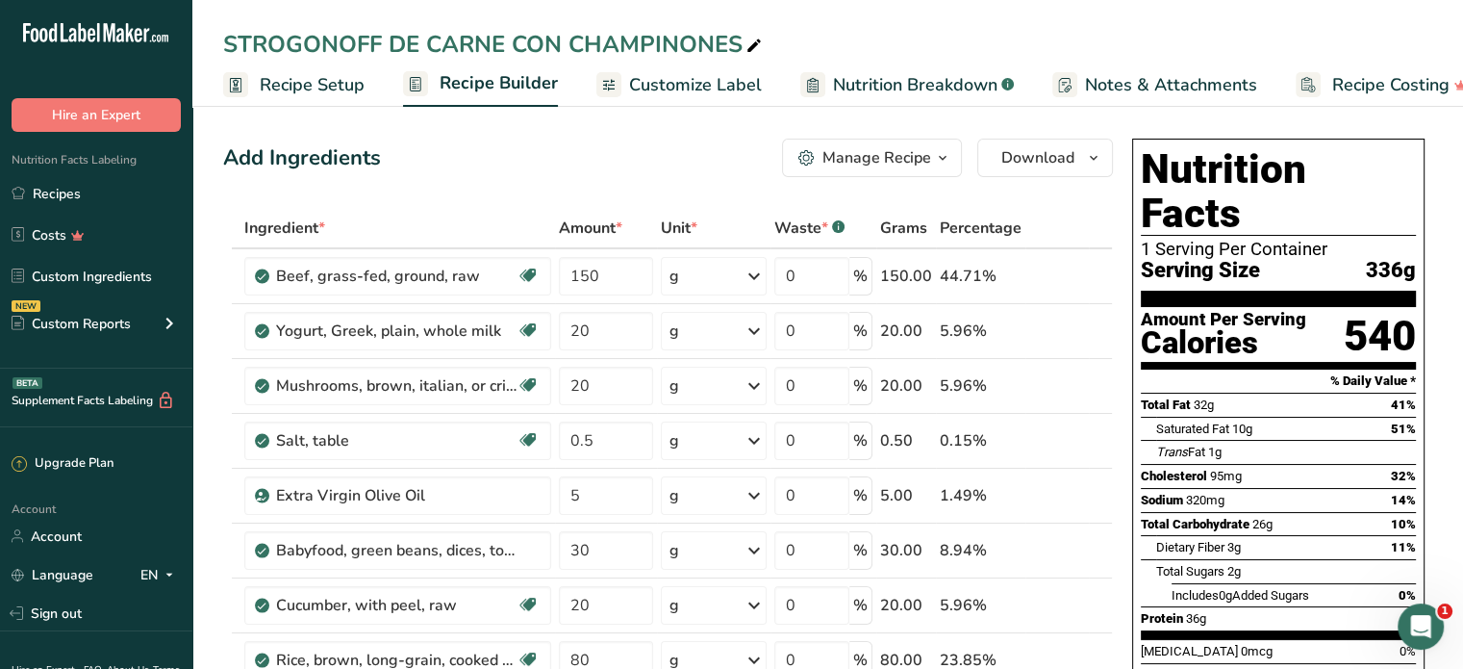
click at [228, 45] on div "STROGONOFF DE CARNE CON CHAMPINONES" at bounding box center [494, 44] width 543 height 35
click at [225, 44] on input "STROGONOFF DE CARNE CON CHAMPINONES" at bounding box center [827, 44] width 1209 height 35
type input "LUNCH 4/ STROGONOFF DE CARNE CON CHAMPINONES"
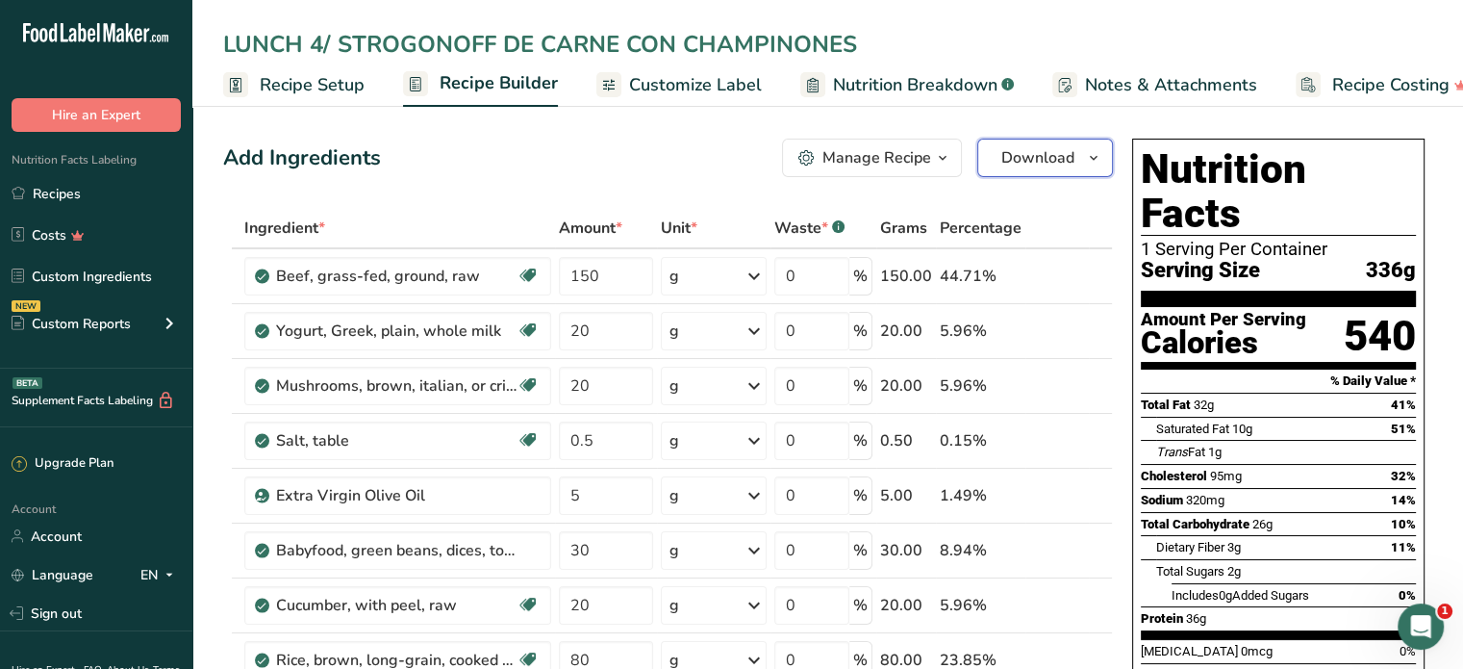
click at [997, 152] on button "Download" at bounding box center [1045, 158] width 136 height 38
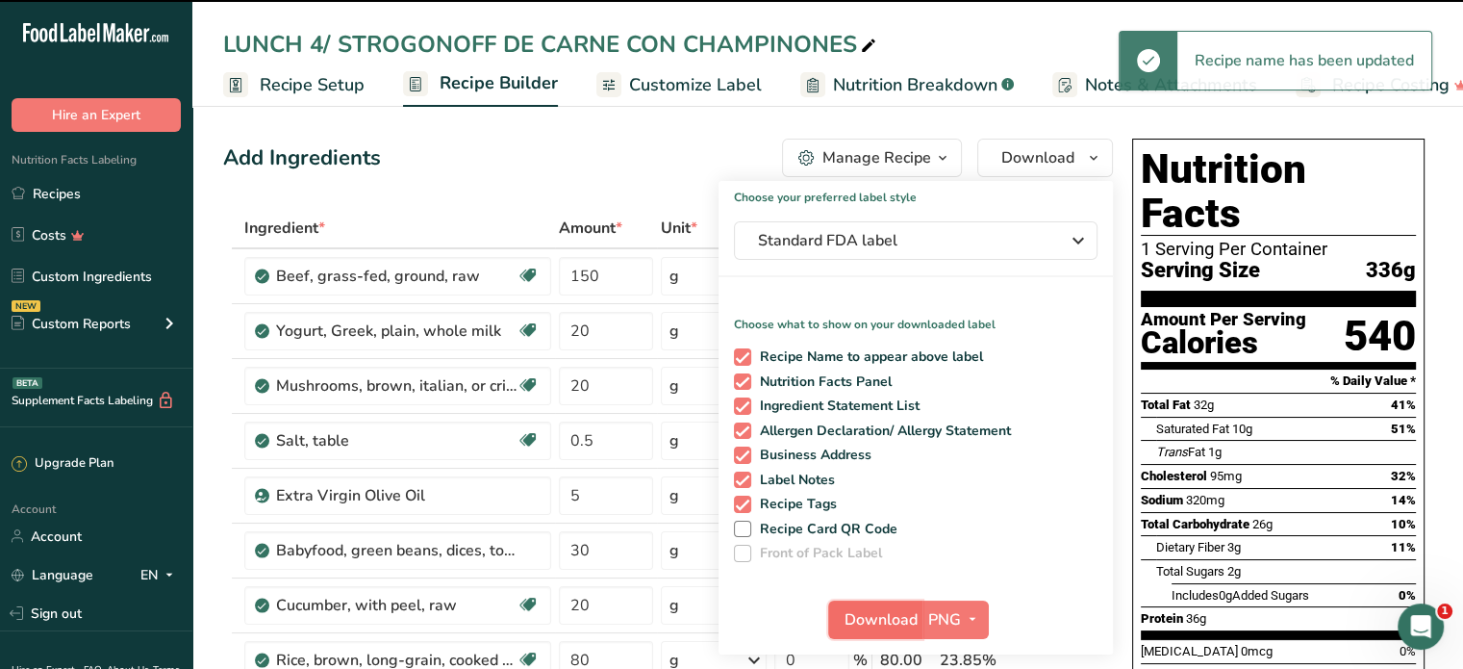
click at [896, 618] on span "Download" at bounding box center [881, 619] width 73 height 23
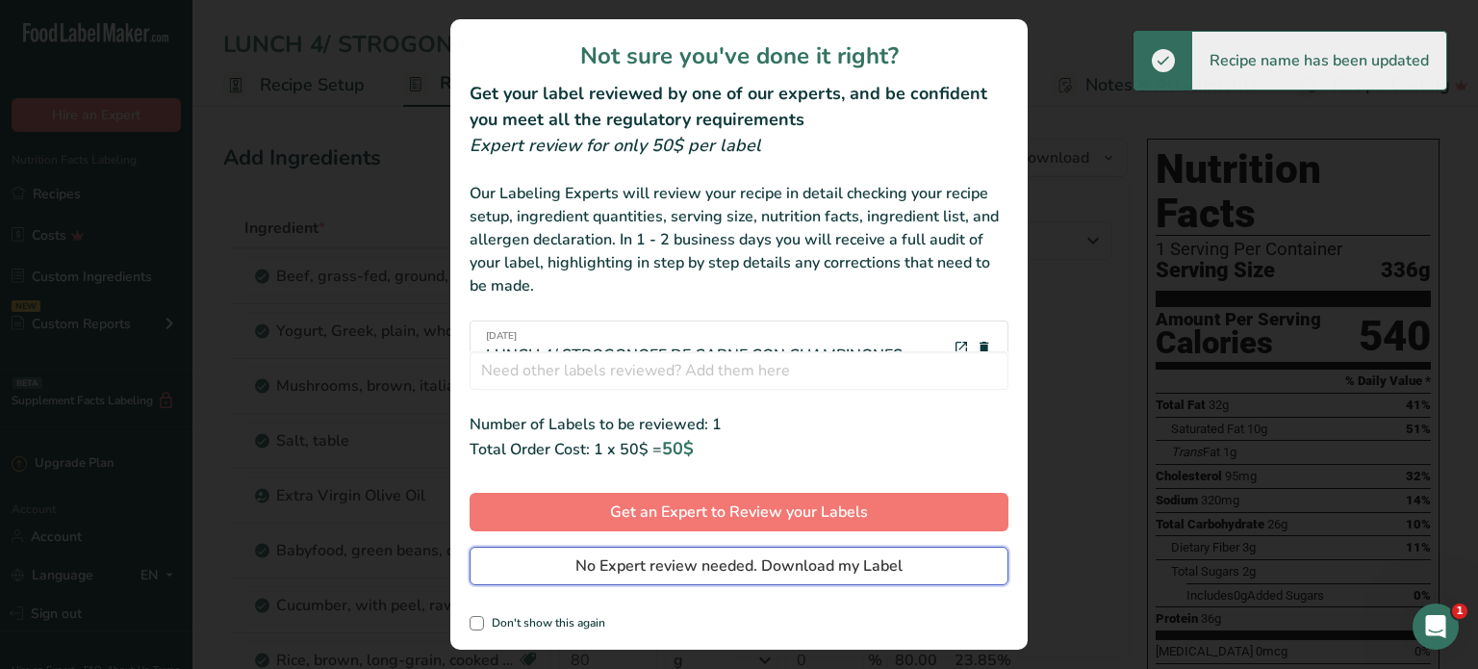
click at [843, 569] on span "No Expert review needed. Download my Label" at bounding box center [738, 565] width 327 height 23
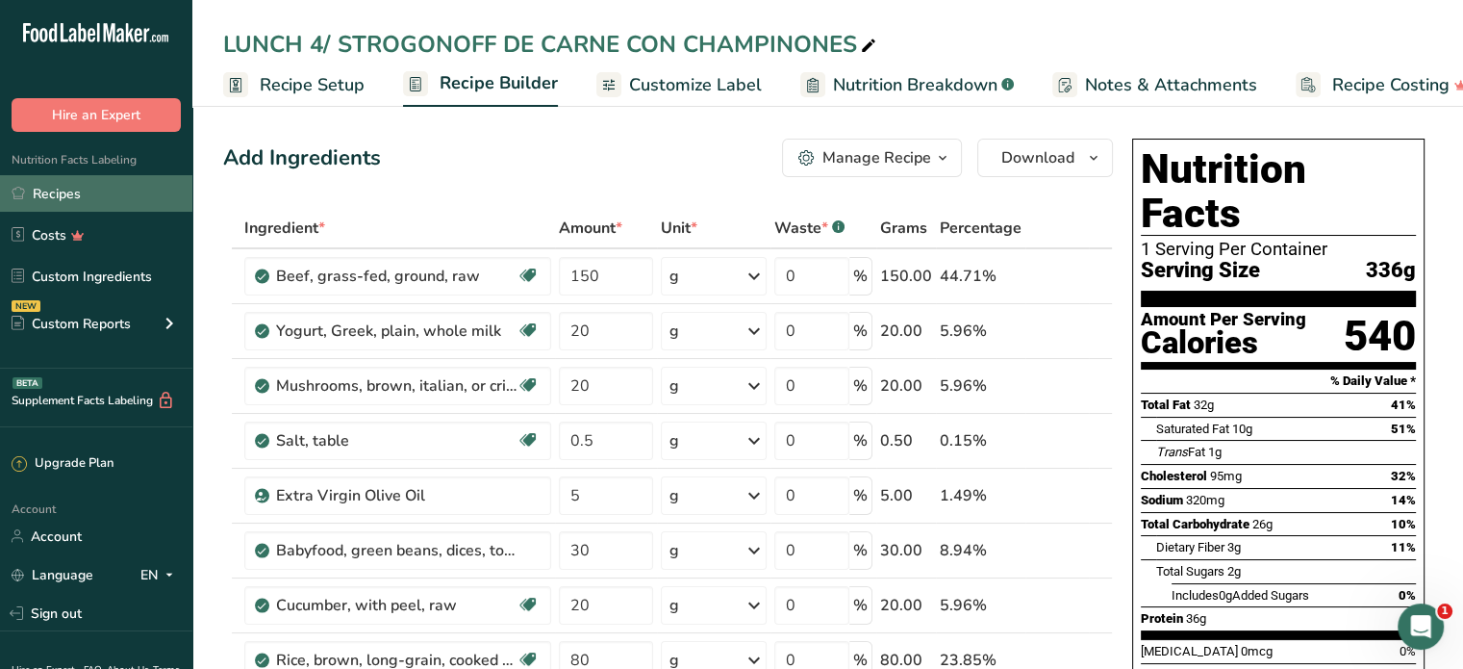
click at [70, 192] on link "Recipes" at bounding box center [96, 193] width 192 height 37
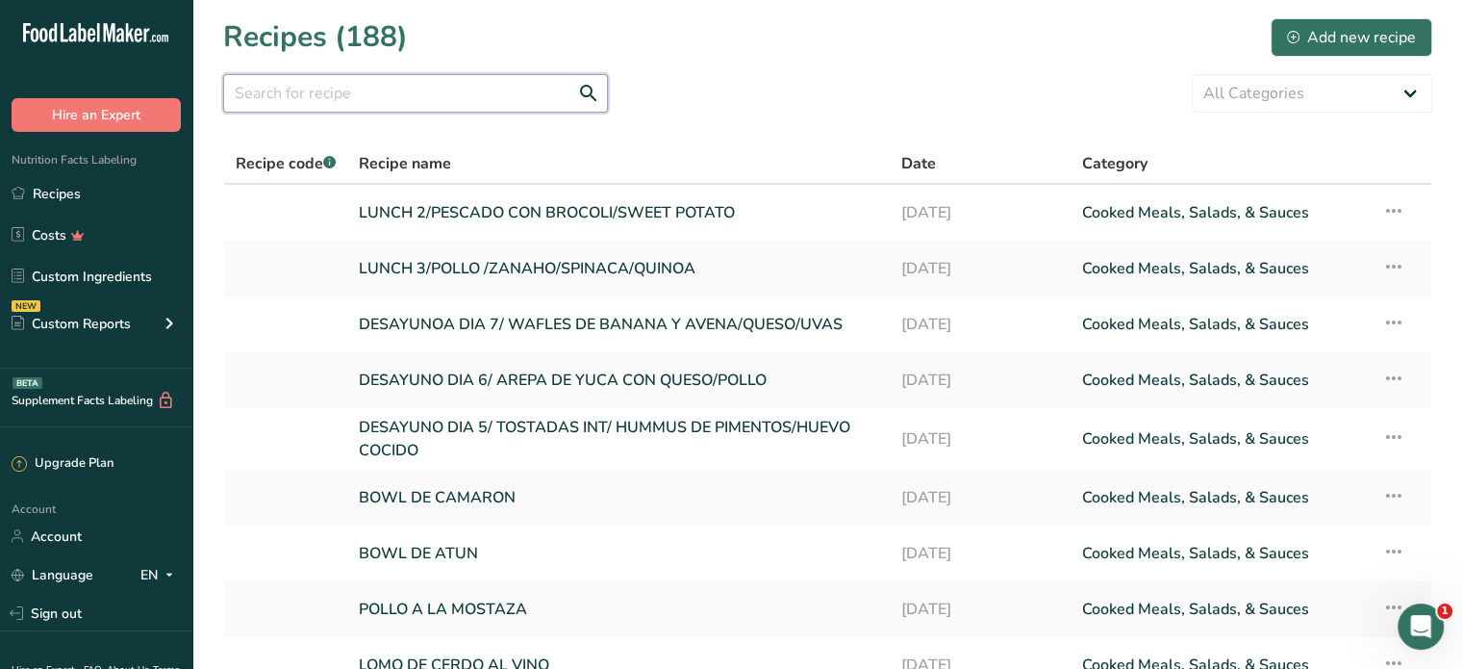
click at [335, 104] on input "text" at bounding box center [415, 93] width 385 height 38
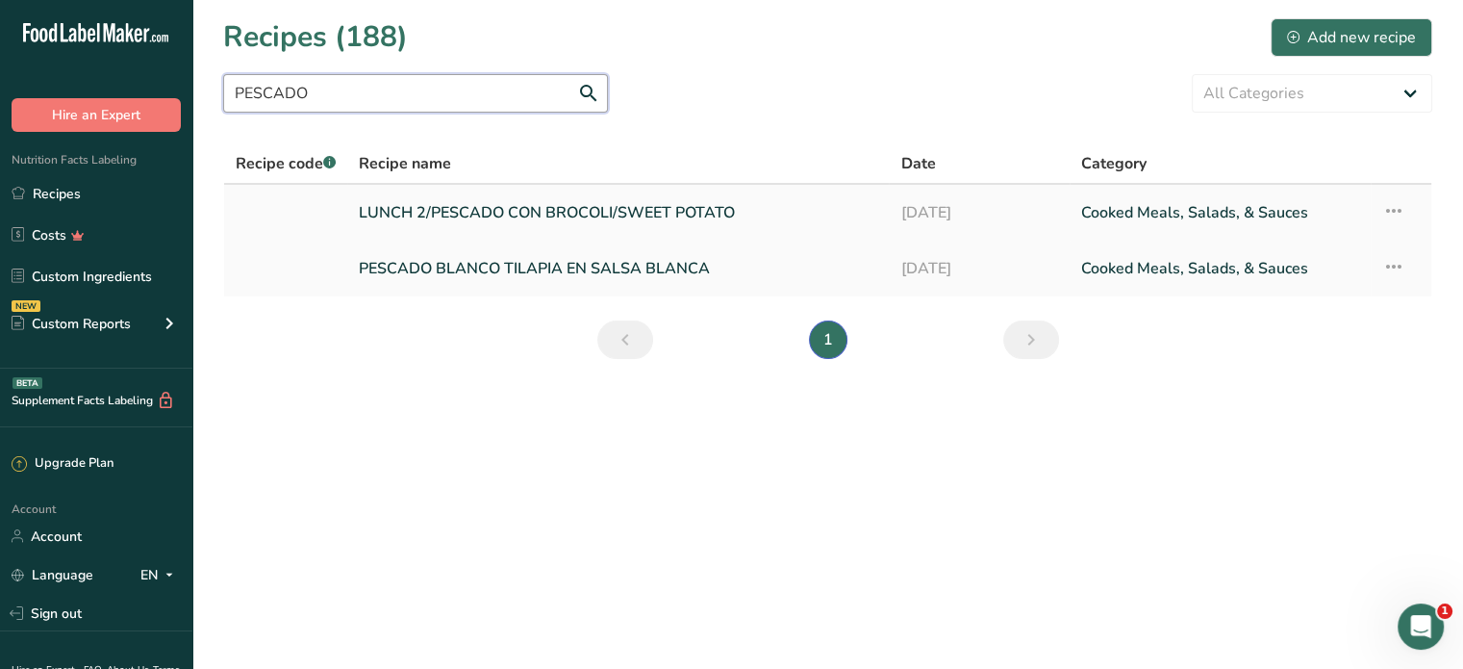
type input "PESCADO"
click at [493, 210] on link "LUNCH 2/PESCADO CON BROCOLI/SWEET POTATO" at bounding box center [618, 212] width 518 height 40
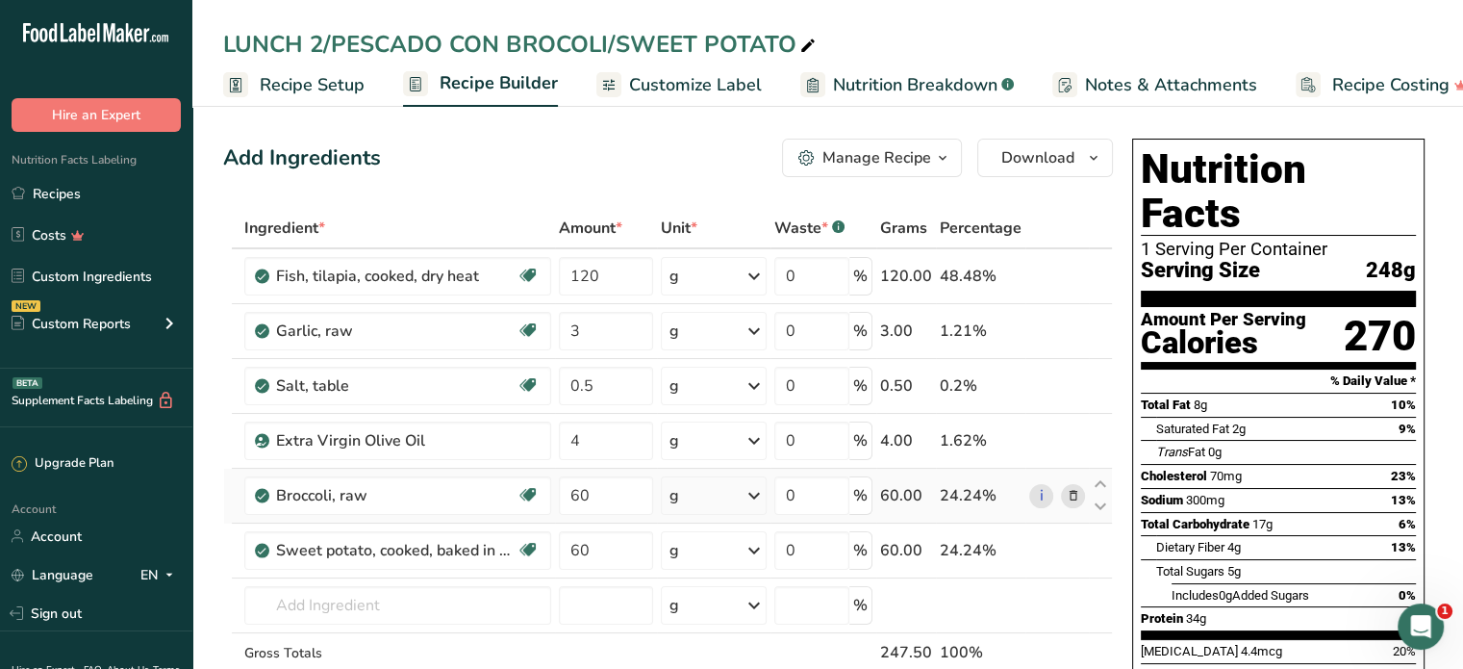
click at [1072, 493] on icon at bounding box center [1072, 496] width 13 height 20
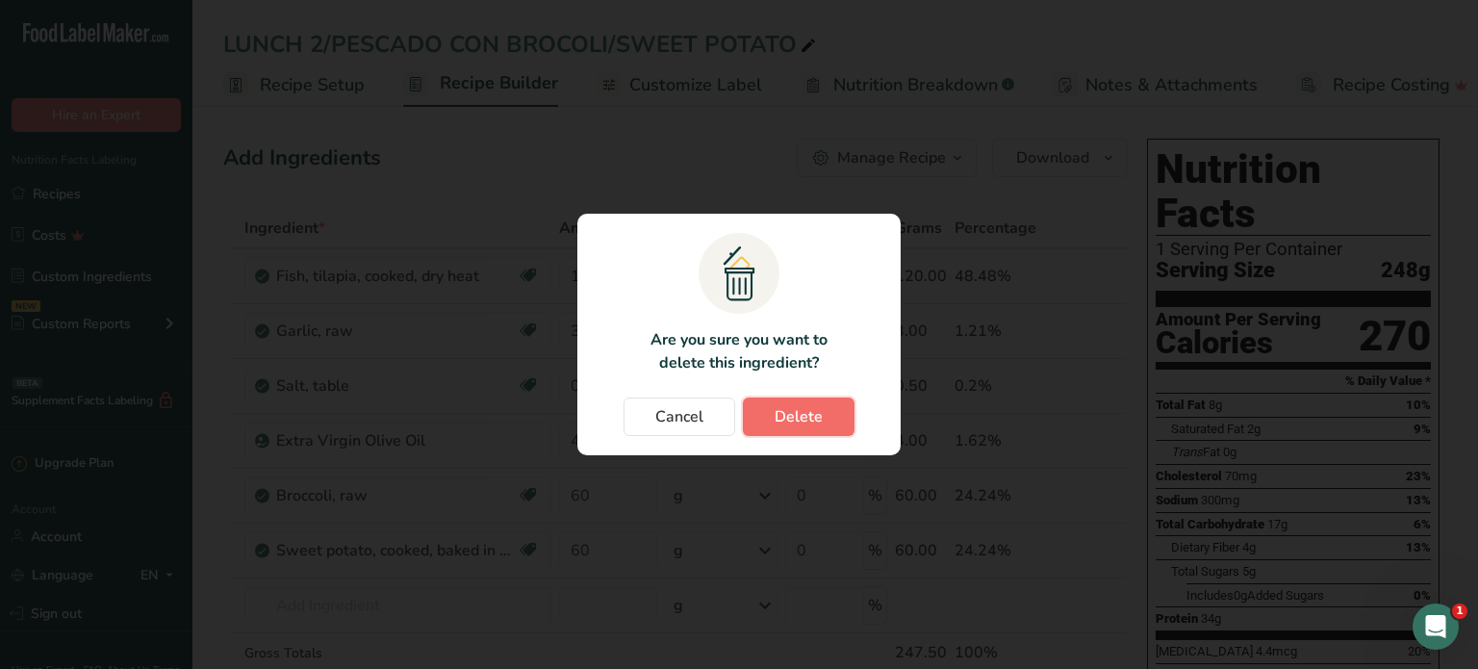
click at [820, 407] on span "Delete" at bounding box center [798, 416] width 48 height 23
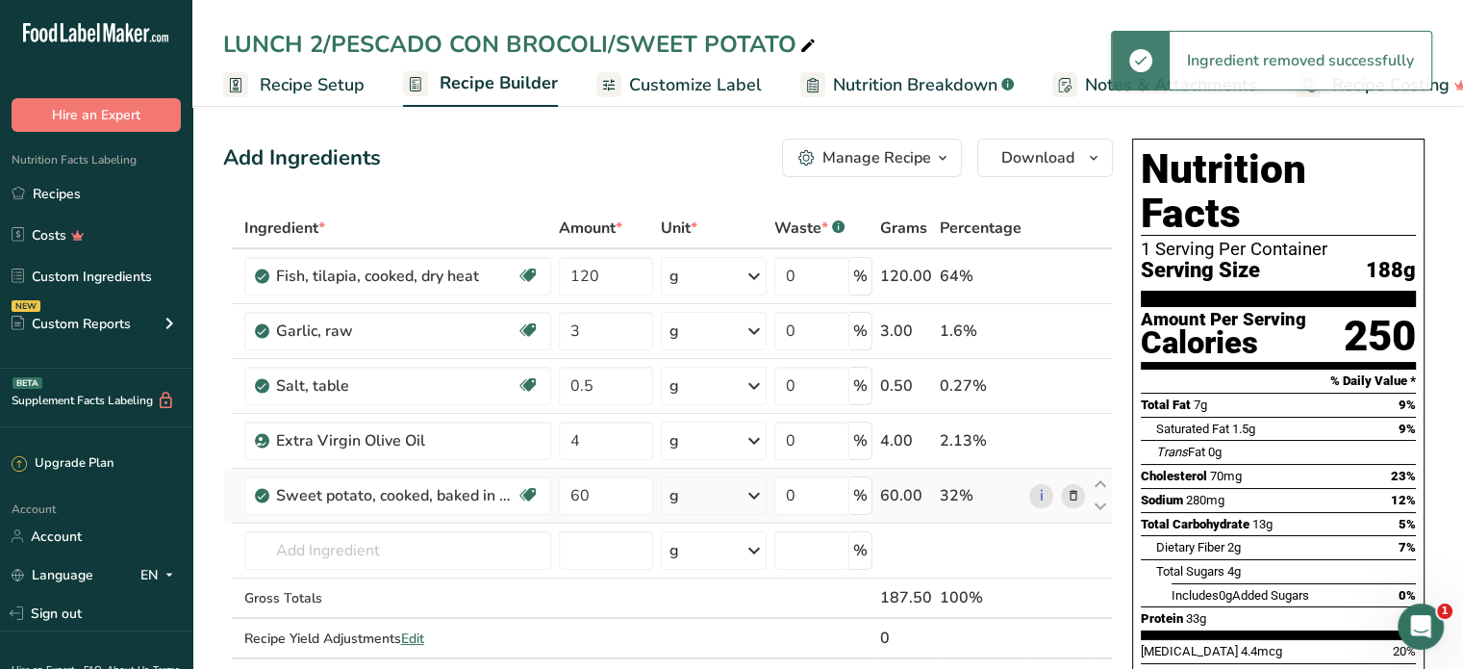
click at [1078, 495] on icon at bounding box center [1072, 496] width 13 height 20
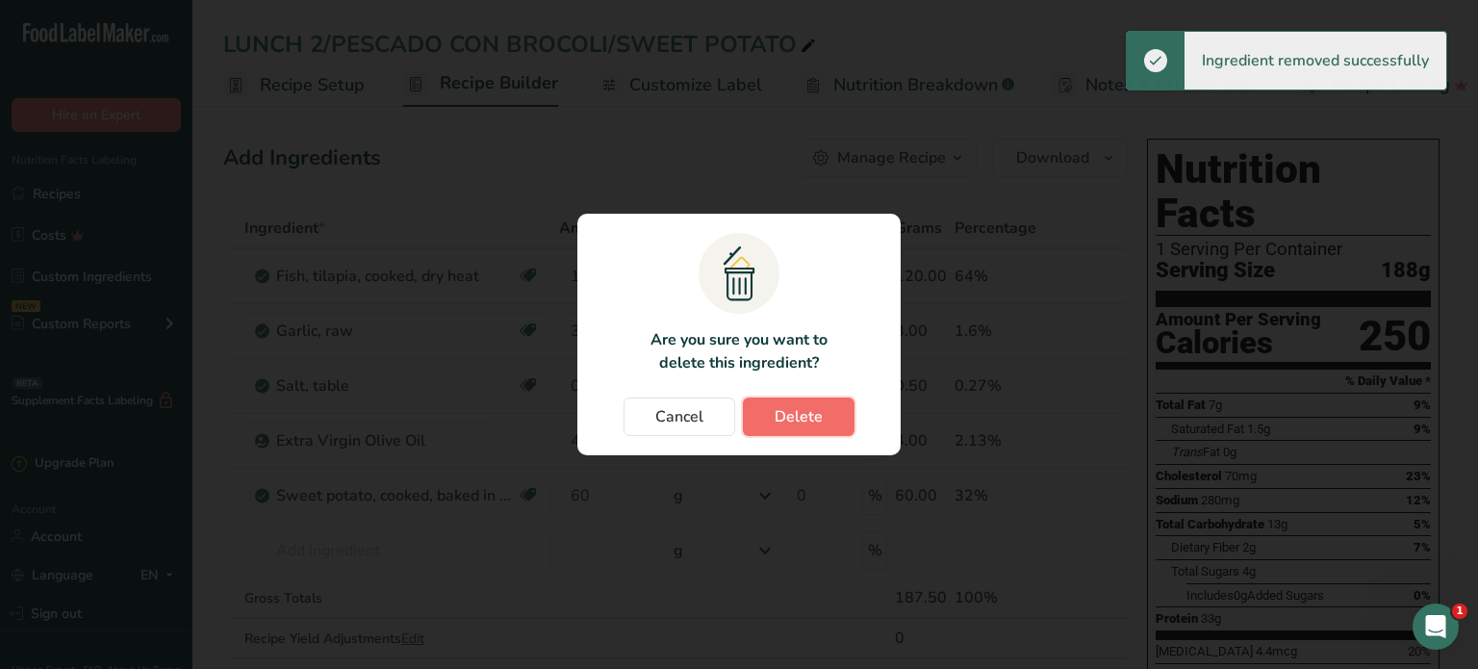
click at [815, 419] on span "Delete" at bounding box center [798, 416] width 48 height 23
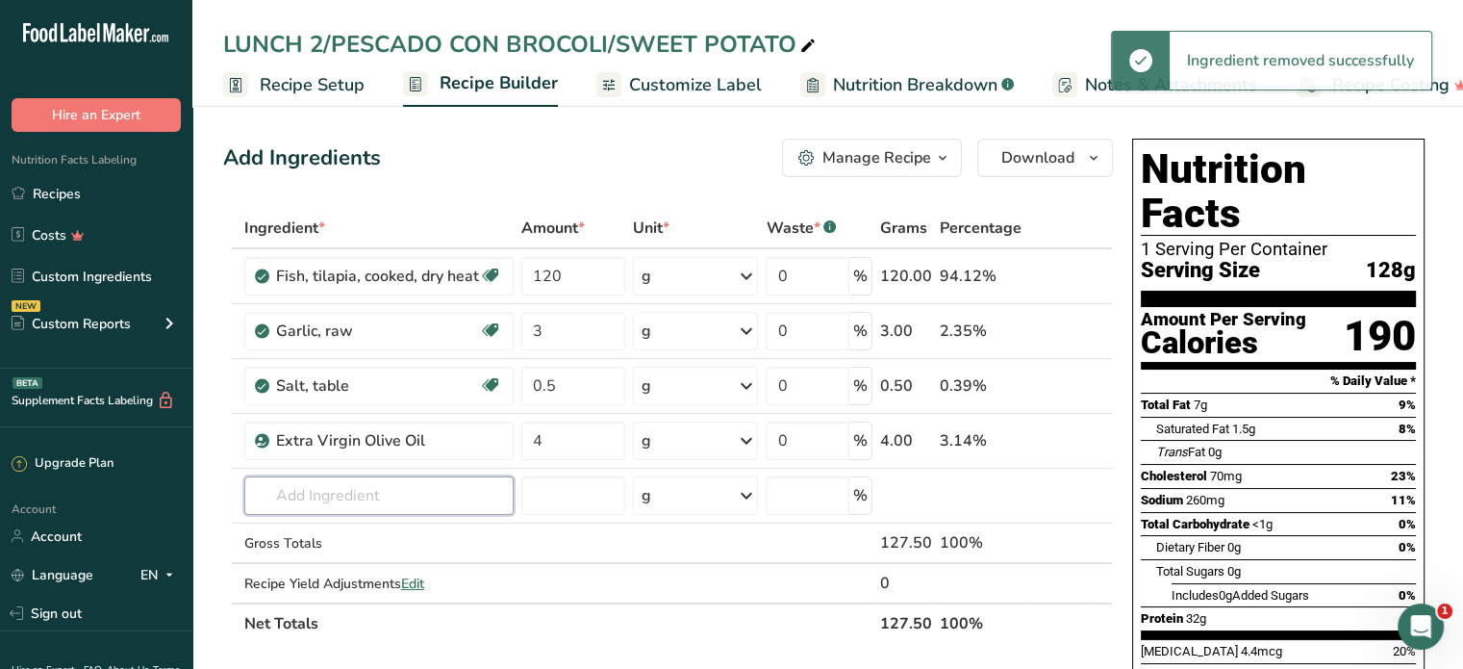
click at [320, 490] on input "text" at bounding box center [378, 495] width 269 height 38
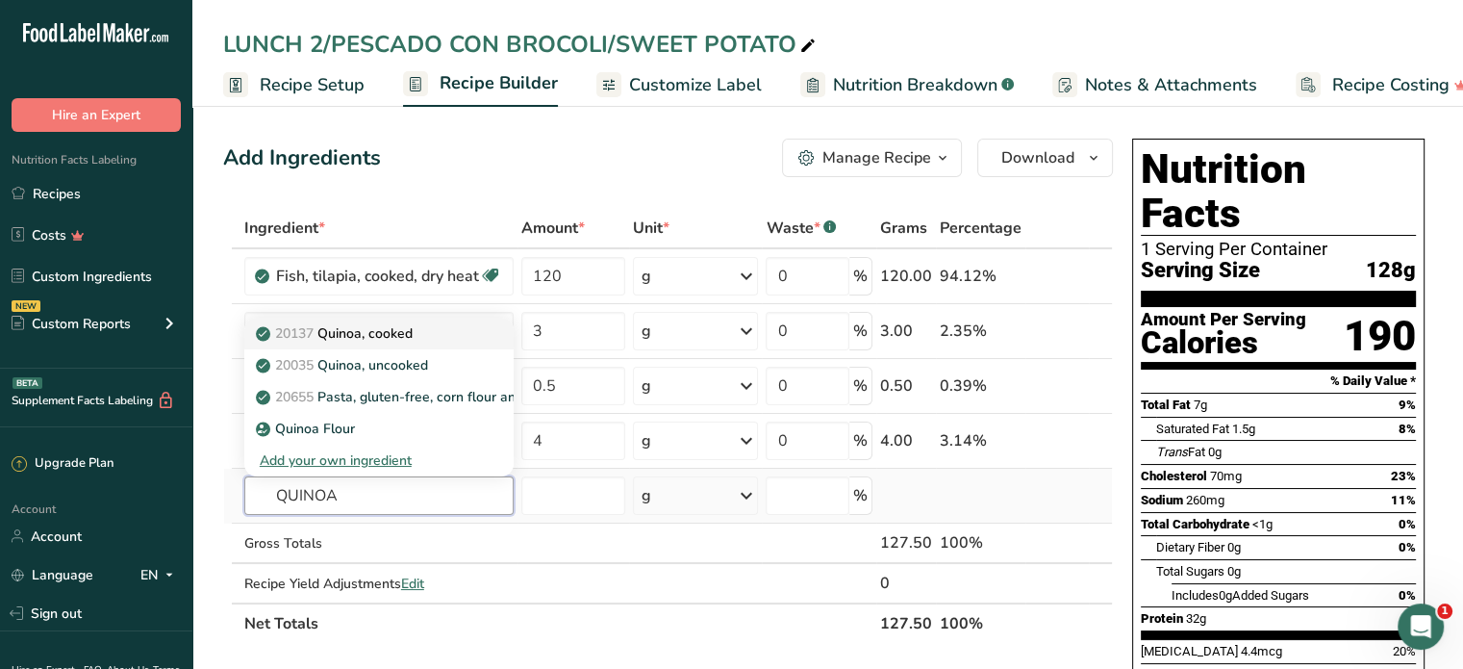
type input "QUINOA"
click at [372, 328] on p "20137 Quinoa, cooked" at bounding box center [336, 333] width 153 height 20
type input "Quinoa, cooked"
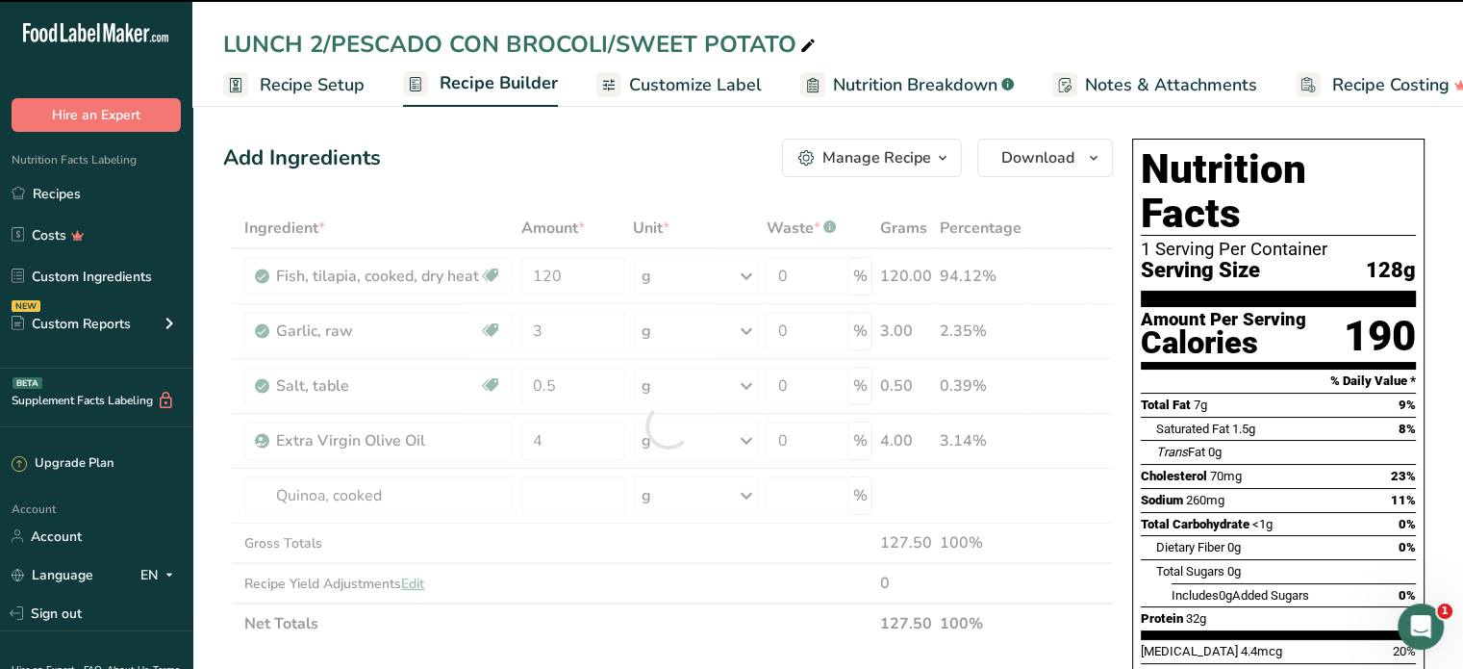
type input "0"
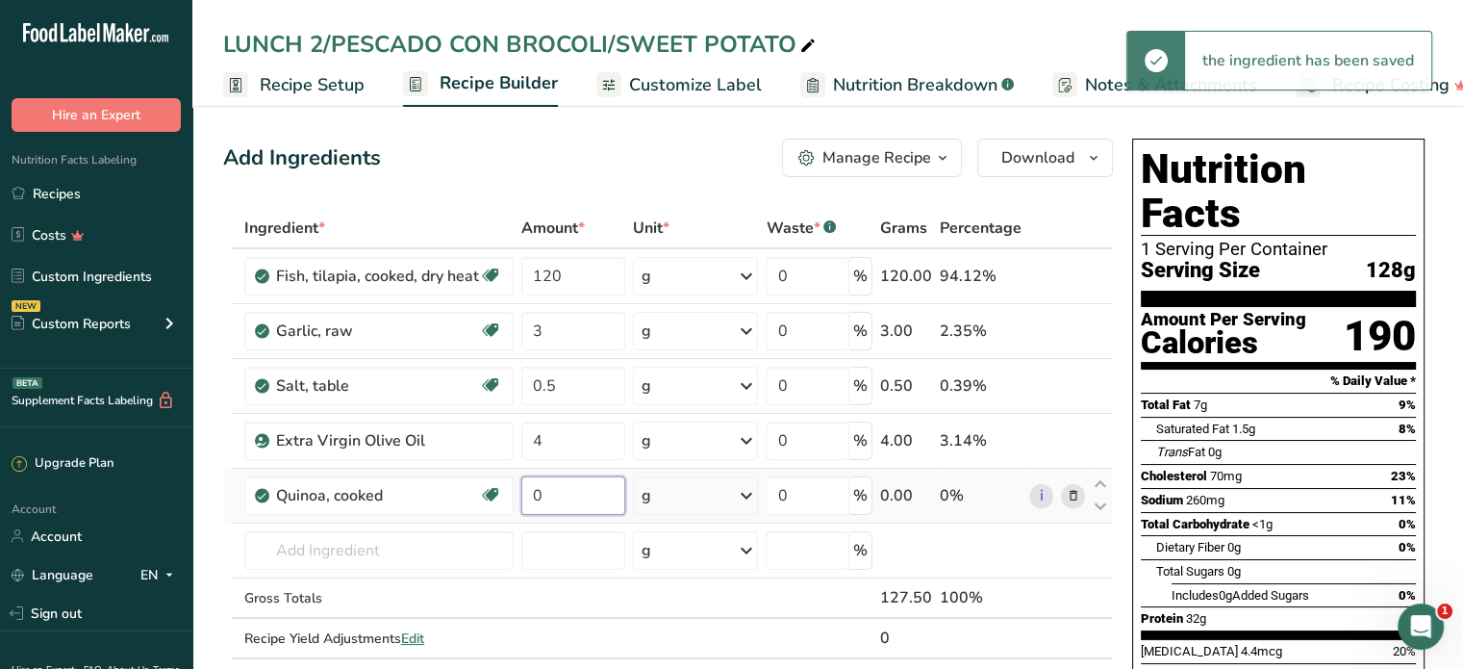
click at [558, 495] on input "0" at bounding box center [573, 495] width 104 height 38
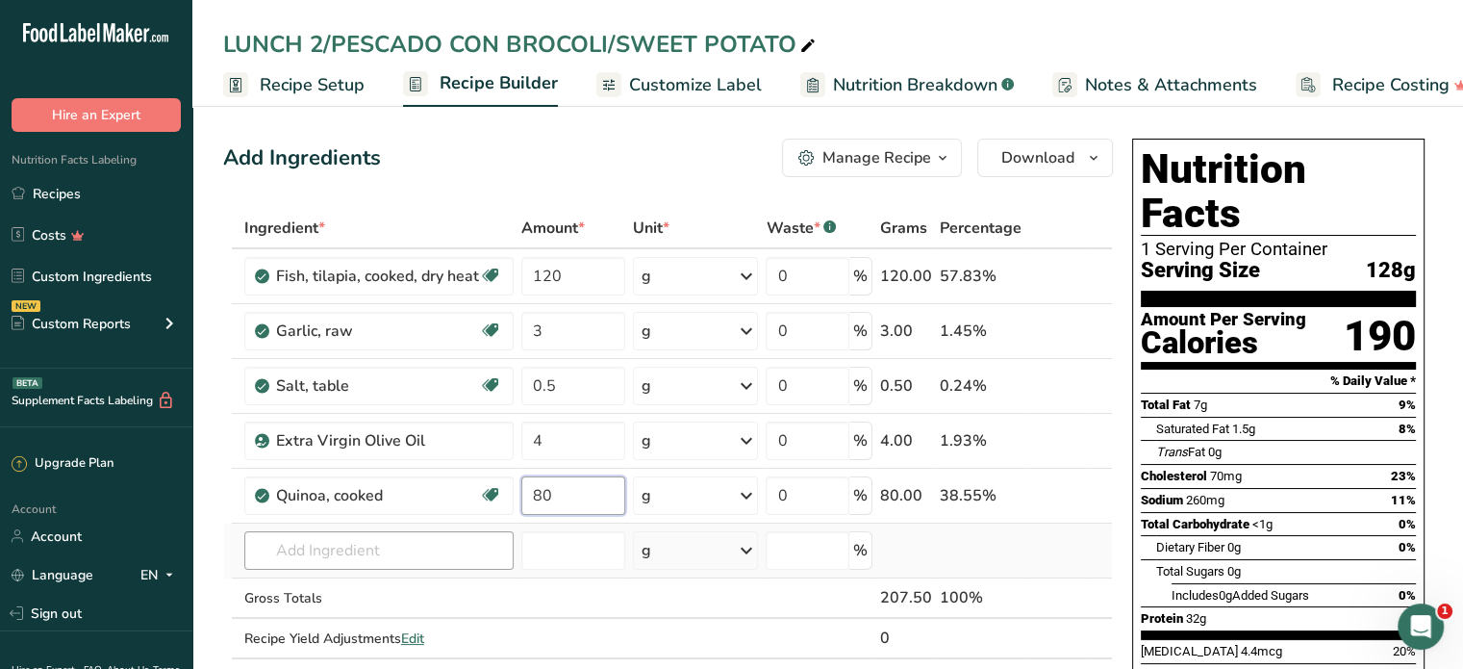
type input "80"
click at [358, 548] on div "Ingredient * Amount * Unit * Waste * .a-a{fill:#347362;}.b-a{fill:#fff;} Grams …" at bounding box center [668, 453] width 890 height 491
type input "ARUGUL"
click at [369, 482] on p "11959 Arugula, raw" at bounding box center [329, 483] width 138 height 20
type input "Arugula, raw"
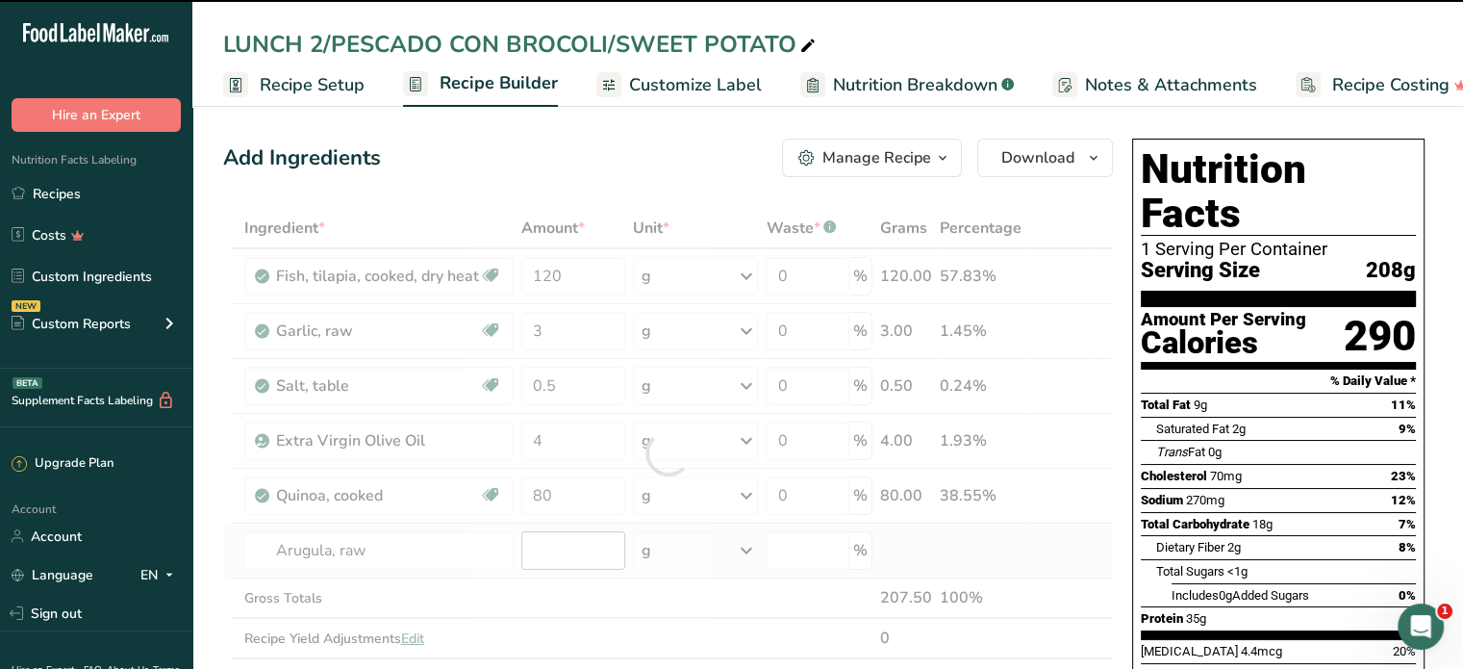
type input "0"
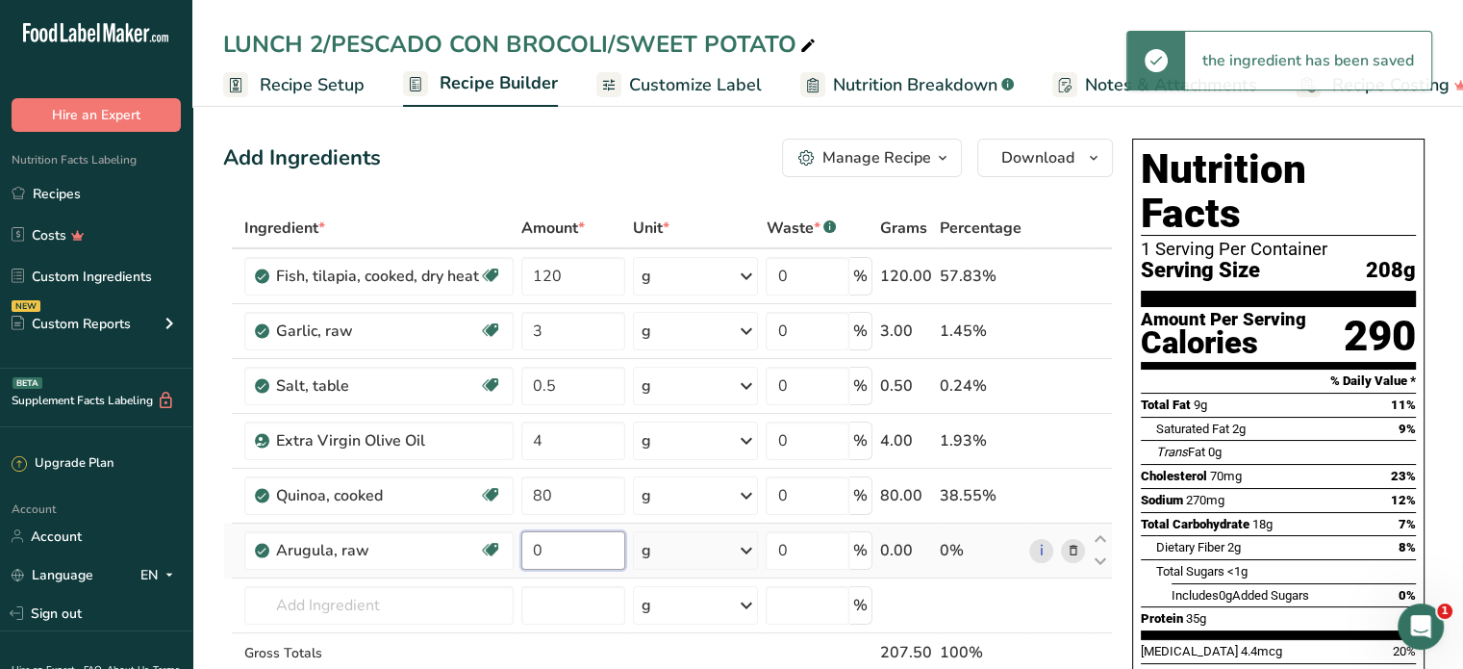
click at [564, 548] on input "0" at bounding box center [573, 550] width 104 height 38
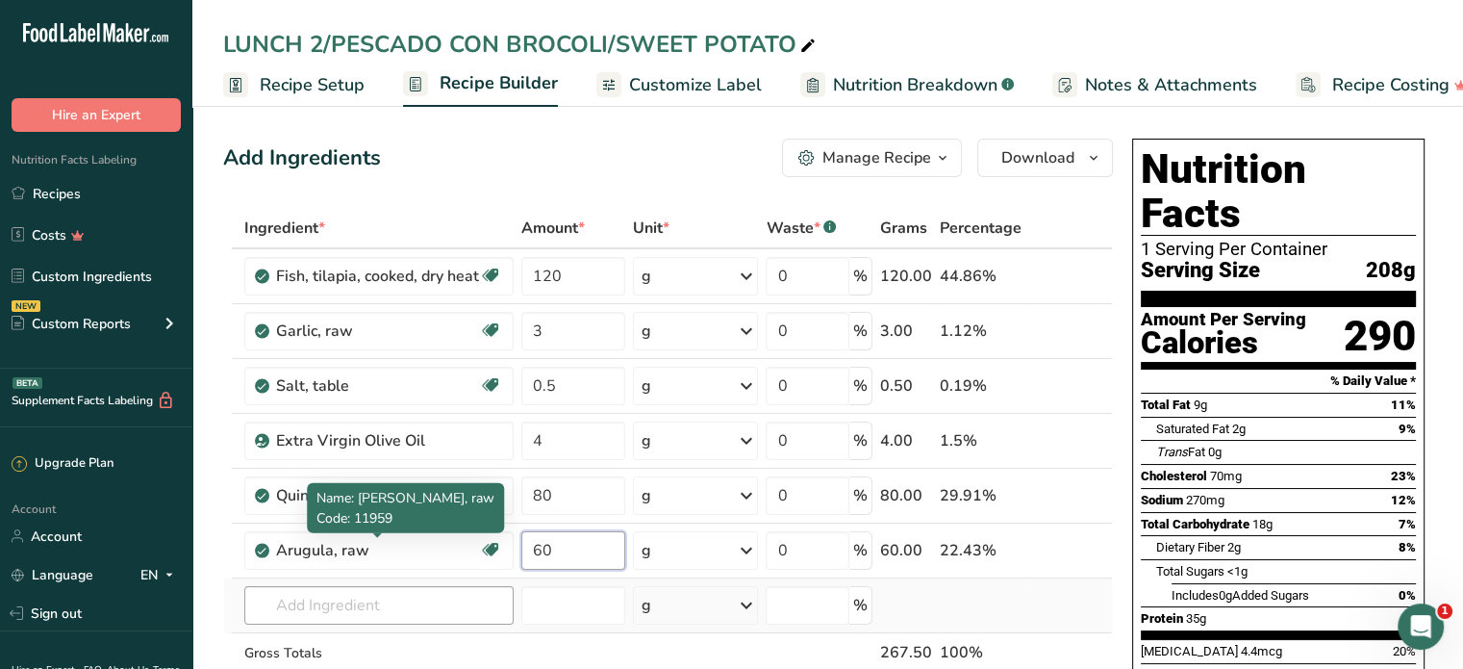
type input "60"
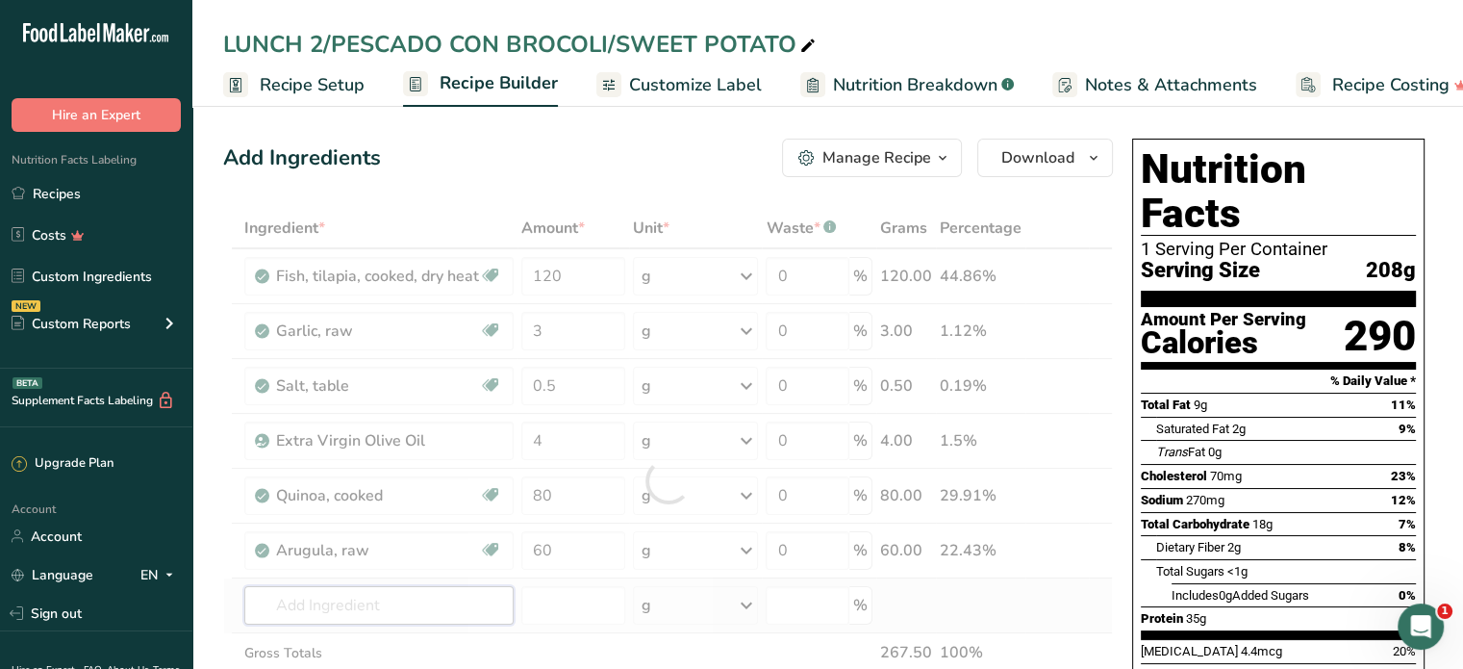
click at [390, 597] on div "Ingredient * Amount * Unit * Waste * .a-a{fill:#347362;}.b-a{fill:#fff;} Grams …" at bounding box center [668, 480] width 890 height 545
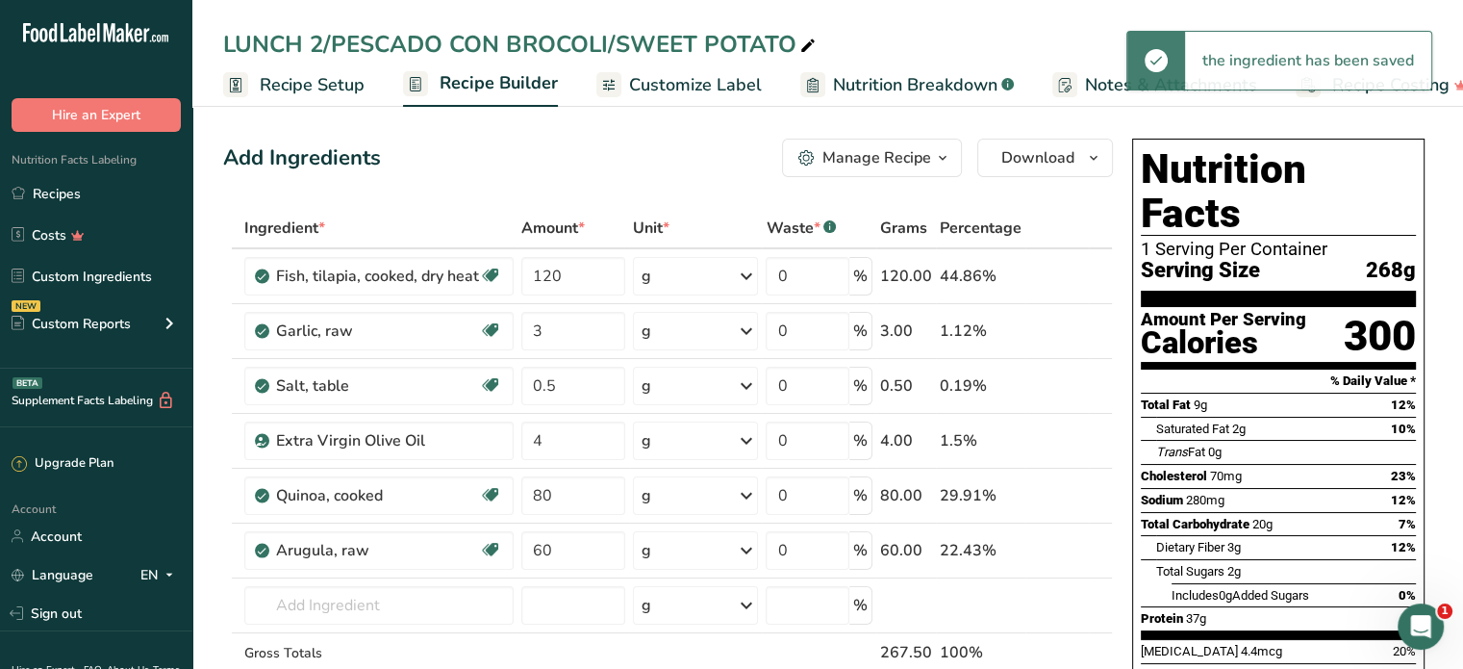
click at [321, 40] on div "LUNCH 2/PESCADO CON BROCOLI/SWEET POTATO" at bounding box center [521, 44] width 596 height 35
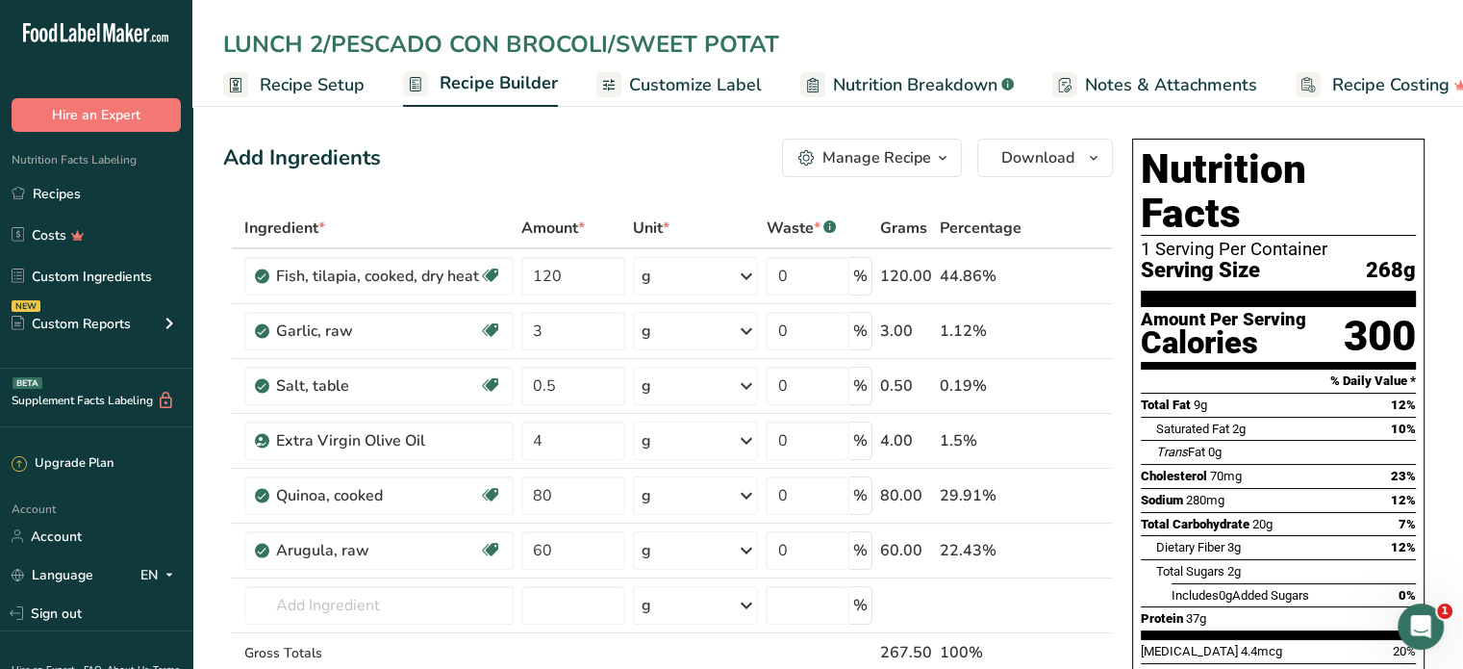
click at [321, 40] on input "LUNCH 2/PESCADO CON BROCOLI/SWEET POTAT" at bounding box center [827, 44] width 1209 height 35
type input "LUNCH 5/PESCADO CON BROCOLI/SWEET POTAT"
click at [1057, 164] on span "Download" at bounding box center [1037, 157] width 73 height 23
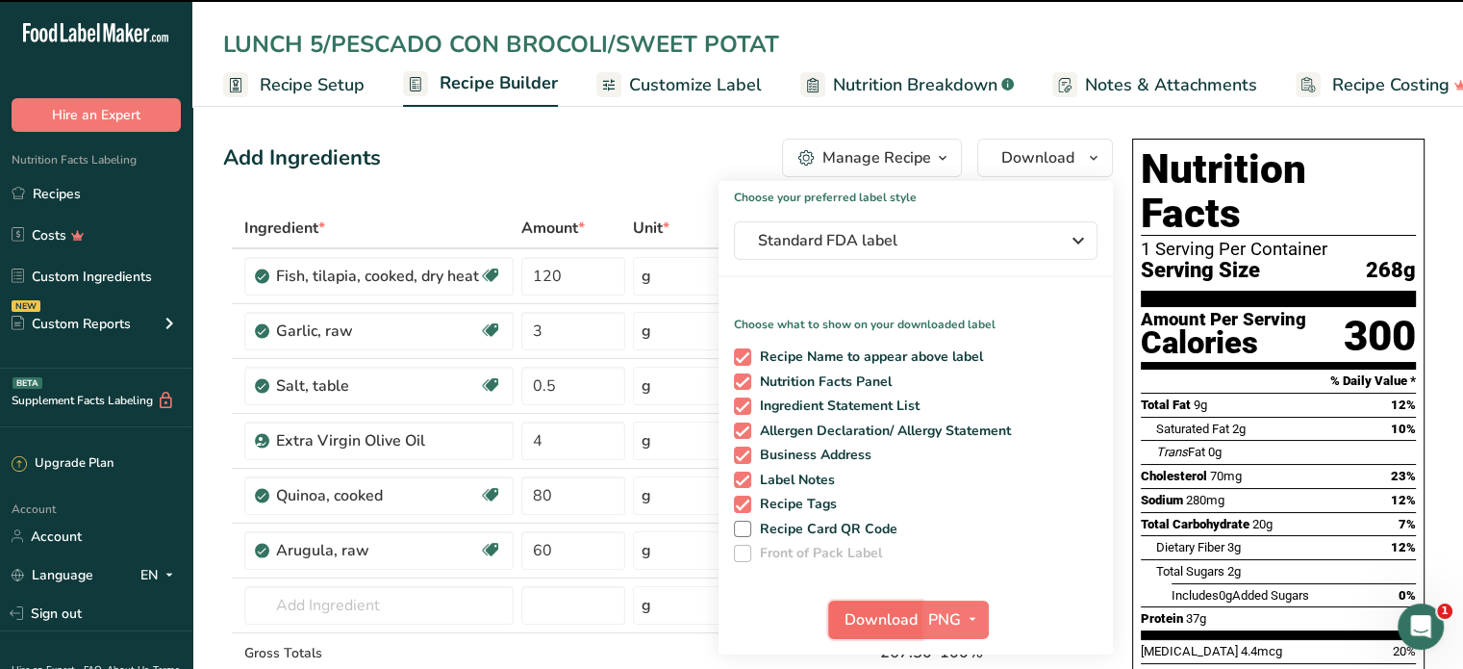
click at [886, 622] on span "Download" at bounding box center [881, 619] width 73 height 23
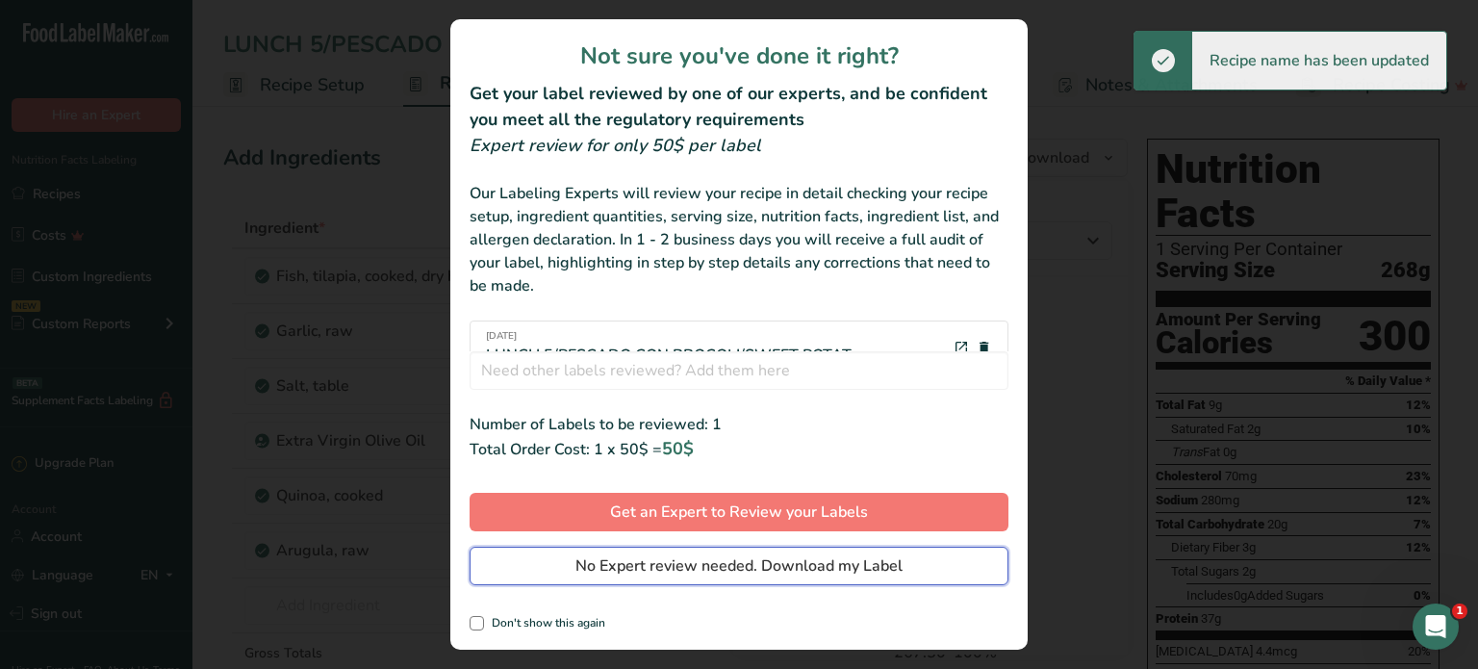
click at [861, 573] on span "No Expert review needed. Download my Label" at bounding box center [738, 565] width 327 height 23
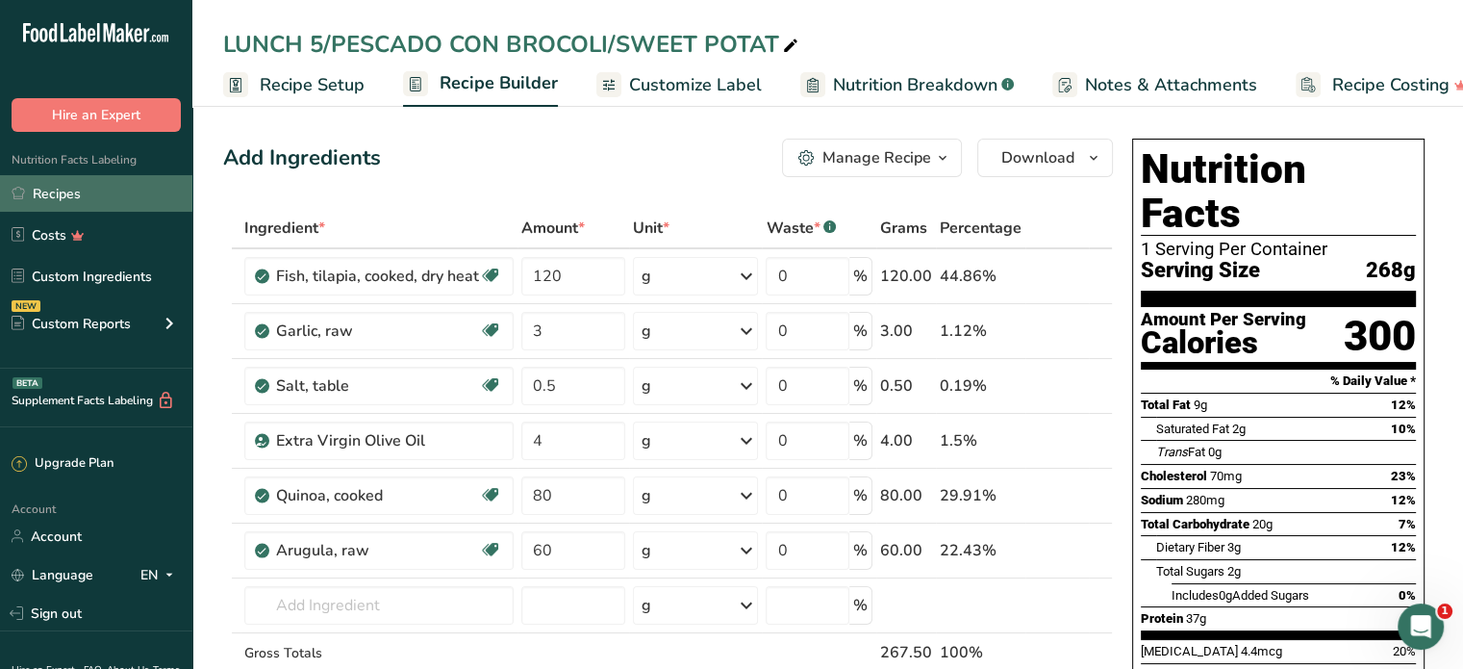
click at [72, 190] on link "Recipes" at bounding box center [96, 193] width 192 height 37
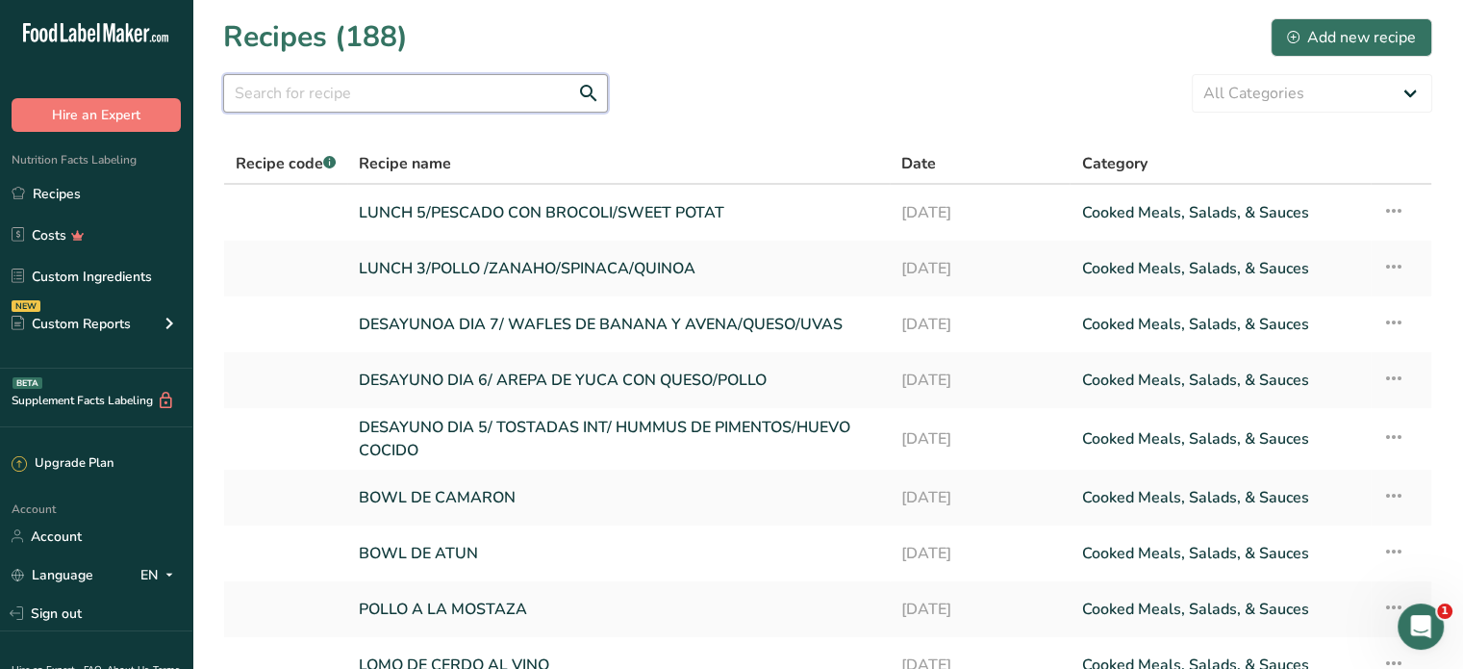
click at [346, 95] on input "text" at bounding box center [415, 93] width 385 height 38
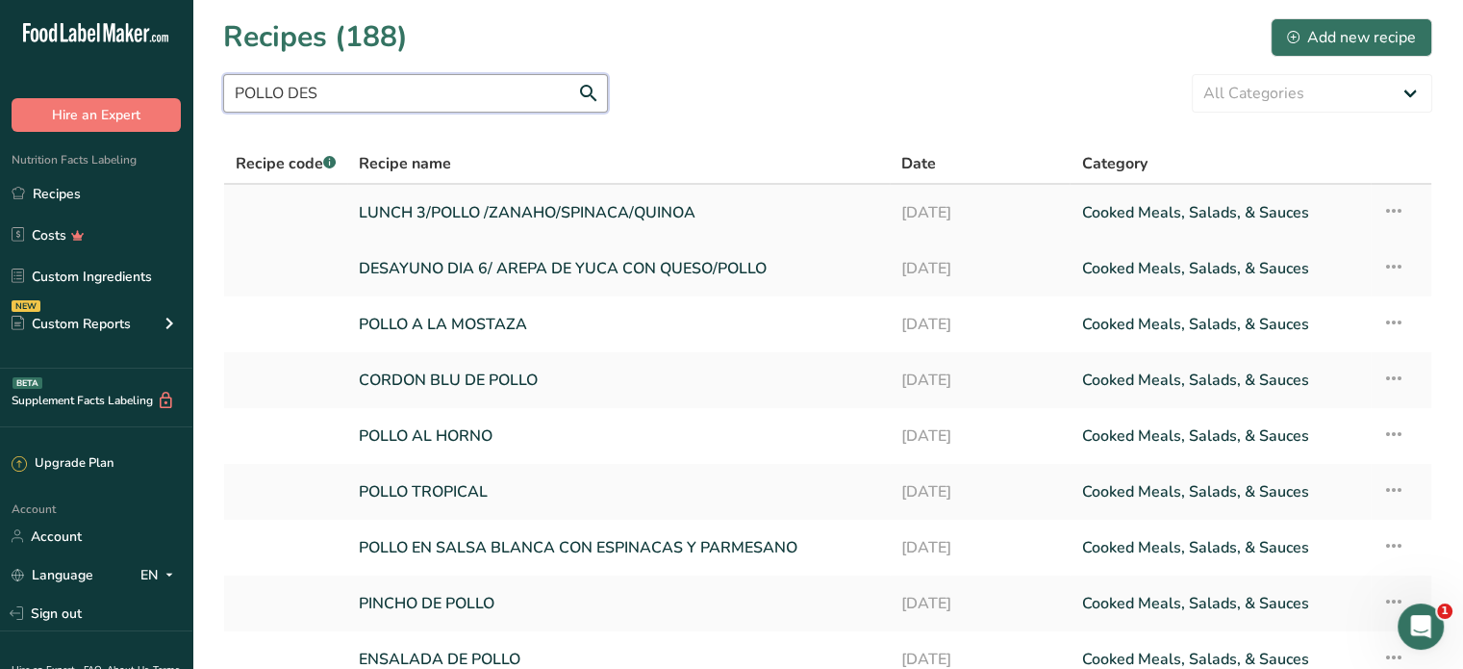
type input "POLLO DES"
click at [459, 206] on link "LUNCH 3/POLLO /ZANAHO/SPINACA/QUINOA" at bounding box center [618, 212] width 519 height 40
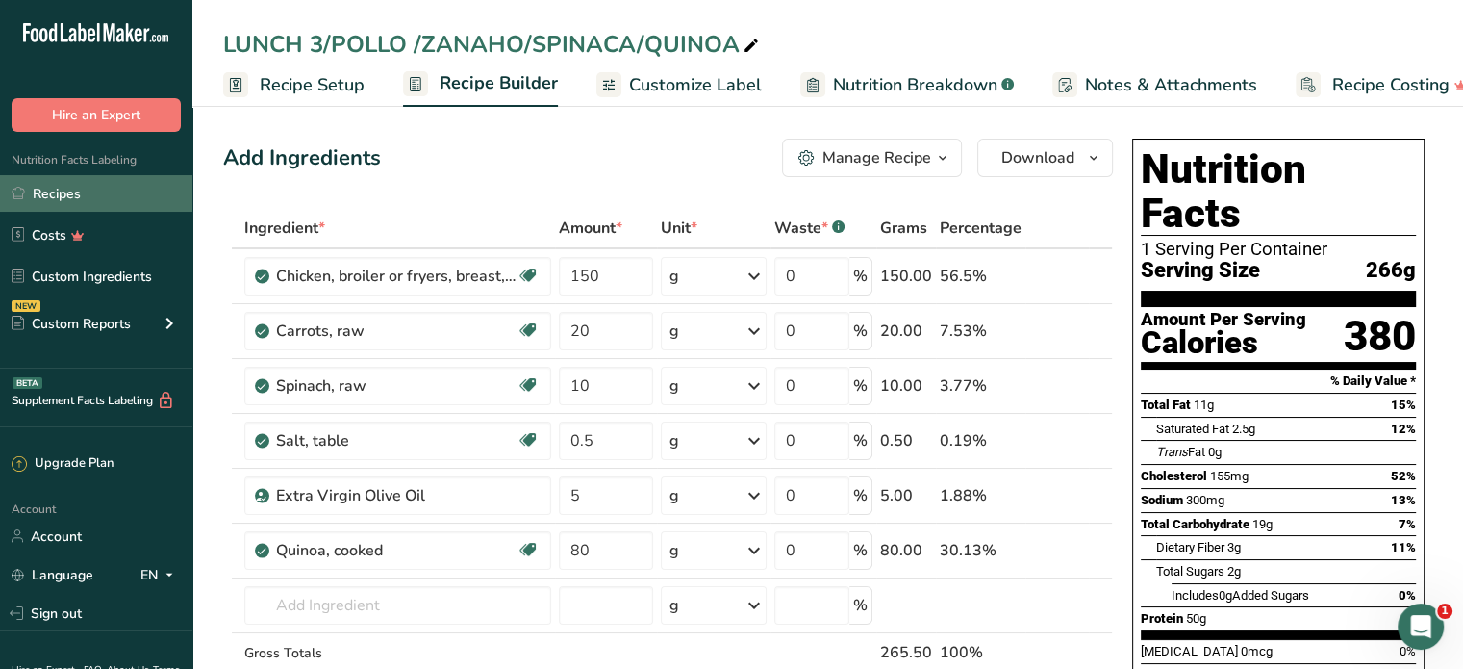
click at [83, 188] on link "Recipes" at bounding box center [96, 193] width 192 height 37
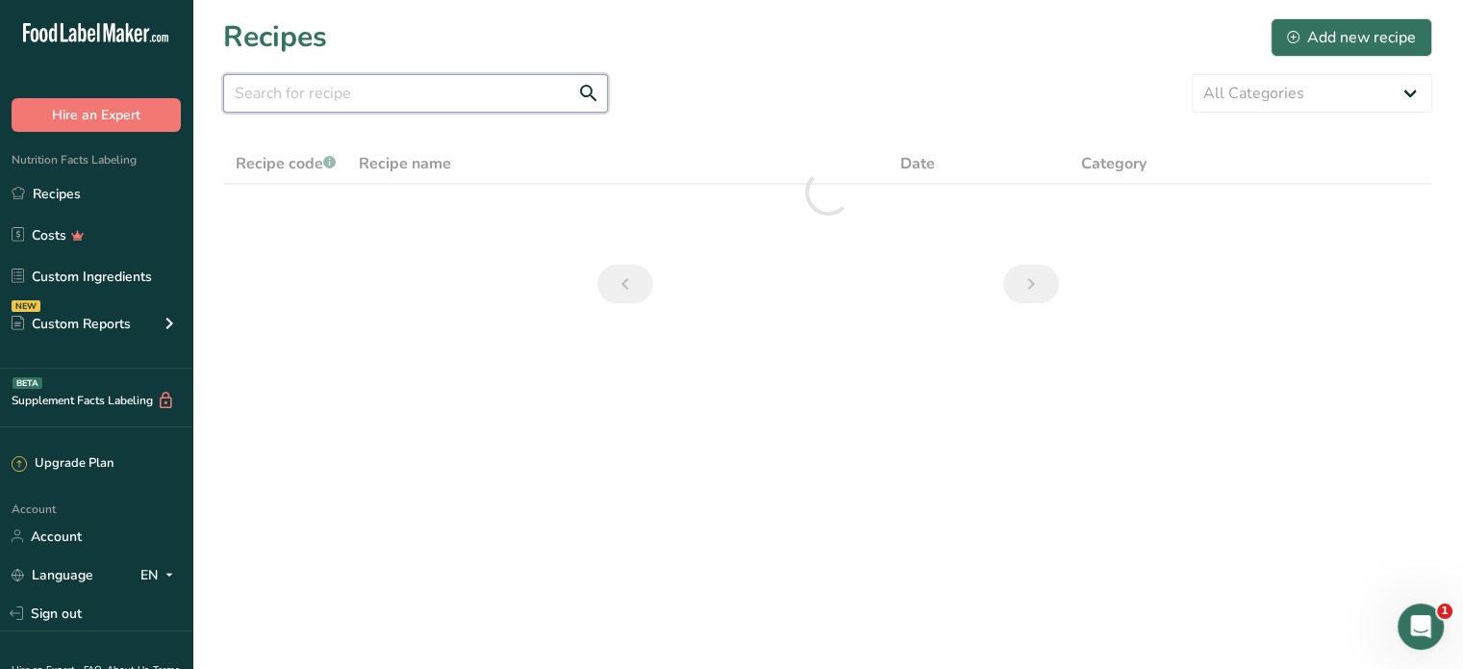
click at [345, 78] on input "text" at bounding box center [415, 93] width 385 height 38
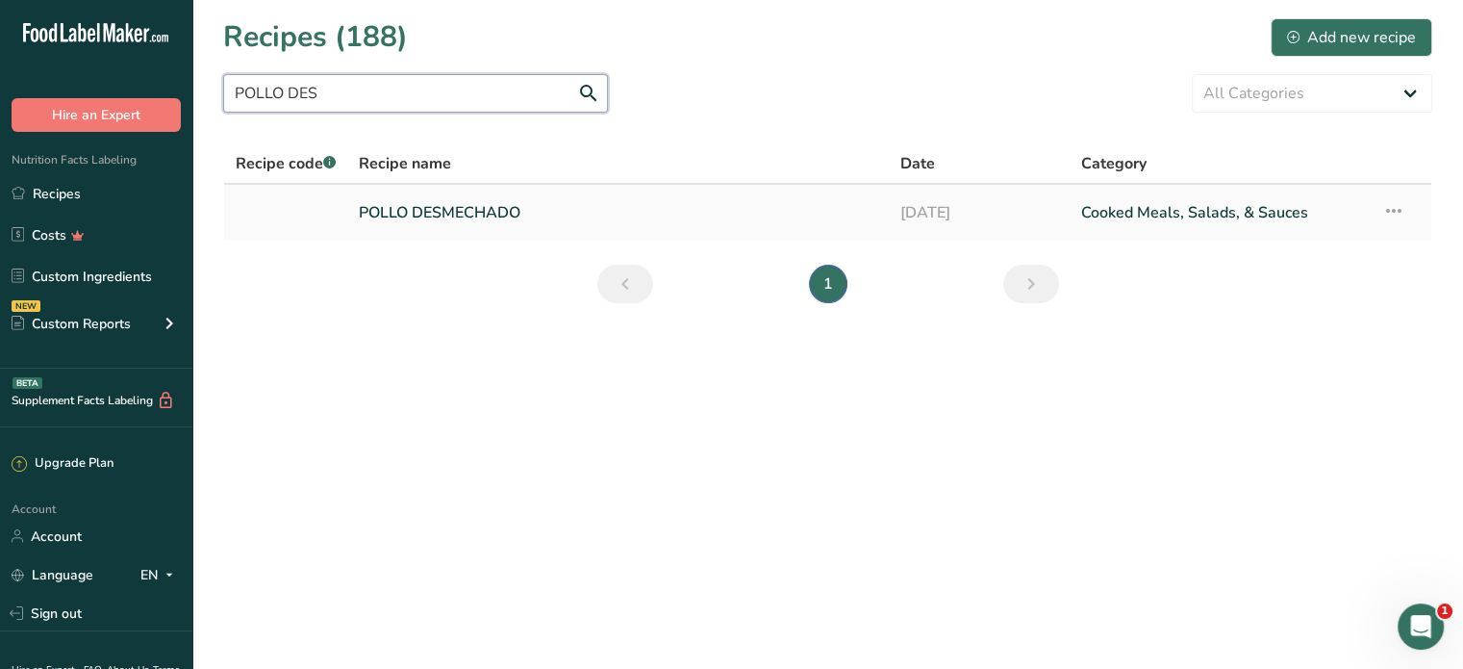
type input "POLLO DES"
click at [408, 209] on link "POLLO DESMECHADO" at bounding box center [618, 212] width 518 height 40
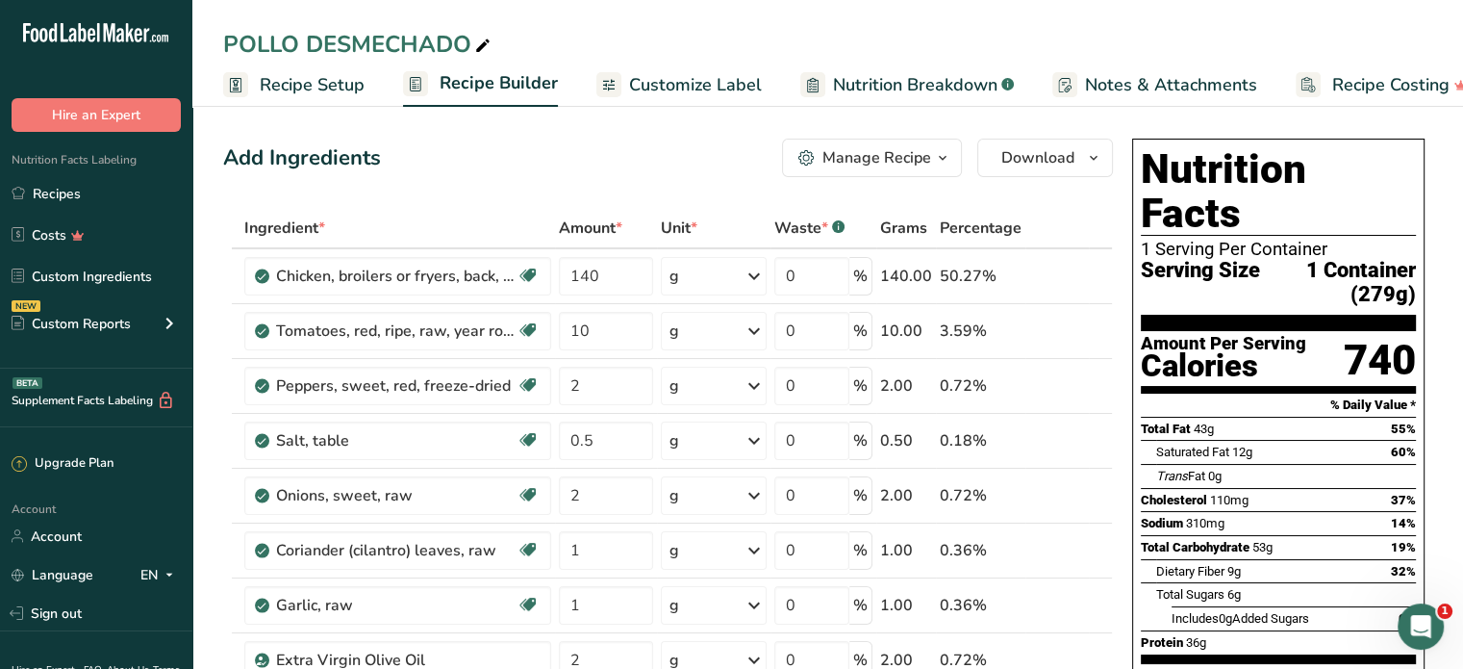
click at [228, 41] on div "POLLO DESMECHADO" at bounding box center [358, 44] width 271 height 35
click at [223, 43] on input "POLLO DESMECHADO" at bounding box center [827, 44] width 1209 height 35
click at [472, 41] on input "POLLO DESMECHADO" at bounding box center [827, 44] width 1209 height 35
click at [224, 42] on input "POLLO DESMECHADO/SWEET POTA/LENTIS" at bounding box center [827, 44] width 1209 height 35
type input "LUNCH 6/ POLLO DESMECHADO/SWEET POTA/LENTIS"
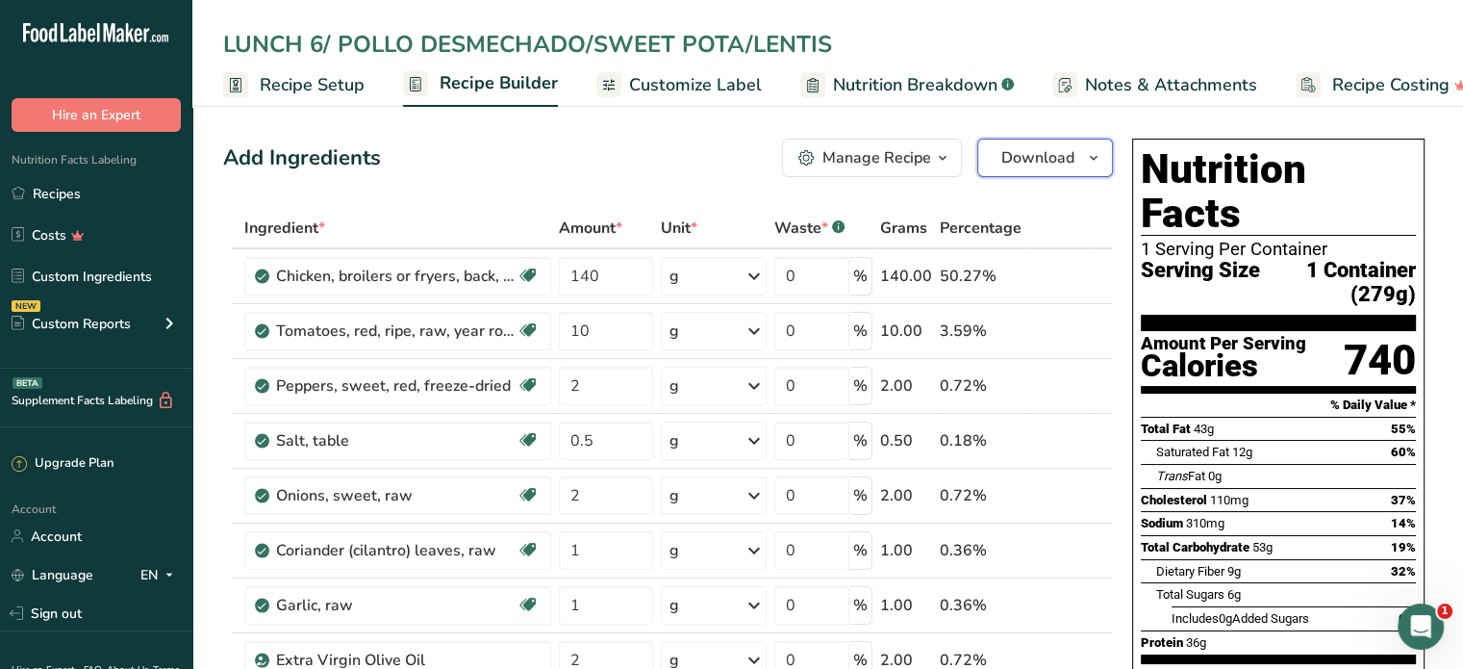
click at [1024, 156] on span "Download" at bounding box center [1037, 157] width 73 height 23
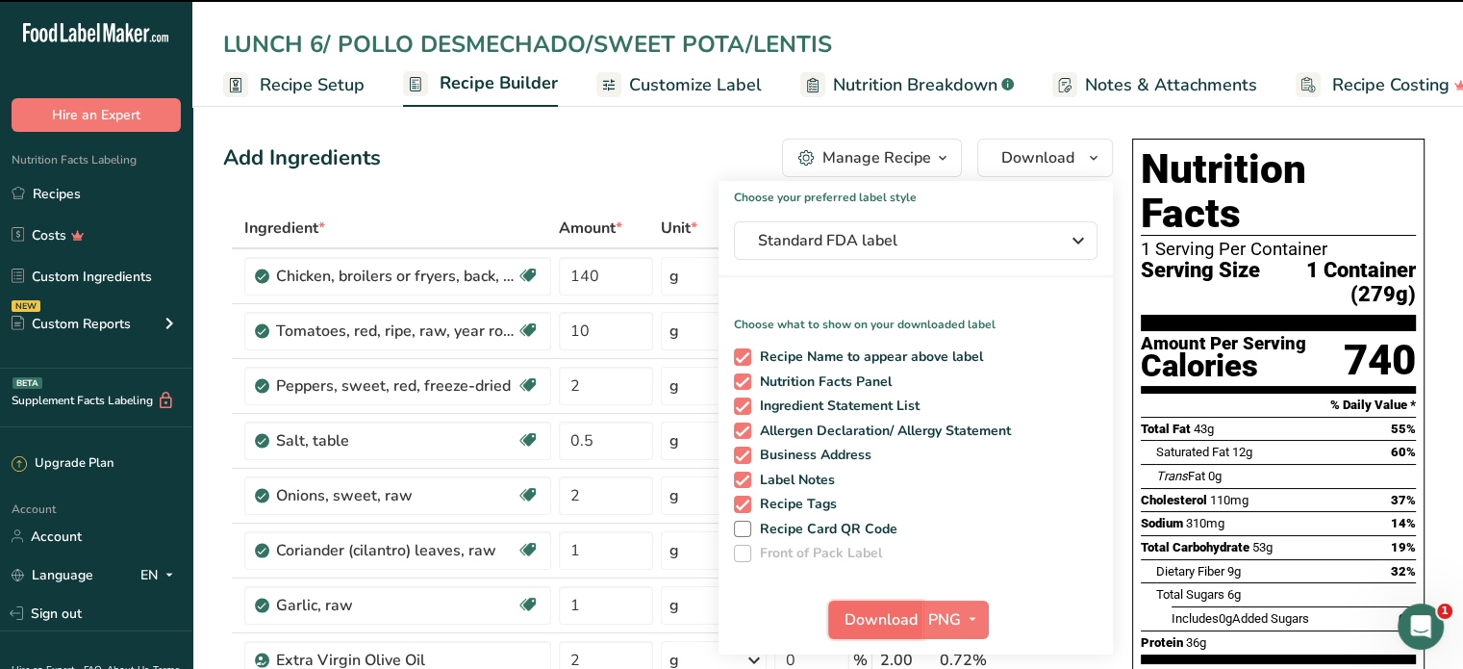
click at [899, 617] on span "Download" at bounding box center [881, 619] width 73 height 23
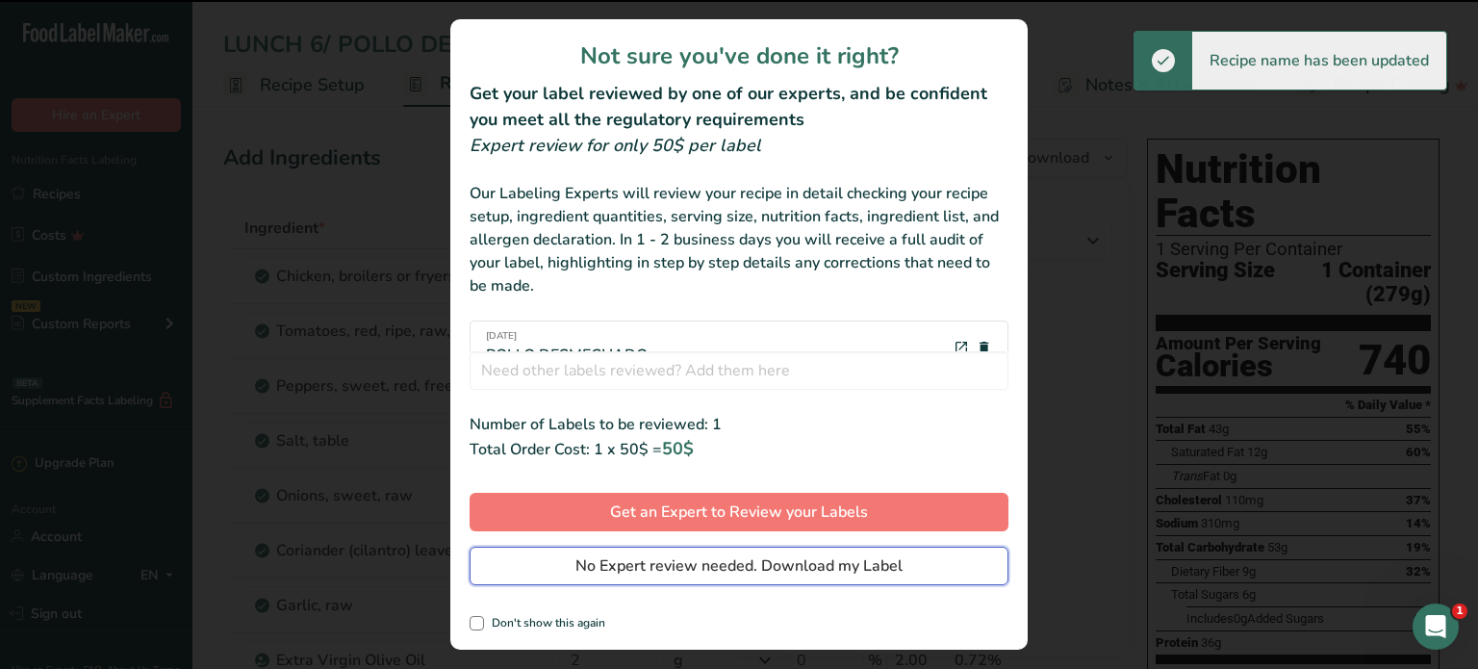
click at [875, 573] on span "No Expert review needed. Download my Label" at bounding box center [738, 565] width 327 height 23
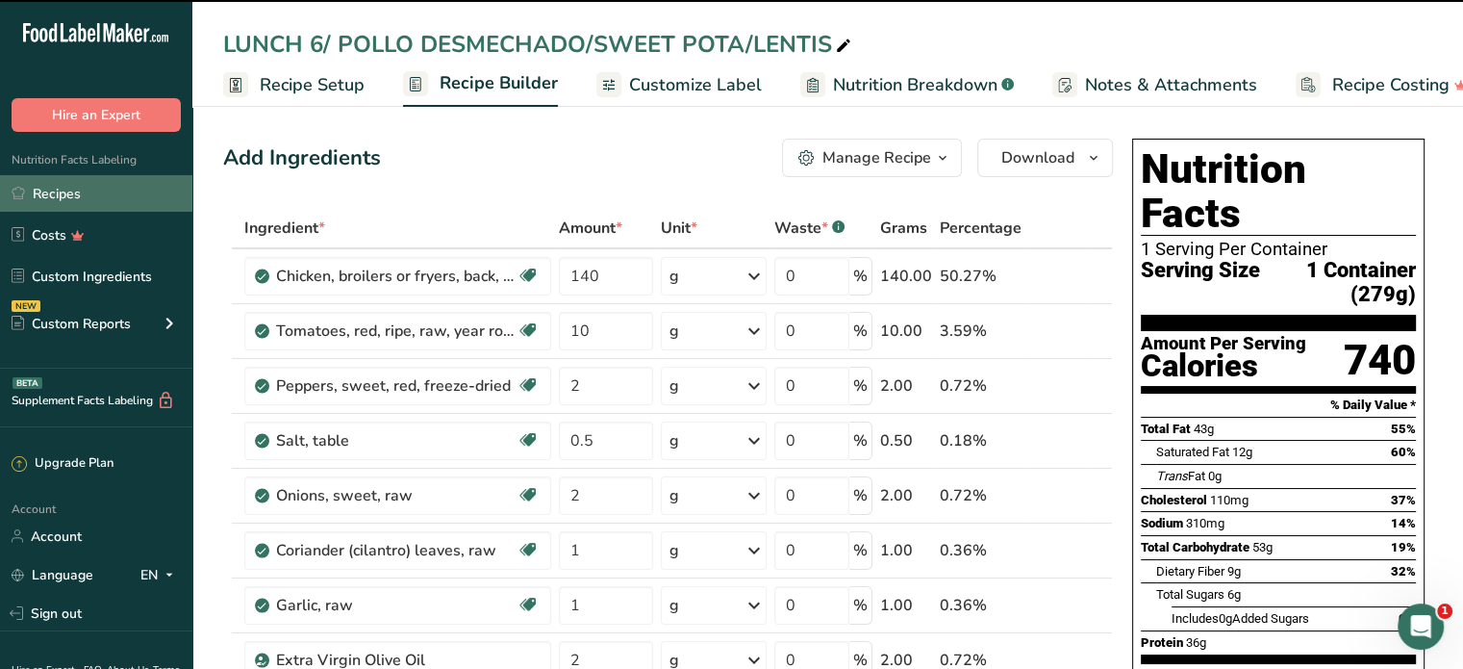
click at [77, 199] on link "Recipes" at bounding box center [96, 193] width 192 height 37
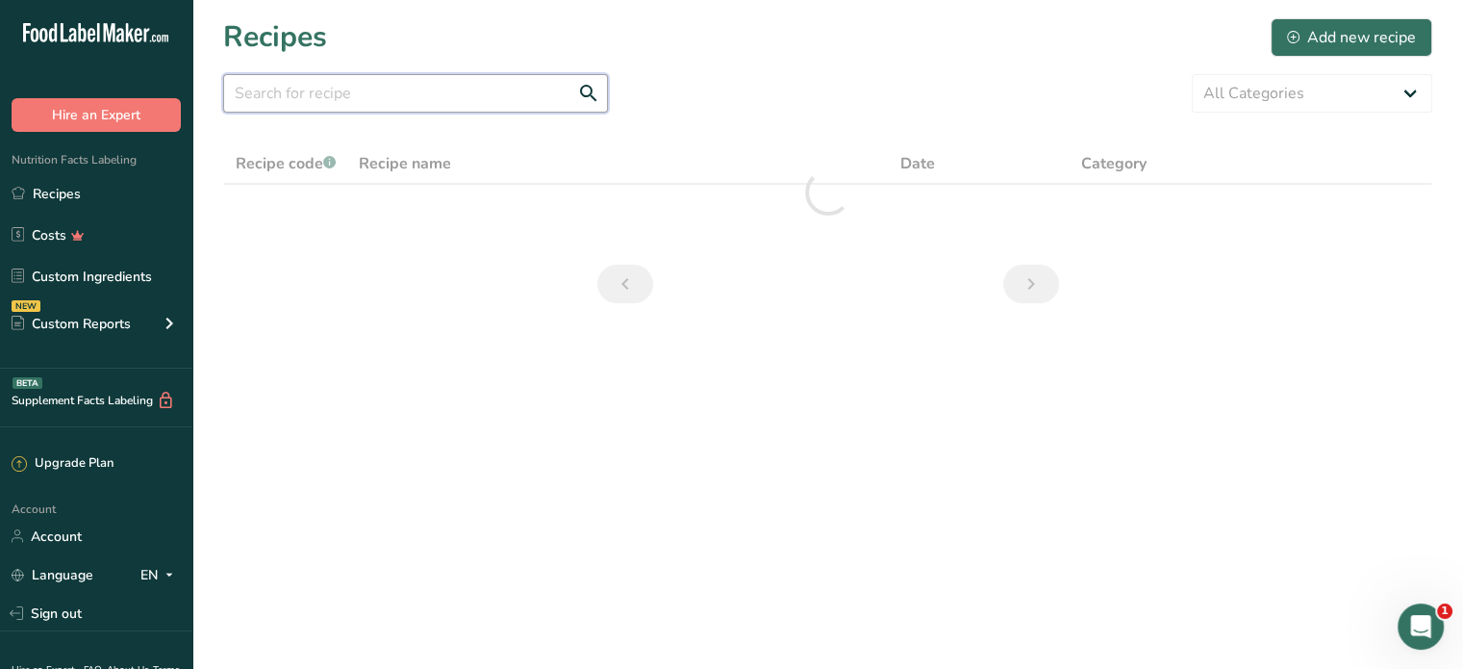
click at [297, 95] on input "text" at bounding box center [415, 93] width 385 height 38
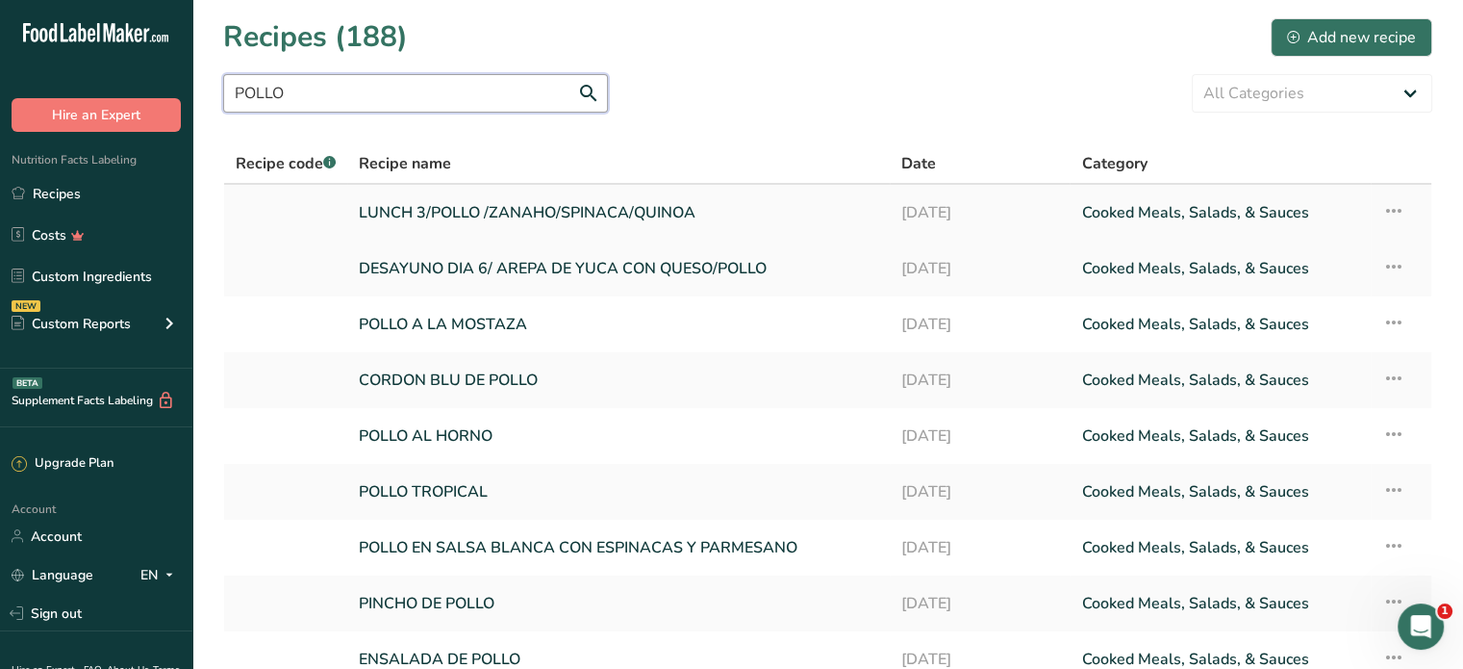
type input "POLLO"
click at [504, 215] on link "LUNCH 3/POLLO /ZANAHO/SPINACA/QUINOA" at bounding box center [618, 212] width 519 height 40
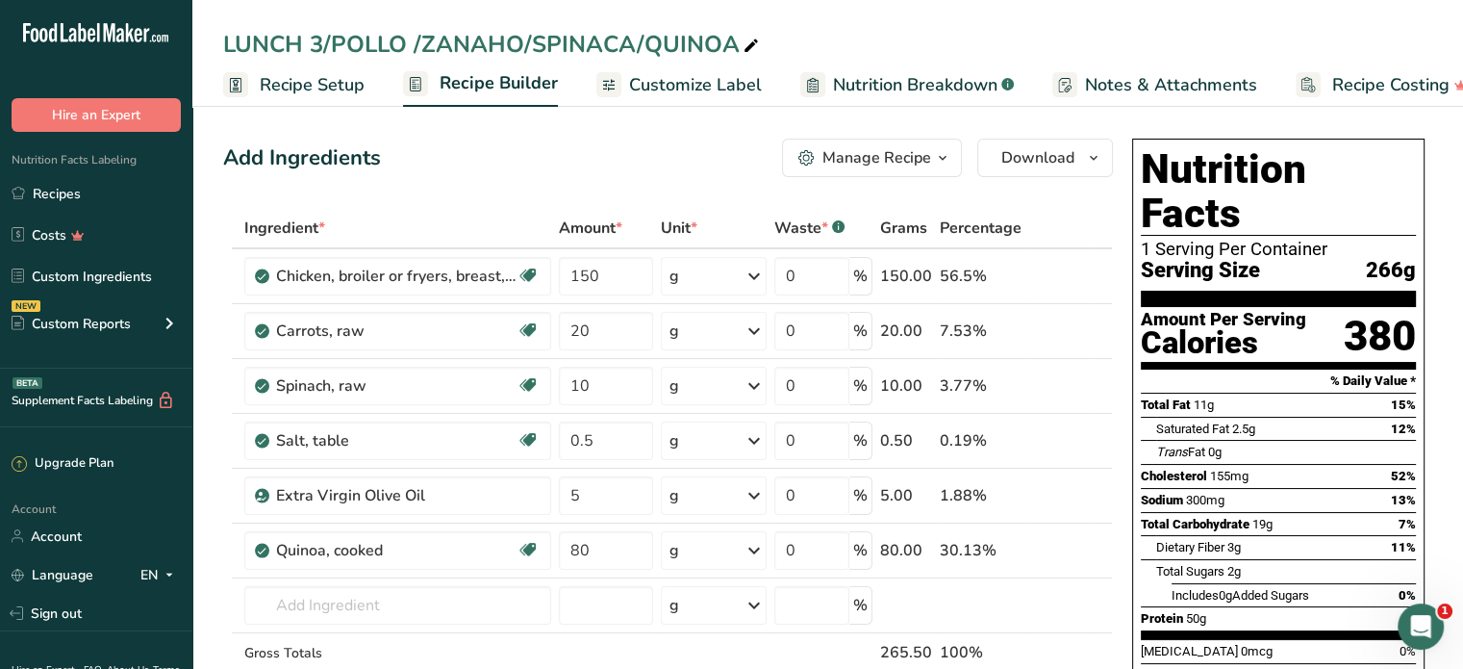
drag, startPoint x: 732, startPoint y: 39, endPoint x: 414, endPoint y: 38, distance: 318.4
click at [414, 38] on div "LUNCH 3/POLLO /ZANAHO/SPINACA/QUINOA" at bounding box center [493, 44] width 540 height 35
click at [318, 46] on input "LUNCH 3/POLLO /ZANAH/[PERSON_NAME]/SWEET PT/QUINOA" at bounding box center [827, 44] width 1209 height 35
type input "LUNCH 7/POLLO /ZANAH/[PERSON_NAME]/SWEET PT/QUINOA"
click at [1063, 161] on span "Download" at bounding box center [1037, 157] width 73 height 23
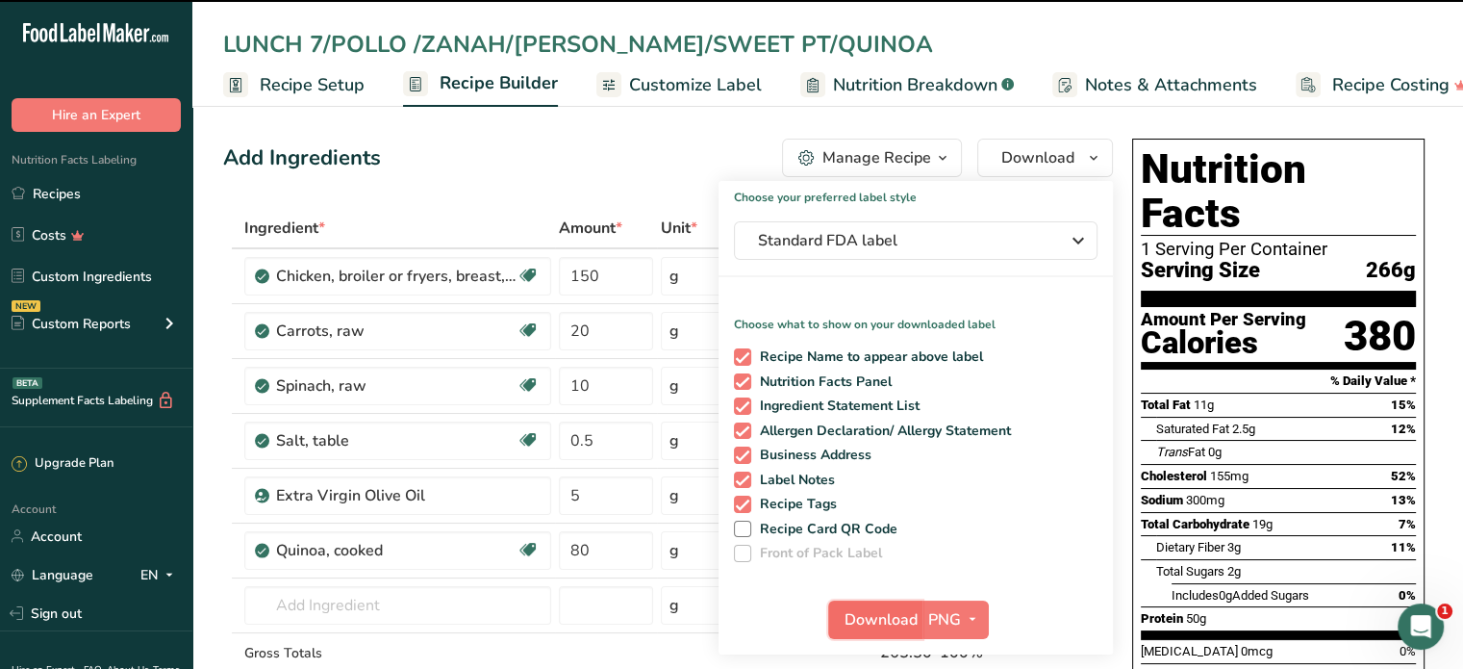
click at [882, 615] on span "Download" at bounding box center [881, 619] width 73 height 23
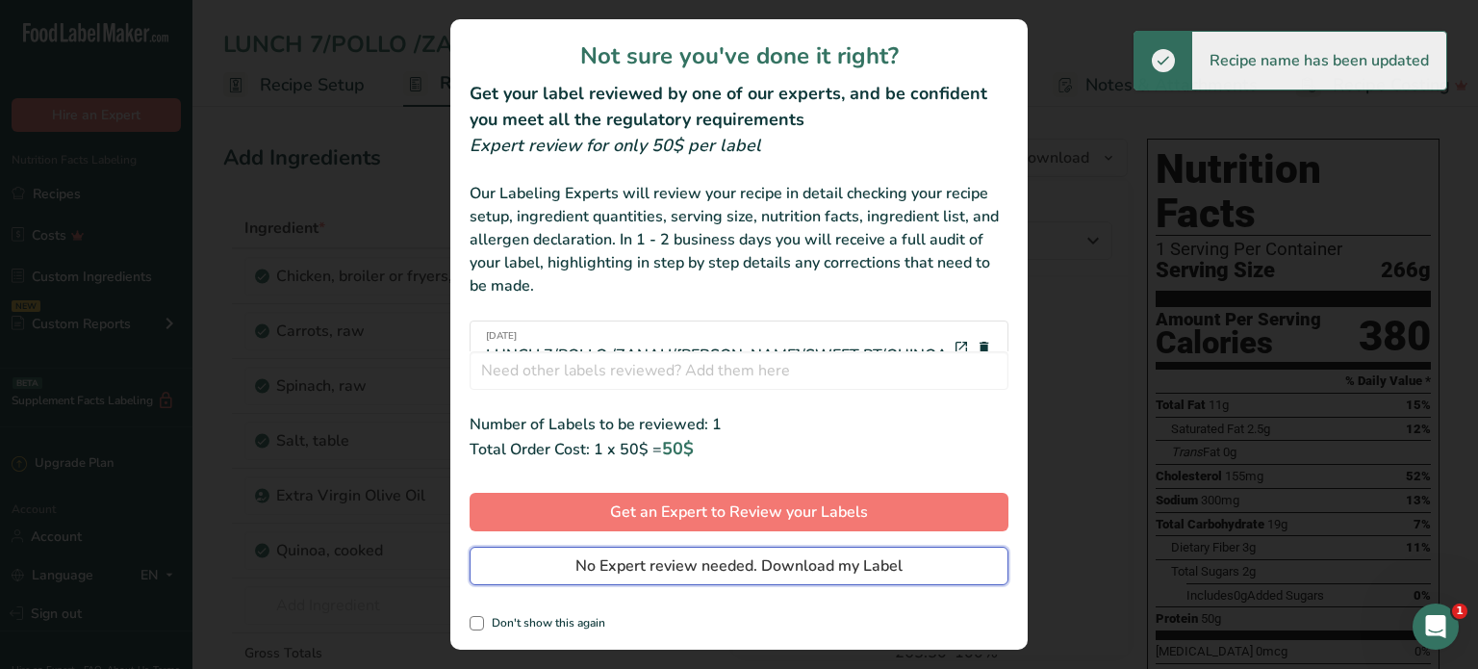
click at [855, 569] on span "No Expert review needed. Download my Label" at bounding box center [738, 565] width 327 height 23
